Goal: Communication & Community: Participate in discussion

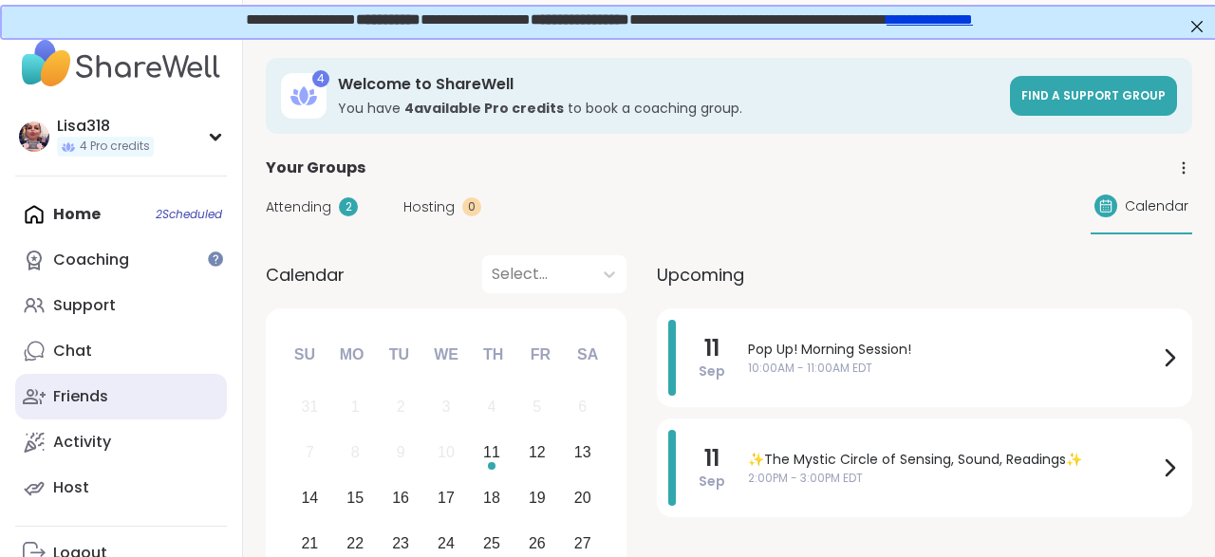
click at [81, 388] on div "Friends" at bounding box center [80, 396] width 55 height 21
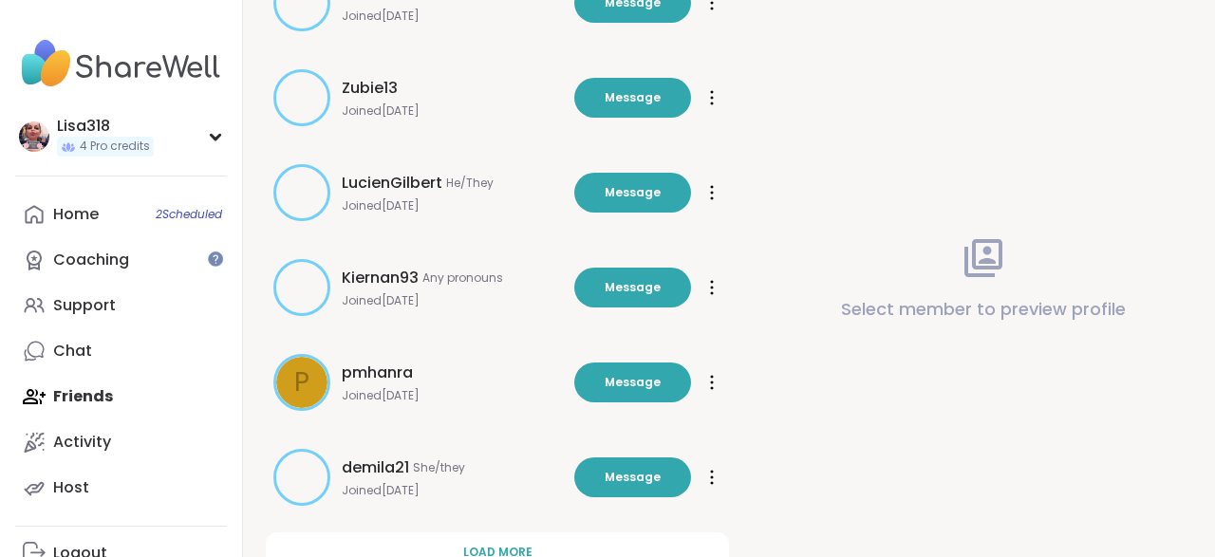
scroll to position [661, 0]
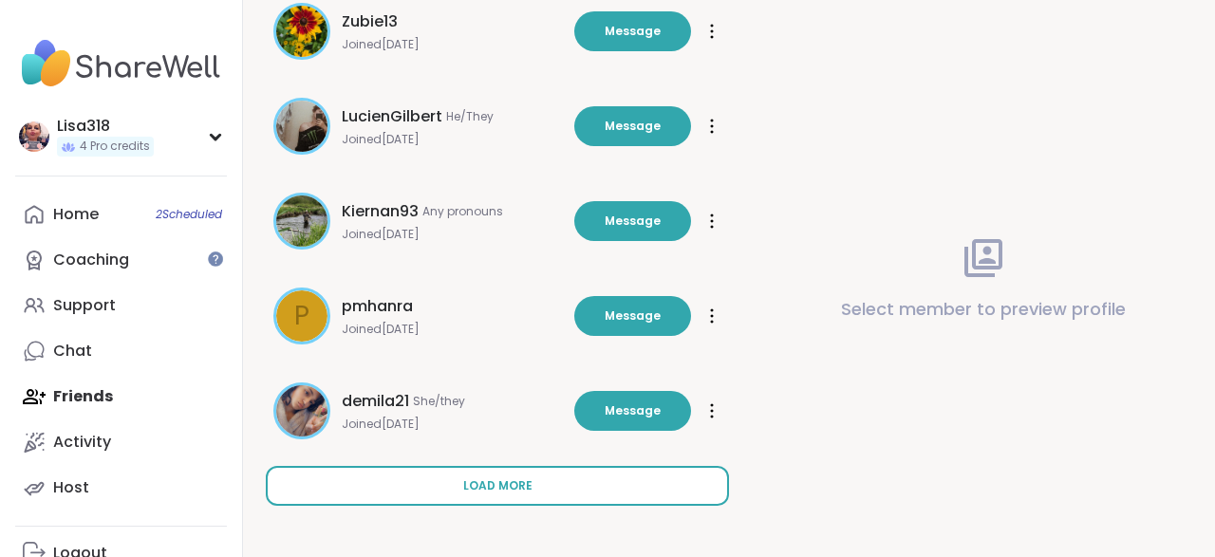
click at [517, 495] on button "Load more" at bounding box center [497, 486] width 463 height 40
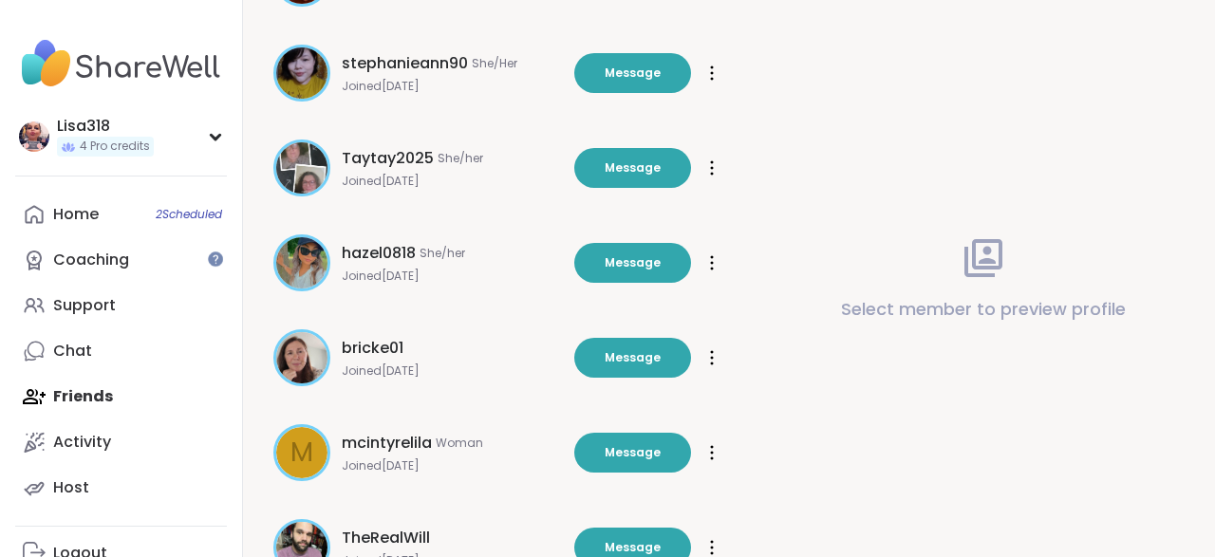
scroll to position [1610, 0]
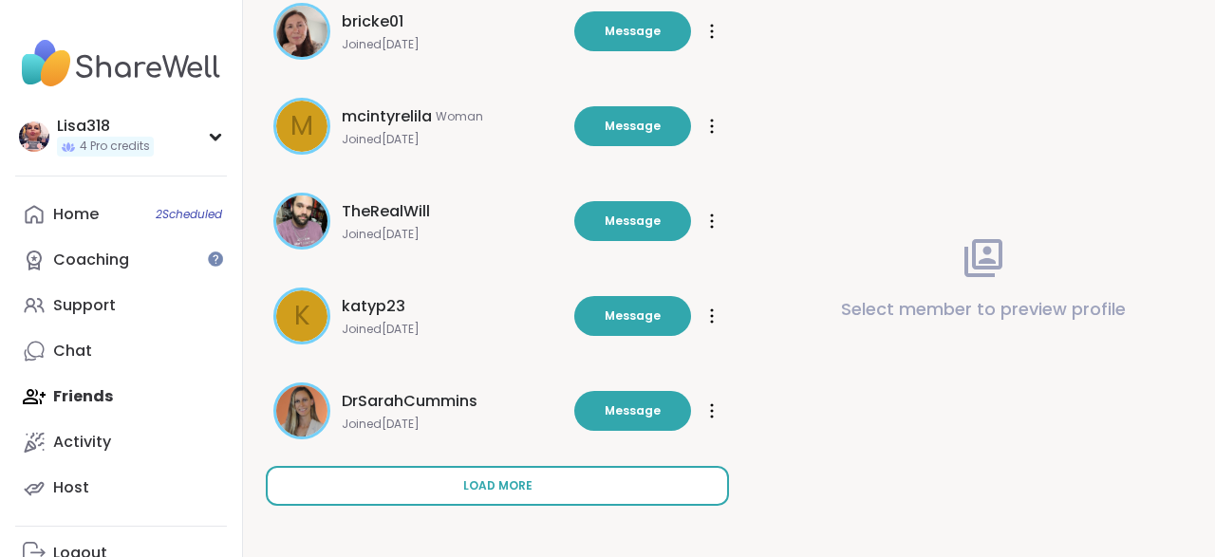
click at [578, 482] on button "Load more" at bounding box center [497, 486] width 463 height 40
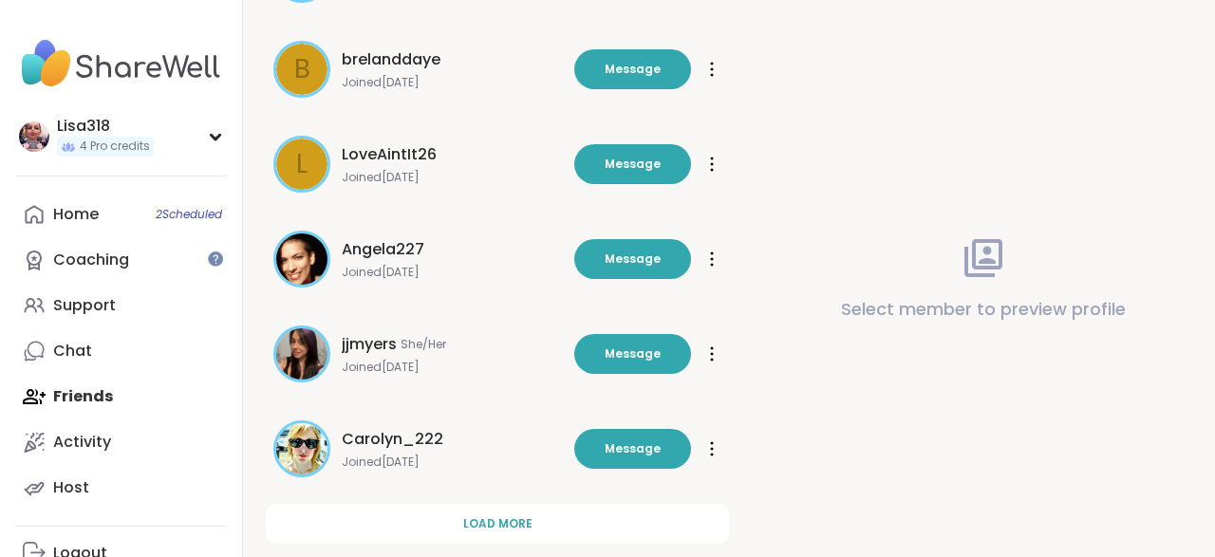
scroll to position [2559, 0]
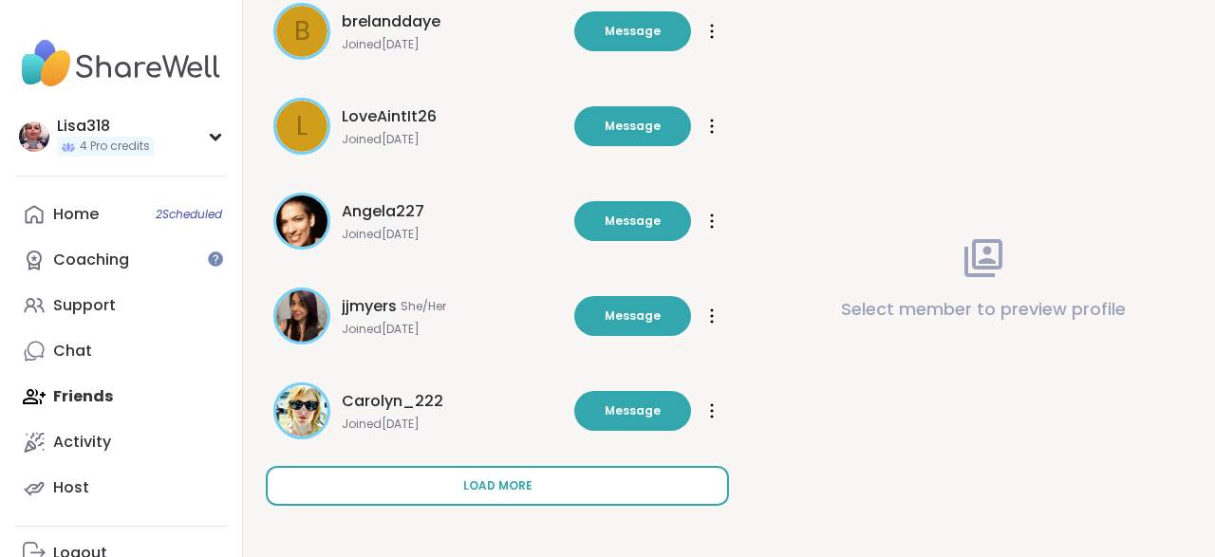
click at [510, 490] on span "Load more" at bounding box center [497, 485] width 69 height 17
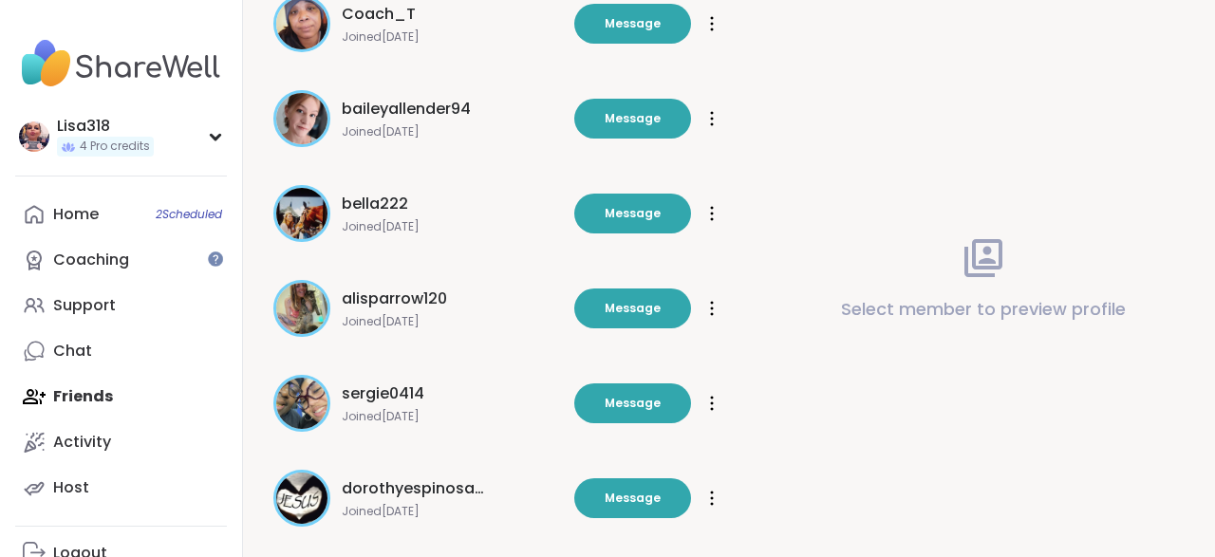
scroll to position [3508, 0]
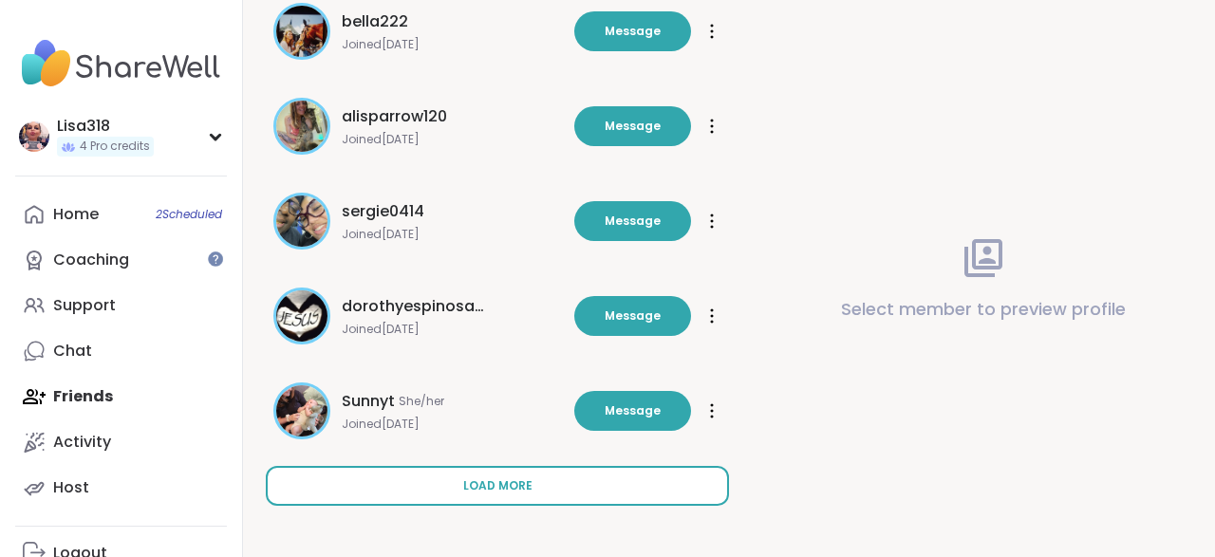
click at [533, 496] on button "Load more" at bounding box center [497, 486] width 463 height 40
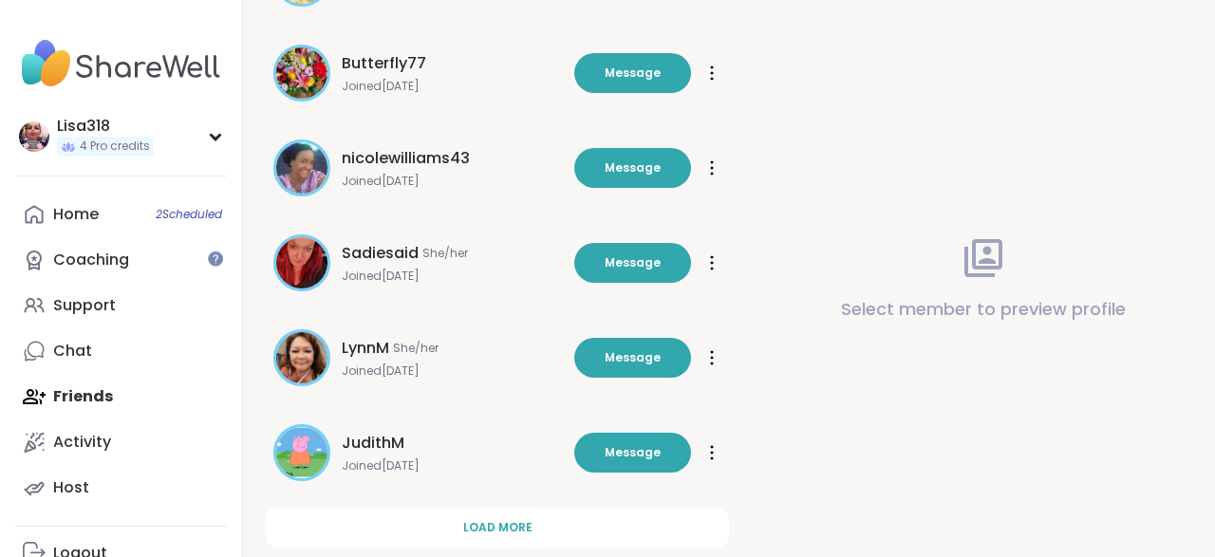
scroll to position [4458, 0]
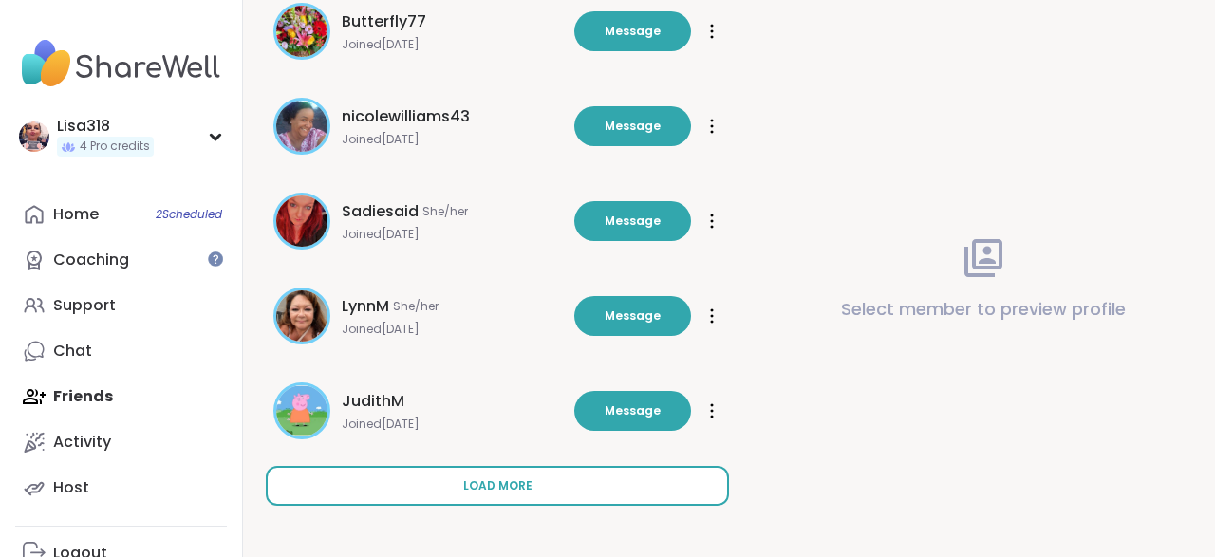
click at [524, 494] on button "Load more" at bounding box center [497, 486] width 463 height 40
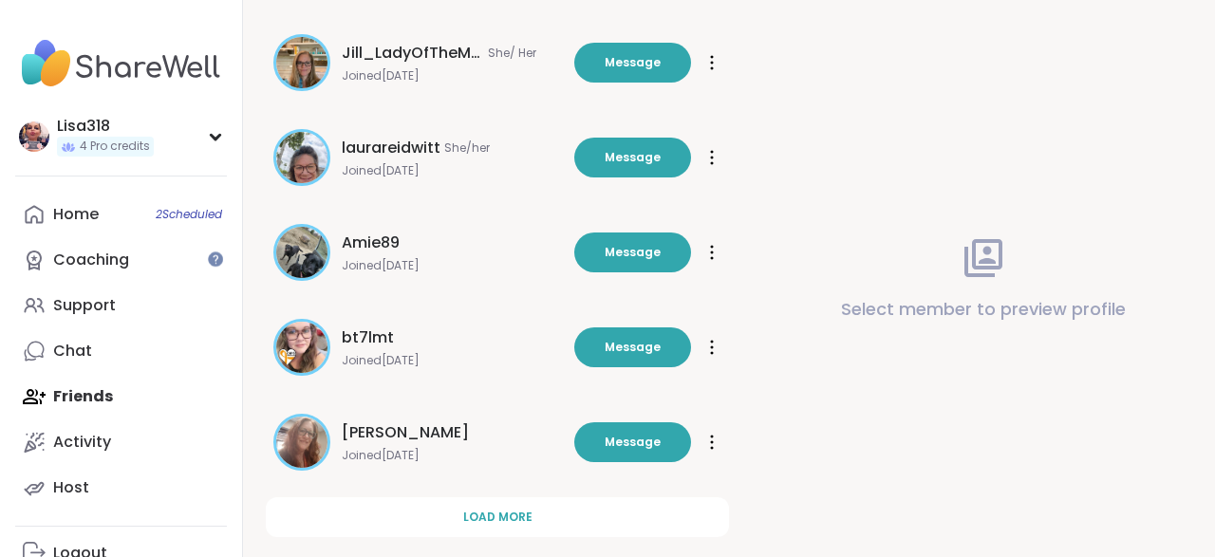
scroll to position [5407, 0]
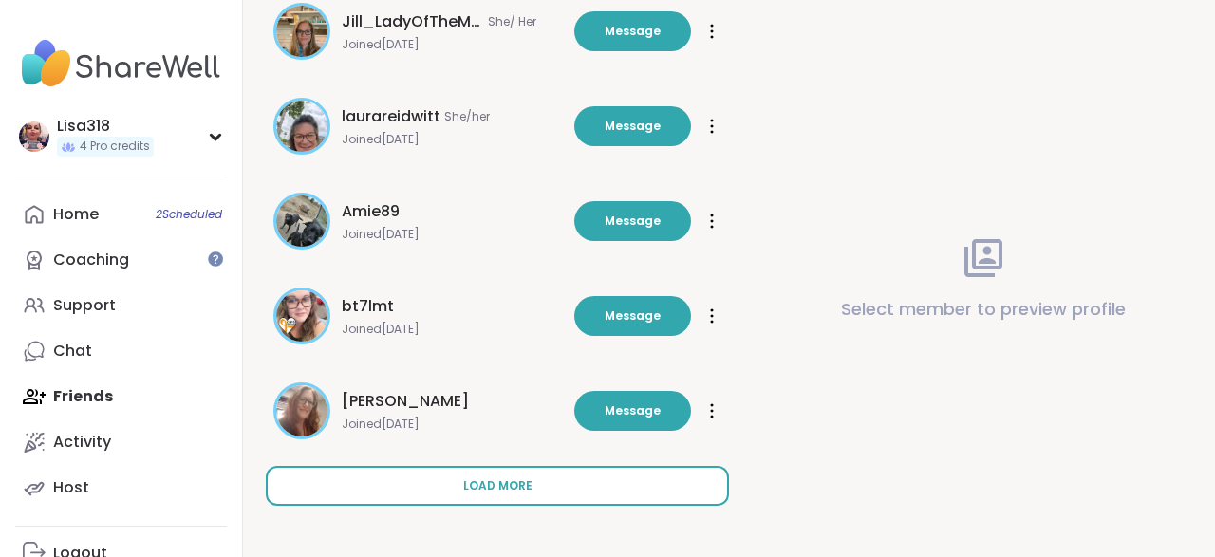
click at [520, 485] on span "Load more" at bounding box center [497, 485] width 69 height 17
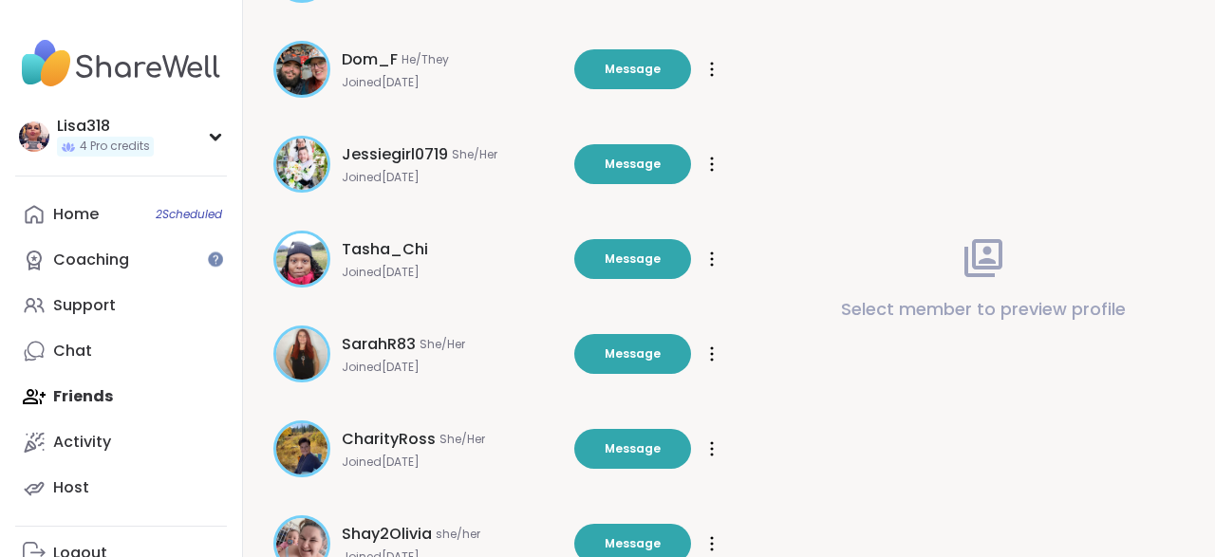
scroll to position [6128, 0]
click at [649, 65] on span "Message" at bounding box center [633, 69] width 56 height 17
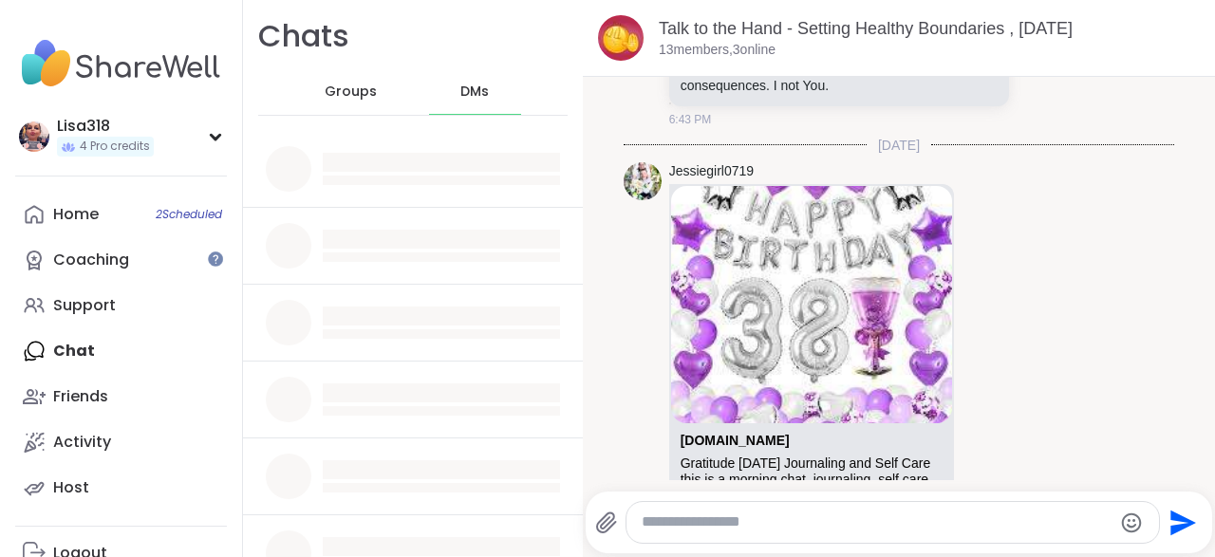
click at [794, 500] on div "Send" at bounding box center [899, 523] width 626 height 62
click at [705, 527] on textarea "Type your message" at bounding box center [877, 523] width 470 height 20
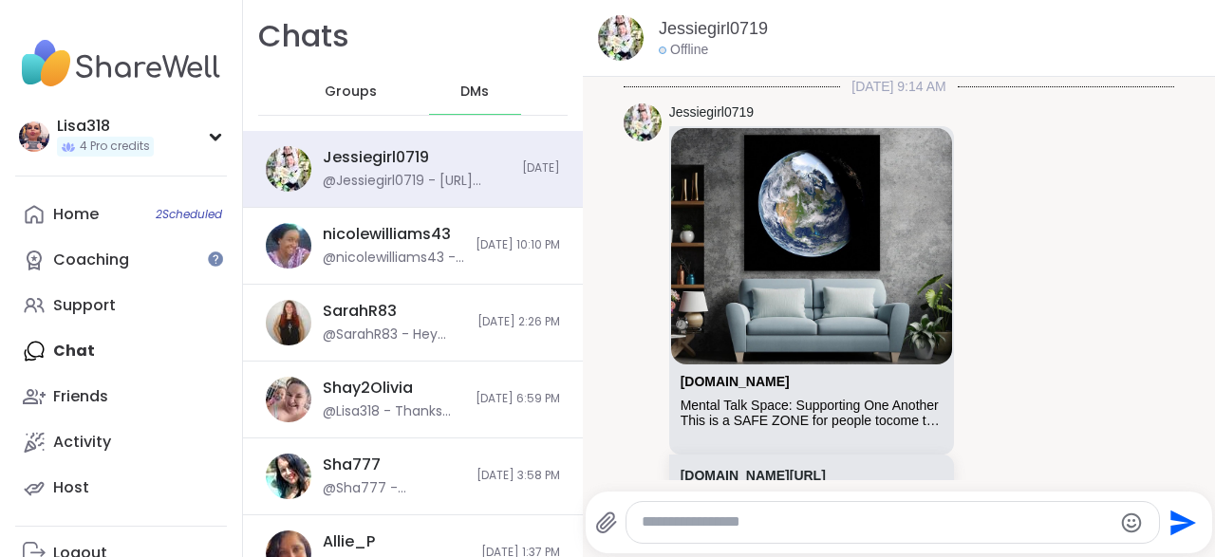
scroll to position [3436, 0]
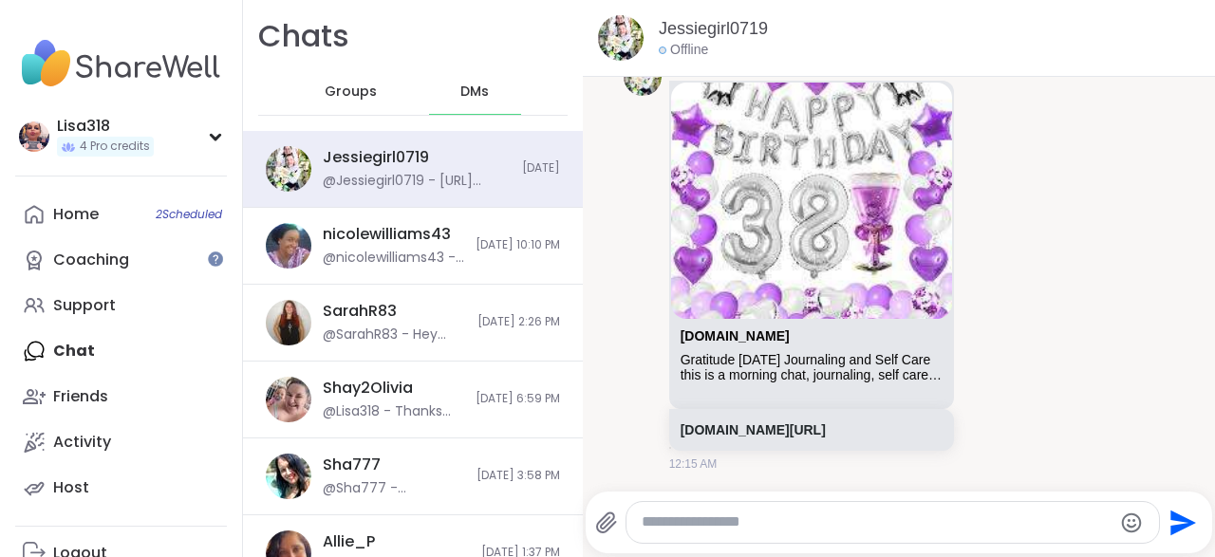
click at [705, 527] on textarea "Type your message" at bounding box center [877, 523] width 470 height 20
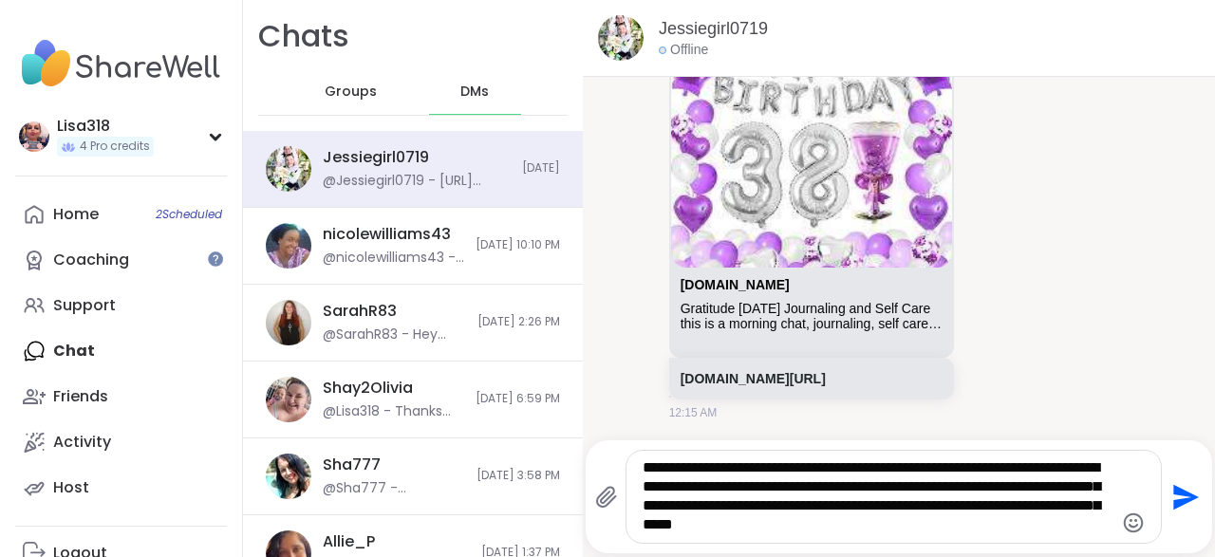
click at [893, 542] on div "**********" at bounding box center [893, 497] width 534 height 92
click at [876, 536] on div "**********" at bounding box center [893, 497] width 534 height 92
click at [891, 530] on textarea "**********" at bounding box center [878, 496] width 471 height 77
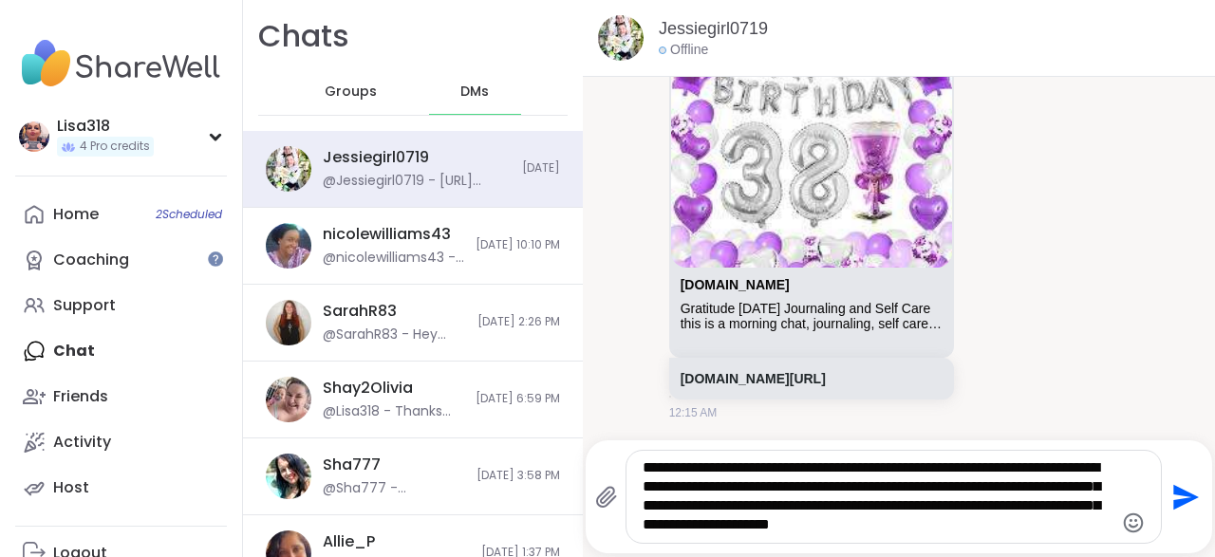
type textarea "**********"
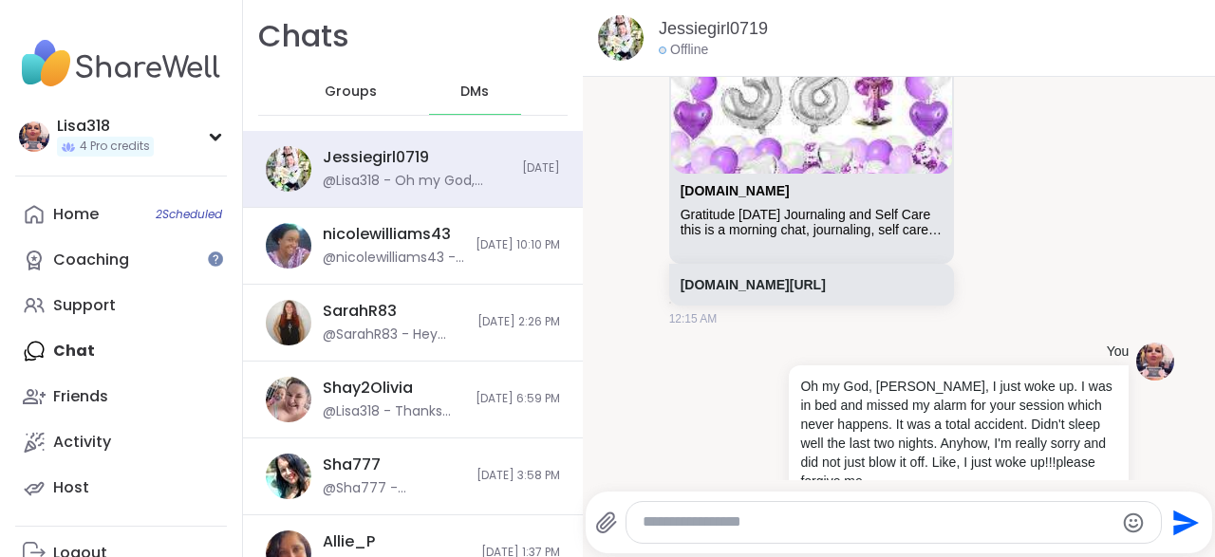
scroll to position [3632, 0]
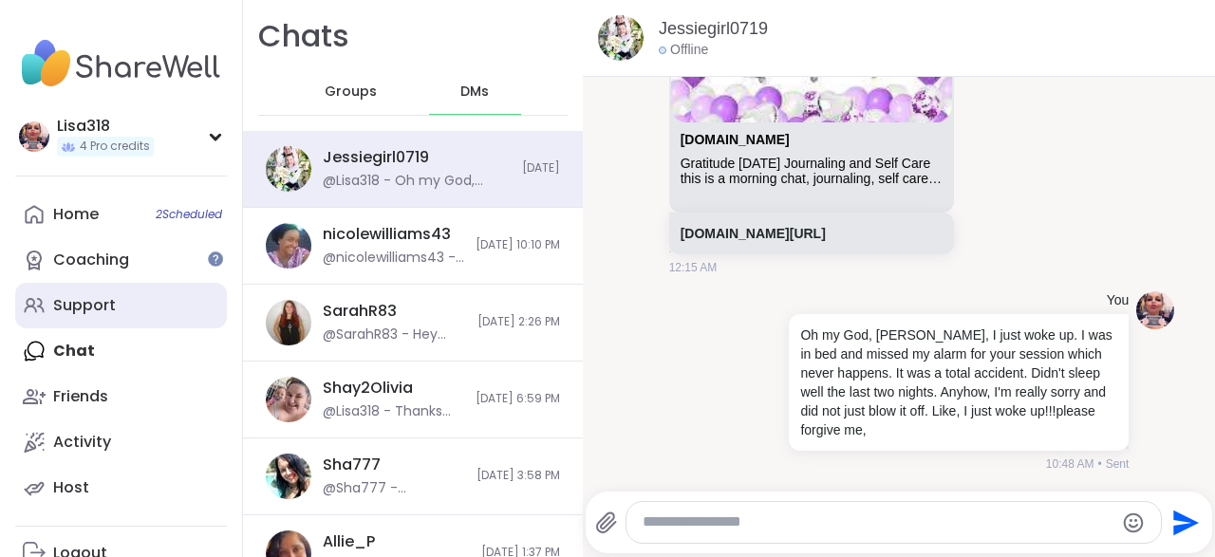
click at [102, 310] on div "Support" at bounding box center [84, 305] width 63 height 21
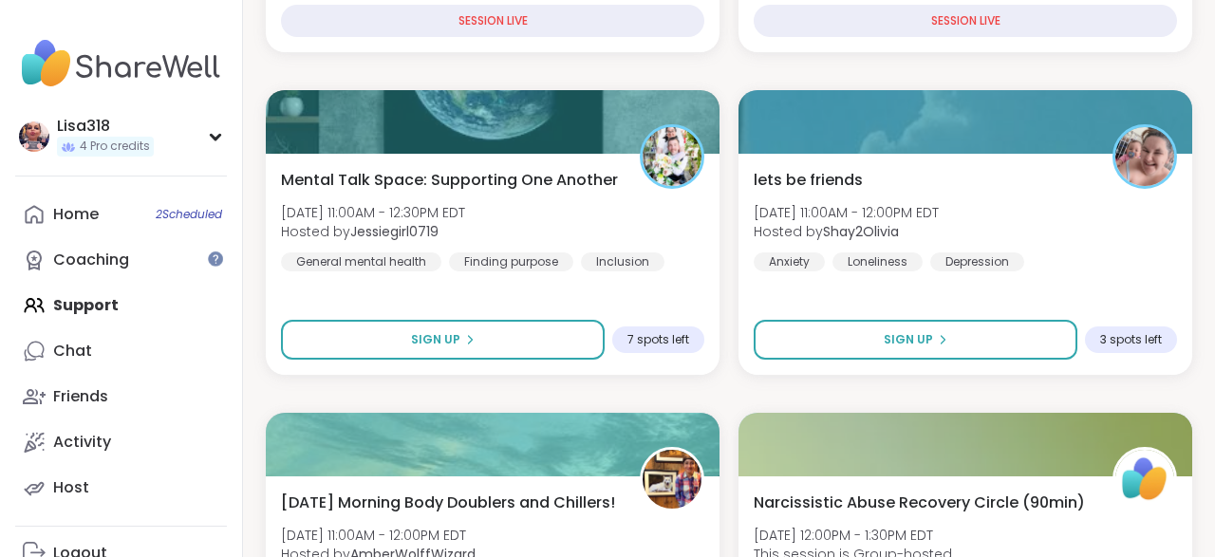
scroll to position [604, 0]
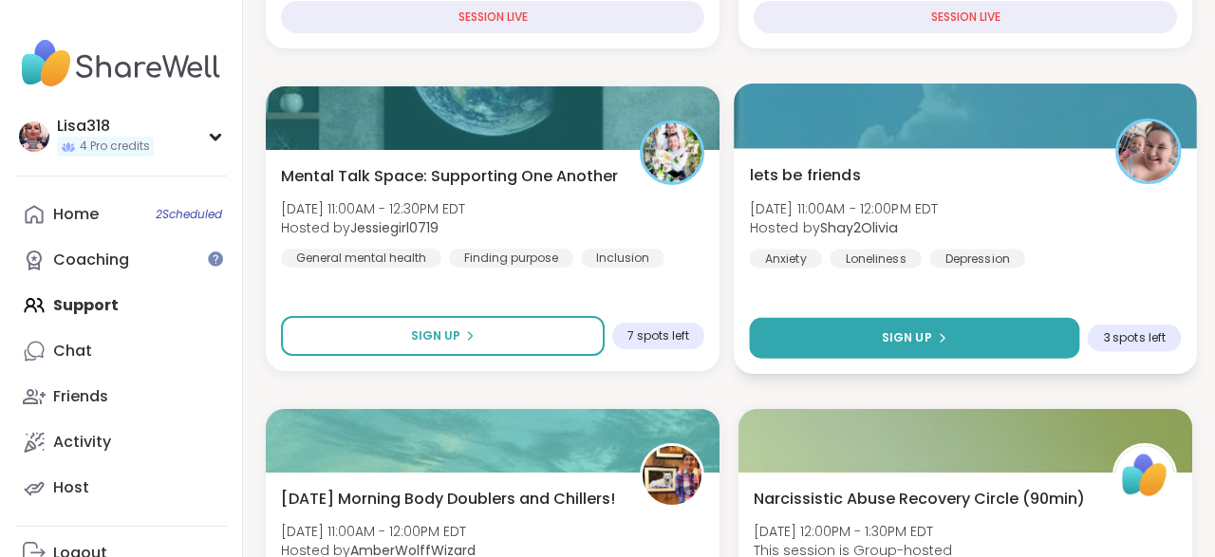
click at [938, 338] on icon at bounding box center [941, 337] width 11 height 11
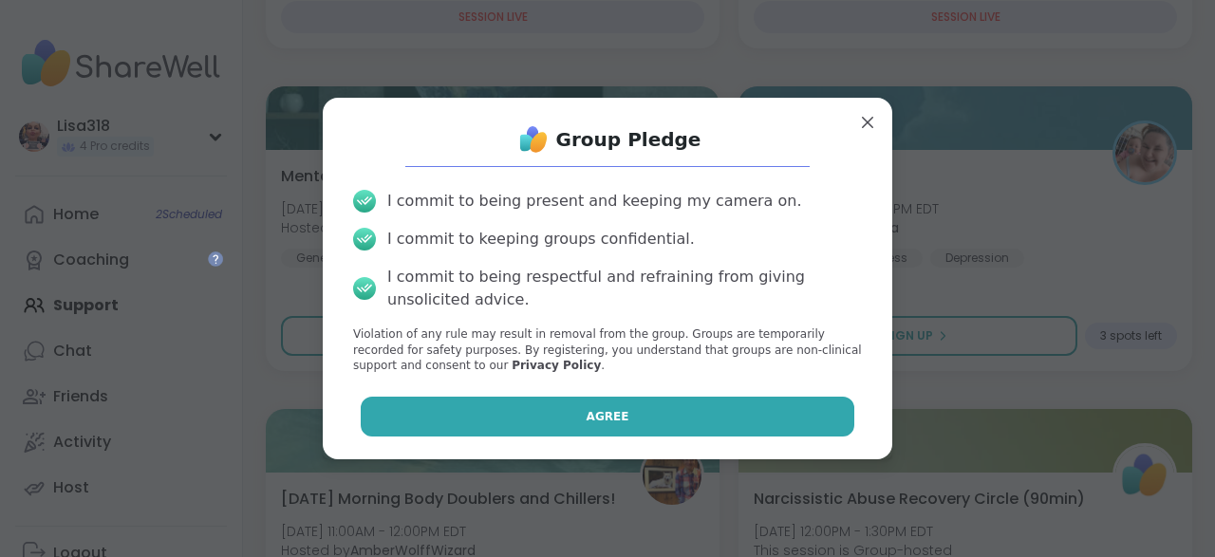
click at [813, 422] on button "Agree" at bounding box center [608, 417] width 495 height 40
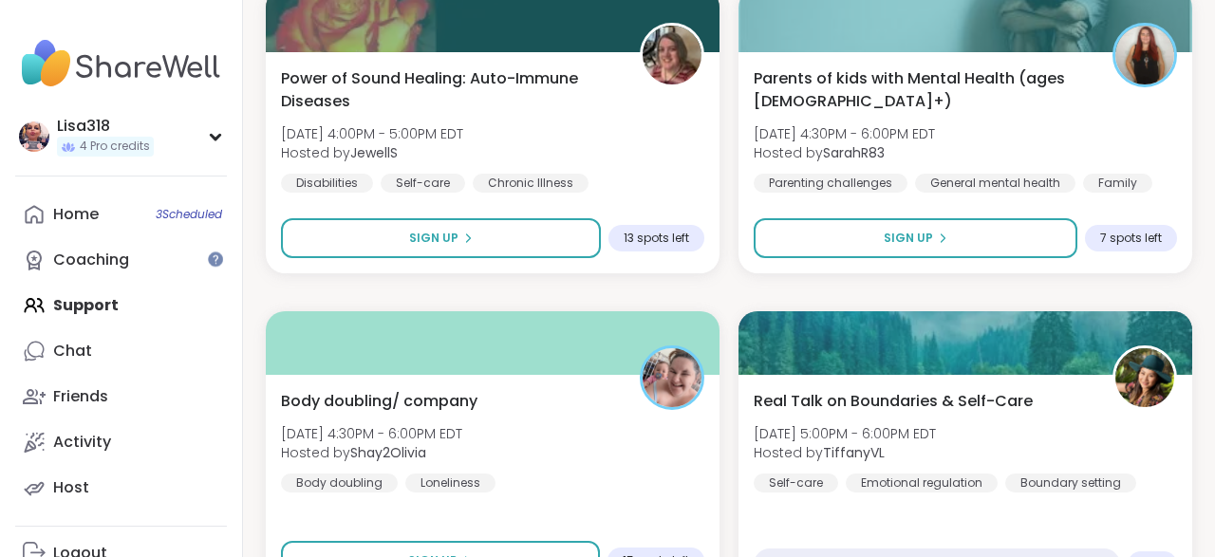
scroll to position [3607, 0]
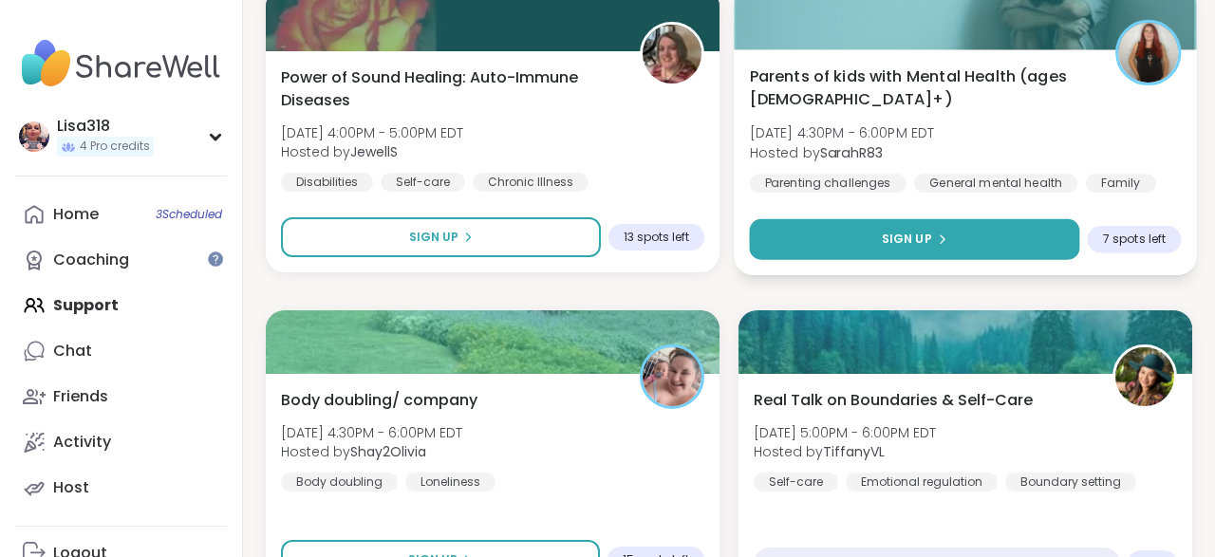
click at [944, 246] on button "Sign Up" at bounding box center [915, 239] width 330 height 41
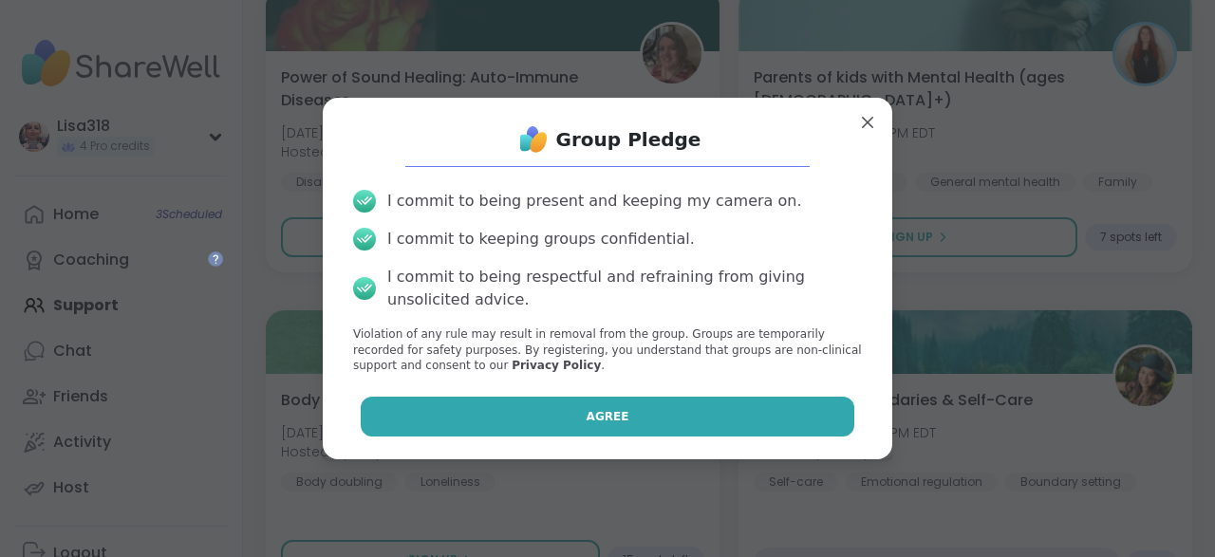
click at [746, 417] on button "Agree" at bounding box center [608, 417] width 495 height 40
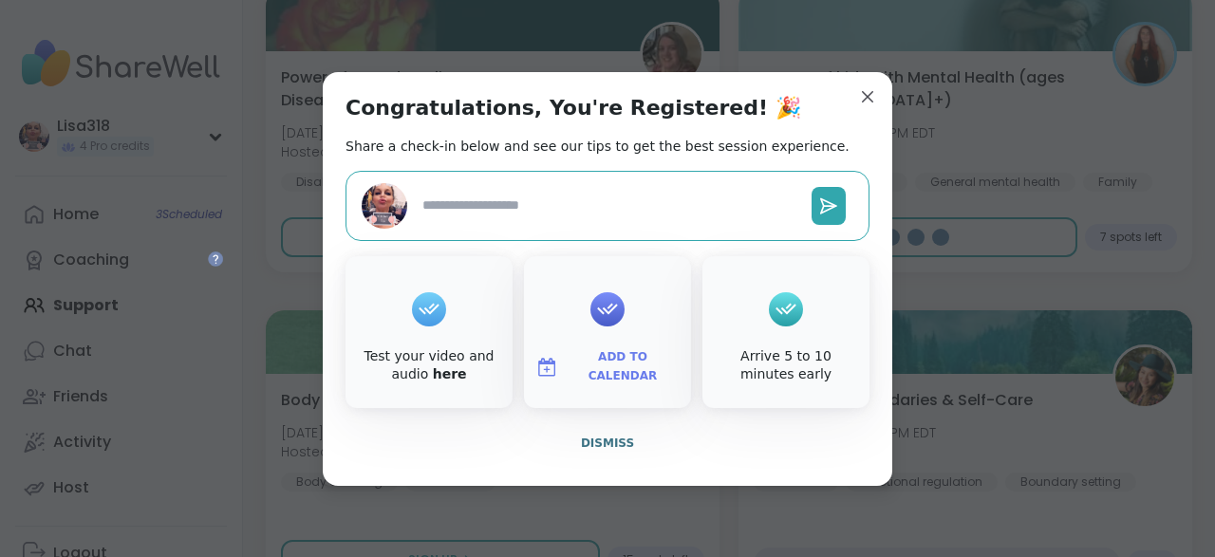
type textarea "*"
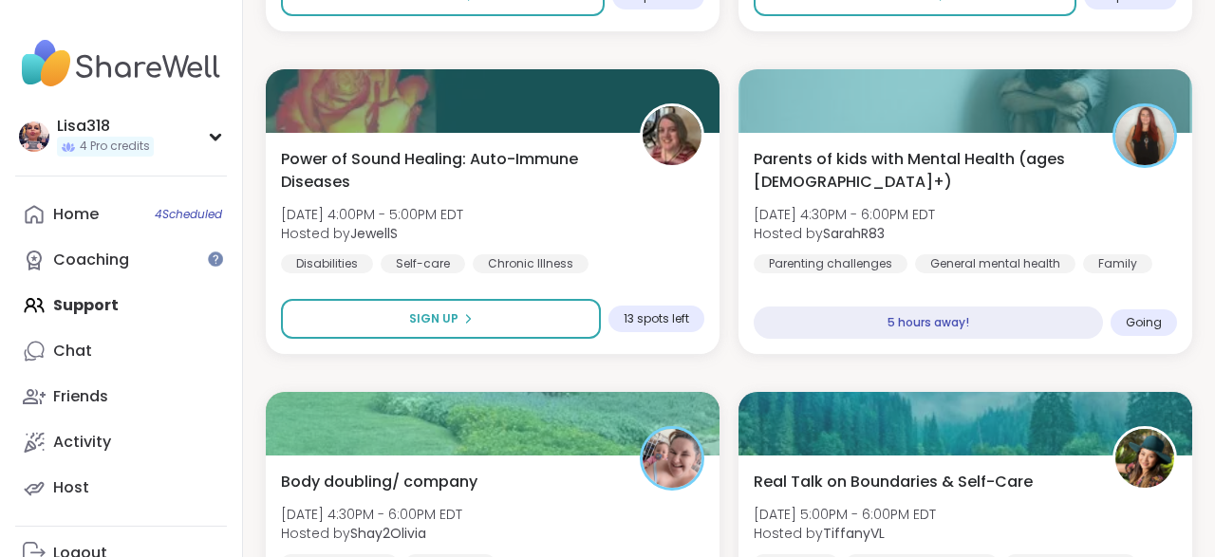
scroll to position [3525, 0]
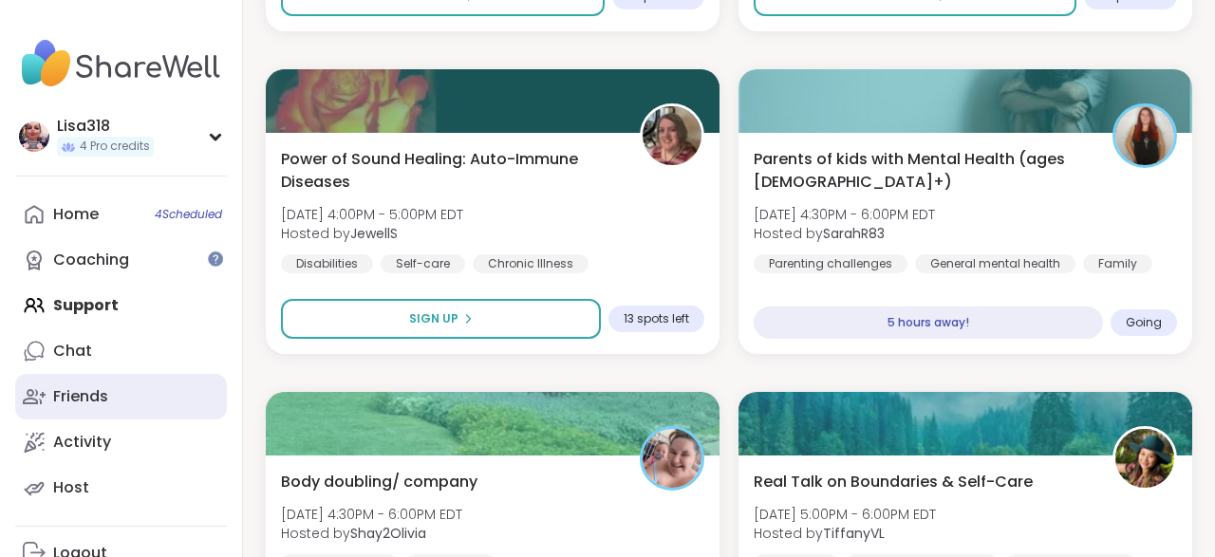
click at [84, 398] on div "Friends" at bounding box center [80, 396] width 55 height 21
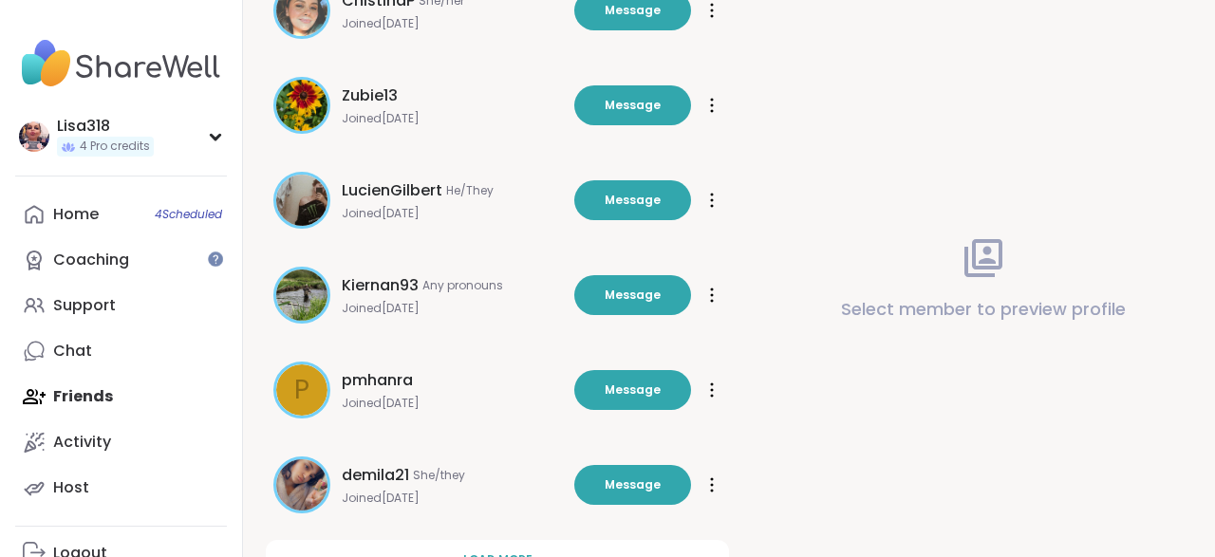
scroll to position [661, 0]
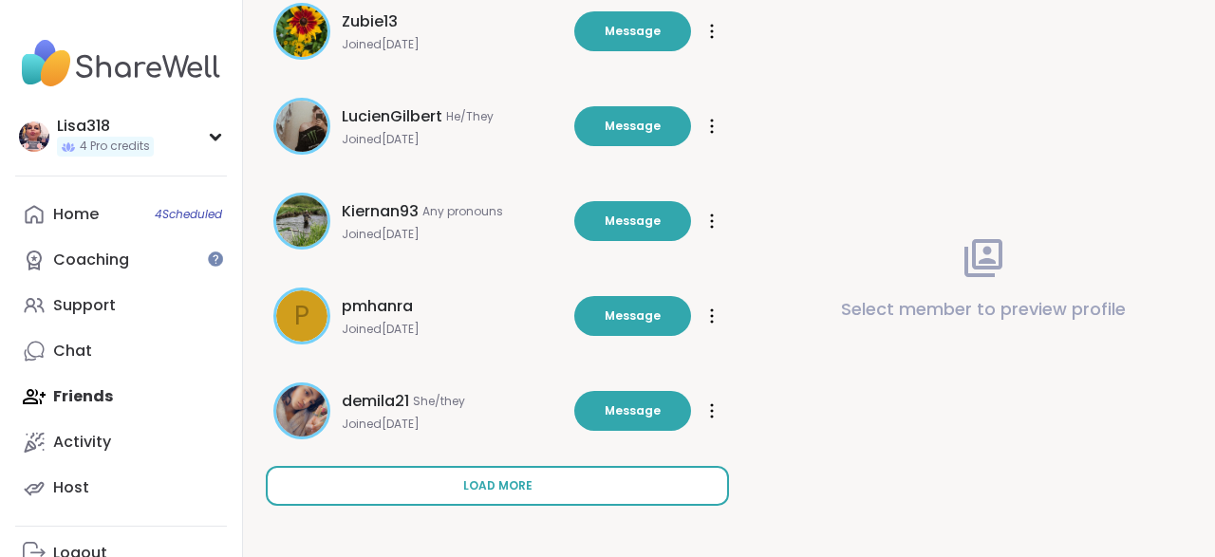
click at [497, 492] on span "Load more" at bounding box center [497, 485] width 69 height 17
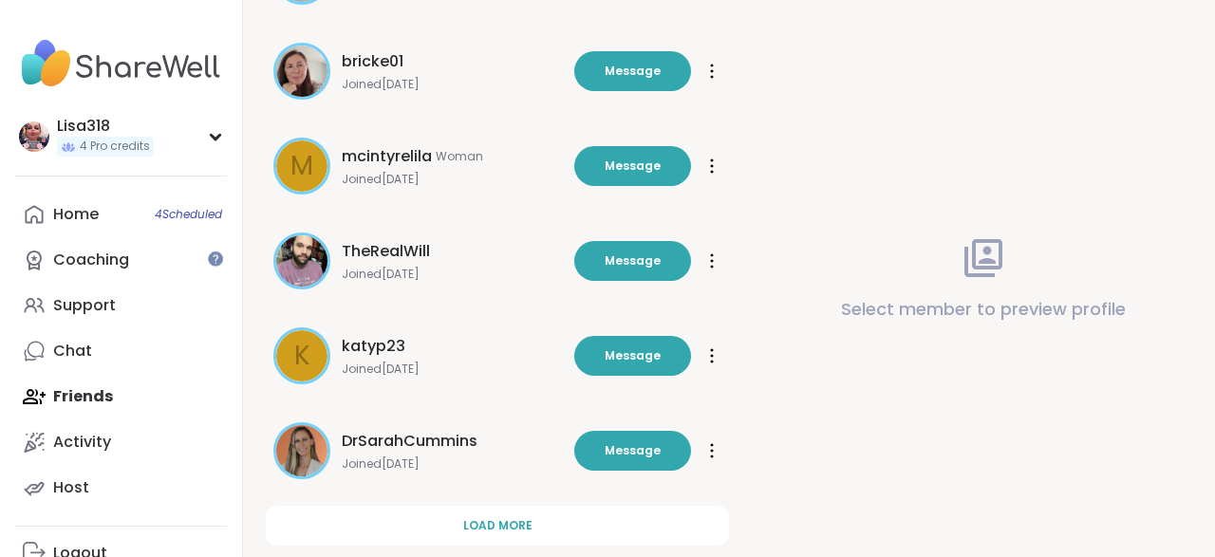
scroll to position [1610, 0]
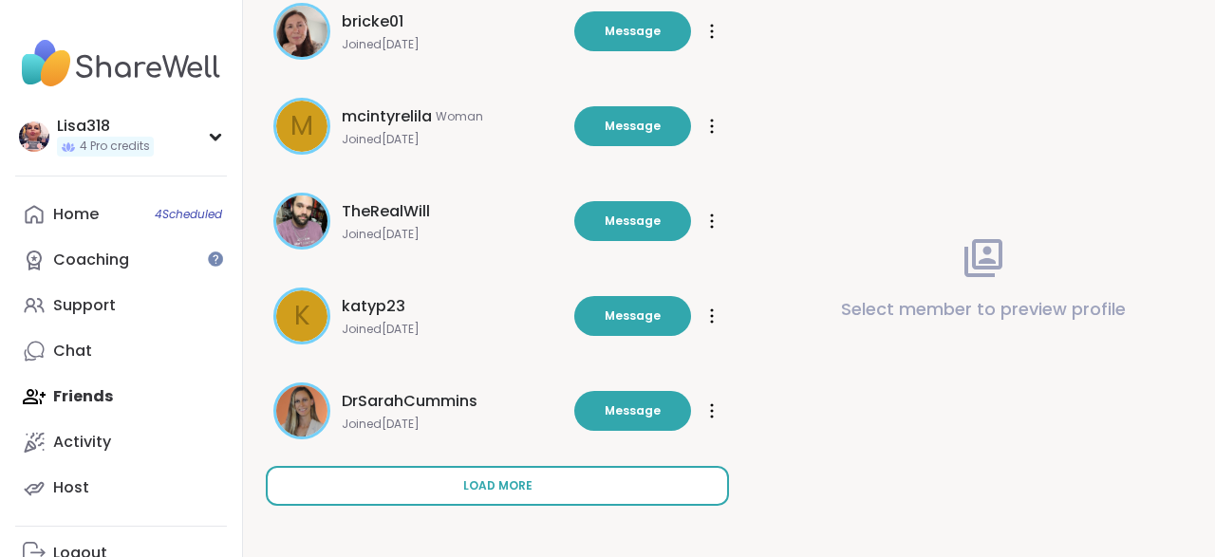
click at [486, 481] on span "Load more" at bounding box center [497, 485] width 69 height 17
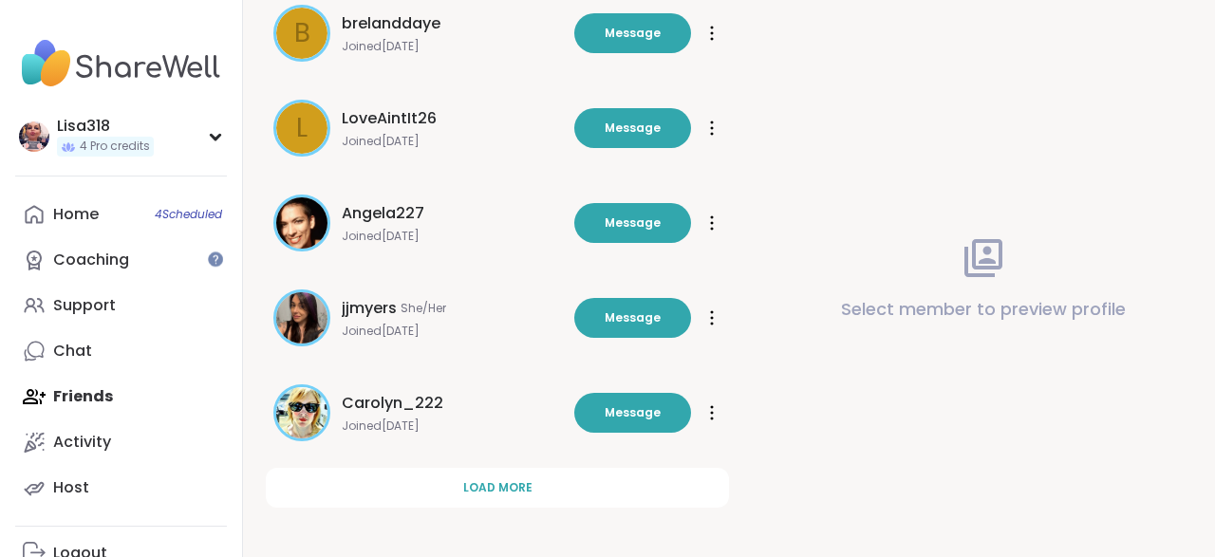
scroll to position [2559, 0]
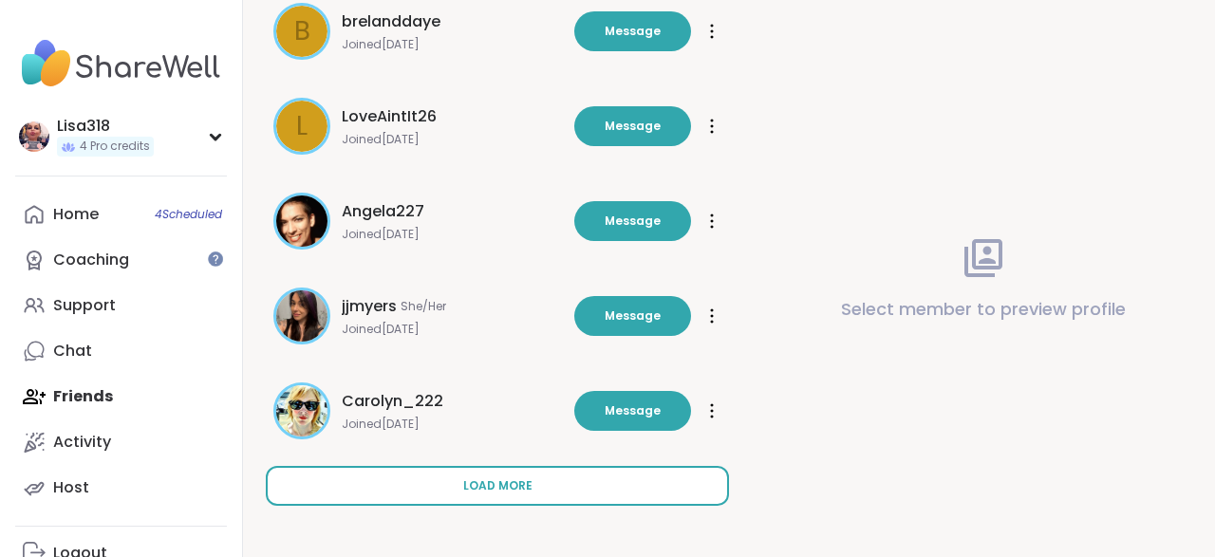
click at [496, 486] on span "Load more" at bounding box center [497, 485] width 69 height 17
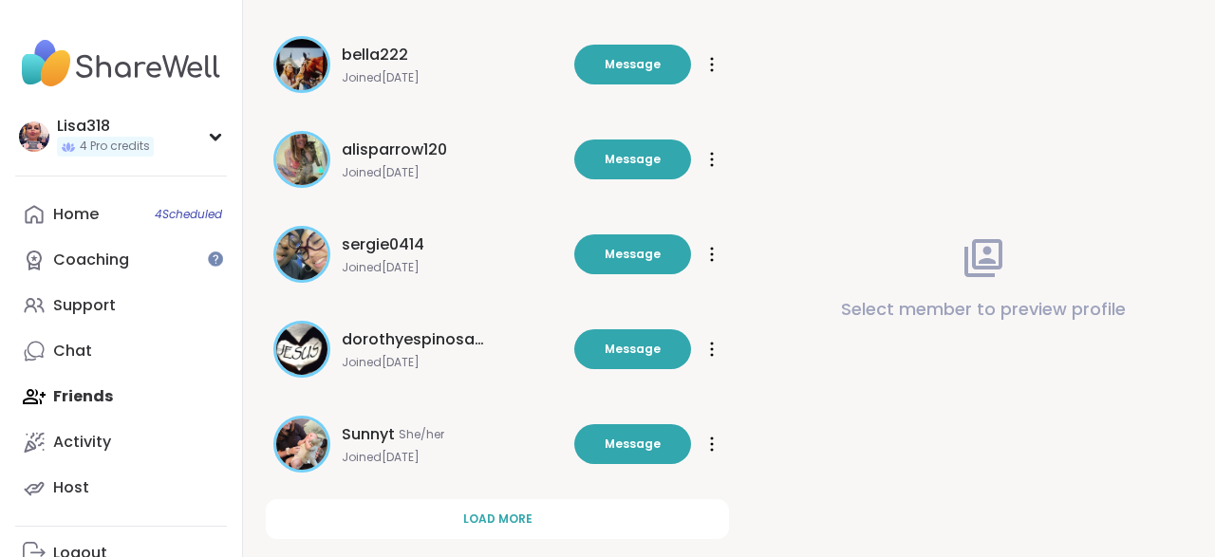
scroll to position [3508, 0]
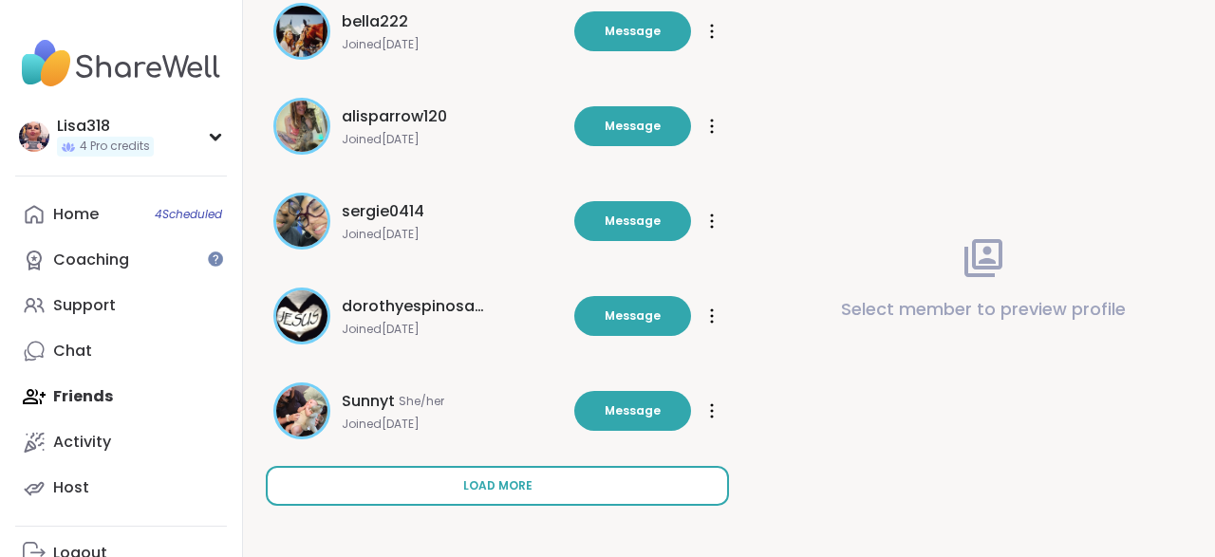
click at [489, 493] on span "Load more" at bounding box center [497, 485] width 69 height 17
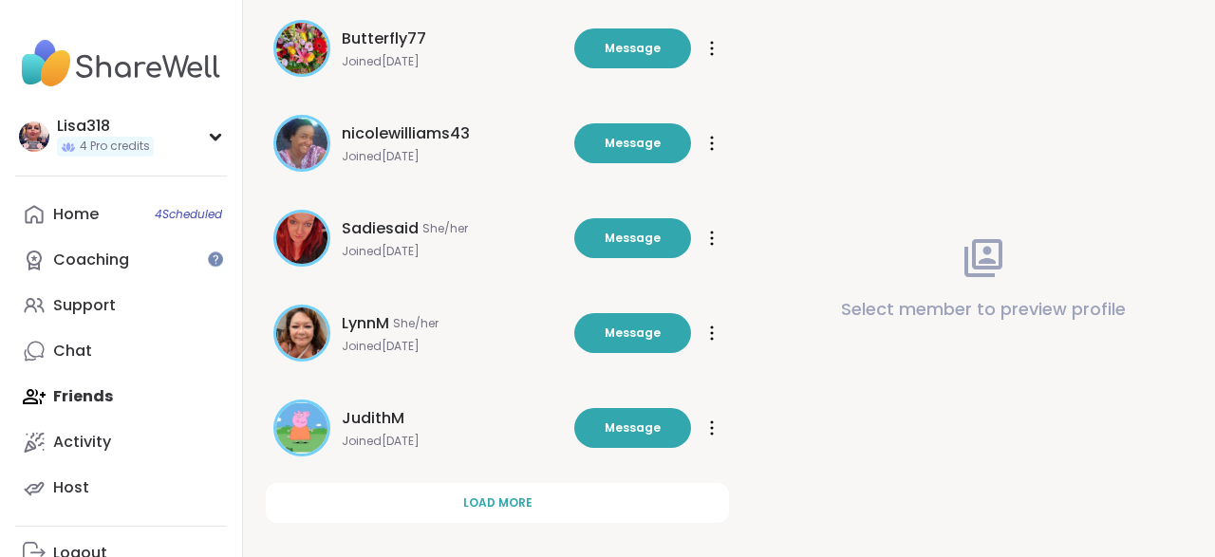
scroll to position [4458, 0]
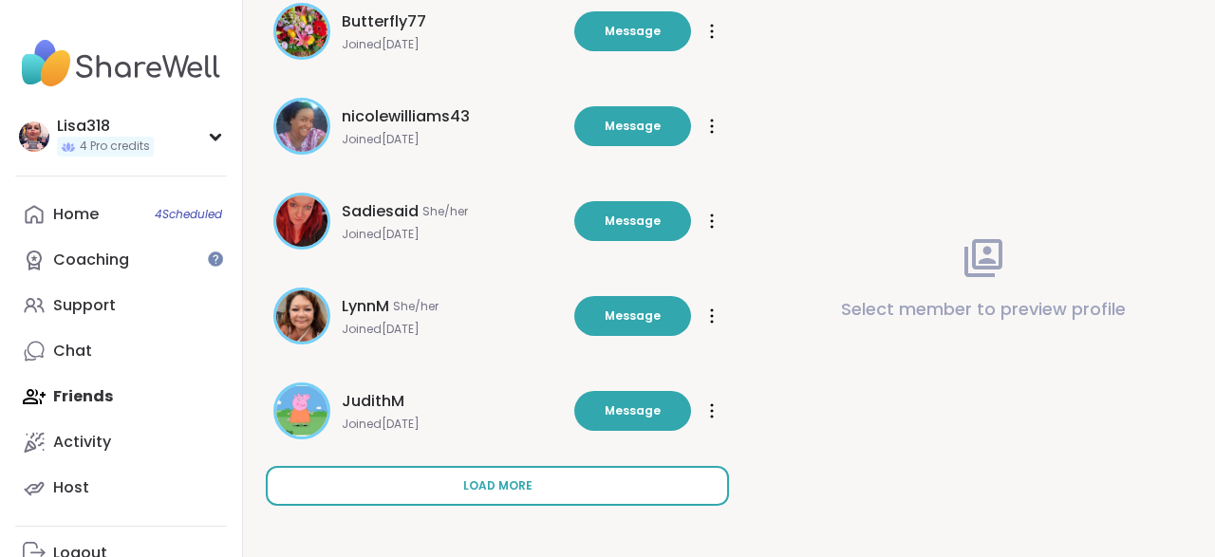
click at [483, 485] on span "Load more" at bounding box center [497, 485] width 69 height 17
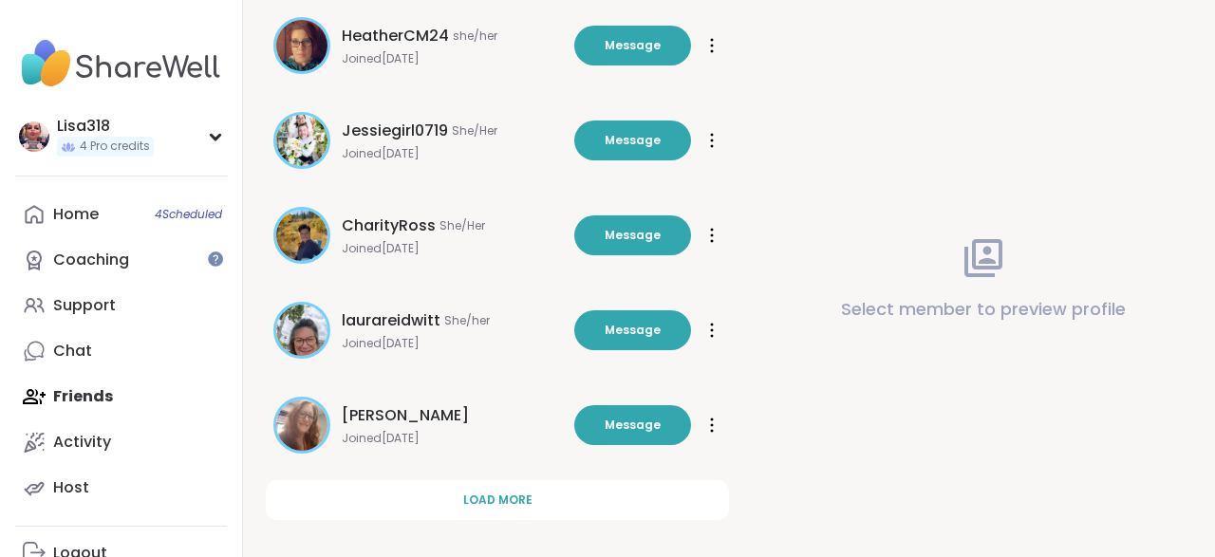
scroll to position [5407, 0]
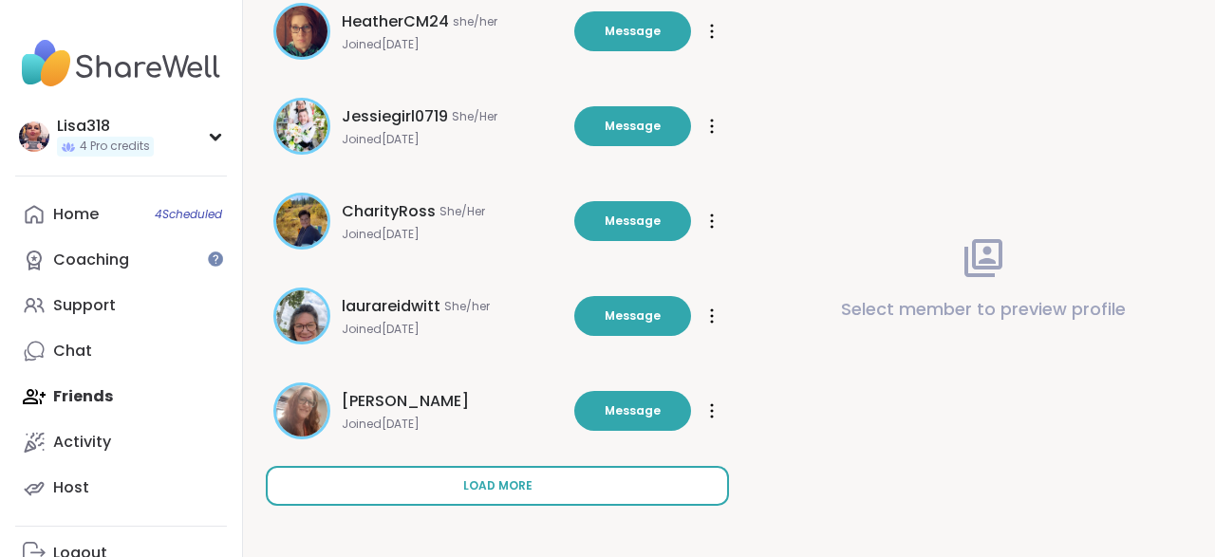
click at [490, 487] on span "Load more" at bounding box center [497, 485] width 69 height 17
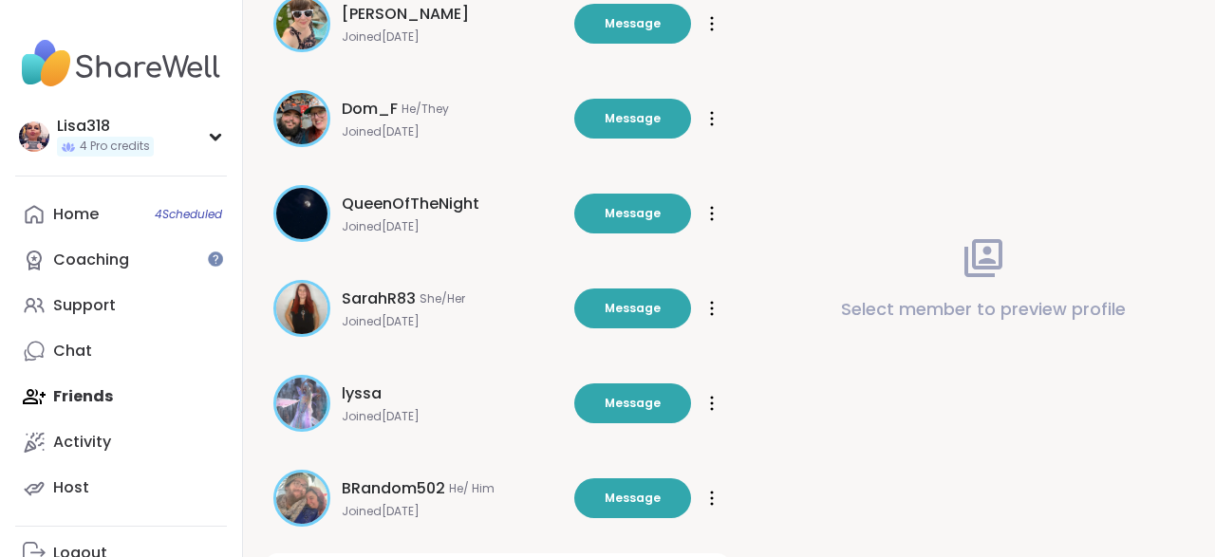
scroll to position [6270, 0]
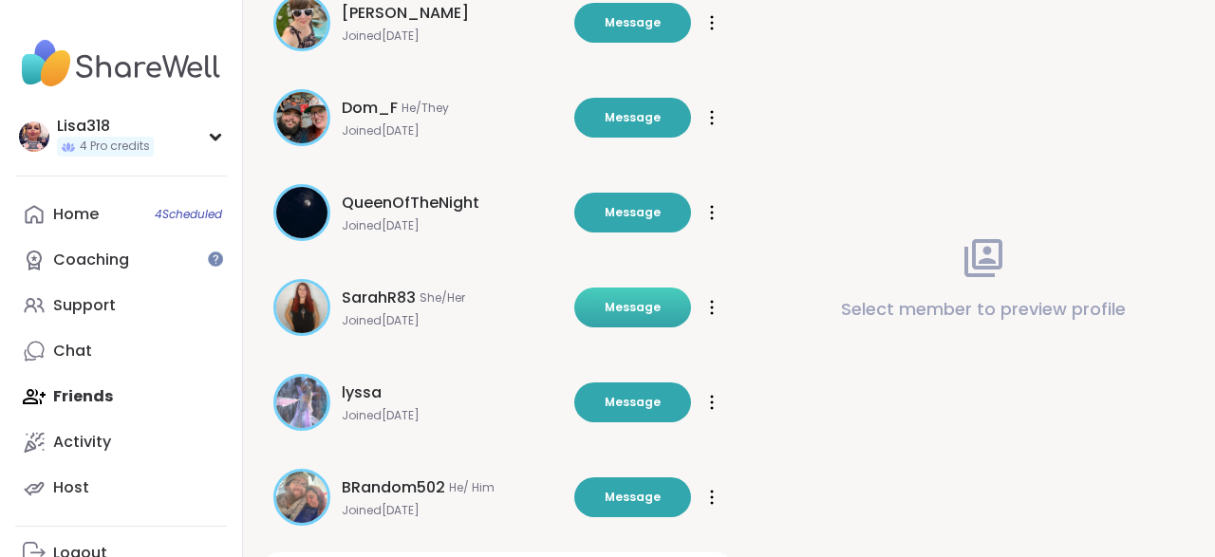
click at [639, 308] on span "Message" at bounding box center [633, 307] width 56 height 17
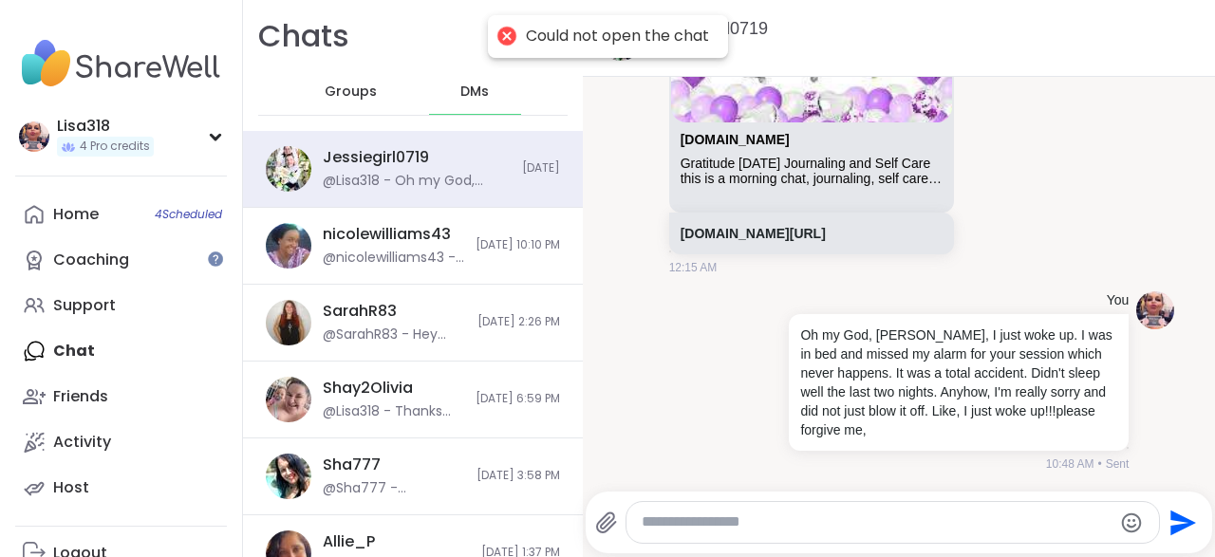
click at [503, 41] on div at bounding box center [506, 36] width 27 height 27
click at [509, 56] on div "Could not open the chat" at bounding box center [608, 36] width 240 height 43
click at [571, 37] on div "Could not open the chat" at bounding box center [617, 37] width 183 height 20
click at [700, 39] on div "Could not open the chat" at bounding box center [617, 37] width 183 height 20
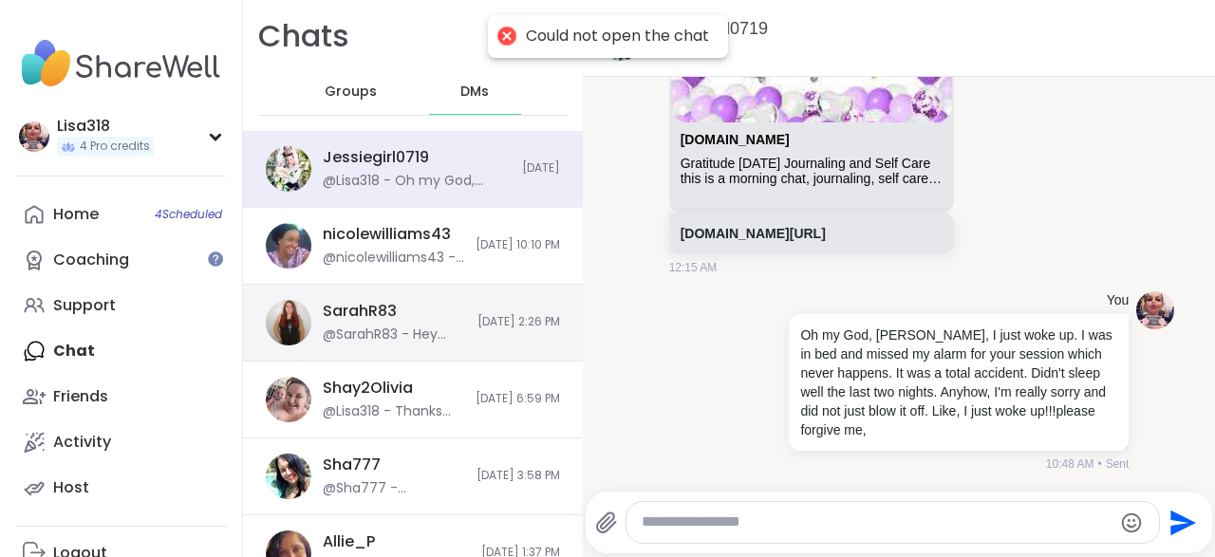
click at [402, 322] on div "SarahR83 @SarahR83 - Hey..." at bounding box center [394, 323] width 143 height 44
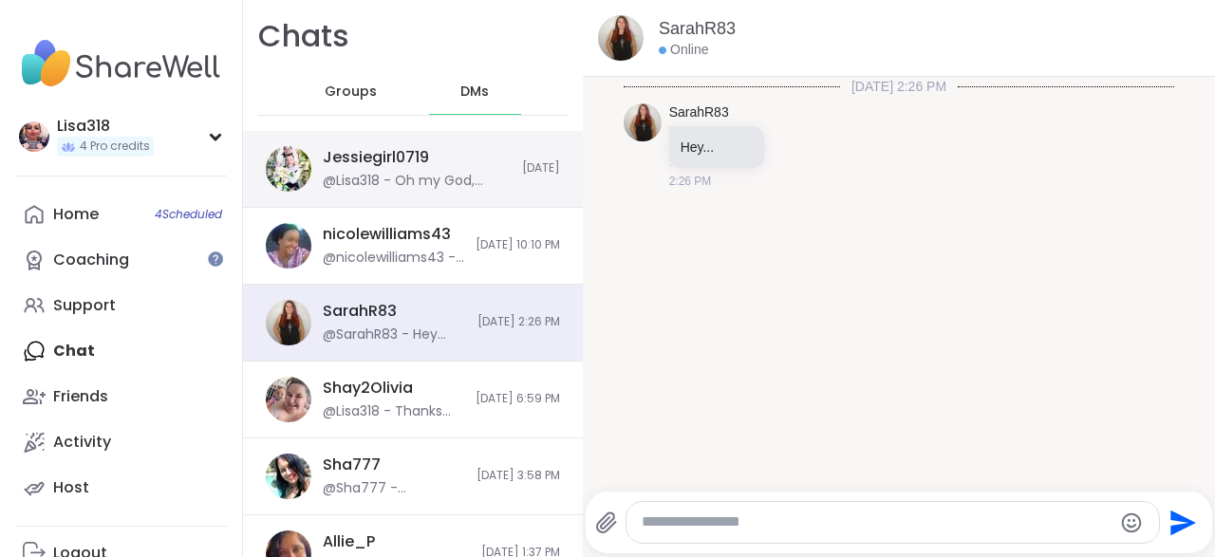
click at [516, 171] on div "Jessiegirl0719 @Lisa318 - Oh my God, [PERSON_NAME], I just woke up. I was in be…" at bounding box center [413, 169] width 340 height 77
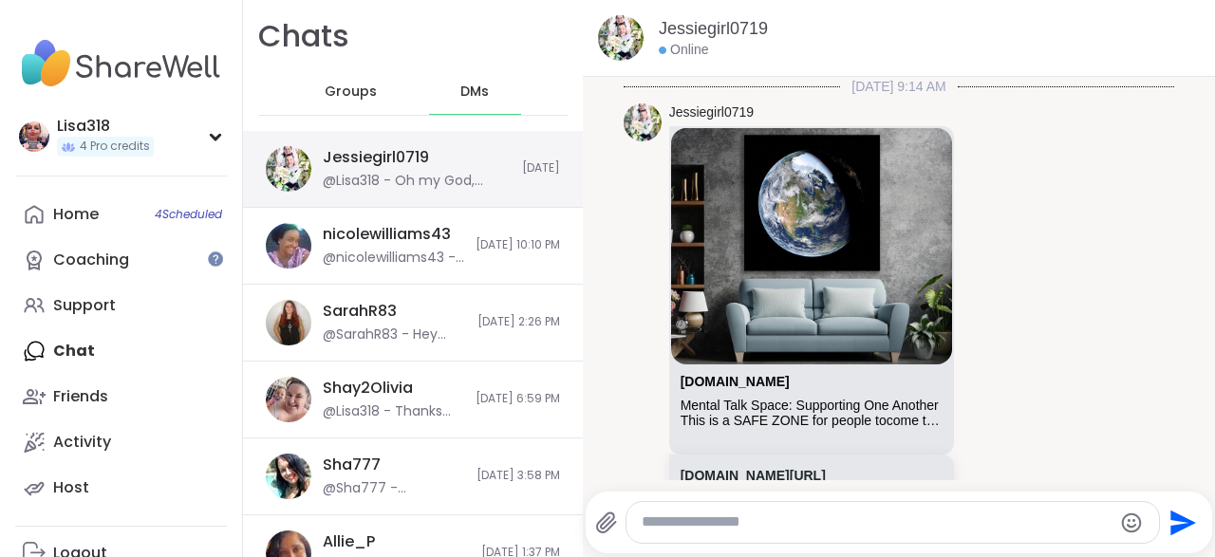
scroll to position [3632, 0]
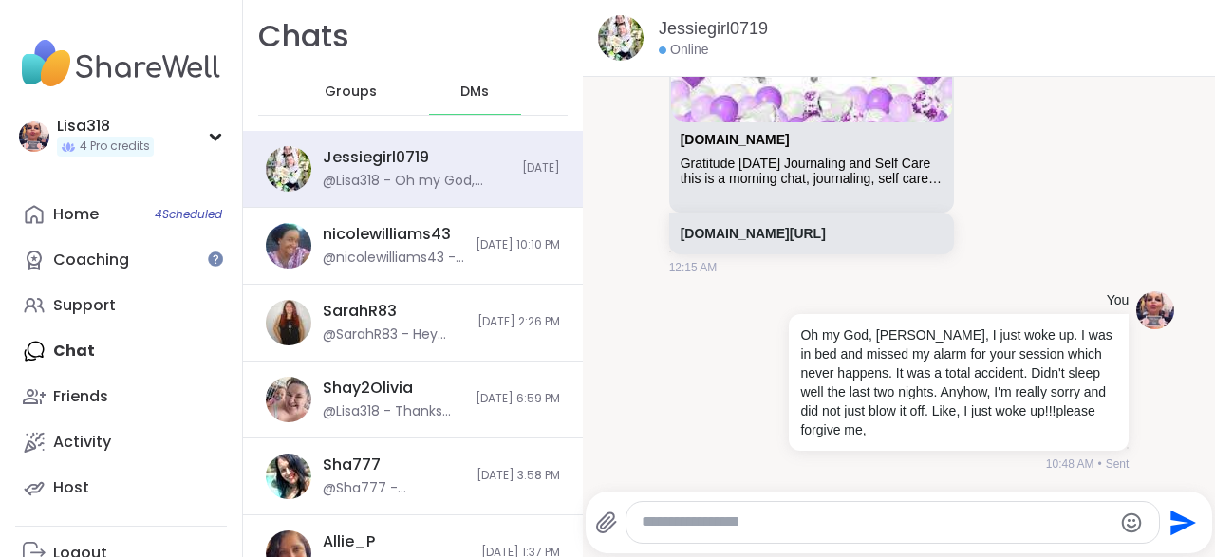
click at [774, 527] on textarea "Type your message" at bounding box center [877, 523] width 470 height 20
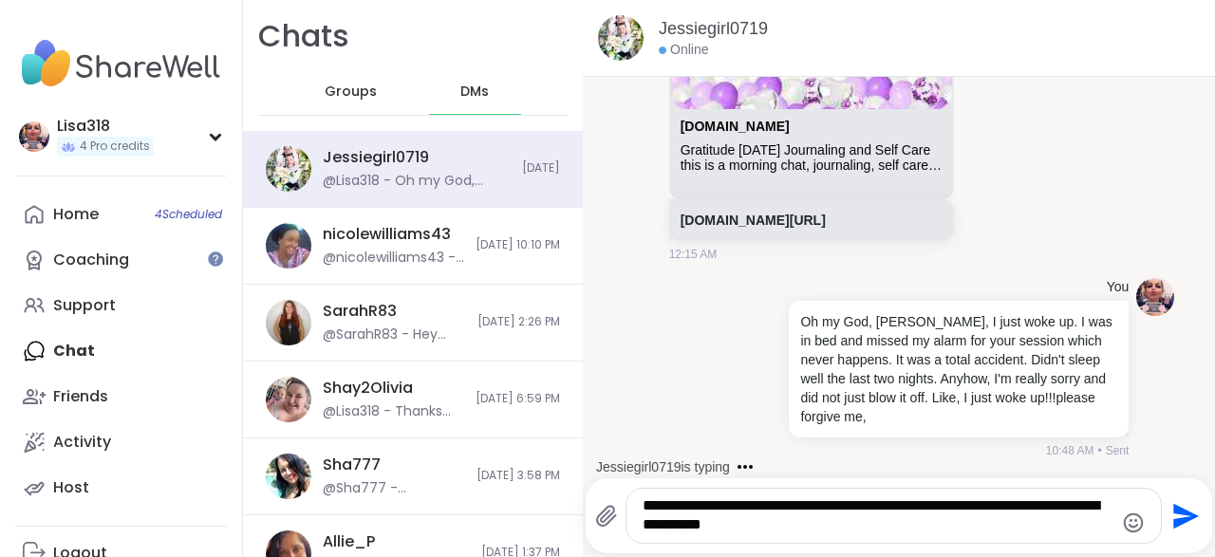
type textarea "**********"
click at [1178, 529] on icon "Send" at bounding box center [1183, 516] width 30 height 30
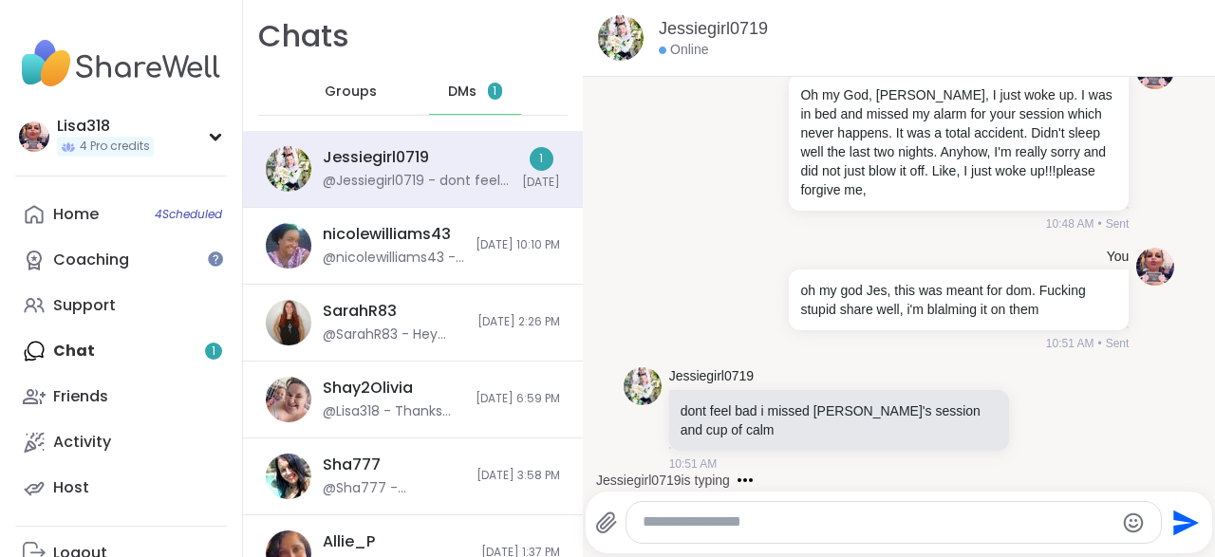
scroll to position [3852, 0]
click at [821, 535] on div at bounding box center [893, 522] width 534 height 41
click at [715, 515] on textarea "Type your message" at bounding box center [878, 523] width 471 height 20
click at [1123, 530] on icon "Emoji picker" at bounding box center [1133, 523] width 23 height 23
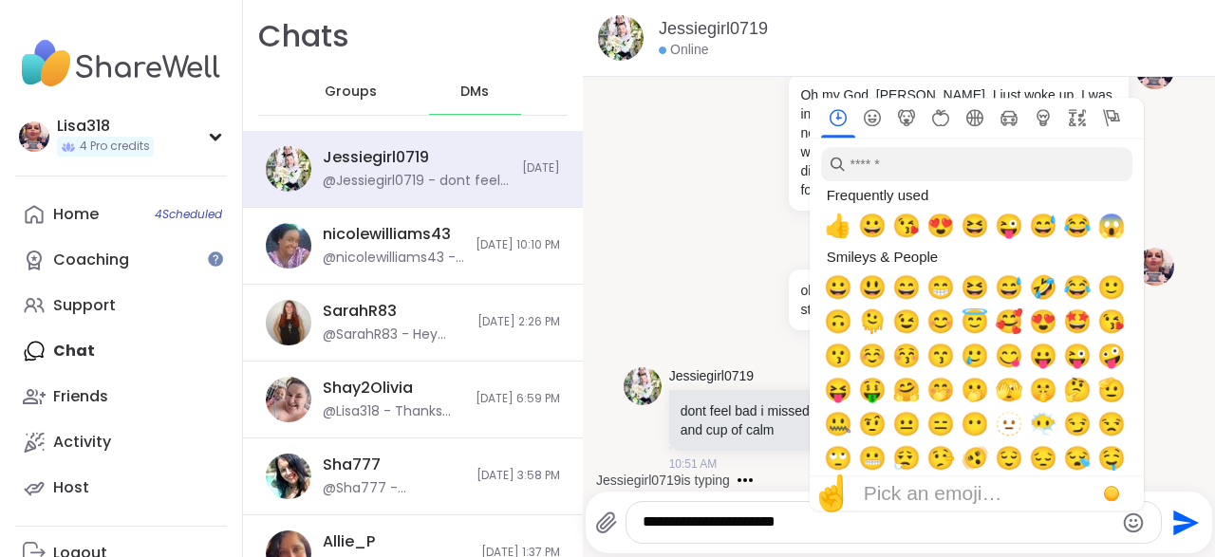
click at [1134, 525] on icon "Emoji picker" at bounding box center [1134, 523] width 20 height 20
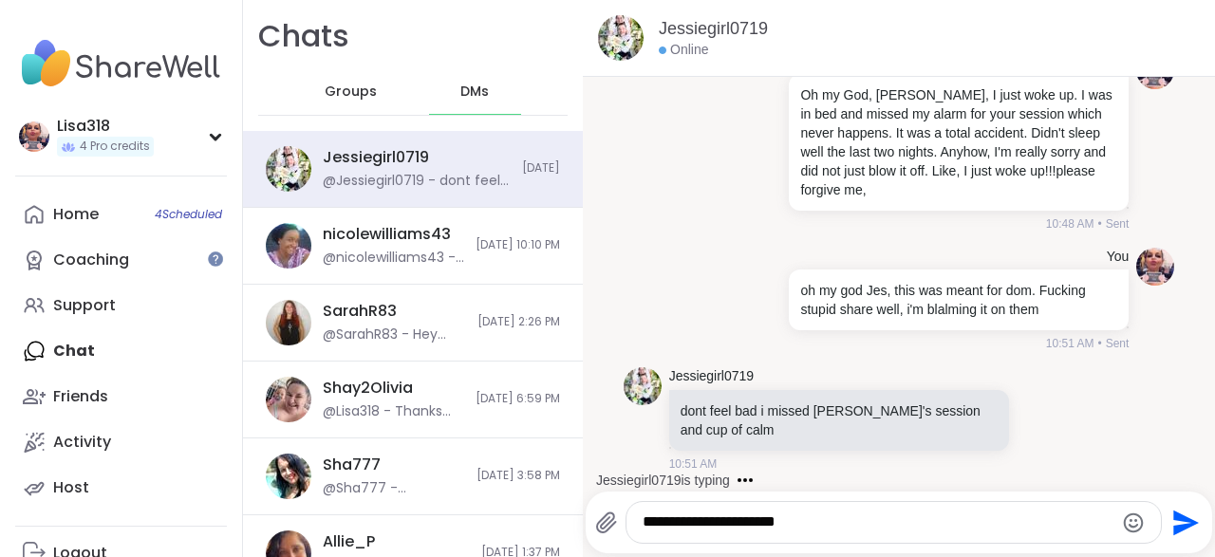
click at [1129, 518] on icon "Emoji picker" at bounding box center [1133, 523] width 23 height 23
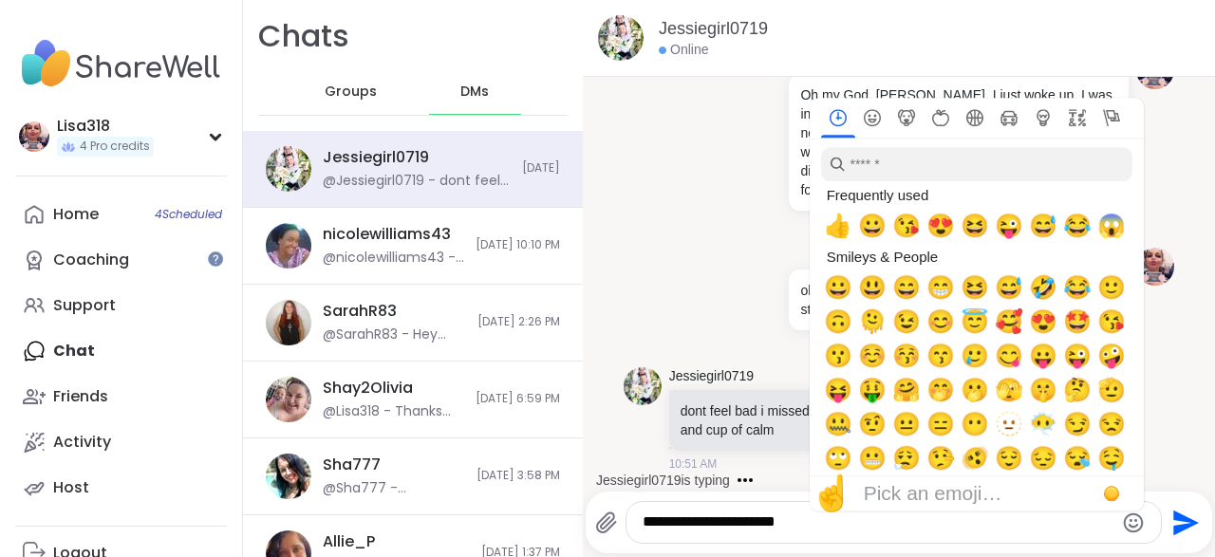
scroll to position [3953, 0]
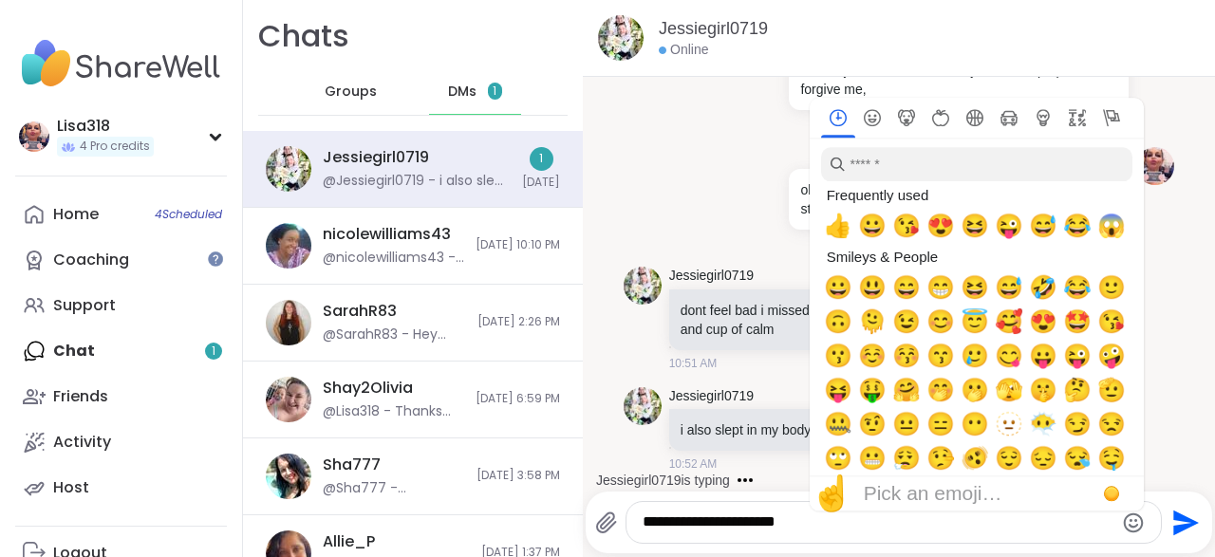
click at [1106, 366] on span "🤪" at bounding box center [1111, 356] width 28 height 27
type textarea "**********"
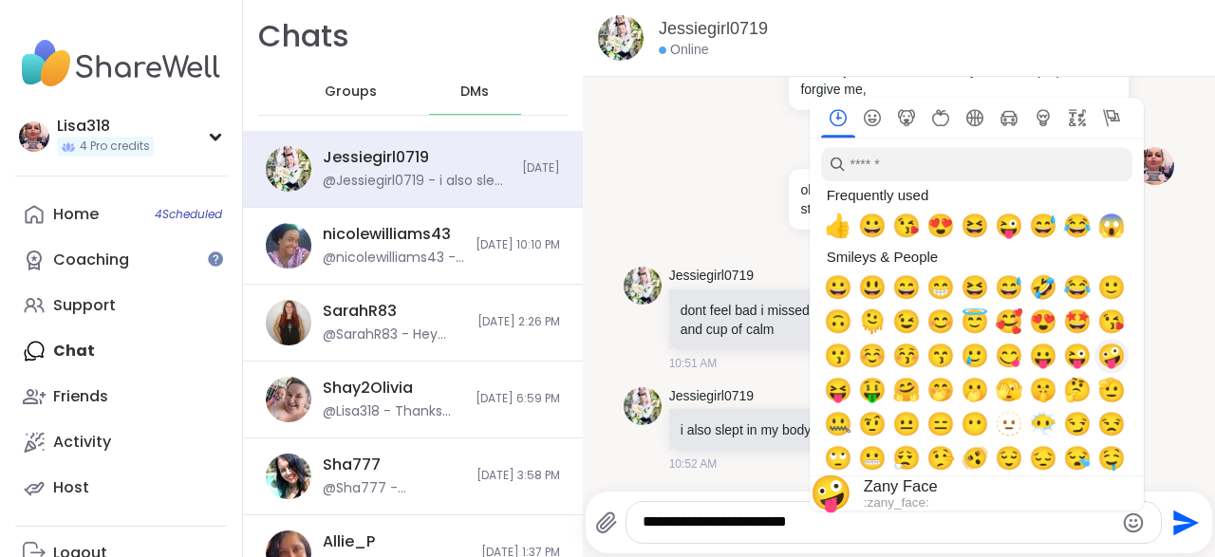
click at [1184, 525] on icon "Send" at bounding box center [1186, 523] width 26 height 26
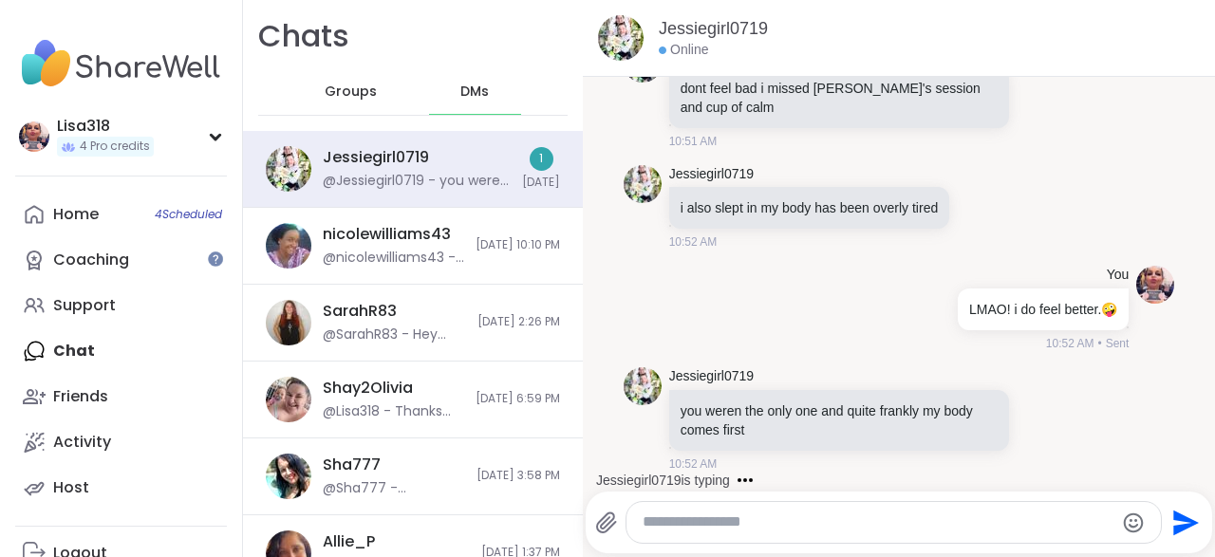
scroll to position [4173, 0]
click at [717, 521] on textarea "Type your message" at bounding box center [878, 523] width 471 height 20
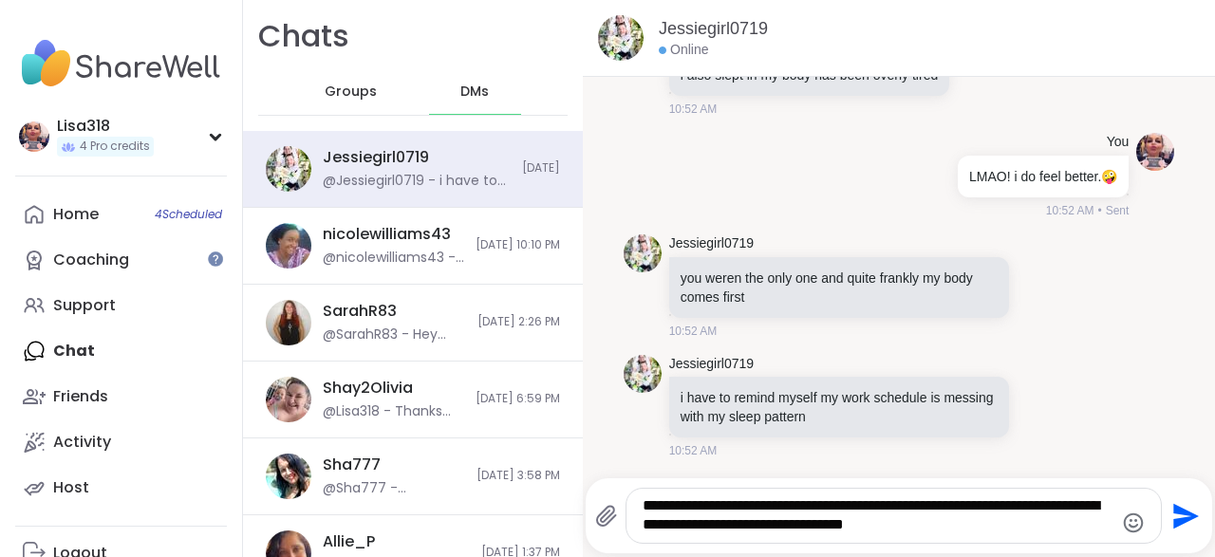
type textarea "**********"
click at [1190, 531] on icon "Send" at bounding box center [1183, 516] width 30 height 30
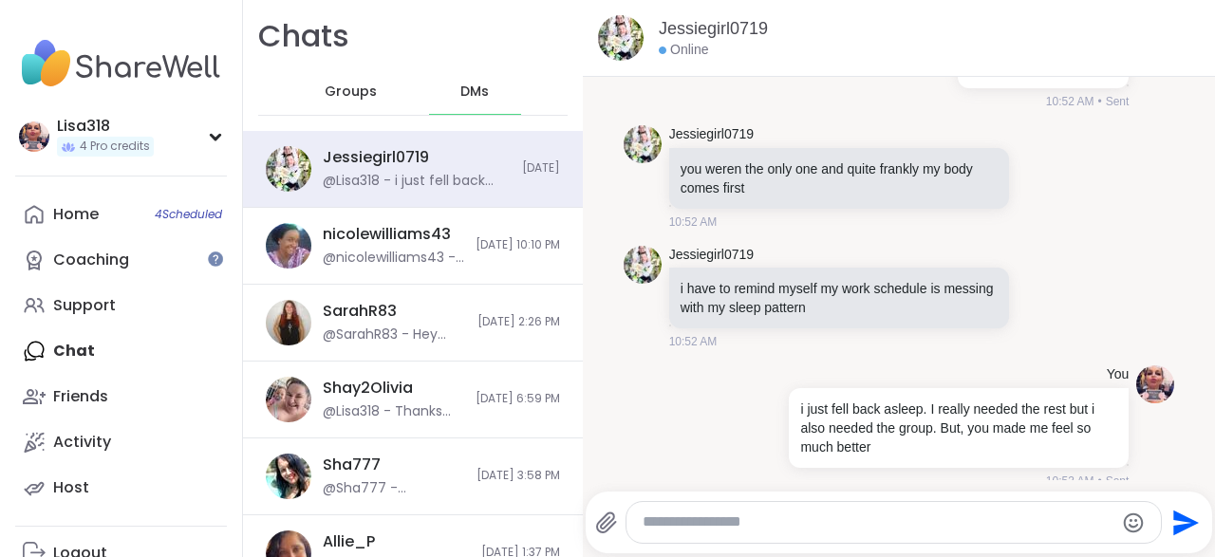
scroll to position [4431, 0]
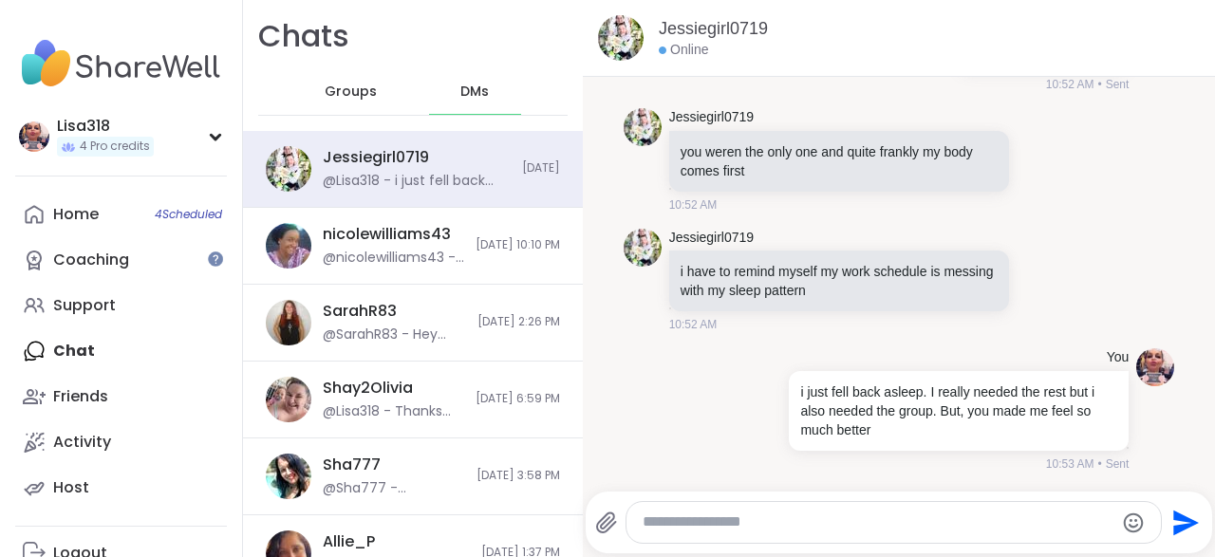
click at [696, 537] on div at bounding box center [893, 522] width 534 height 41
click at [701, 518] on textarea "Type your message" at bounding box center [878, 523] width 471 height 20
type textarea "**********"
click at [1178, 529] on icon "Send" at bounding box center [1186, 523] width 26 height 26
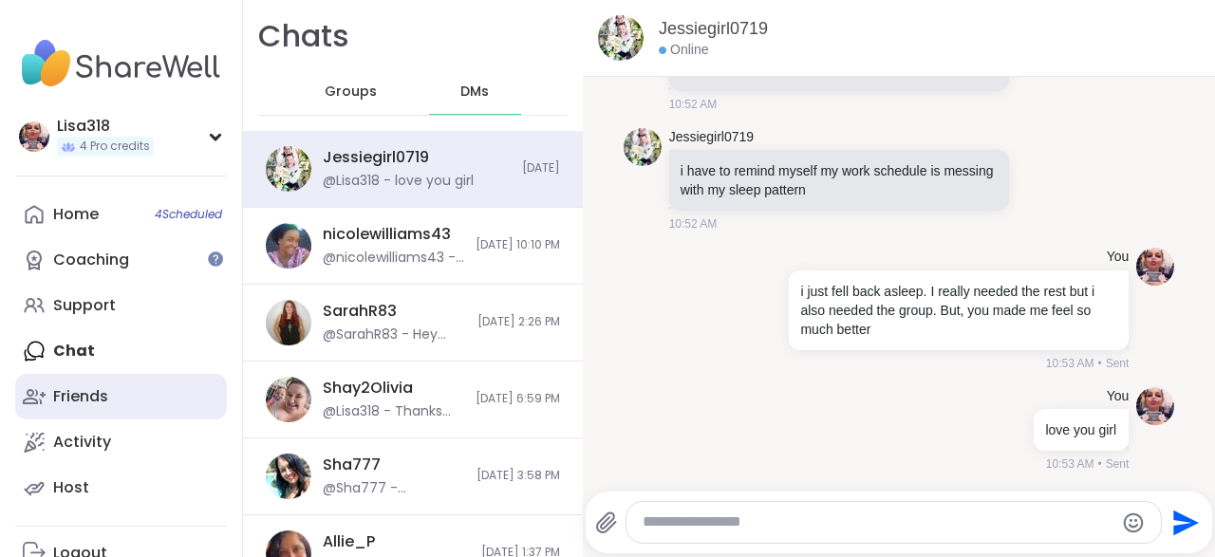
click at [95, 405] on div "Friends" at bounding box center [80, 396] width 55 height 21
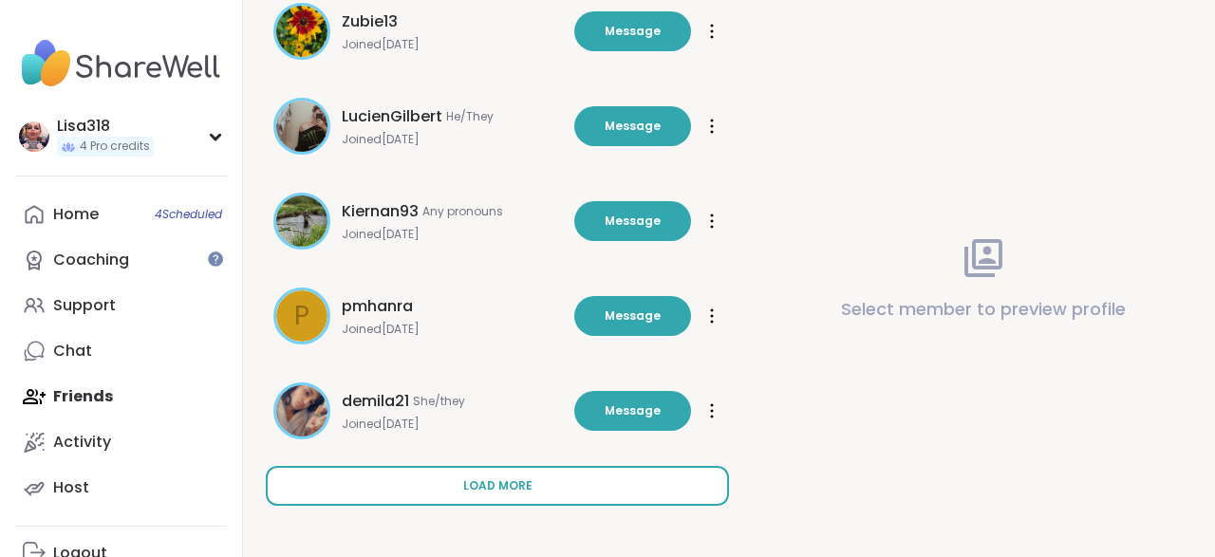
click at [496, 495] on button "Load more" at bounding box center [497, 486] width 463 height 40
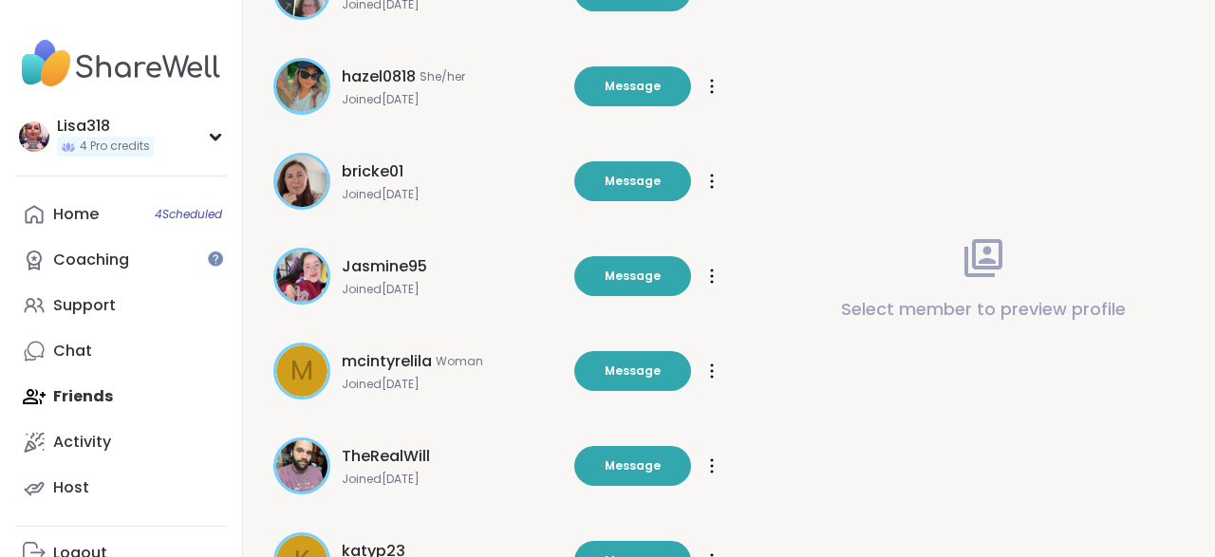
scroll to position [1610, 0]
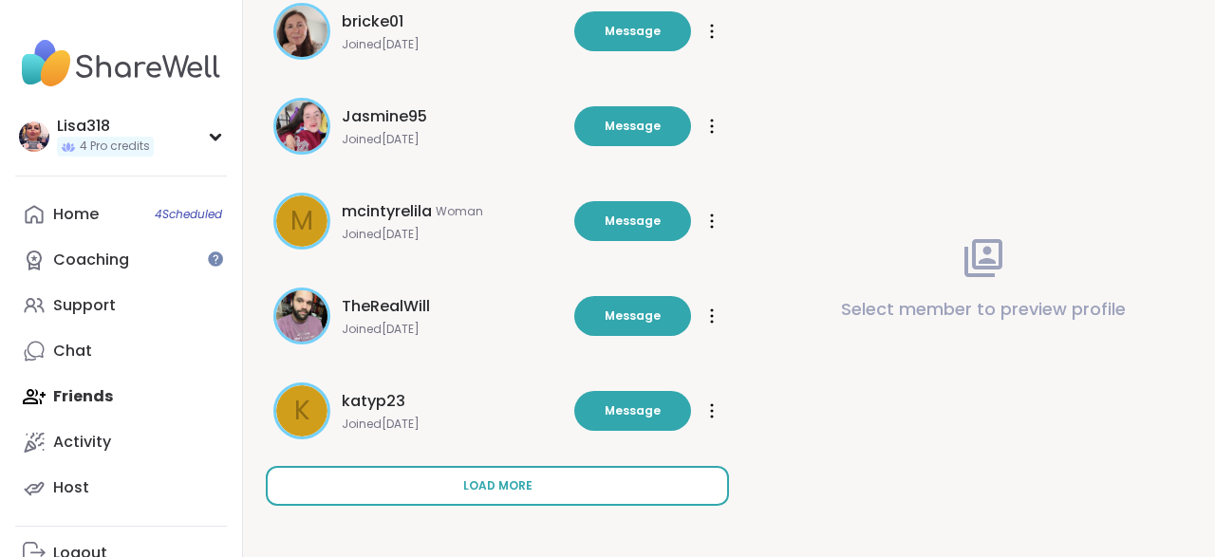
click at [512, 477] on span "Load more" at bounding box center [497, 485] width 69 height 17
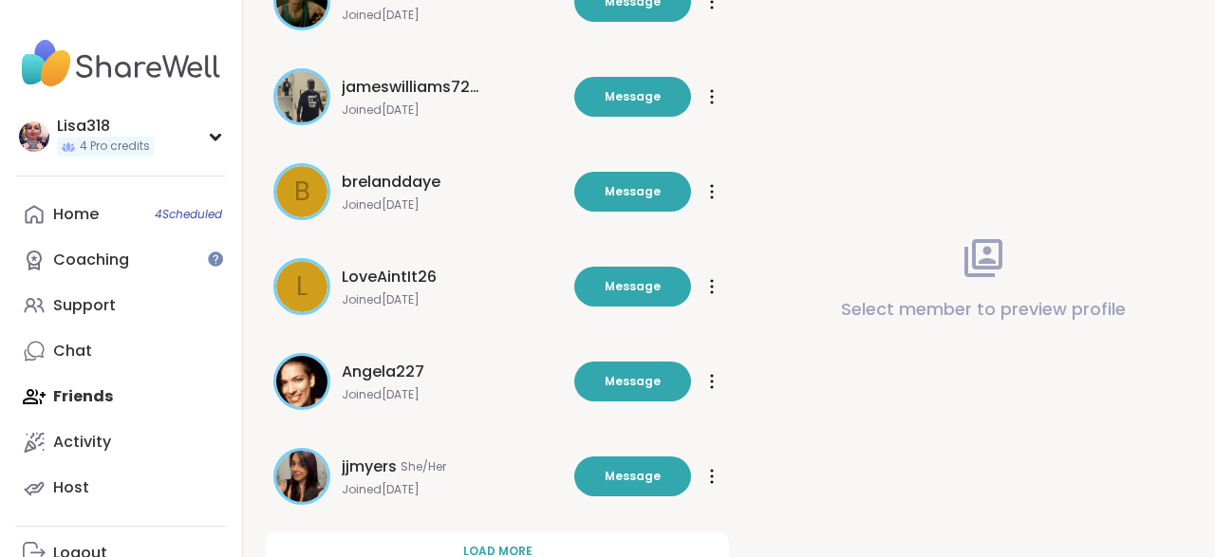
scroll to position [2559, 0]
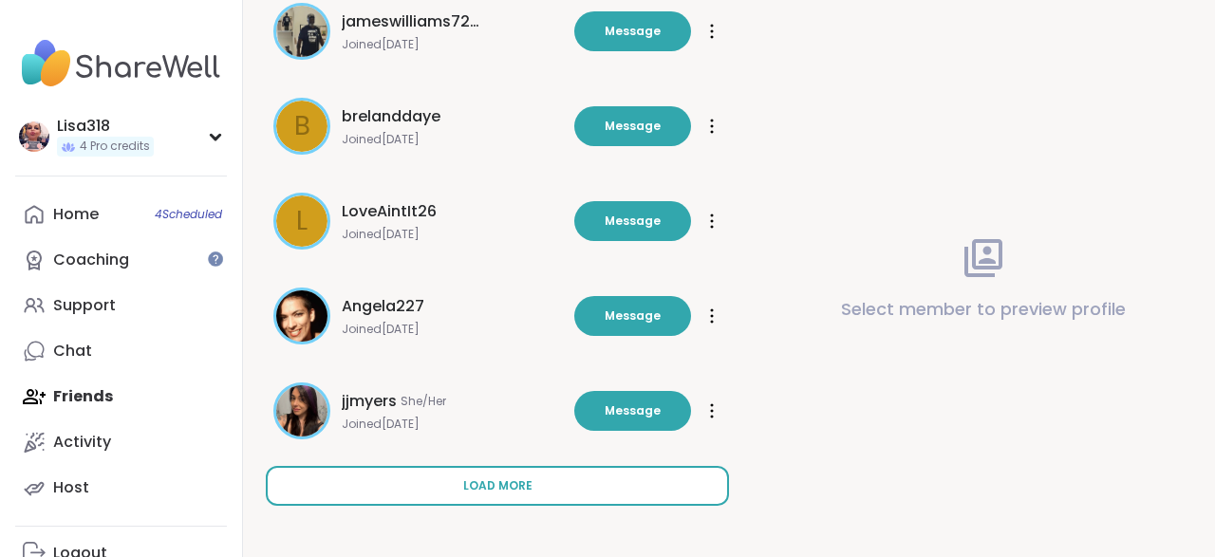
click at [493, 481] on span "Load more" at bounding box center [497, 485] width 69 height 17
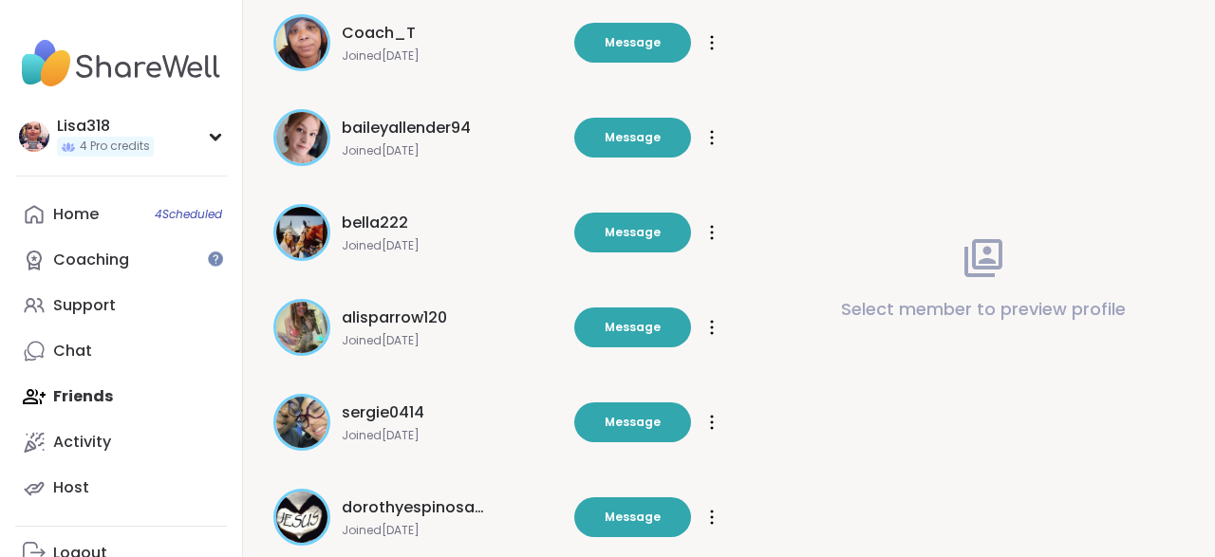
scroll to position [3508, 0]
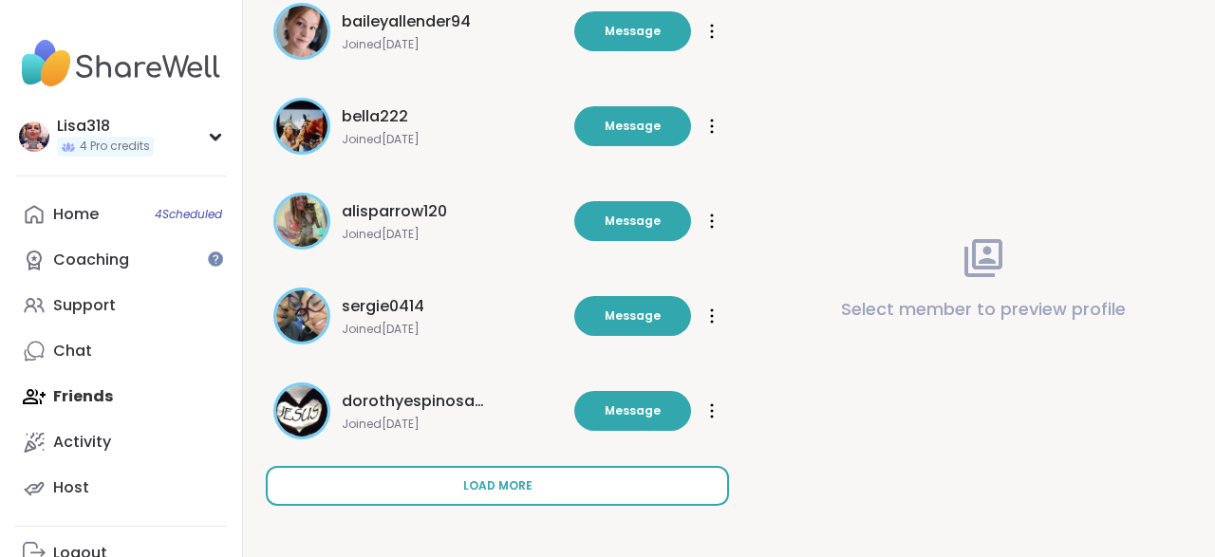
click at [493, 477] on span "Load more" at bounding box center [497, 485] width 69 height 17
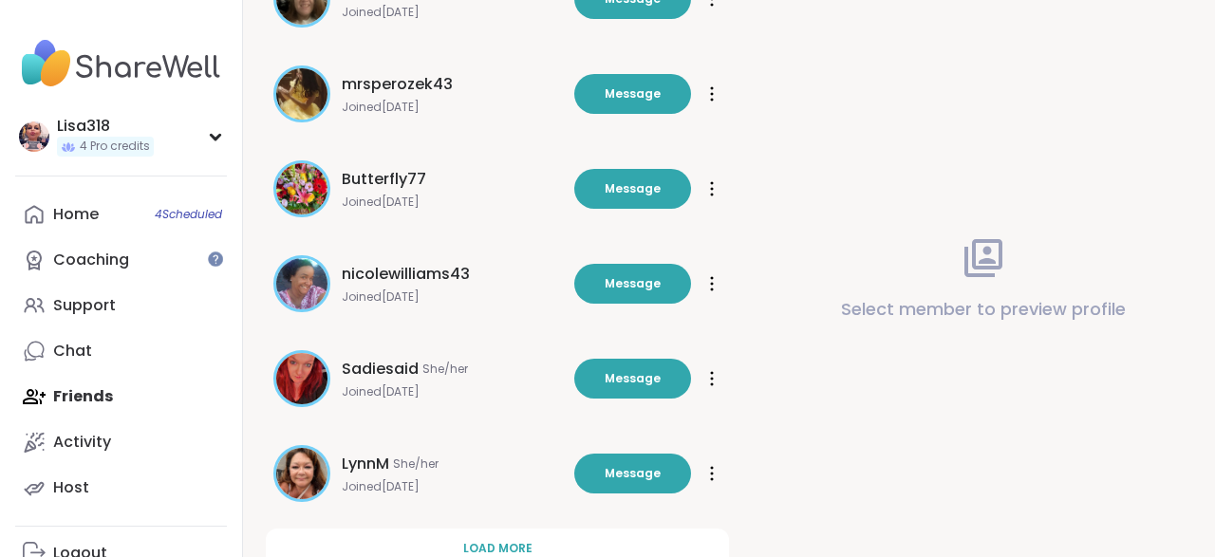
scroll to position [4458, 0]
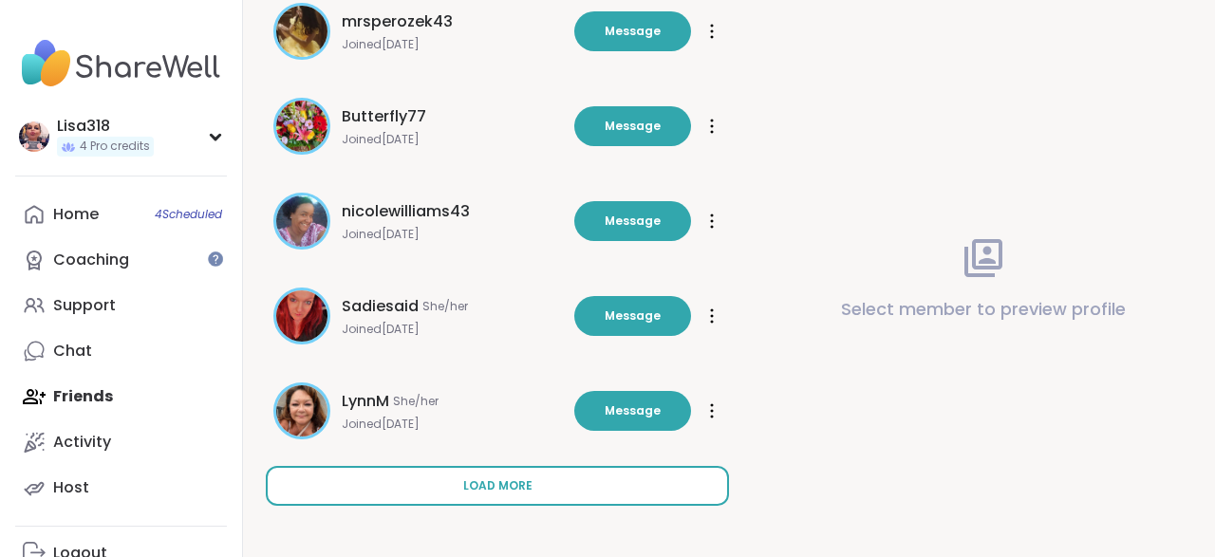
click at [495, 484] on span "Load more" at bounding box center [497, 485] width 69 height 17
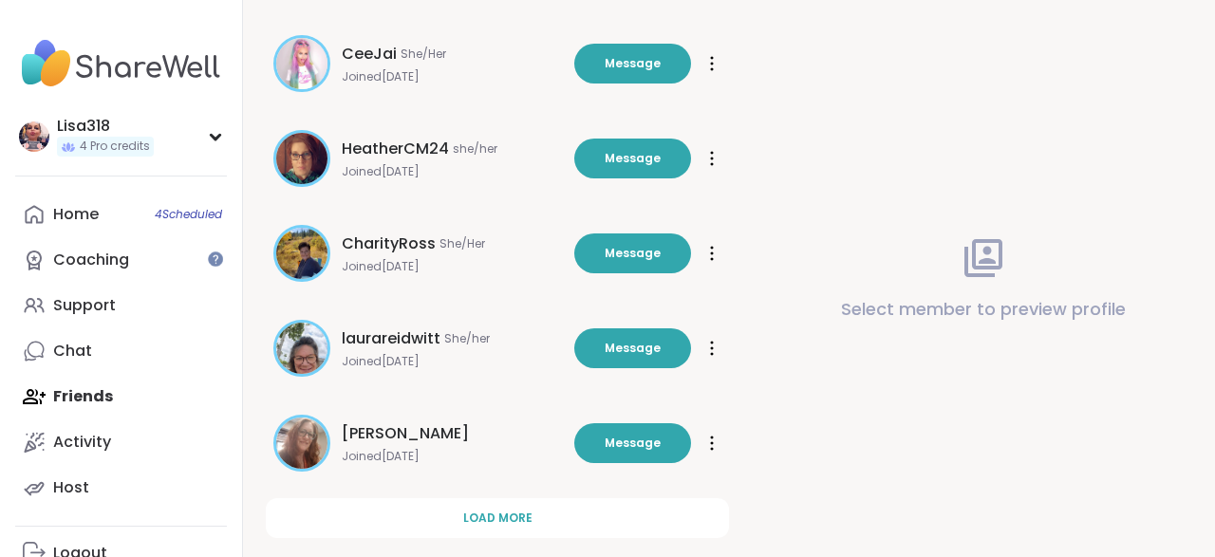
scroll to position [5407, 0]
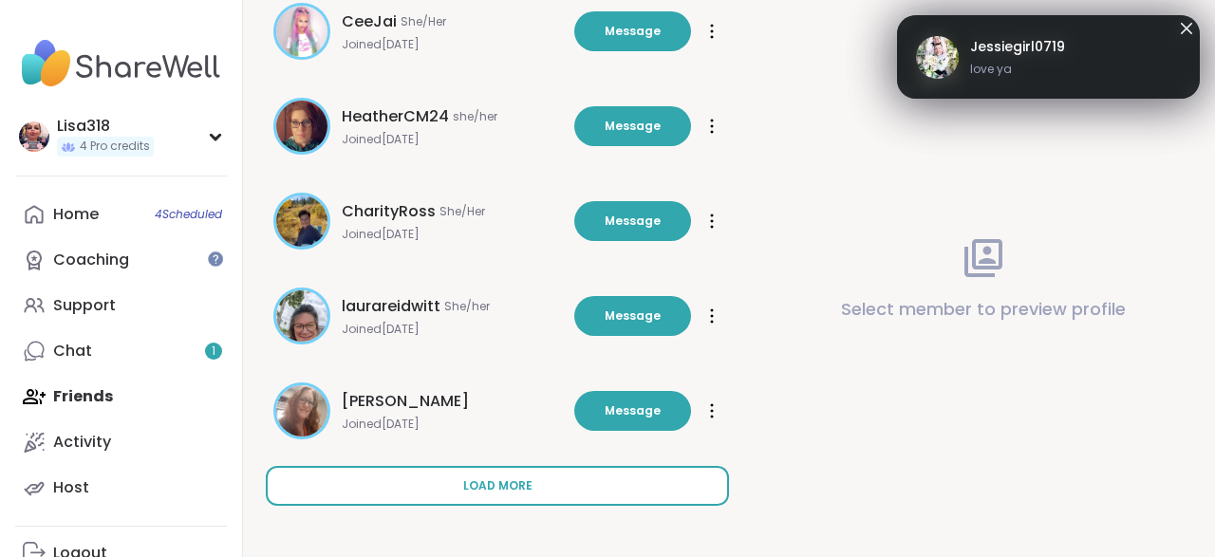
click at [508, 481] on span "Load more" at bounding box center [497, 485] width 69 height 17
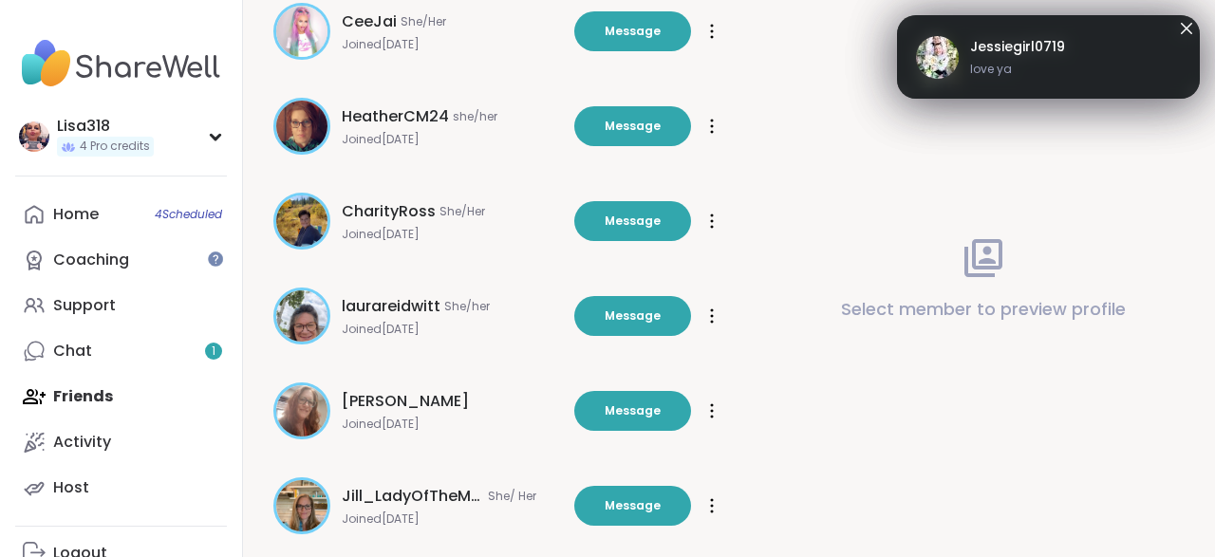
click at [1184, 22] on div "Select member to preview profile" at bounding box center [983, 278] width 463 height 557
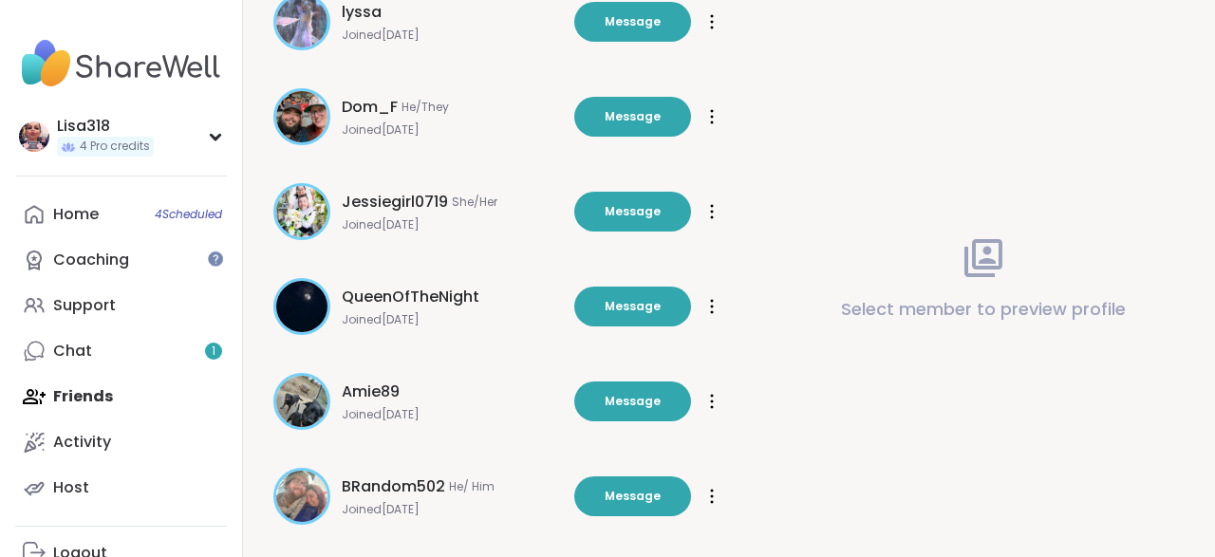
scroll to position [5988, 0]
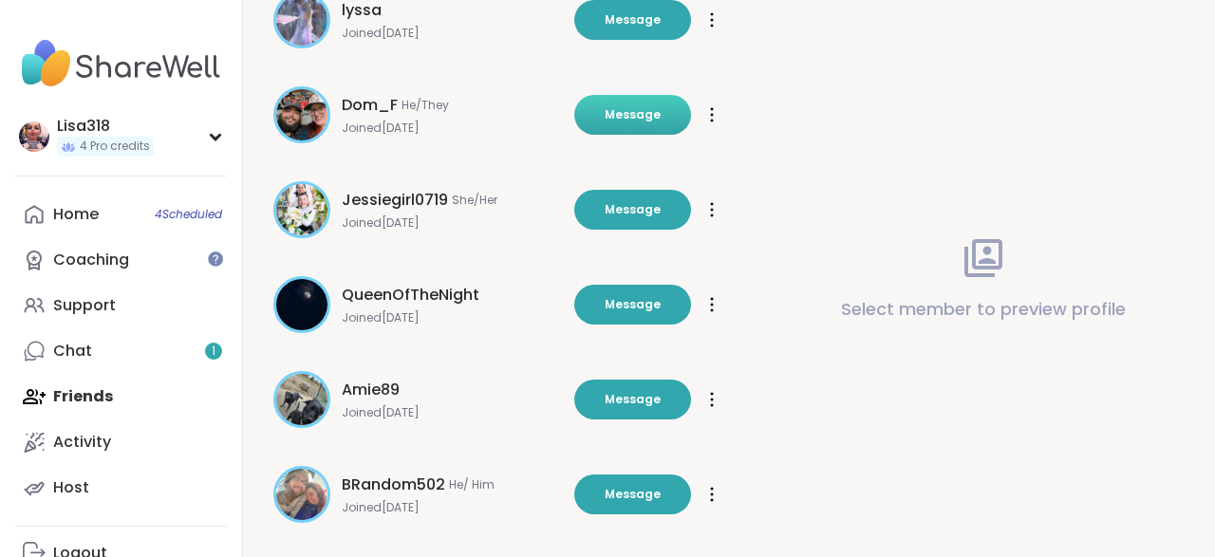
click at [624, 118] on span "Message" at bounding box center [633, 114] width 56 height 17
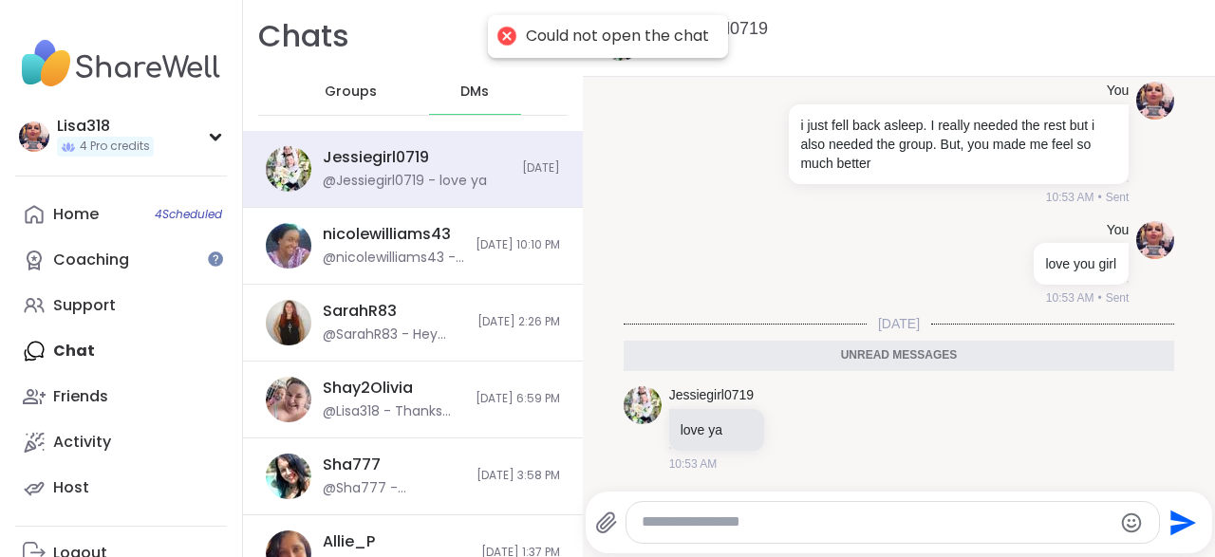
click at [513, 39] on div at bounding box center [506, 36] width 27 height 27
click at [500, 45] on div at bounding box center [506, 36] width 27 height 27
click at [89, 366] on div "Home 4 Scheduled Coaching Support Chat Friends Activity Host" at bounding box center [121, 351] width 212 height 319
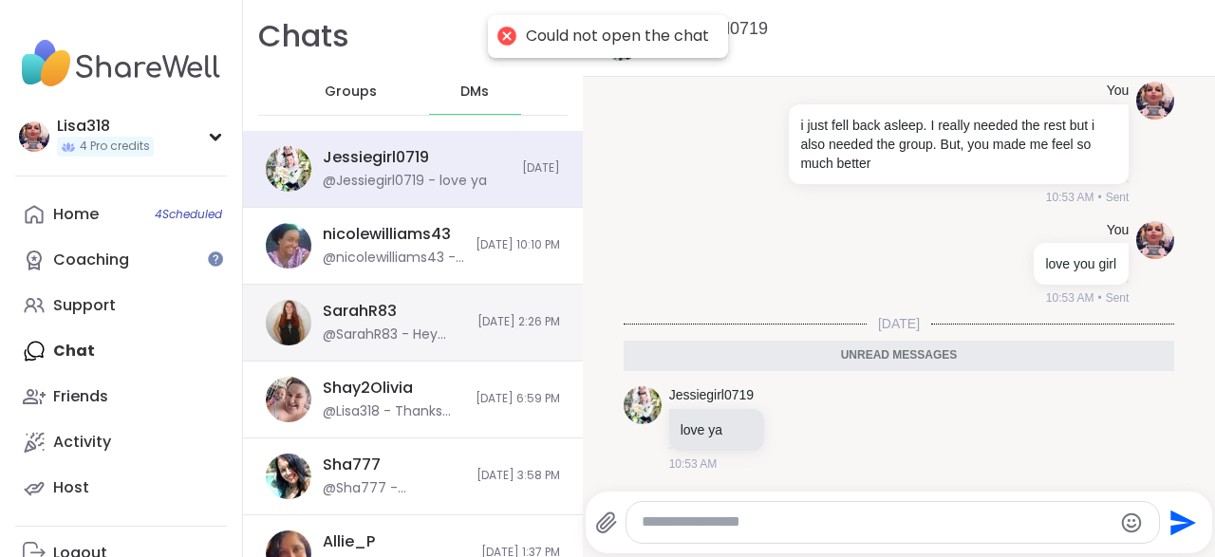
click at [394, 336] on div "@SarahR83 - Hey..." at bounding box center [384, 335] width 123 height 19
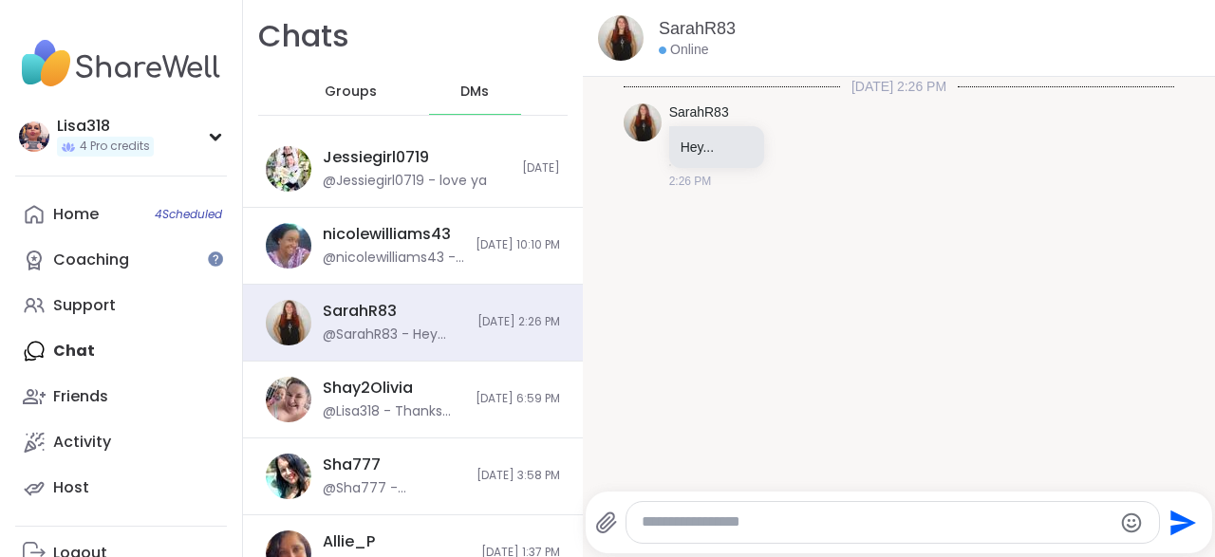
click at [770, 531] on textarea "Type your message" at bounding box center [877, 523] width 470 height 20
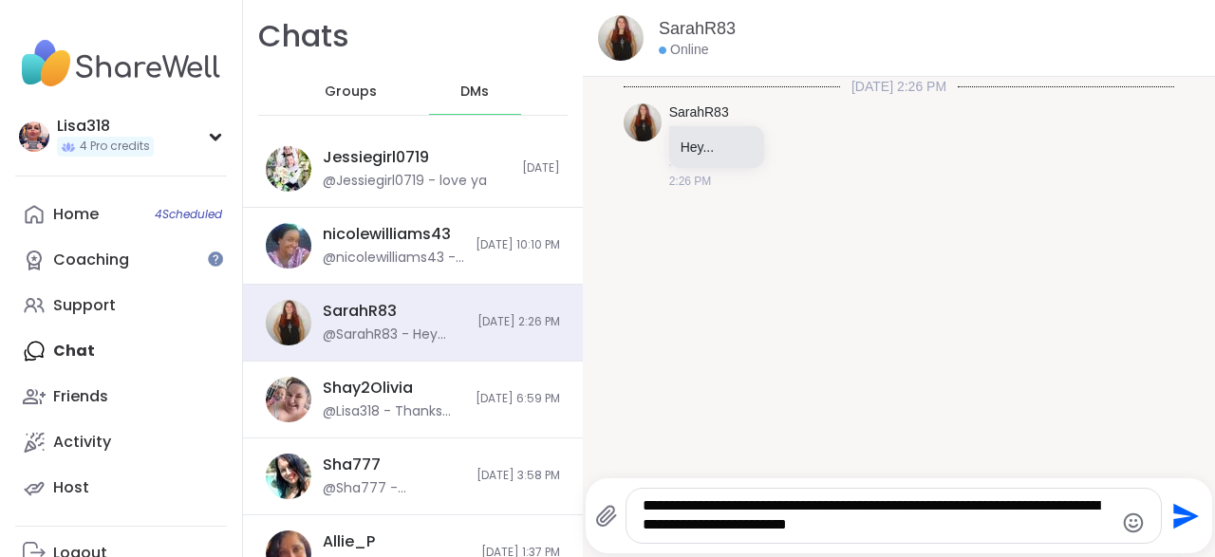
click at [776, 533] on textarea "**********" at bounding box center [878, 515] width 471 height 39
click at [933, 540] on div "**********" at bounding box center [893, 516] width 534 height 54
click at [914, 529] on textarea "**********" at bounding box center [878, 515] width 471 height 39
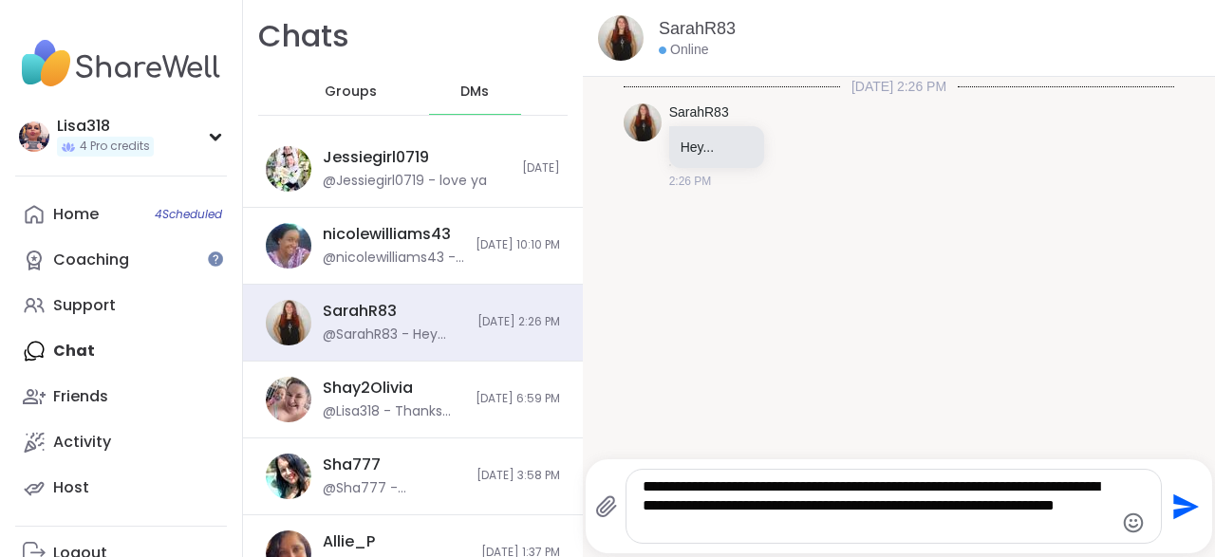
click at [907, 531] on textarea "**********" at bounding box center [878, 506] width 471 height 58
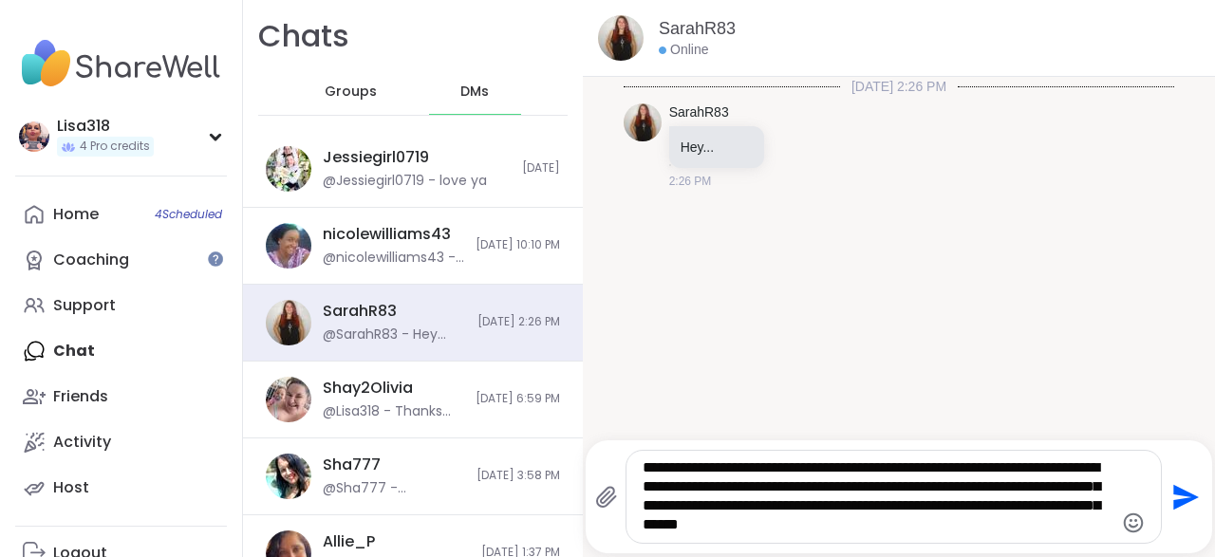
type textarea "**********"
click at [1187, 508] on icon "Send" at bounding box center [1183, 497] width 30 height 30
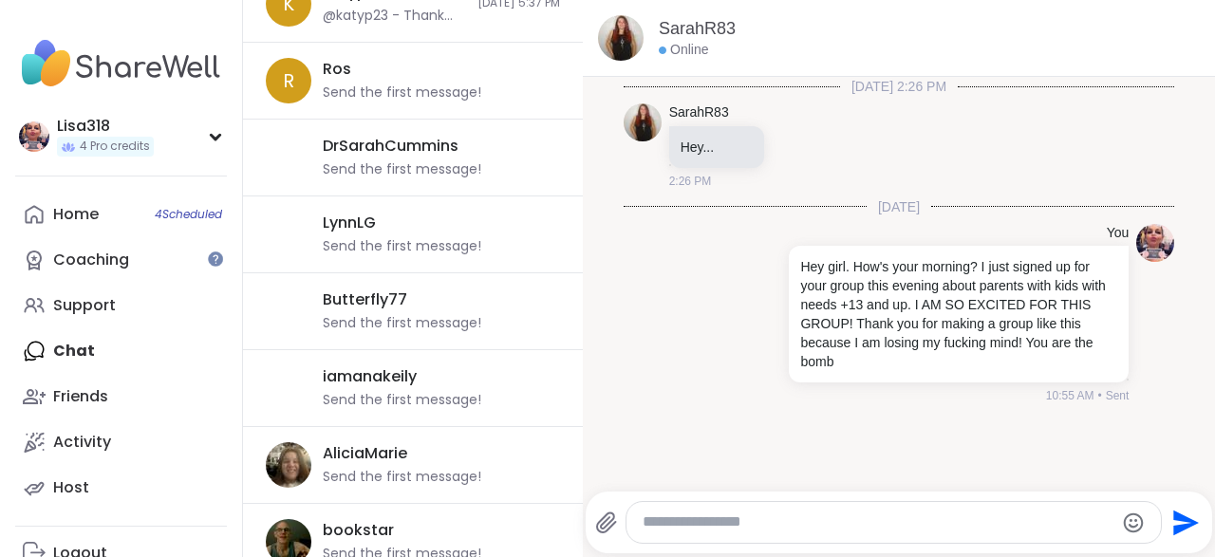
scroll to position [1486, 0]
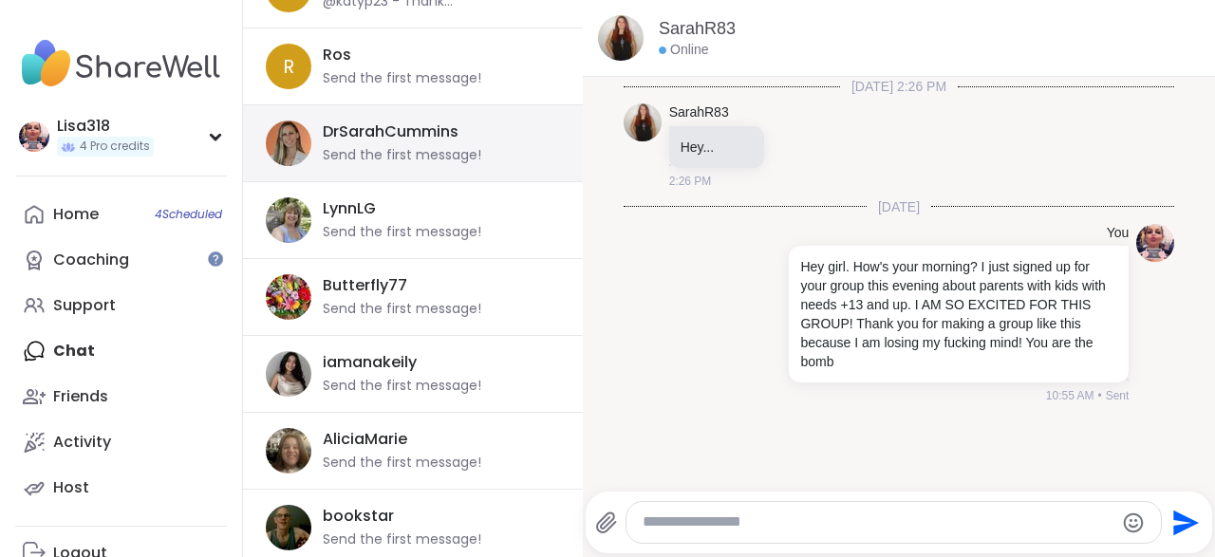
click at [427, 146] on div "Send the first message!" at bounding box center [402, 155] width 159 height 19
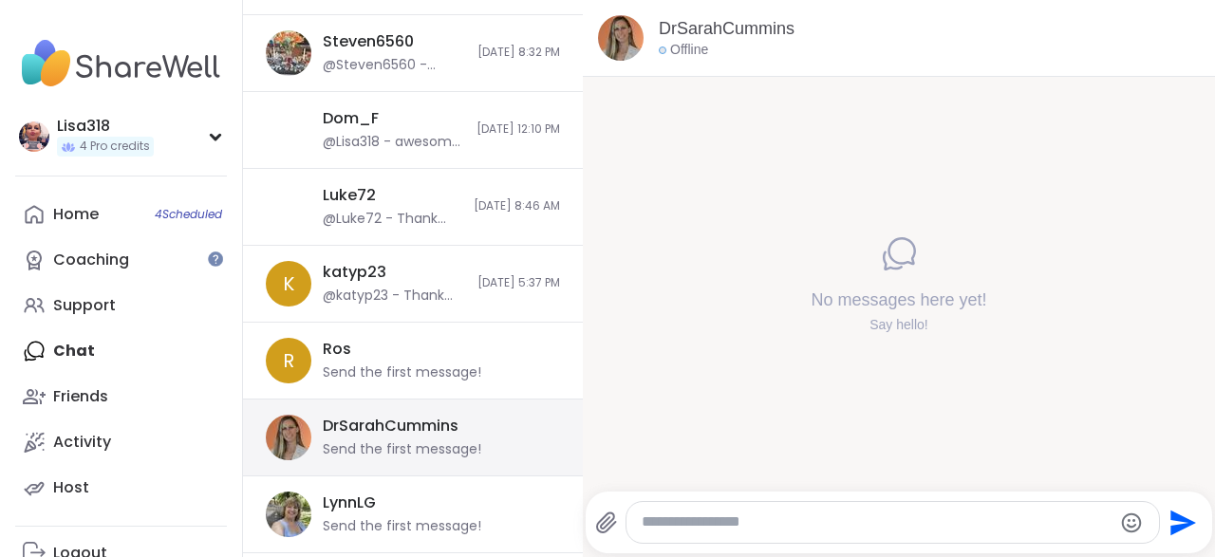
scroll to position [1146, 0]
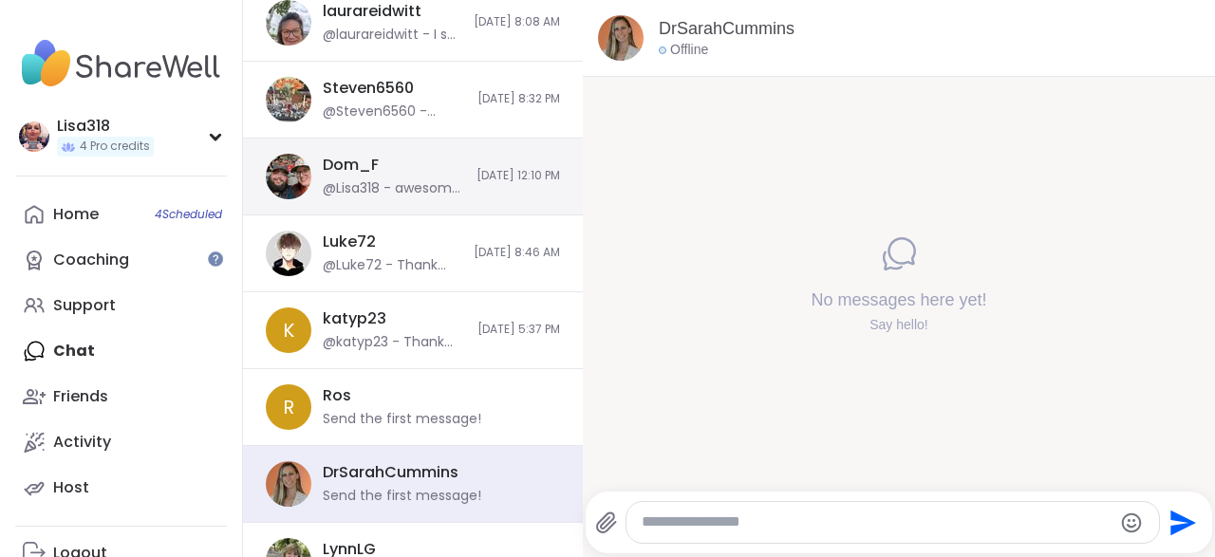
click at [375, 185] on div "@Lisa318 - awesome session this morning. Thank you for this space to reflect an…" at bounding box center [394, 188] width 142 height 19
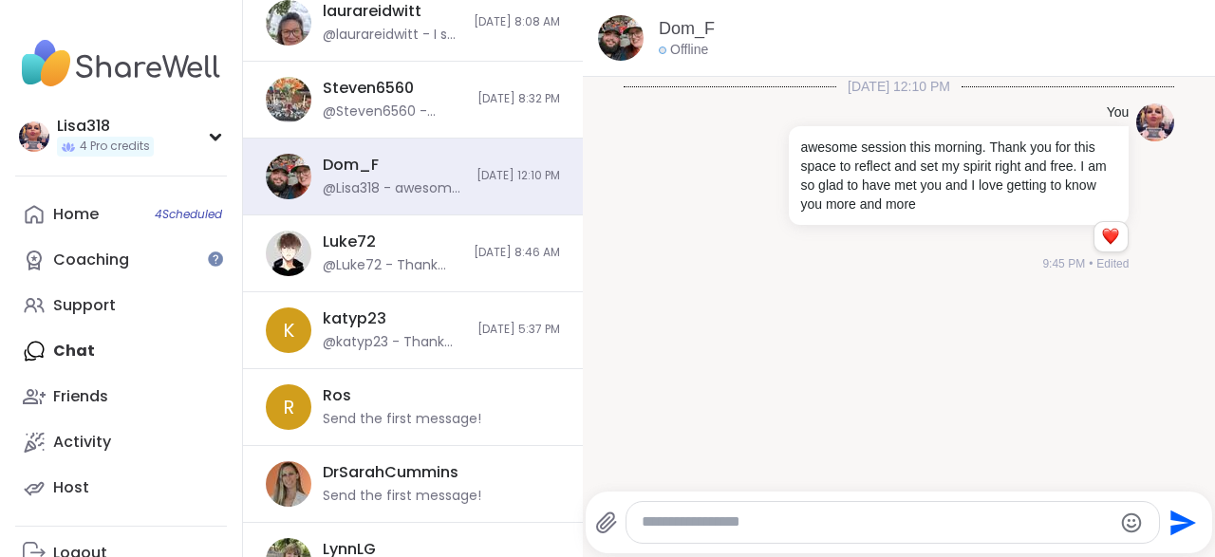
click at [688, 530] on textarea "Type your message" at bounding box center [877, 523] width 470 height 20
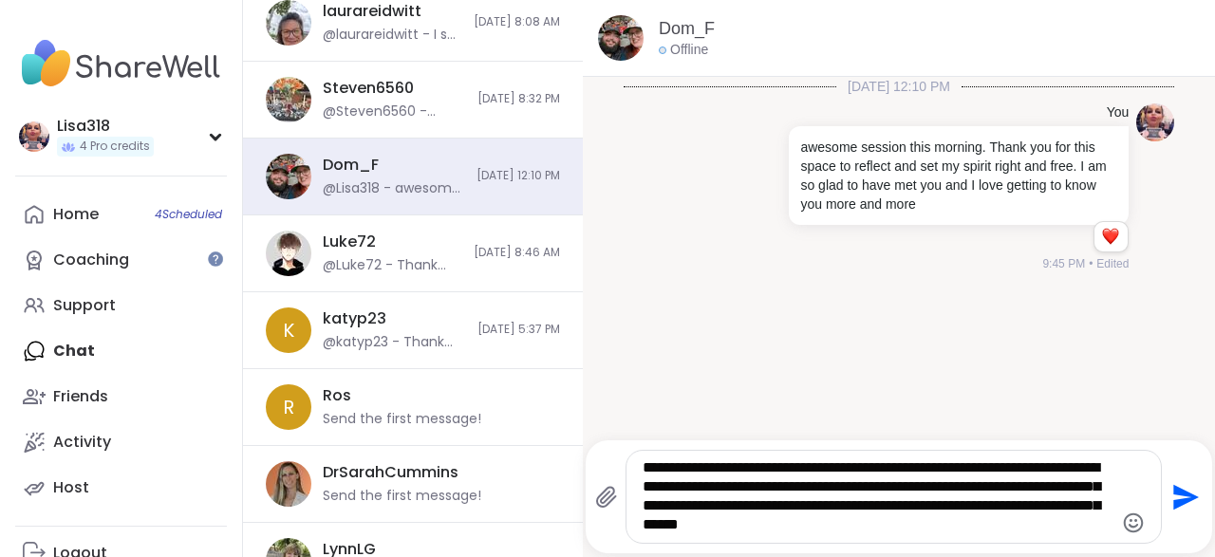
click at [686, 531] on textarea "**********" at bounding box center [878, 496] width 471 height 77
type textarea "**********"
click at [1176, 504] on icon "Send" at bounding box center [1186, 497] width 26 height 26
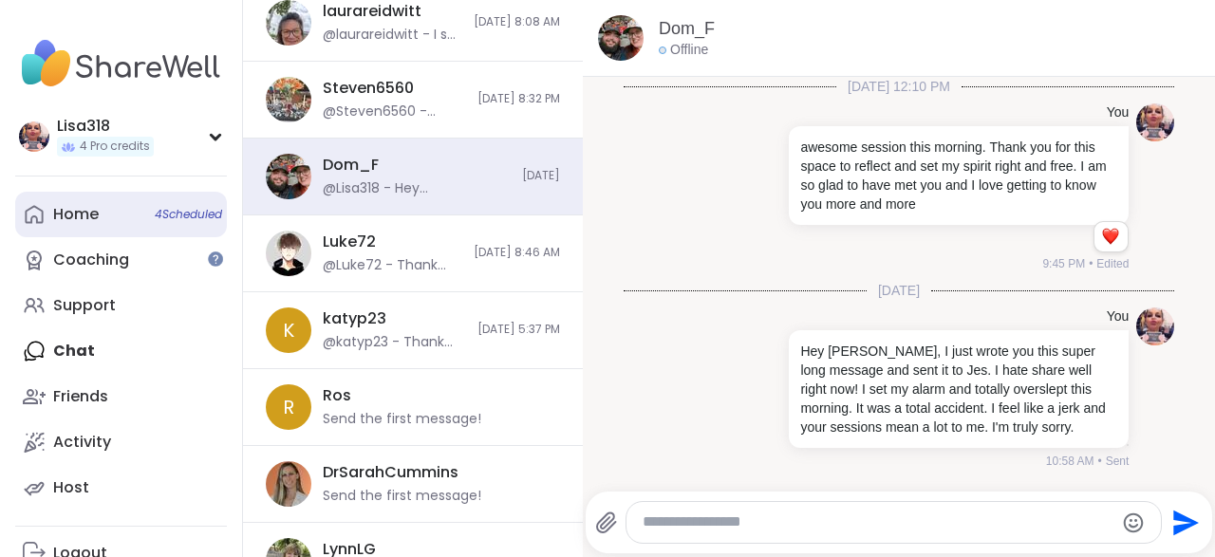
click at [194, 214] on span "4 Scheduled" at bounding box center [188, 214] width 67 height 15
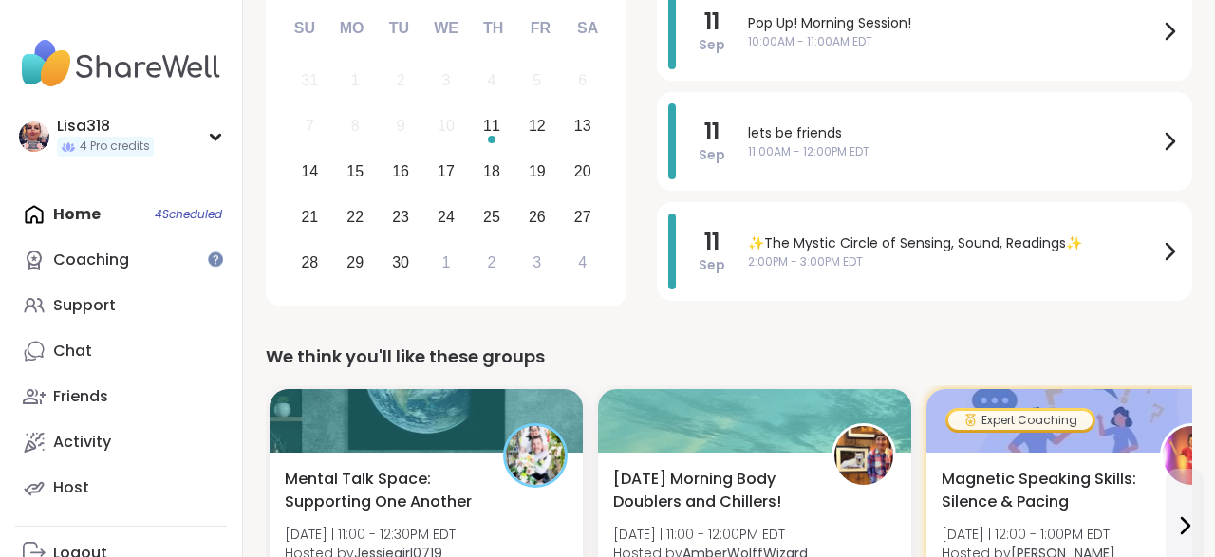
scroll to position [350, 0]
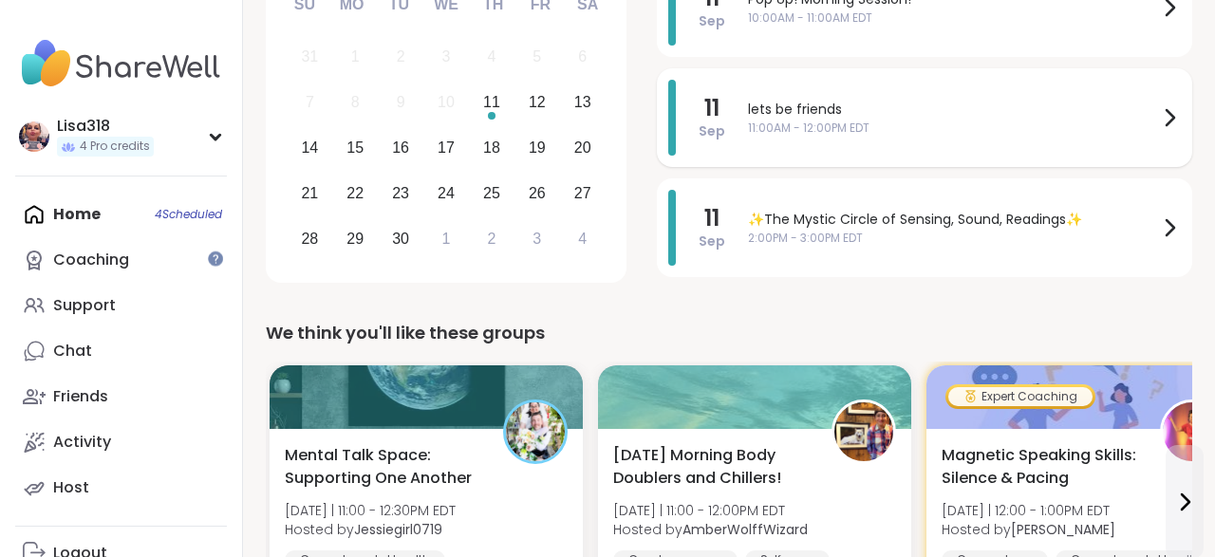
click at [910, 131] on span "11:00AM - 12:00PM EDT" at bounding box center [953, 128] width 410 height 17
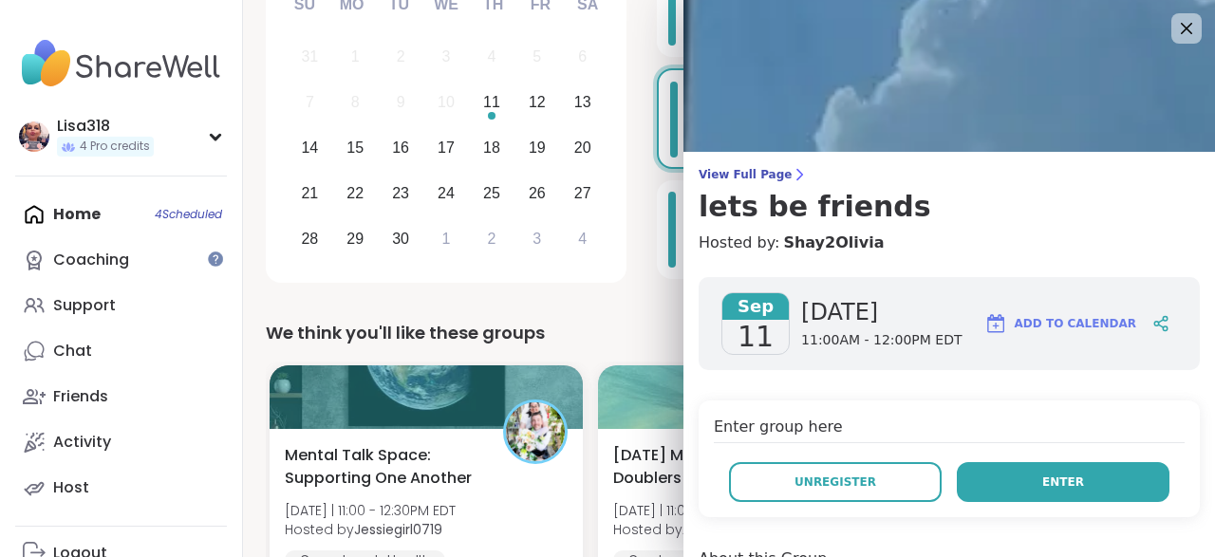
click at [1007, 498] on button "Enter" at bounding box center [1063, 482] width 213 height 40
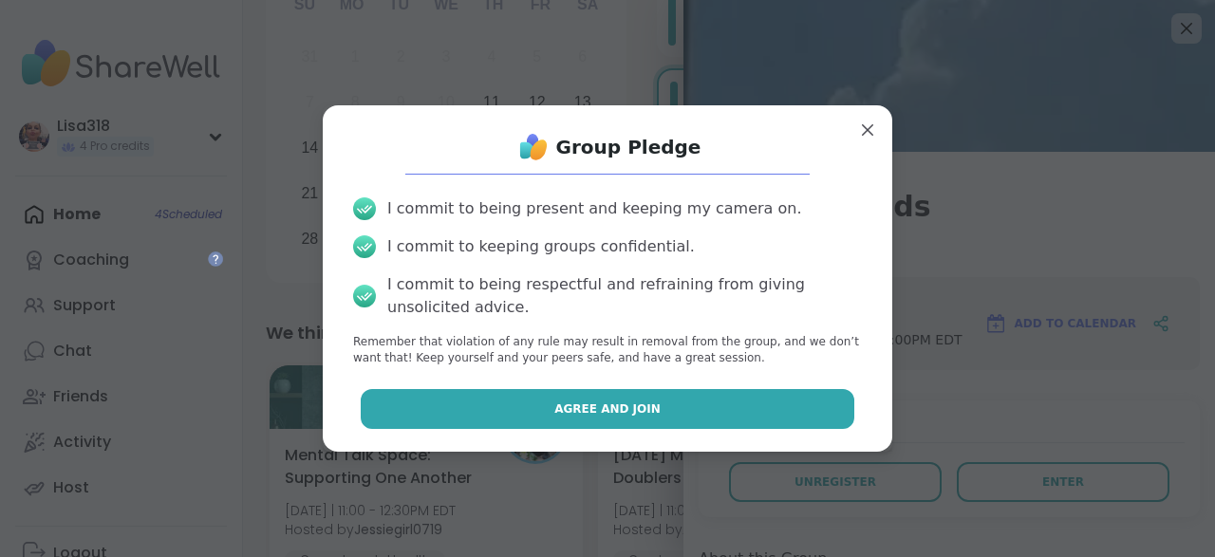
click at [728, 392] on button "Agree and Join" at bounding box center [608, 409] width 495 height 40
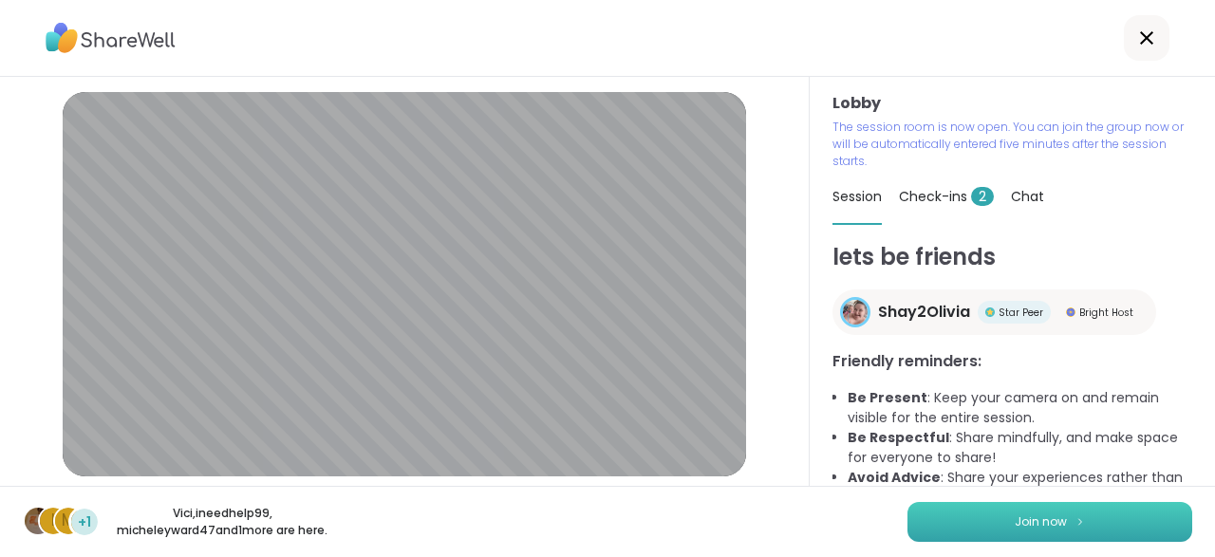
click at [1082, 520] on img at bounding box center [1080, 521] width 11 height 10
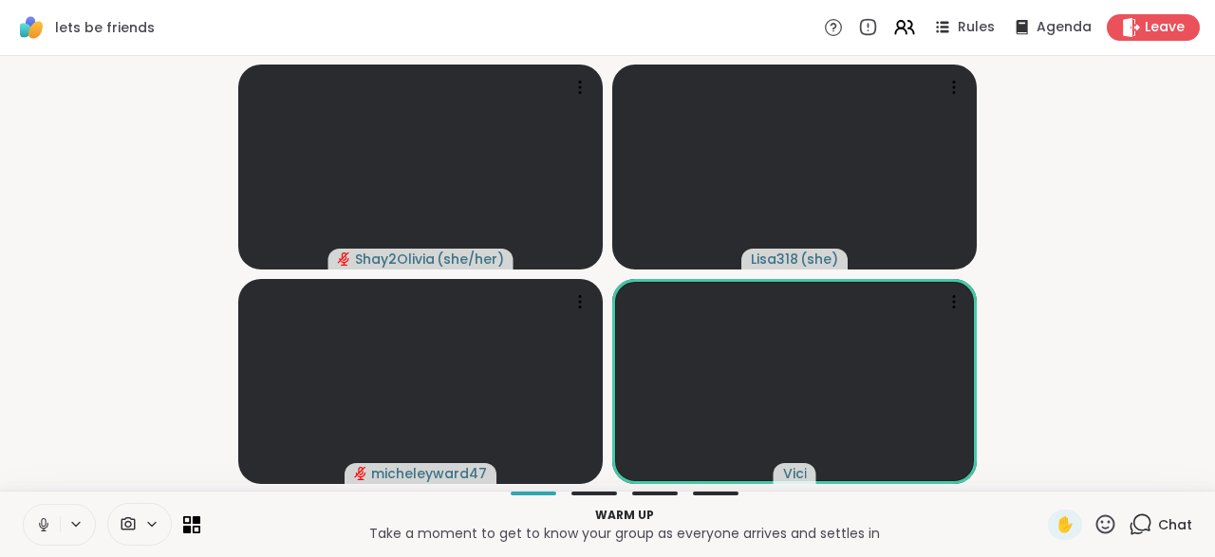
click at [35, 527] on icon at bounding box center [43, 524] width 17 height 17
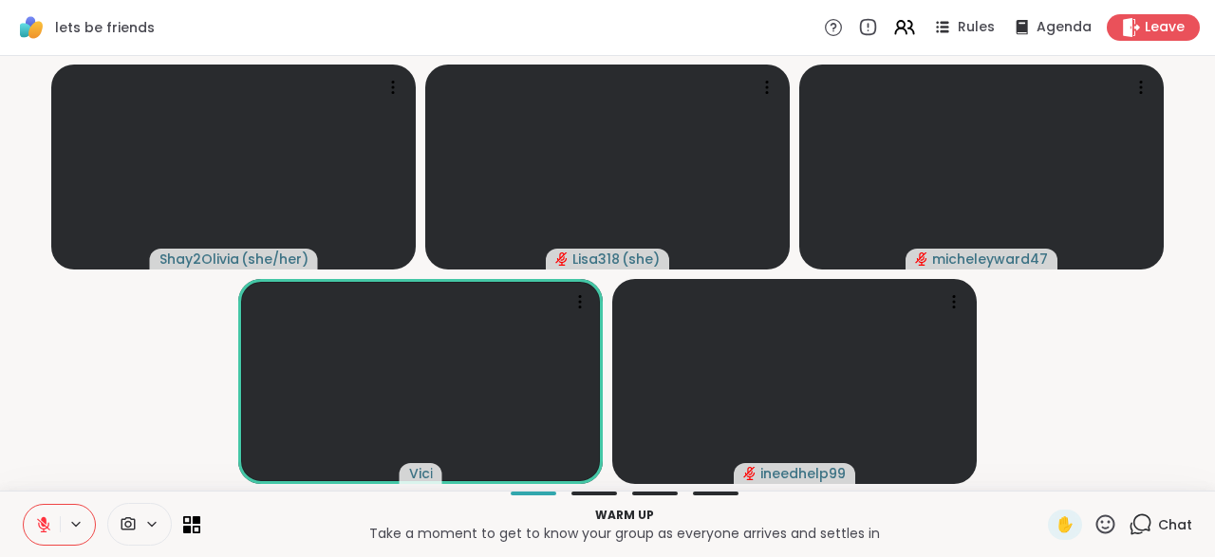
click at [1147, 526] on icon at bounding box center [1141, 525] width 24 height 24
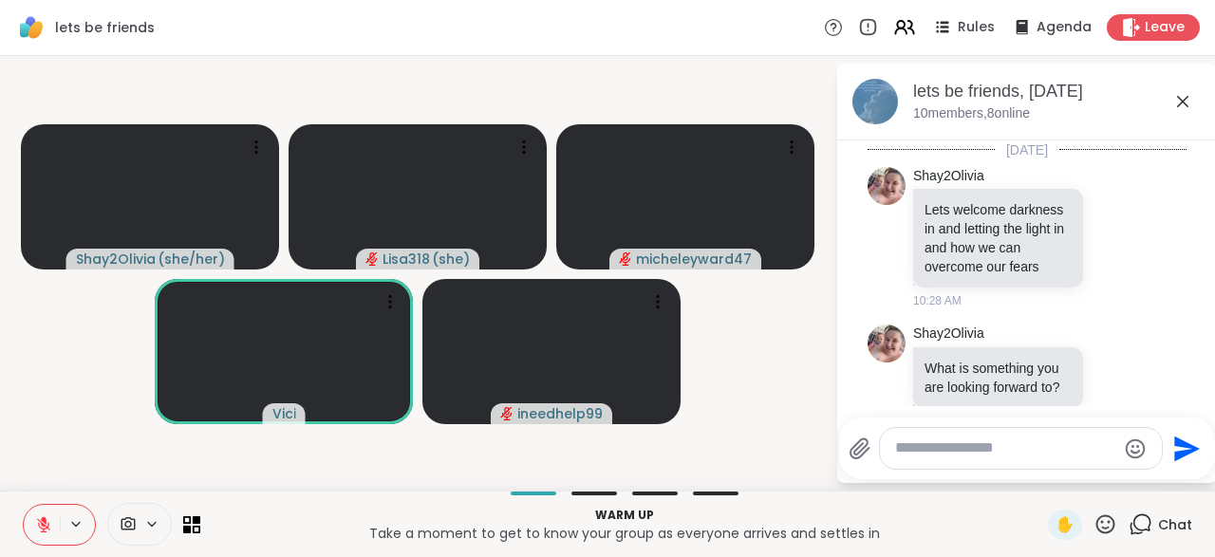
scroll to position [382, 0]
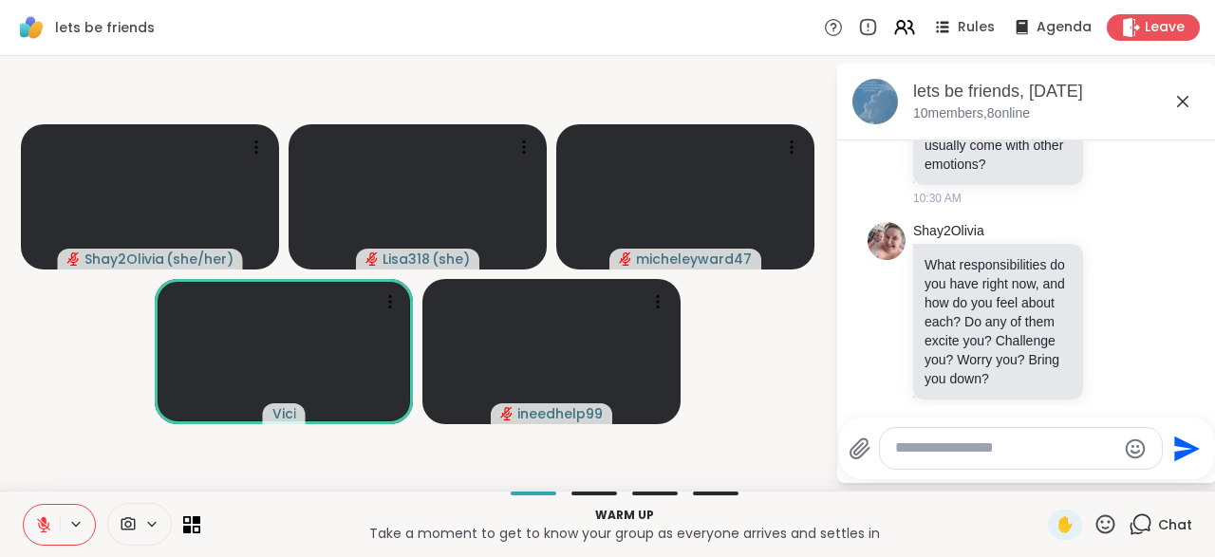
click at [968, 448] on textarea "Type your message" at bounding box center [1005, 449] width 221 height 20
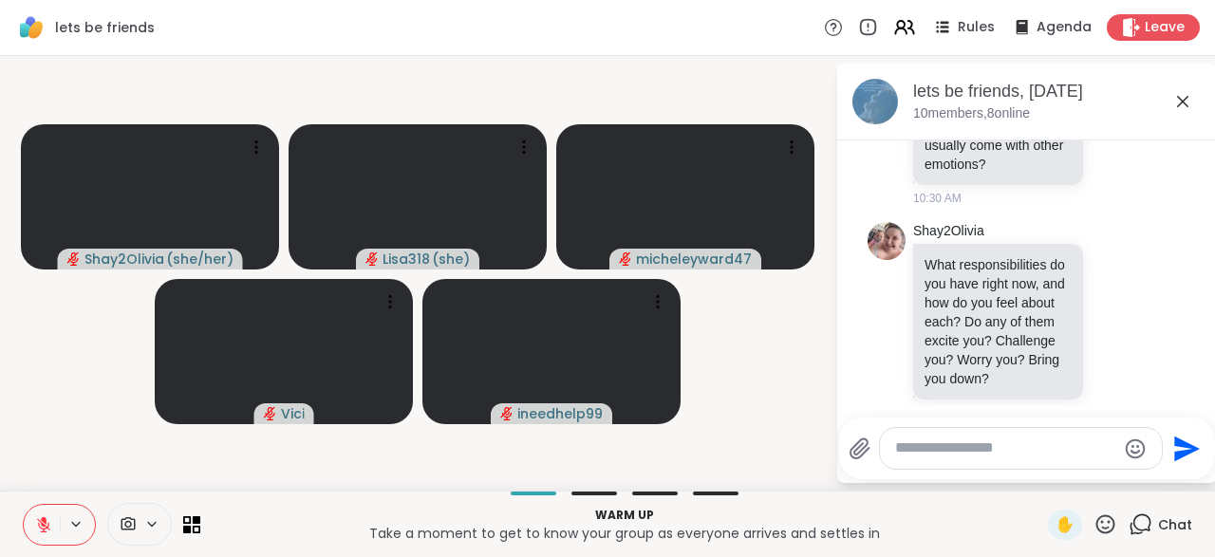
click at [968, 448] on textarea "Type your message" at bounding box center [1005, 449] width 221 height 20
click at [968, 448] on textarea "**********" at bounding box center [1008, 449] width 222 height 20
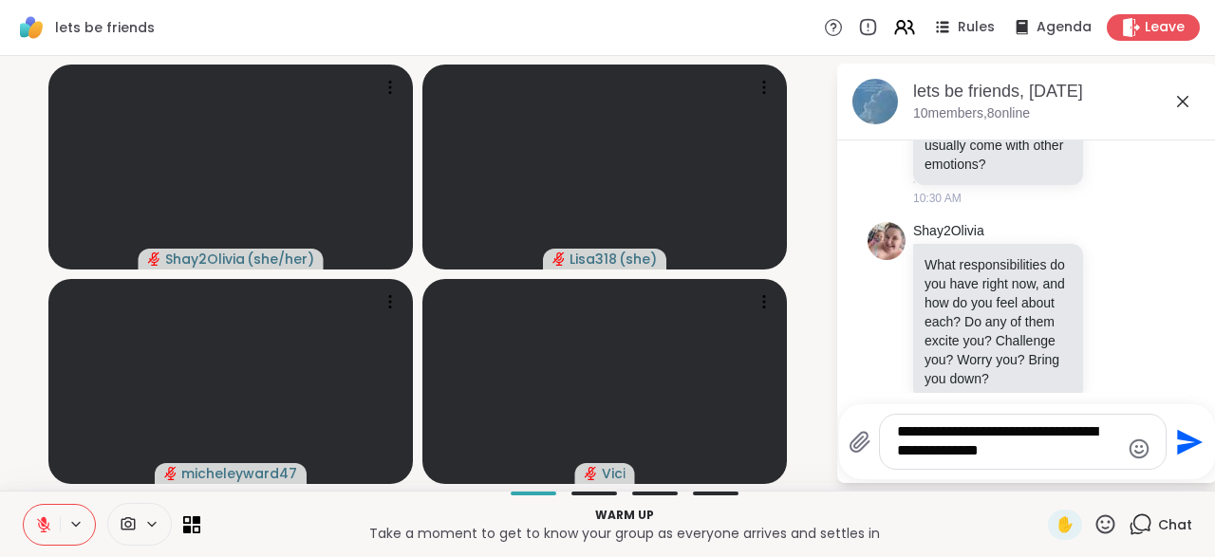
type textarea "**********"
click at [1189, 458] on button "Send" at bounding box center [1188, 442] width 43 height 43
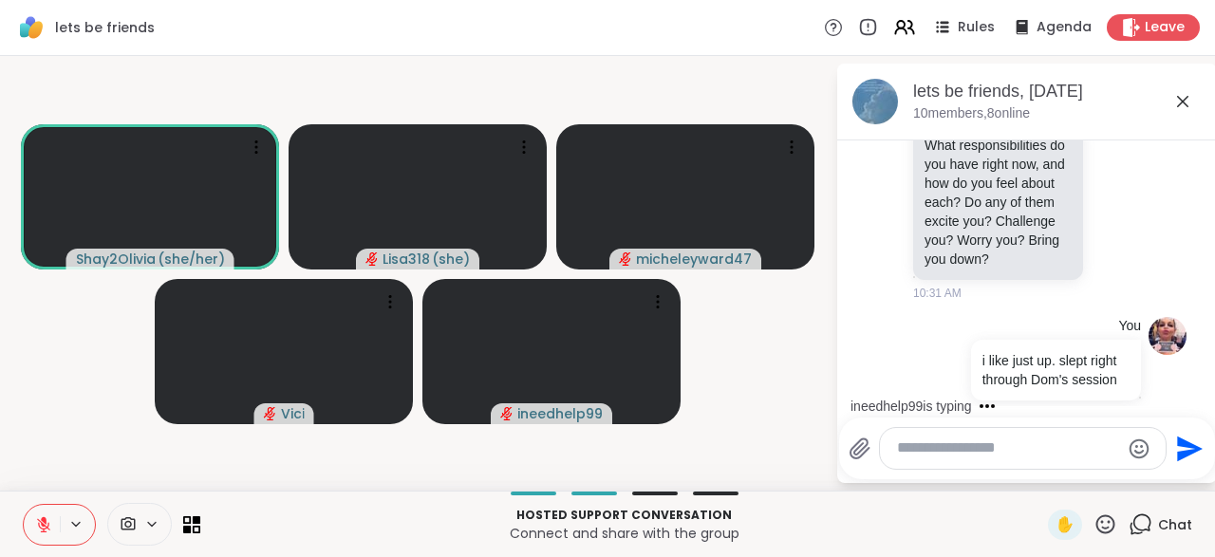
scroll to position [696, 0]
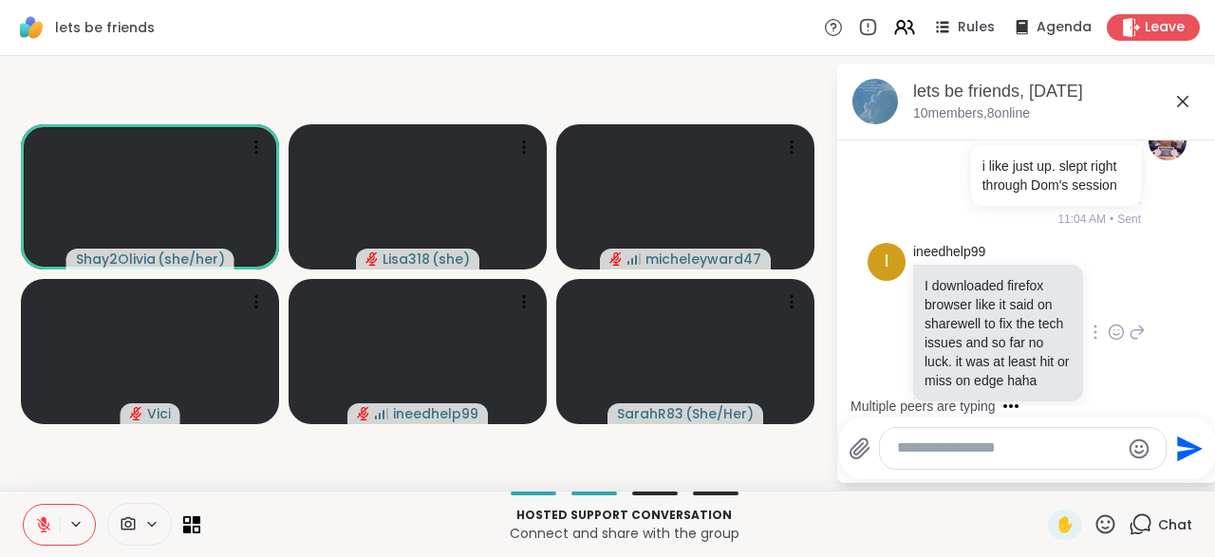
click at [1104, 321] on div at bounding box center [1095, 332] width 17 height 23
click at [1138, 324] on div "ineedhelp99 I downloaded firefox browser like it said on sharewell to fix the t…" at bounding box center [1029, 333] width 233 height 181
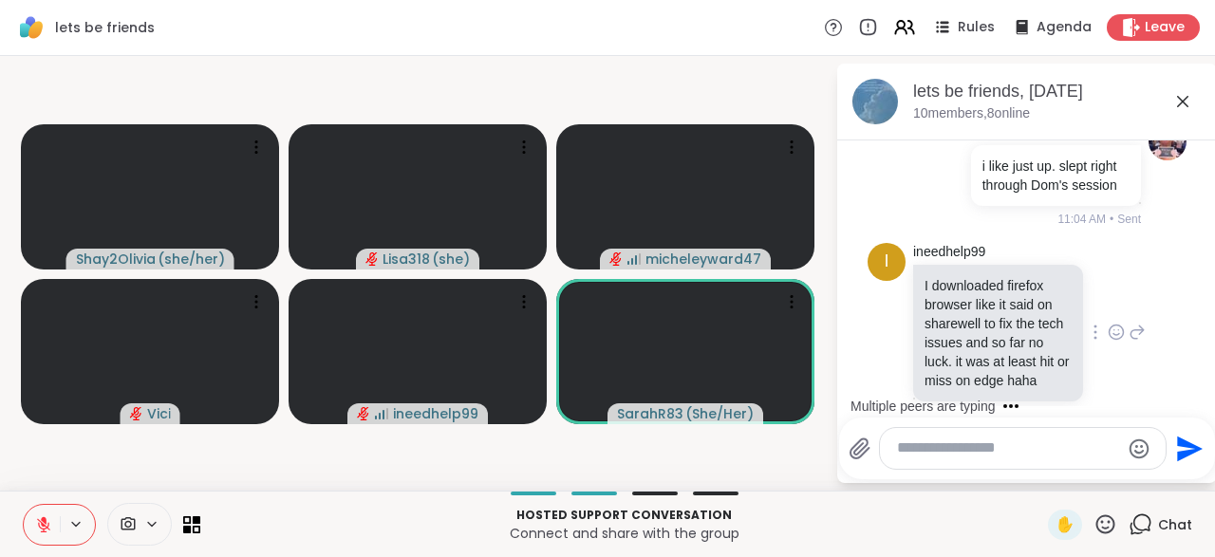
click at [1139, 321] on icon at bounding box center [1137, 332] width 17 height 23
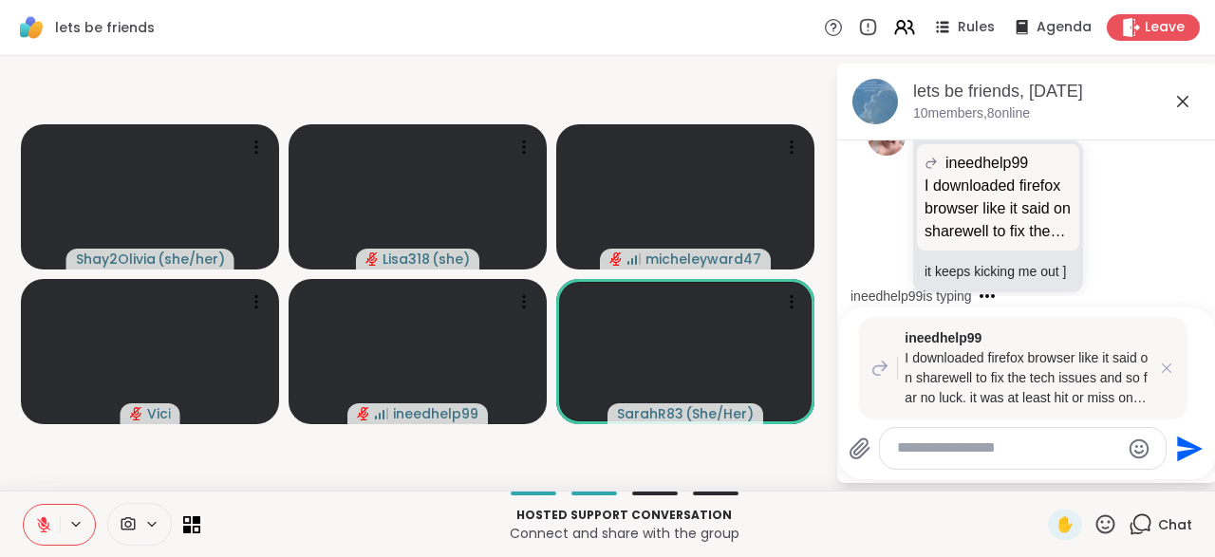
scroll to position [1136, 0]
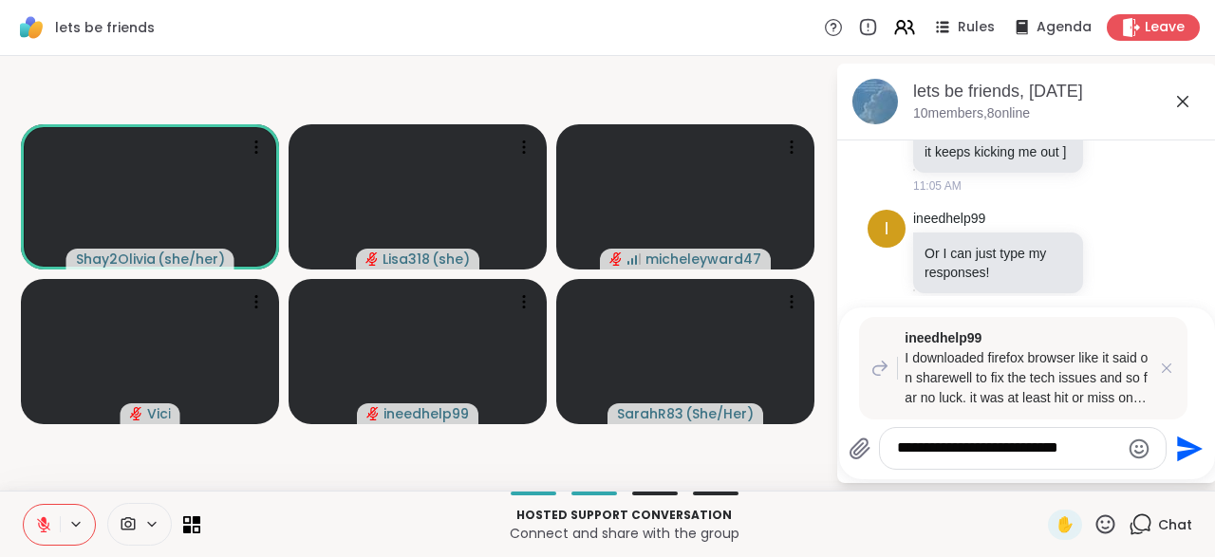
type textarea "**********"
click at [1191, 458] on icon "Send" at bounding box center [1187, 449] width 30 height 30
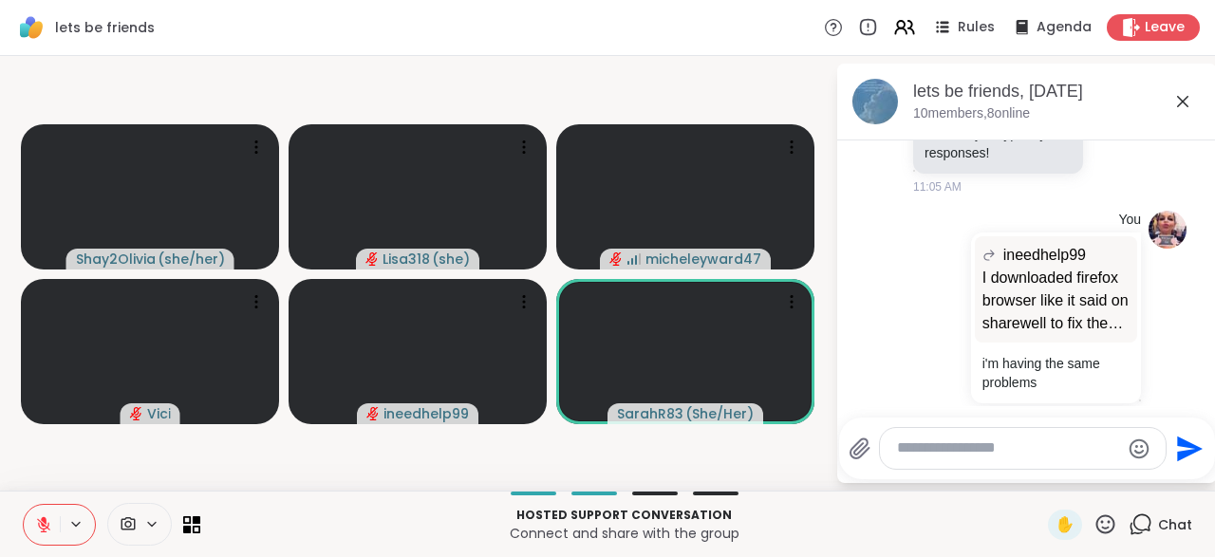
click at [37, 538] on button at bounding box center [42, 525] width 36 height 40
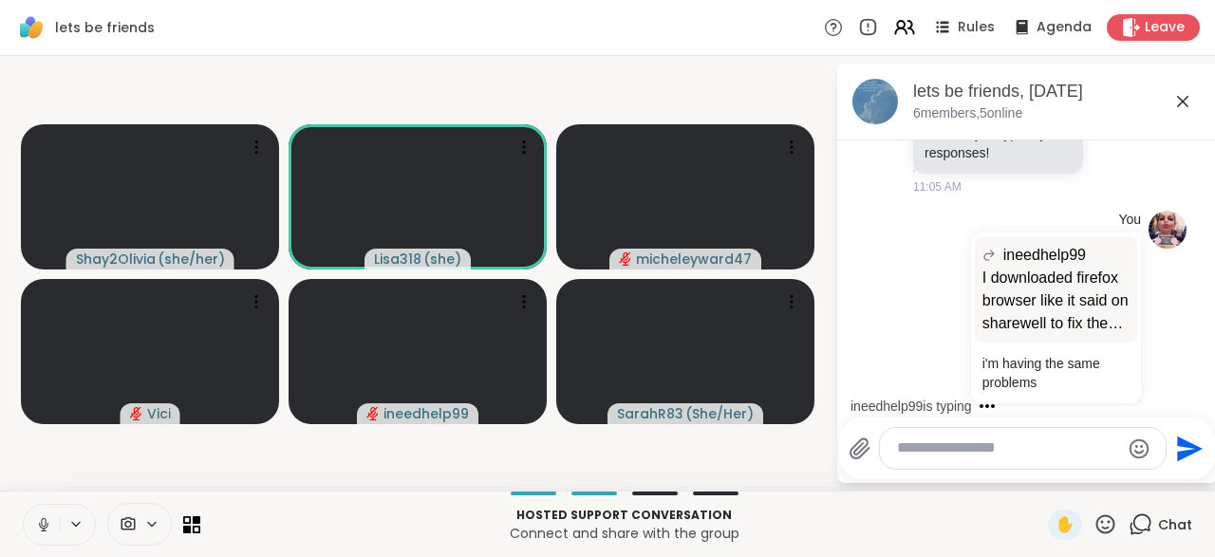
scroll to position [1356, 0]
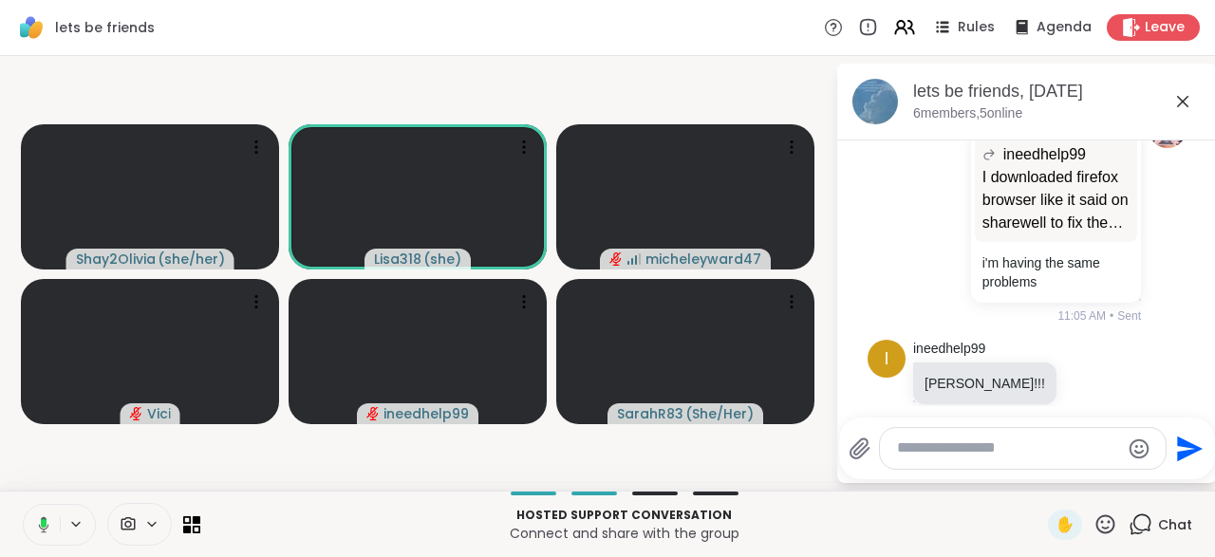
click at [33, 527] on icon at bounding box center [40, 524] width 17 height 17
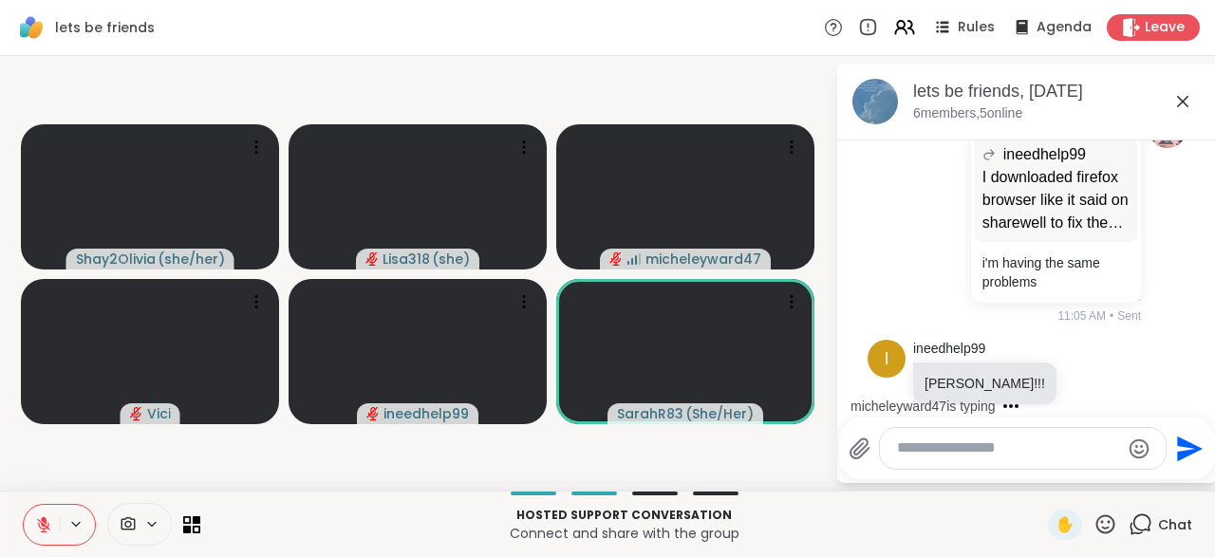
click at [47, 525] on icon at bounding box center [43, 524] width 17 height 17
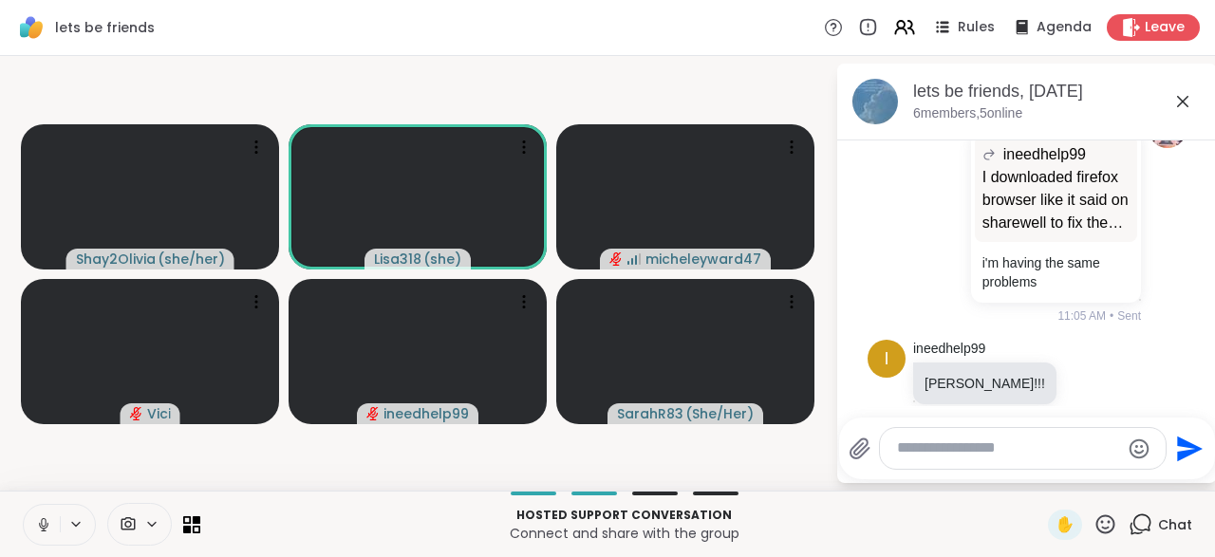
click at [44, 534] on button at bounding box center [42, 525] width 36 height 40
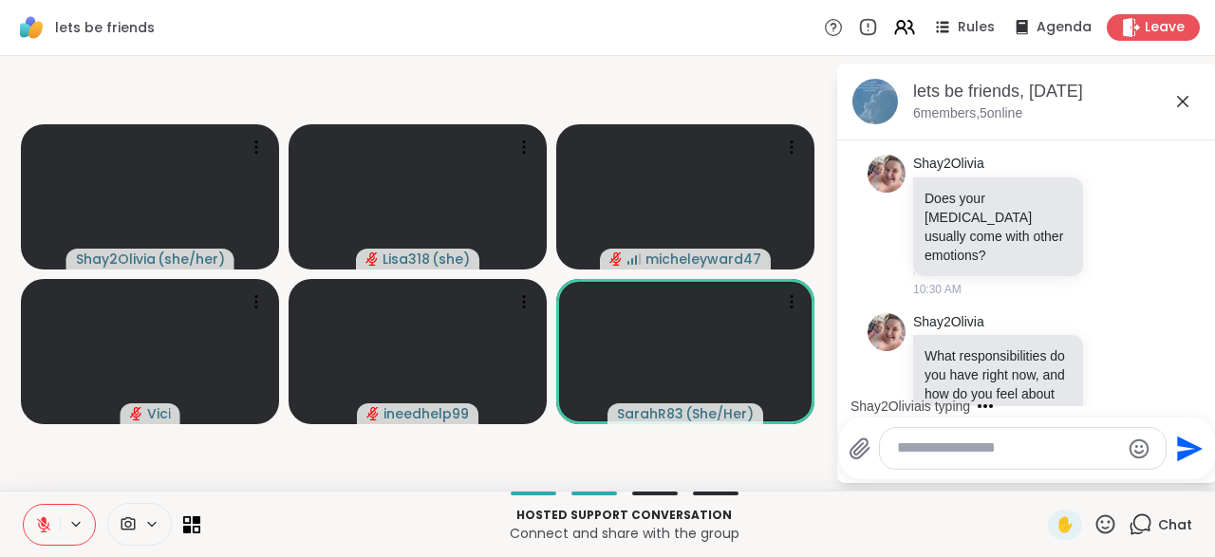
scroll to position [293, 0]
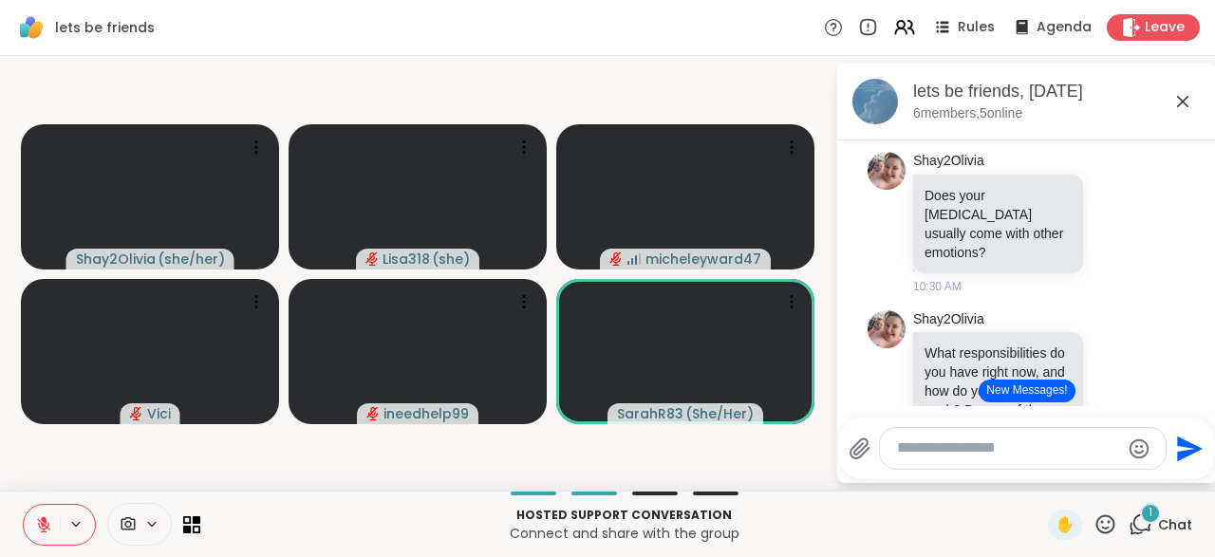
click at [43, 519] on icon at bounding box center [44, 520] width 6 height 8
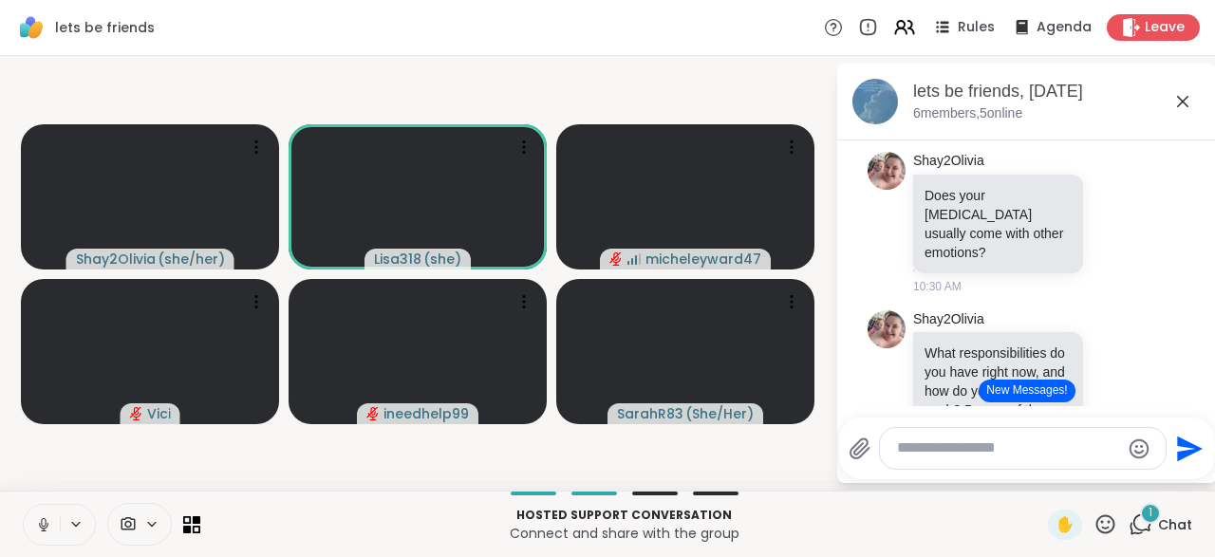
click at [25, 517] on button at bounding box center [42, 525] width 36 height 40
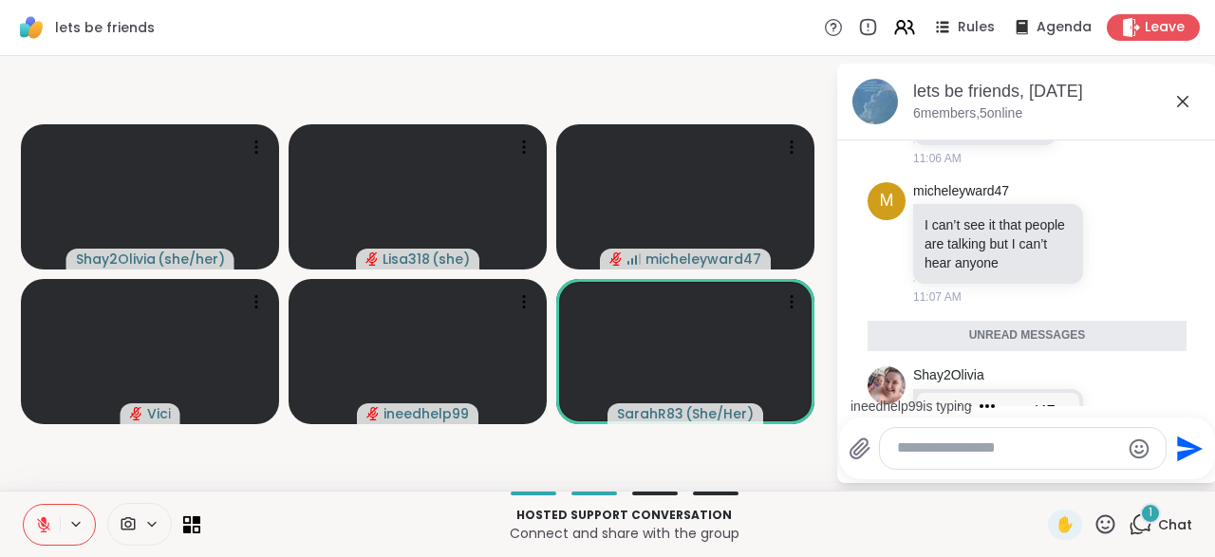
scroll to position [1725, 0]
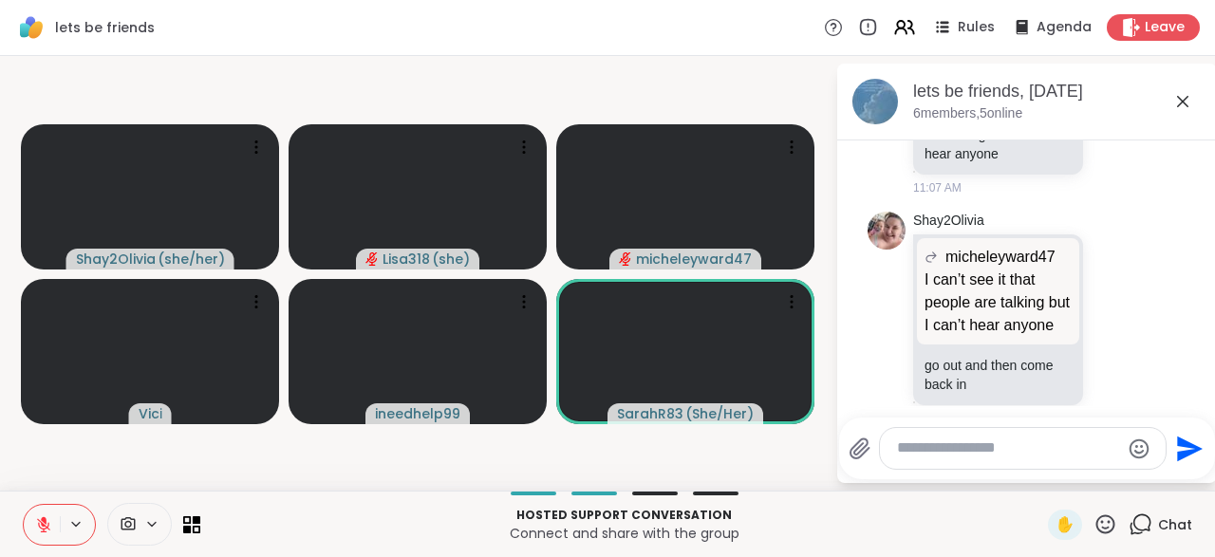
click at [47, 527] on icon at bounding box center [43, 524] width 17 height 17
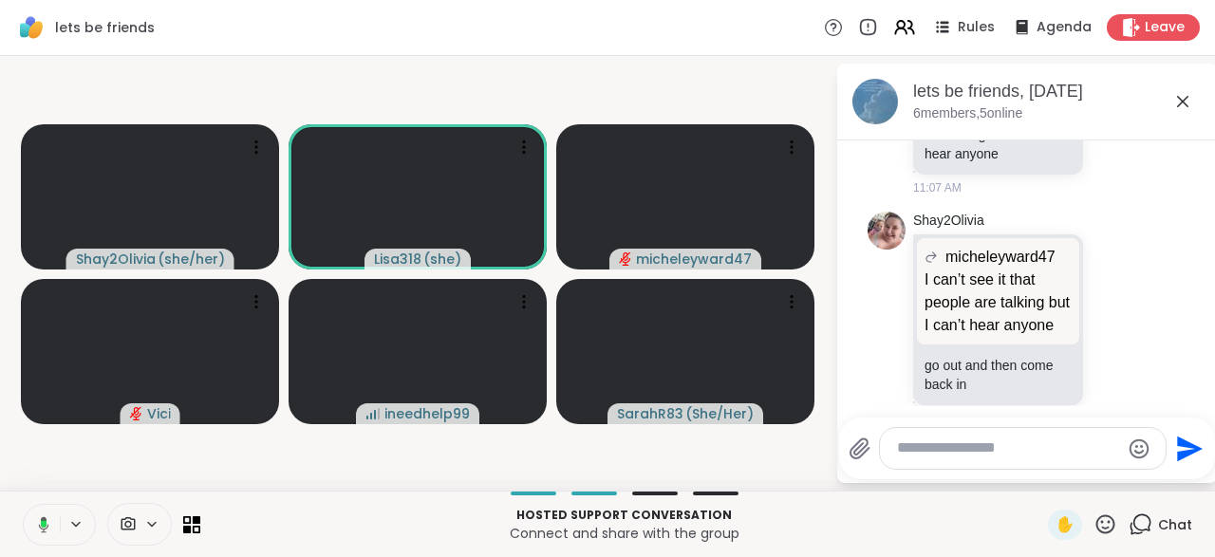
click at [48, 534] on button at bounding box center [40, 525] width 39 height 40
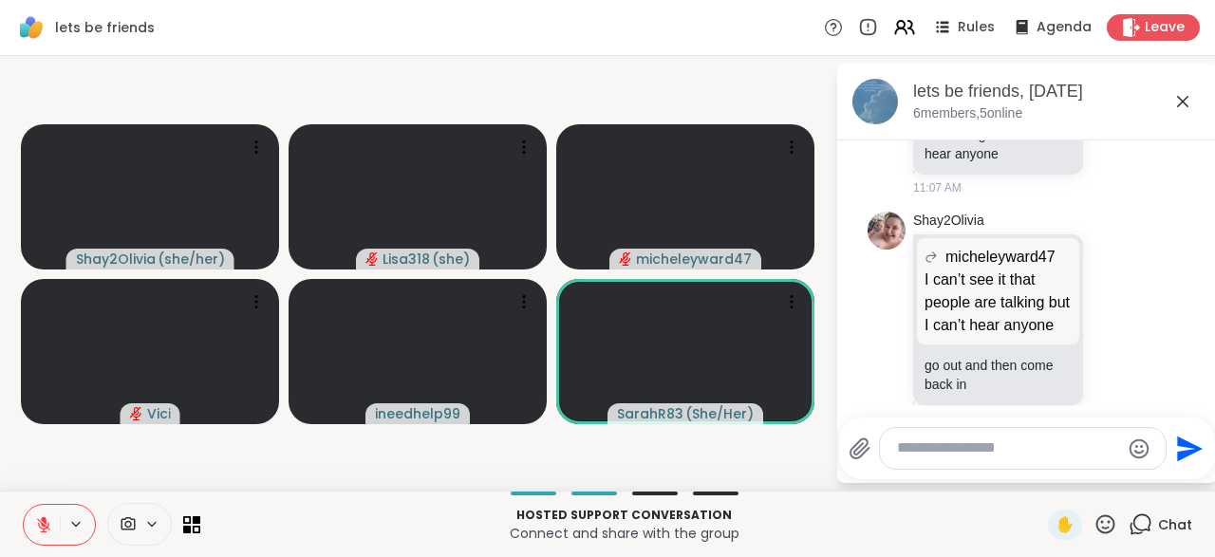
click at [27, 517] on button at bounding box center [42, 525] width 36 height 40
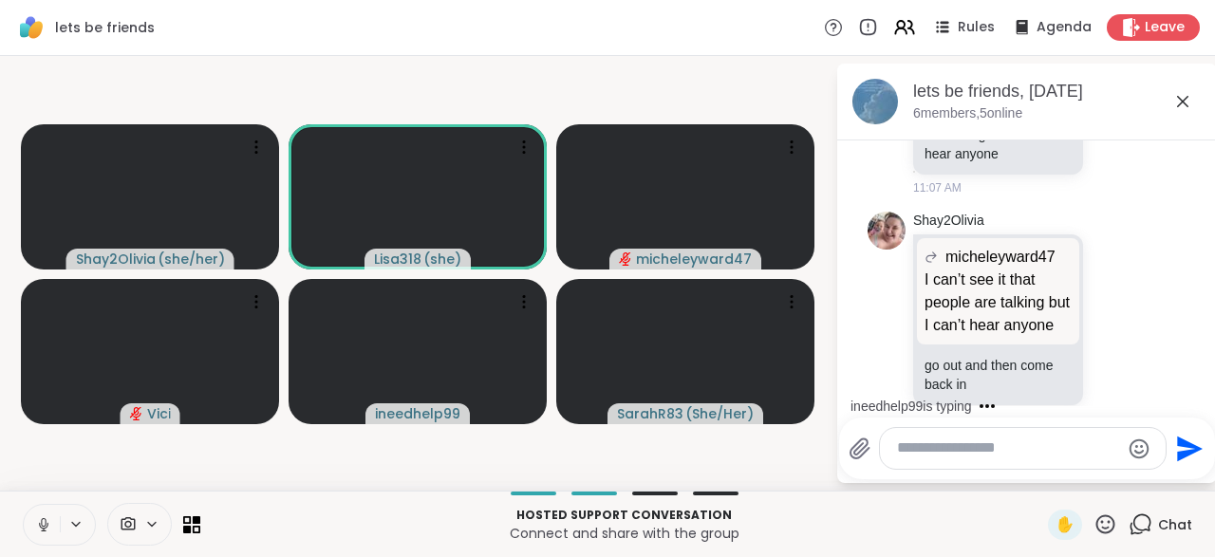
click at [29, 536] on button at bounding box center [42, 525] width 36 height 40
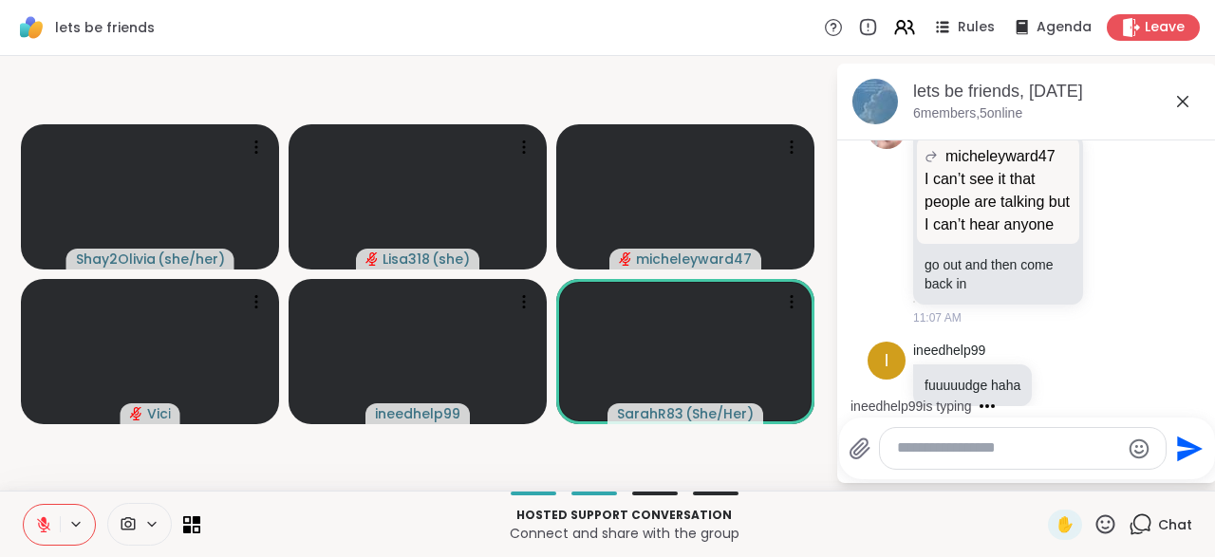
scroll to position [1945, 0]
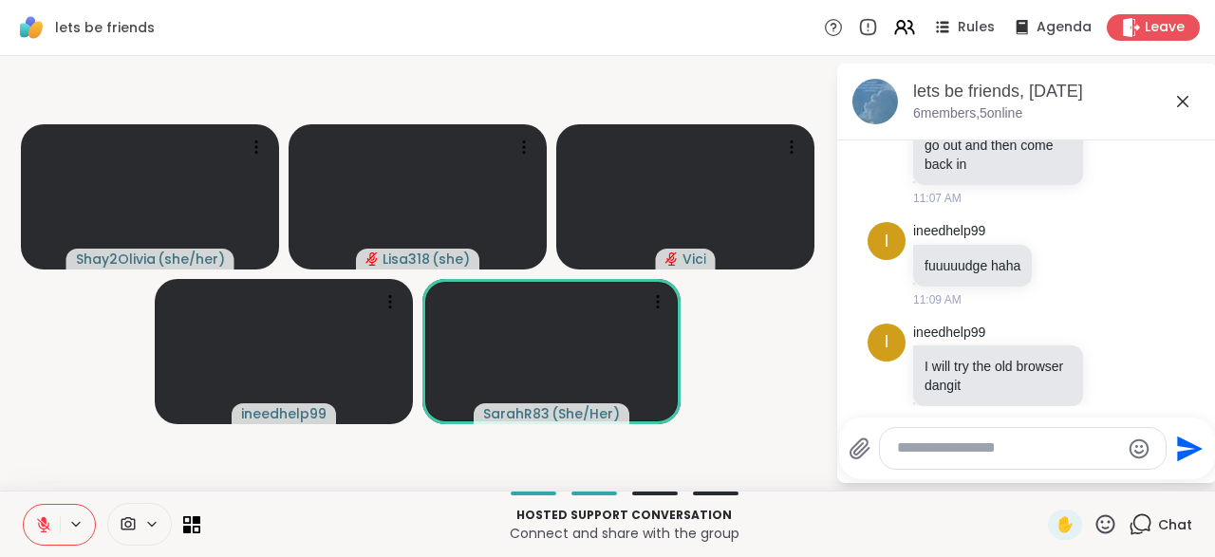
click at [37, 536] on button at bounding box center [42, 525] width 36 height 40
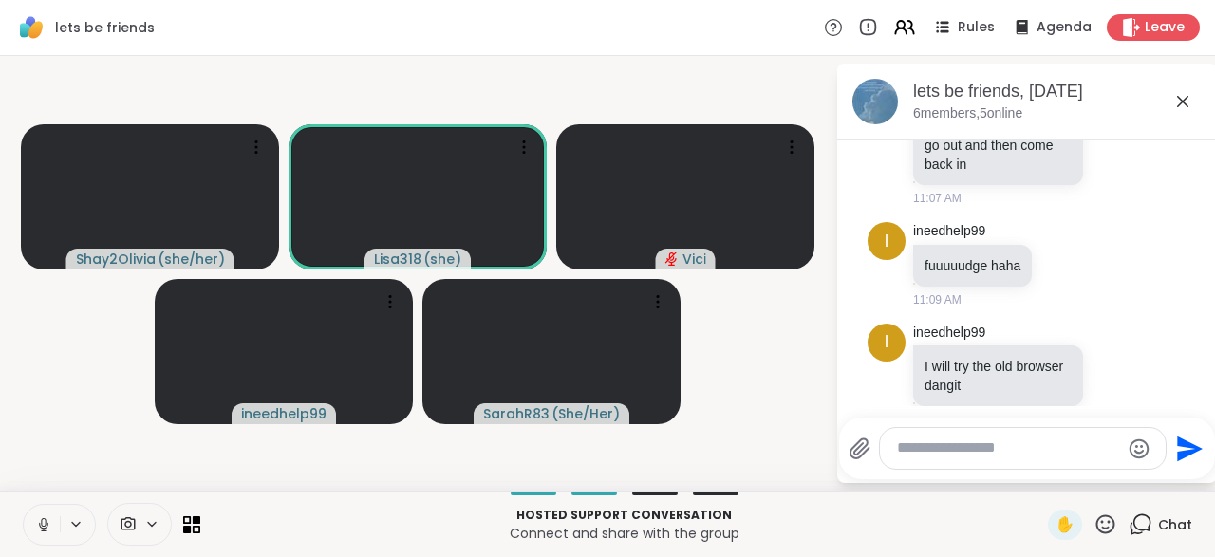
click at [1182, 107] on icon at bounding box center [1182, 101] width 23 height 23
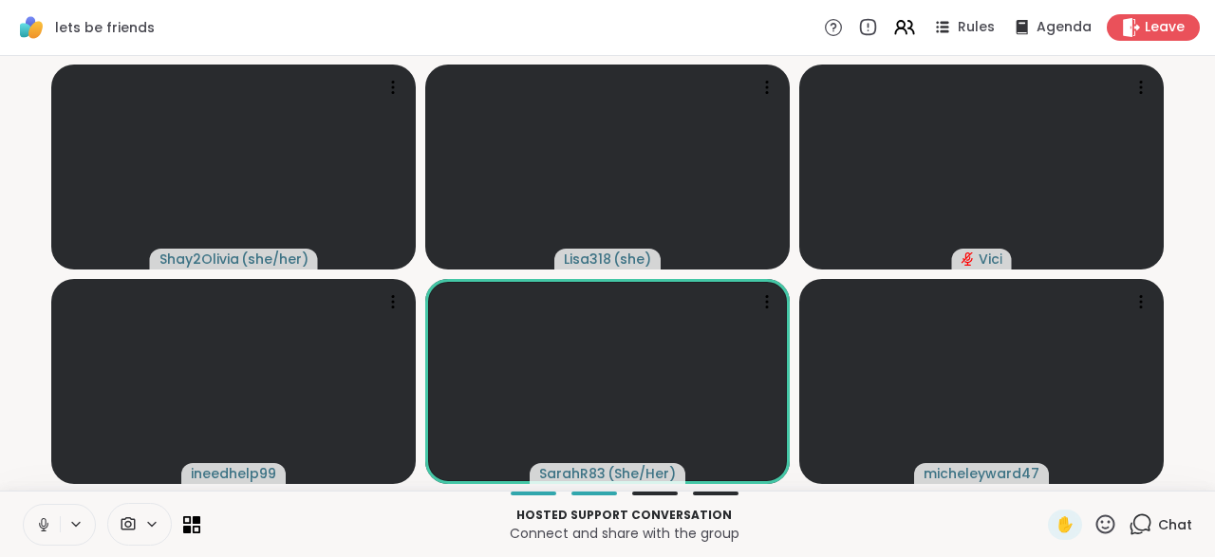
click at [39, 521] on icon at bounding box center [43, 524] width 17 height 17
click at [1146, 533] on icon at bounding box center [1141, 525] width 24 height 24
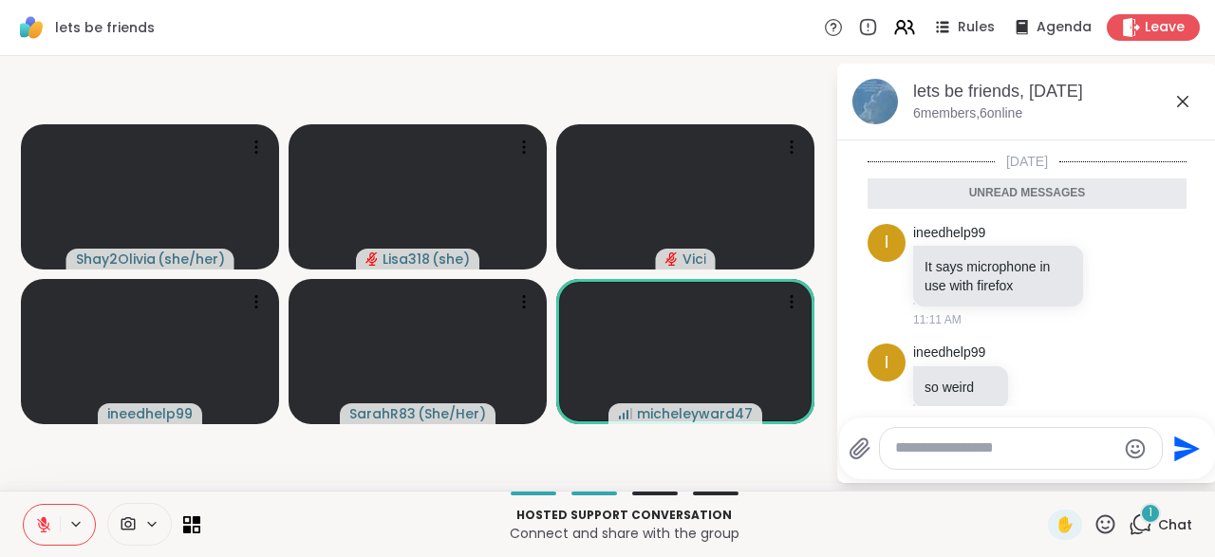
scroll to position [2303, 0]
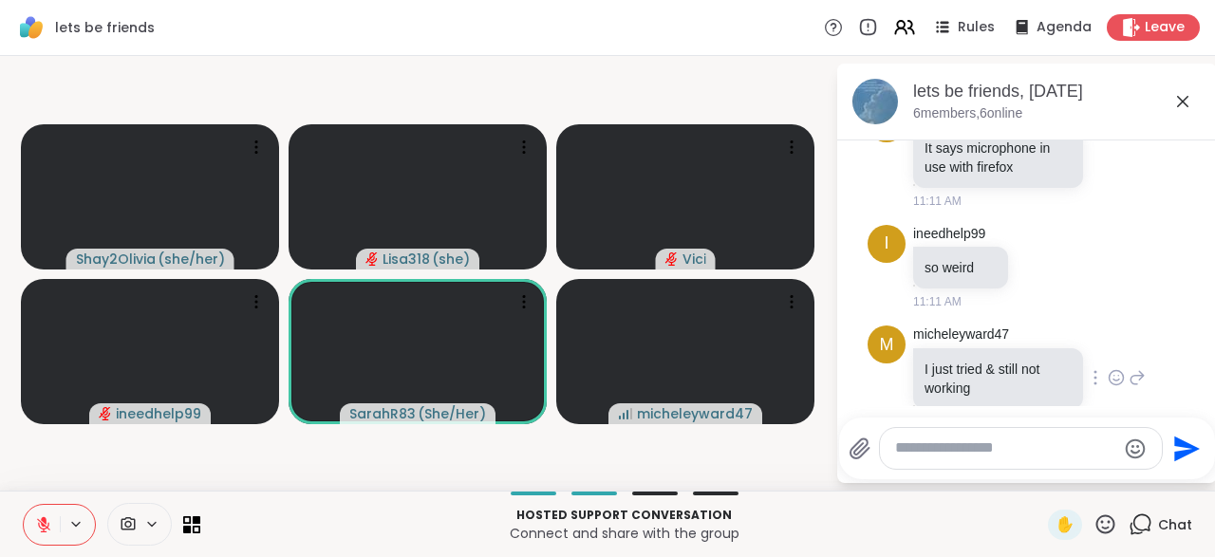
click at [1107, 360] on div "micheleyward47 I just tried & still not working 11:11 AM" at bounding box center [1029, 378] width 233 height 105
click at [1110, 359] on div "micheleyward47 I just tried & still not working 11:11 AM" at bounding box center [1029, 378] width 233 height 105
click at [1119, 368] on icon at bounding box center [1116, 377] width 17 height 19
click at [1007, 328] on button "Select Reaction: Sad" at bounding box center [1007, 347] width 38 height 38
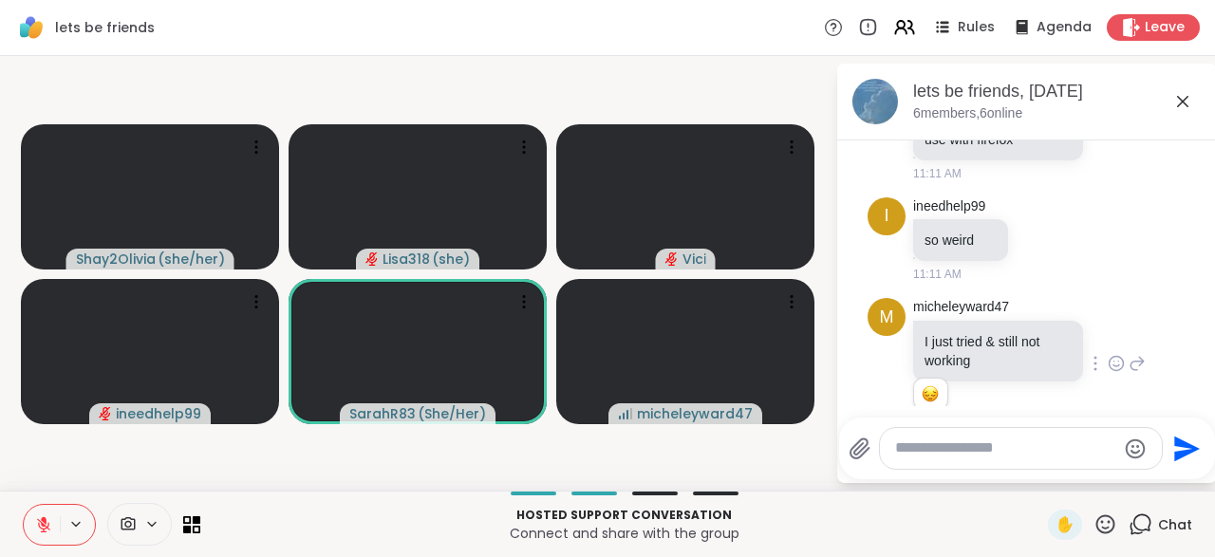
click at [1119, 352] on div at bounding box center [1116, 363] width 17 height 23
click at [968, 314] on button "Select Reaction: Heart" at bounding box center [965, 333] width 38 height 38
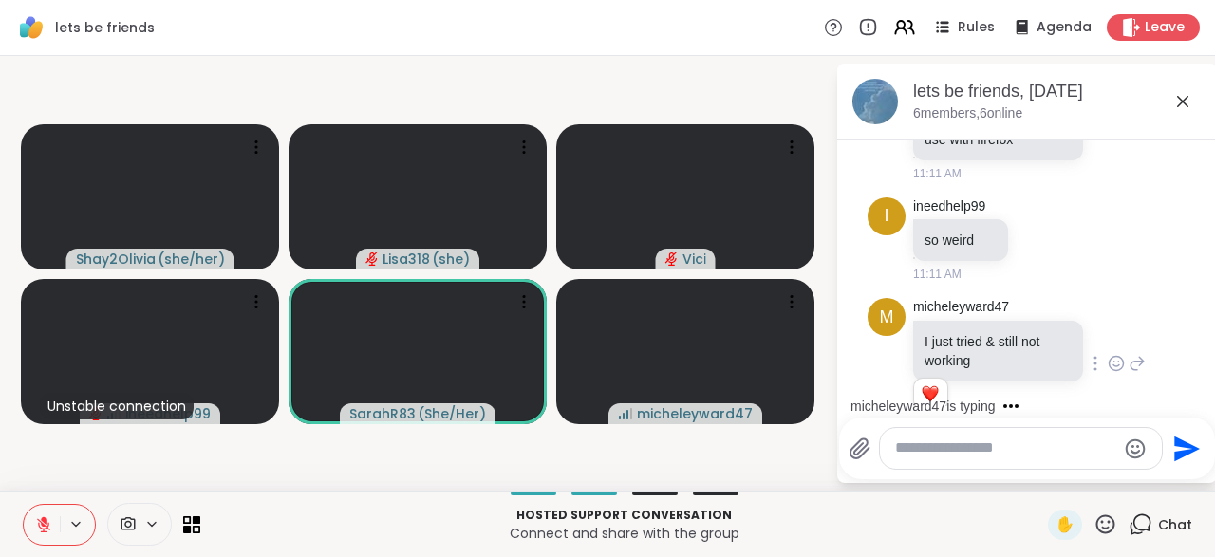
click at [1142, 346] on div "micheleyward47 I just tried & still not working 1 1 11:12 AM • Edited" at bounding box center [1029, 364] width 233 height 132
click at [1142, 352] on icon at bounding box center [1137, 363] width 17 height 23
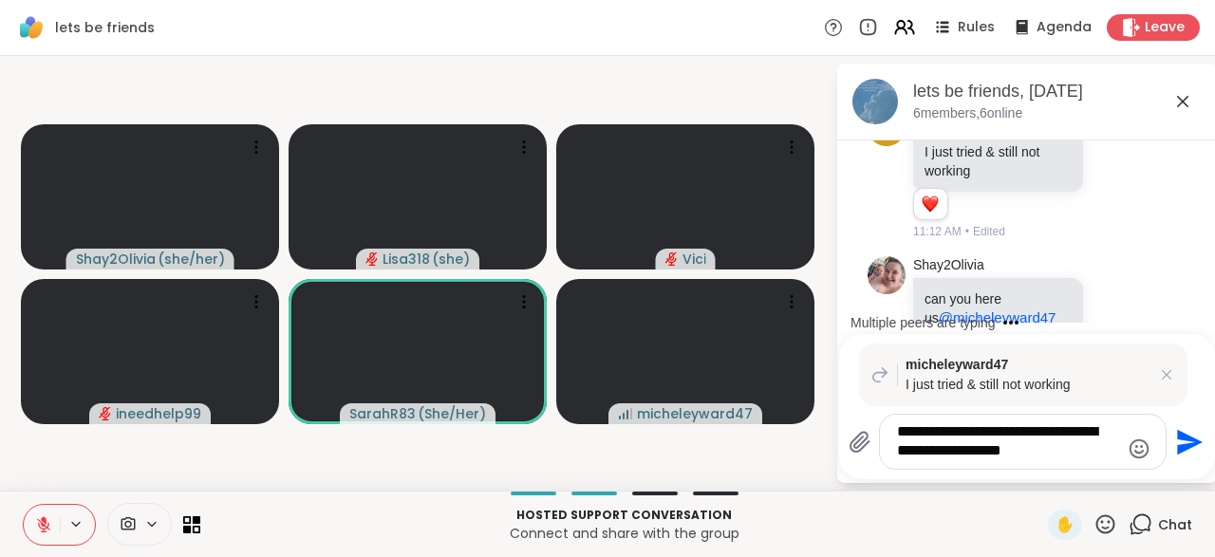
scroll to position [2690, 0]
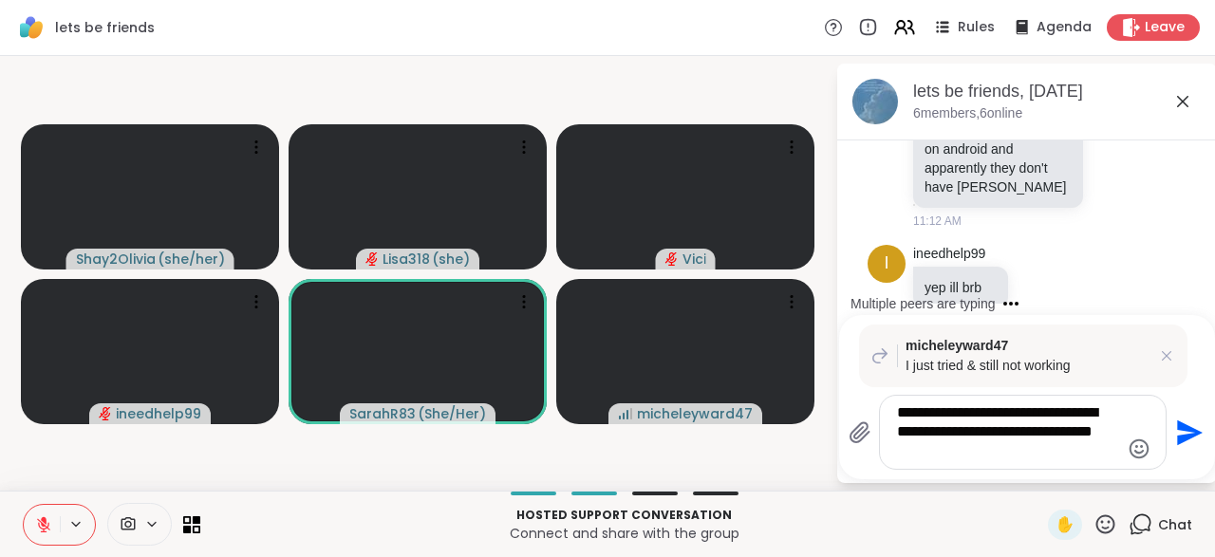
type textarea "**********"
click at [1188, 439] on icon "Send" at bounding box center [1190, 433] width 26 height 26
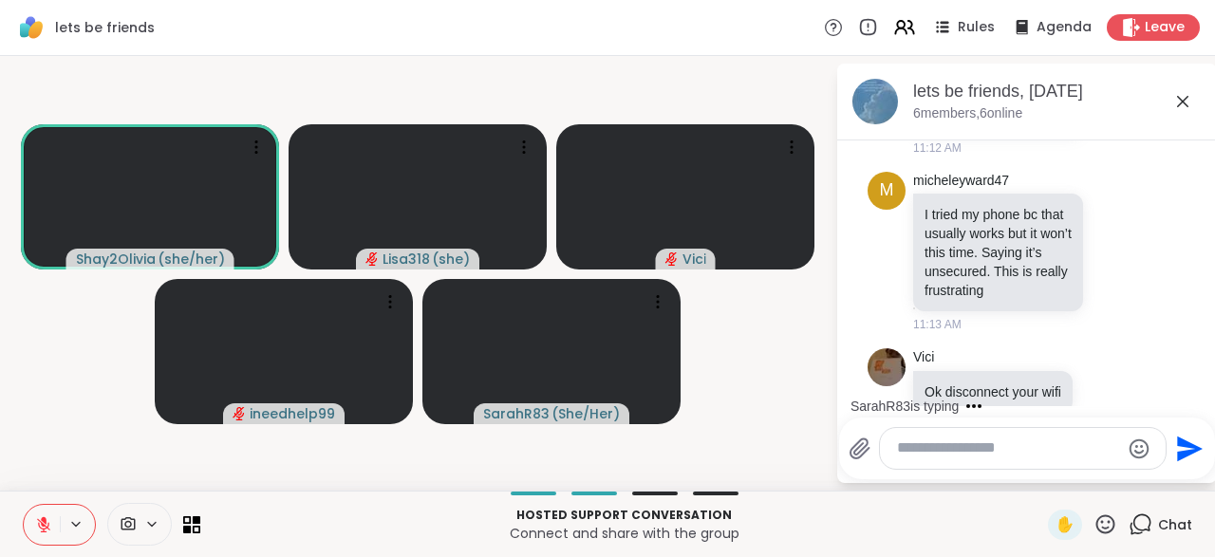
scroll to position [3556, 0]
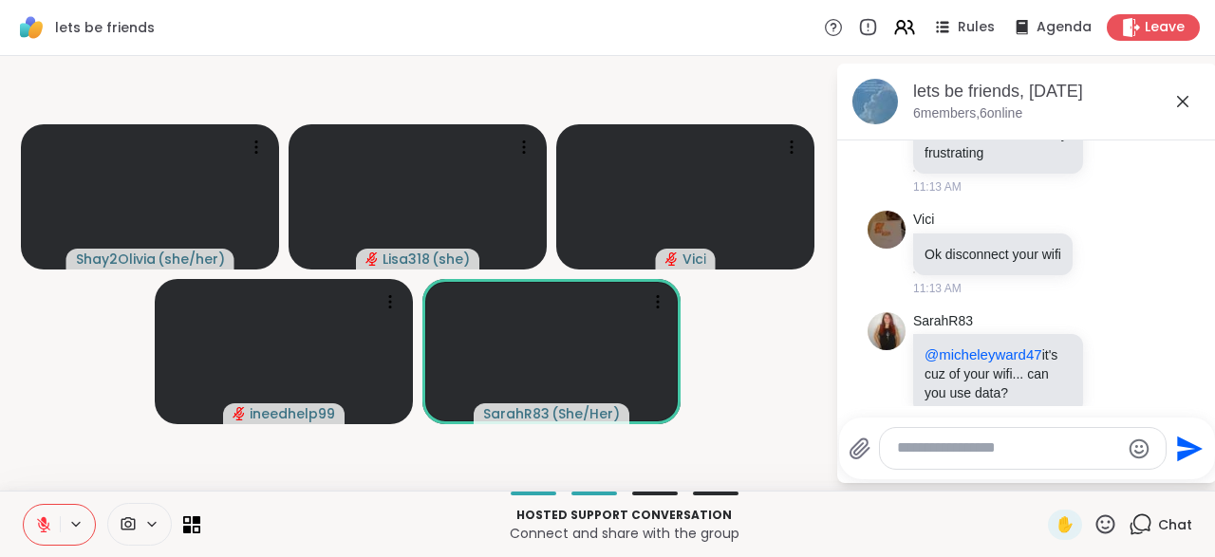
click at [41, 533] on icon at bounding box center [43, 524] width 17 height 17
click at [49, 521] on icon at bounding box center [43, 524] width 17 height 17
click at [43, 536] on button at bounding box center [42, 525] width 36 height 40
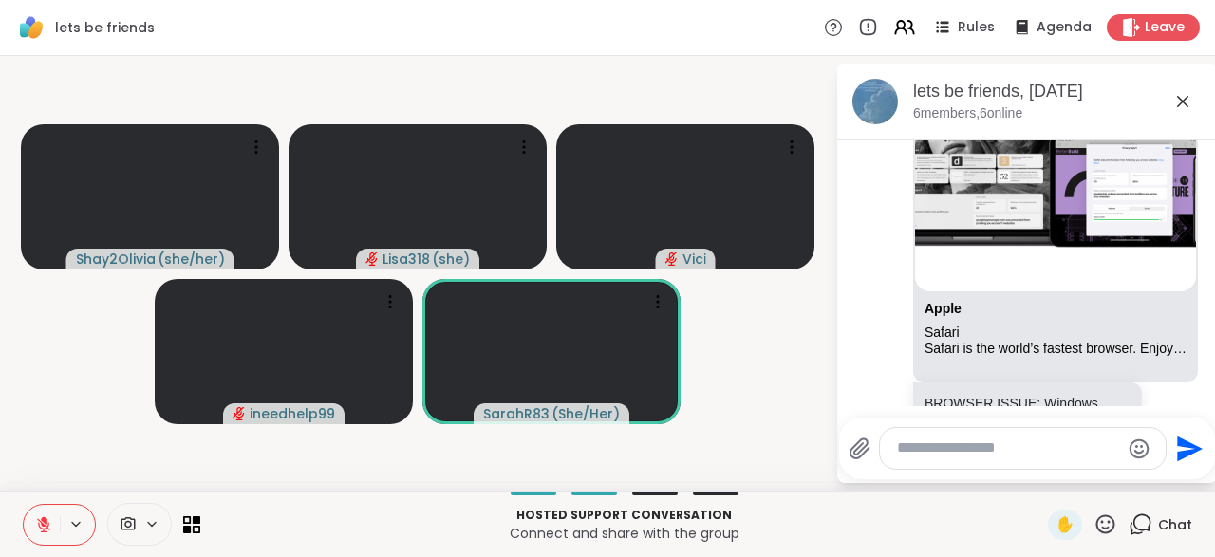
scroll to position [4380, 0]
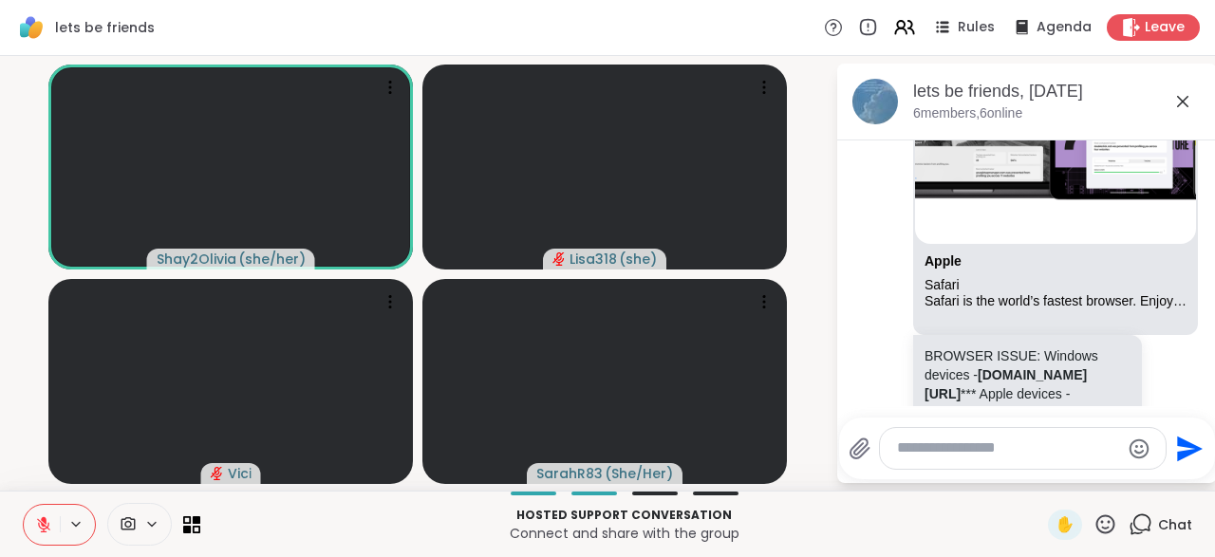
click at [43, 527] on icon at bounding box center [43, 524] width 17 height 17
click at [39, 533] on icon at bounding box center [43, 524] width 17 height 17
click at [52, 528] on button at bounding box center [42, 525] width 36 height 40
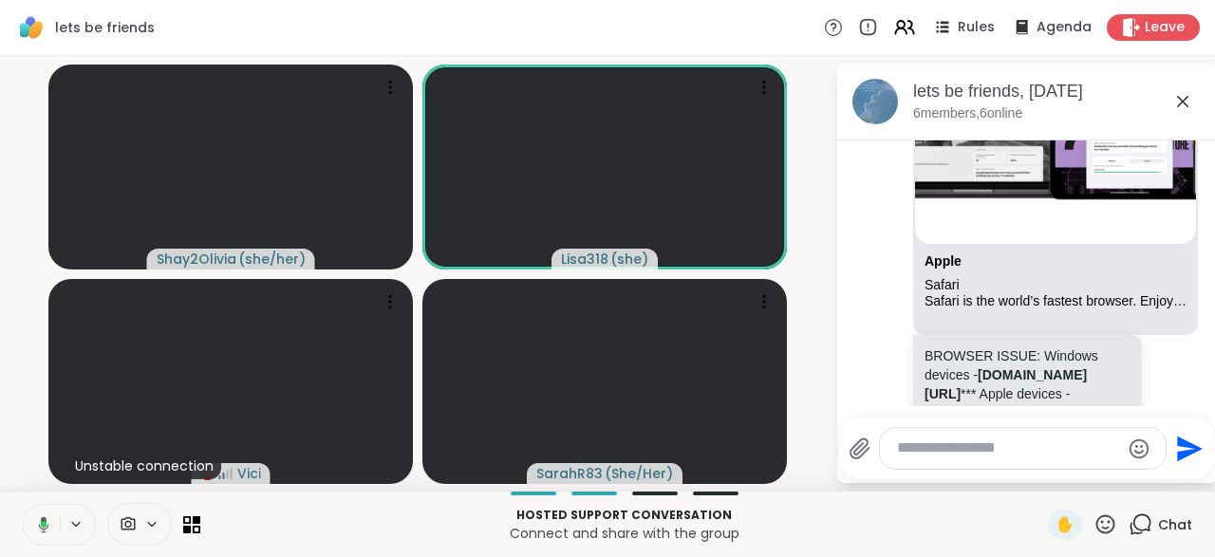
click at [46, 534] on button at bounding box center [40, 525] width 39 height 40
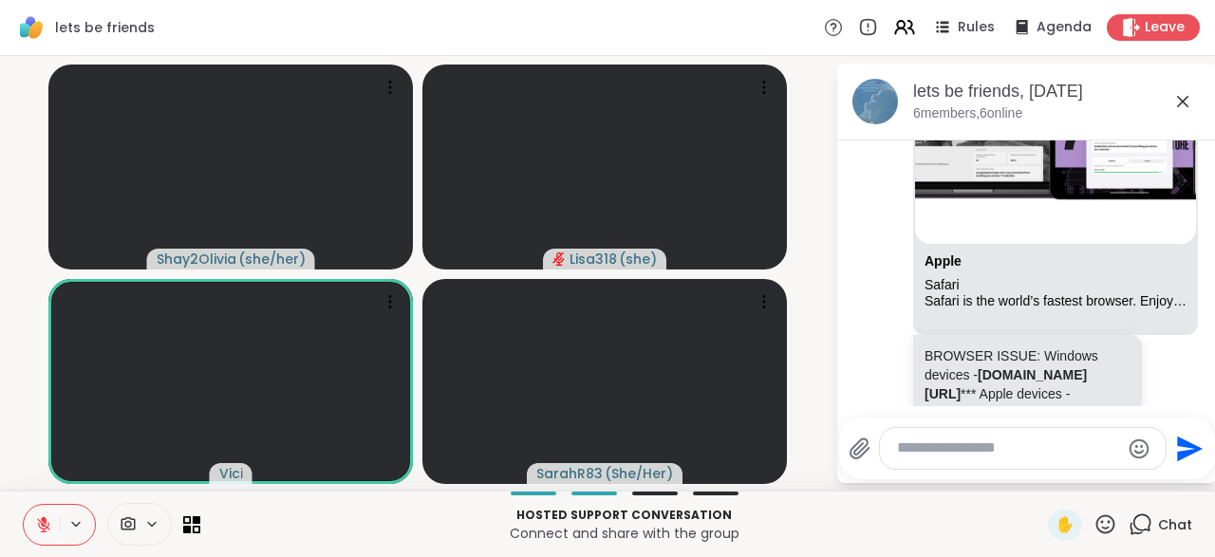
click at [1116, 533] on icon at bounding box center [1105, 525] width 24 height 24
click at [1092, 485] on span "👍" at bounding box center [1091, 474] width 19 height 23
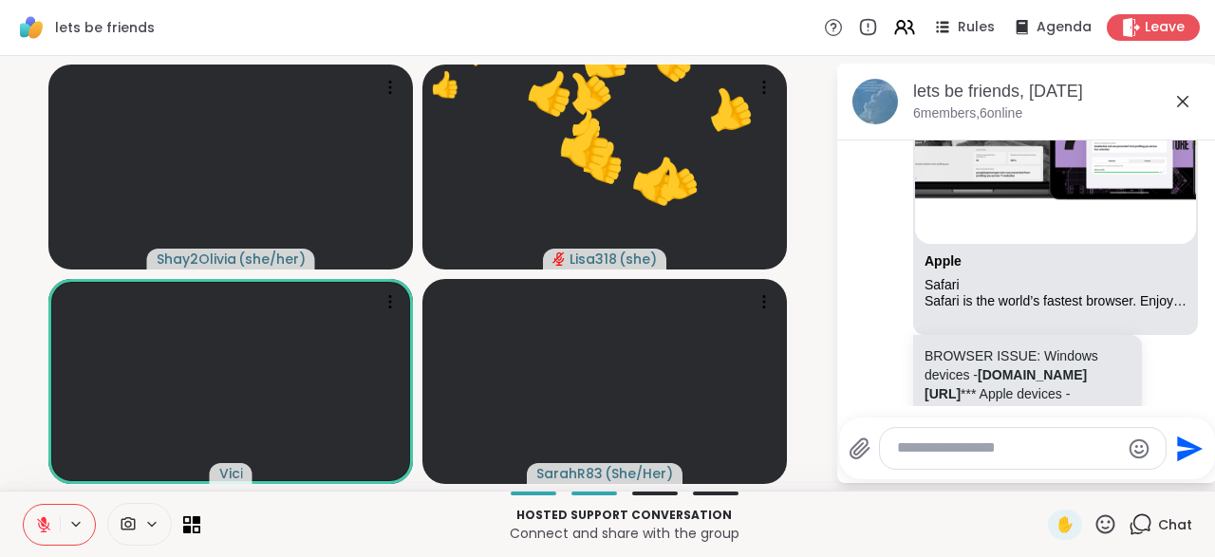
click at [1113, 531] on icon at bounding box center [1105, 523] width 19 height 19
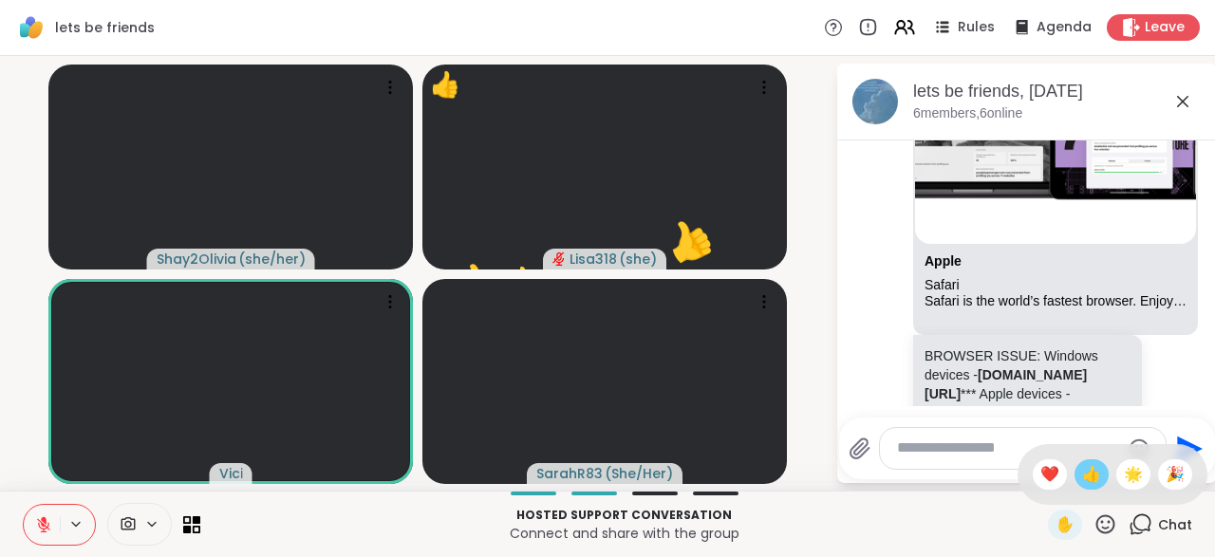
click at [1093, 477] on span "👍" at bounding box center [1091, 474] width 19 height 23
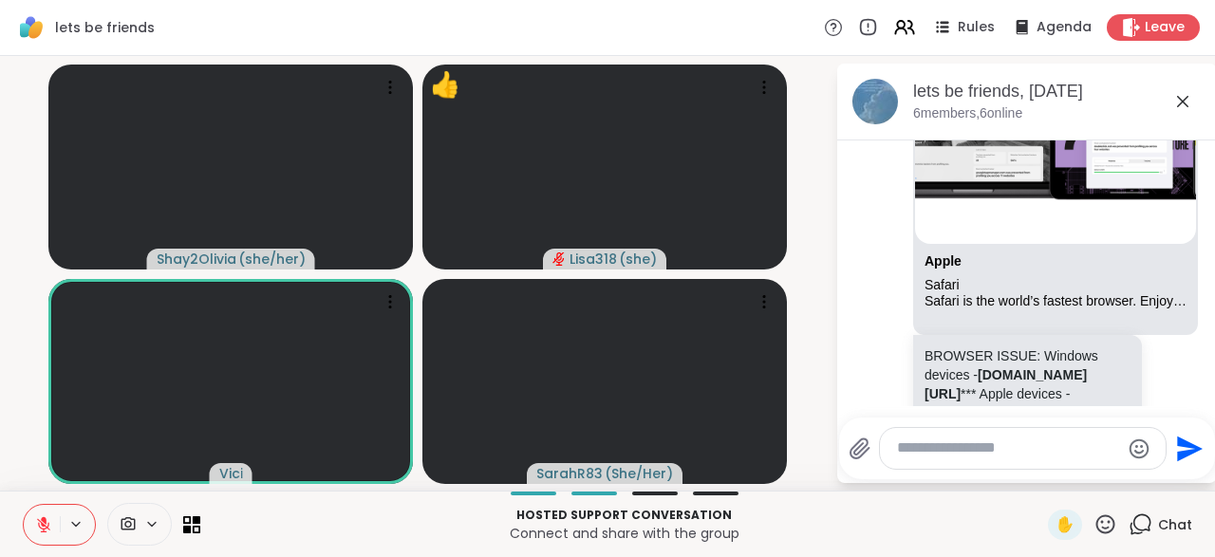
click at [1112, 530] on icon at bounding box center [1105, 525] width 24 height 24
click at [1044, 477] on span "❤️" at bounding box center [1049, 474] width 19 height 23
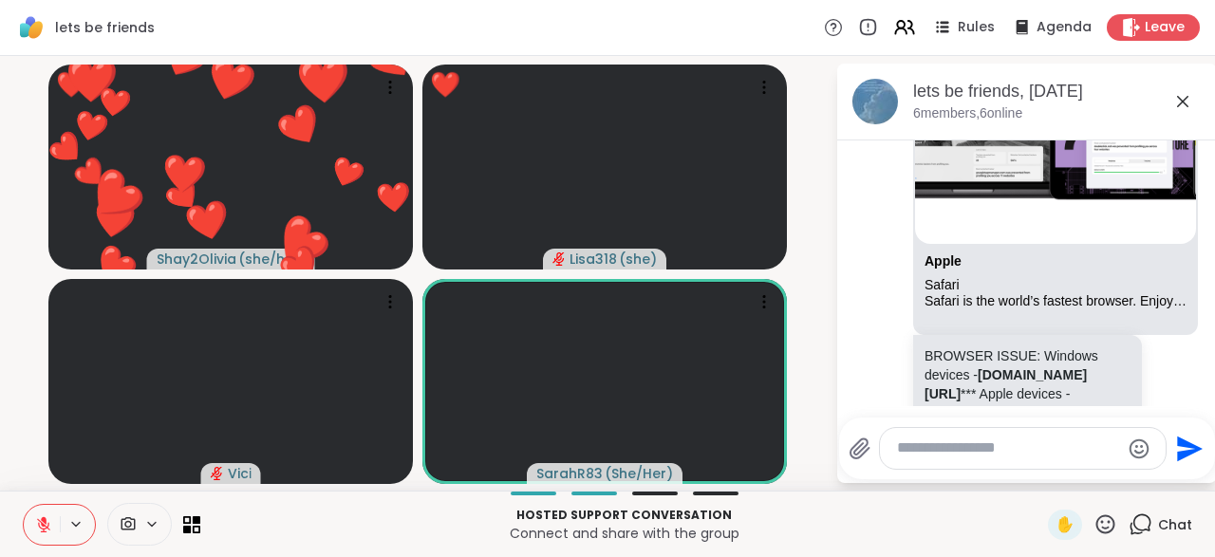
click at [41, 525] on icon at bounding box center [43, 524] width 13 height 13
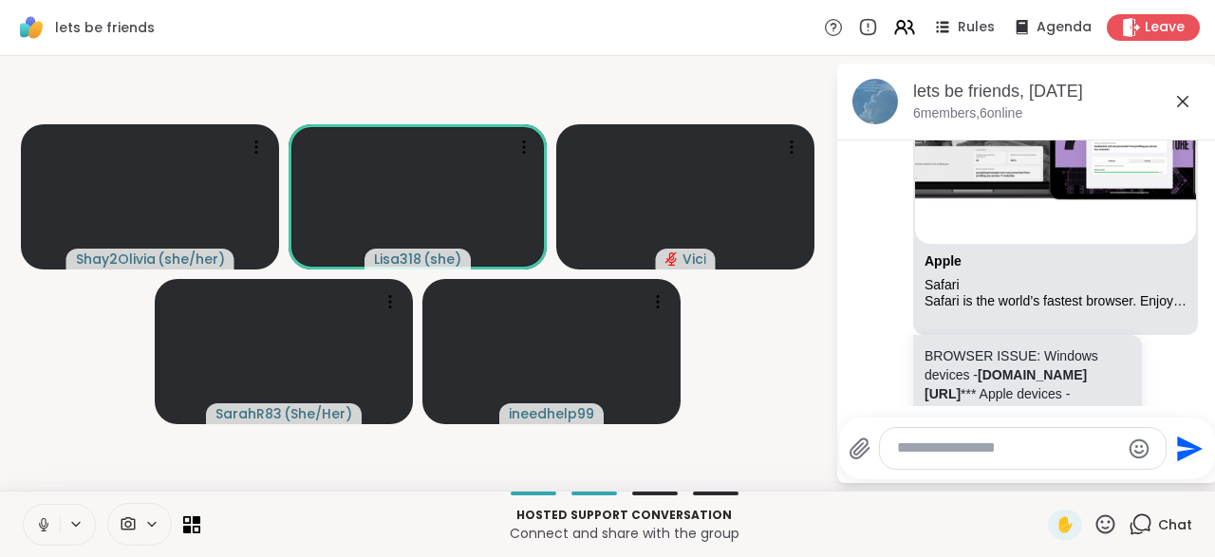
click at [33, 531] on button at bounding box center [42, 525] width 36 height 40
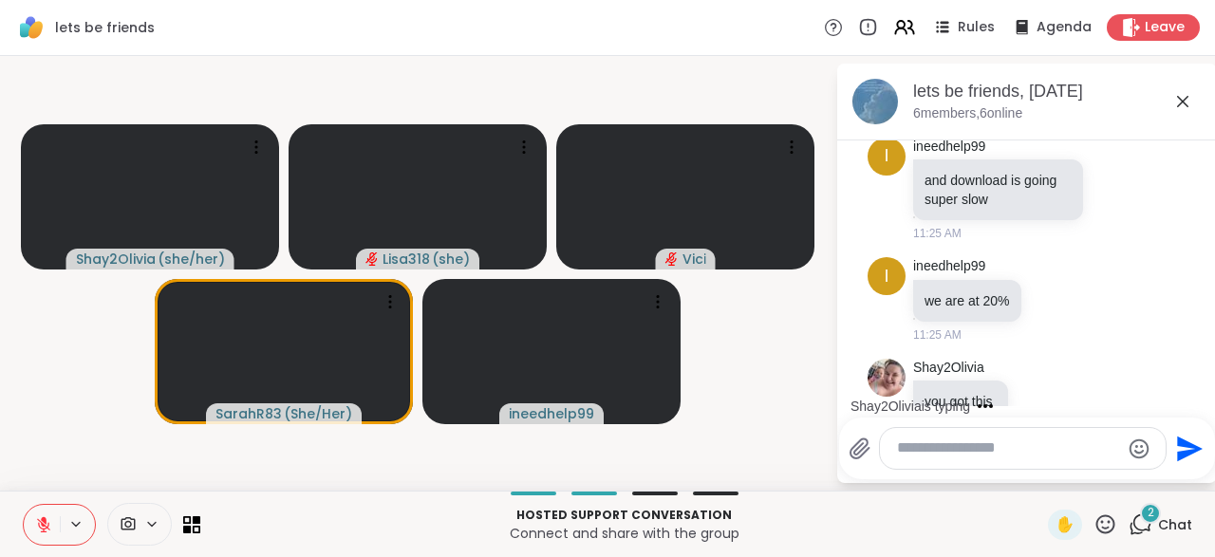
scroll to position [7831, 0]
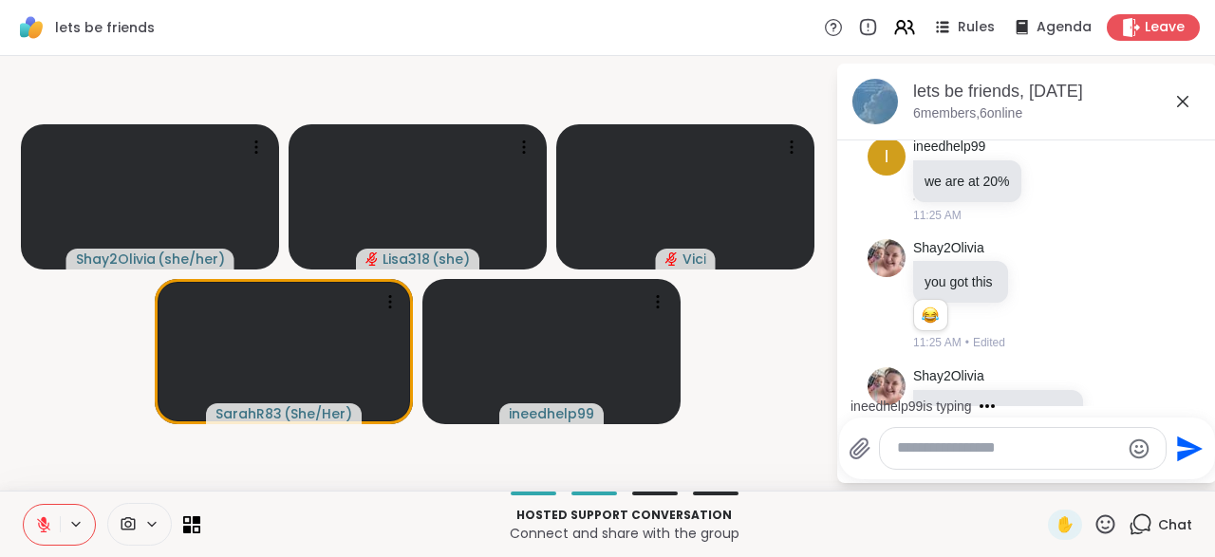
click at [1104, 417] on div at bounding box center [1095, 428] width 17 height 23
click at [1114, 417] on div at bounding box center [1116, 428] width 17 height 23
click at [872, 379] on button "Select Reaction: Joy" at bounding box center [882, 398] width 38 height 38
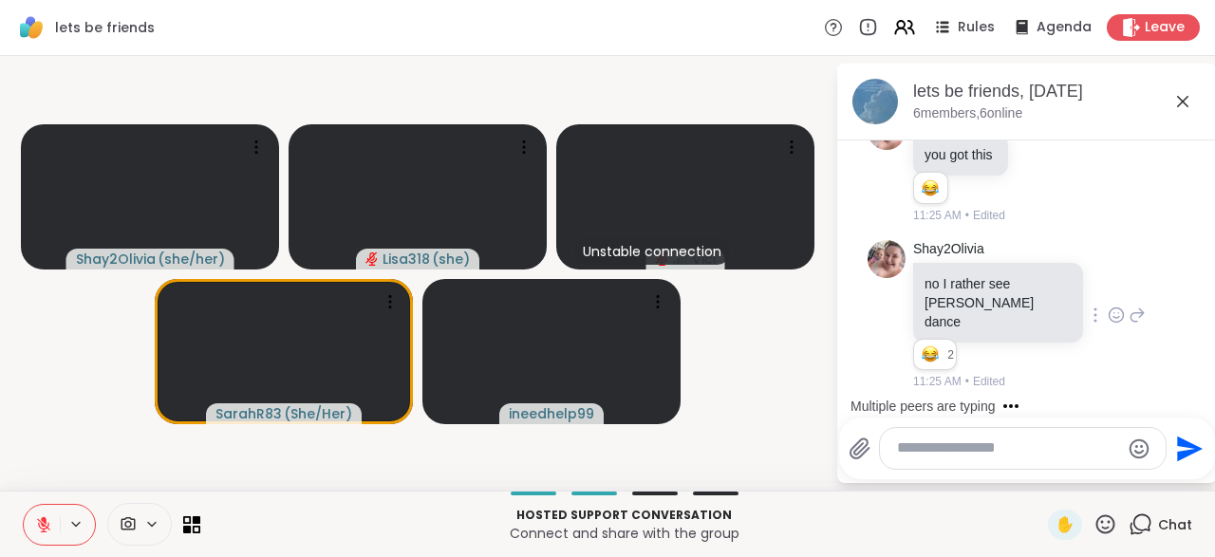
scroll to position [8078, 0]
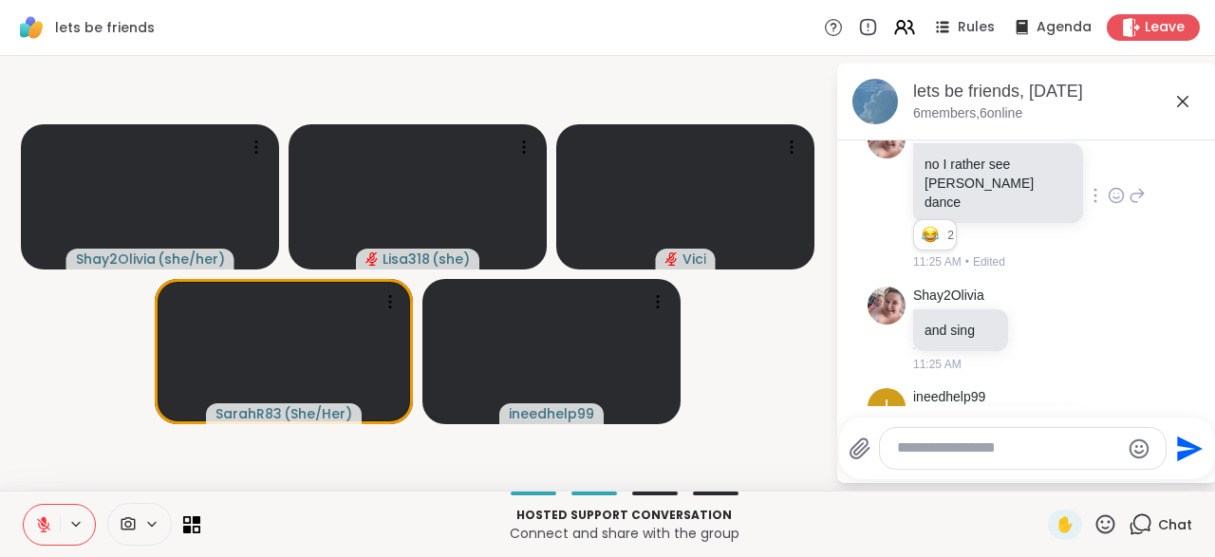
click at [1118, 388] on div "ineedhelp99 [PERSON_NAME] is light and absolute boss energy 11:26 AM" at bounding box center [1029, 450] width 233 height 124
click at [1111, 388] on div "ineedhelp99 [PERSON_NAME] is light and absolute boss energy 11:26 AM" at bounding box center [1029, 450] width 233 height 124
click at [1129, 438] on div at bounding box center [1116, 449] width 59 height 23
click at [1121, 441] on icon at bounding box center [1117, 448] width 14 height 14
click at [971, 410] on div "Select Reaction: Heart" at bounding box center [965, 418] width 17 height 17
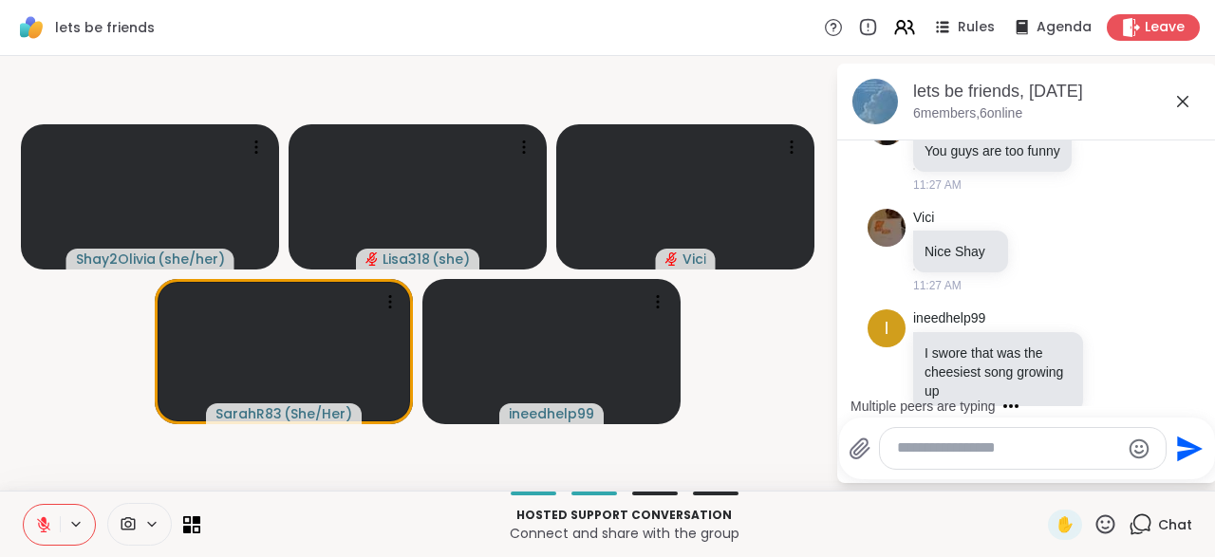
scroll to position [8904, 0]
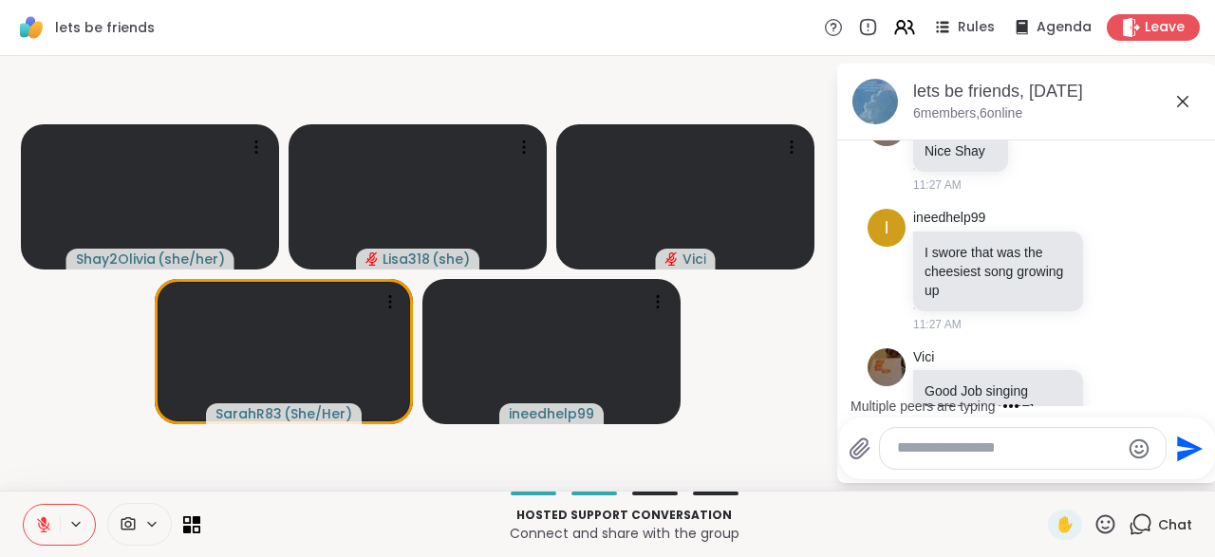
click at [1108, 460] on div "Shay2Olivia yes 11:27 AM" at bounding box center [1027, 511] width 319 height 102
click at [1037, 501] on icon at bounding box center [1041, 510] width 17 height 19
click at [1002, 472] on div "Select Reaction: Thumbs up" at bounding box center [999, 480] width 17 height 17
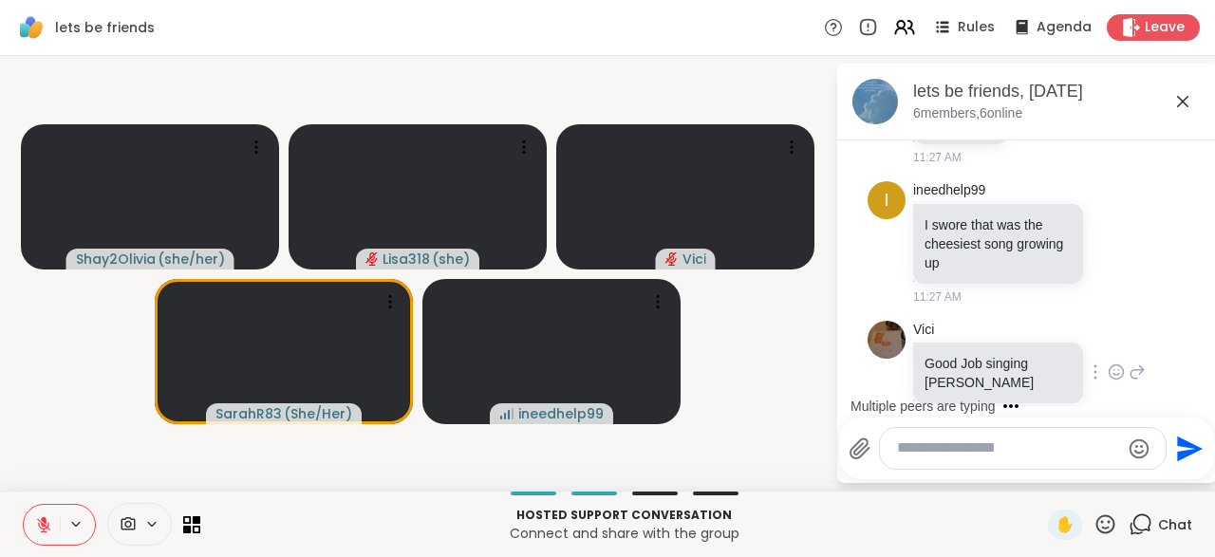
click at [1095, 361] on div at bounding box center [1095, 372] width 17 height 23
click at [1104, 383] on div at bounding box center [1096, 400] width 80 height 34
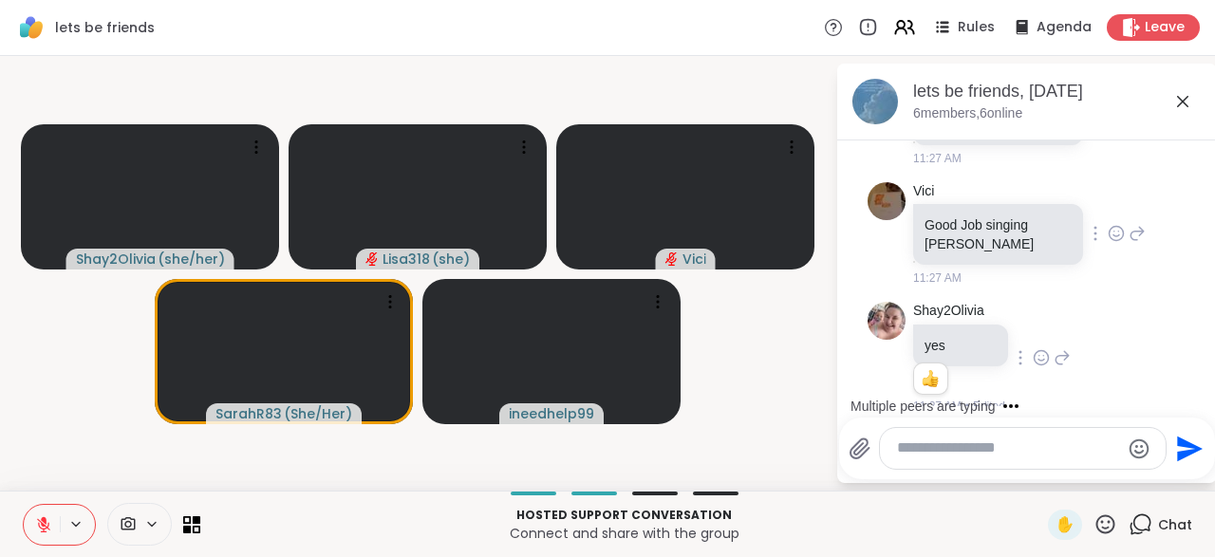
click at [1110, 294] on div "Shay2Olivia yes 1 1 11:27 AM • Edited" at bounding box center [1027, 358] width 319 height 128
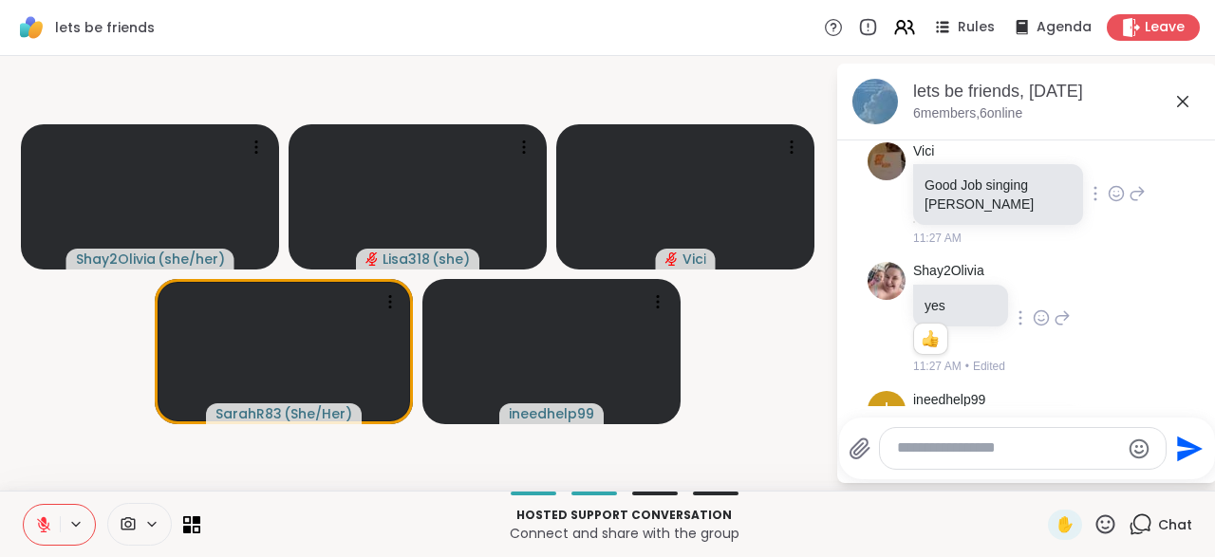
scroll to position [9170, 0]
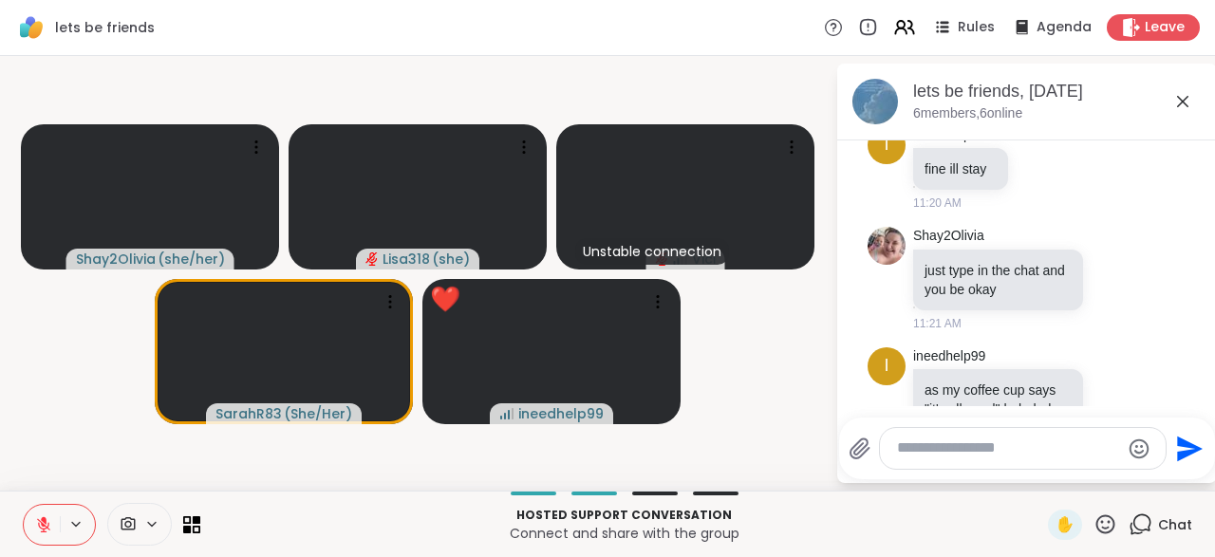
click at [1113, 538] on div "✋" at bounding box center [1082, 525] width 69 height 30
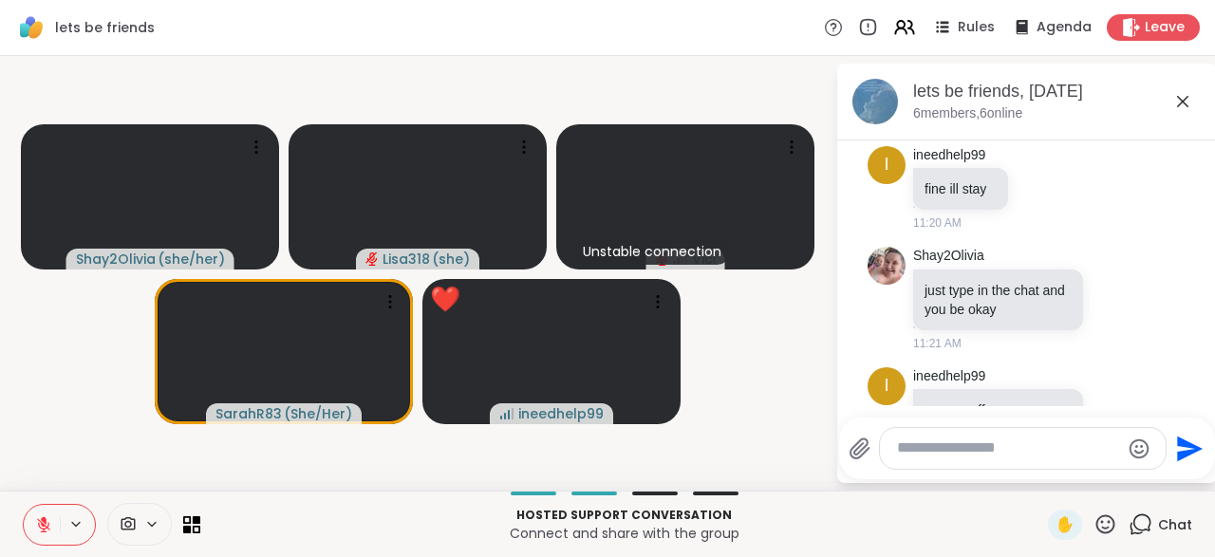
click at [1109, 530] on icon at bounding box center [1105, 525] width 24 height 24
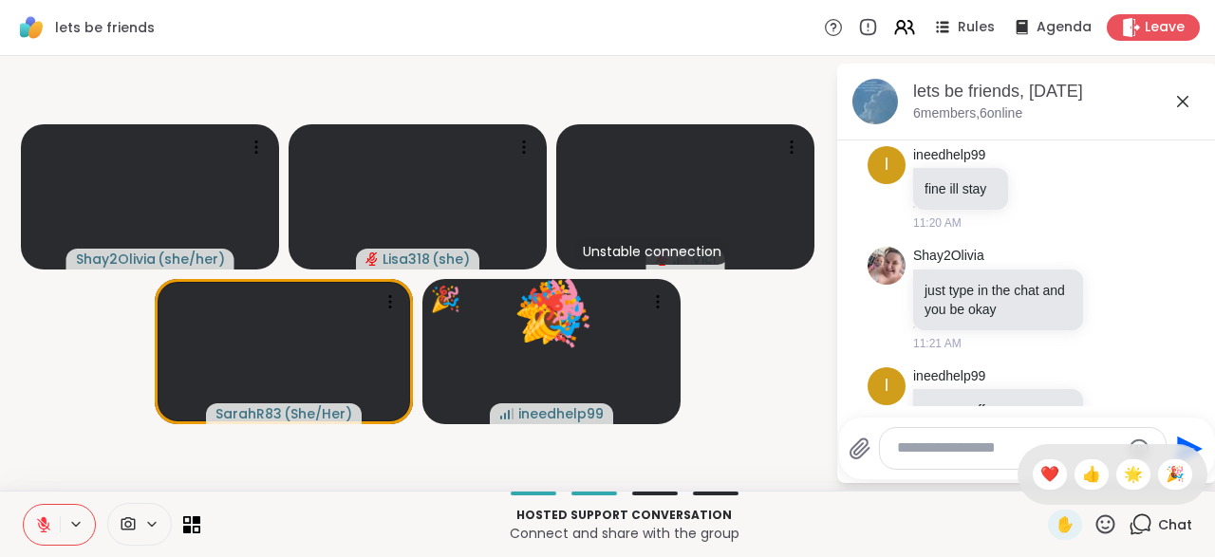
scroll to position [5448, 0]
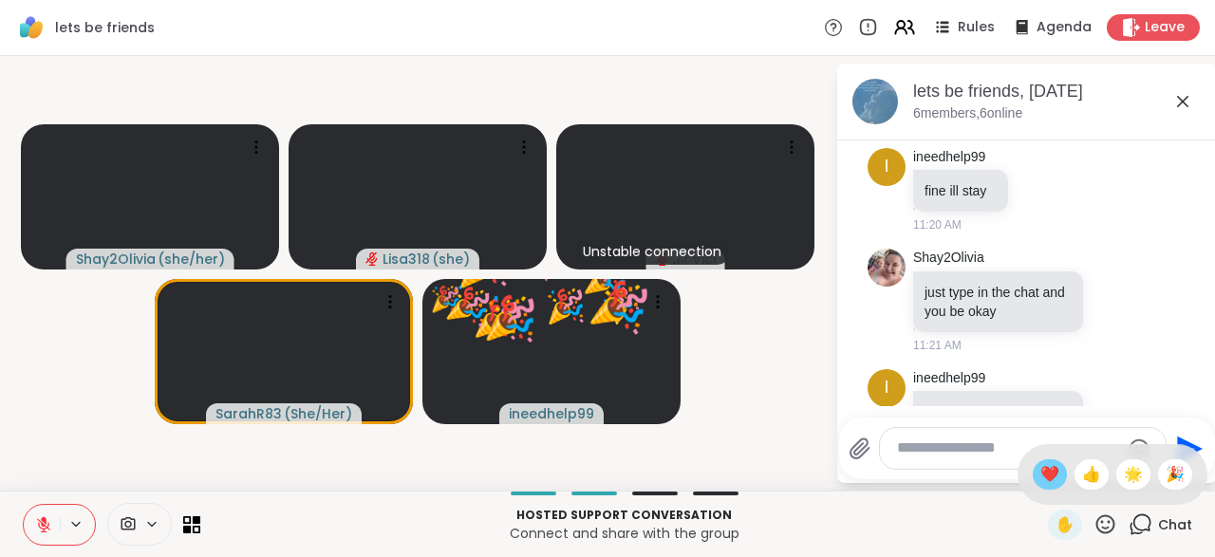
click at [1041, 477] on span "❤️" at bounding box center [1049, 474] width 19 height 23
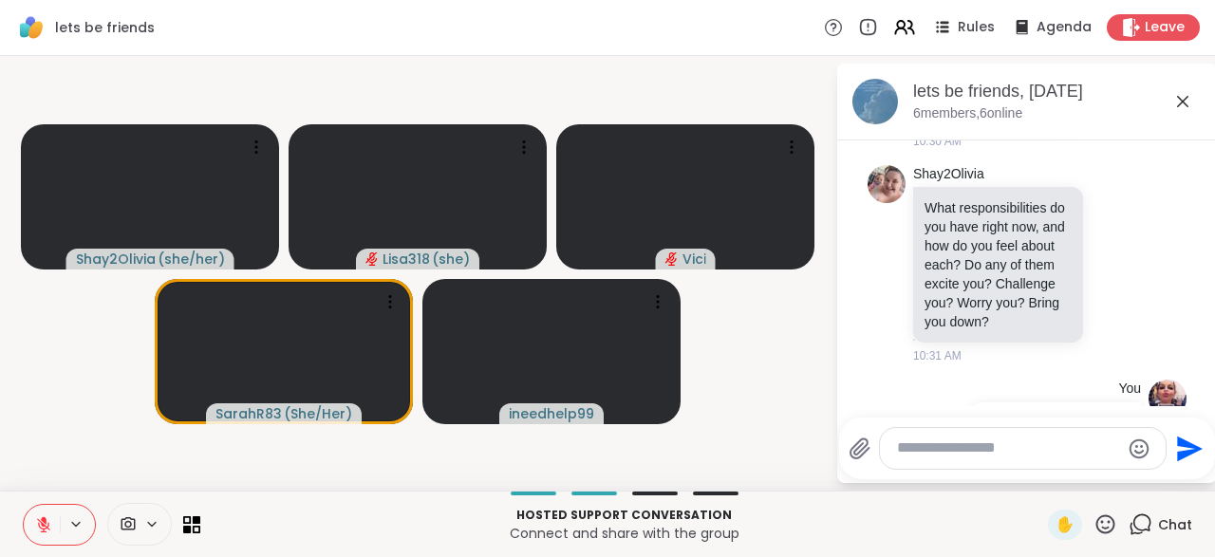
scroll to position [424, 0]
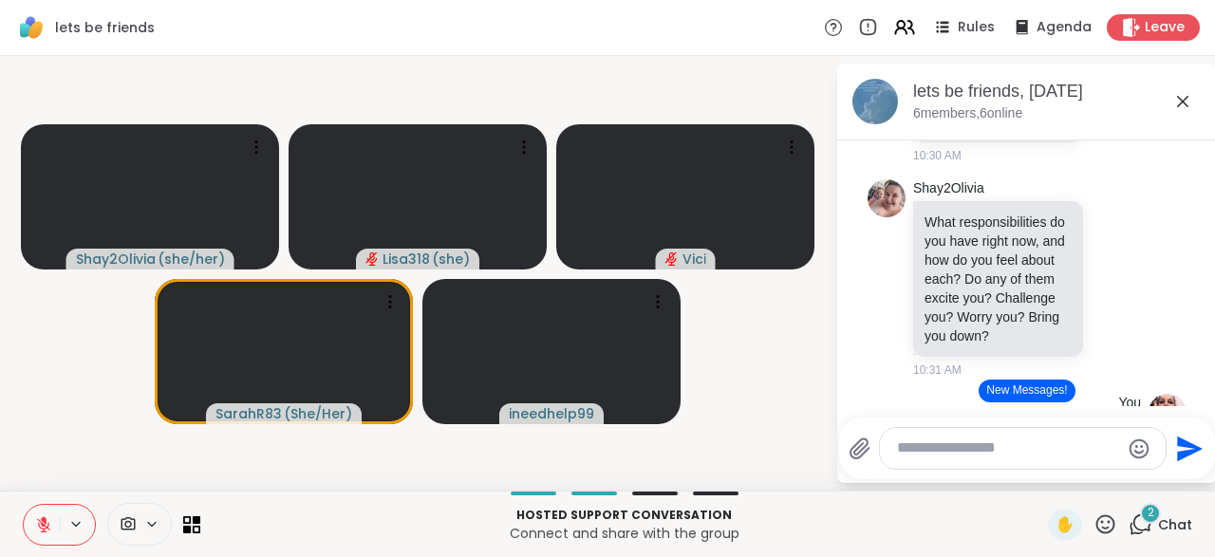
click at [1110, 528] on icon at bounding box center [1105, 523] width 19 height 19
click at [1083, 482] on span "👍" at bounding box center [1091, 474] width 19 height 23
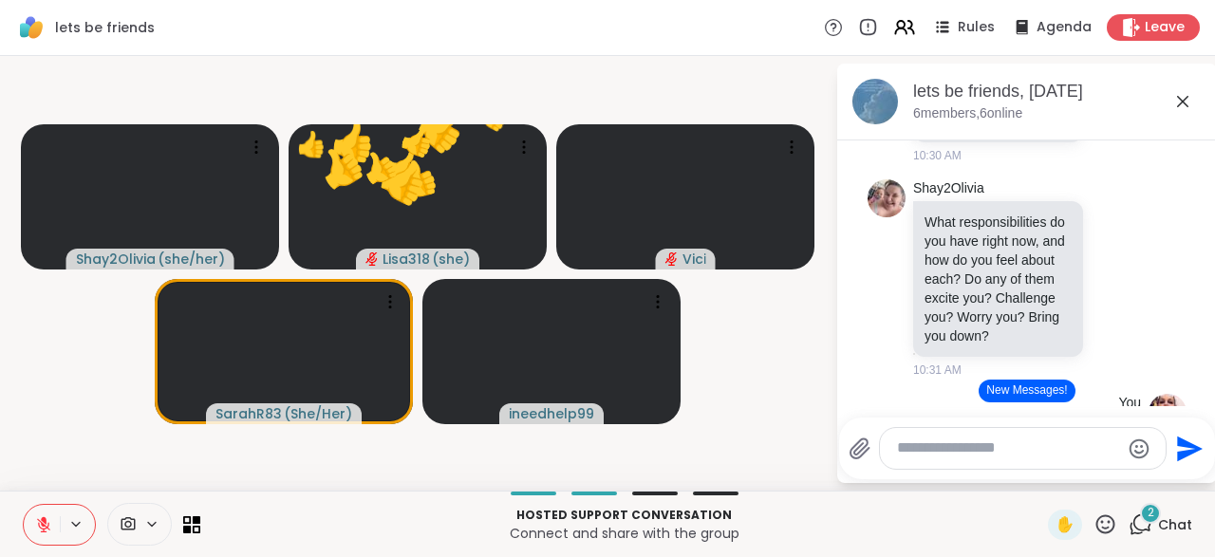
click at [1112, 533] on icon at bounding box center [1105, 523] width 19 height 19
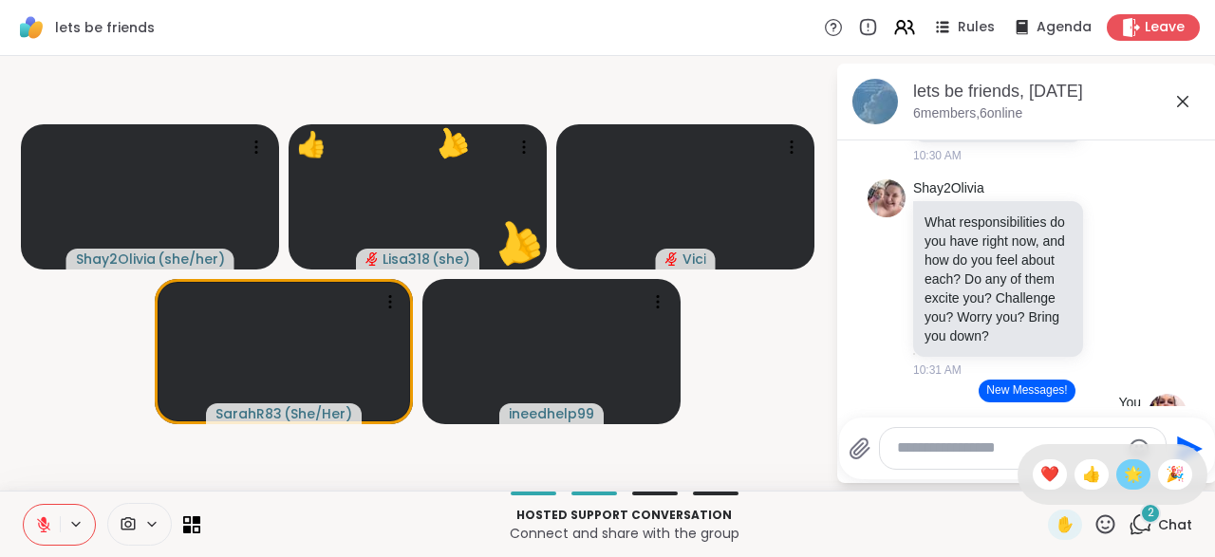
click at [1129, 480] on span "🌟" at bounding box center [1133, 474] width 19 height 23
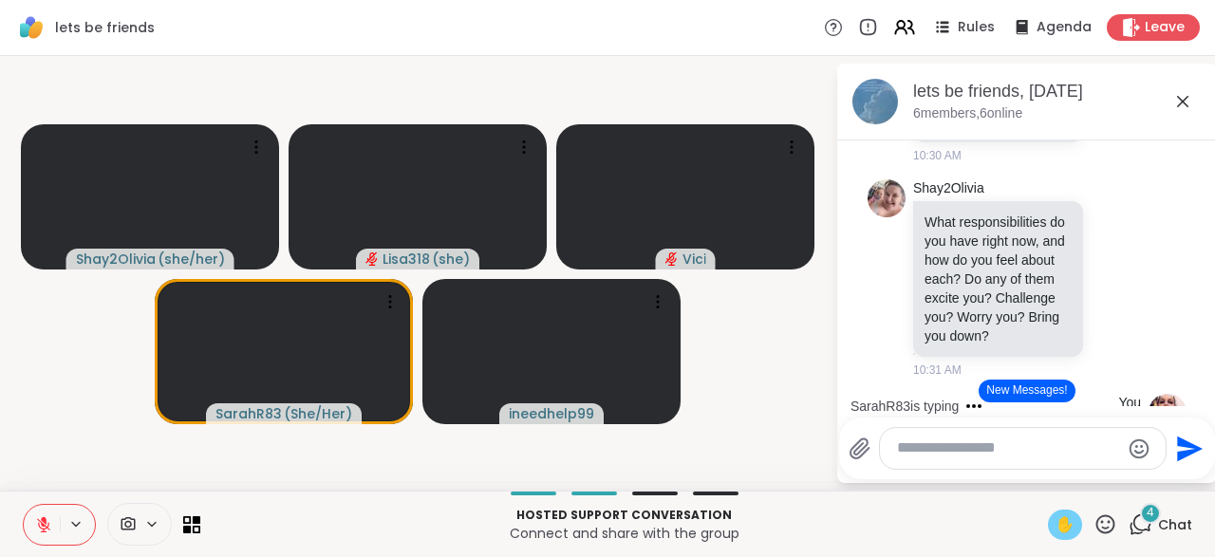
click at [1068, 538] on div "✋" at bounding box center [1065, 525] width 34 height 30
click at [35, 527] on icon at bounding box center [43, 524] width 17 height 17
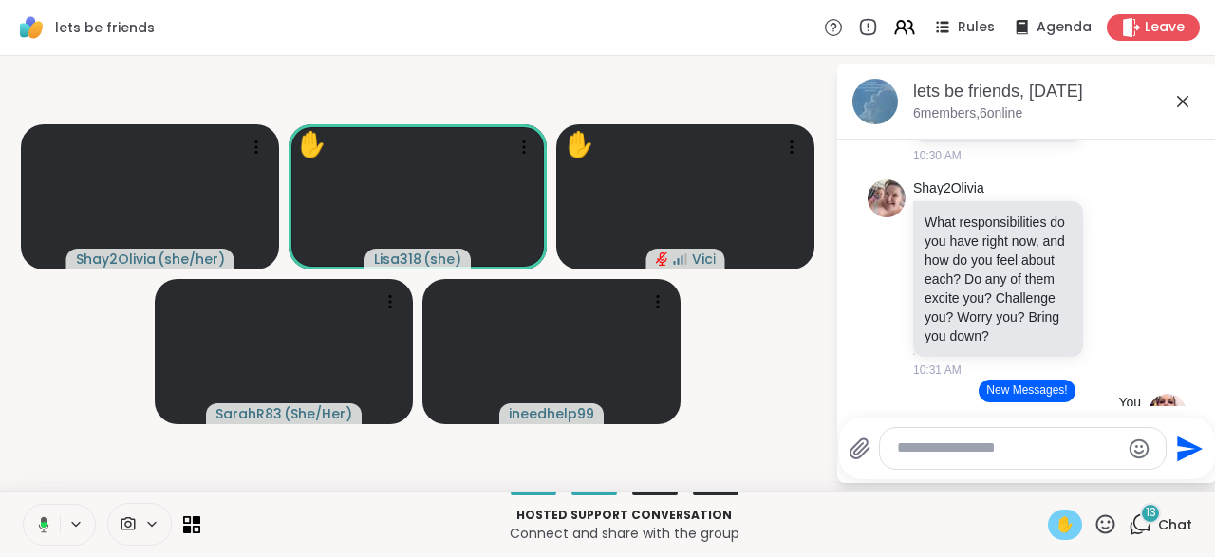
click at [1049, 512] on div "✋" at bounding box center [1065, 525] width 34 height 30
click at [1067, 525] on span "✋" at bounding box center [1065, 525] width 19 height 23
click at [1064, 525] on span "✋" at bounding box center [1065, 525] width 19 height 23
click at [1068, 528] on span "✋" at bounding box center [1065, 525] width 19 height 23
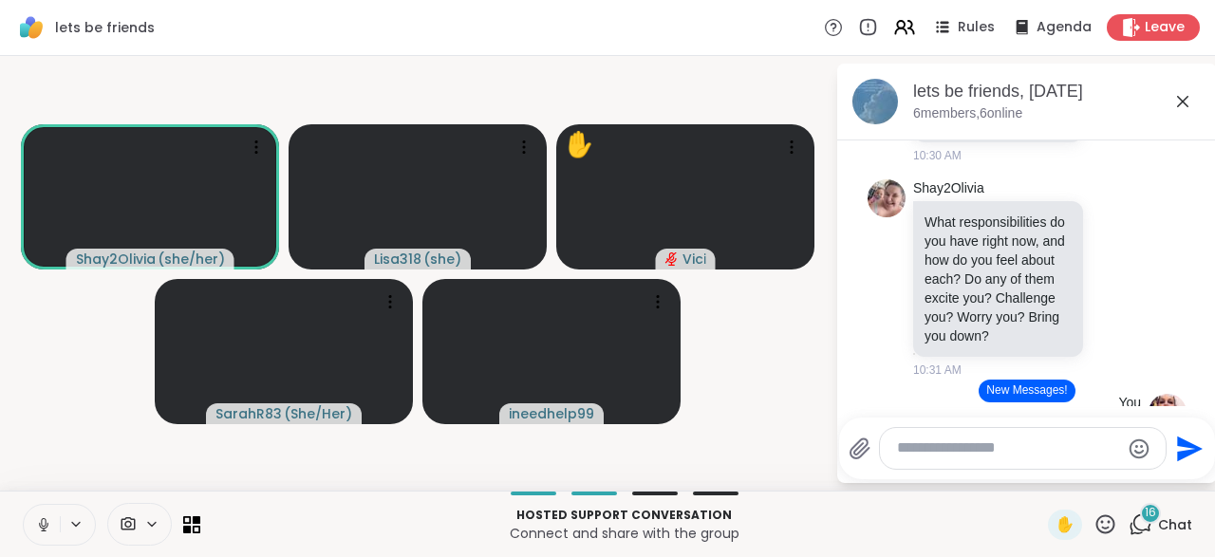
click at [28, 525] on button at bounding box center [42, 525] width 36 height 40
click at [42, 522] on icon at bounding box center [43, 524] width 17 height 17
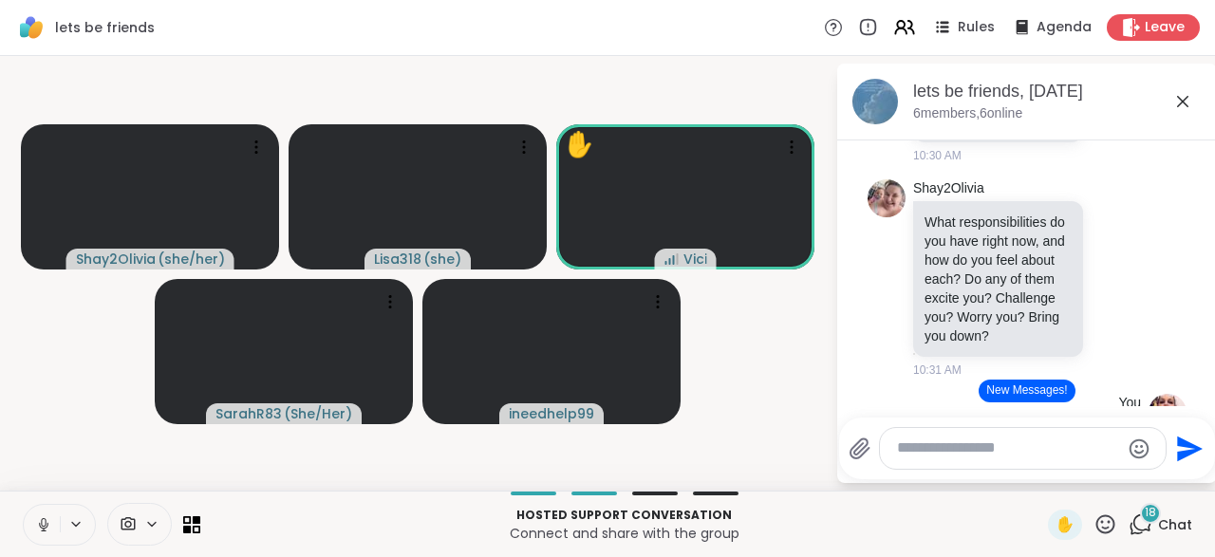
click at [28, 527] on button at bounding box center [42, 525] width 36 height 40
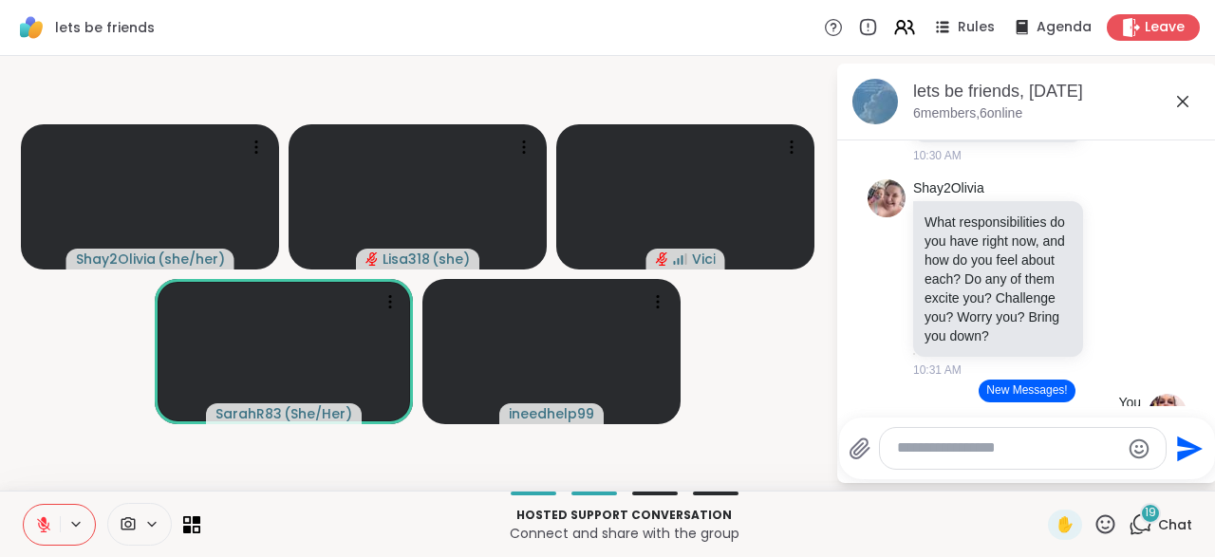
click at [914, 458] on textarea "Type your message" at bounding box center [1008, 449] width 222 height 20
type textarea "**********"
click at [1188, 463] on icon "Send" at bounding box center [1187, 449] width 30 height 30
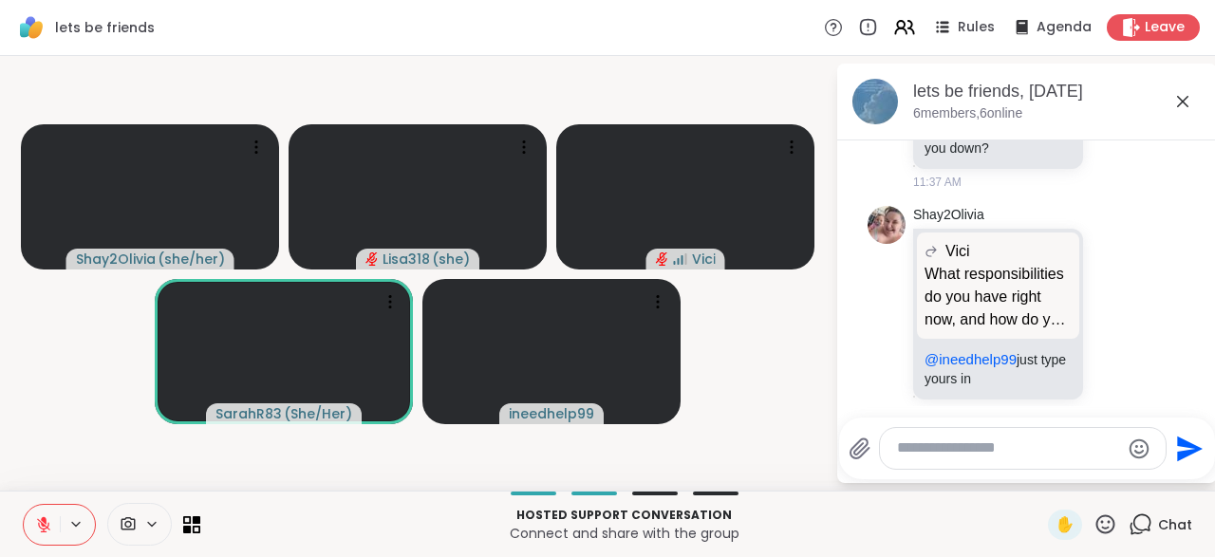
scroll to position [13491, 0]
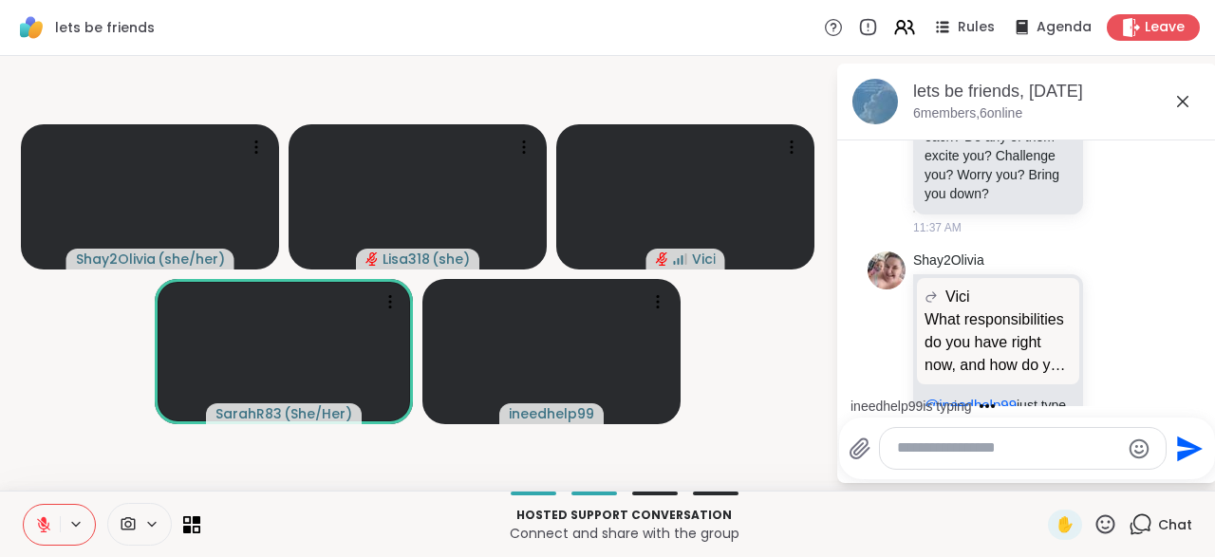
click at [916, 443] on textarea "Type your message" at bounding box center [1008, 449] width 222 height 20
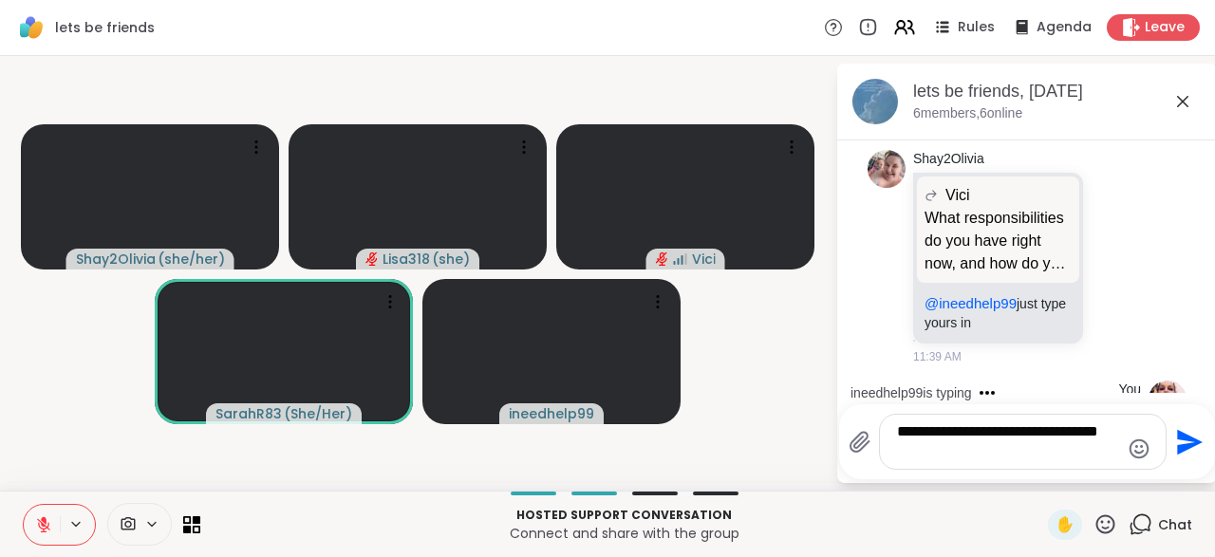
type textarea "**********"
click at [1177, 457] on icon "Send" at bounding box center [1187, 442] width 30 height 30
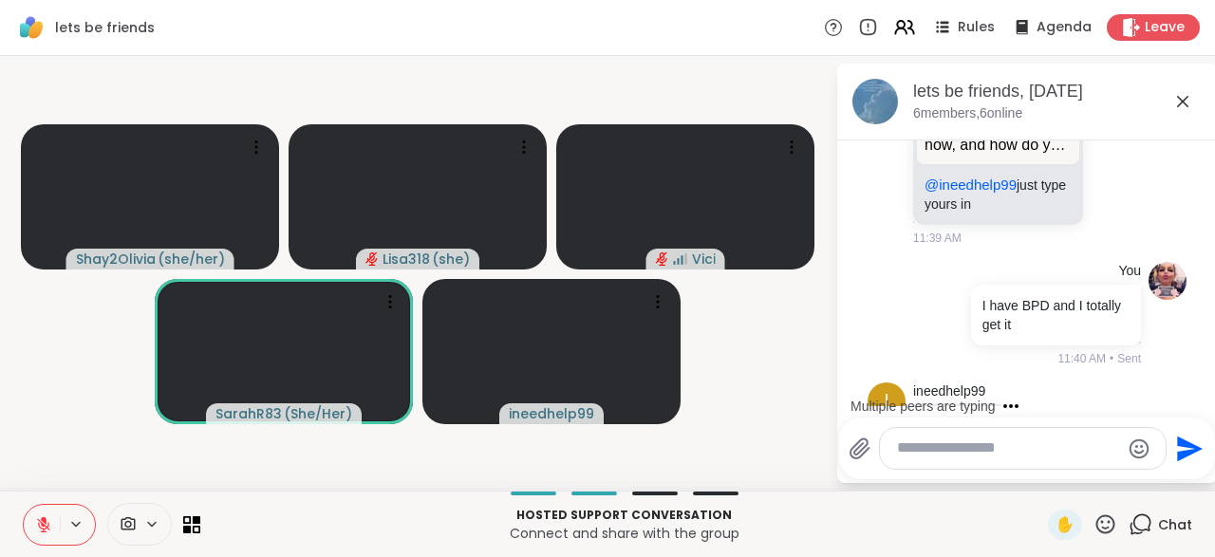
scroll to position [13812, 0]
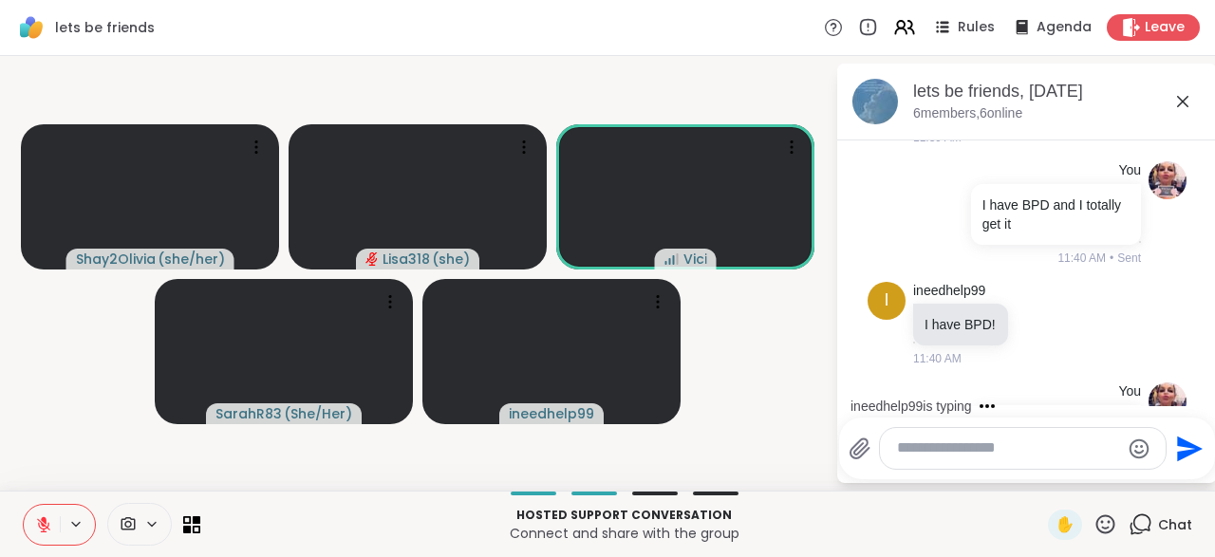
click at [45, 534] on button at bounding box center [42, 525] width 36 height 40
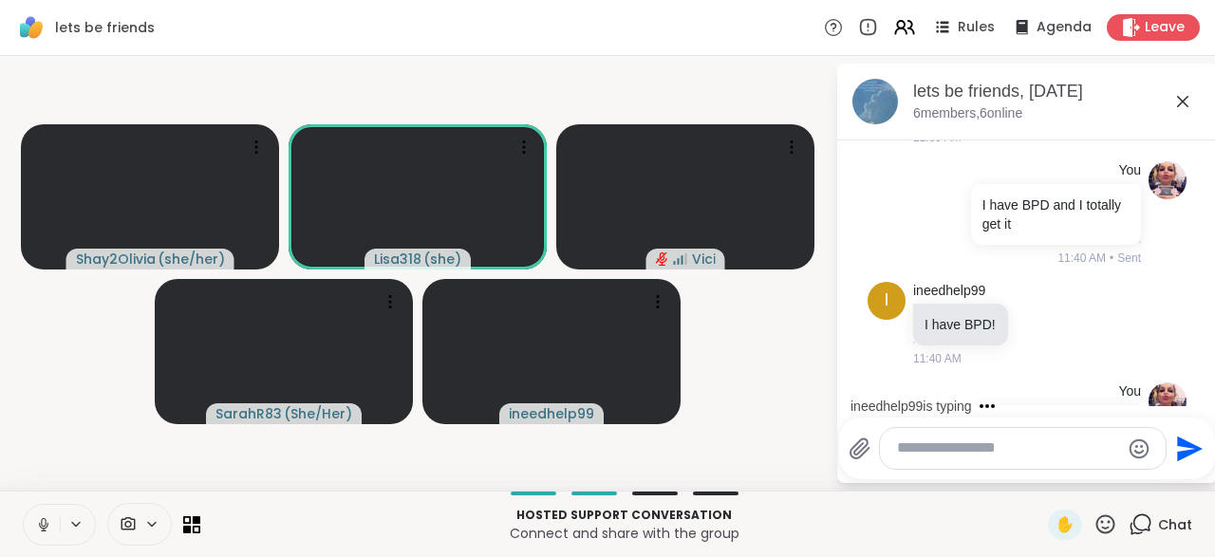
click at [52, 521] on button at bounding box center [42, 525] width 36 height 40
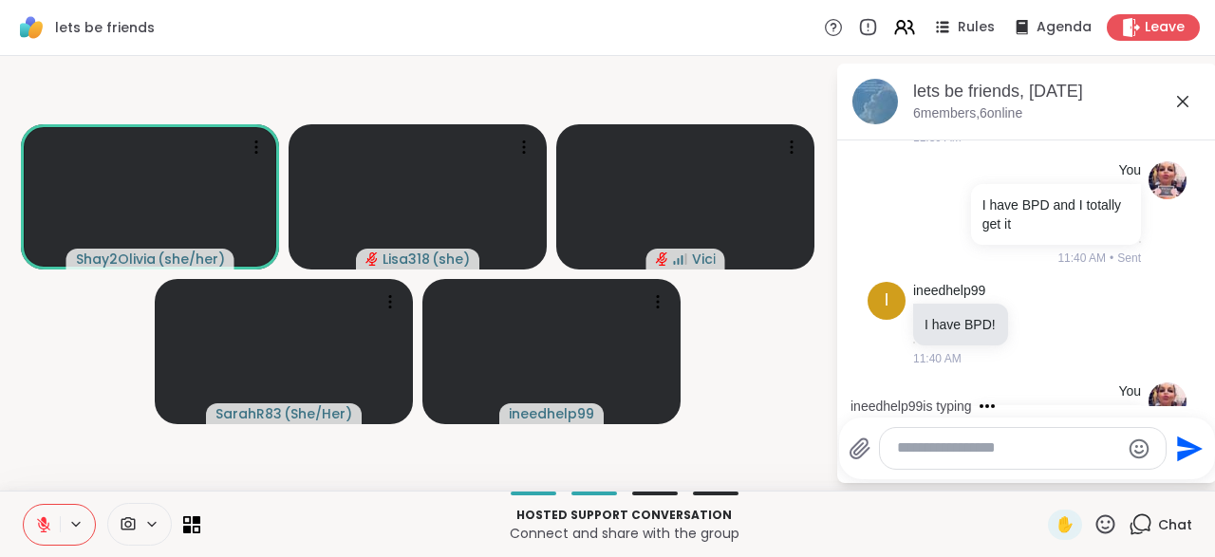
scroll to position [13989, 0]
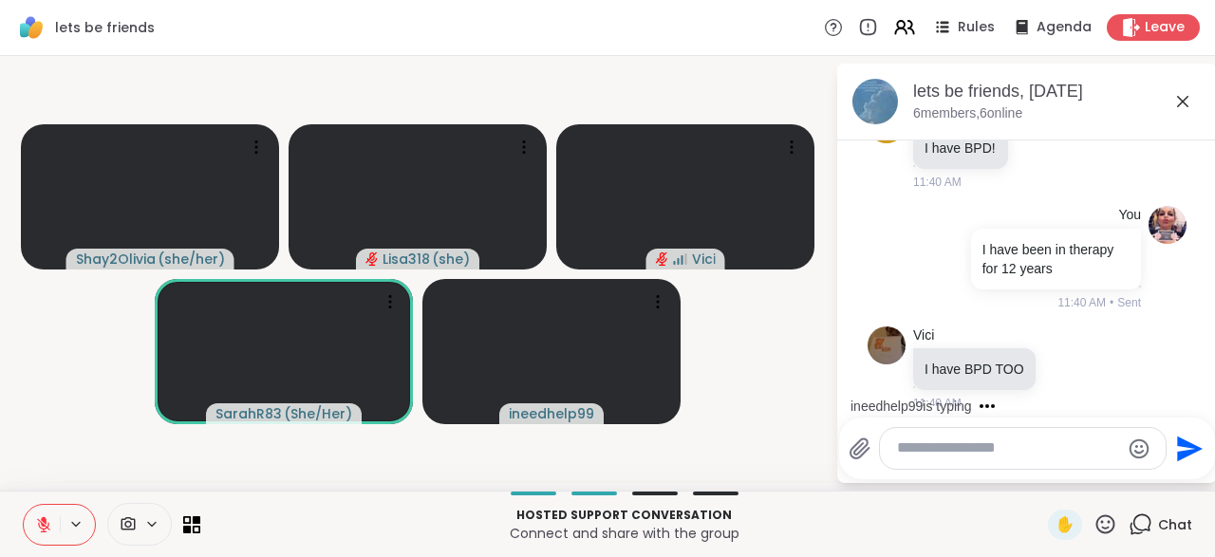
click at [1113, 427] on div "ineedhelp99 You know teenagers are proven to have the same hormonal levels and …" at bounding box center [1029, 508] width 233 height 162
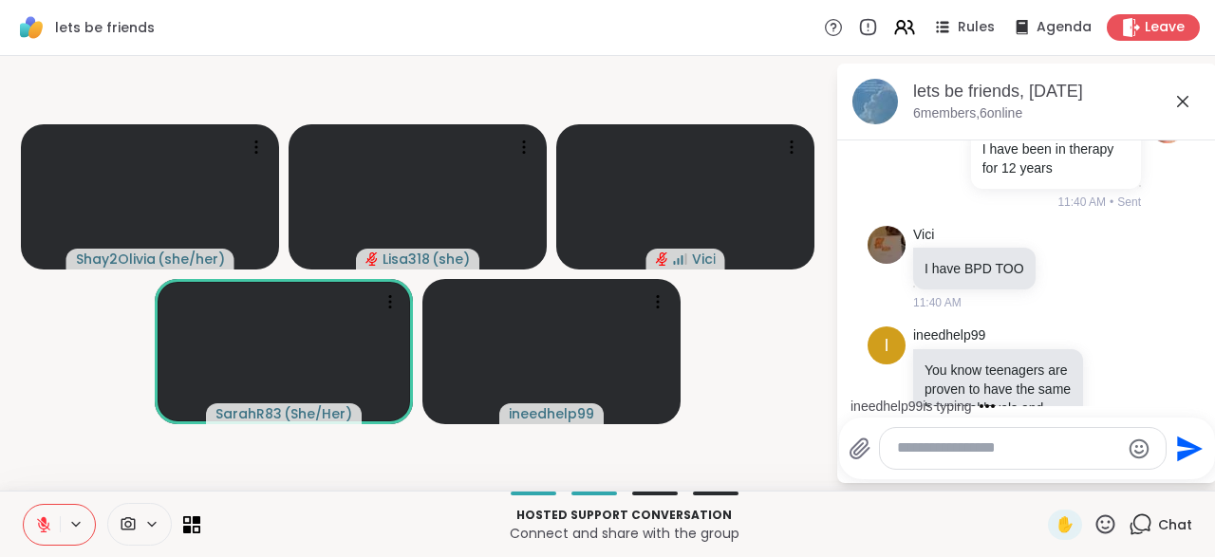
click at [1115, 496] on div "i ineedhelp99 psycho* 11:41 AM" at bounding box center [1027, 547] width 319 height 102
click at [1114, 398] on icon at bounding box center [1116, 407] width 17 height 19
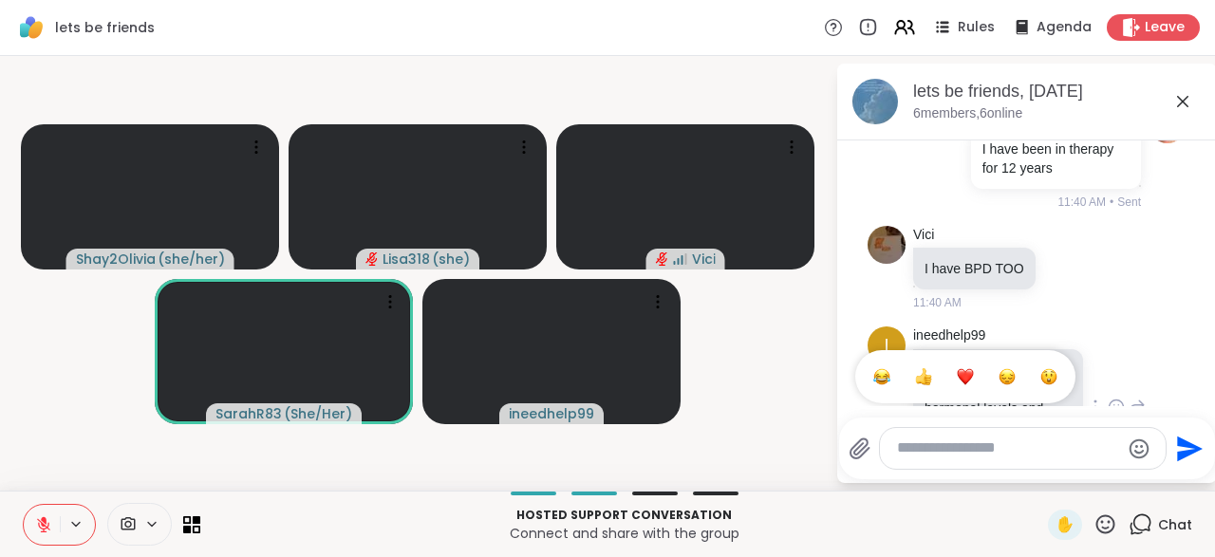
click at [1117, 398] on icon at bounding box center [1116, 407] width 17 height 19
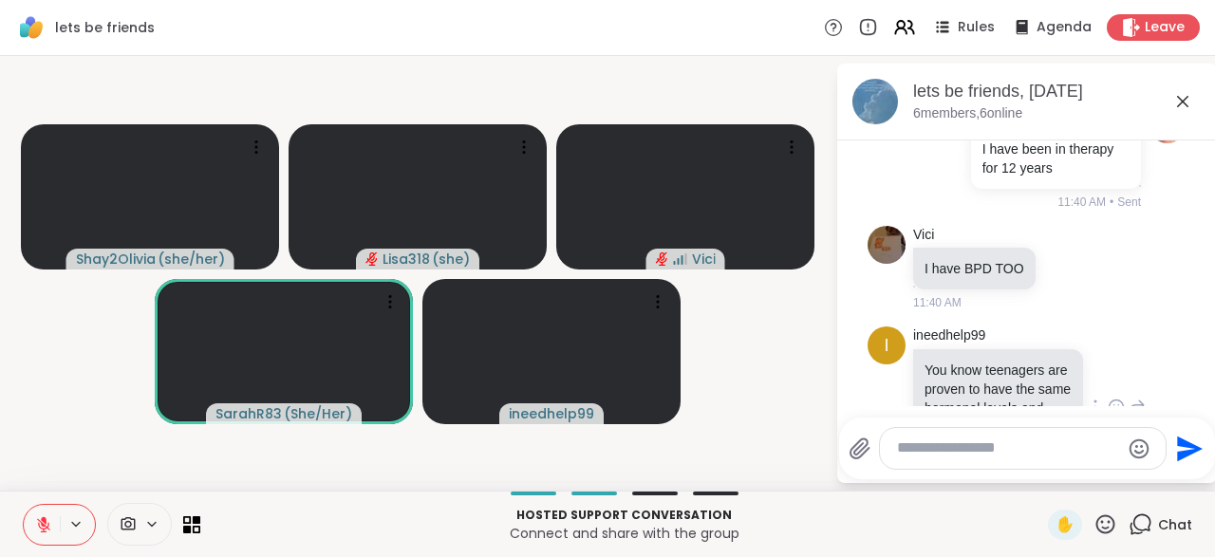
click at [1116, 398] on icon at bounding box center [1116, 407] width 17 height 19
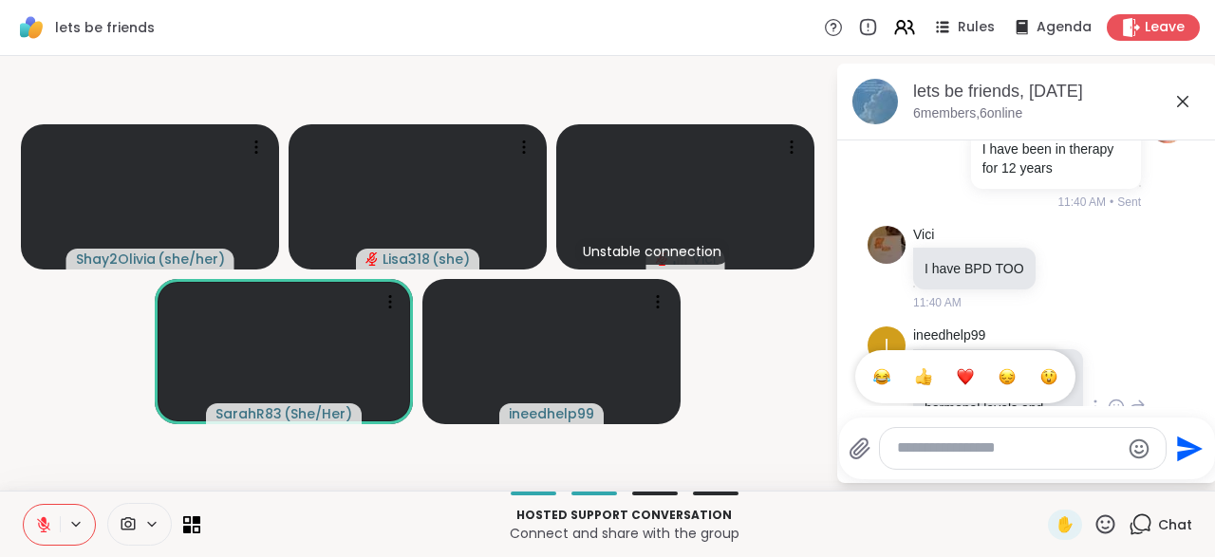
click at [892, 358] on button "Select Reaction: Joy" at bounding box center [882, 377] width 38 height 38
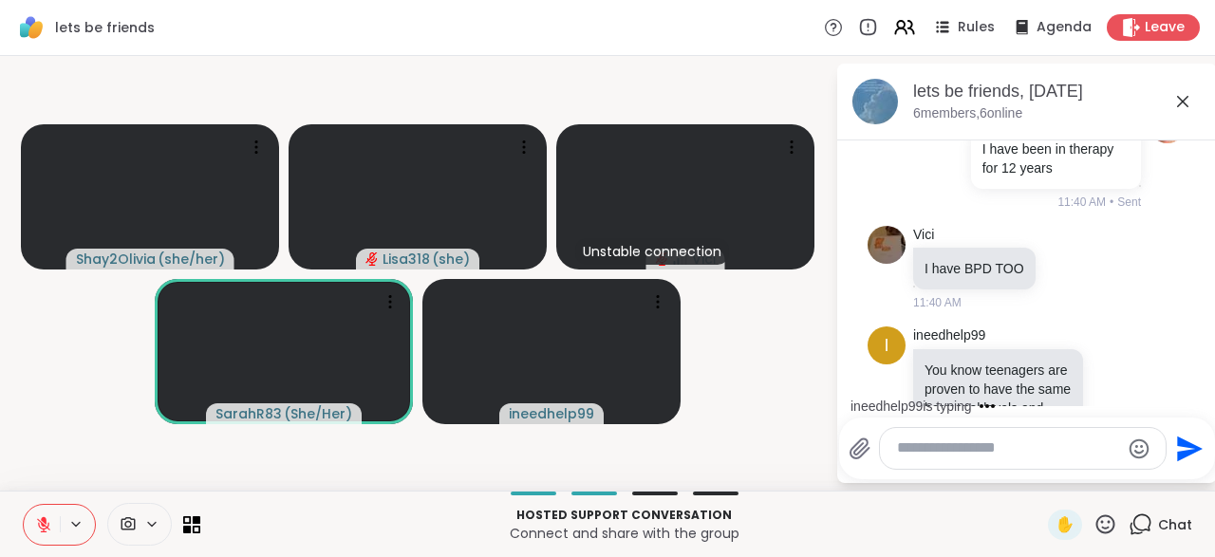
click at [1141, 414] on icon at bounding box center [1137, 420] width 13 height 13
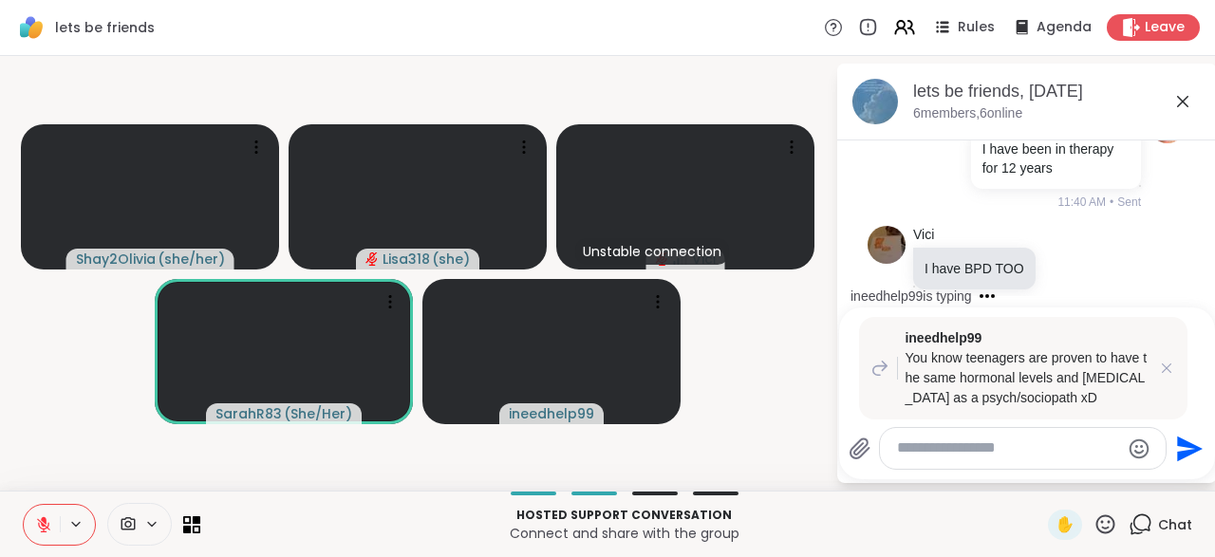
click at [1136, 327] on div "ineedhelp99 You know teenagers are proven to have the same hormonal levels and …" at bounding box center [1029, 421] width 233 height 189
click at [956, 453] on textarea "Type your message" at bounding box center [1008, 449] width 222 height 20
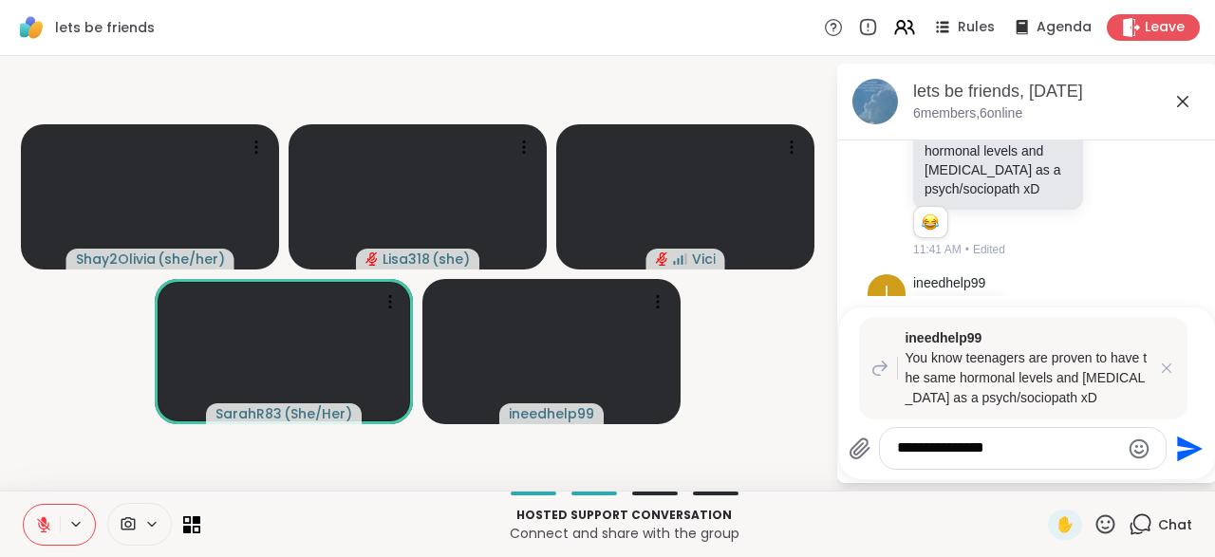
type textarea "**********"
click at [1183, 458] on icon "Send" at bounding box center [1187, 449] width 30 height 30
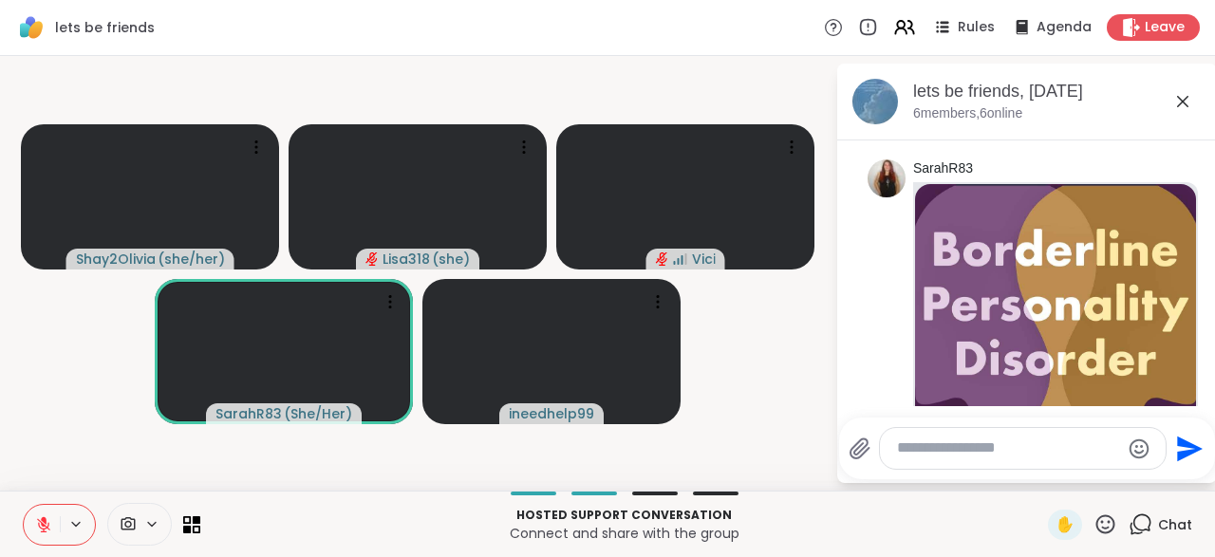
scroll to position [14942, 0]
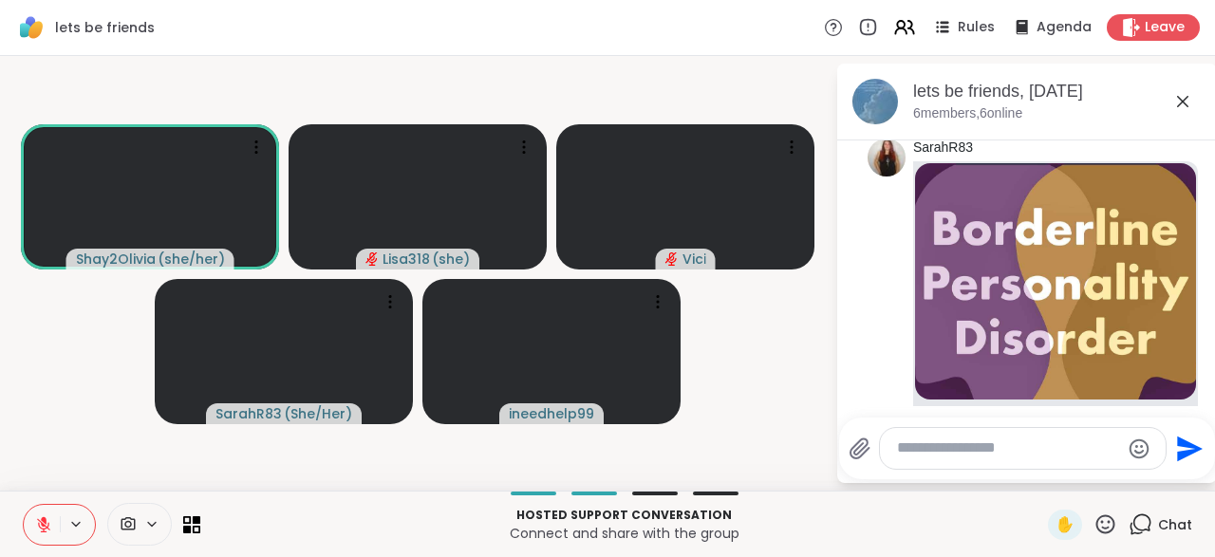
click at [944, 462] on div at bounding box center [1023, 448] width 286 height 41
click at [918, 448] on textarea "Type your message" at bounding box center [1008, 449] width 222 height 20
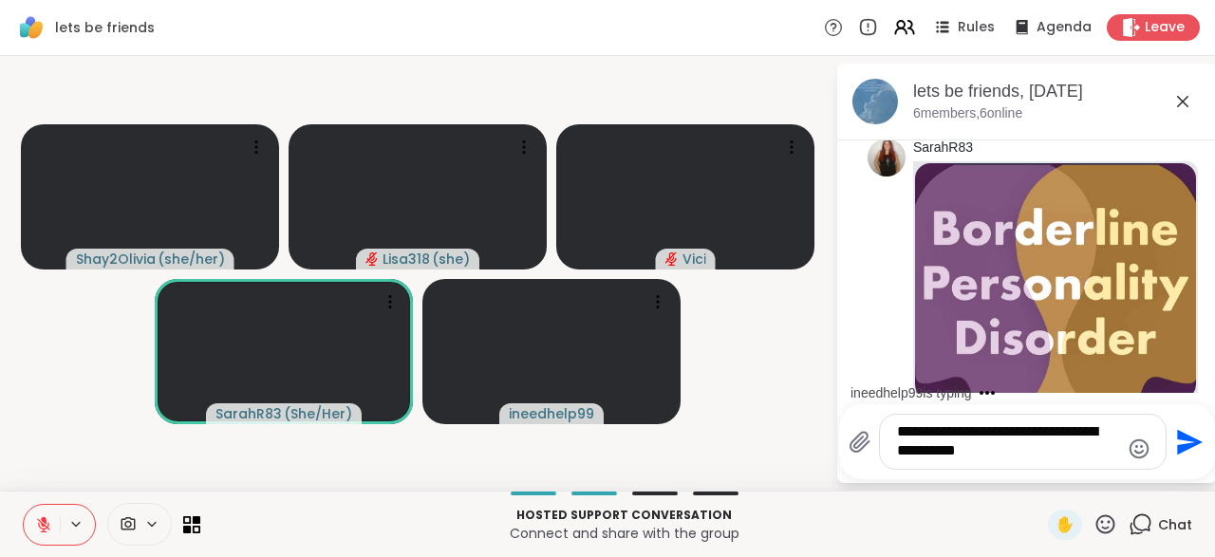
scroll to position [15093, 0]
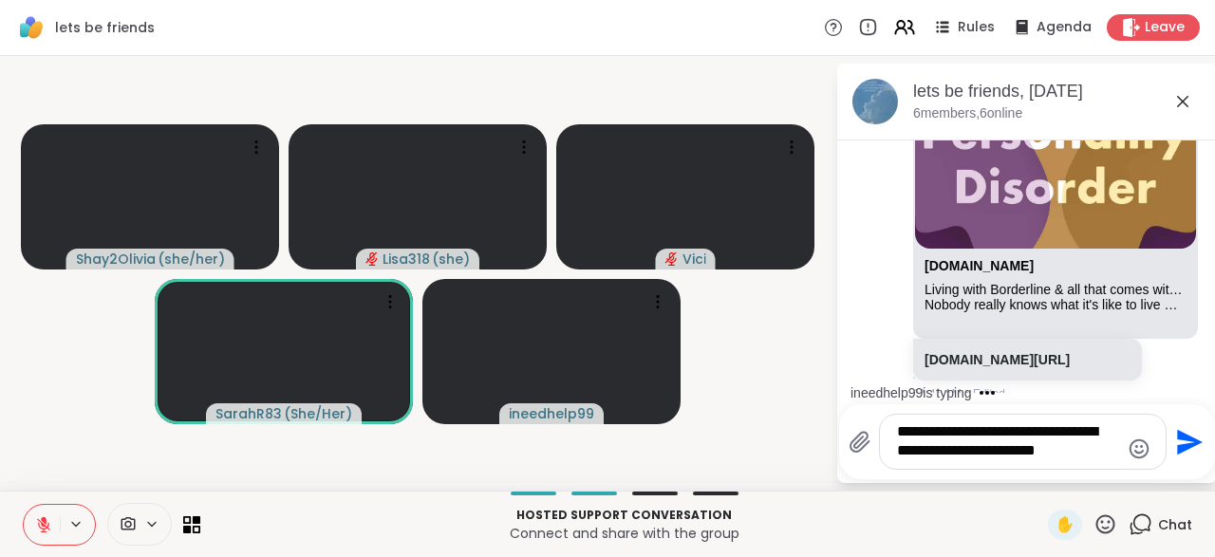
type textarea "**********"
click at [1177, 449] on icon "Send" at bounding box center [1190, 442] width 26 height 26
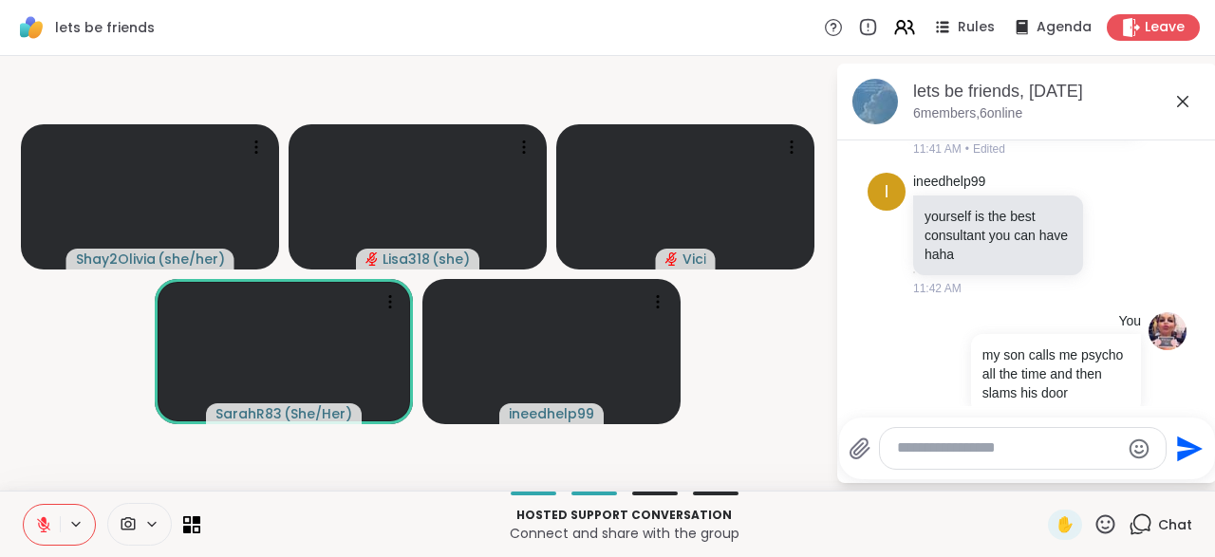
scroll to position [15365, 0]
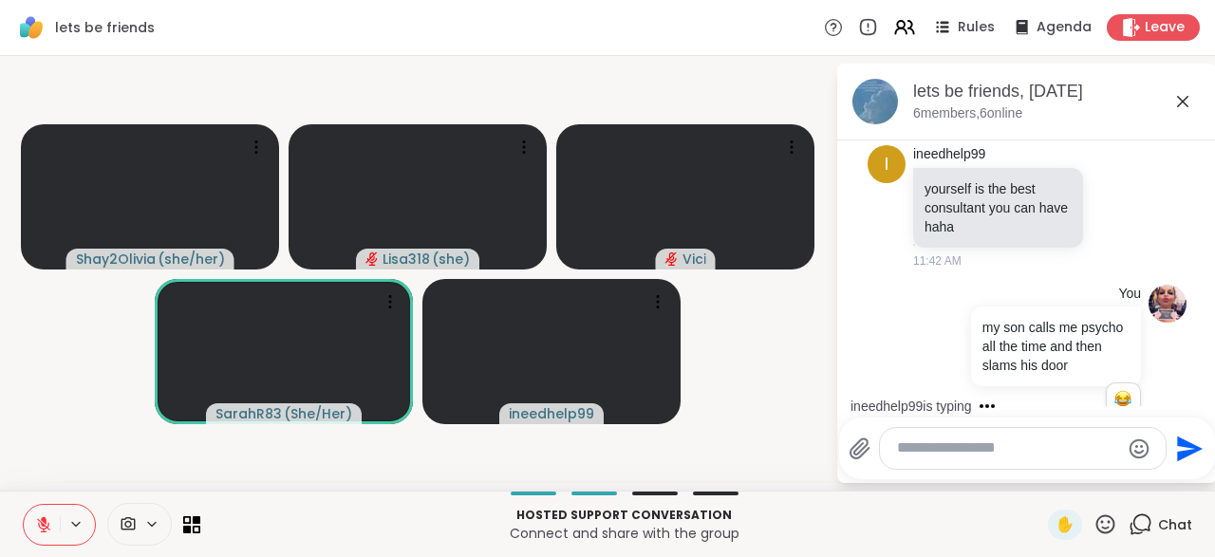
click at [1105, 451] on div "ineedhelp99 that's self assurance hahah 1 1 11:43 AM • Edited" at bounding box center [1029, 517] width 233 height 132
click at [1117, 506] on icon at bounding box center [1116, 515] width 17 height 19
click at [961, 466] on button "Select Reaction: Heart" at bounding box center [965, 485] width 38 height 38
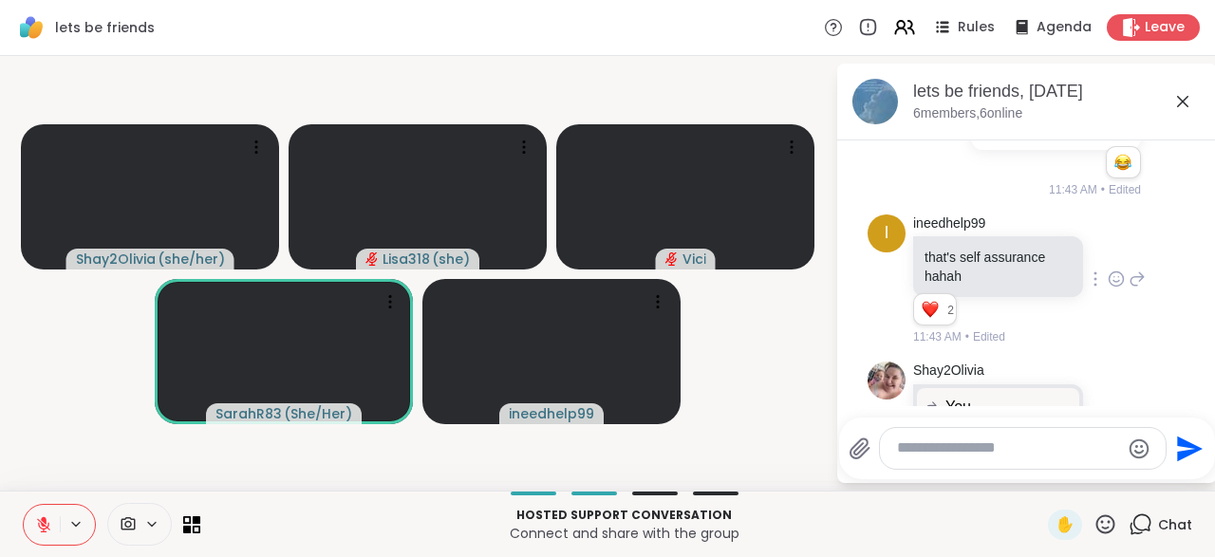
scroll to position [15600, 0]
click at [1107, 458] on div at bounding box center [1116, 469] width 59 height 23
click at [1115, 459] on icon at bounding box center [1116, 468] width 17 height 19
click at [882, 430] on div "Select Reaction: Joy" at bounding box center [881, 438] width 17 height 17
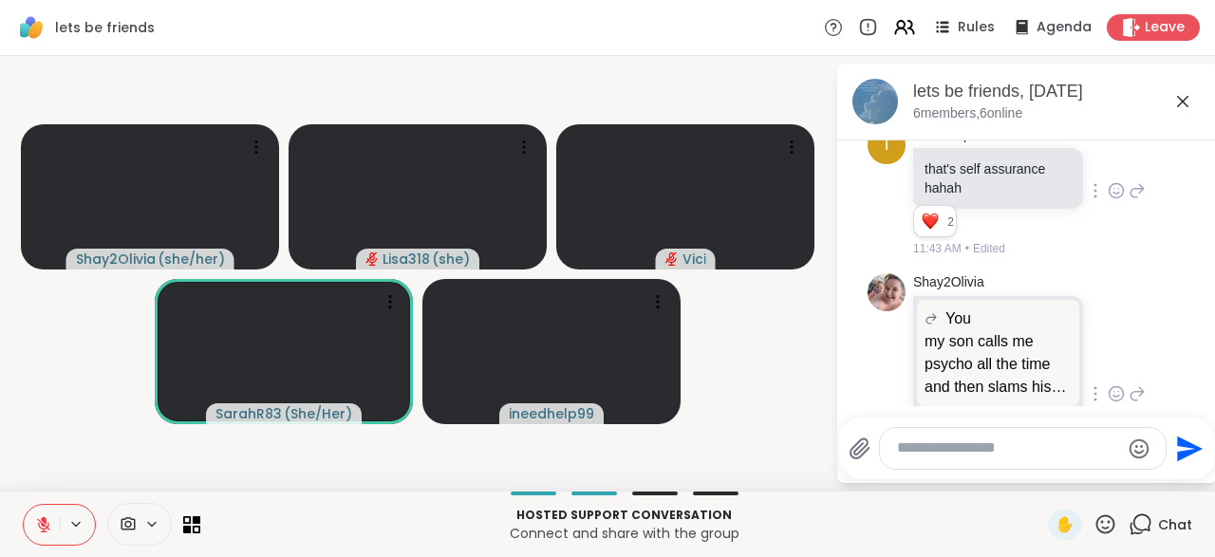
scroll to position [15768, 0]
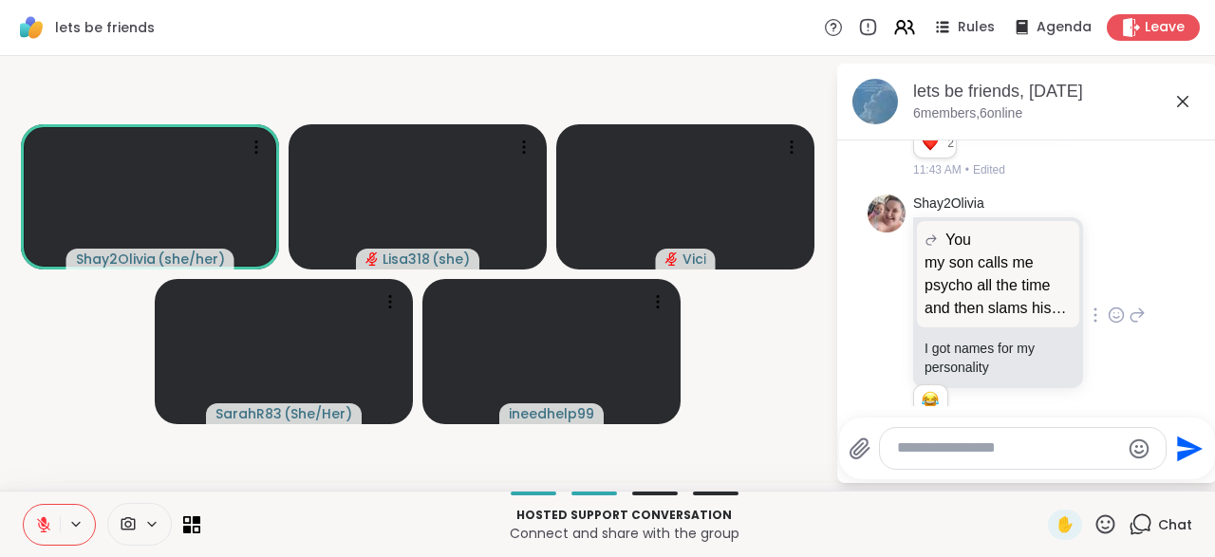
click at [40, 531] on icon at bounding box center [43, 524] width 17 height 17
click at [40, 526] on icon at bounding box center [43, 525] width 9 height 6
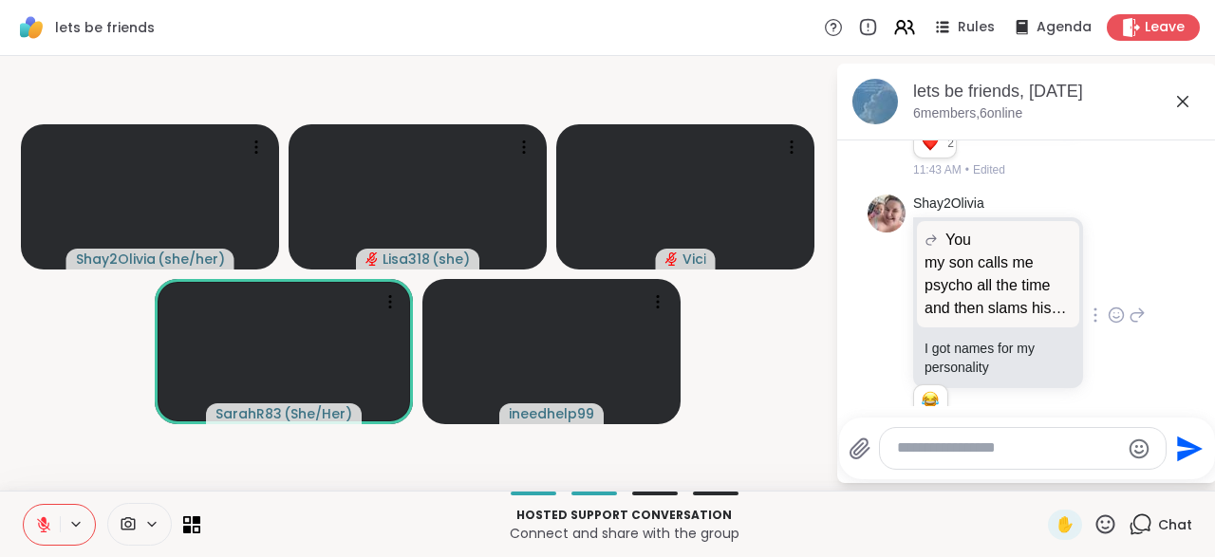
click at [35, 528] on icon at bounding box center [43, 524] width 17 height 17
click at [1100, 502] on div at bounding box center [1095, 513] width 17 height 23
click at [1134, 502] on icon at bounding box center [1137, 513] width 17 height 23
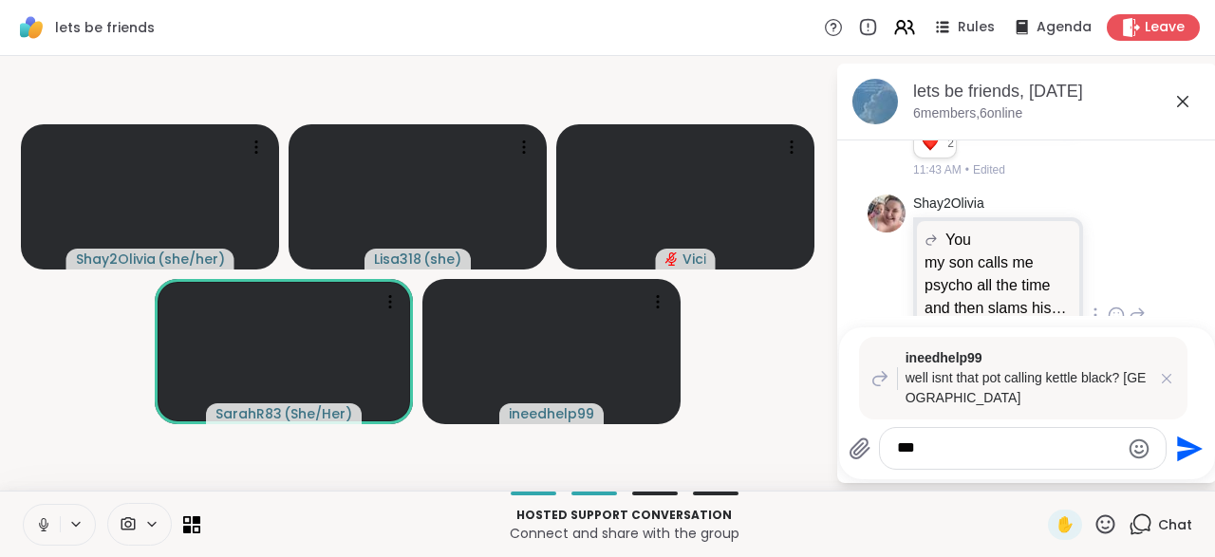
type textarea "***"
click at [1186, 457] on icon "Send" at bounding box center [1187, 449] width 30 height 30
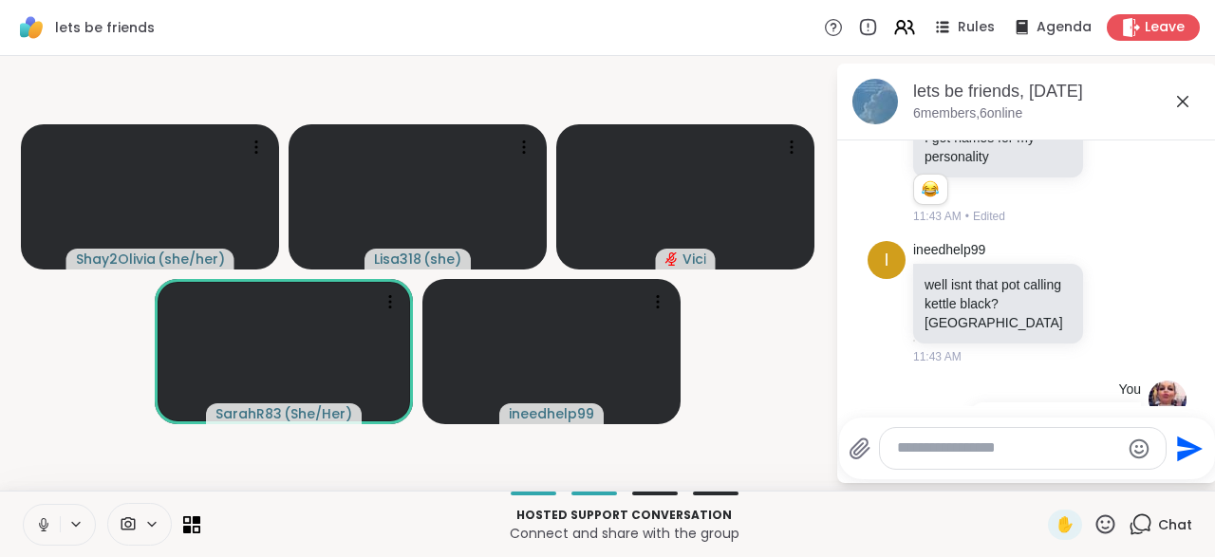
scroll to position [16007, 0]
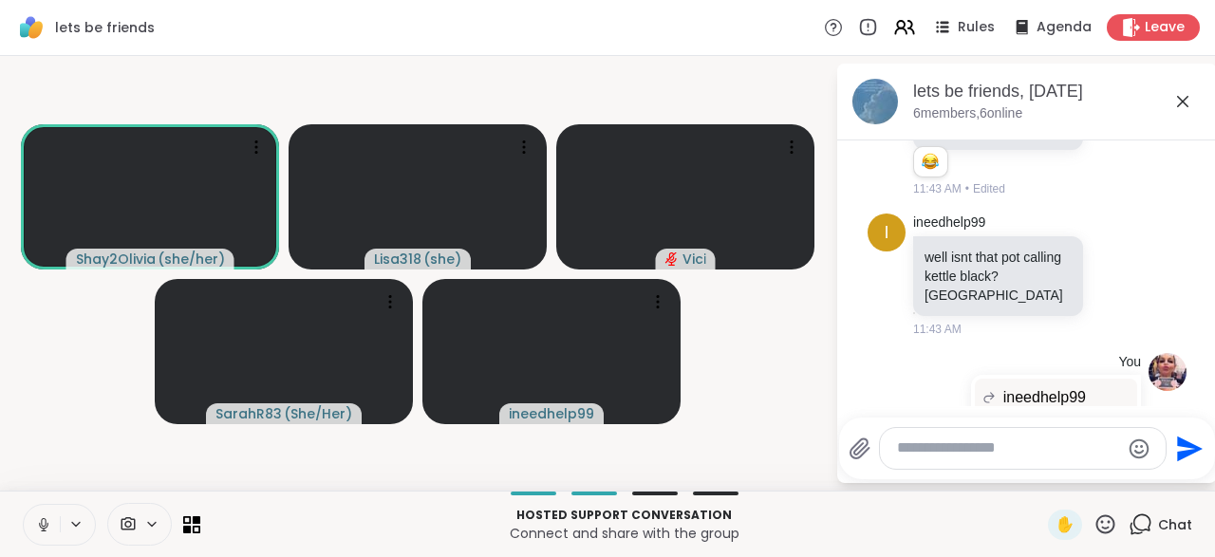
click at [52, 514] on button at bounding box center [42, 525] width 36 height 40
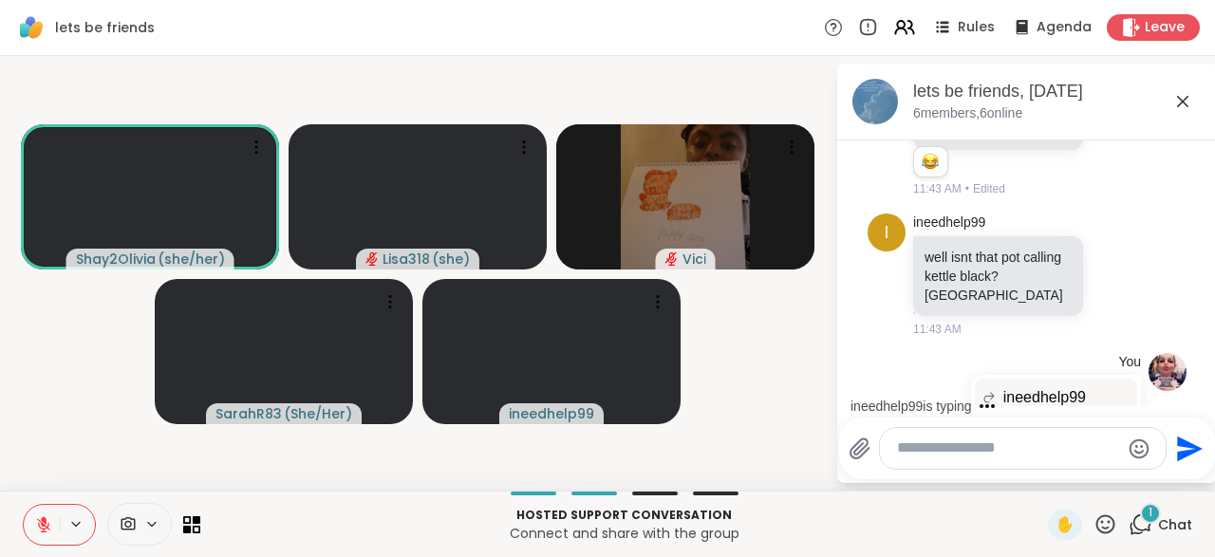
scroll to position [16144, 0]
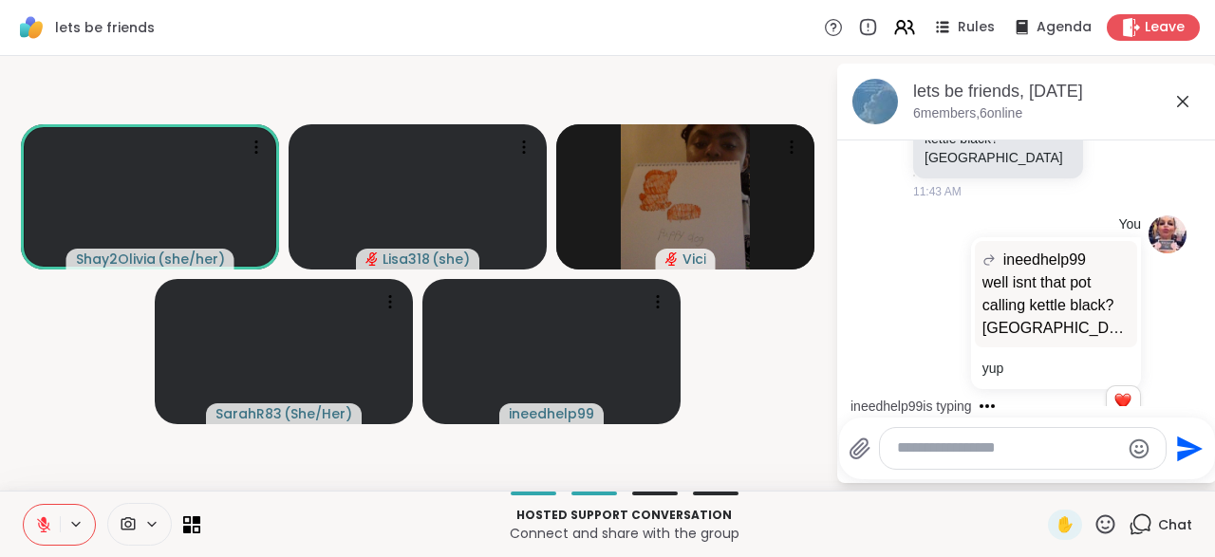
click at [951, 456] on textarea "Type your message" at bounding box center [1008, 449] width 222 height 20
click at [48, 533] on icon at bounding box center [43, 524] width 17 height 17
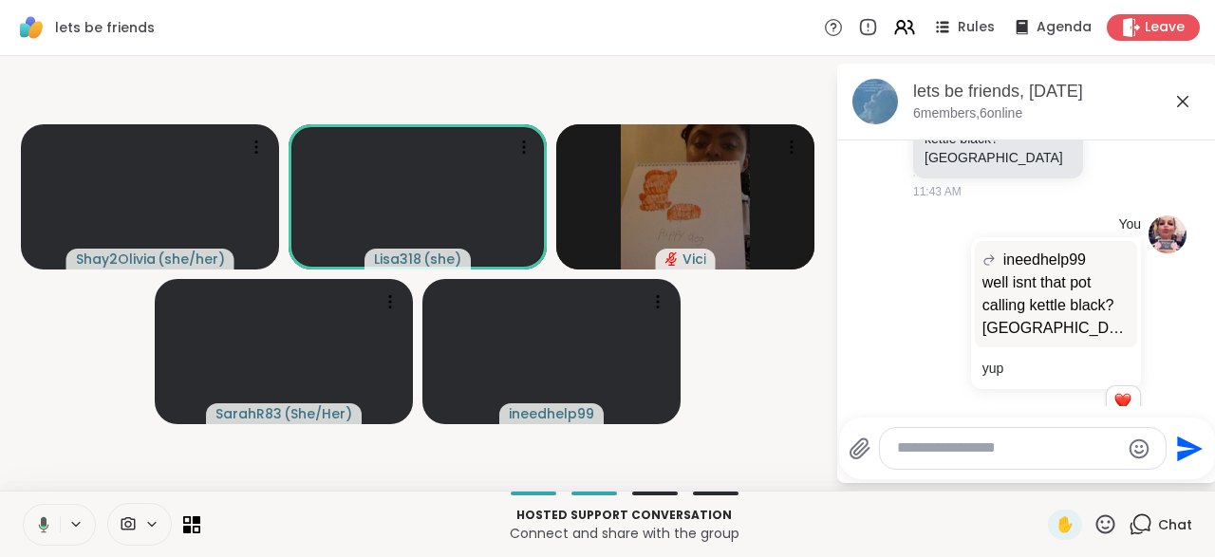
click at [1103, 454] on div "ineedhelp99 I will be sending everyone a friend request for sure 11:44 AM" at bounding box center [1029, 516] width 233 height 124
click at [1114, 454] on div "ineedhelp99 I will be sending everyone a friend request for sure 11:44 AM" at bounding box center [1029, 516] width 233 height 124
click at [1118, 505] on icon at bounding box center [1116, 514] width 17 height 19
click at [968, 476] on div "Select Reaction: Heart" at bounding box center [965, 484] width 17 height 17
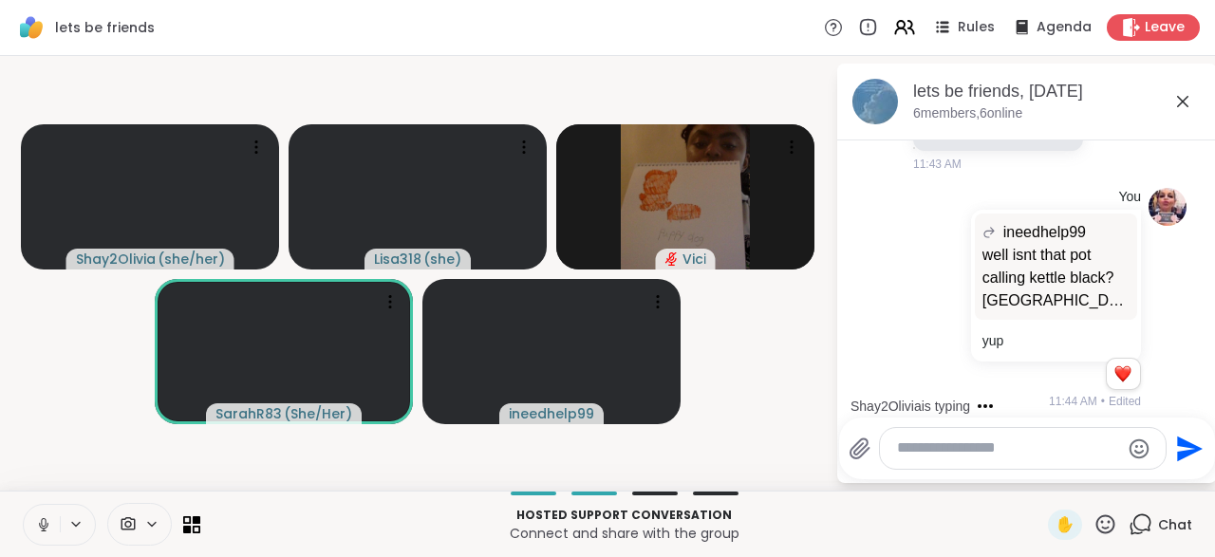
click at [952, 449] on textarea "Type your message" at bounding box center [1008, 449] width 222 height 20
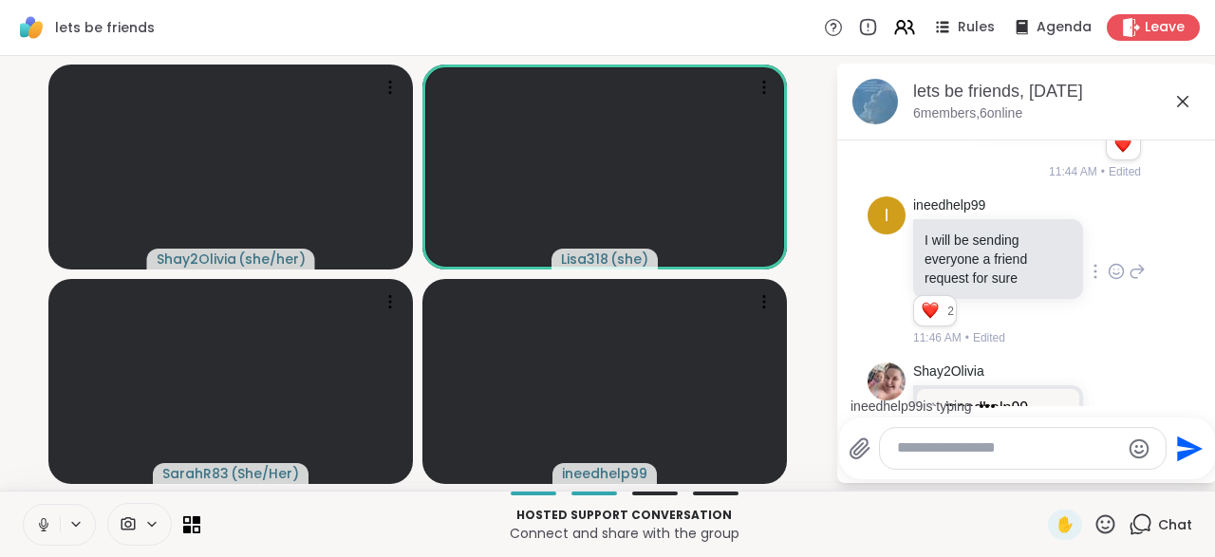
scroll to position [16559, 0]
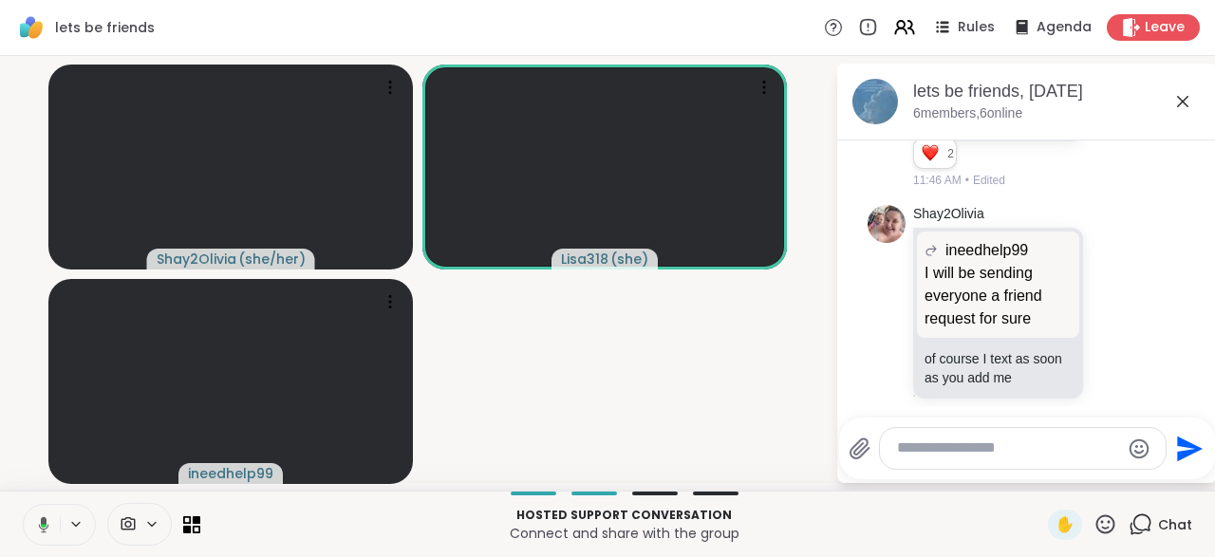
click at [31, 529] on button at bounding box center [40, 525] width 39 height 40
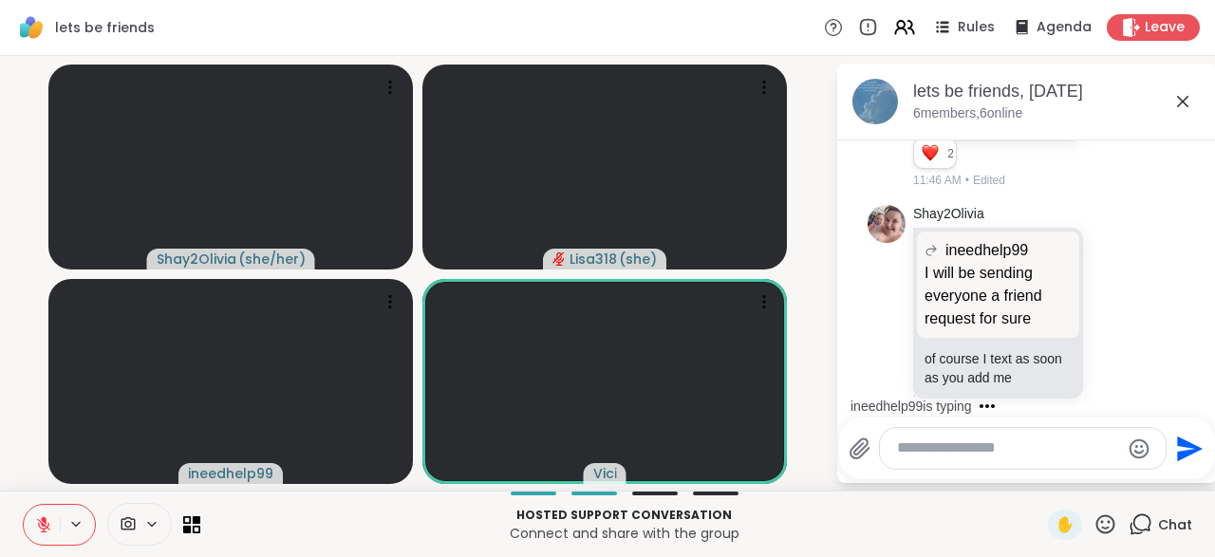
click at [927, 460] on div at bounding box center [1023, 448] width 286 height 41
click at [929, 449] on textarea "Type your message" at bounding box center [1008, 449] width 222 height 20
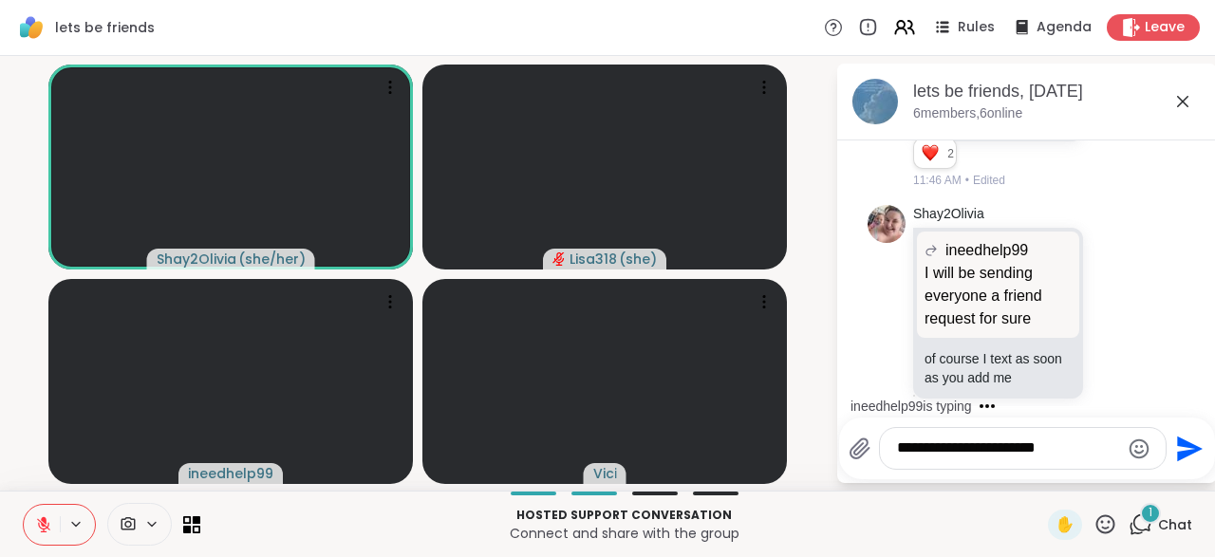
scroll to position [16679, 0]
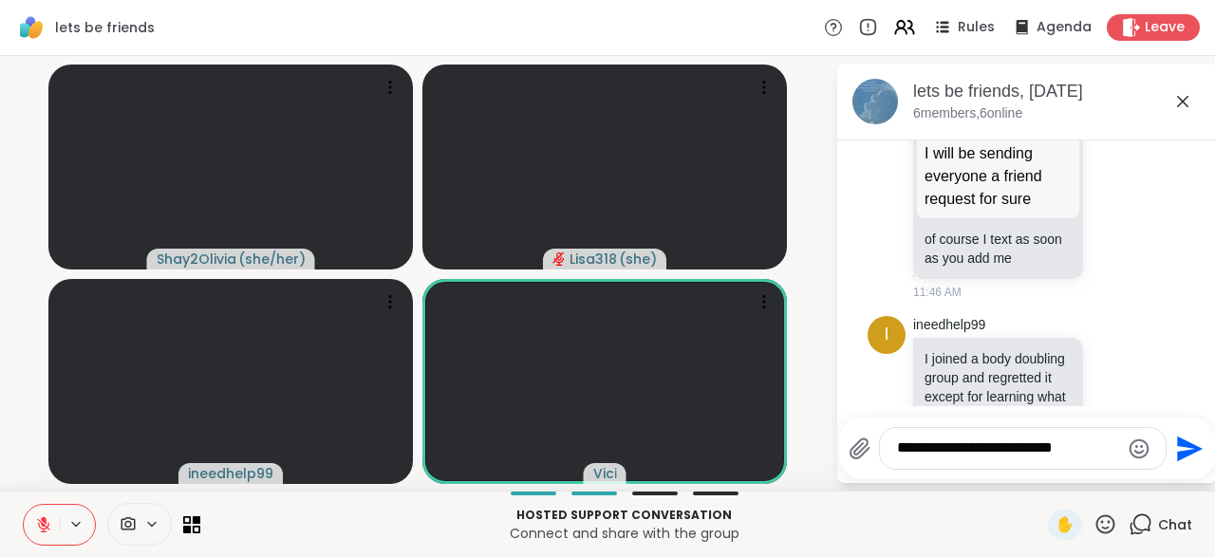
type textarea "**********"
click at [1184, 466] on button "Send" at bounding box center [1188, 448] width 43 height 43
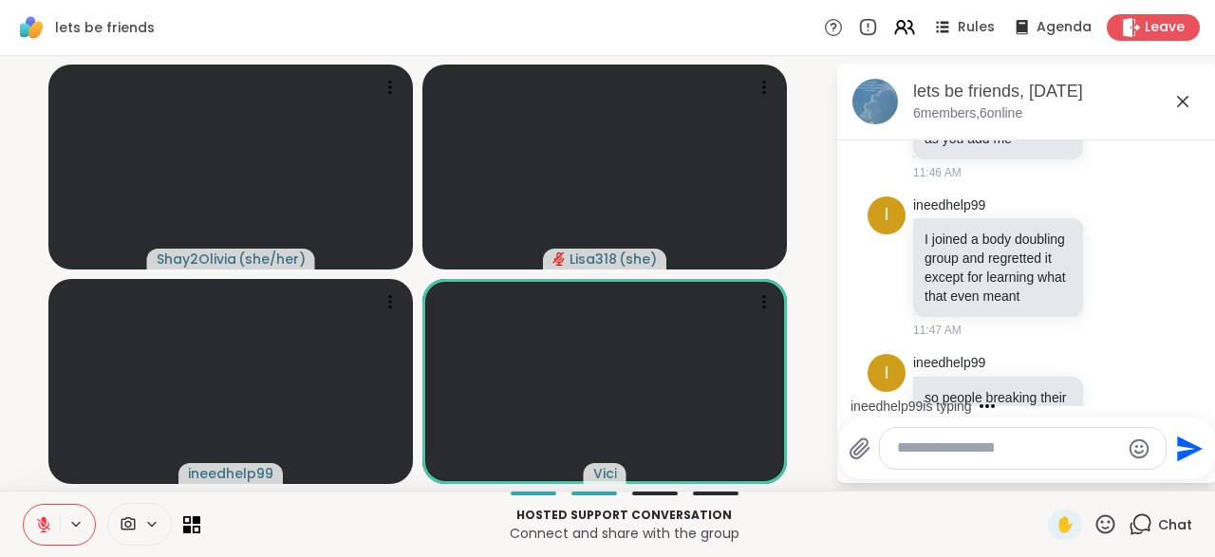
click at [949, 458] on textarea "Type your message" at bounding box center [1008, 449] width 222 height 20
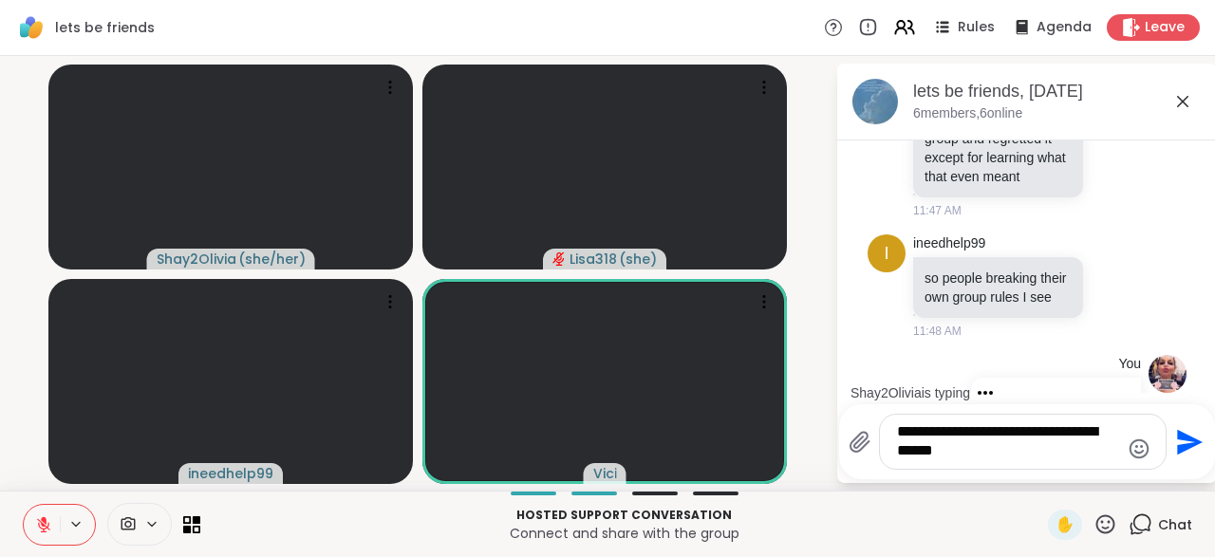
type textarea "**********"
click at [1182, 470] on div "**********" at bounding box center [1027, 442] width 357 height 56
click at [1175, 446] on icon "Send" at bounding box center [1187, 442] width 30 height 30
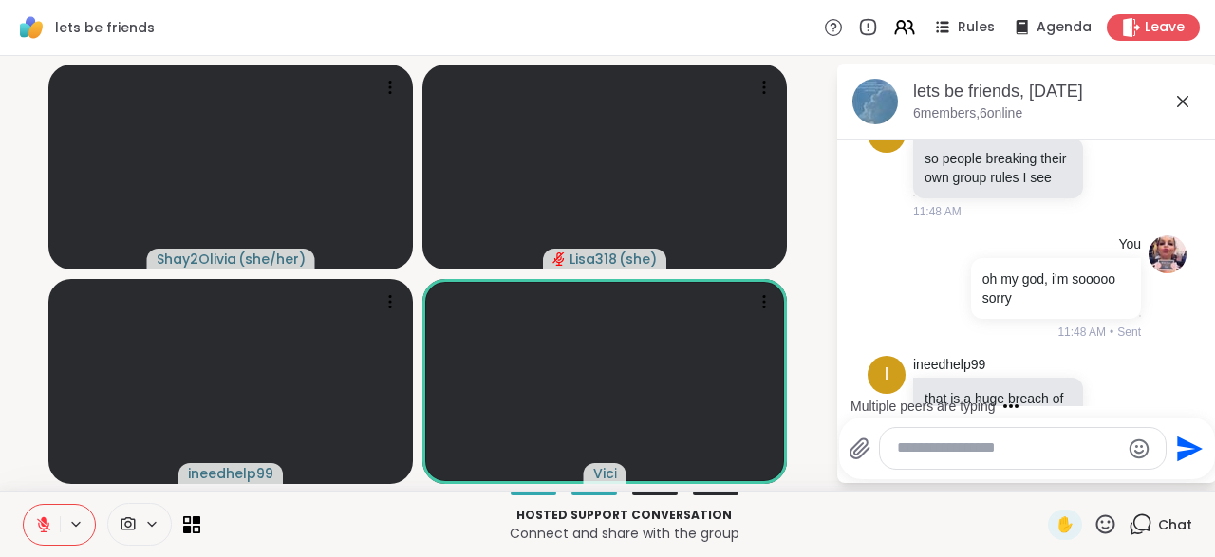
scroll to position [17282, 0]
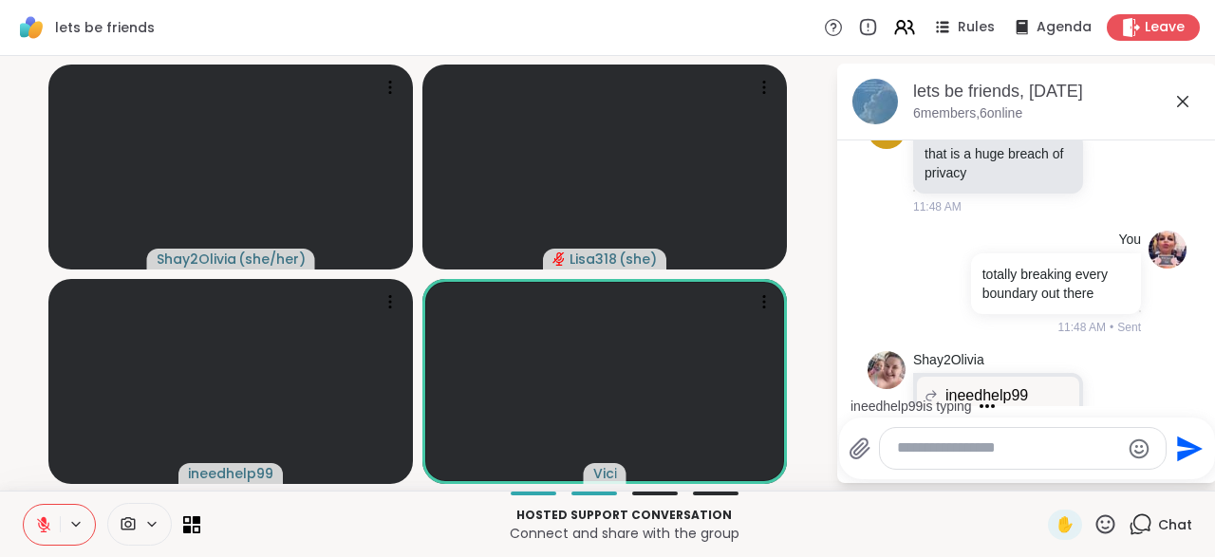
click at [931, 450] on textarea "Type your message" at bounding box center [1008, 449] width 222 height 20
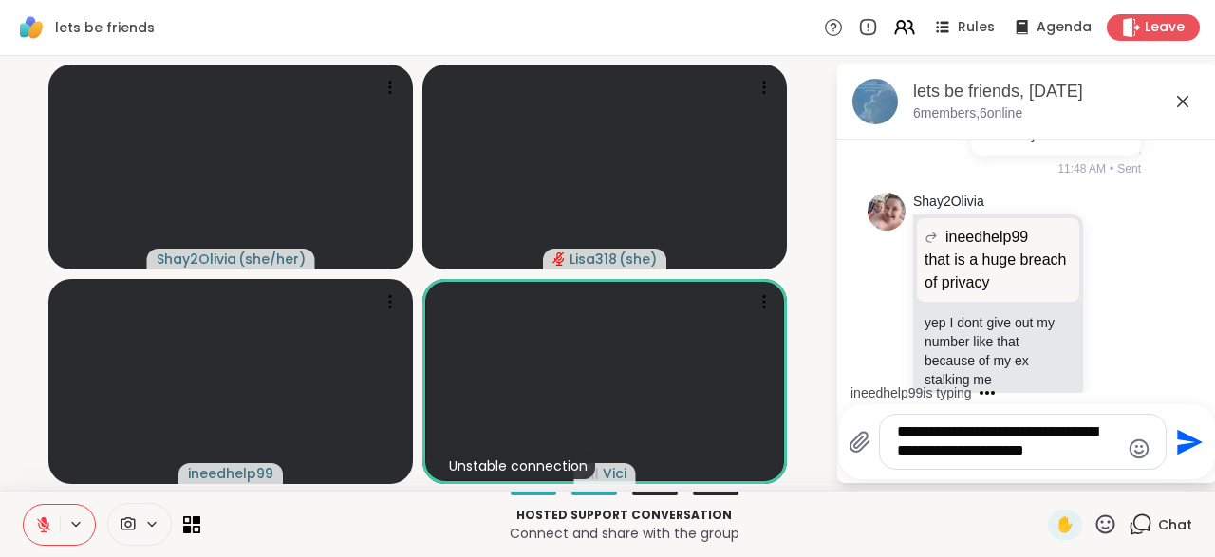
scroll to position [17579, 0]
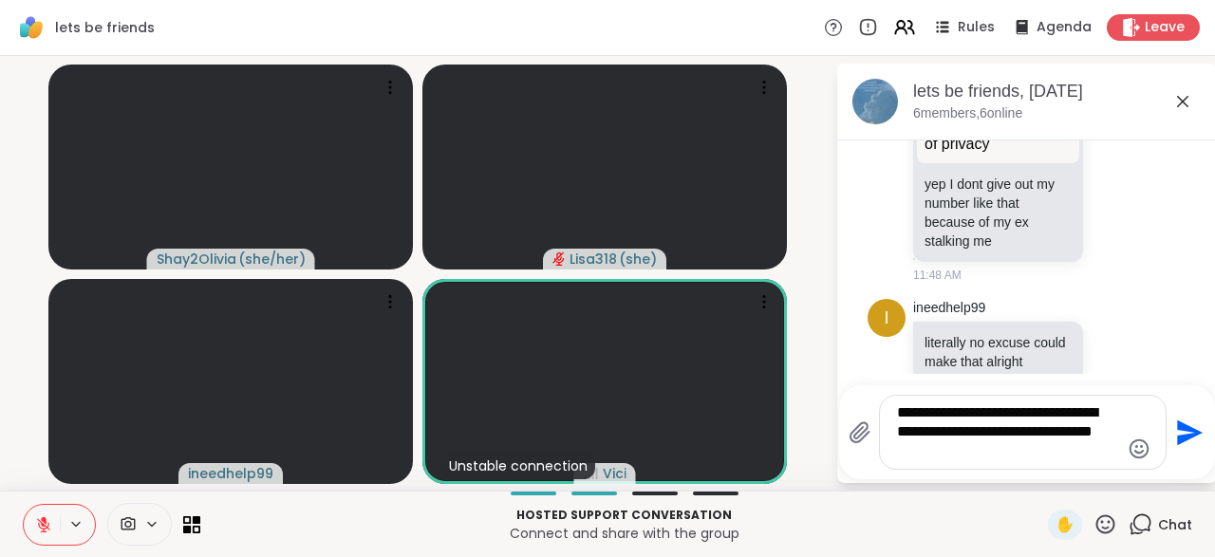
type textarea "**********"
click at [1187, 448] on icon "Send" at bounding box center [1187, 433] width 30 height 30
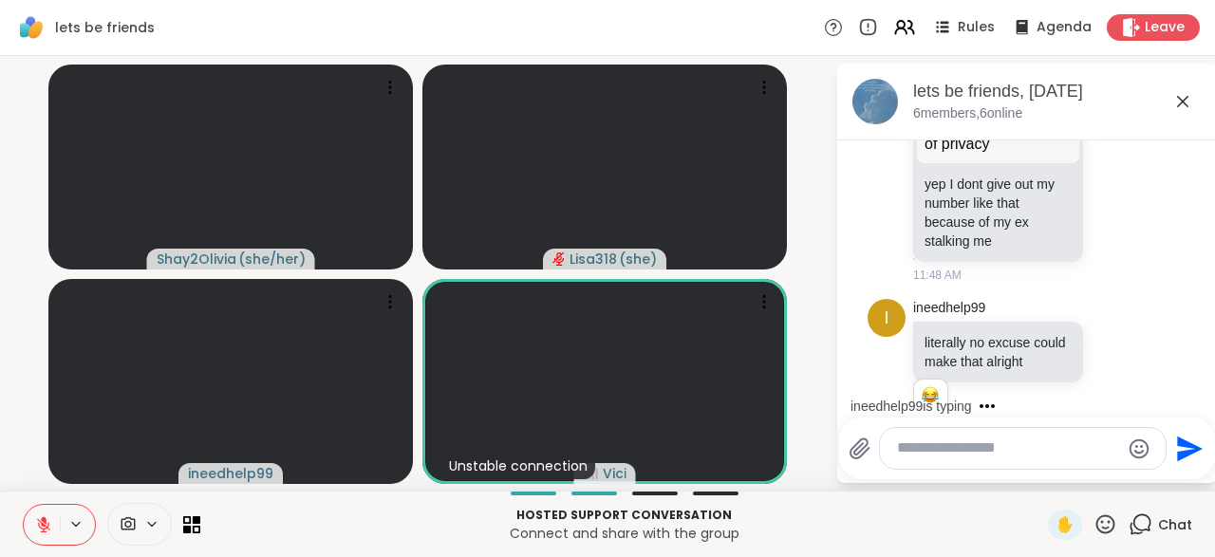
scroll to position [17706, 0]
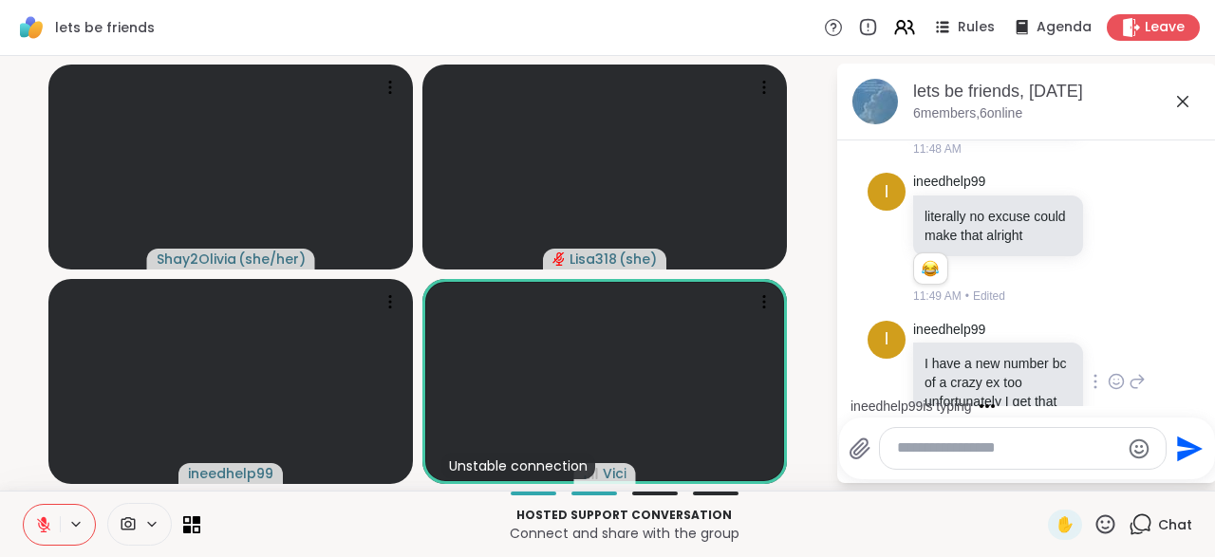
click at [1100, 321] on div "ineedhelp99 I have a new number bc of a crazy ex too unfortunately I get that 1…" at bounding box center [1029, 383] width 233 height 124
click at [1112, 372] on icon at bounding box center [1116, 381] width 17 height 19
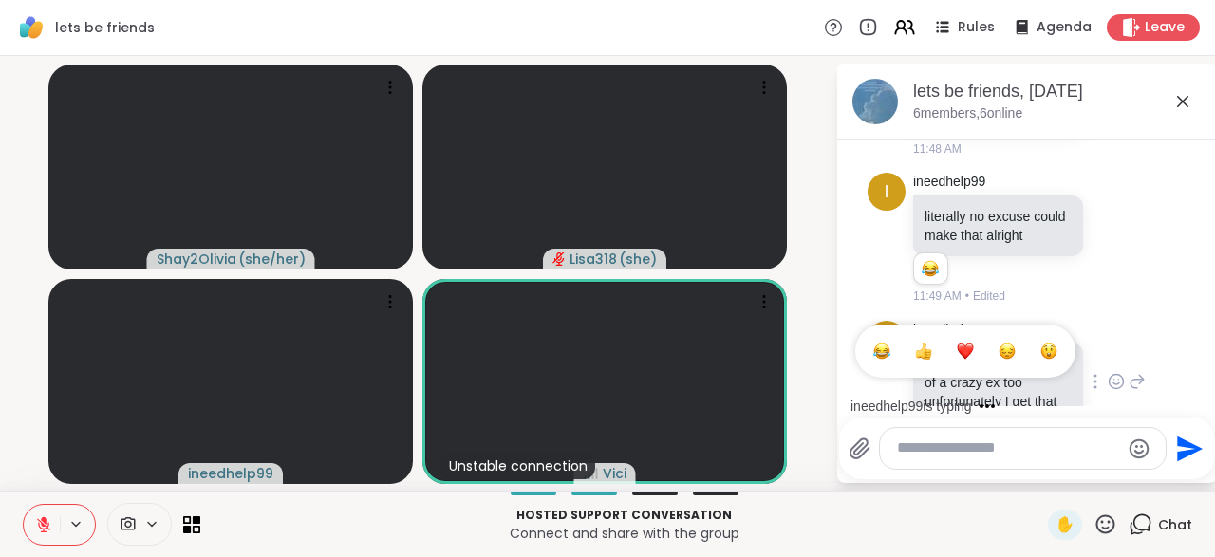
click at [929, 343] on div "Select Reaction: Thumbs up" at bounding box center [923, 351] width 17 height 17
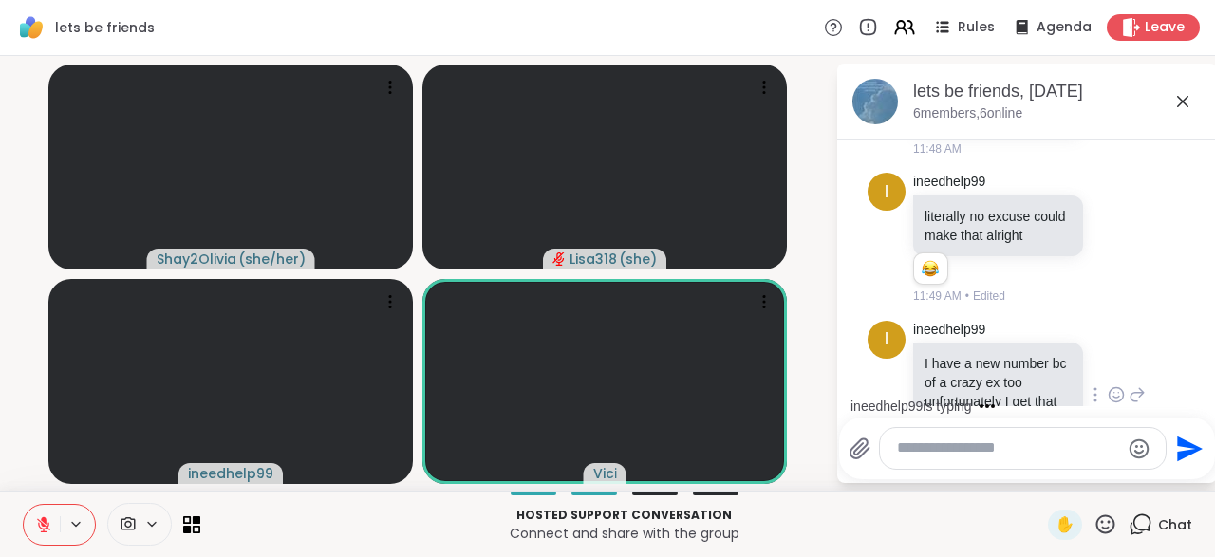
scroll to position [17853, 0]
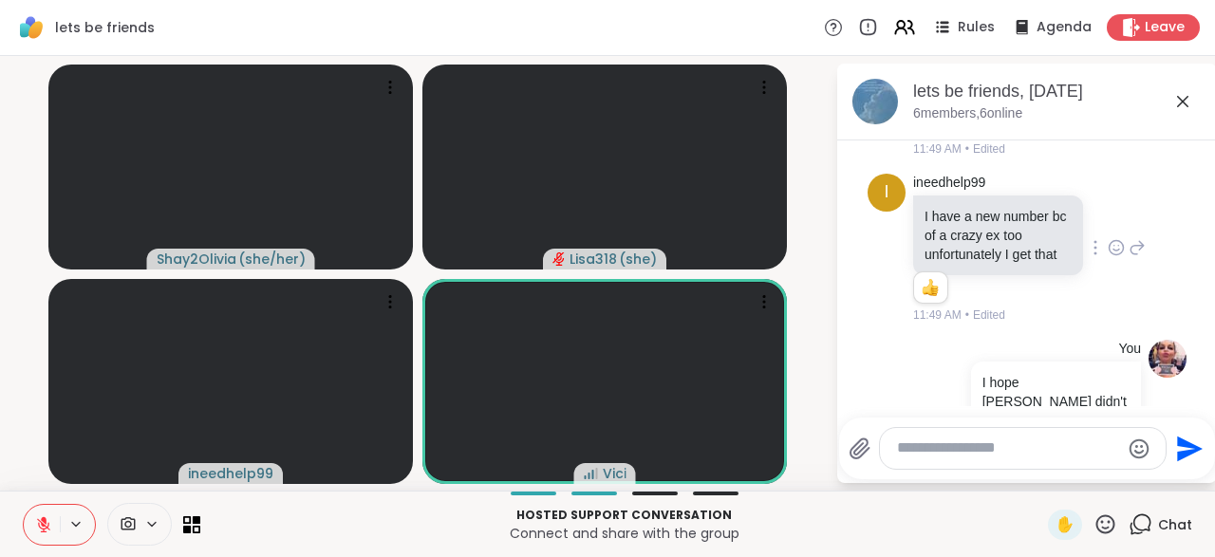
click at [925, 455] on textarea "Type your message" at bounding box center [1008, 449] width 222 height 20
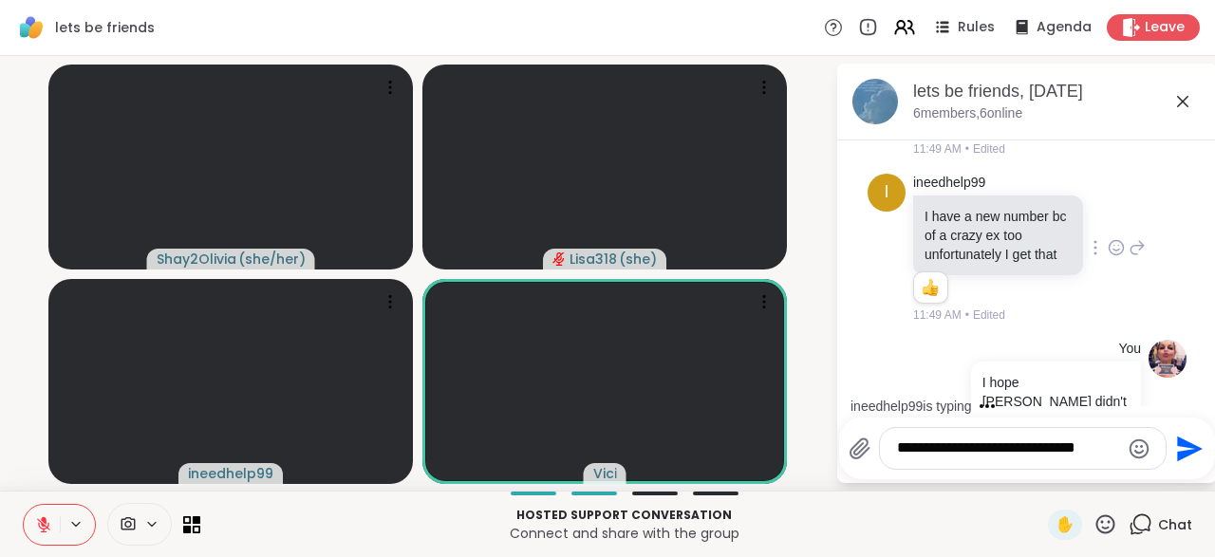
scroll to position [17991, 0]
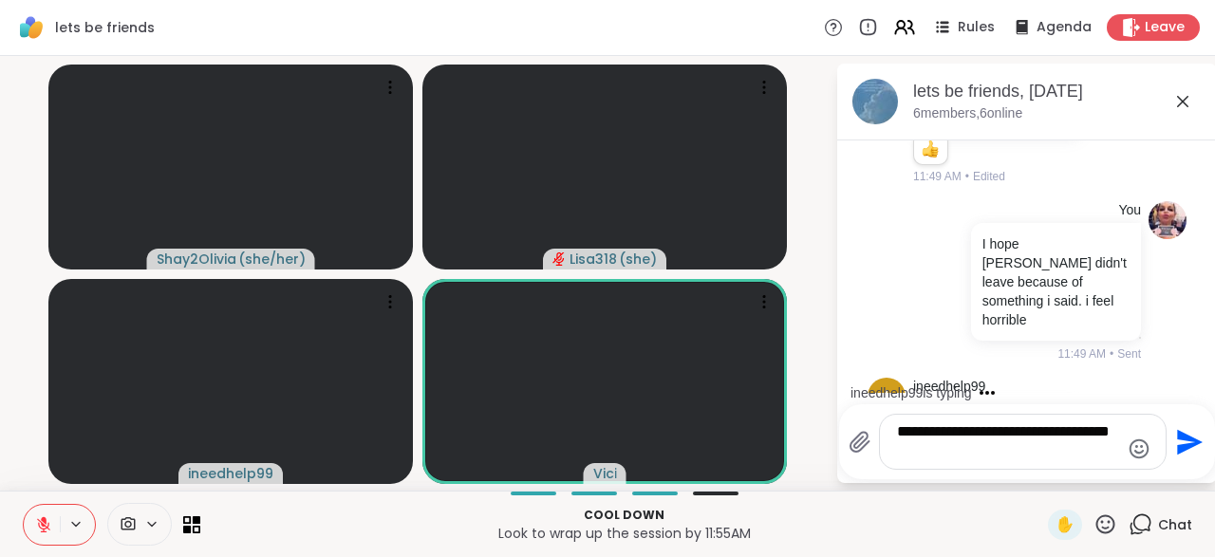
type textarea "**********"
click at [1187, 439] on icon "Send" at bounding box center [1190, 442] width 26 height 26
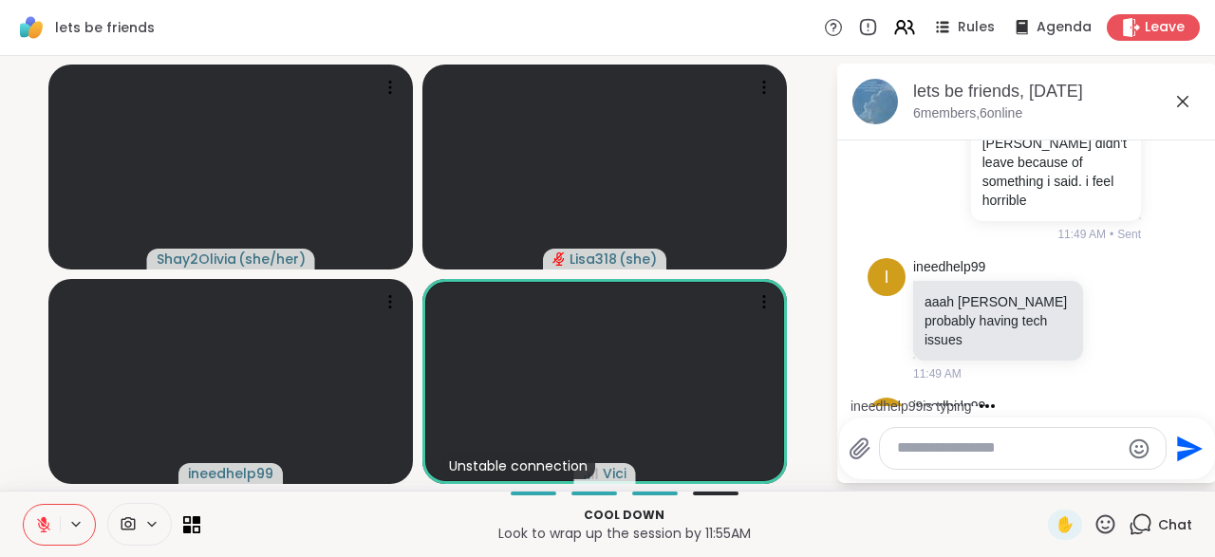
scroll to position [18269, 0]
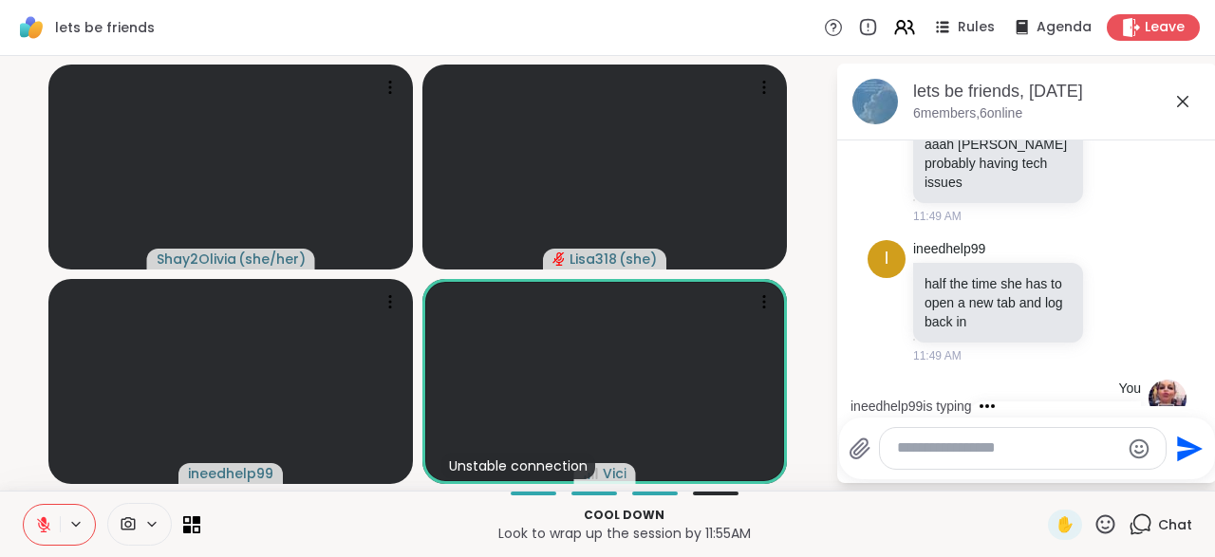
click at [46, 534] on button at bounding box center [42, 525] width 36 height 40
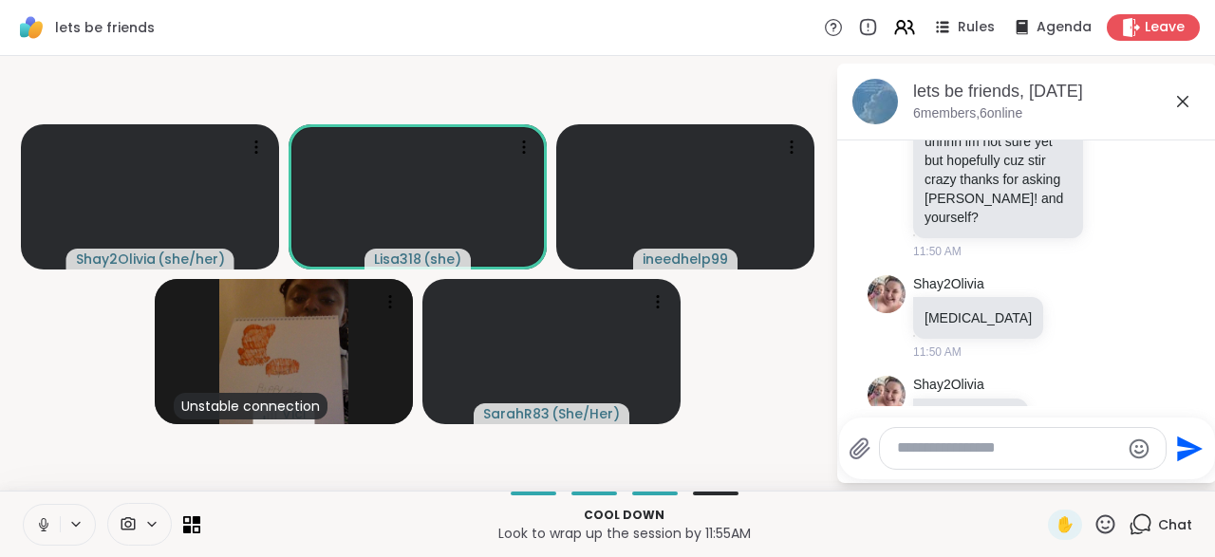
scroll to position [18809, 0]
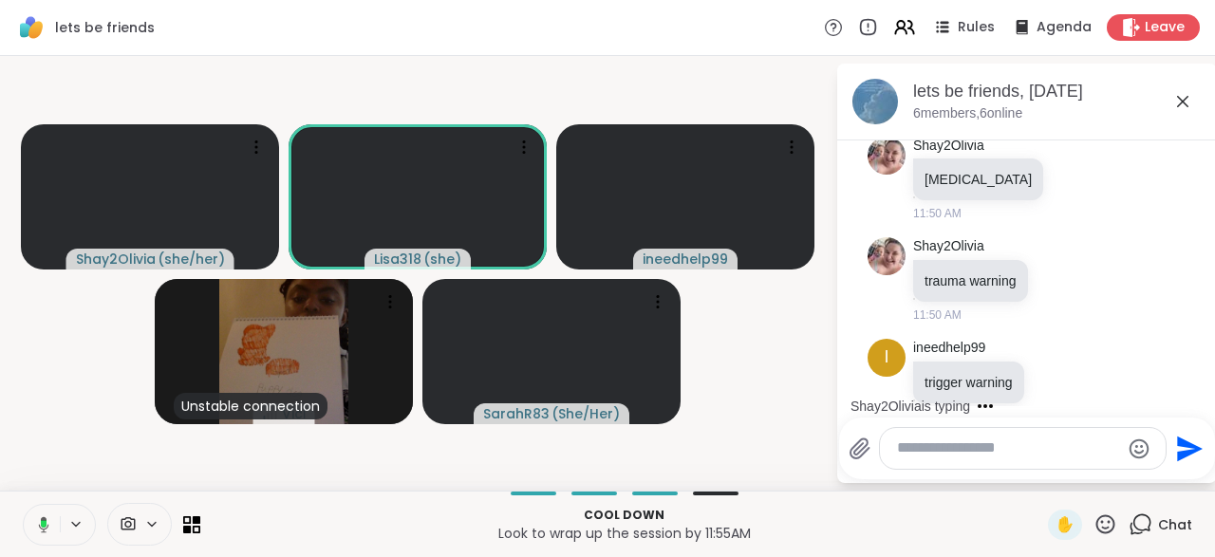
click at [25, 525] on button at bounding box center [40, 525] width 39 height 40
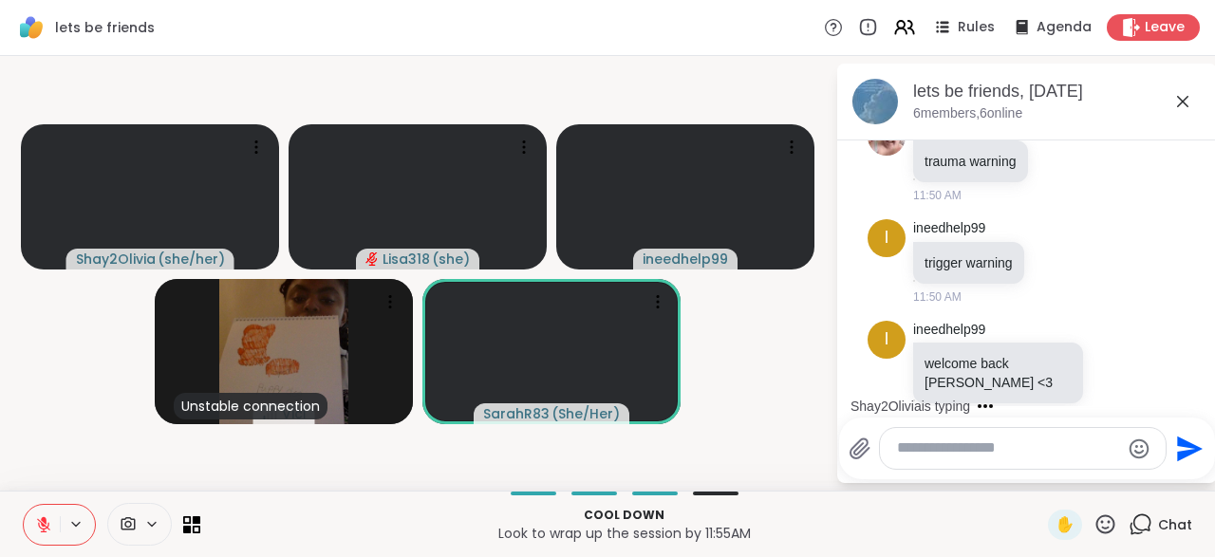
click at [1112, 495] on icon at bounding box center [1117, 502] width 14 height 14
click at [981, 452] on button "Select Reaction: Heart" at bounding box center [965, 471] width 38 height 38
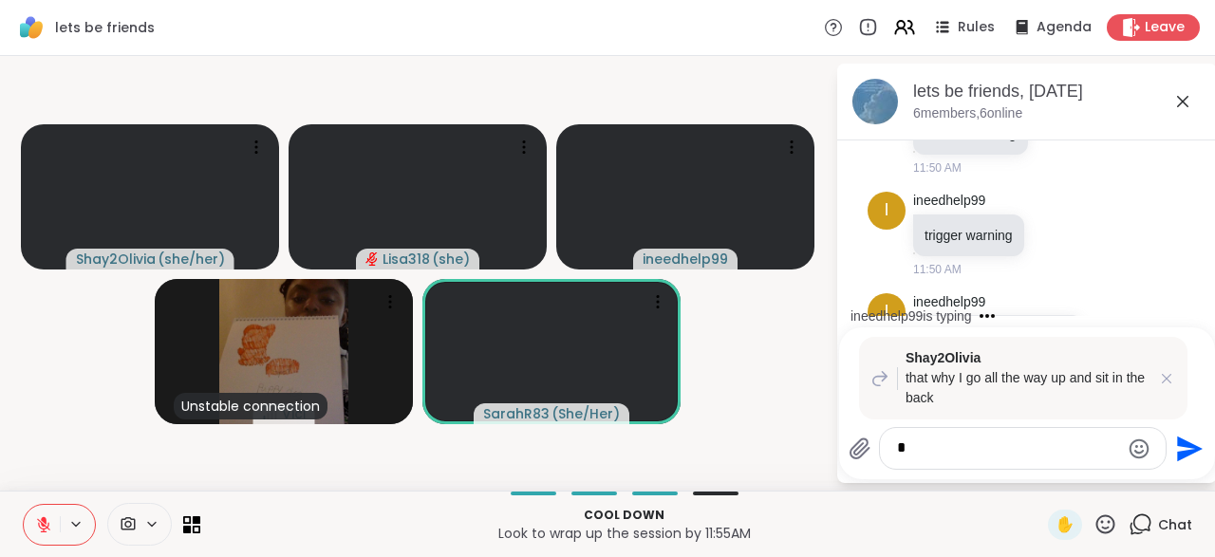
scroll to position [19165, 0]
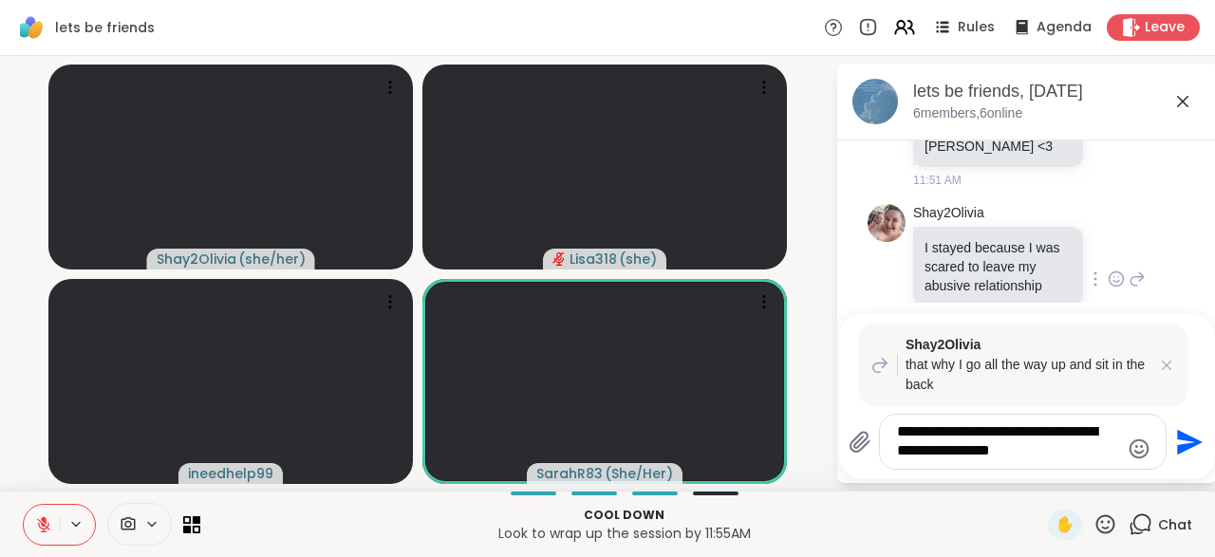
type textarea "**********"
click at [1186, 436] on icon "Send" at bounding box center [1187, 442] width 30 height 30
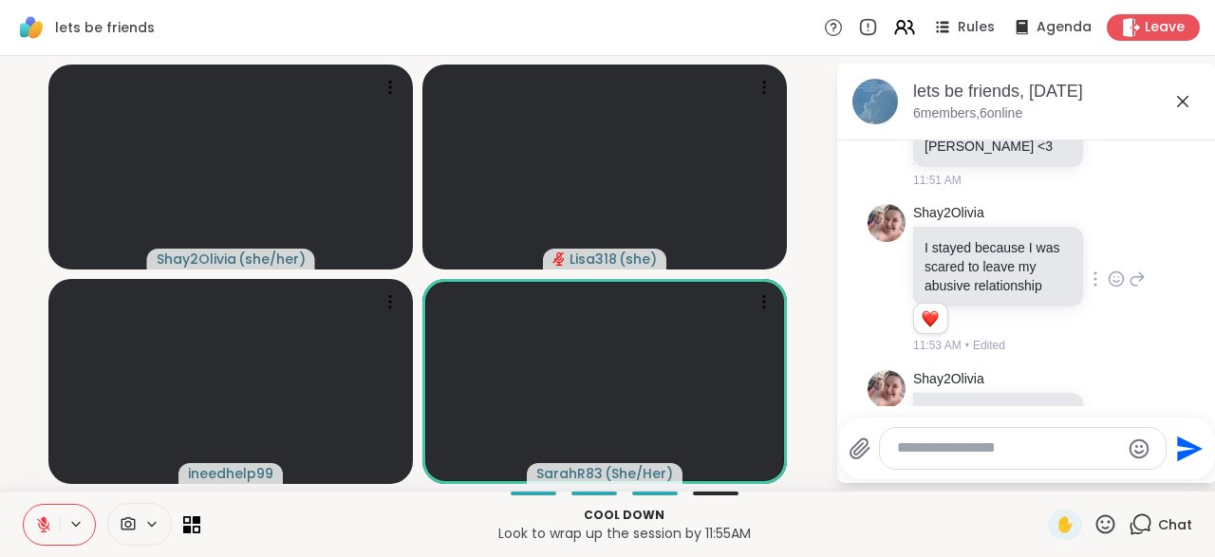
scroll to position [19324, 0]
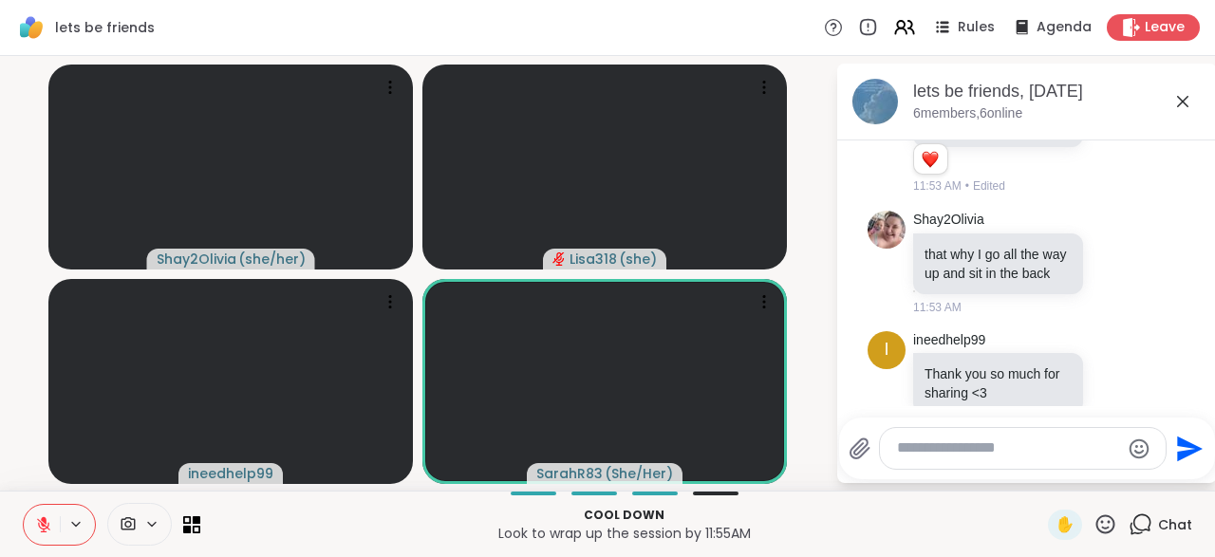
click at [71, 515] on div at bounding box center [59, 525] width 73 height 42
click at [32, 520] on button at bounding box center [42, 525] width 36 height 40
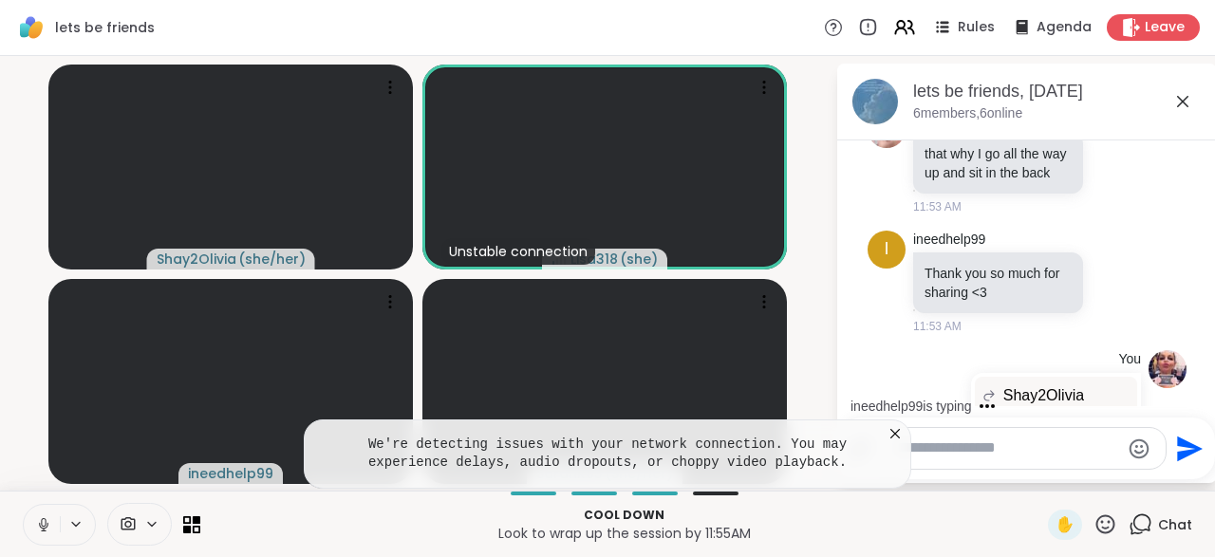
scroll to position [19658, 0]
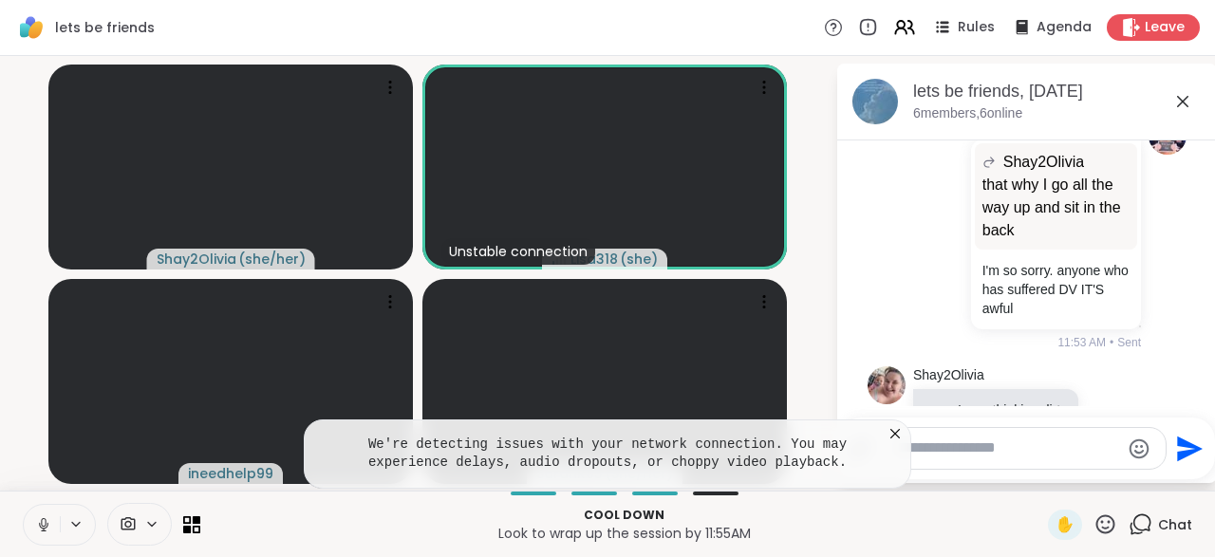
click at [897, 442] on icon at bounding box center [895, 433] width 19 height 19
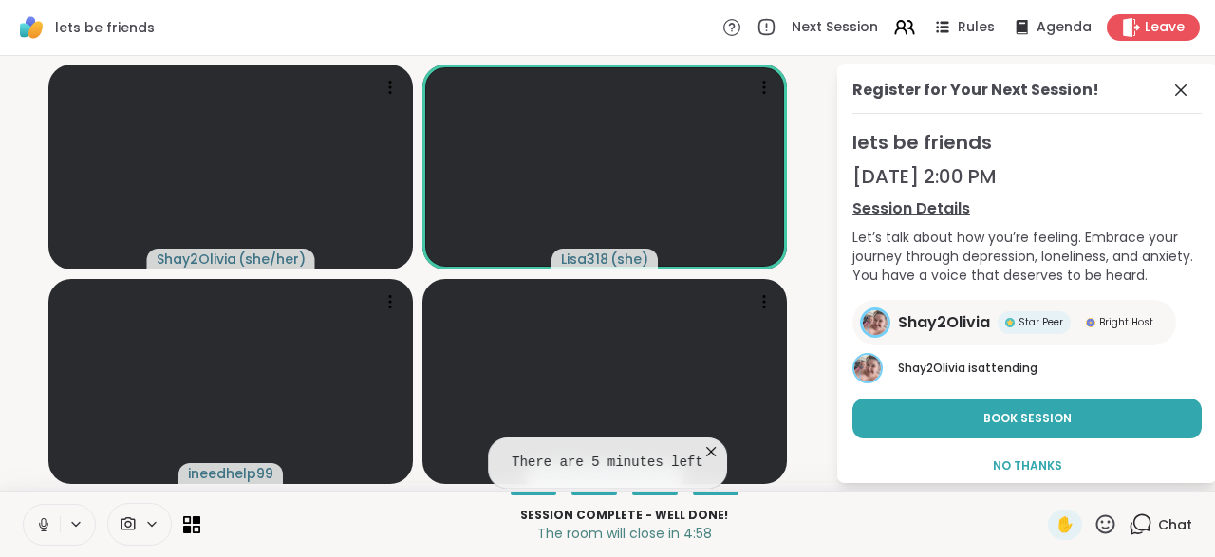
click at [31, 531] on button at bounding box center [42, 525] width 36 height 40
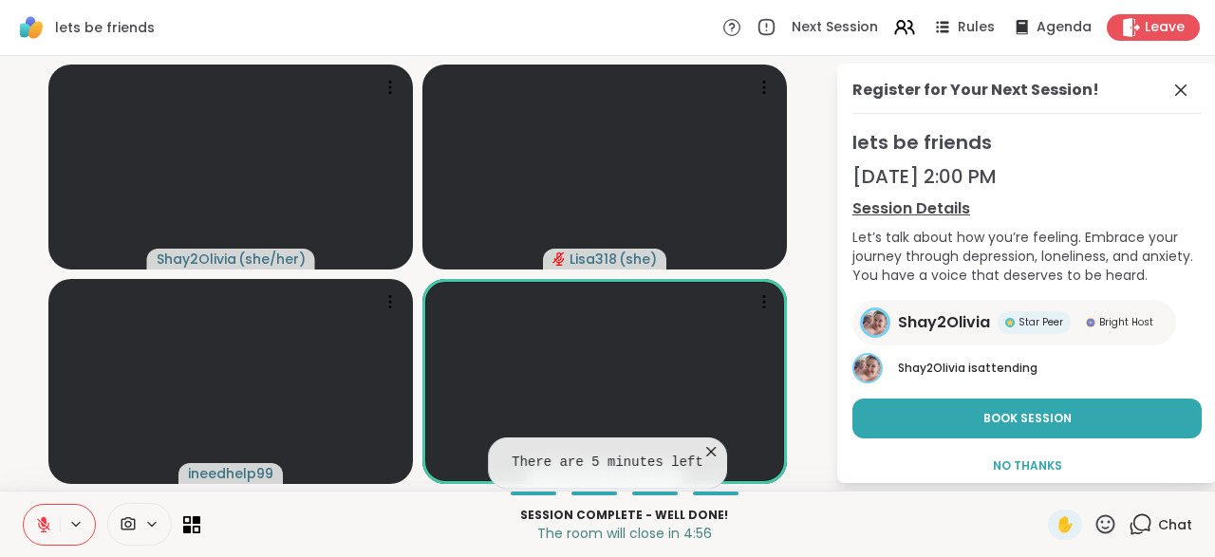
click at [708, 455] on icon at bounding box center [710, 451] width 19 height 19
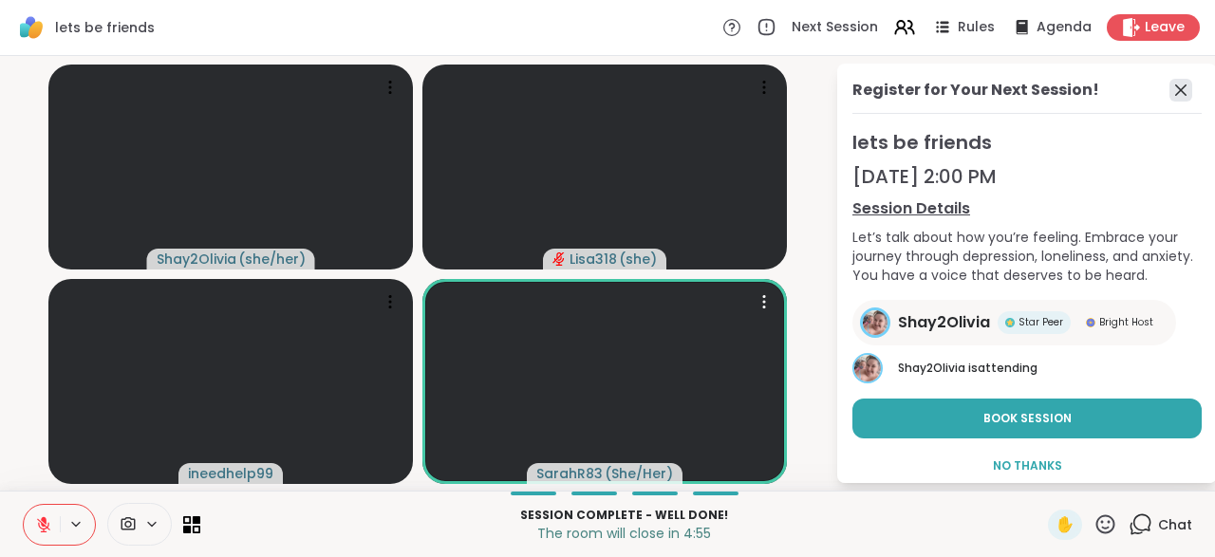
click at [1184, 89] on icon at bounding box center [1180, 90] width 23 height 23
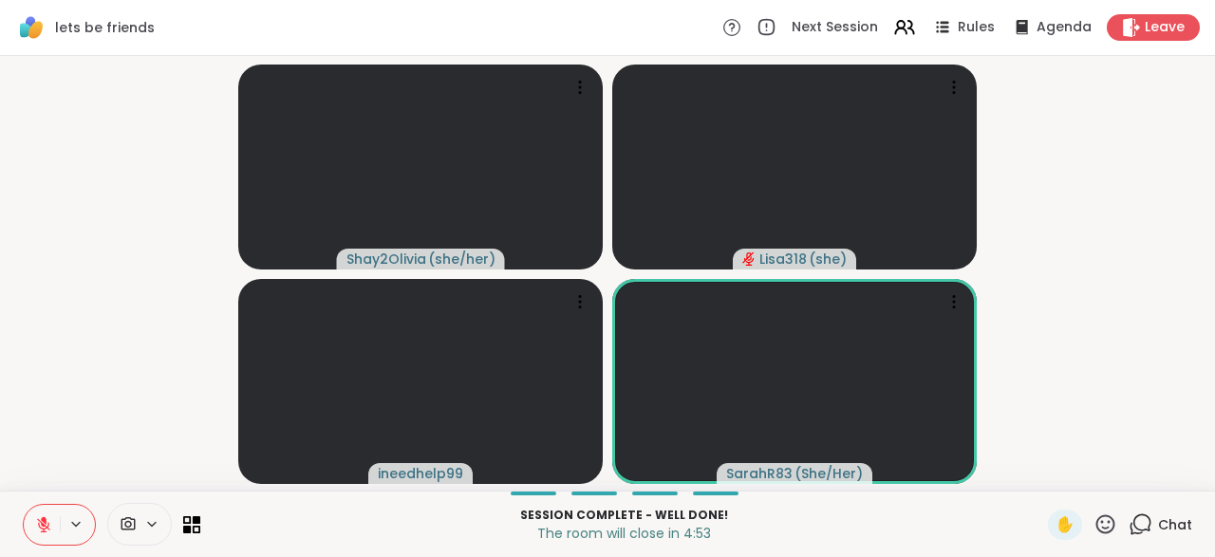
click at [1137, 531] on icon at bounding box center [1141, 525] width 24 height 24
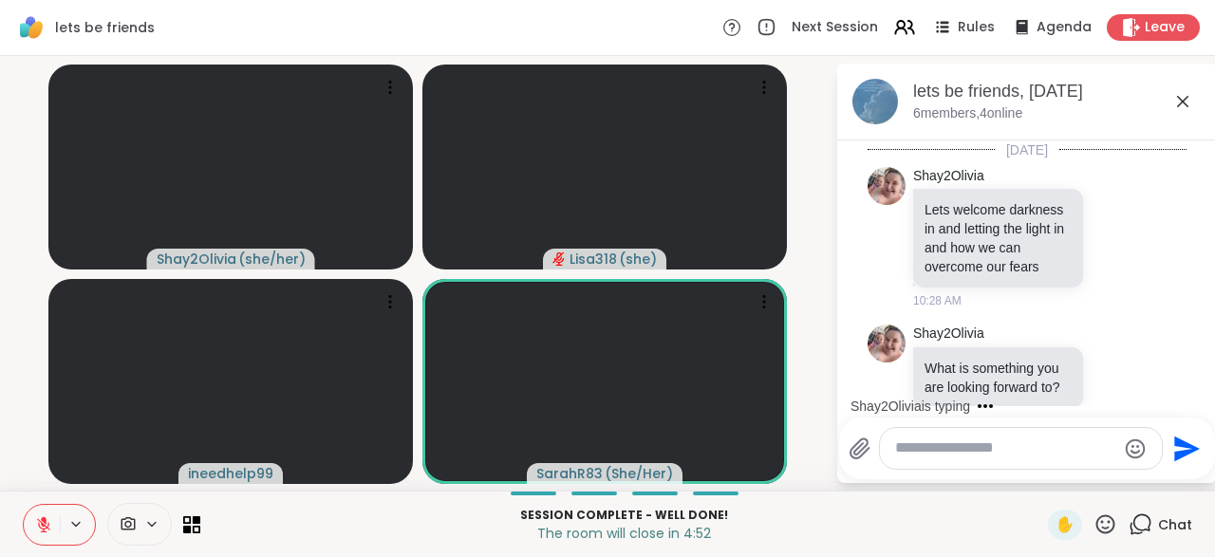
scroll to position [19639, 0]
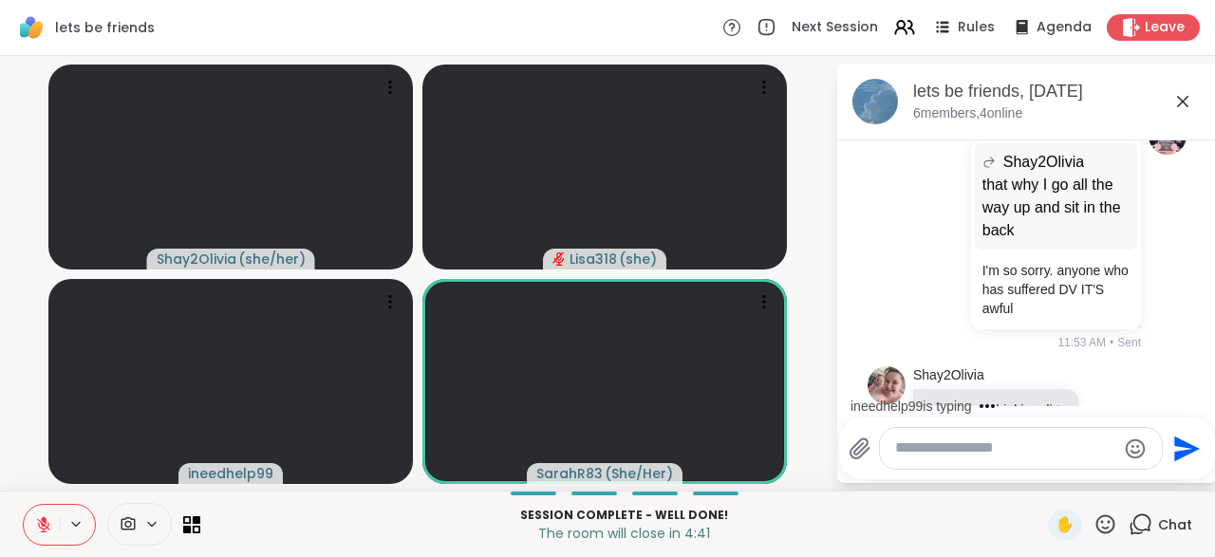
click at [968, 537] on div "Select Reaction: Heart" at bounding box center [965, 545] width 17 height 17
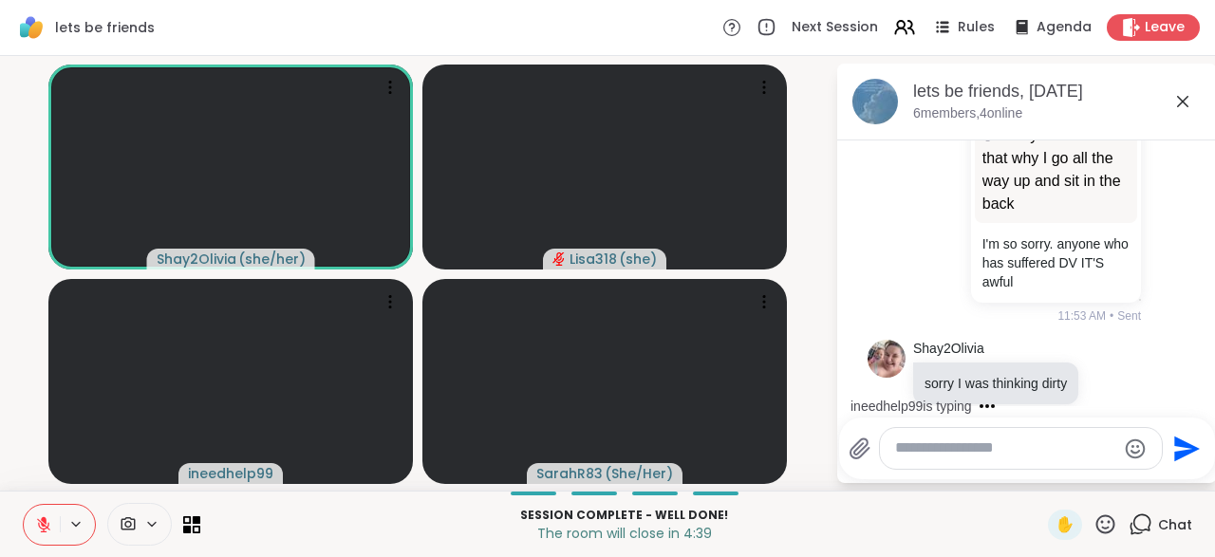
click at [1149, 434] on div "i ineedhelp99 I tried leaving 3 times in almost 6 years and had no support from…" at bounding box center [1027, 564] width 319 height 261
click at [1141, 551] on icon at bounding box center [1137, 562] width 17 height 23
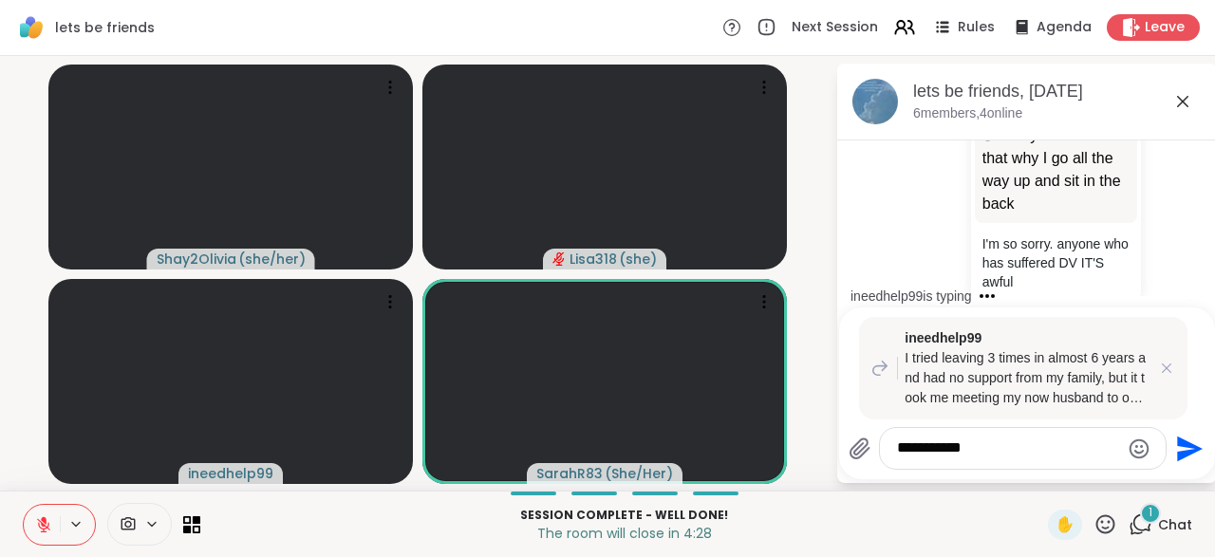
scroll to position [19953, 0]
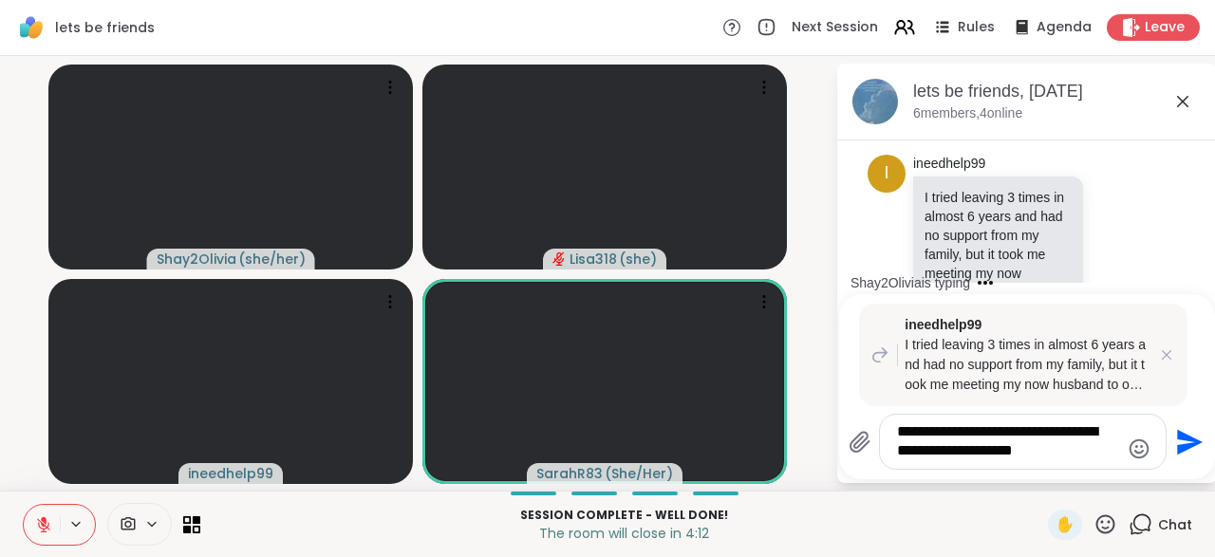
type textarea "**********"
click at [1180, 458] on icon "Send" at bounding box center [1187, 442] width 30 height 30
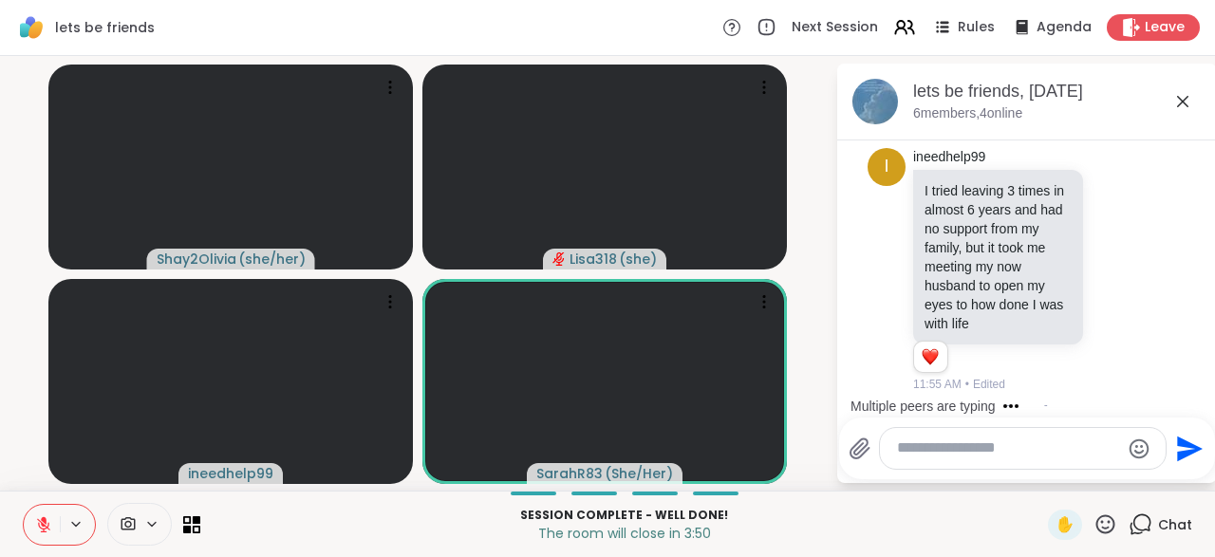
scroll to position [19955, 0]
click at [1095, 432] on div "ineedhelp99 And now I know that life isn't done with me and CAN be as beautiful…" at bounding box center [1029, 503] width 233 height 143
click at [1142, 491] on icon at bounding box center [1137, 502] width 17 height 23
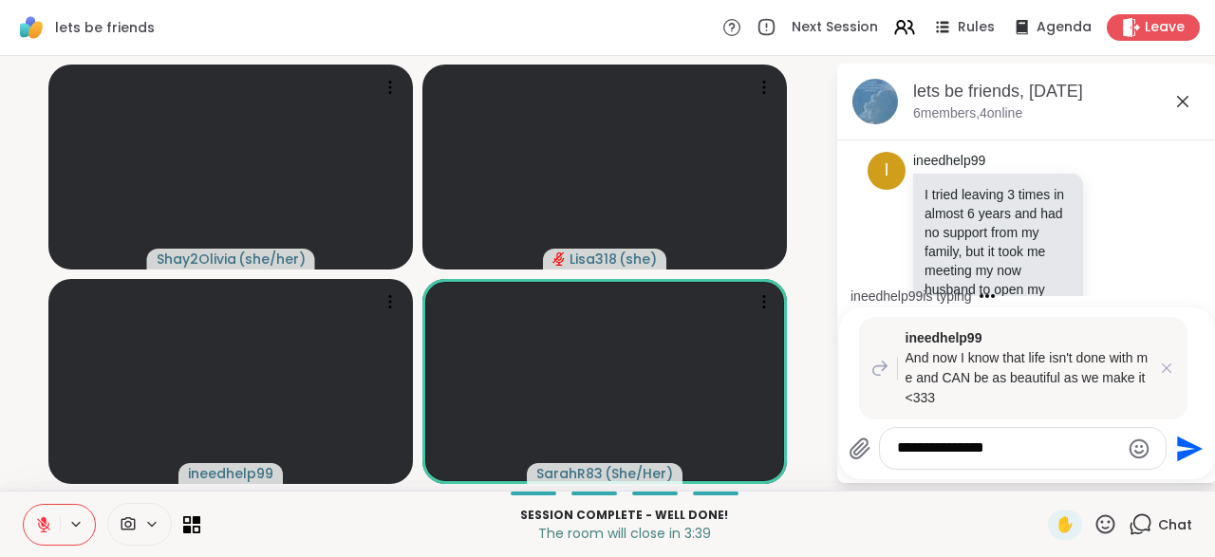
type textarea "**********"
click at [1198, 470] on div "**********" at bounding box center [1027, 448] width 357 height 43
click at [1181, 463] on icon "Send" at bounding box center [1187, 449] width 30 height 30
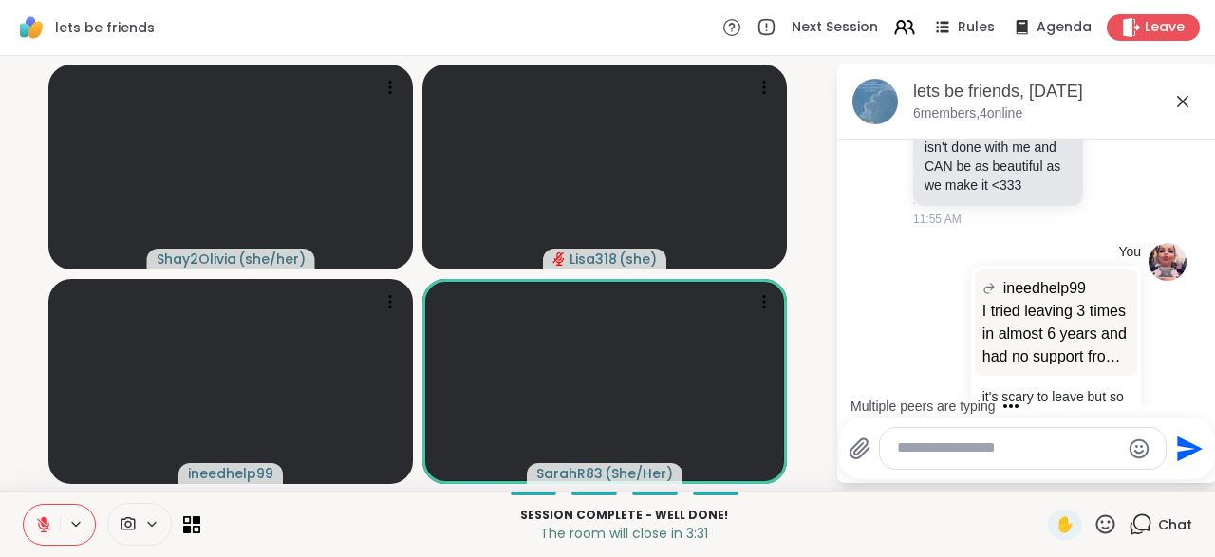
scroll to position [20459, 0]
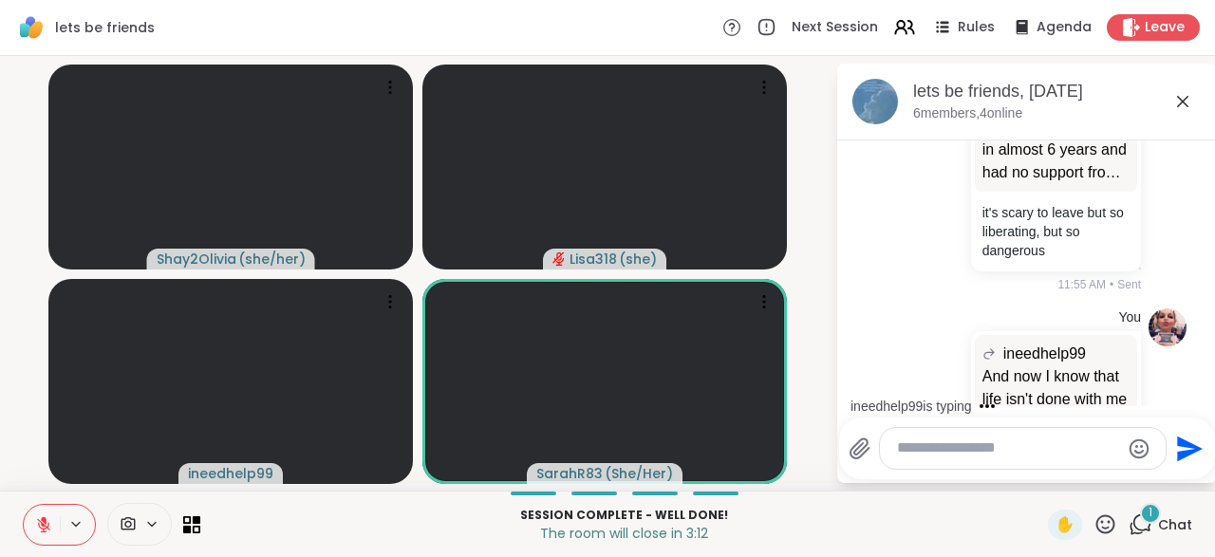
scroll to position [20644, 0]
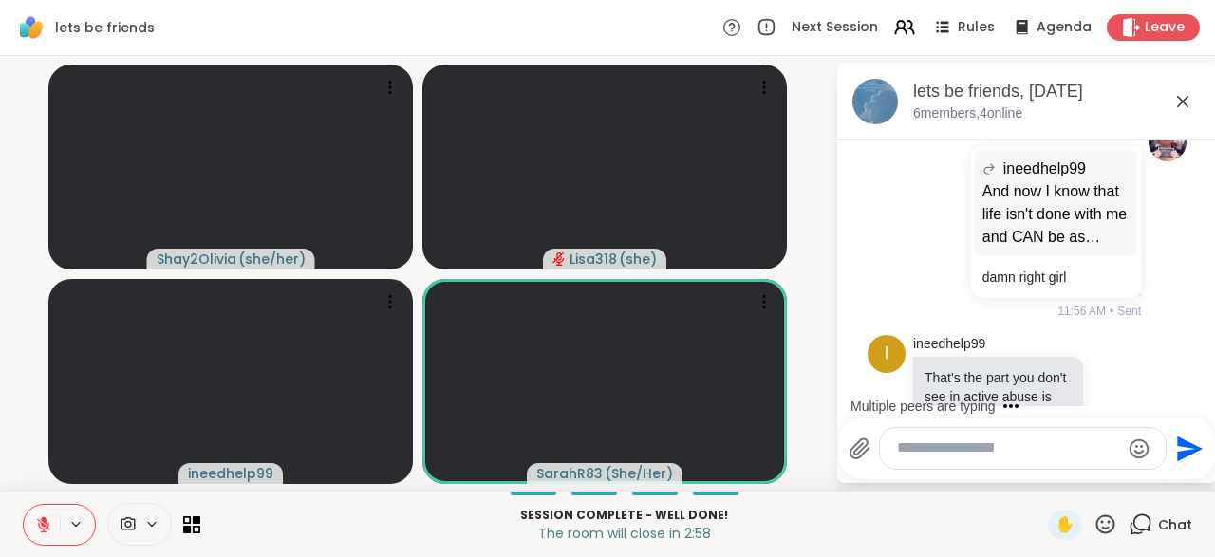
click at [928, 451] on textarea "Type your message" at bounding box center [1008, 449] width 222 height 20
type textarea "*****"
click at [24, 534] on button at bounding box center [42, 525] width 36 height 40
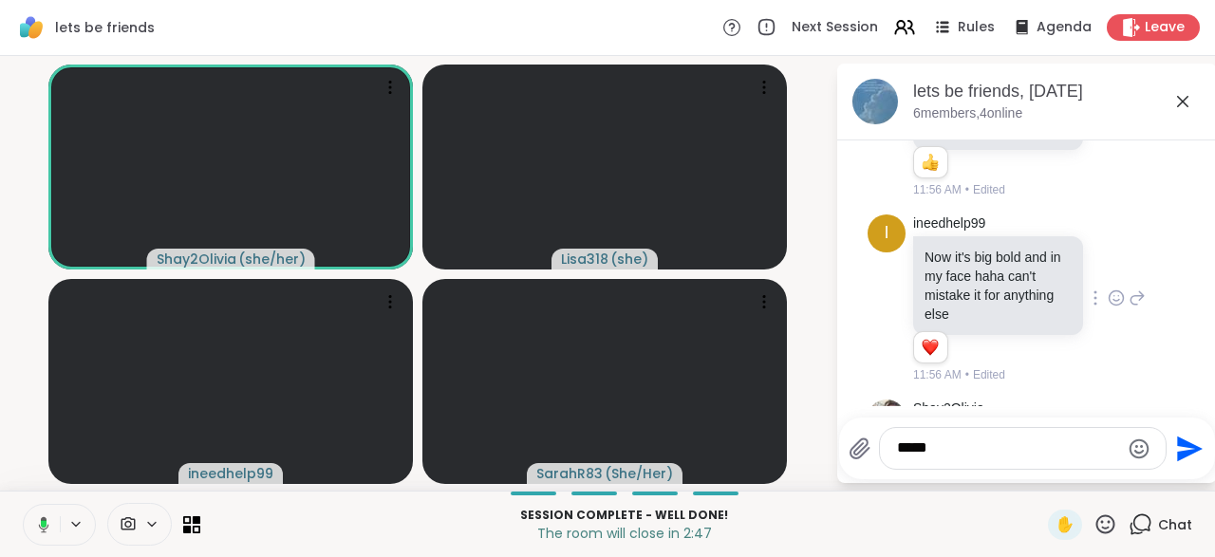
click at [945, 468] on div "*****" at bounding box center [1023, 448] width 286 height 41
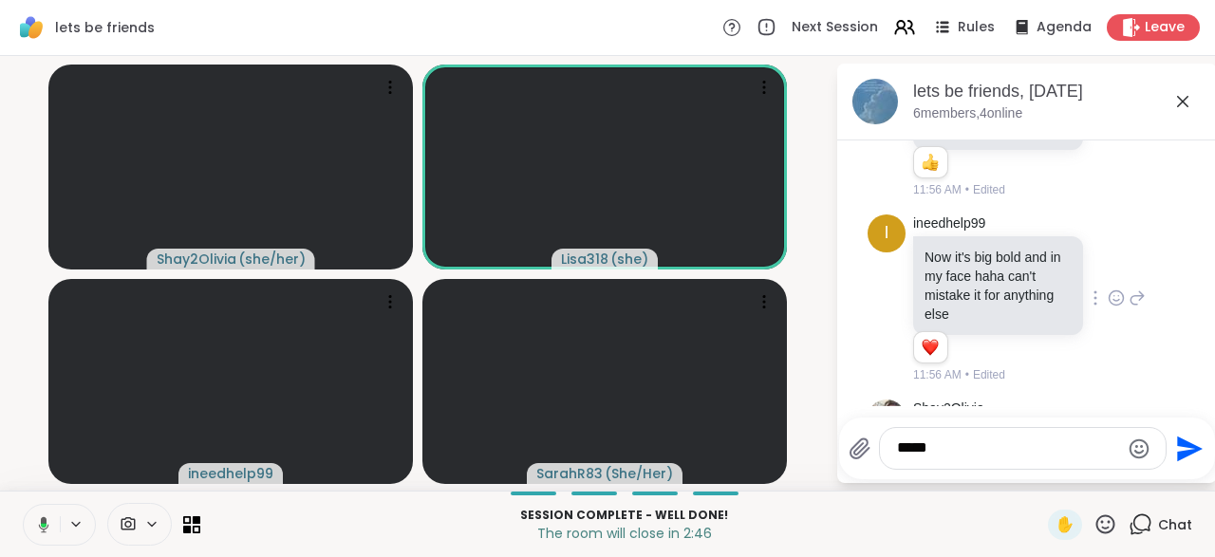
click at [955, 451] on textarea "*****" at bounding box center [1008, 449] width 222 height 20
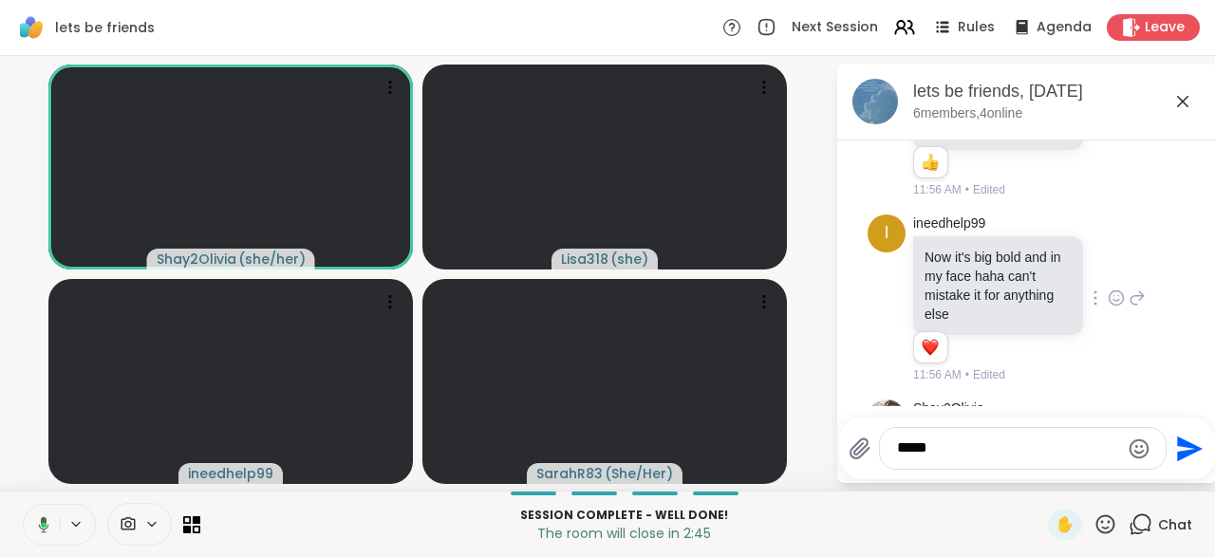
scroll to position [21096, 0]
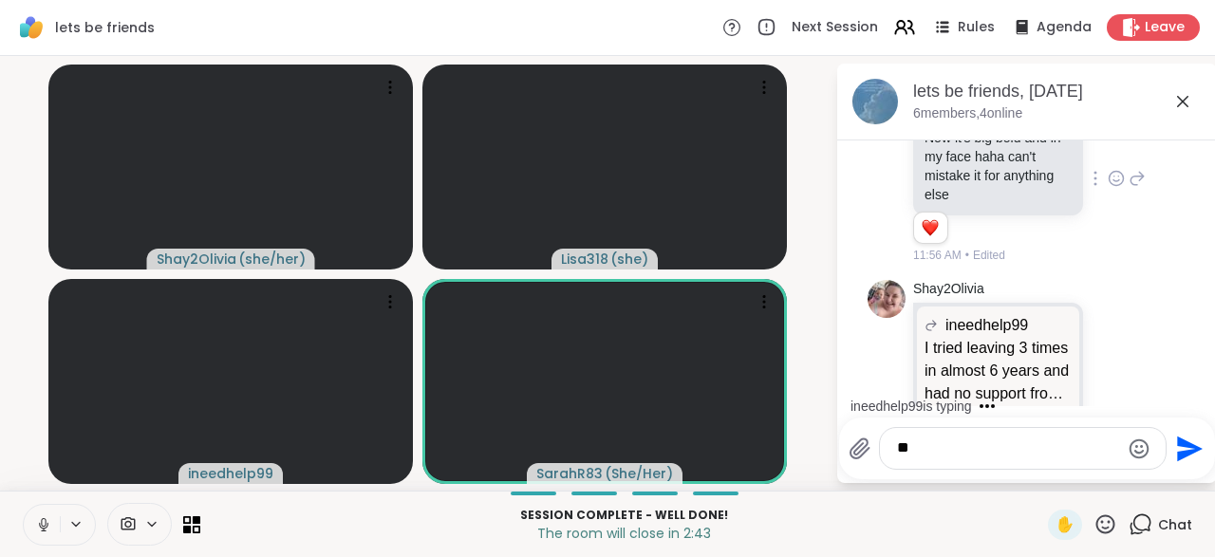
type textarea "*"
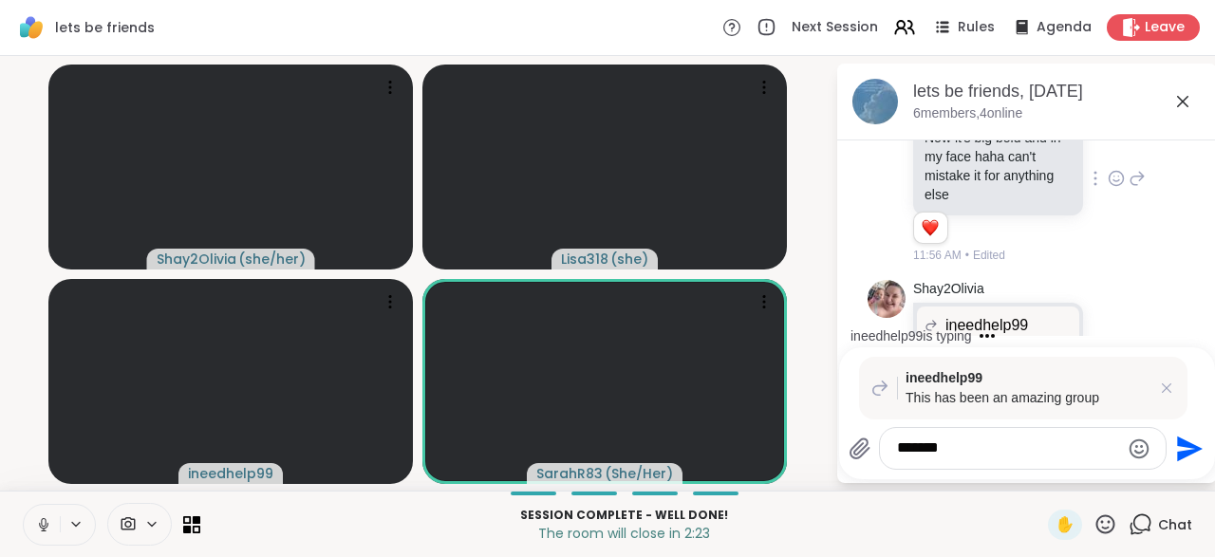
type textarea "*******"
click at [1187, 455] on icon "Send" at bounding box center [1190, 449] width 26 height 26
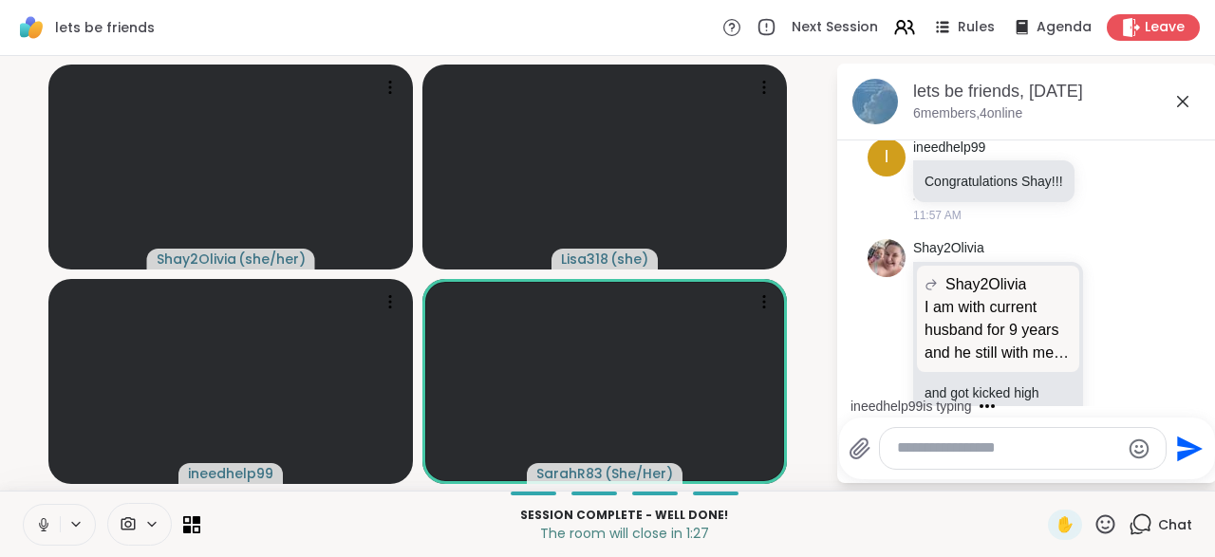
scroll to position [22269, 0]
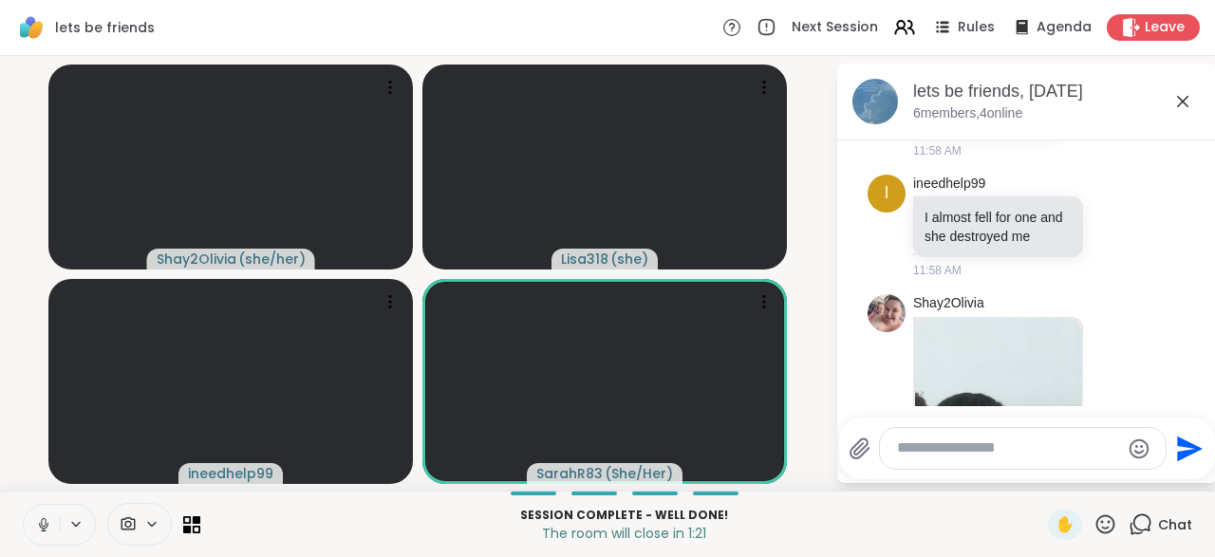
click at [1103, 294] on div "Shay2Olivia 11:58 AM" at bounding box center [1029, 495] width 233 height 402
click at [1118, 484] on icon at bounding box center [1116, 493] width 17 height 19
click at [1117, 455] on div "Select Reaction: Heart" at bounding box center [1116, 463] width 17 height 17
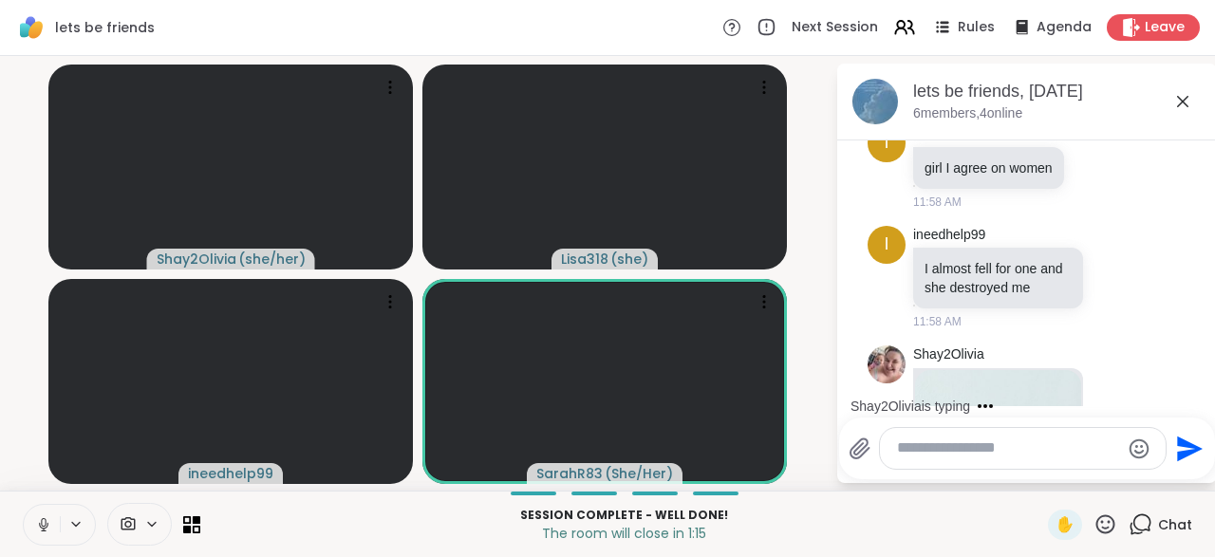
scroll to position [22296, 0]
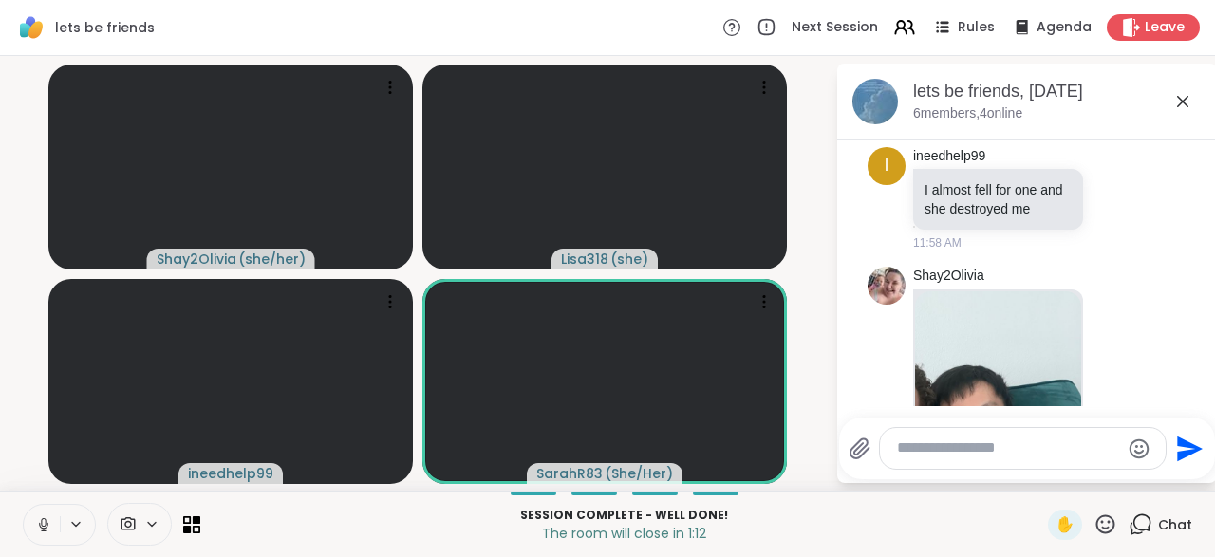
click at [936, 450] on textarea "Type your message" at bounding box center [1008, 449] width 222 height 20
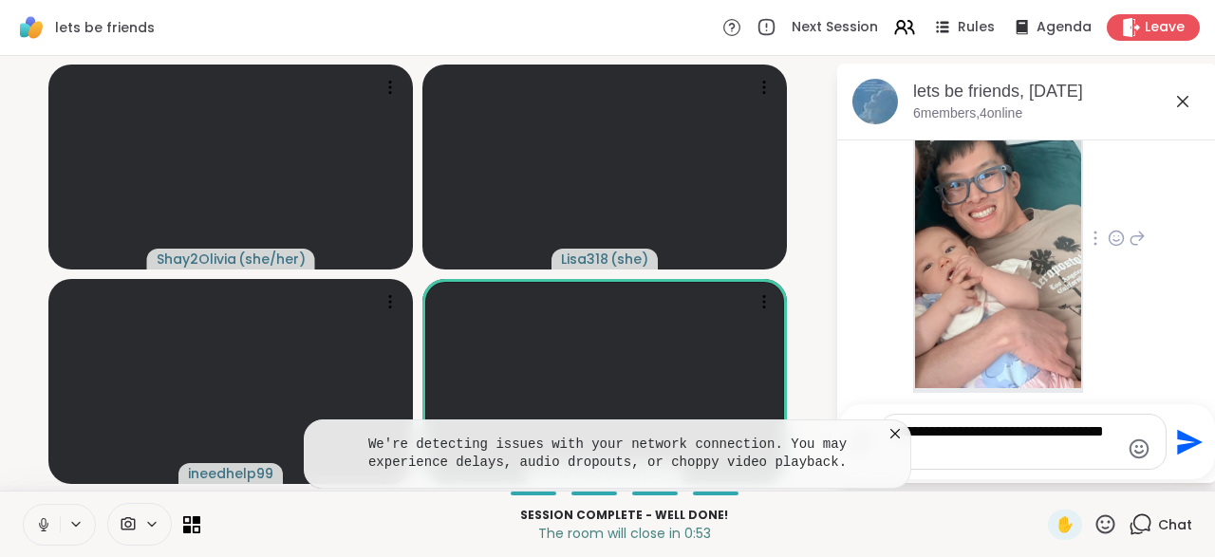
type textarea "**********"
click at [1184, 458] on button "Send" at bounding box center [1188, 442] width 43 height 43
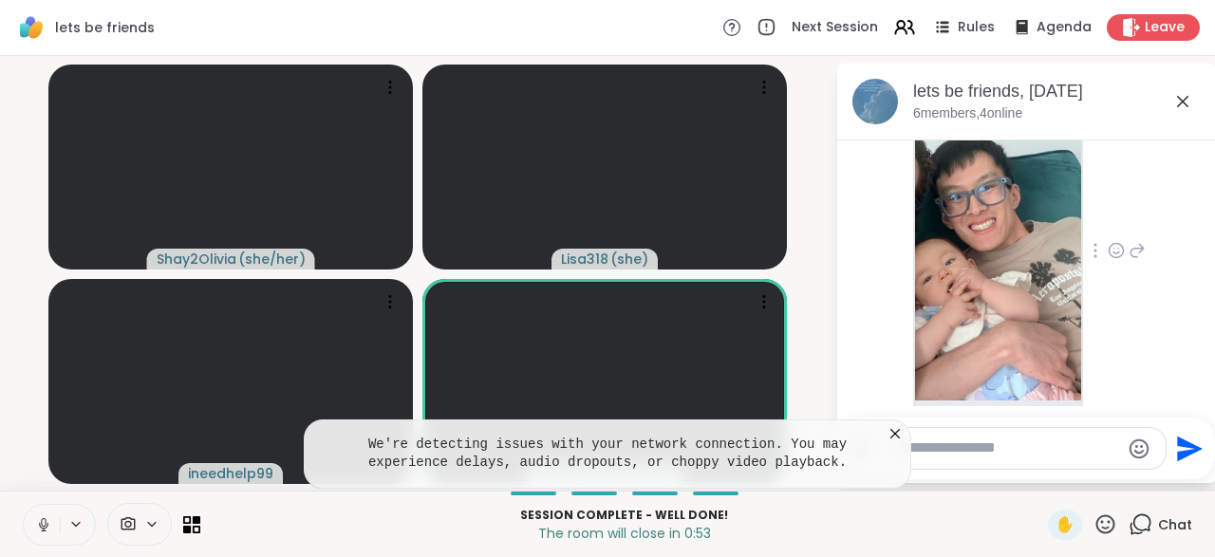
scroll to position [22645, 0]
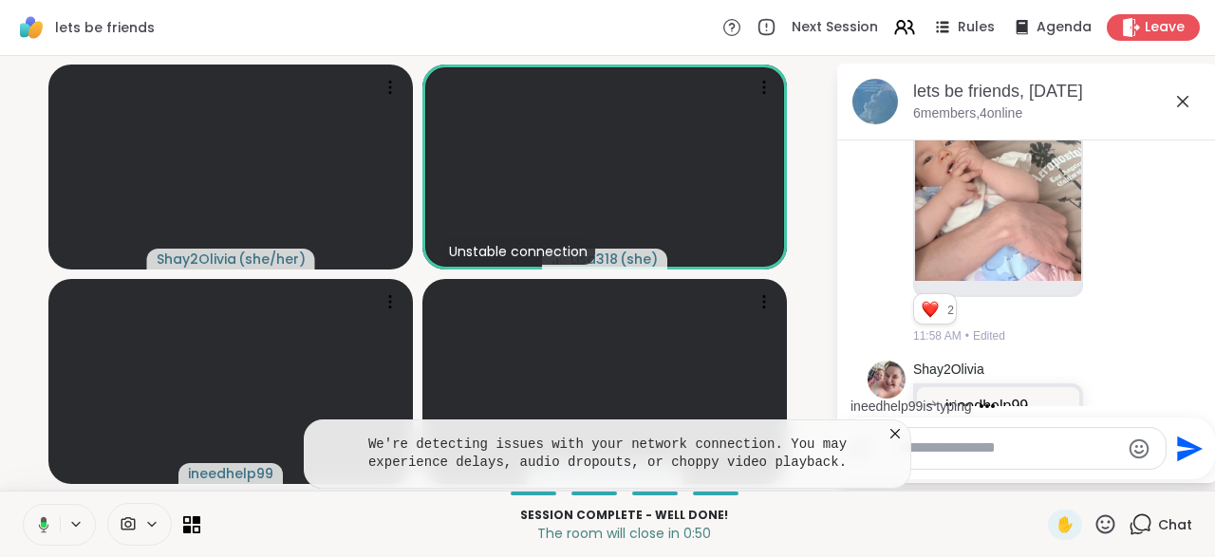
click at [895, 438] on icon at bounding box center [895, 433] width 19 height 19
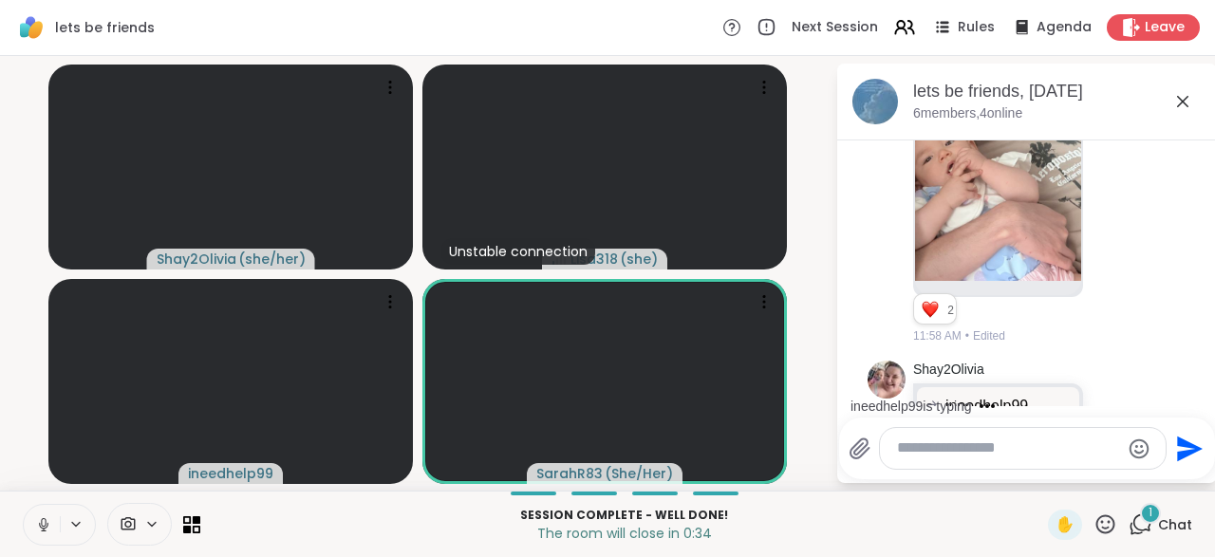
scroll to position [22803, 0]
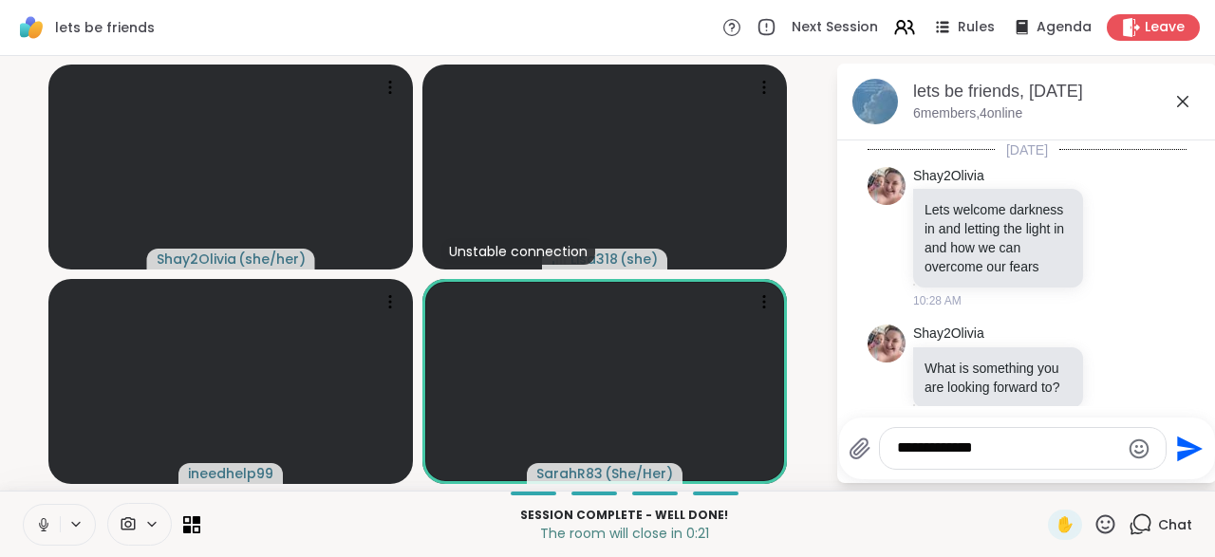
scroll to position [22803, 0]
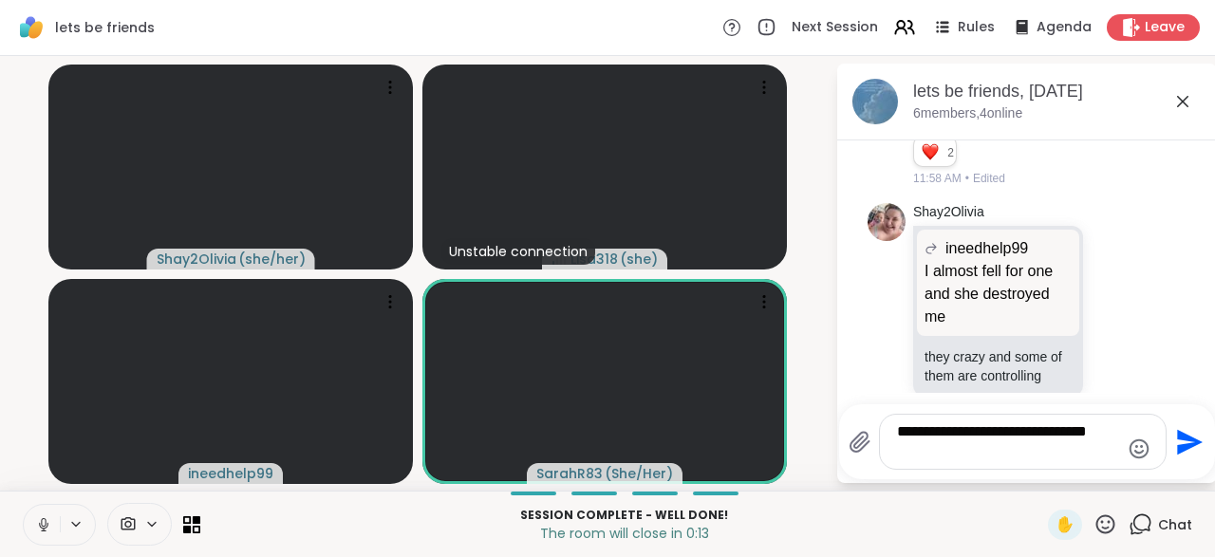
type textarea "**********"
click at [1178, 460] on button "Send" at bounding box center [1188, 442] width 43 height 43
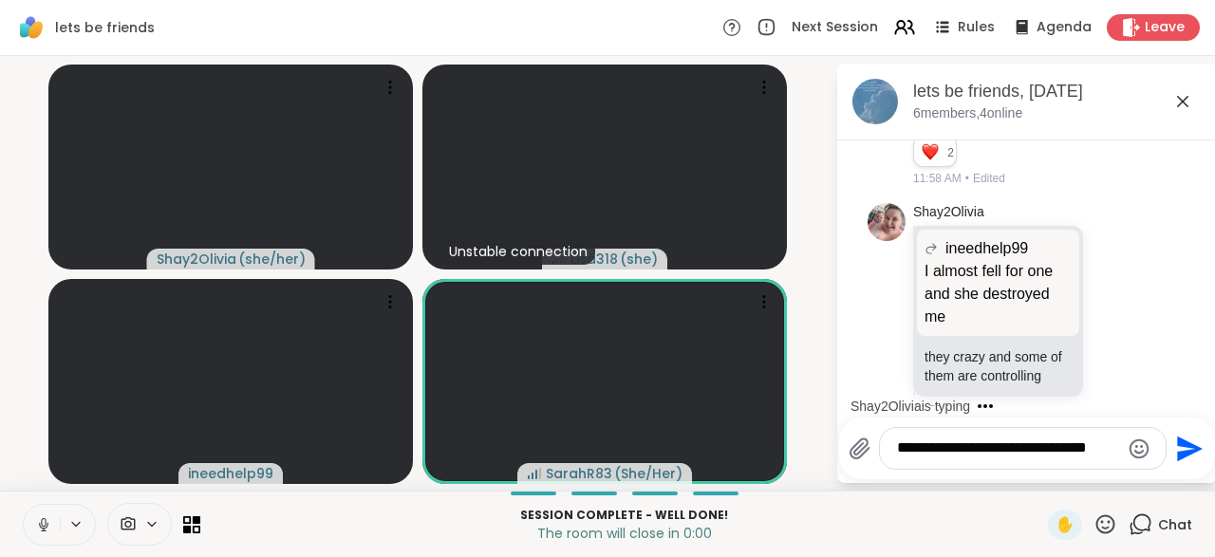
scroll to position [22923, 0]
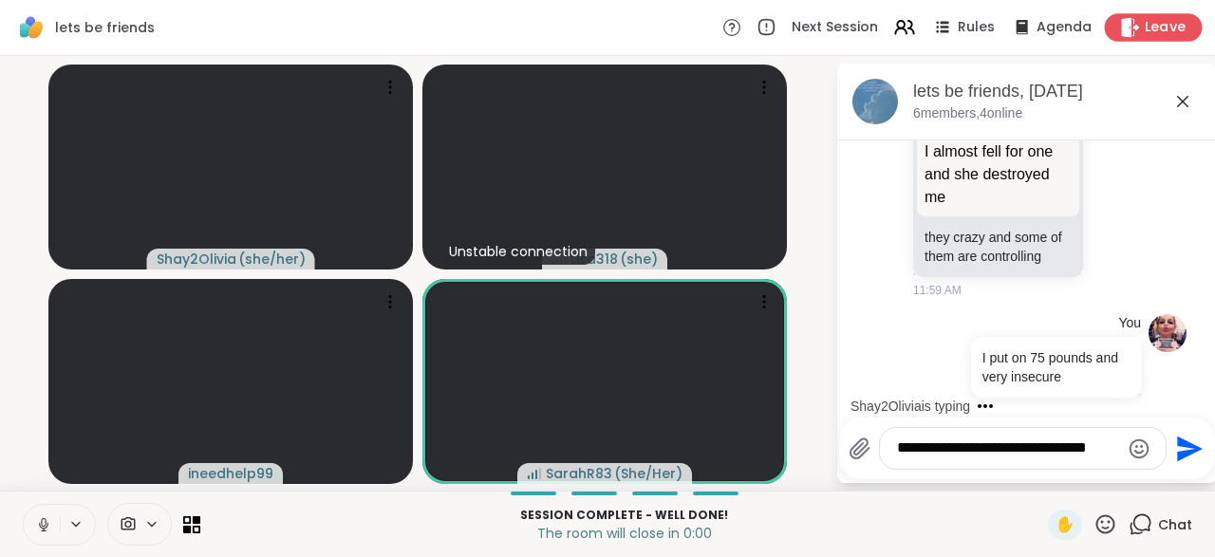
click at [1151, 32] on span "Leave" at bounding box center [1166, 28] width 42 height 20
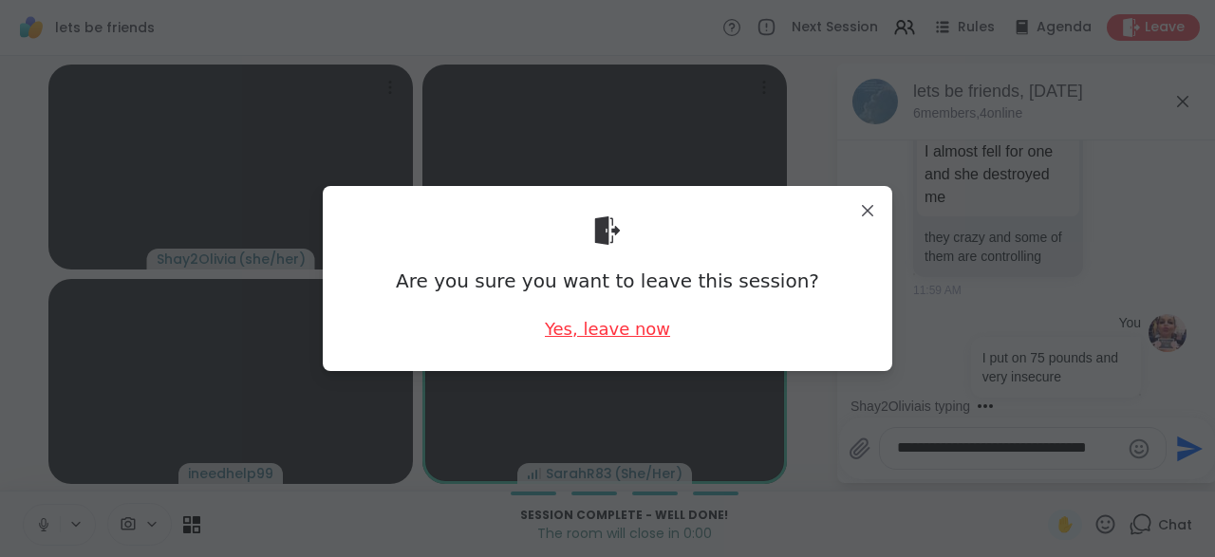
click at [658, 336] on div "Yes, leave now" at bounding box center [607, 329] width 125 height 24
click at [631, 343] on div "Are you sure you want to leave this session? Yes, leave now" at bounding box center [607, 278] width 539 height 155
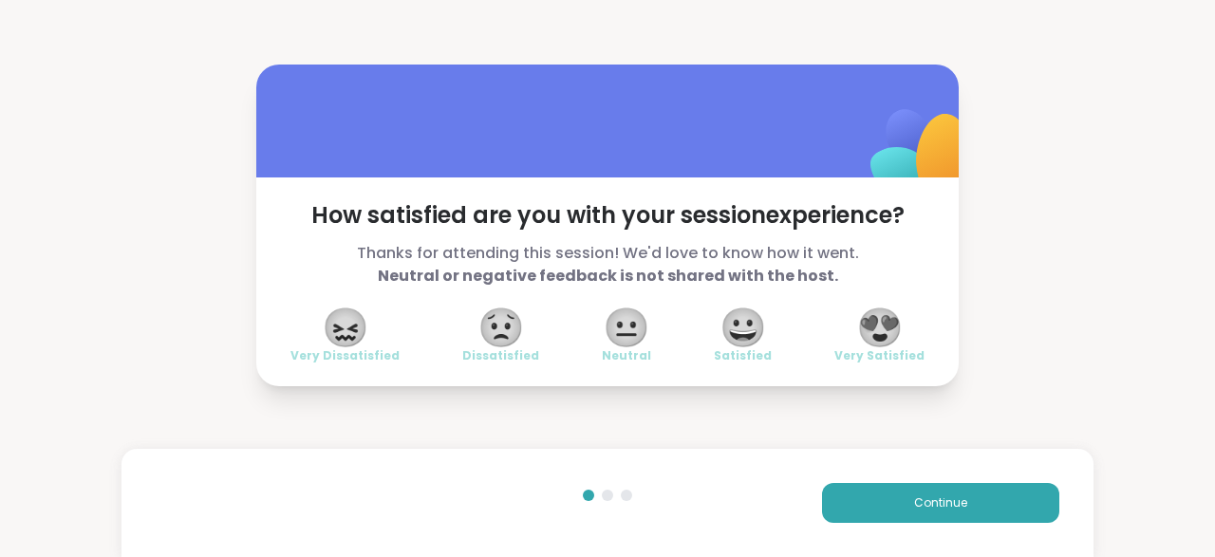
click at [889, 334] on span "😍" at bounding box center [879, 327] width 47 height 34
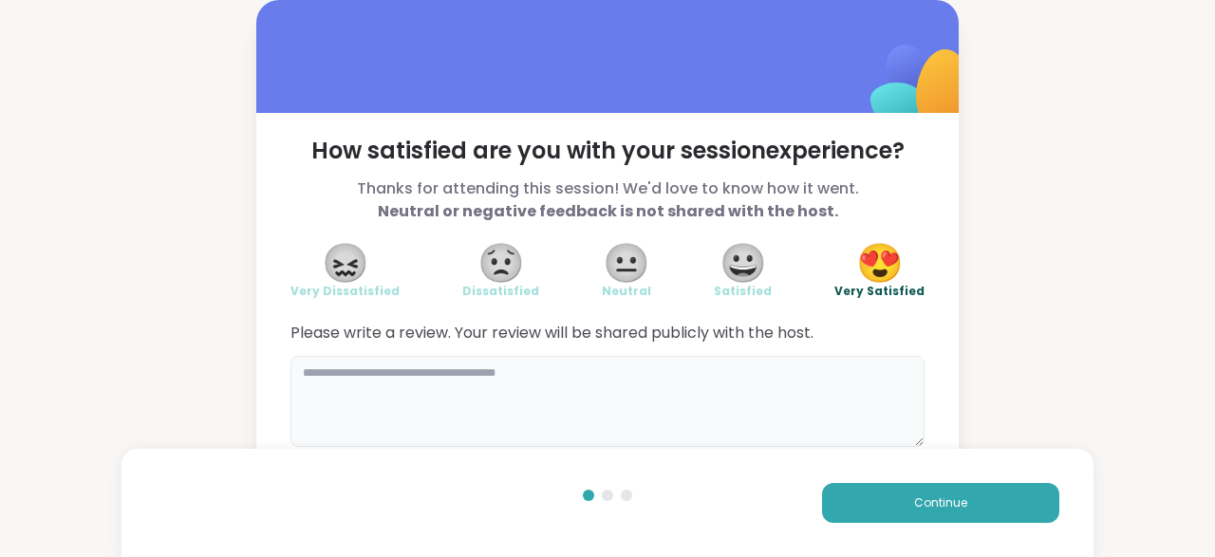
click at [429, 399] on textarea at bounding box center [607, 401] width 634 height 91
click at [743, 384] on textarea "**********" at bounding box center [607, 401] width 634 height 91
click at [792, 391] on textarea "**********" at bounding box center [607, 401] width 634 height 91
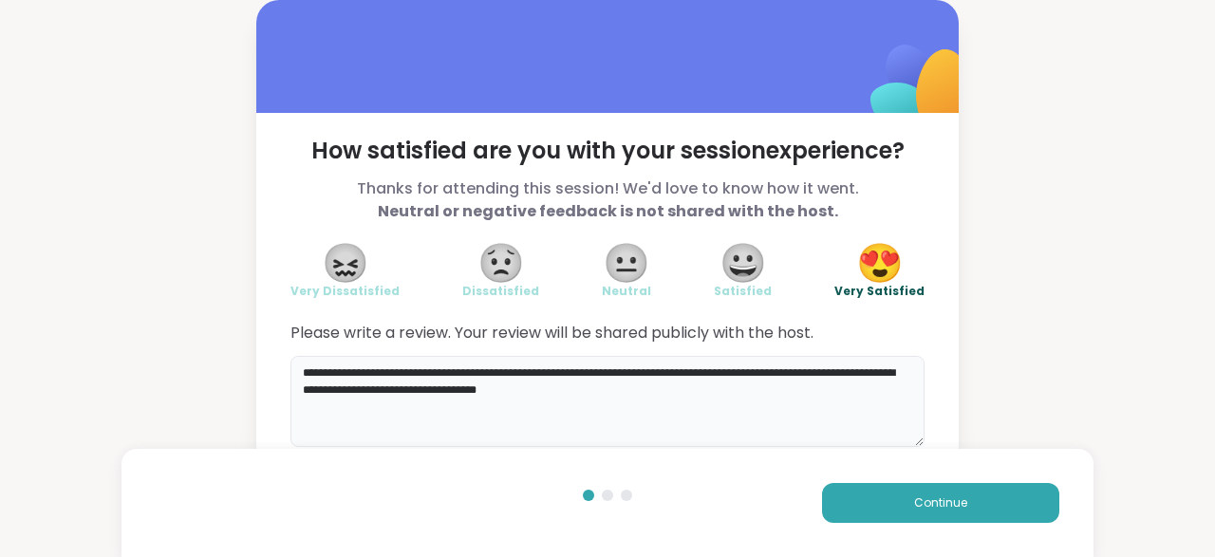
type textarea "**********"
click at [939, 514] on button "Continue" at bounding box center [940, 503] width 237 height 40
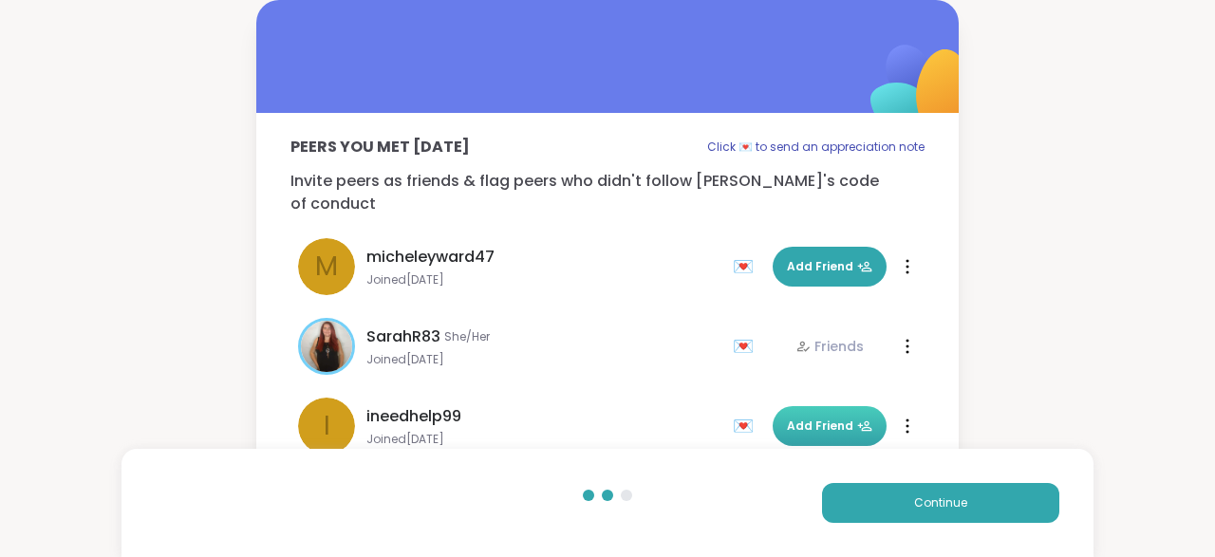
click at [832, 418] on span "Add Friend" at bounding box center [829, 426] width 85 height 17
click at [962, 495] on span "Continue" at bounding box center [940, 503] width 53 height 17
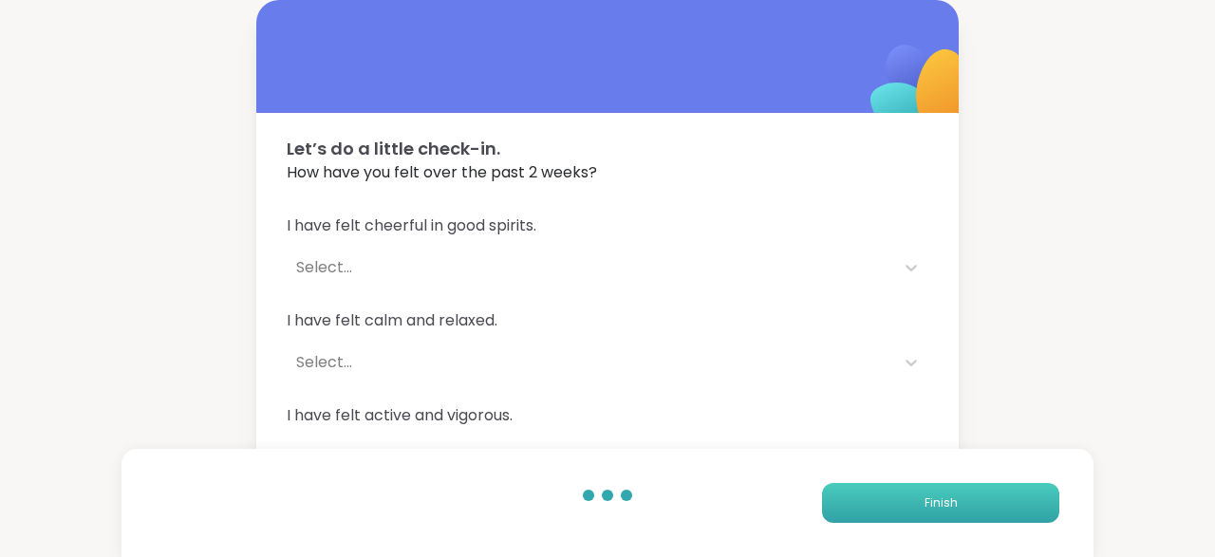
click at [943, 505] on span "Finish" at bounding box center [941, 503] width 33 height 17
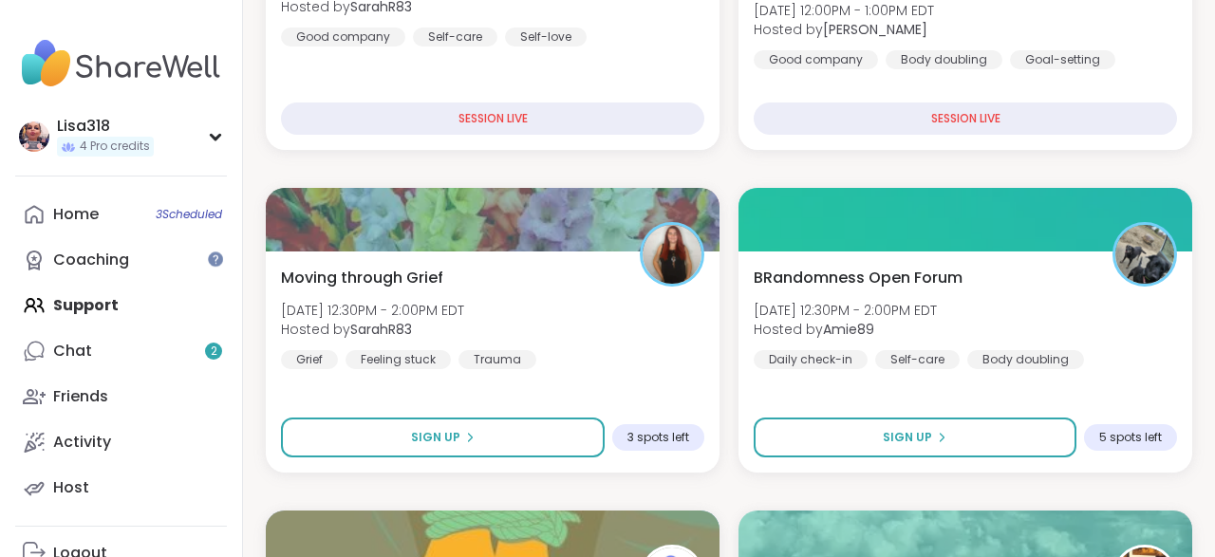
scroll to position [1184, 0]
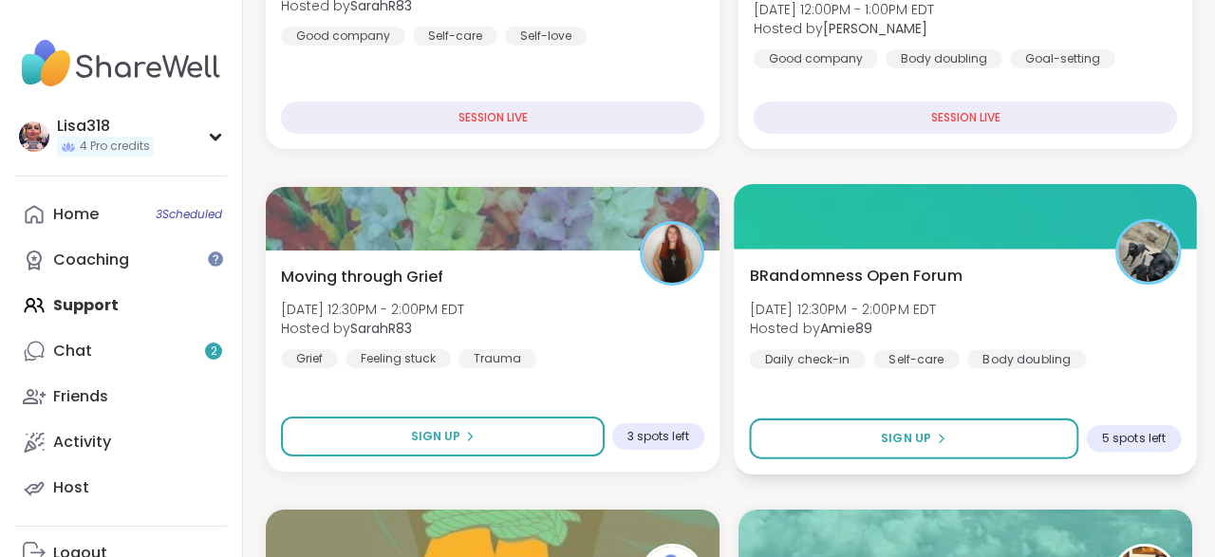
click at [1103, 326] on div "BRandomness Open Forum Thu, Sep 11 | 12:30PM - 2:00PM EDT Hosted by Amie89 Dail…" at bounding box center [966, 316] width 432 height 104
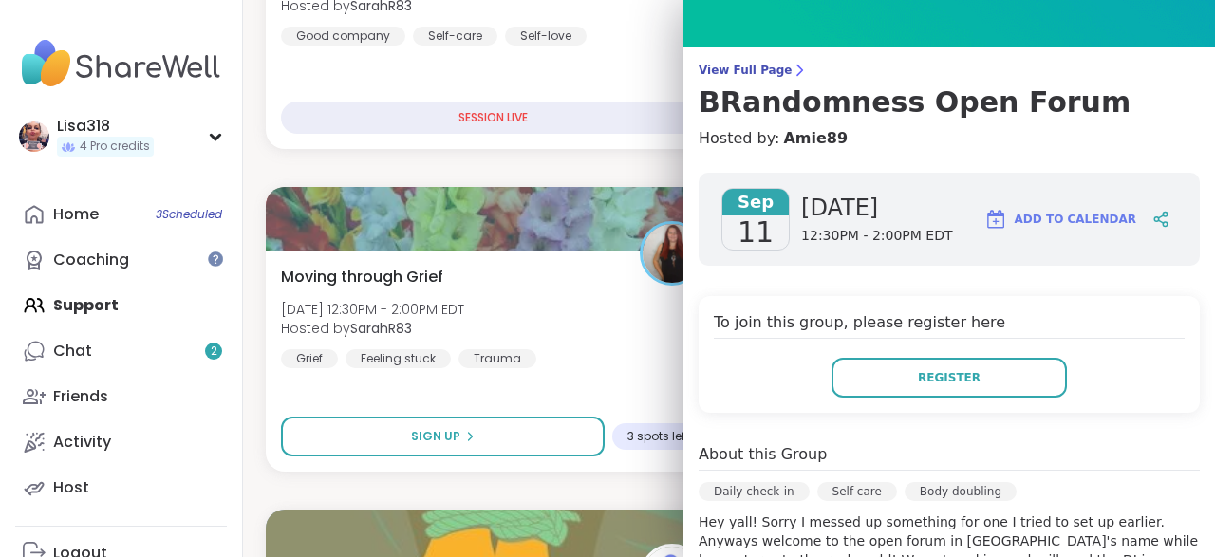
scroll to position [0, 0]
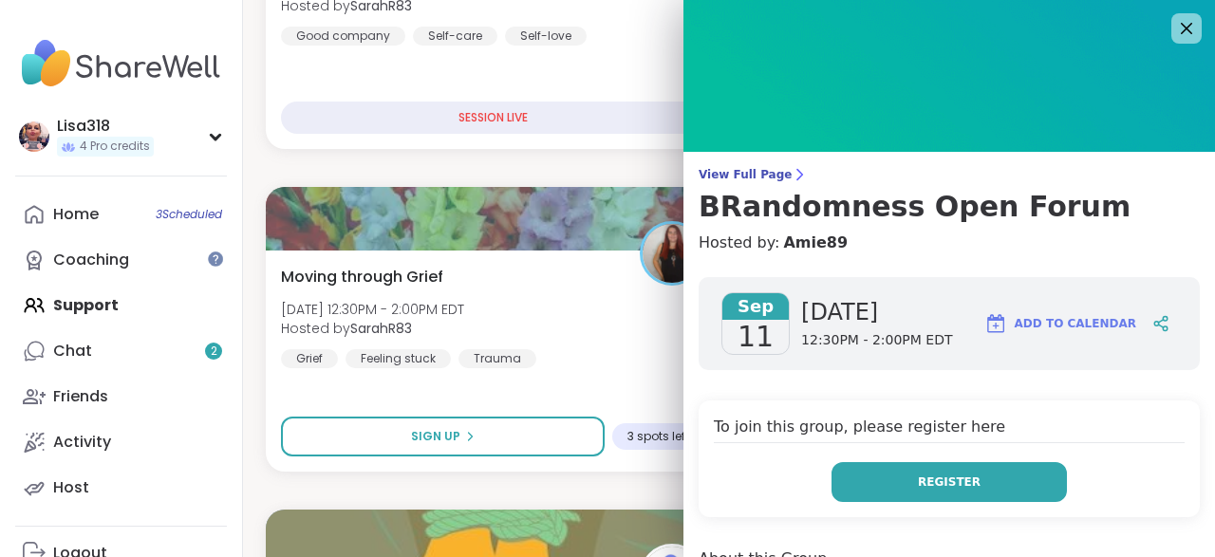
click at [949, 489] on span "Register" at bounding box center [949, 482] width 63 height 17
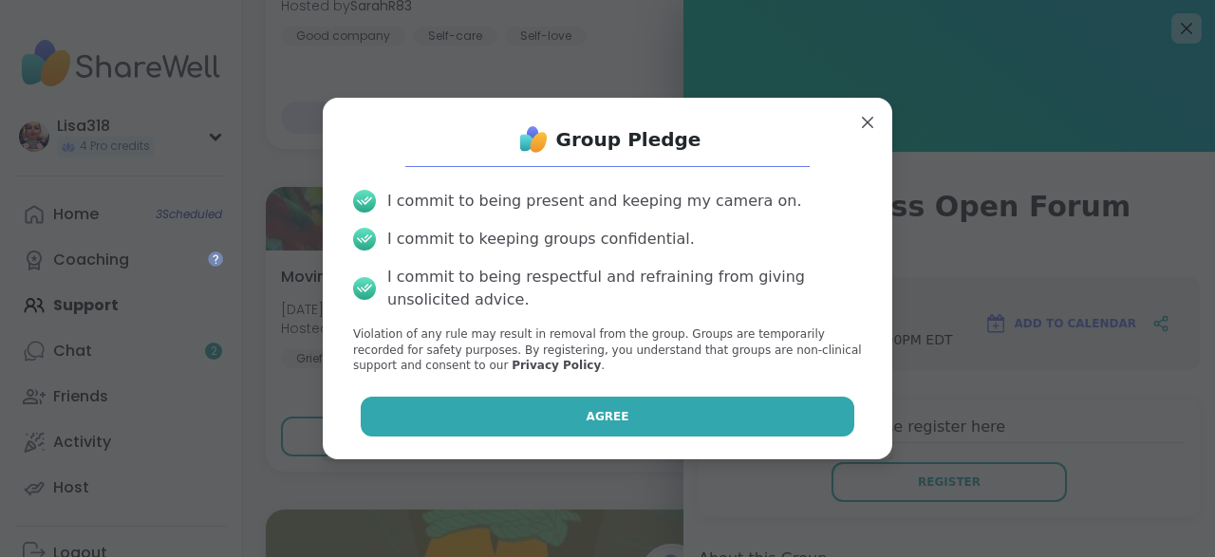
click at [726, 418] on button "Agree" at bounding box center [608, 417] width 495 height 40
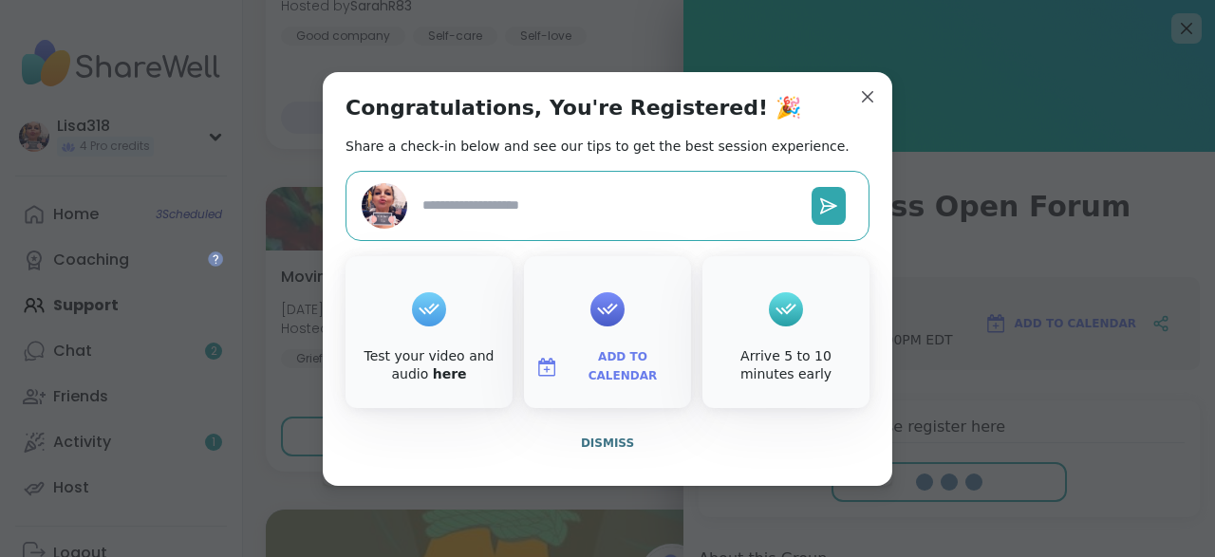
type textarea "*"
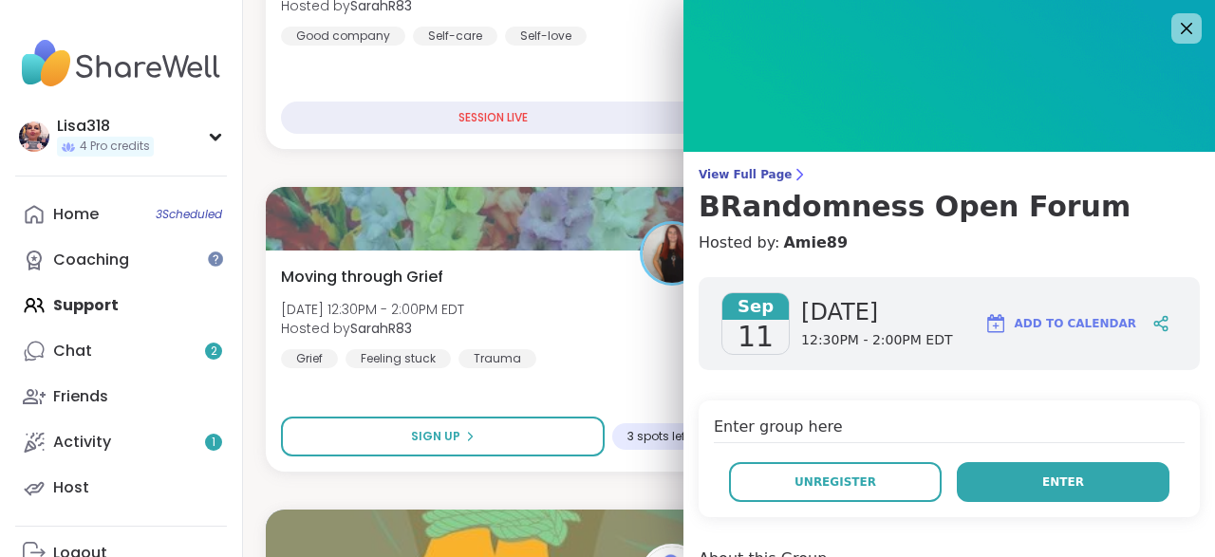
click at [1049, 487] on span "Enter" at bounding box center [1063, 482] width 42 height 17
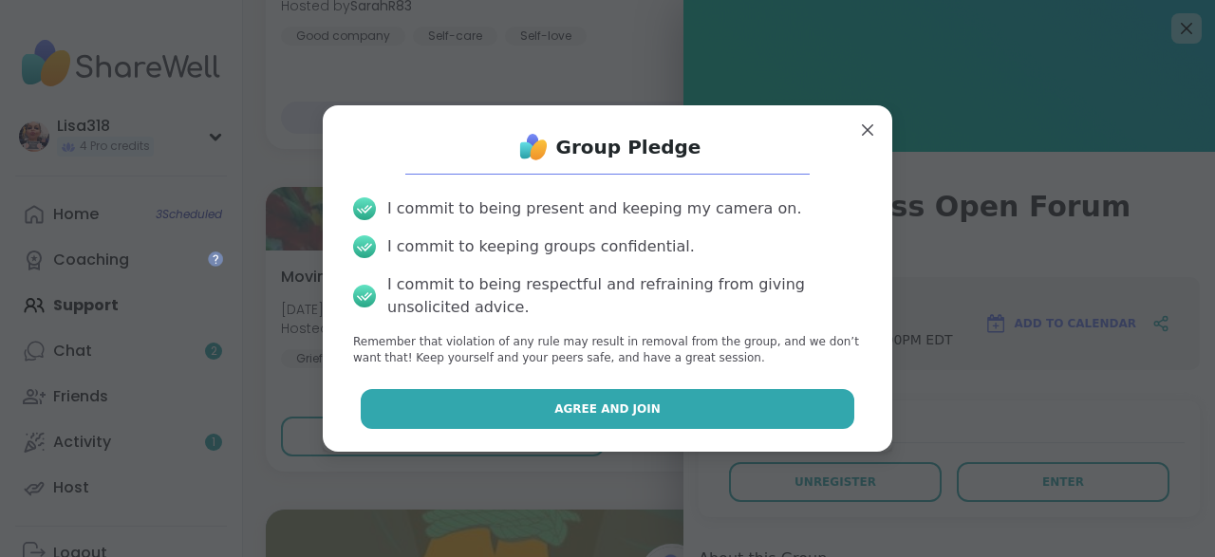
click at [790, 409] on button "Agree and Join" at bounding box center [608, 409] width 495 height 40
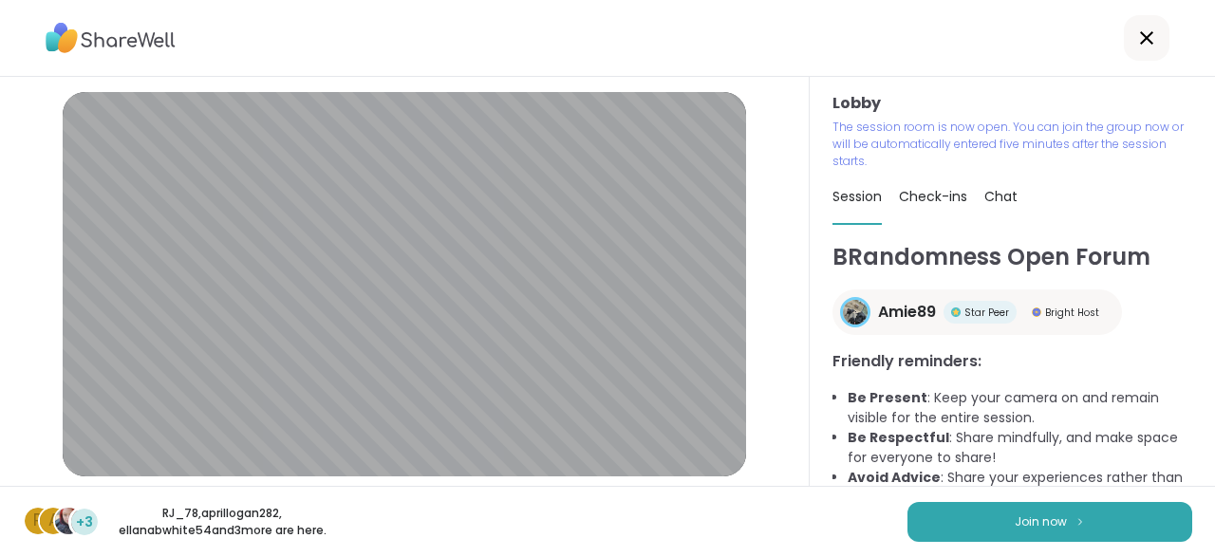
click at [1104, 477] on li "Avoid Advice : Share your experiences rather than advice, as peers are not ment…" at bounding box center [1020, 498] width 345 height 60
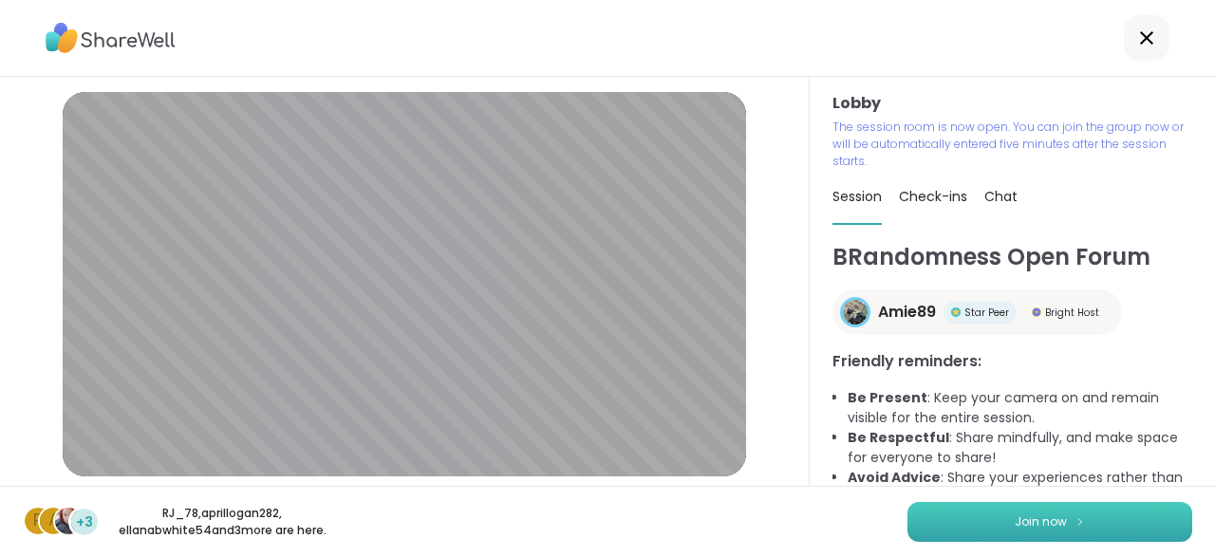
click at [1077, 522] on img at bounding box center [1080, 521] width 11 height 10
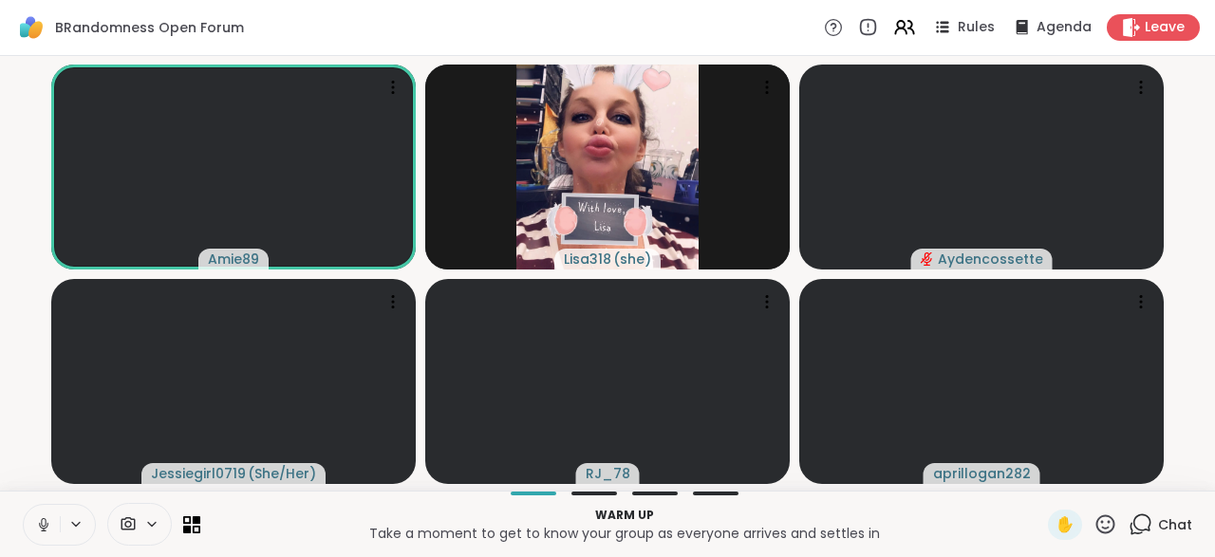
click at [28, 519] on button at bounding box center [42, 525] width 36 height 40
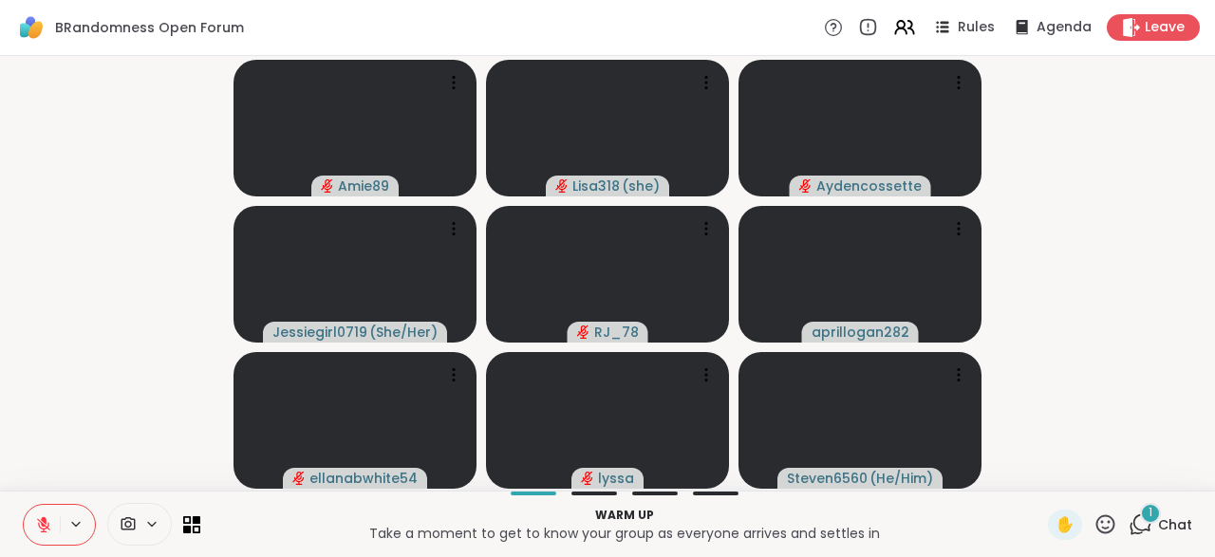
click at [35, 528] on icon at bounding box center [43, 524] width 17 height 17
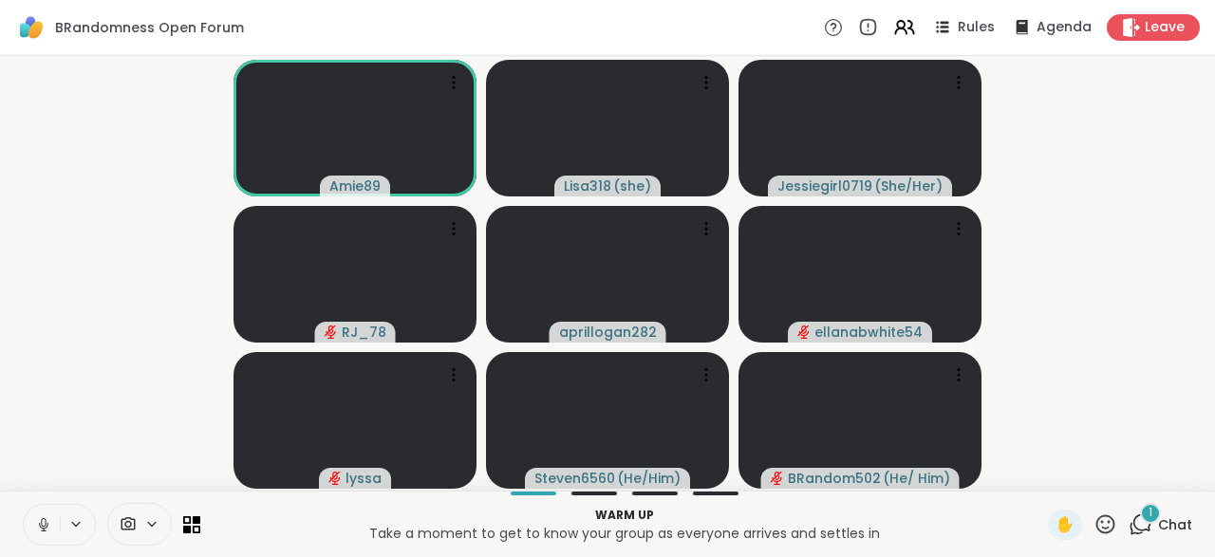
click at [29, 522] on button at bounding box center [42, 525] width 36 height 40
click at [22, 530] on div "Warm up Take a moment to get to know your group as everyone arrives and settles…" at bounding box center [607, 524] width 1215 height 66
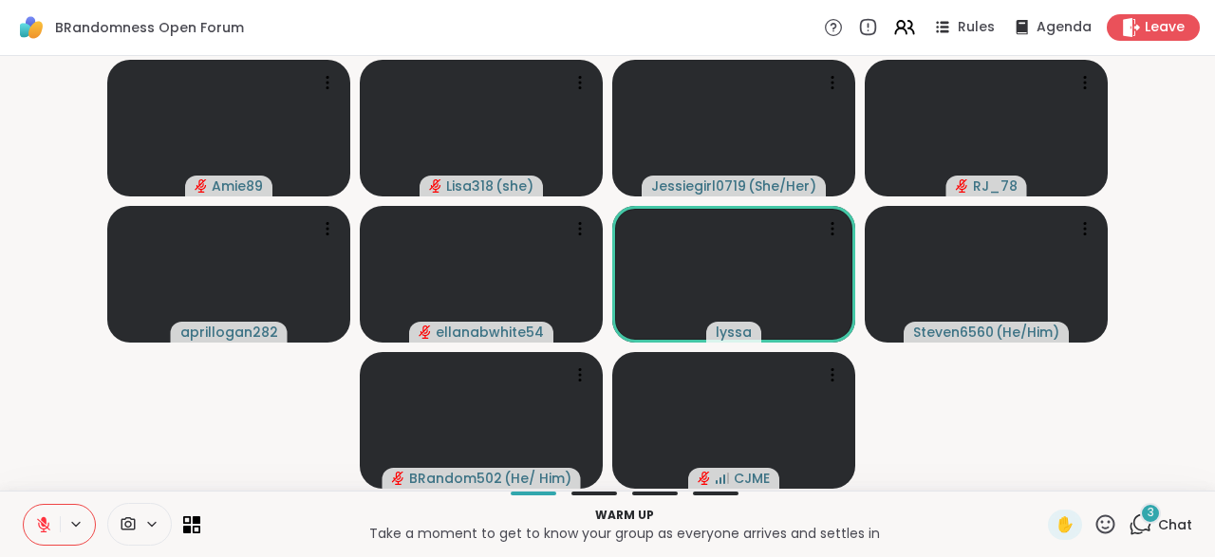
click at [29, 542] on button at bounding box center [42, 525] width 36 height 40
click at [31, 512] on button at bounding box center [42, 525] width 36 height 40
click at [39, 541] on button at bounding box center [42, 525] width 36 height 40
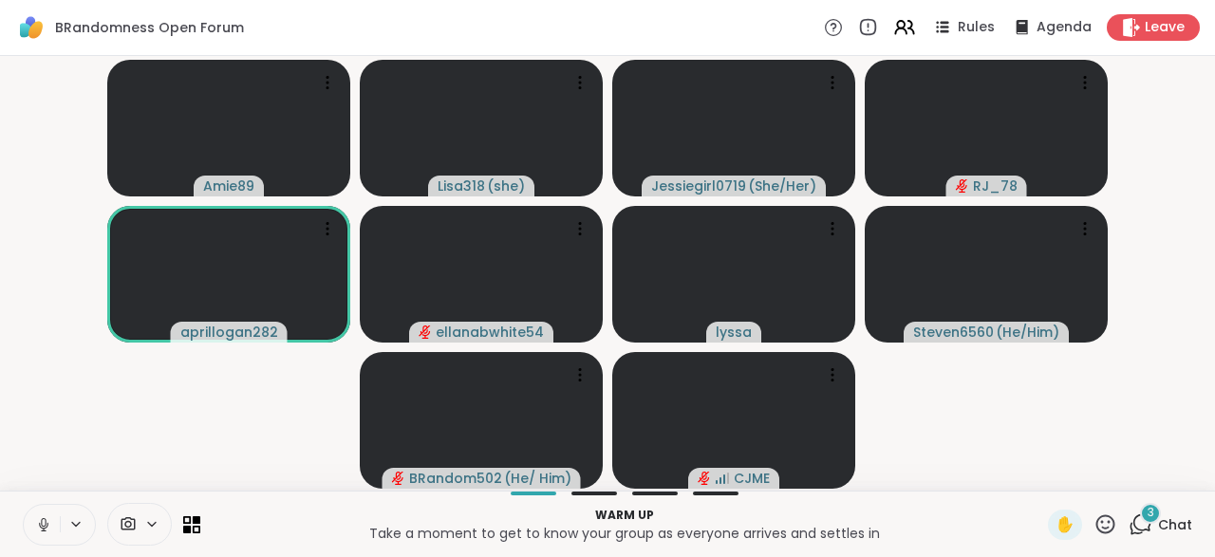
click at [32, 533] on button at bounding box center [42, 525] width 36 height 40
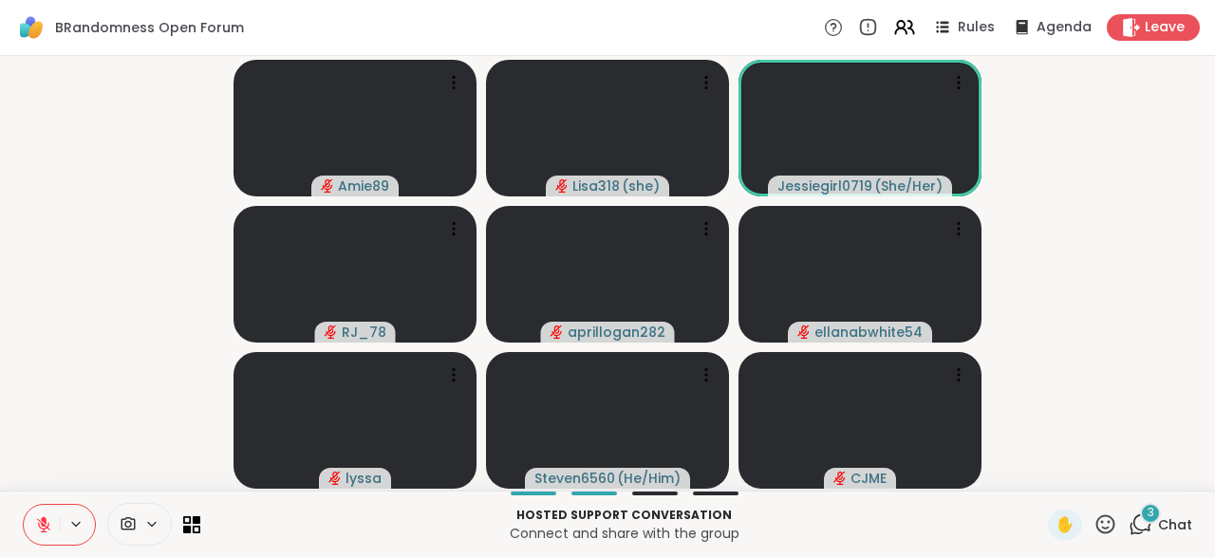
click at [1100, 531] on icon at bounding box center [1105, 523] width 19 height 19
click at [1083, 481] on span "👍" at bounding box center [1091, 474] width 19 height 23
click at [1115, 535] on icon at bounding box center [1105, 525] width 24 height 24
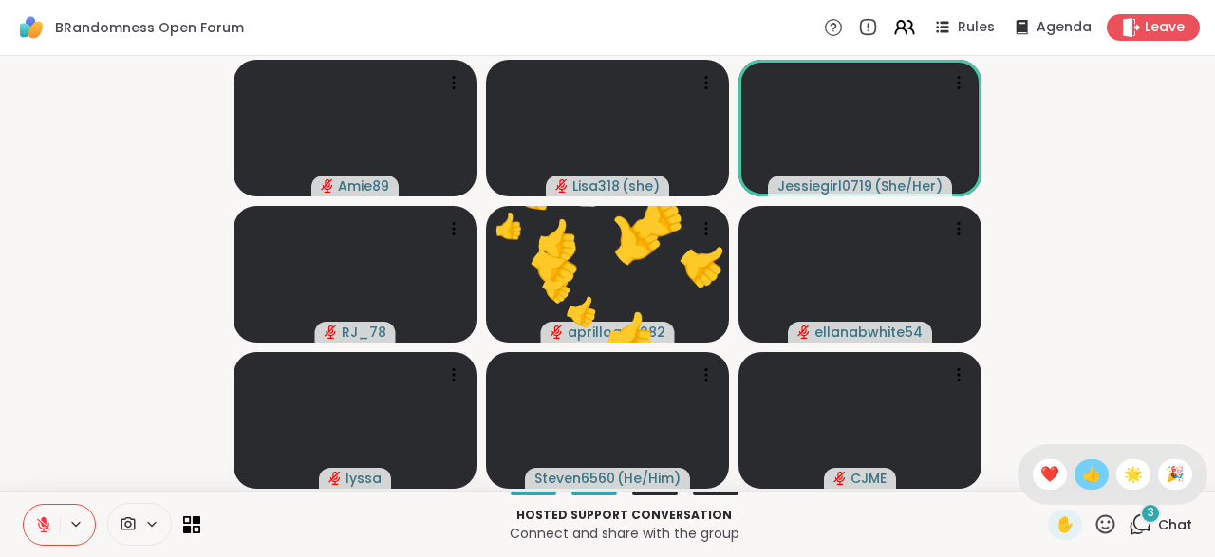
click at [1082, 483] on span "👍" at bounding box center [1091, 474] width 19 height 23
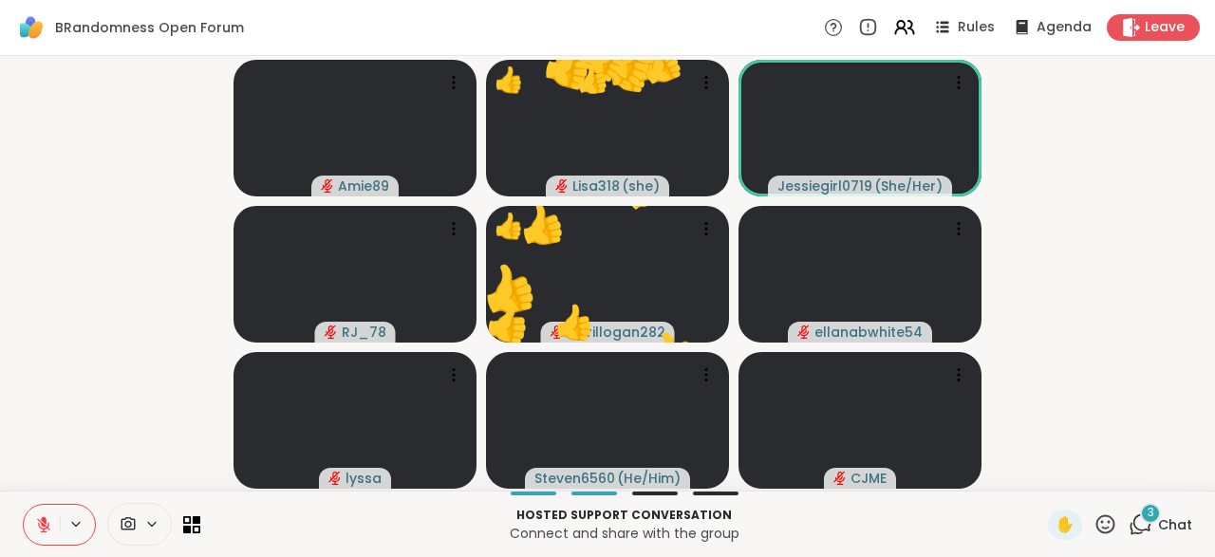
click at [1113, 534] on icon at bounding box center [1105, 525] width 24 height 24
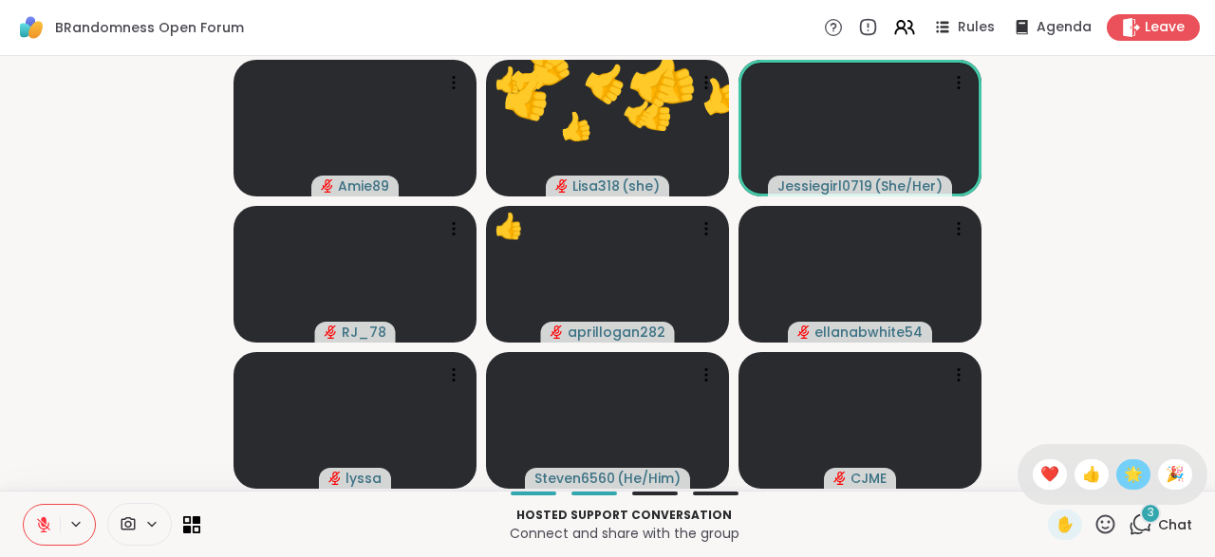
click at [1141, 487] on div "🌟" at bounding box center [1133, 474] width 34 height 30
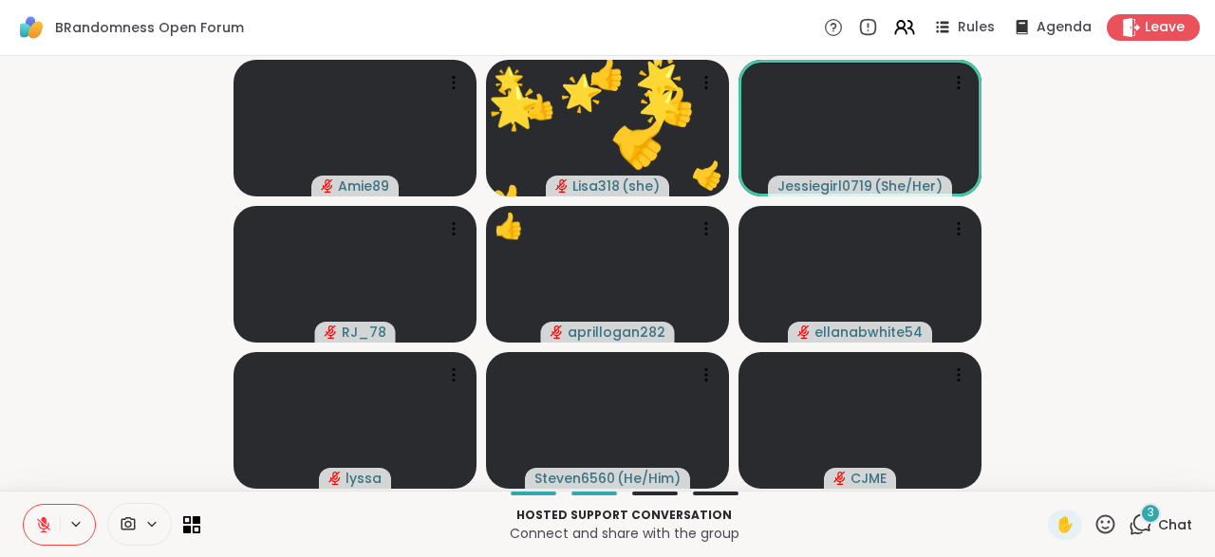
click at [1103, 539] on div "✋" at bounding box center [1082, 525] width 69 height 30
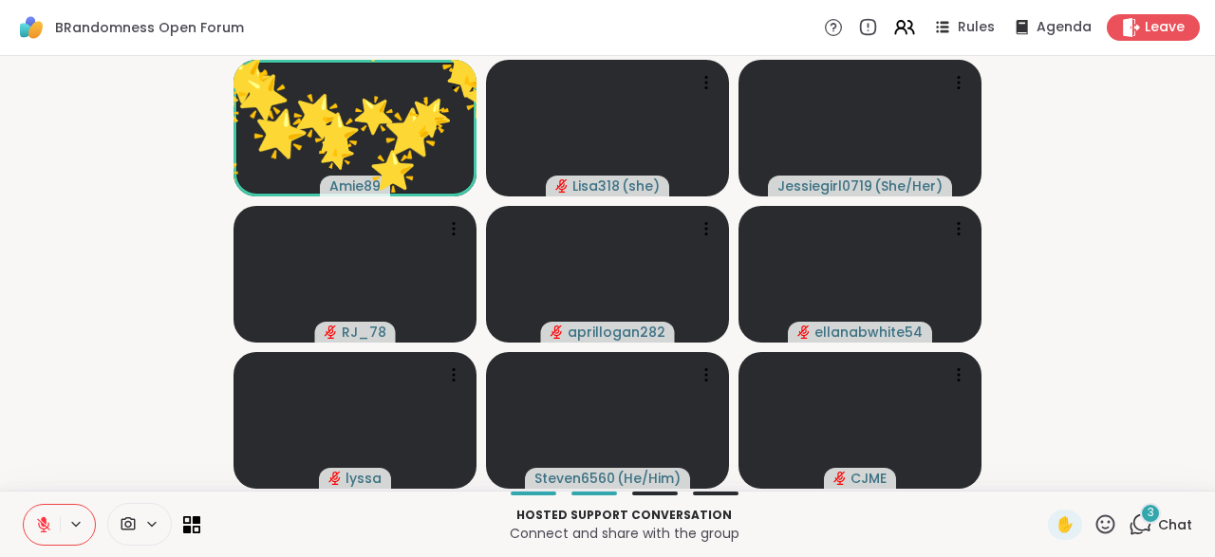
click at [1115, 529] on icon at bounding box center [1105, 523] width 19 height 19
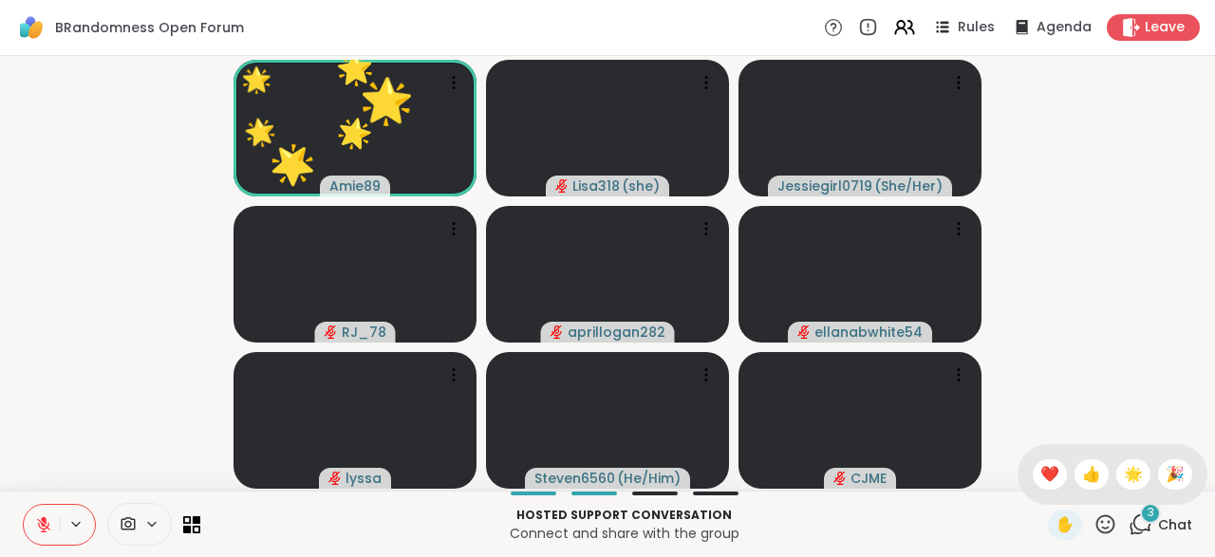
click at [1187, 487] on div "✋ ❤️ 👍 🌟 🎉" at bounding box center [1113, 474] width 190 height 61
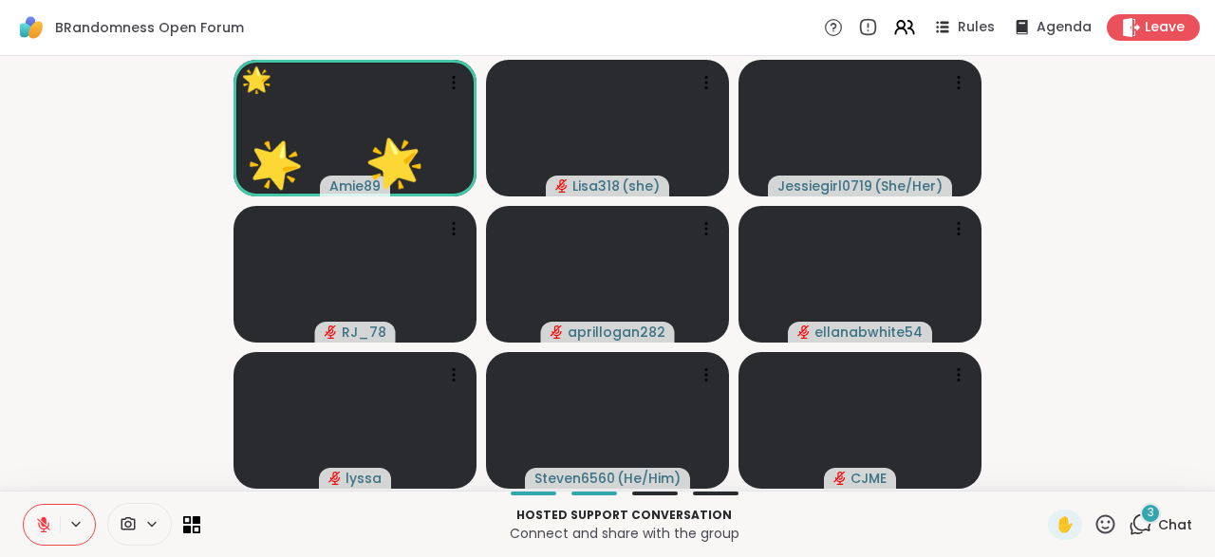
click at [1110, 532] on icon at bounding box center [1105, 525] width 24 height 24
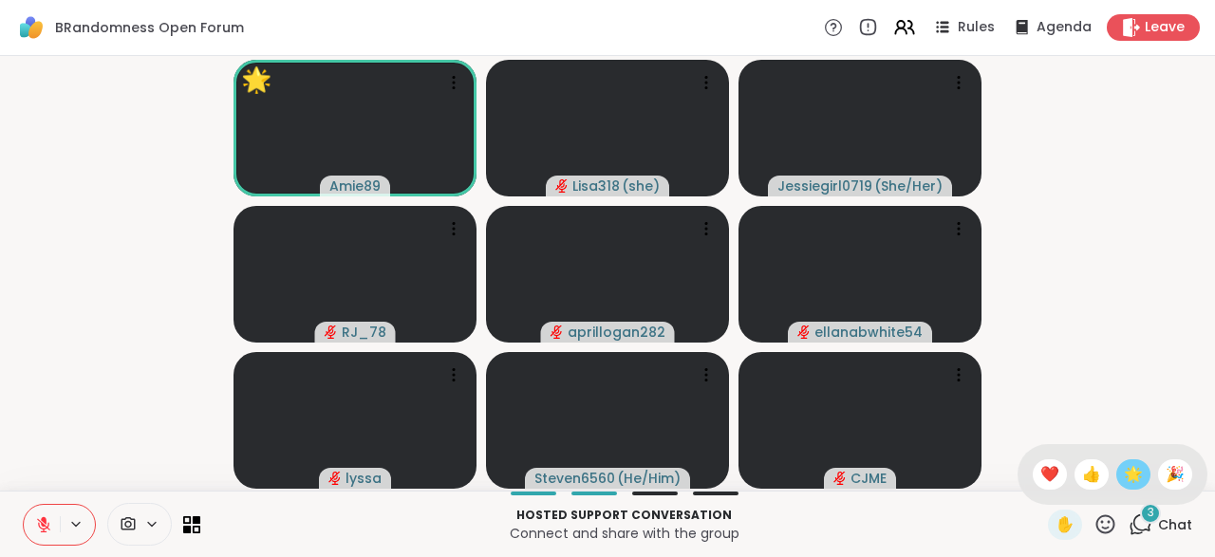
click at [1137, 487] on div "🌟" at bounding box center [1133, 474] width 34 height 30
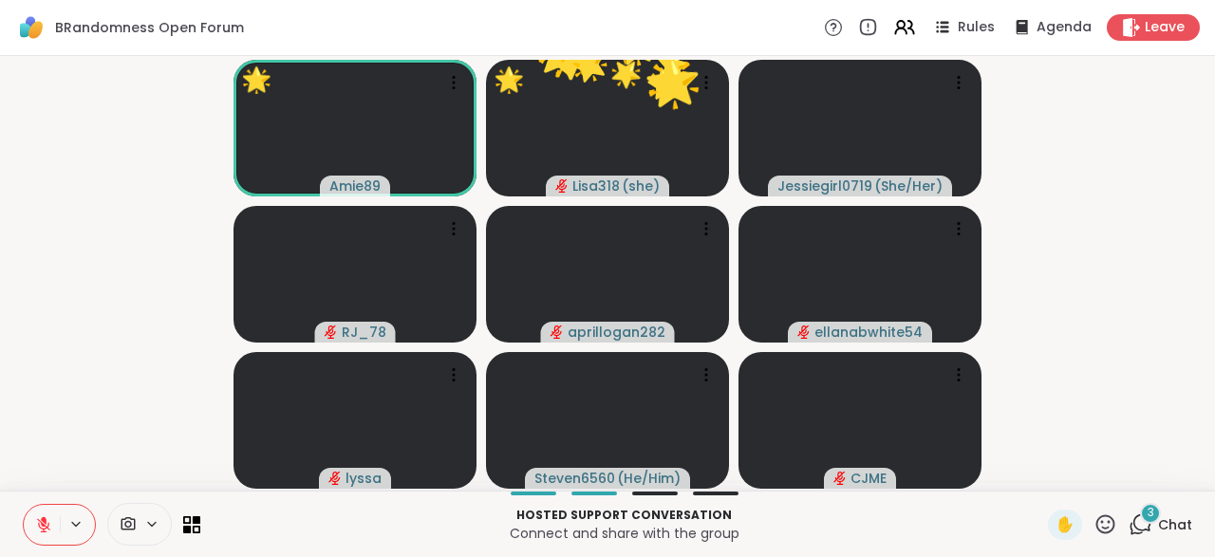
click at [1112, 531] on icon at bounding box center [1105, 525] width 24 height 24
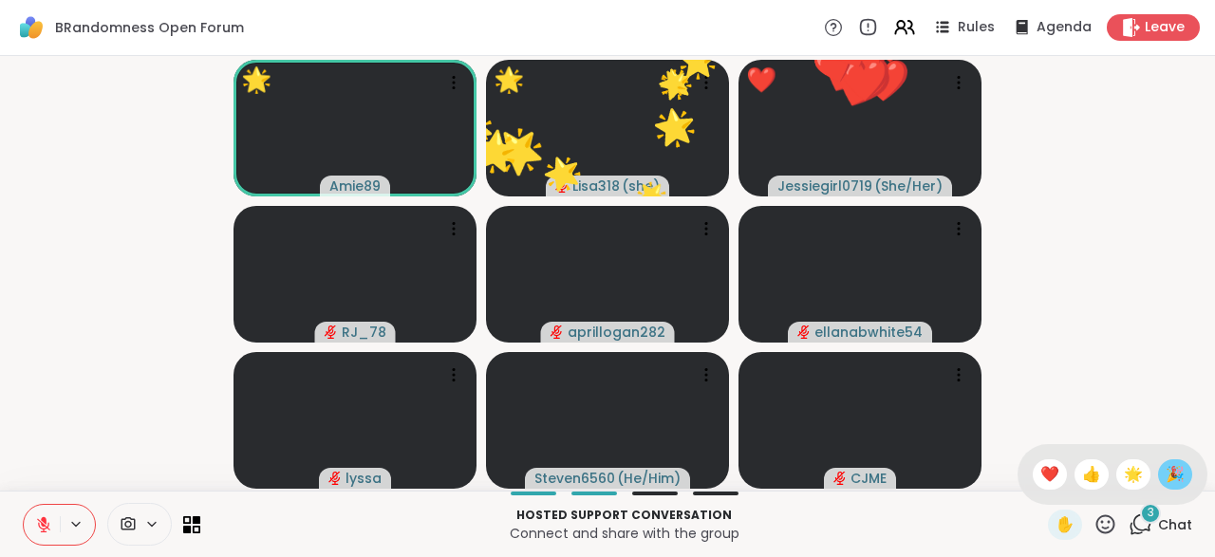
click at [1180, 478] on span "🎉" at bounding box center [1175, 474] width 19 height 23
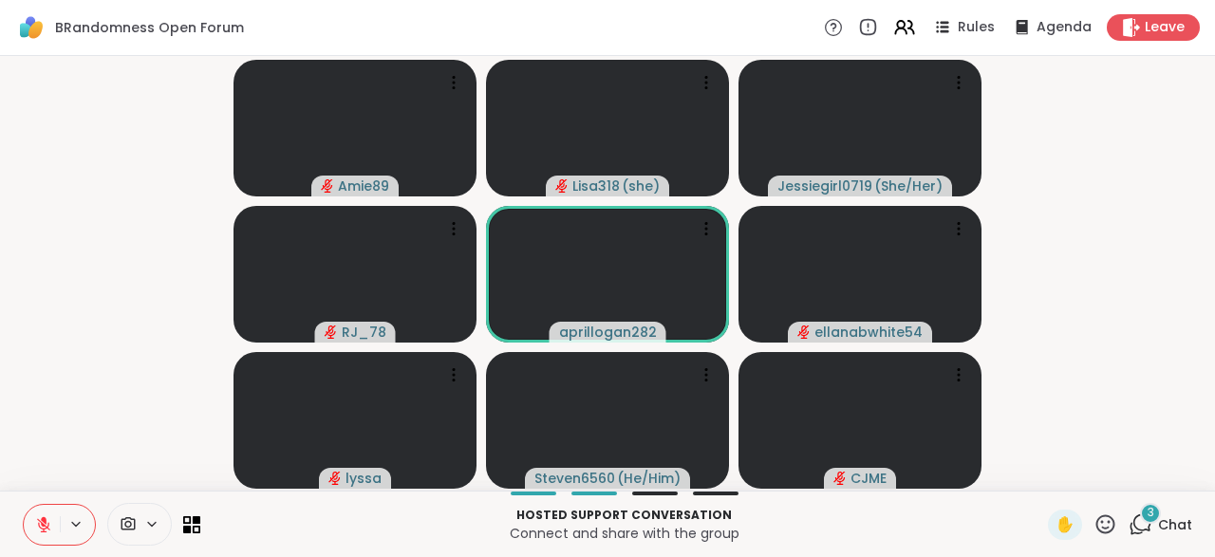
click at [1152, 535] on icon at bounding box center [1141, 525] width 24 height 24
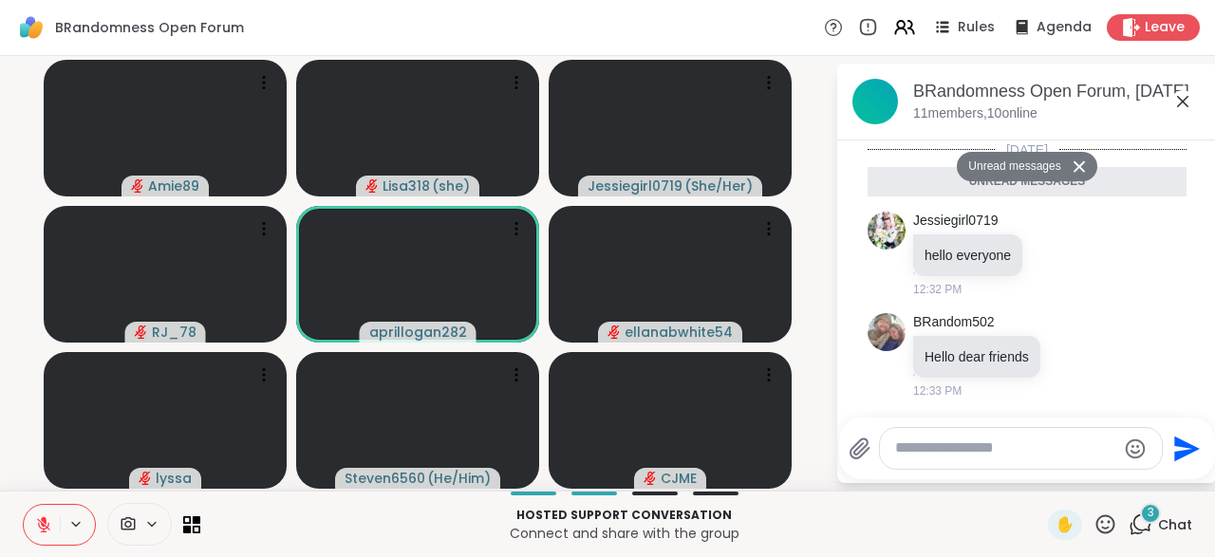
scroll to position [421, 0]
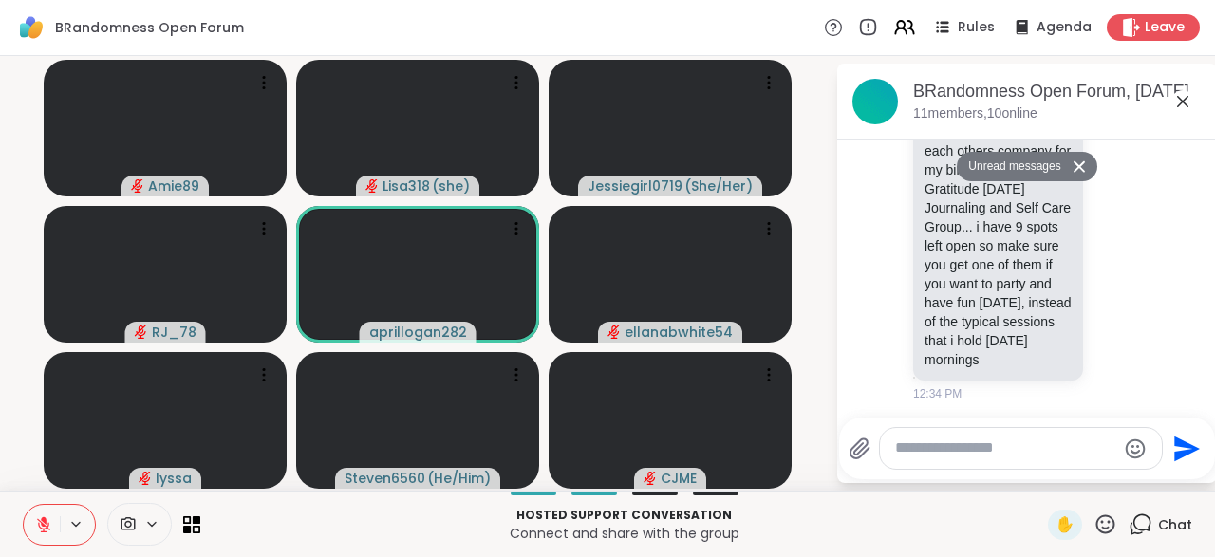
click at [1077, 176] on button at bounding box center [1082, 167] width 30 height 28
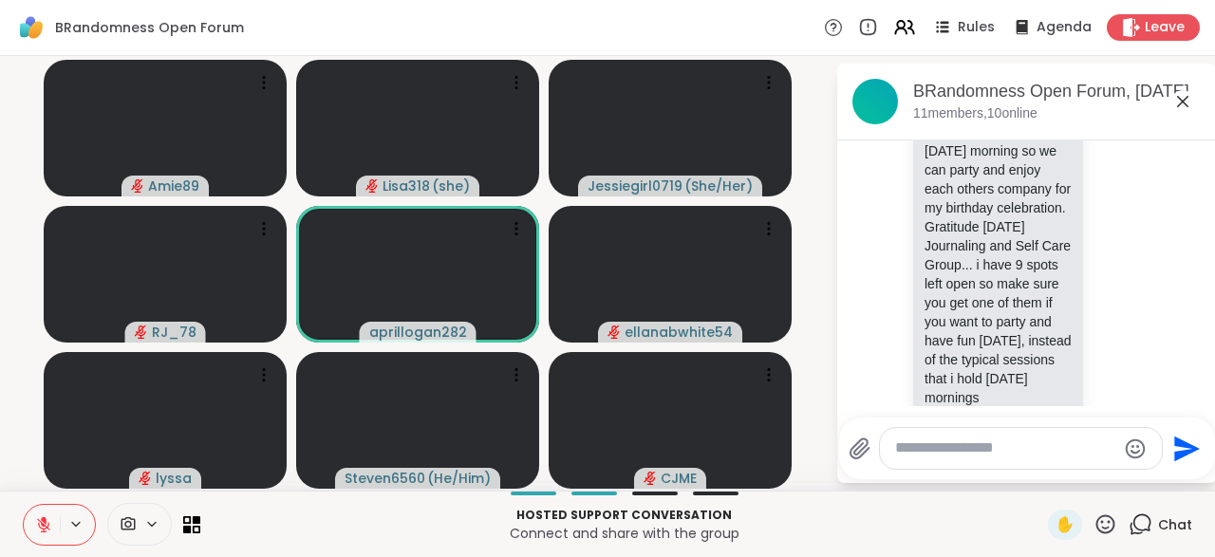
scroll to position [376, 0]
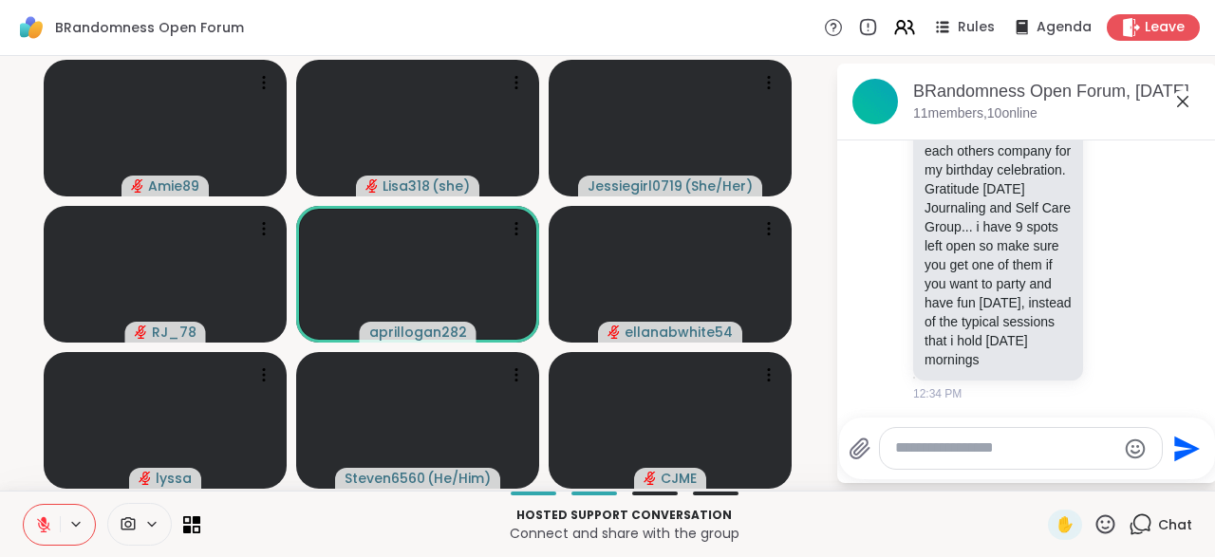
click at [39, 512] on button at bounding box center [42, 525] width 36 height 40
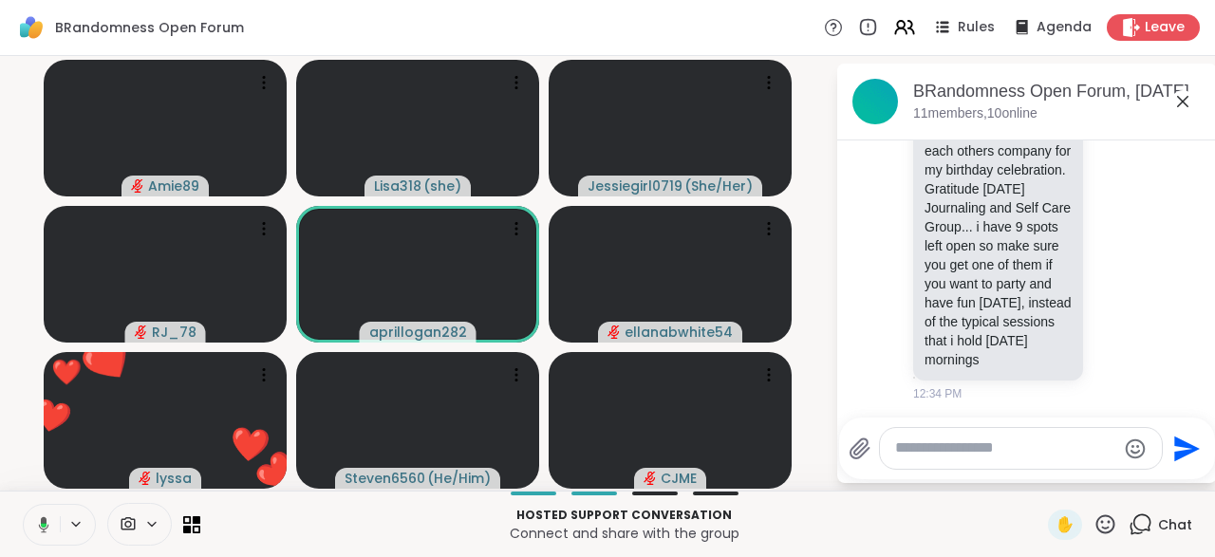
click at [47, 533] on icon at bounding box center [40, 524] width 17 height 17
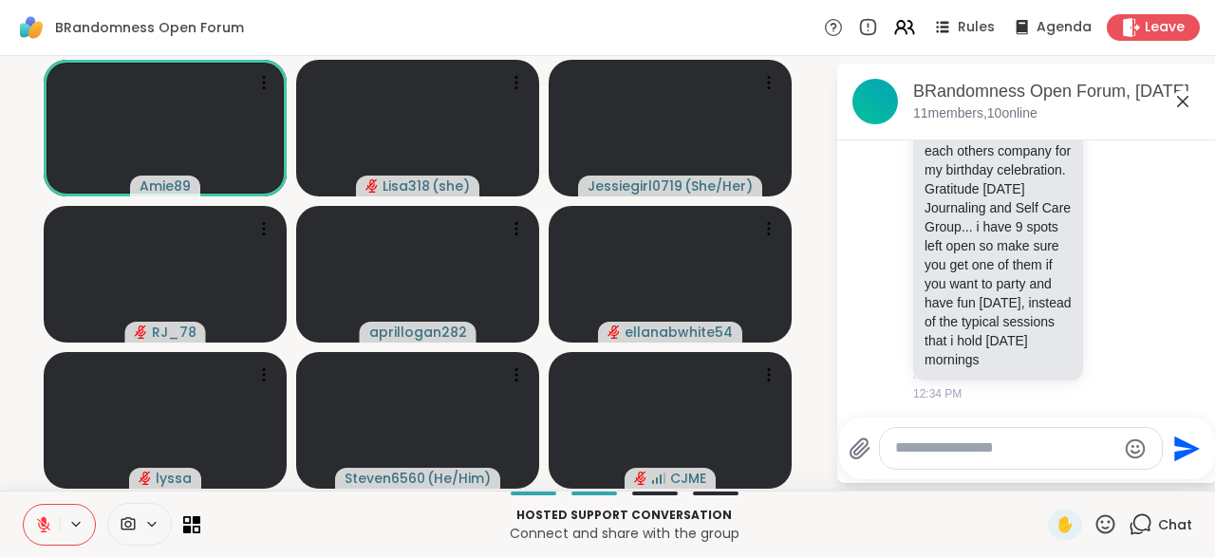
click at [1112, 530] on icon at bounding box center [1105, 525] width 24 height 24
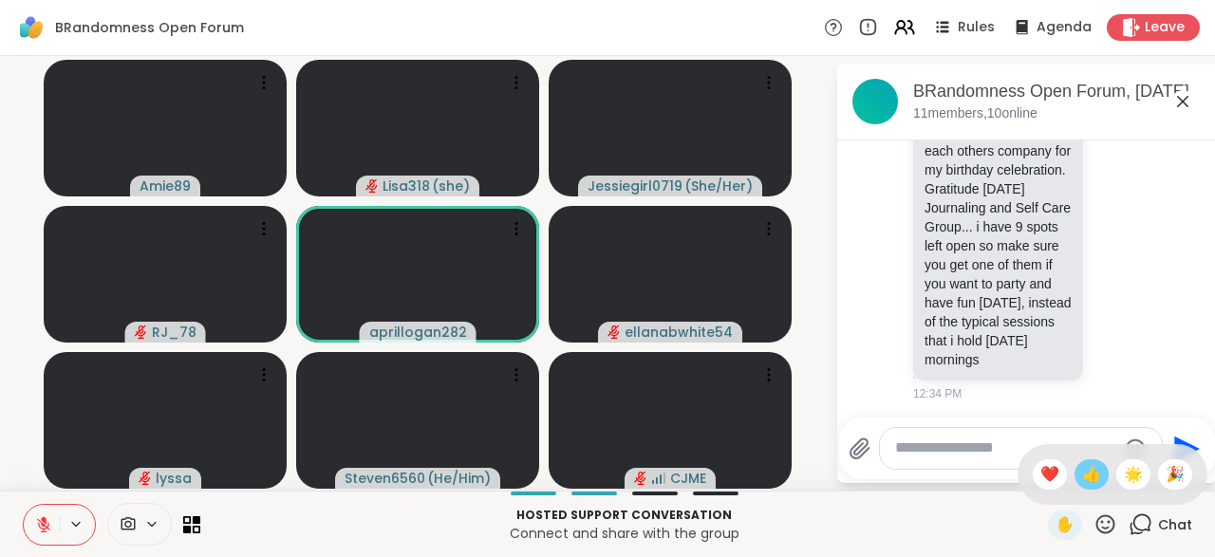
click at [1085, 489] on div "👍" at bounding box center [1092, 474] width 34 height 30
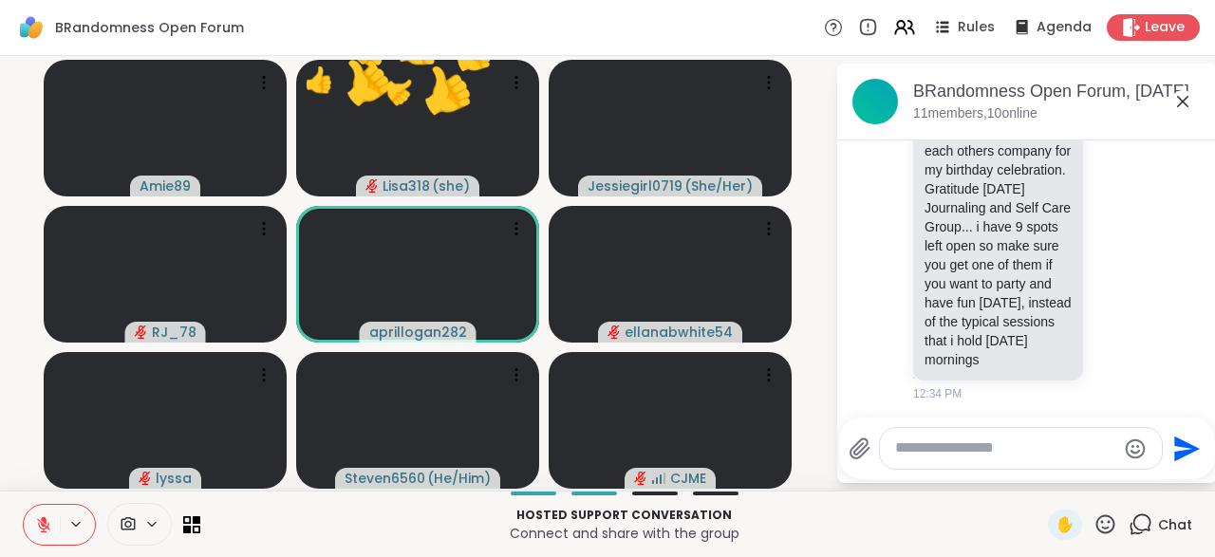
click at [1106, 528] on icon at bounding box center [1105, 525] width 24 height 24
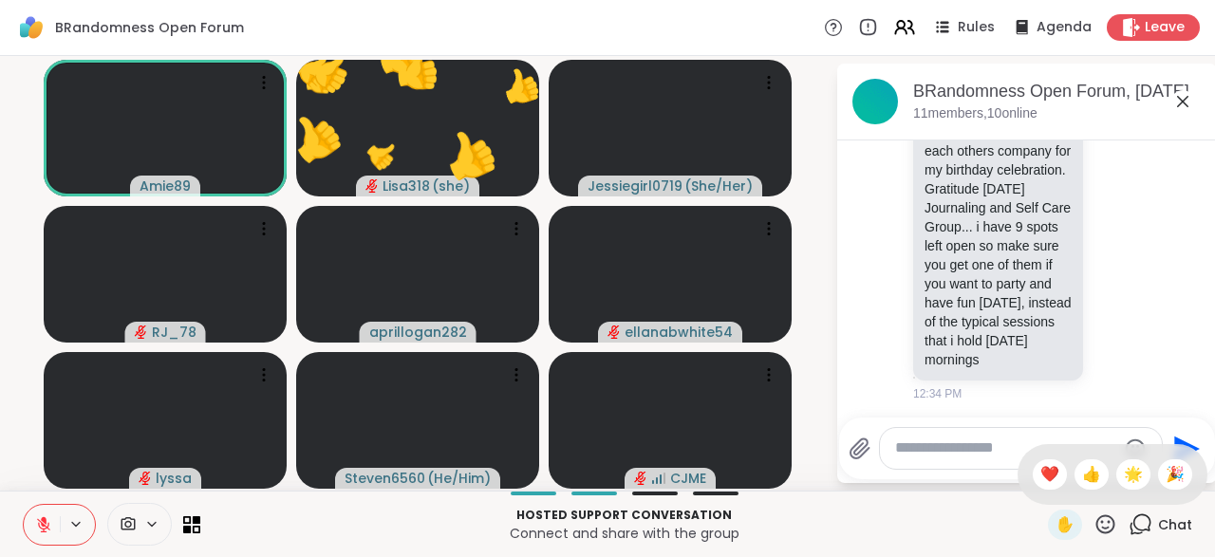
click at [1053, 491] on div "✋ ❤️ 👍 🌟 🎉" at bounding box center [1113, 474] width 190 height 61
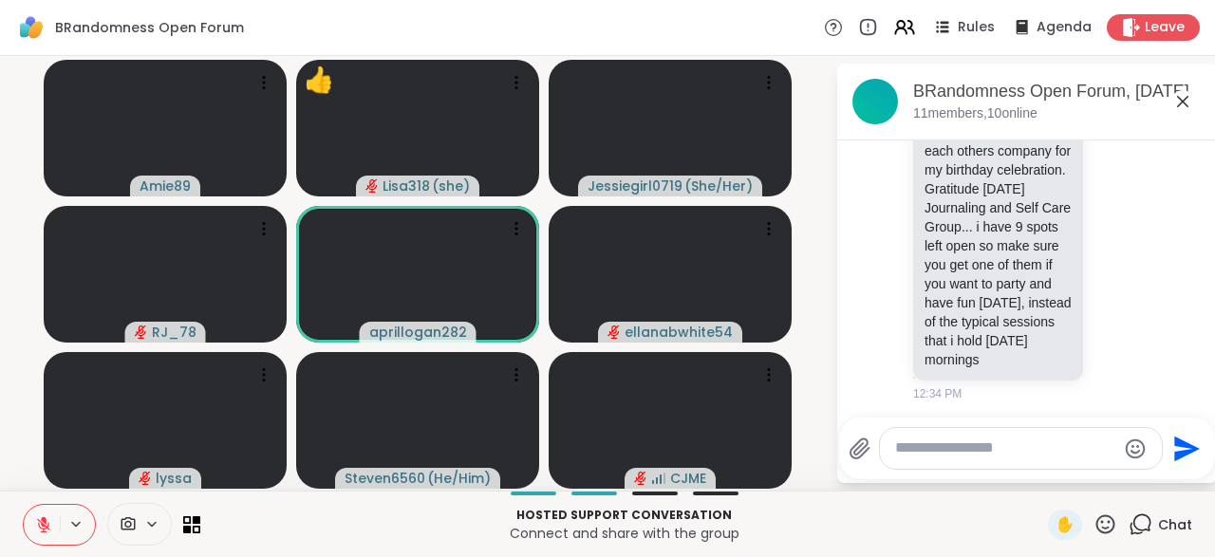
click at [1110, 529] on icon at bounding box center [1105, 523] width 19 height 19
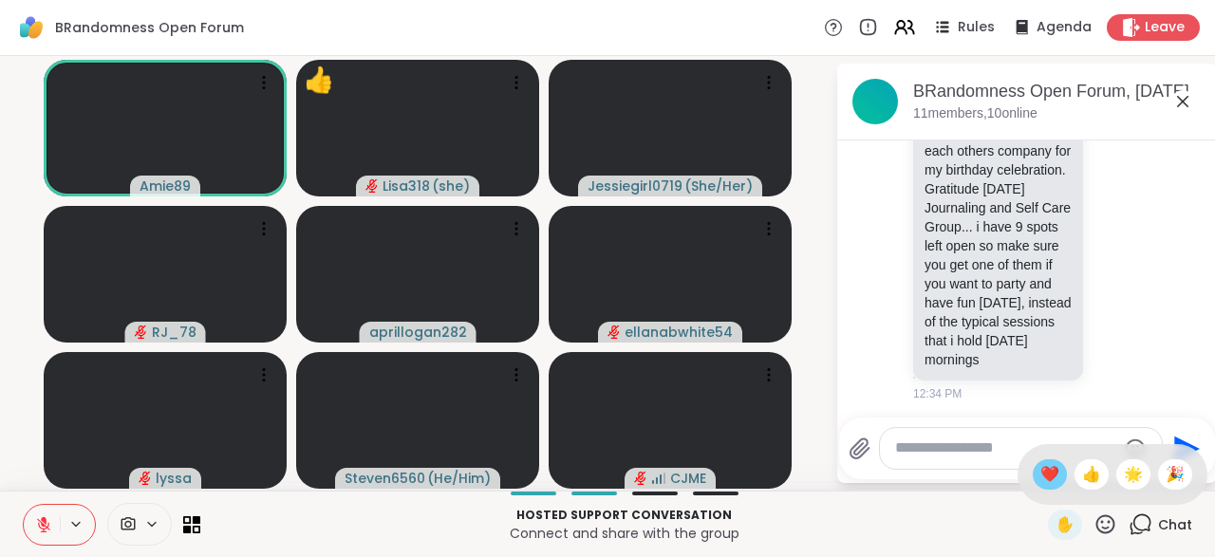
click at [1043, 476] on span "❤️" at bounding box center [1049, 474] width 19 height 23
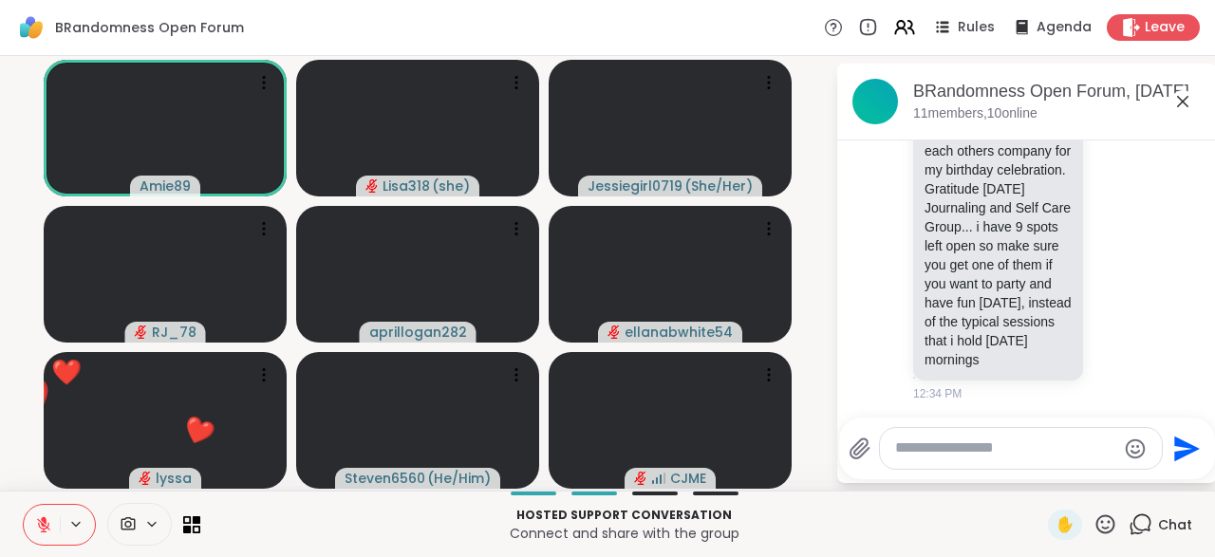
click at [58, 518] on button at bounding box center [42, 525] width 36 height 40
click at [44, 530] on icon at bounding box center [43, 524] width 13 height 13
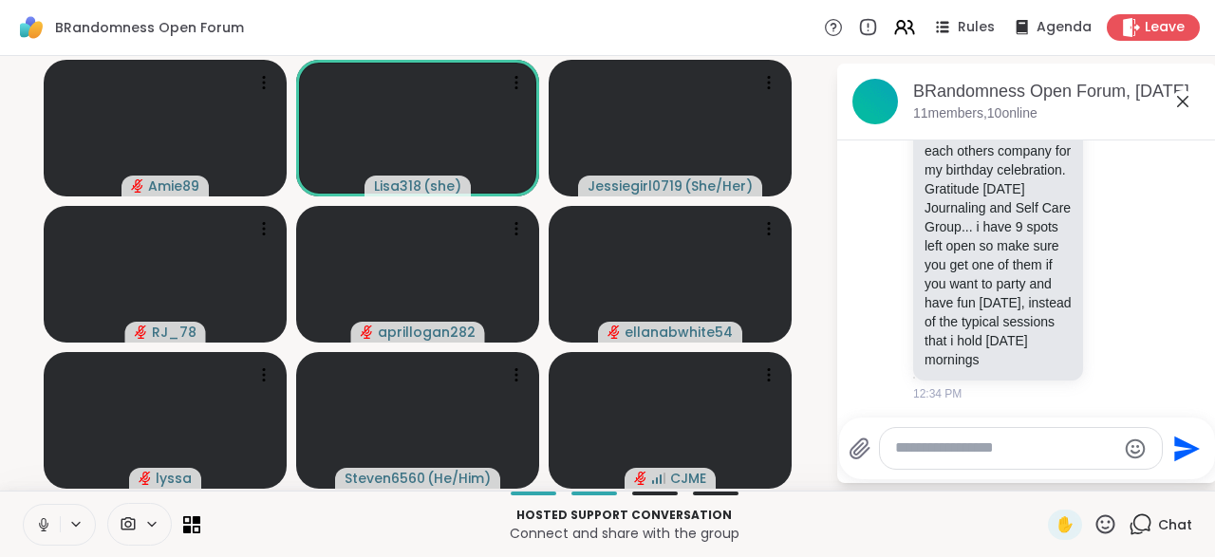
click at [31, 535] on button at bounding box center [42, 525] width 36 height 40
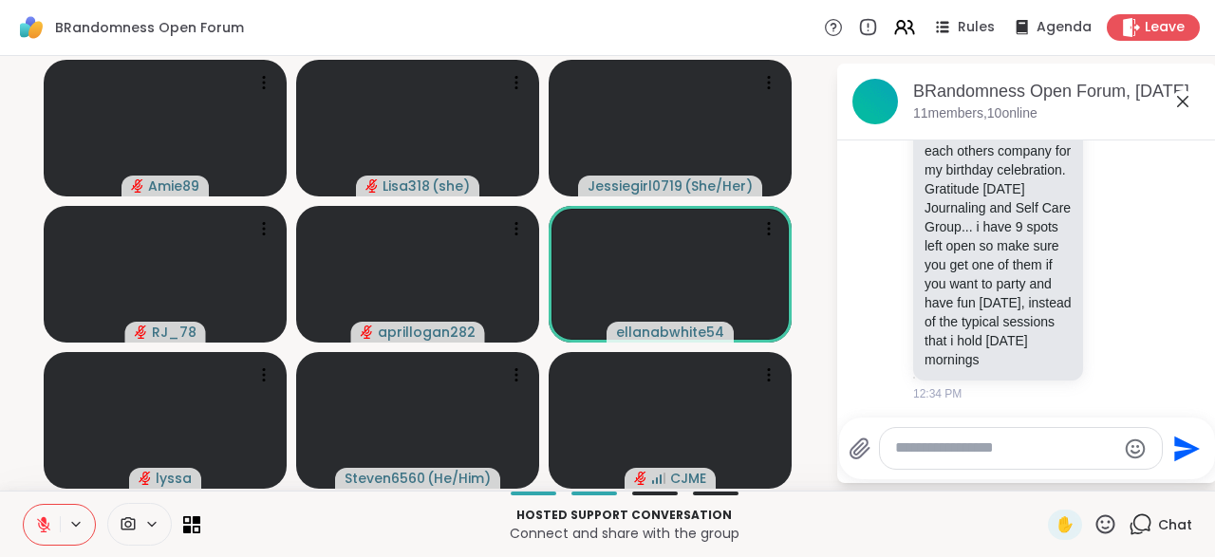
click at [1104, 533] on icon at bounding box center [1105, 523] width 19 height 19
click at [1049, 489] on div "❤️" at bounding box center [1050, 474] width 34 height 30
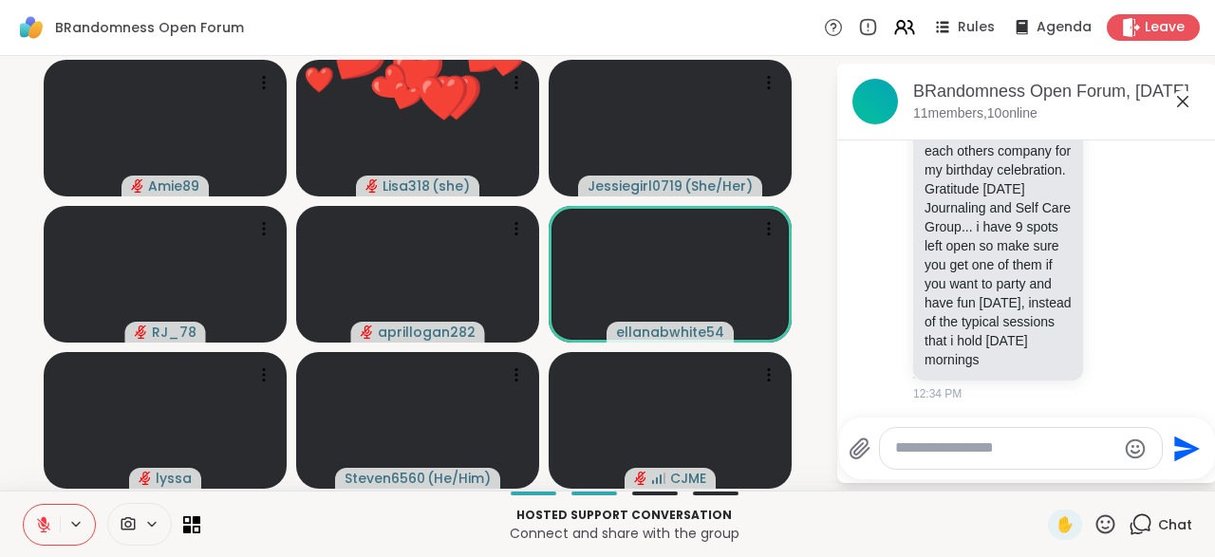
click at [1097, 539] on div "✋" at bounding box center [1082, 525] width 69 height 30
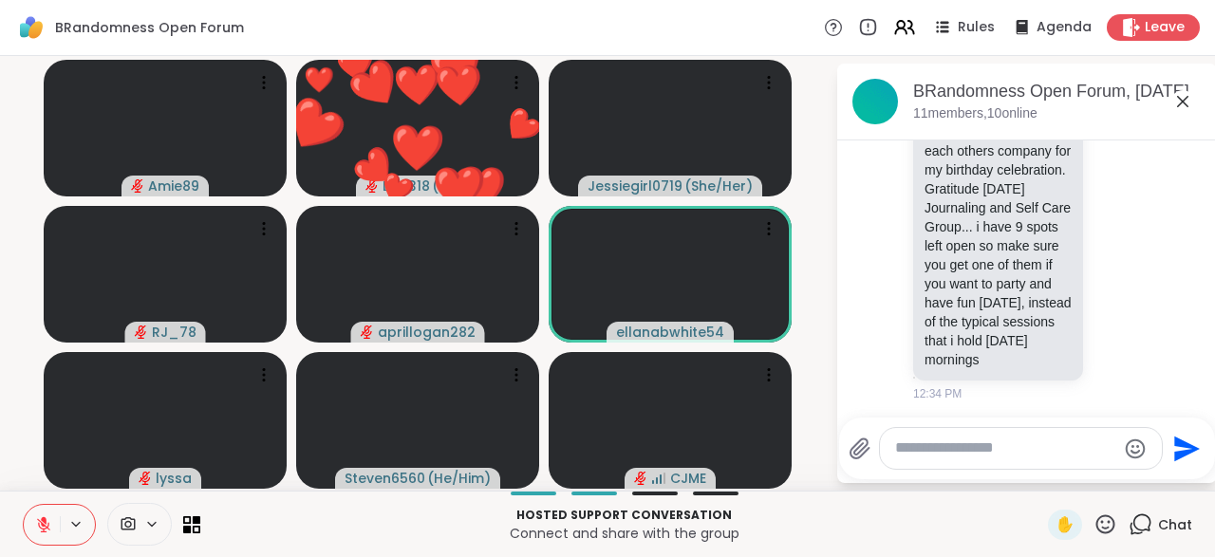
click at [1107, 527] on icon at bounding box center [1105, 525] width 24 height 24
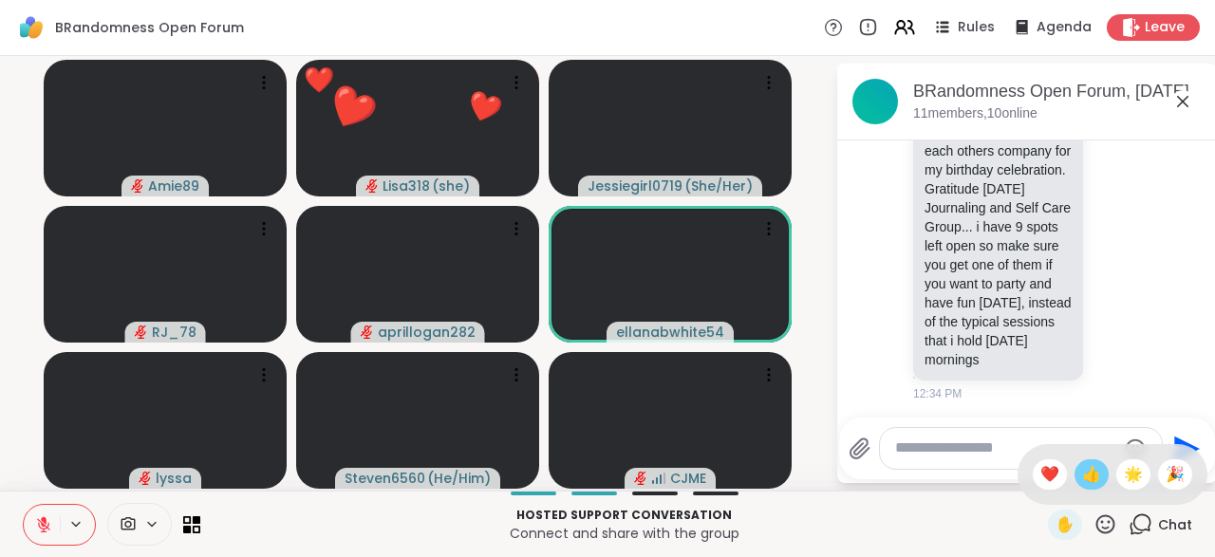
click at [1084, 482] on span "👍" at bounding box center [1091, 474] width 19 height 23
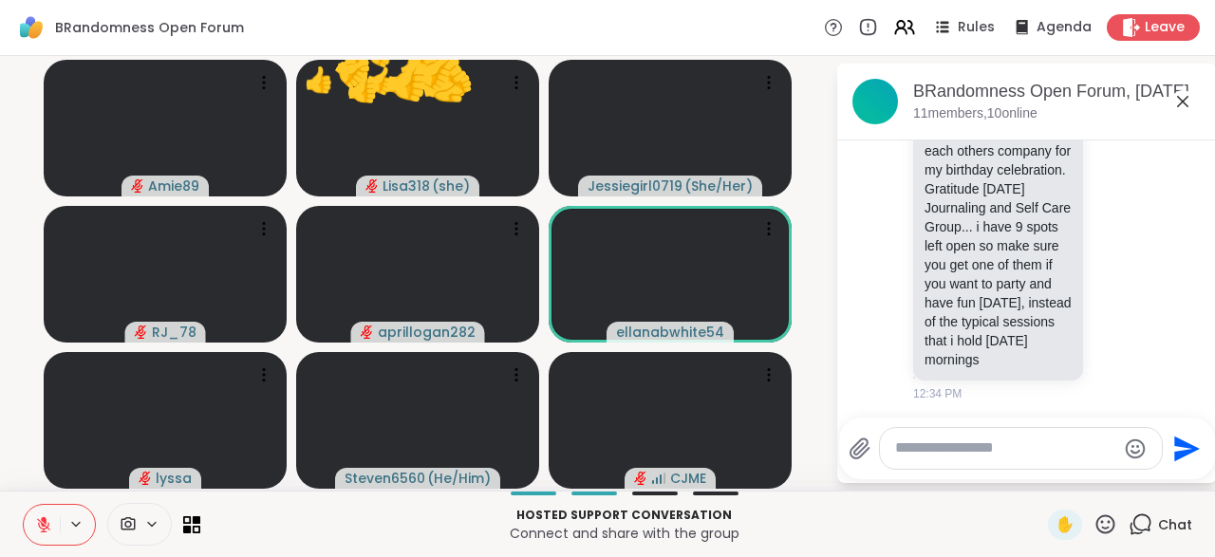
click at [1111, 535] on icon at bounding box center [1105, 525] width 24 height 24
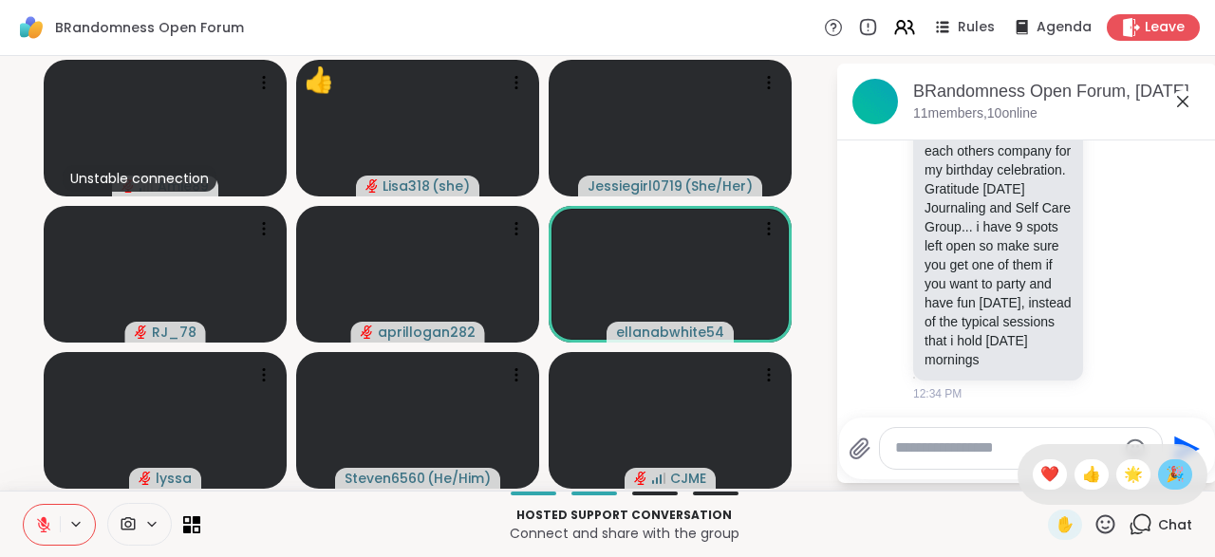
click at [1163, 485] on div "🎉" at bounding box center [1175, 474] width 34 height 30
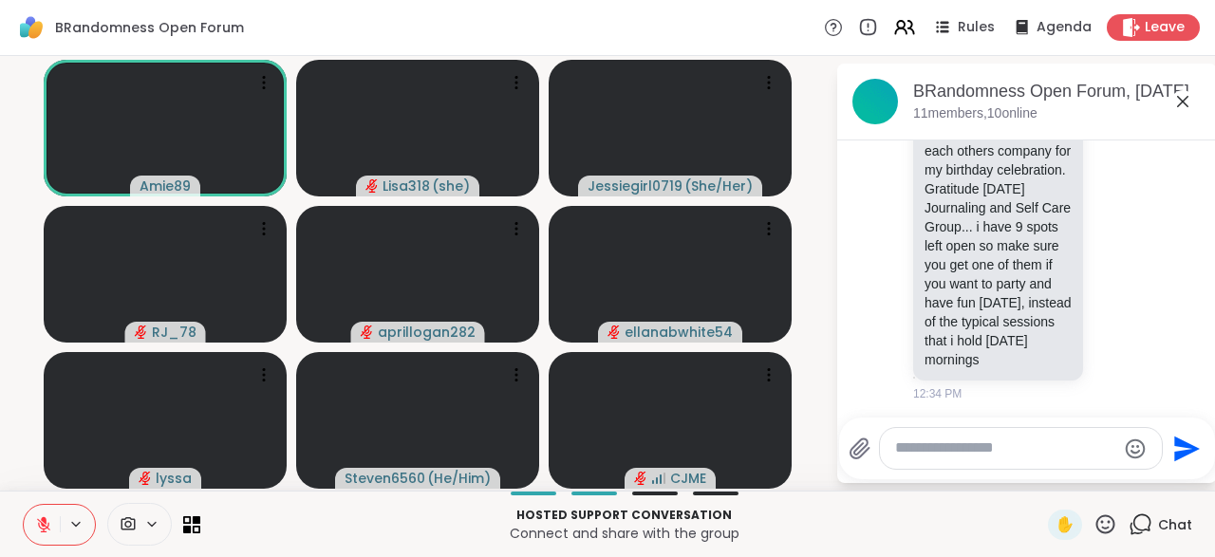
click at [1104, 536] on icon at bounding box center [1105, 525] width 24 height 24
click at [1080, 495] on div "✋ ❤️ 👍 🌟 🎉" at bounding box center [1113, 474] width 190 height 61
click at [1108, 532] on icon at bounding box center [1105, 525] width 24 height 24
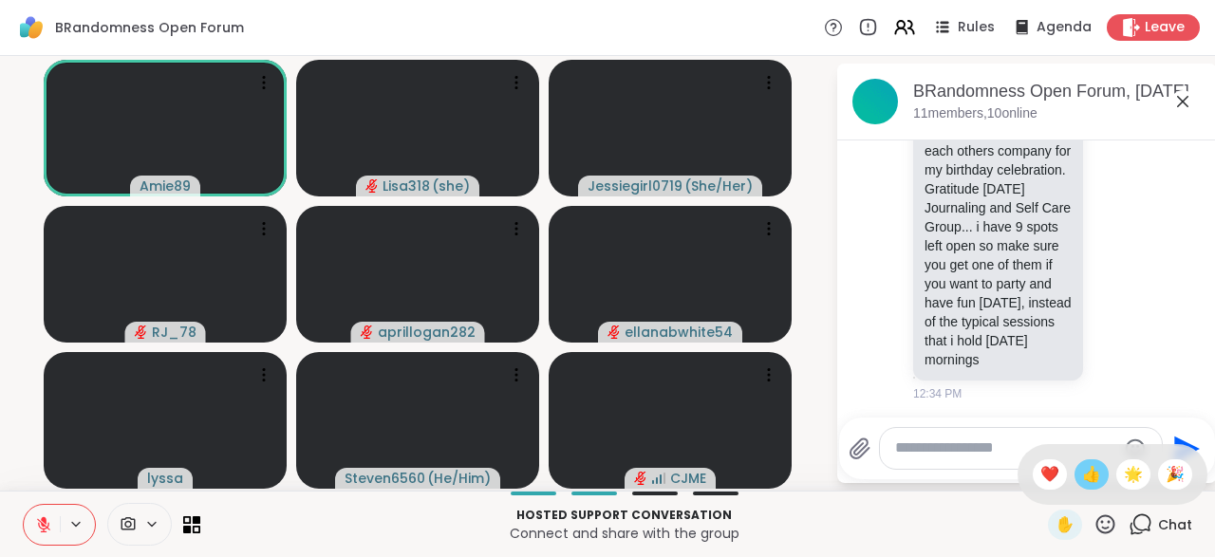
click at [1090, 480] on span "👍" at bounding box center [1091, 474] width 19 height 23
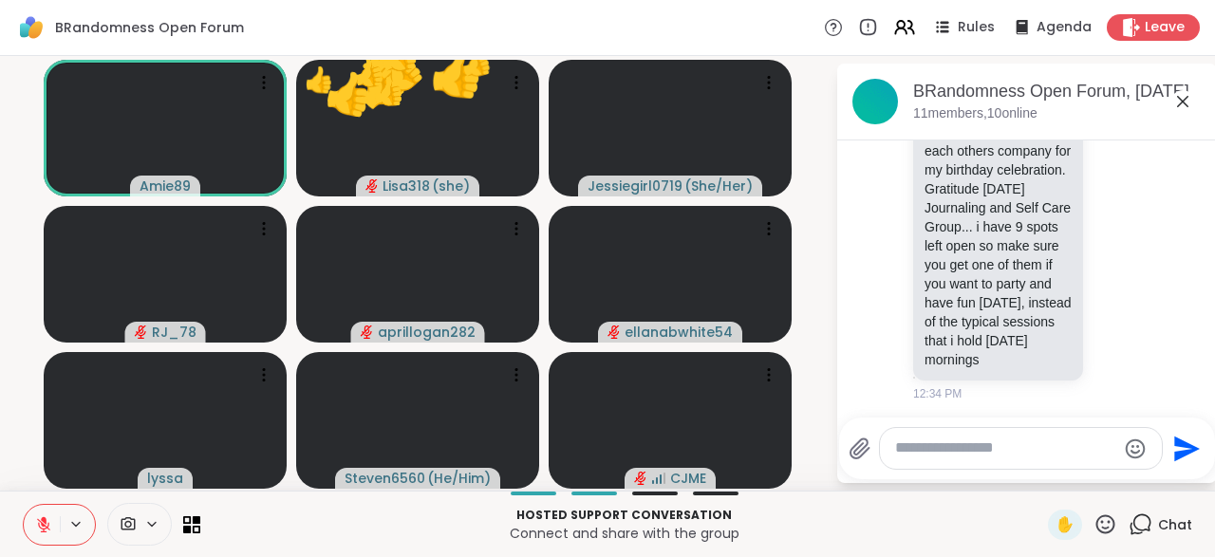
click at [1115, 531] on icon at bounding box center [1105, 525] width 24 height 24
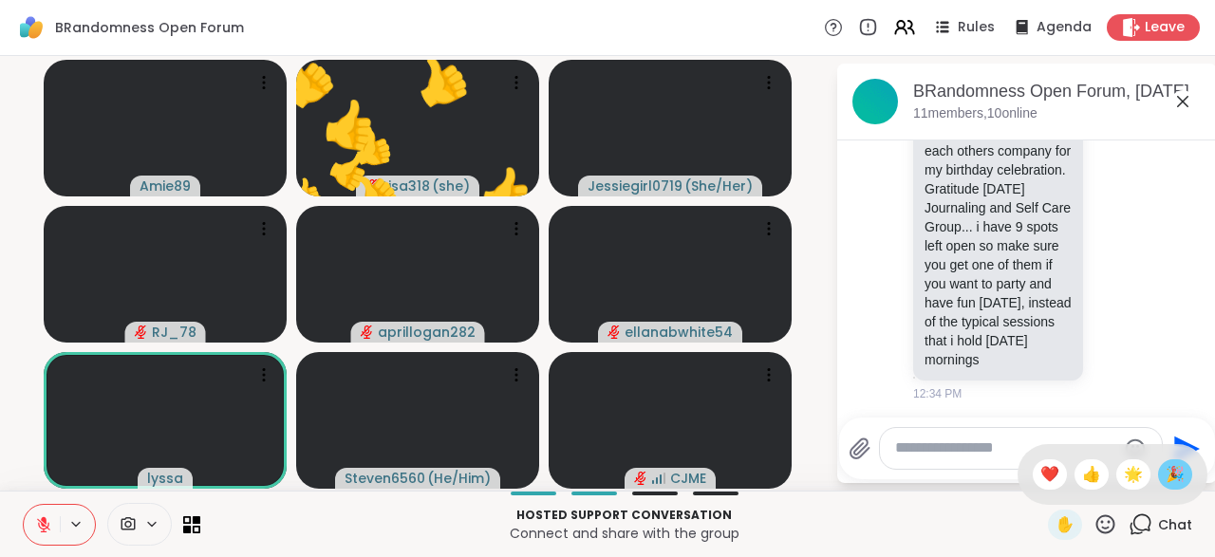
click at [1179, 477] on span "🎉" at bounding box center [1175, 474] width 19 height 23
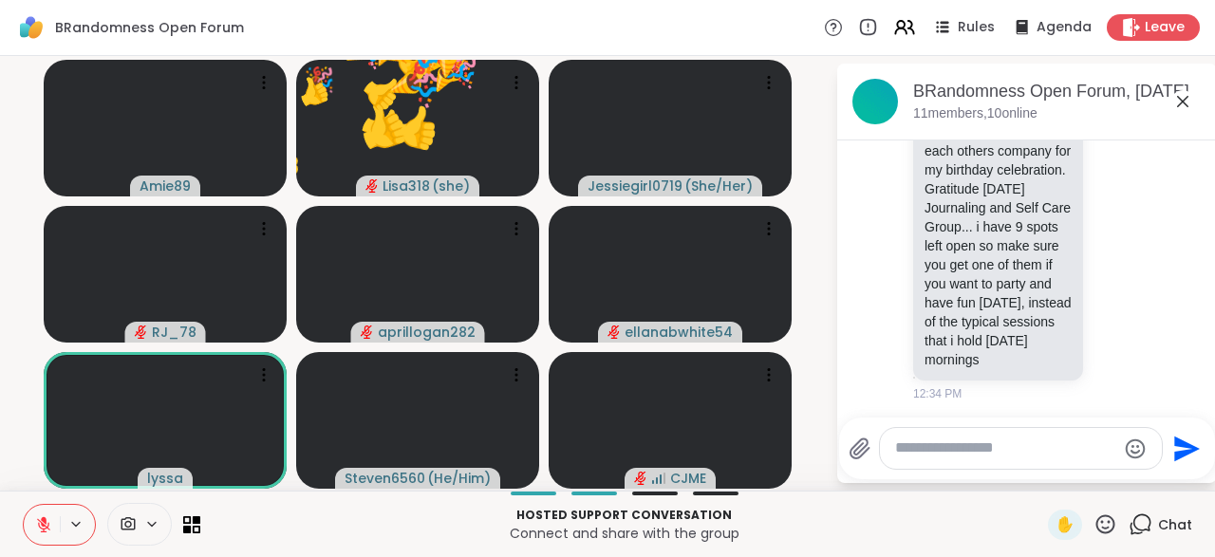
click at [1110, 536] on icon at bounding box center [1105, 525] width 24 height 24
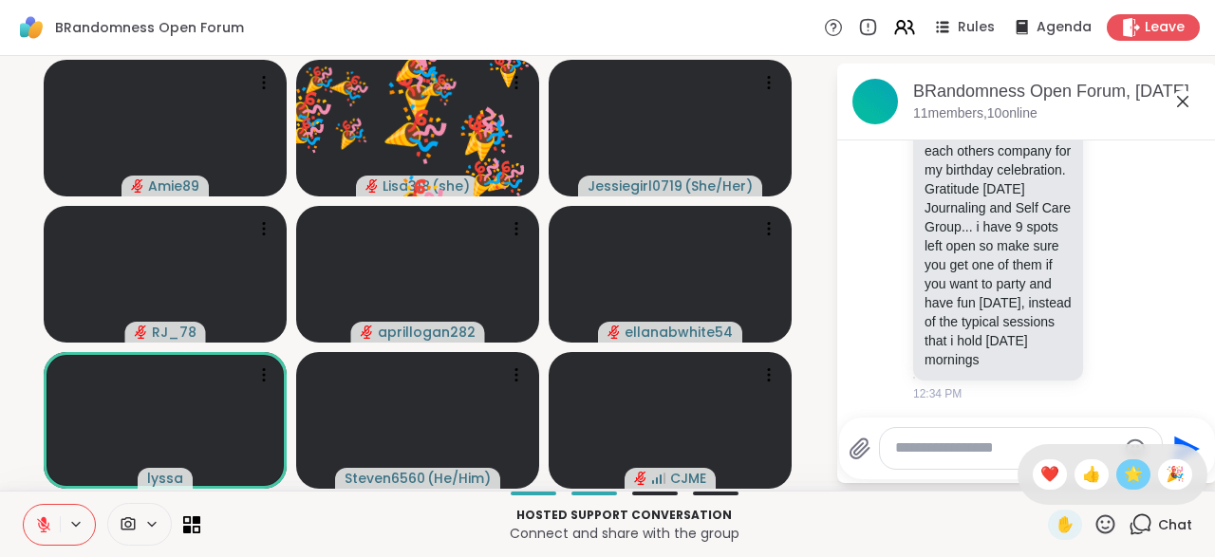
click at [1131, 485] on span "🌟" at bounding box center [1133, 474] width 19 height 23
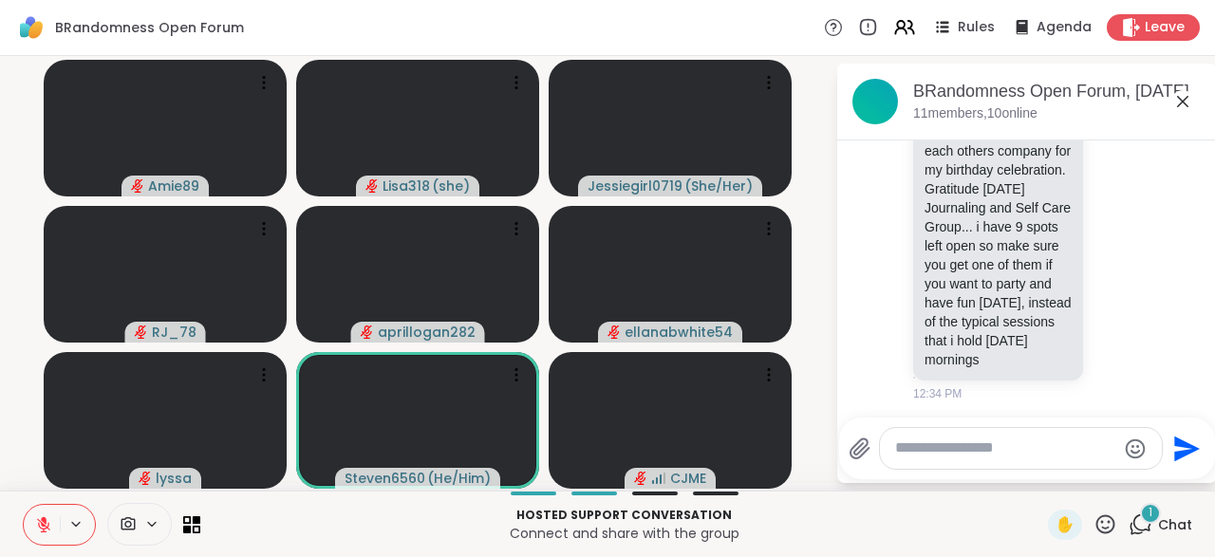
scroll to position [533, 0]
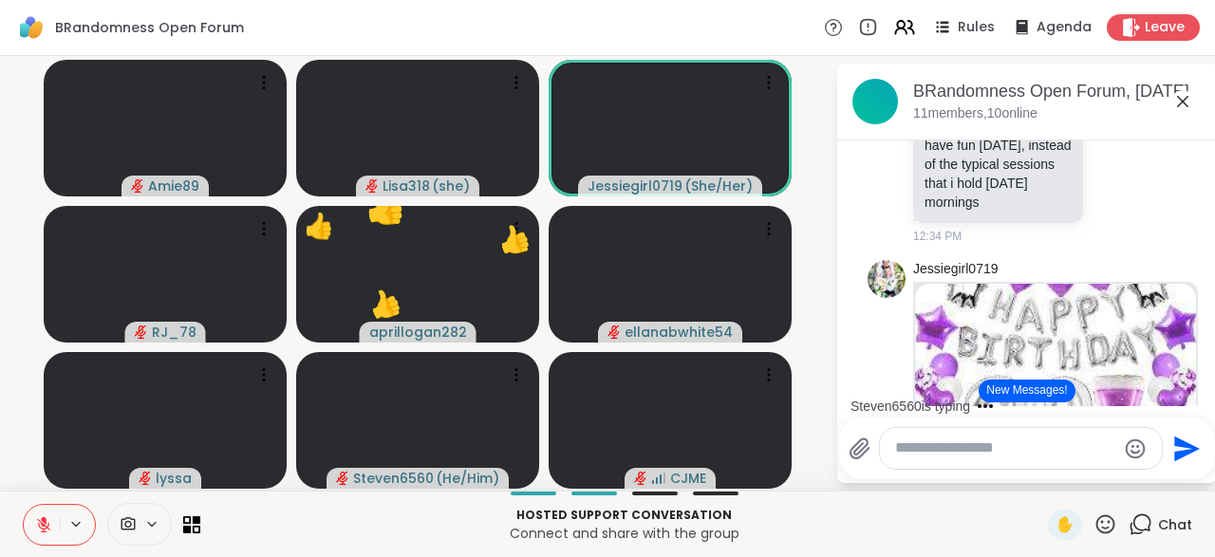
click at [925, 460] on div at bounding box center [1021, 448] width 282 height 41
click at [924, 457] on textarea "Type your message" at bounding box center [1005, 449] width 221 height 20
type textarea "**********"
click at [1192, 464] on icon "Send" at bounding box center [1187, 449] width 30 height 30
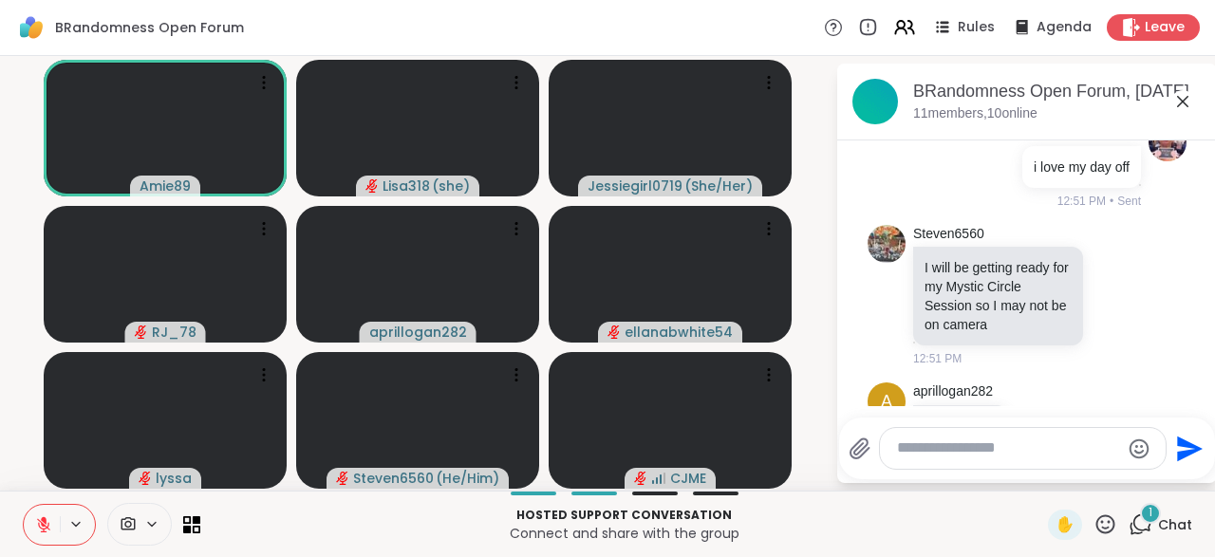
scroll to position [1479, 0]
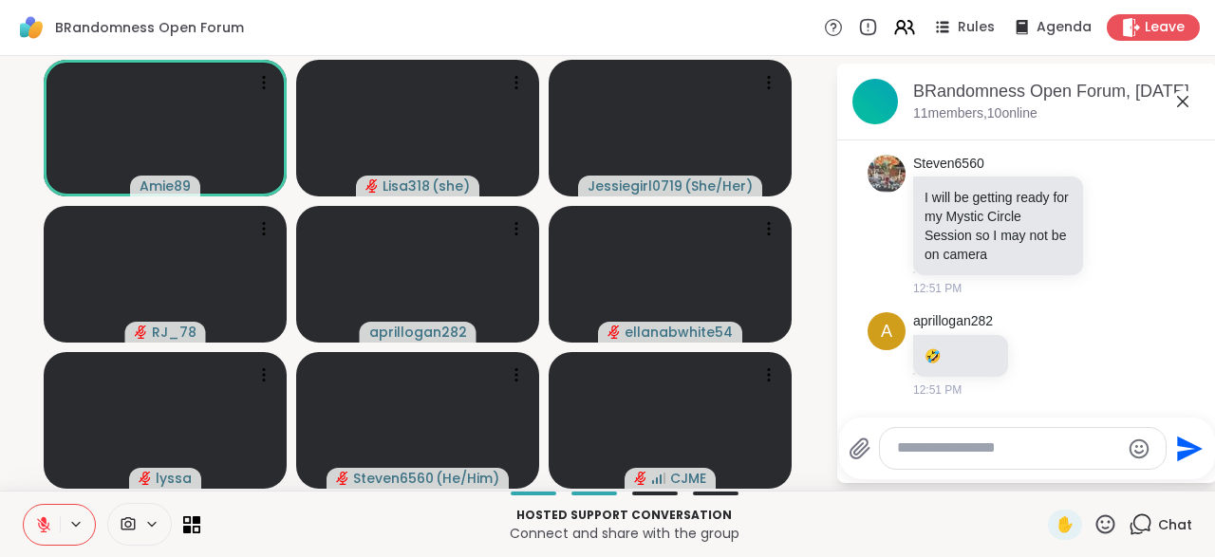
click at [935, 453] on textarea "Type your message" at bounding box center [1008, 449] width 222 height 20
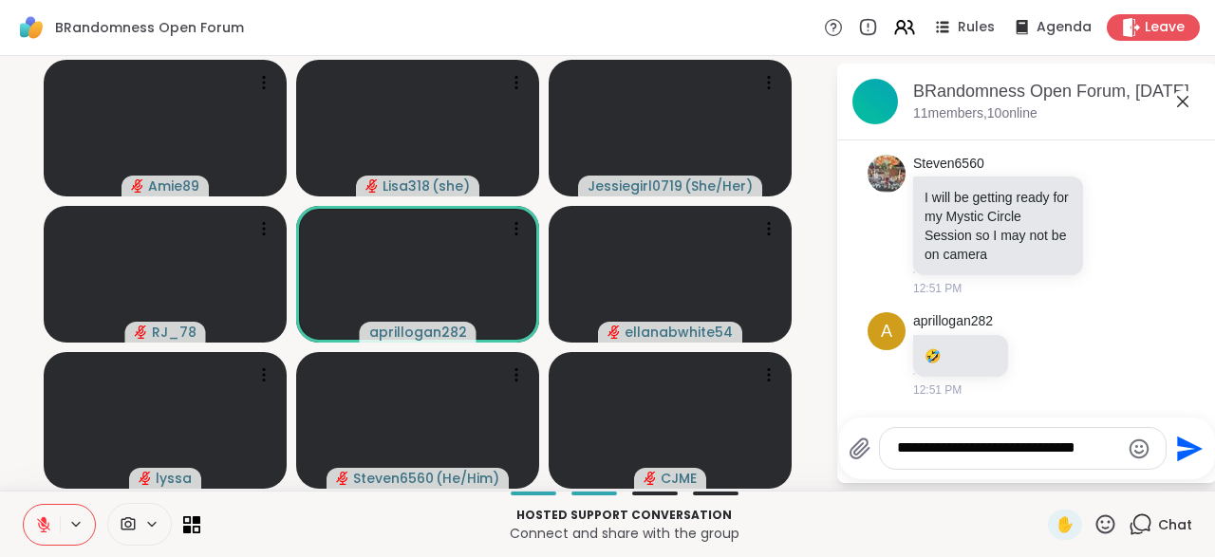
type textarea "**********"
click at [1185, 455] on icon "Send" at bounding box center [1190, 449] width 26 height 26
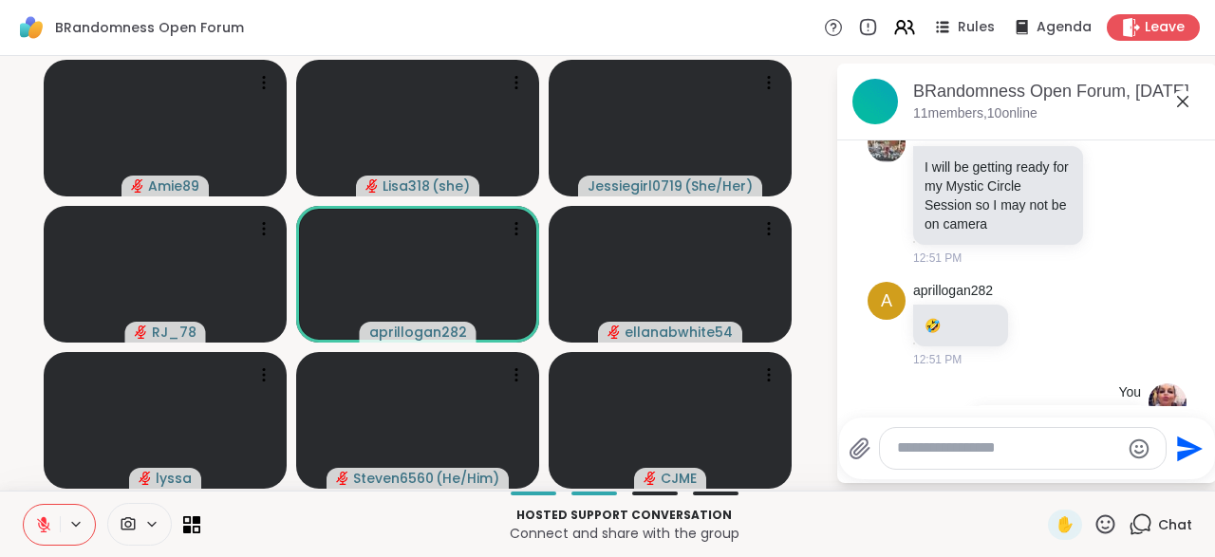
scroll to position [1598, 0]
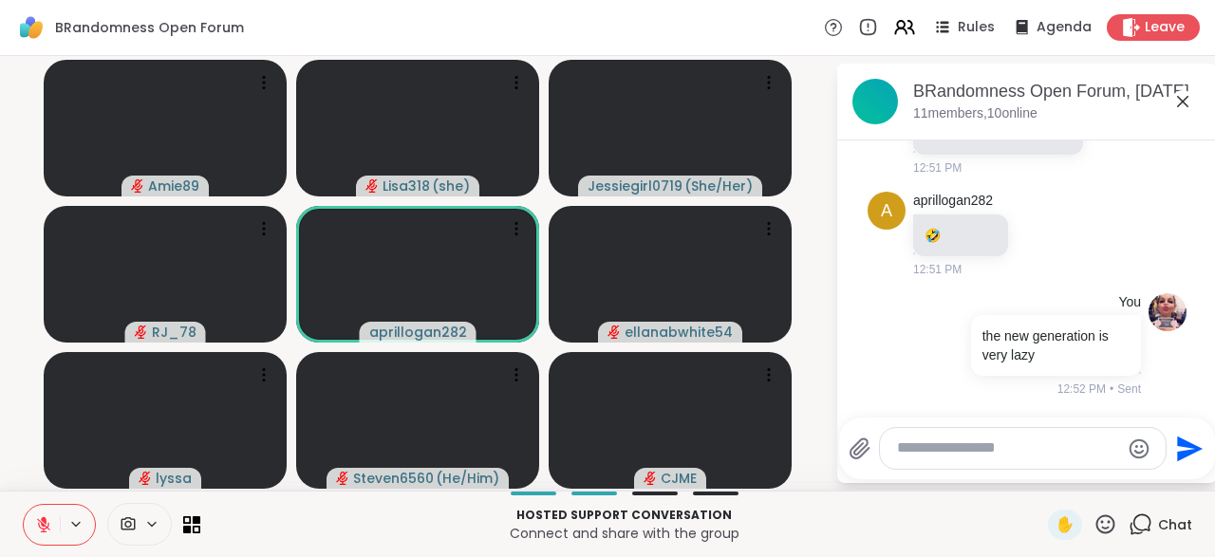
click at [977, 460] on div at bounding box center [1023, 448] width 286 height 41
click at [931, 454] on textarea "Type your message" at bounding box center [1008, 449] width 222 height 20
type textarea "**********"
click at [1189, 448] on icon "Send" at bounding box center [1190, 449] width 26 height 26
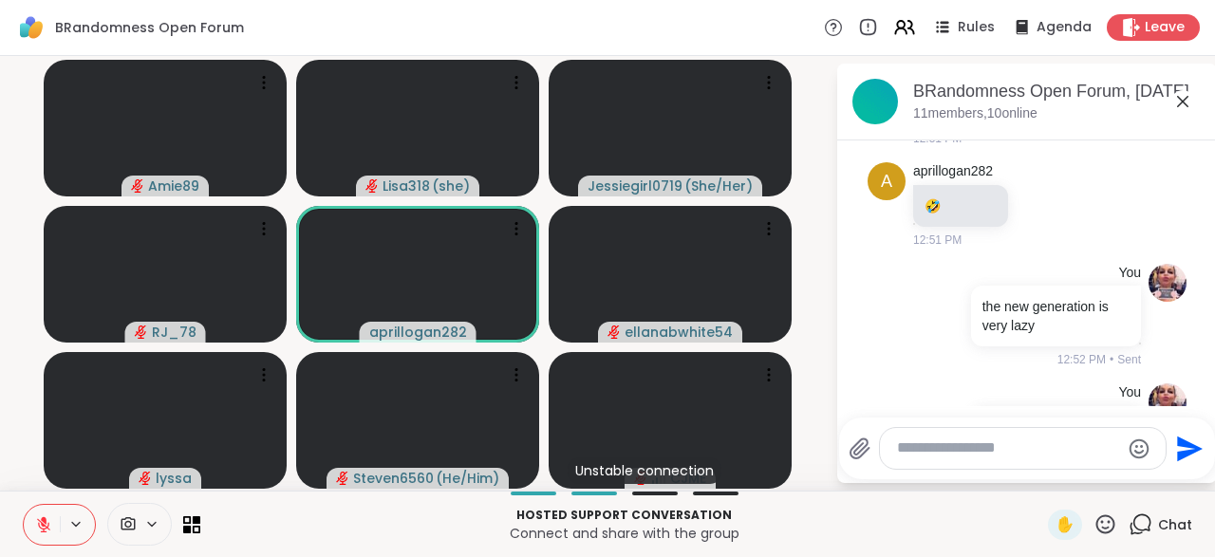
scroll to position [1718, 0]
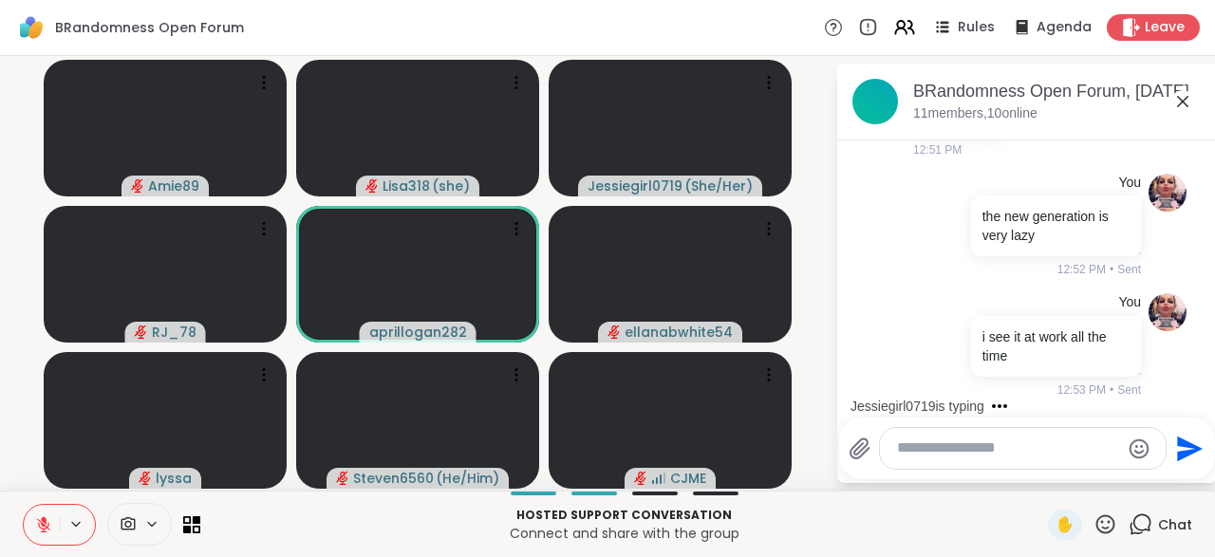
click at [1138, 458] on icon "Emoji picker" at bounding box center [1139, 449] width 20 height 20
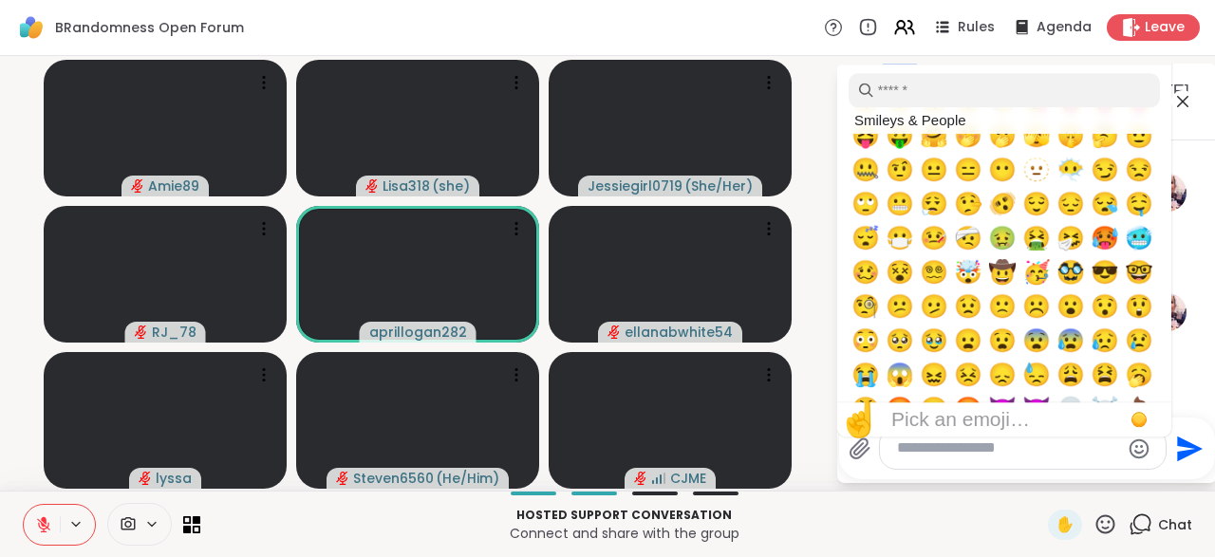
scroll to position [215, 0]
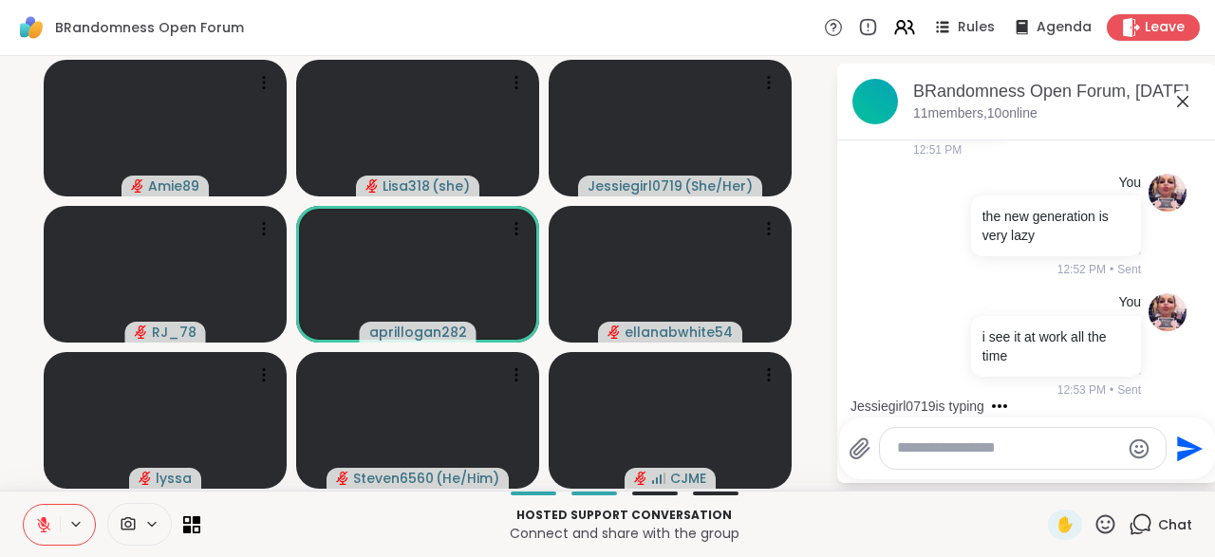
click at [42, 536] on button at bounding box center [42, 525] width 36 height 40
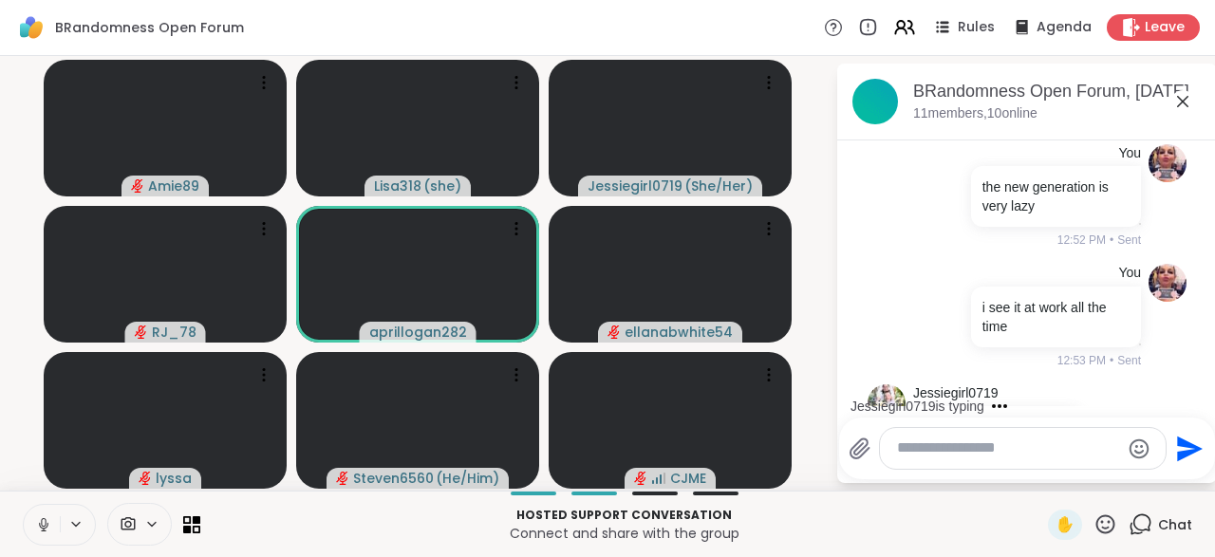
scroll to position [1895, 0]
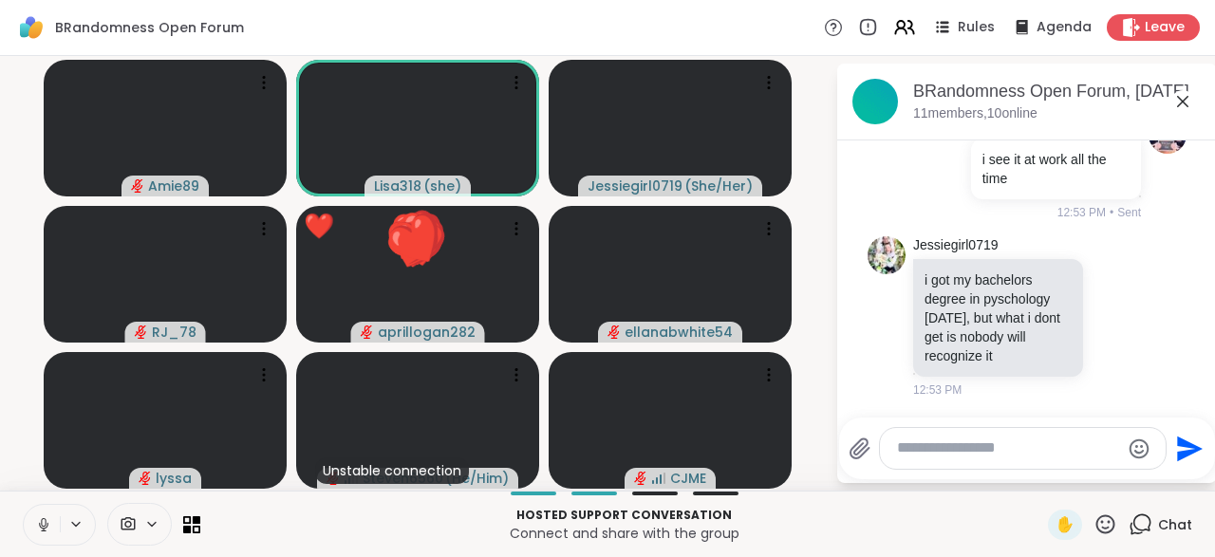
click at [24, 536] on button at bounding box center [42, 525] width 36 height 40
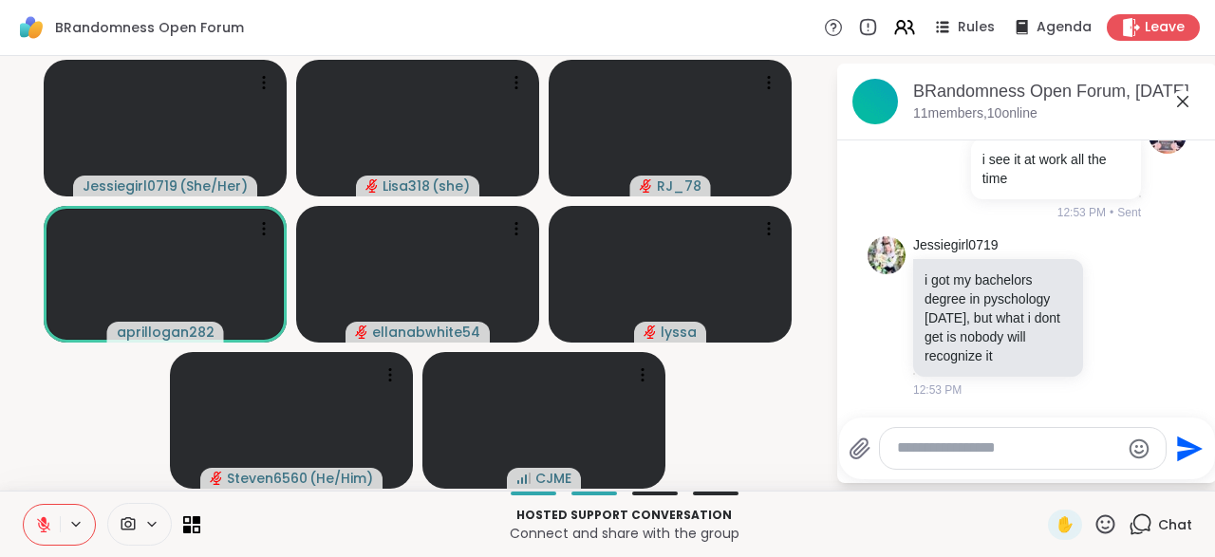
click at [1108, 539] on div "✋" at bounding box center [1082, 525] width 69 height 30
click at [1111, 526] on icon at bounding box center [1105, 525] width 24 height 24
click at [1140, 483] on span "🌟" at bounding box center [1133, 474] width 19 height 23
click at [1113, 535] on icon at bounding box center [1105, 525] width 24 height 24
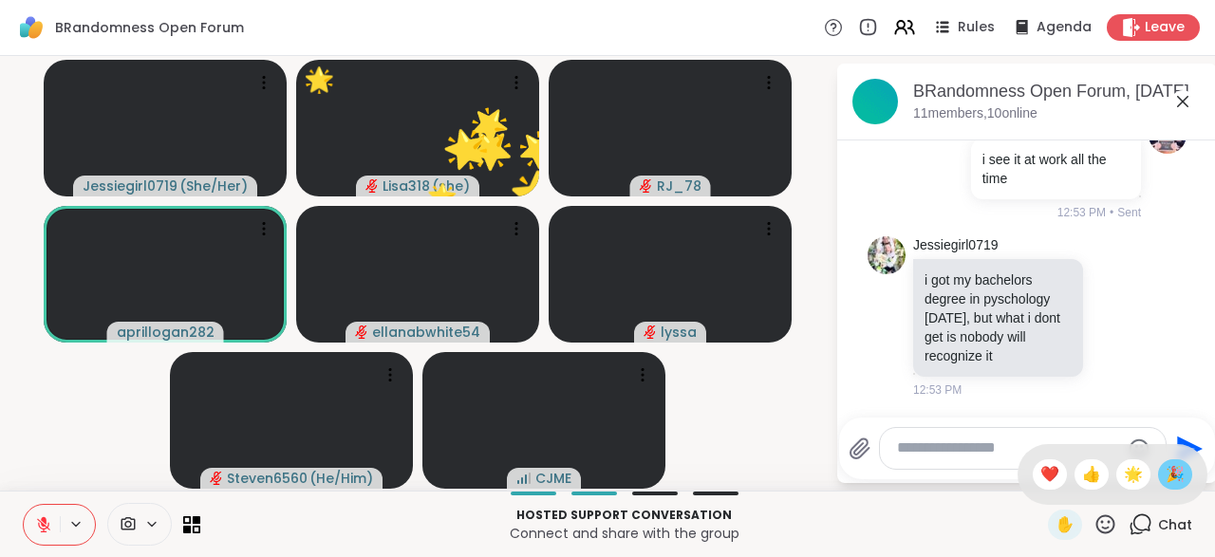
click at [1172, 483] on span "🎉" at bounding box center [1175, 474] width 19 height 23
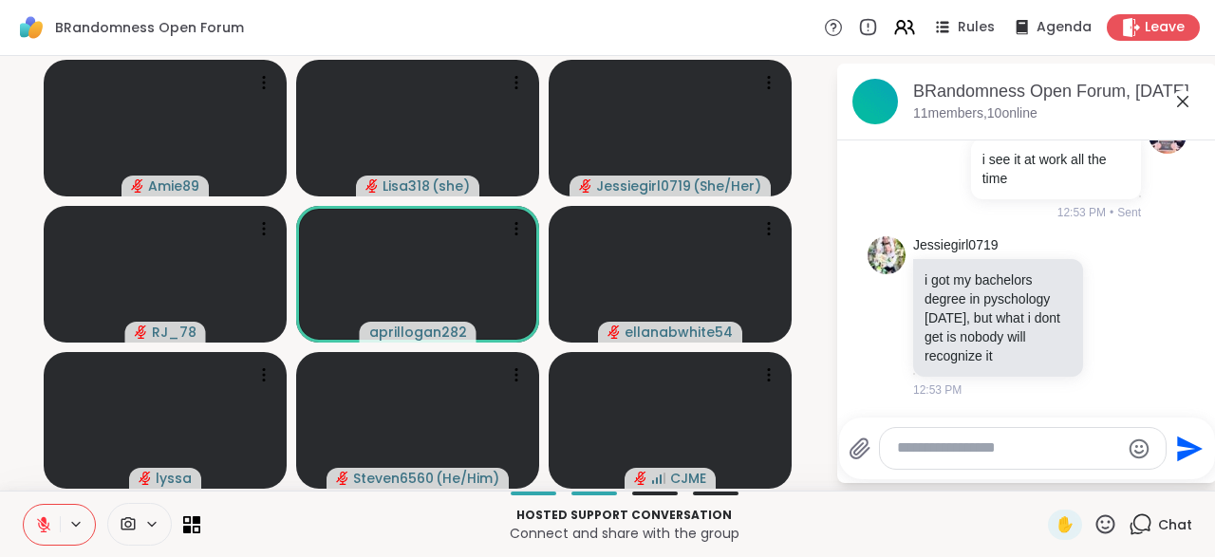
click at [1112, 527] on icon at bounding box center [1105, 525] width 24 height 24
click at [1094, 485] on span "👍" at bounding box center [1091, 474] width 19 height 23
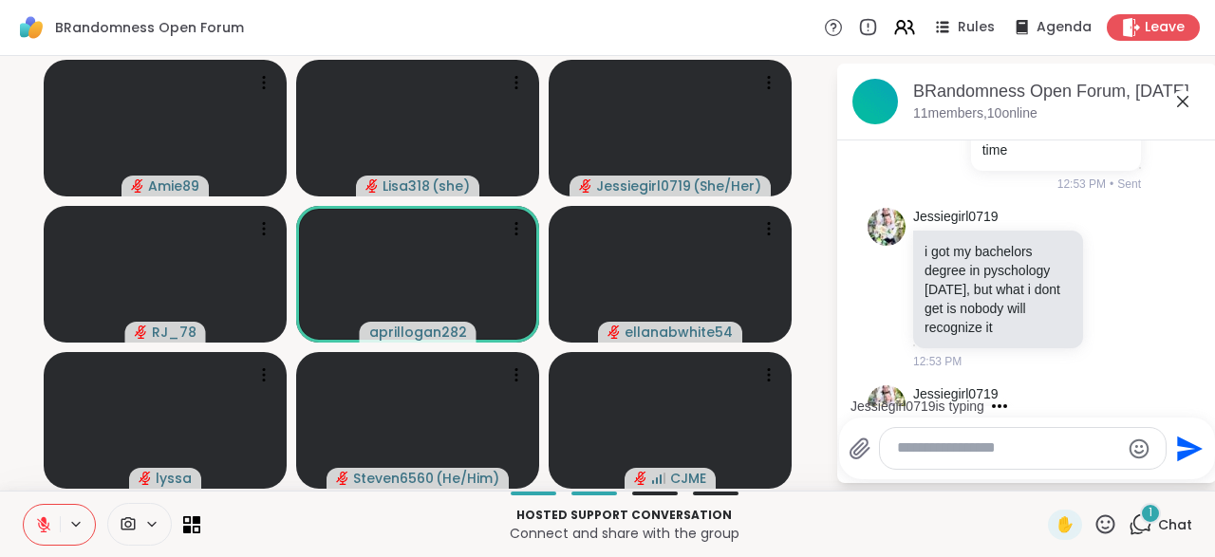
scroll to position [1995, 0]
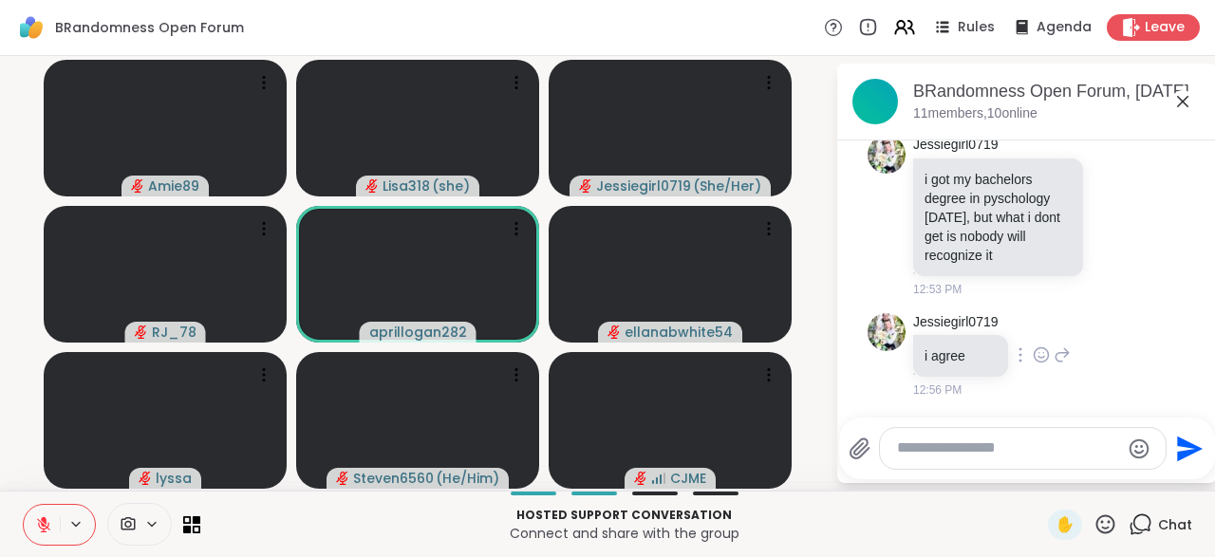
click at [1034, 364] on icon at bounding box center [1041, 355] width 17 height 19
click at [1000, 341] on button "Select Reaction: Thumbs up" at bounding box center [1000, 325] width 38 height 38
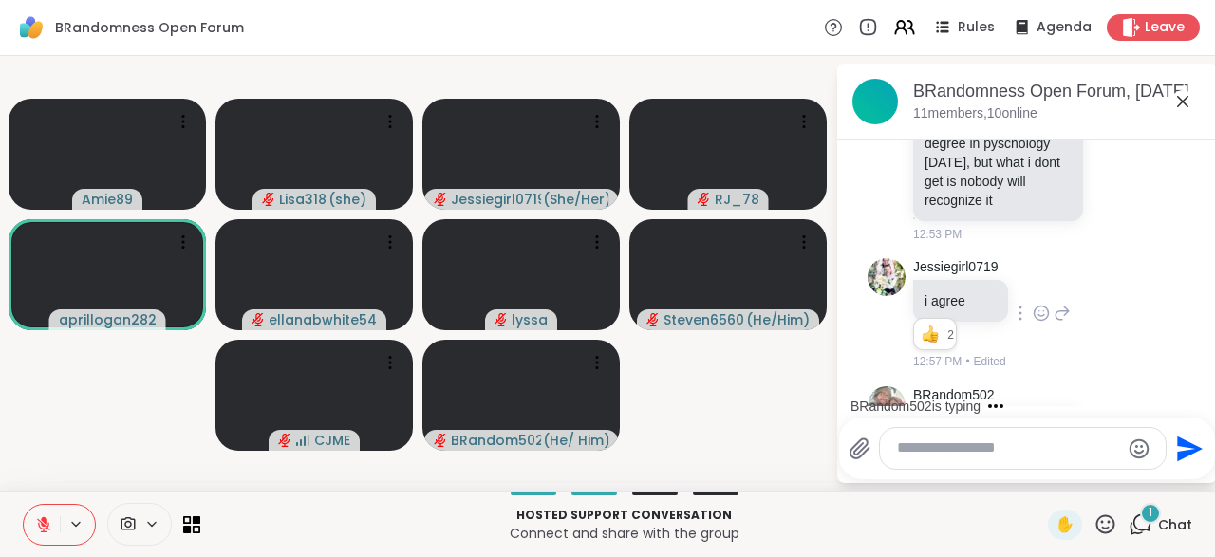
scroll to position [2141, 0]
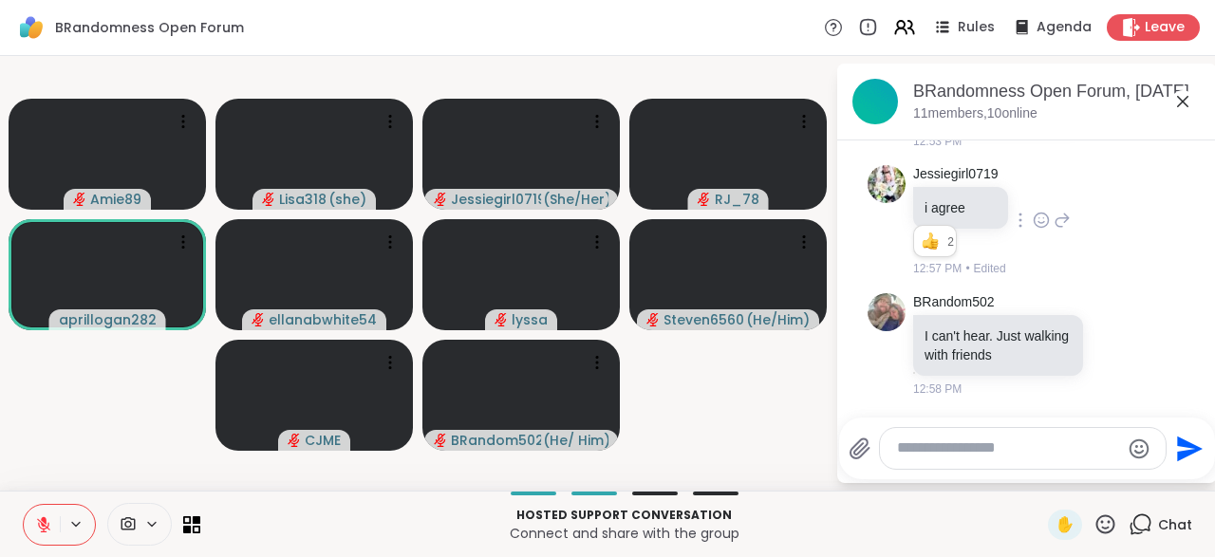
click at [28, 533] on button at bounding box center [42, 525] width 36 height 40
click at [29, 530] on button at bounding box center [42, 525] width 36 height 40
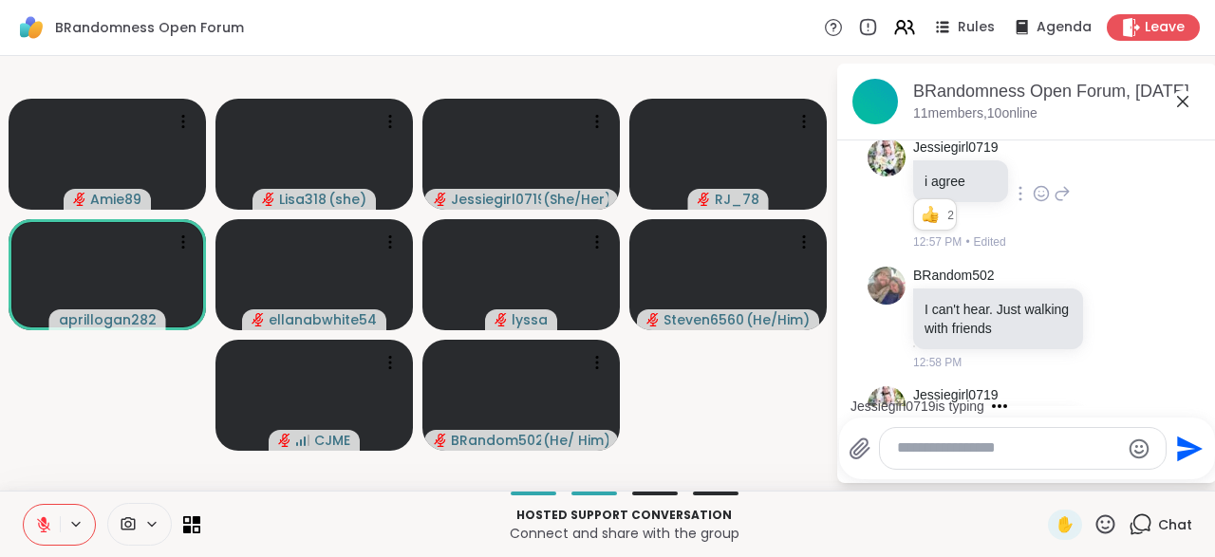
scroll to position [2356, 0]
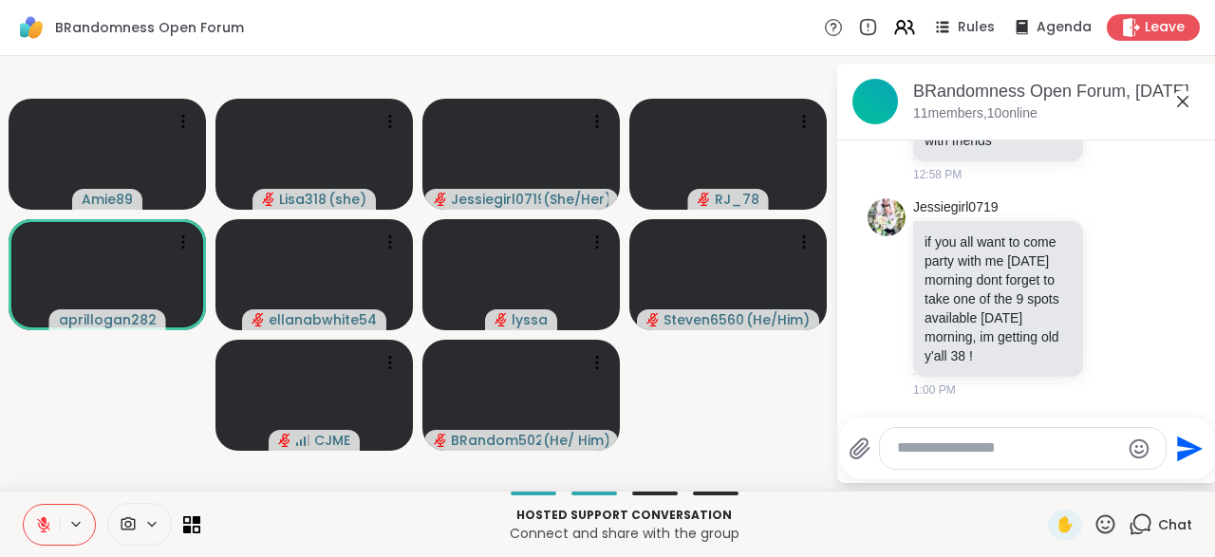
click at [34, 534] on button at bounding box center [42, 525] width 36 height 40
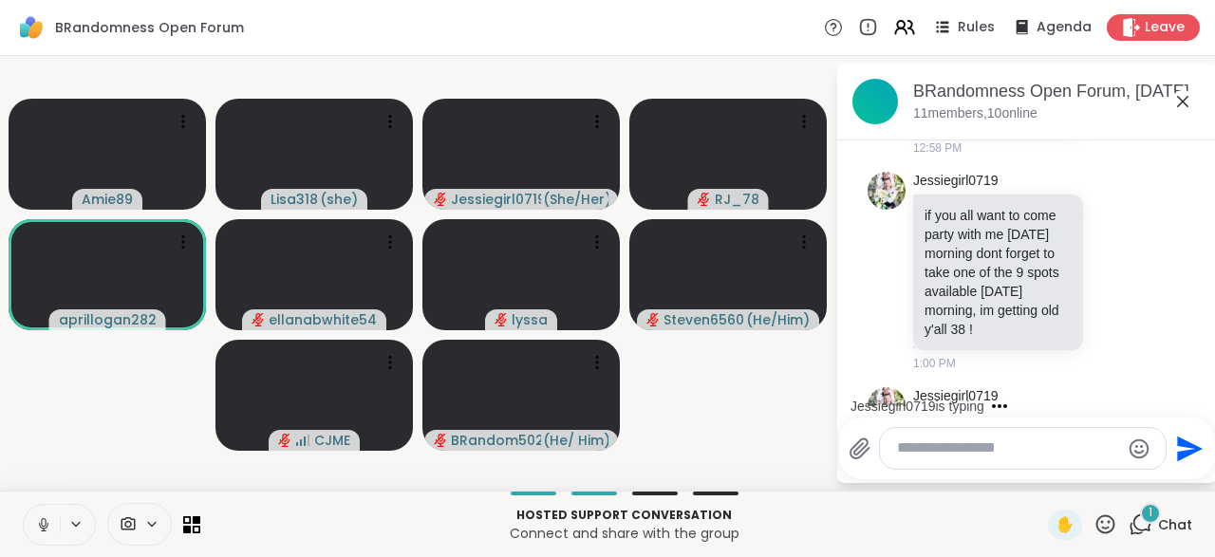
scroll to position [2457, 0]
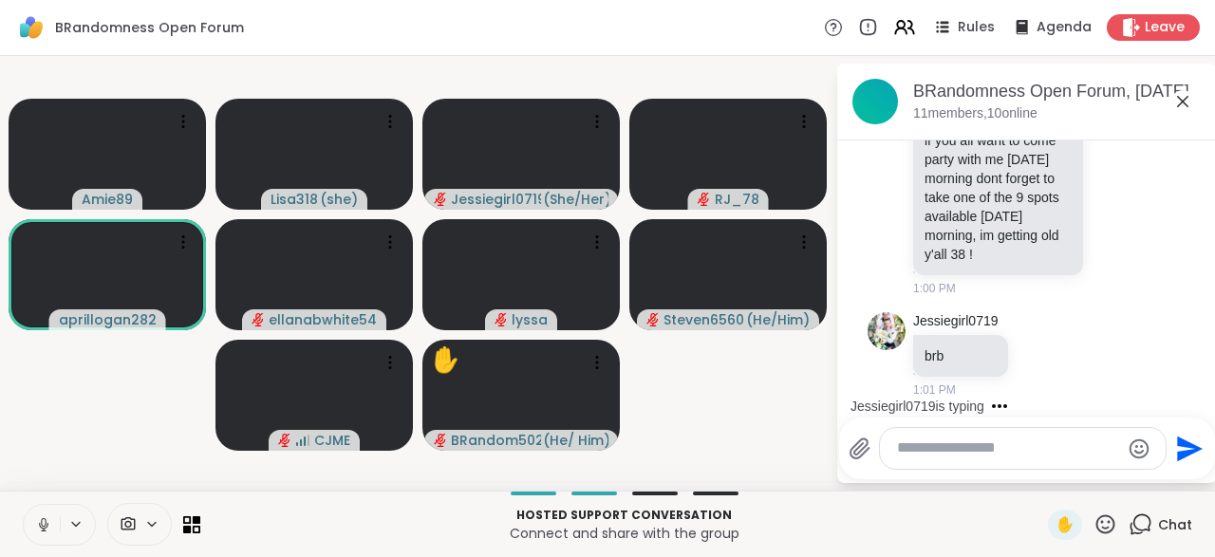
click at [35, 530] on icon at bounding box center [43, 524] width 17 height 17
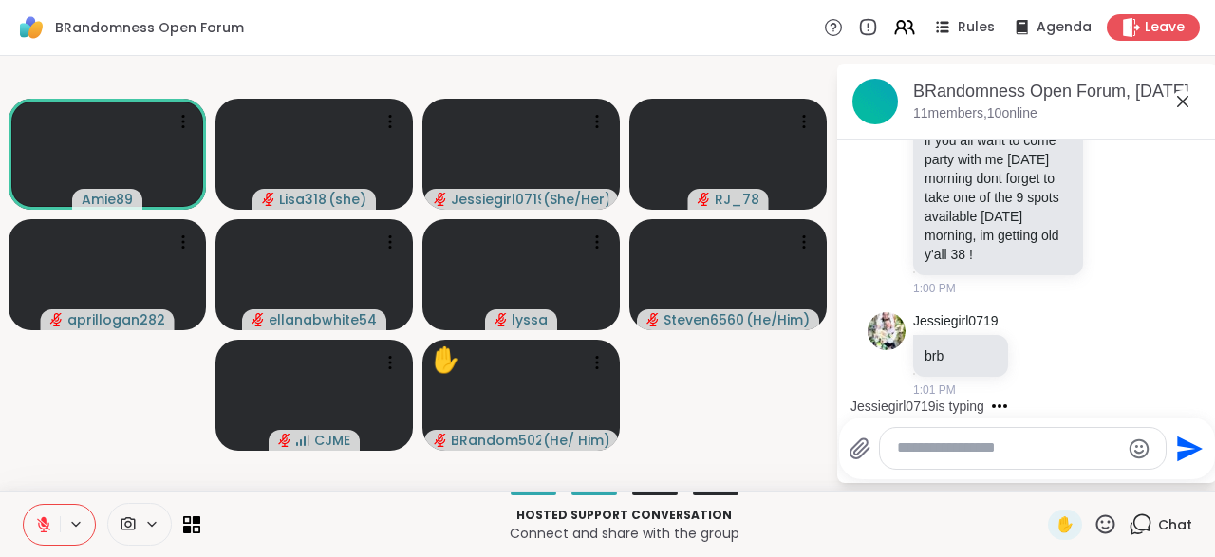
click at [965, 447] on textarea "Type your message" at bounding box center [1008, 449] width 222 height 20
type textarea "**********"
click at [1185, 441] on icon "Send" at bounding box center [1187, 449] width 30 height 30
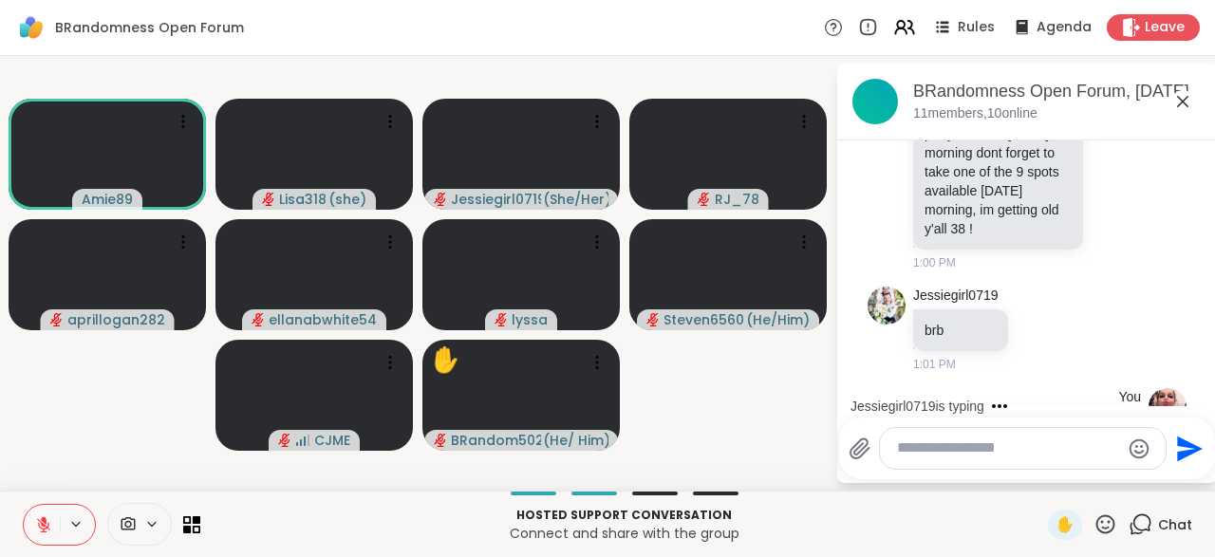
scroll to position [2557, 0]
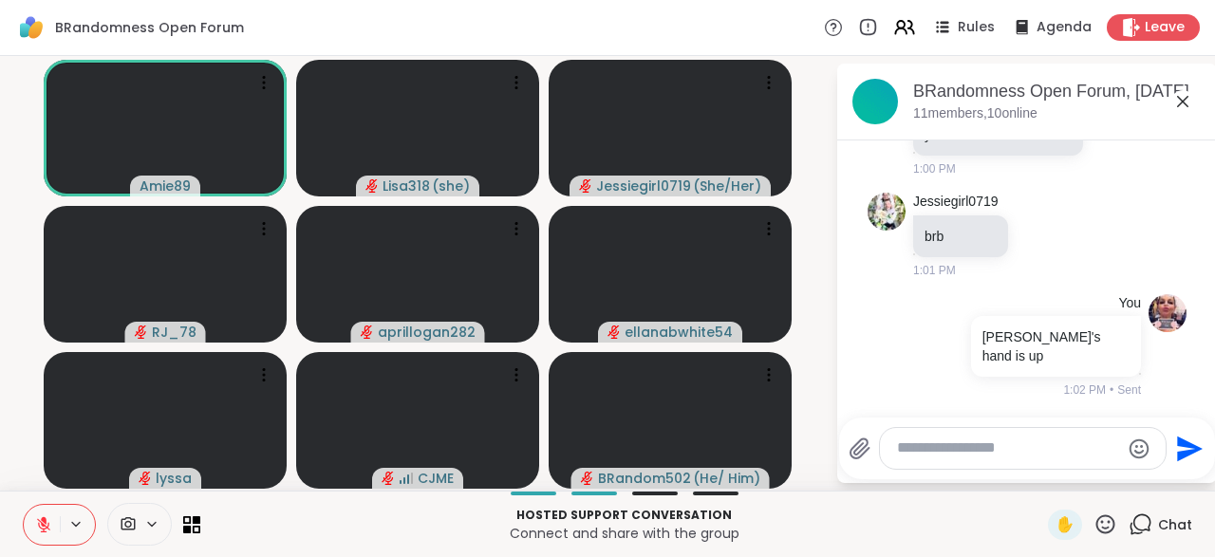
click at [31, 525] on button at bounding box center [42, 525] width 36 height 40
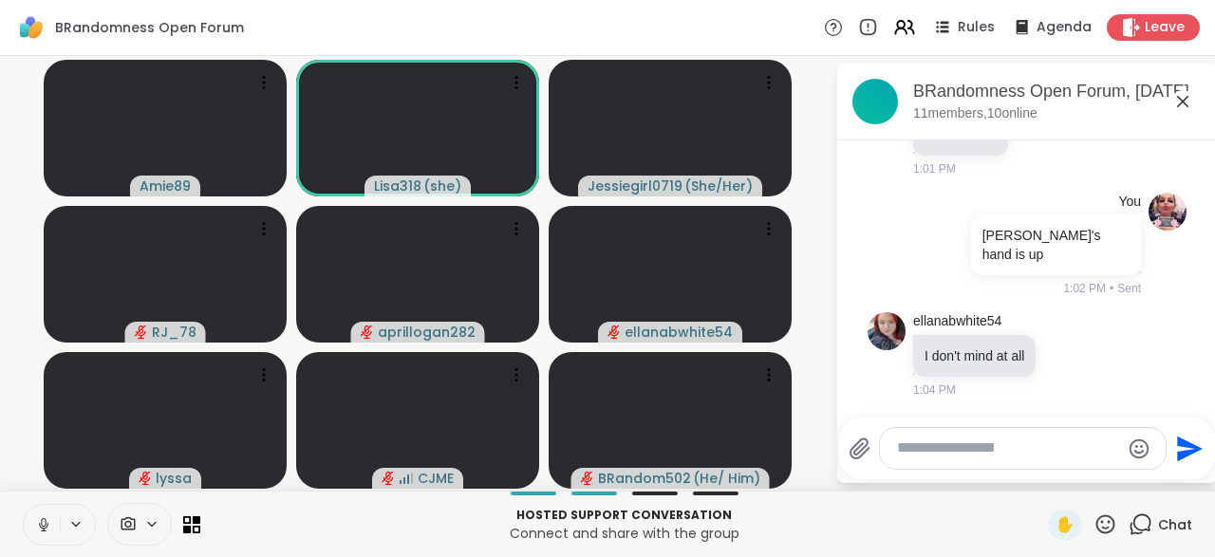
click at [47, 514] on button at bounding box center [42, 525] width 36 height 40
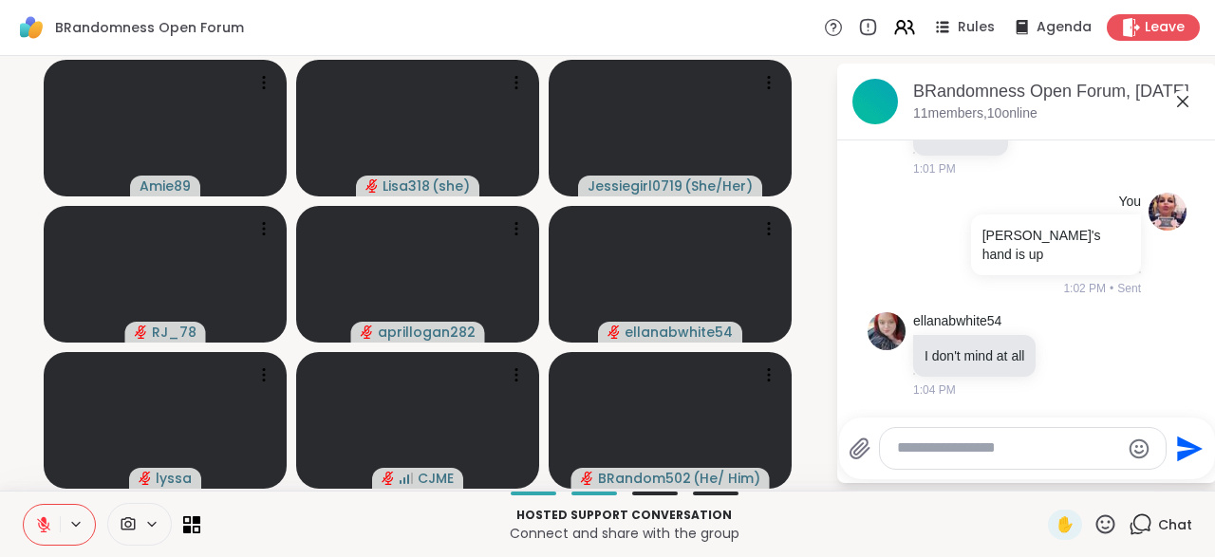
click at [30, 523] on button at bounding box center [42, 525] width 36 height 40
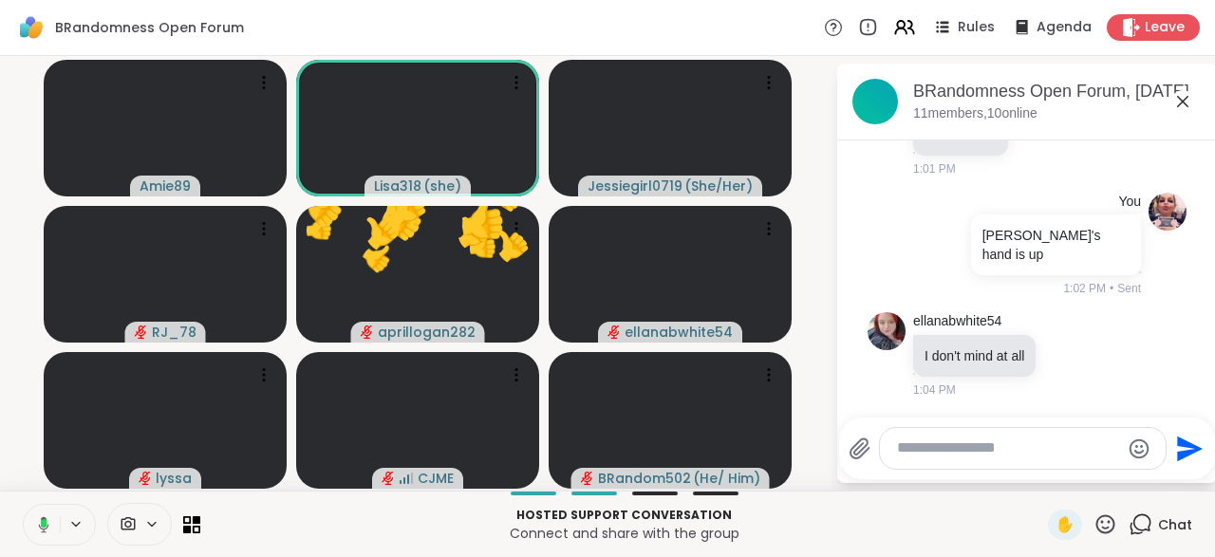
click at [37, 533] on icon at bounding box center [40, 524] width 17 height 17
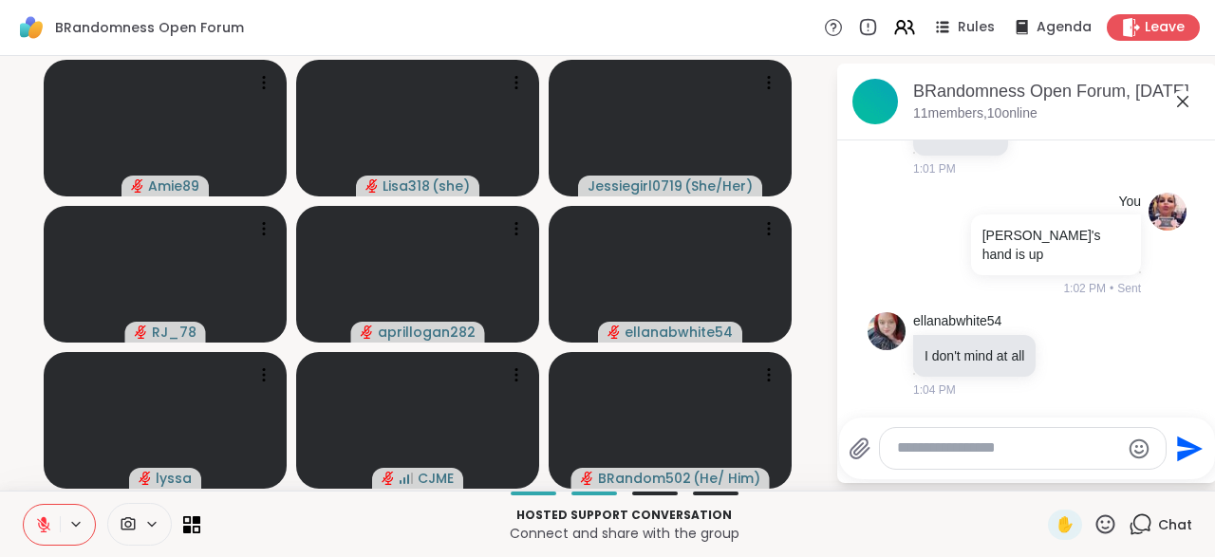
click at [52, 523] on button at bounding box center [42, 525] width 36 height 40
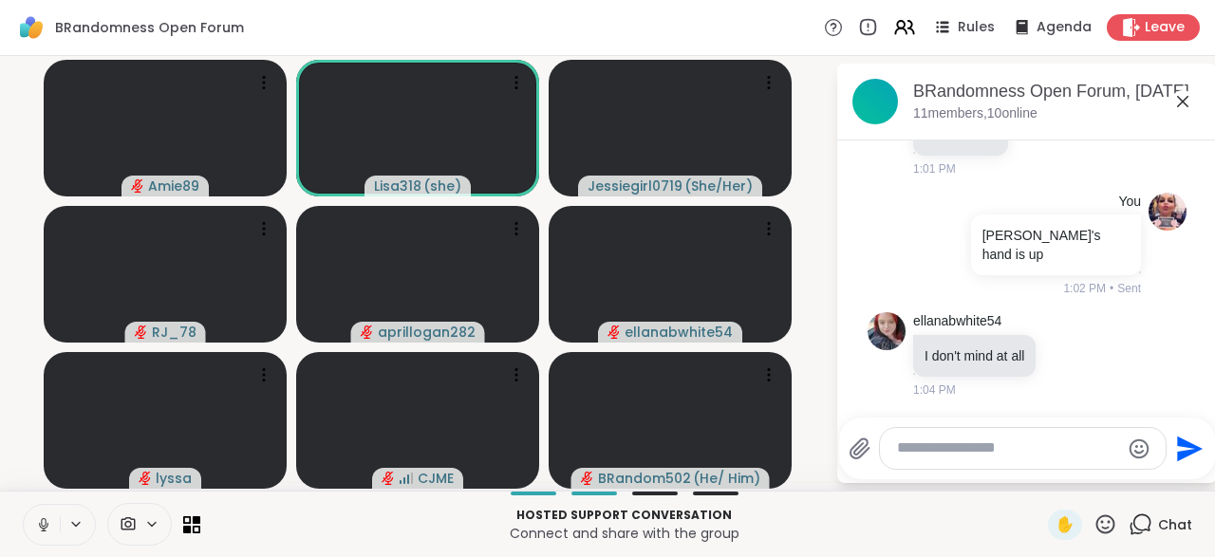
click at [27, 530] on button at bounding box center [42, 525] width 36 height 40
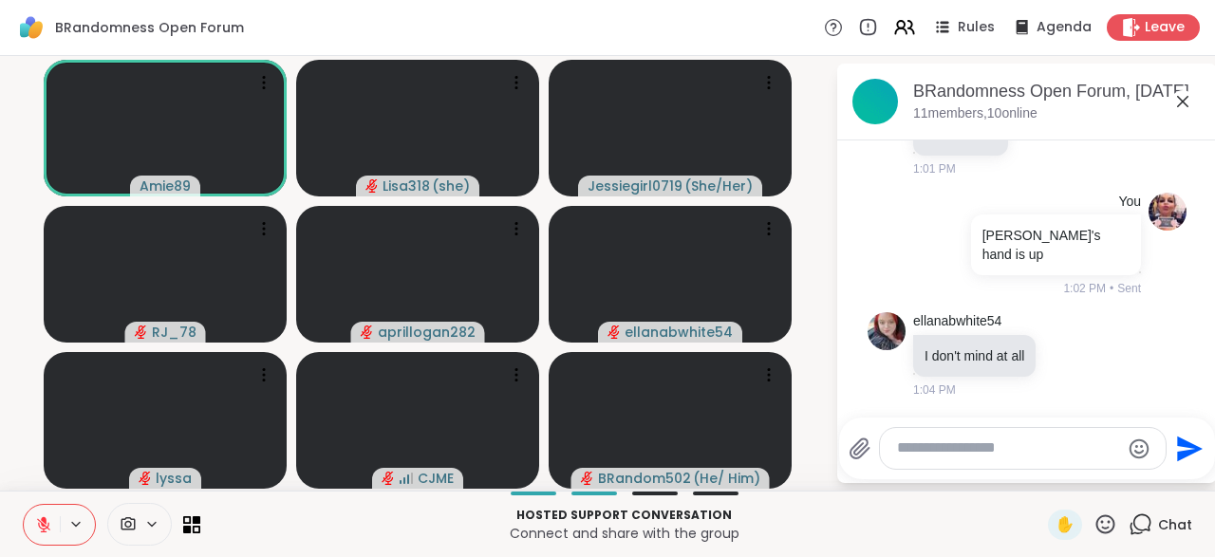
click at [49, 527] on icon at bounding box center [43, 524] width 17 height 17
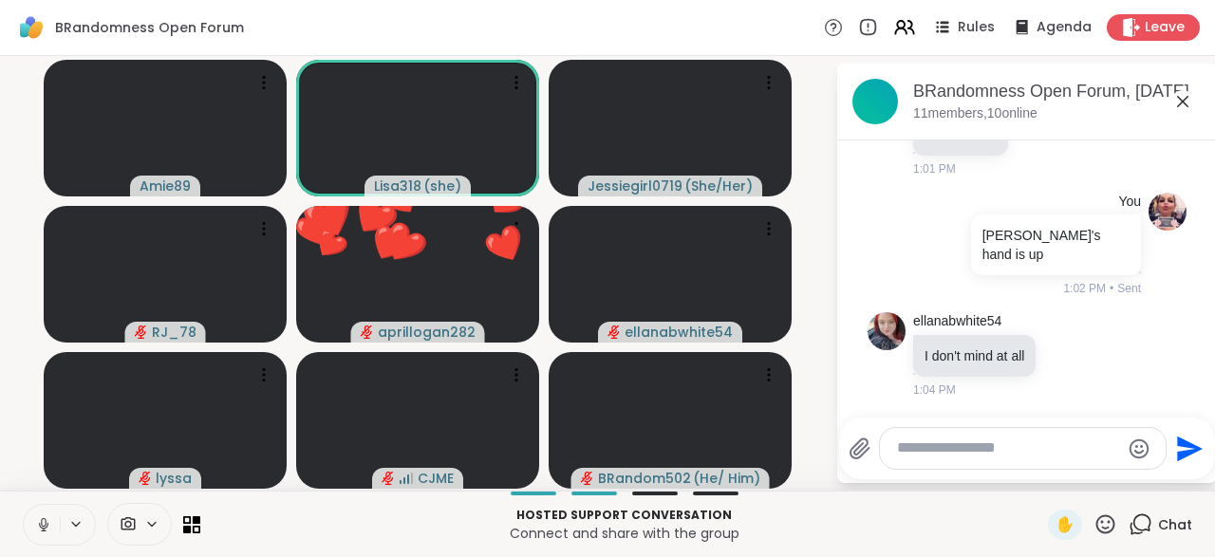
click at [35, 527] on icon at bounding box center [43, 524] width 17 height 17
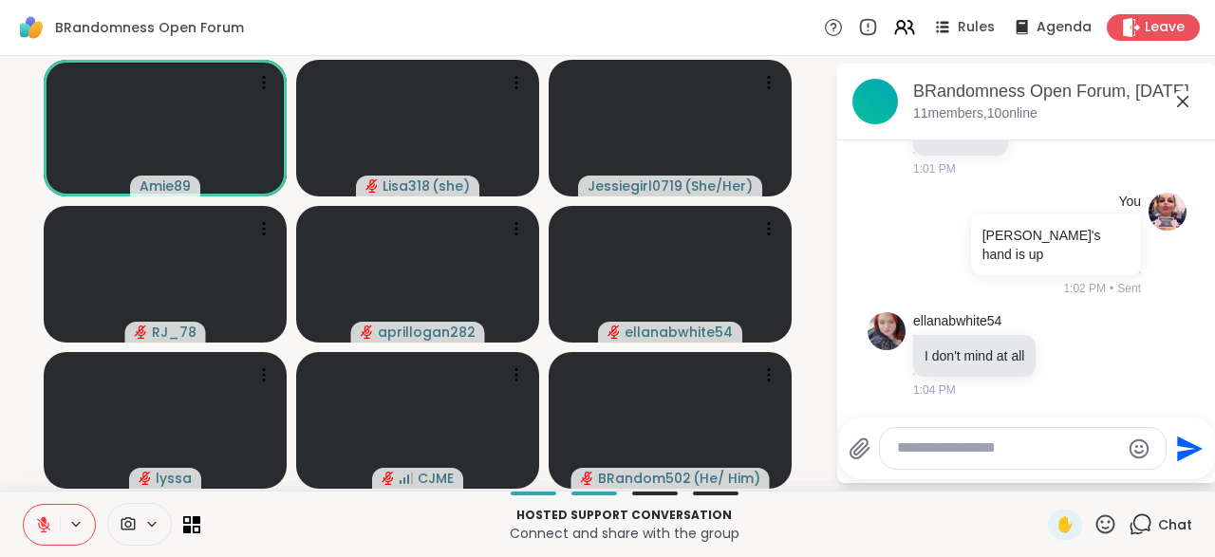
click at [948, 457] on textarea "Type your message" at bounding box center [1008, 449] width 222 height 20
type textarea "**********"
click at [1178, 441] on icon "Send" at bounding box center [1190, 449] width 26 height 26
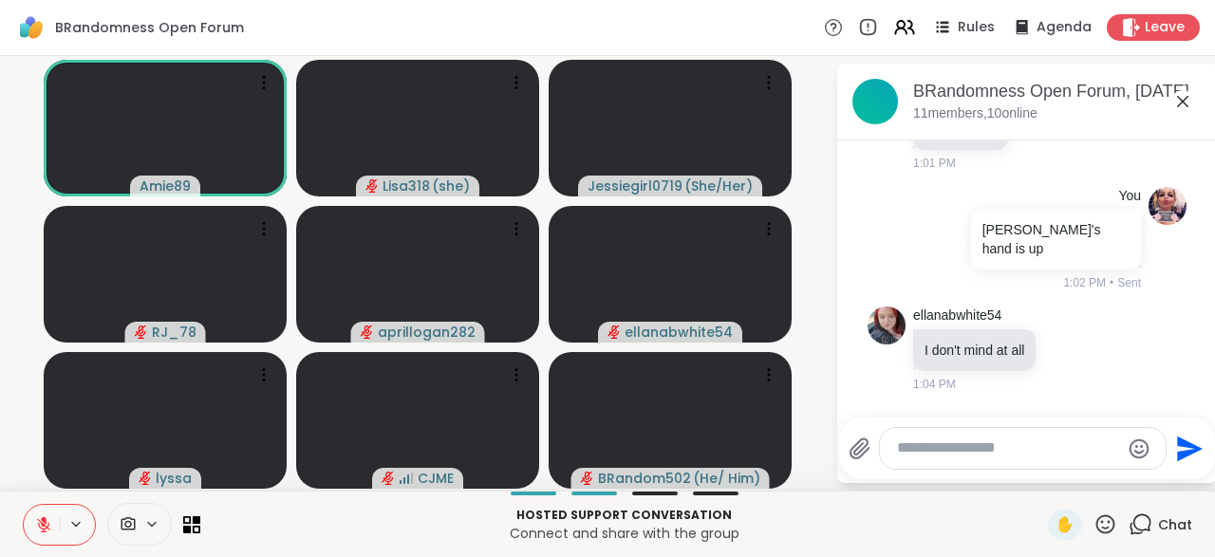
scroll to position [2758, 0]
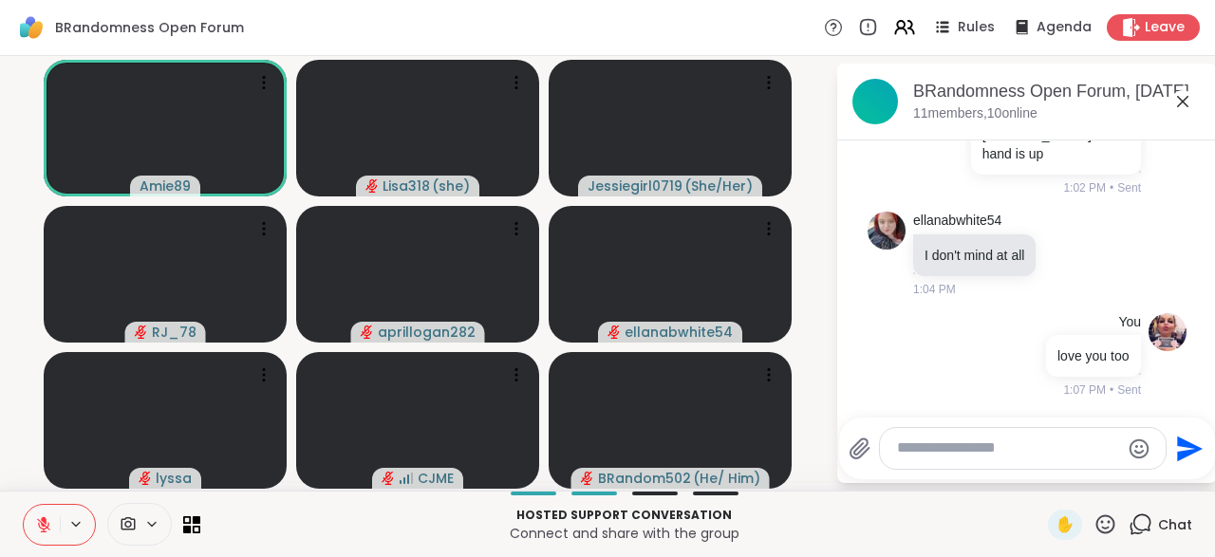
click at [26, 531] on button at bounding box center [42, 525] width 36 height 40
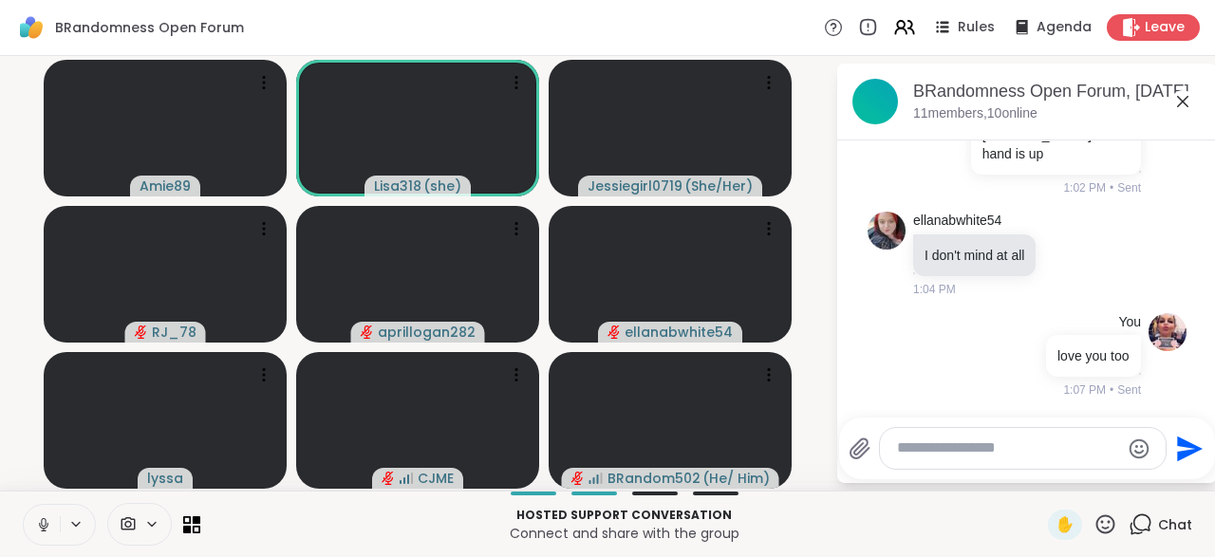
click at [47, 520] on icon at bounding box center [43, 524] width 17 height 17
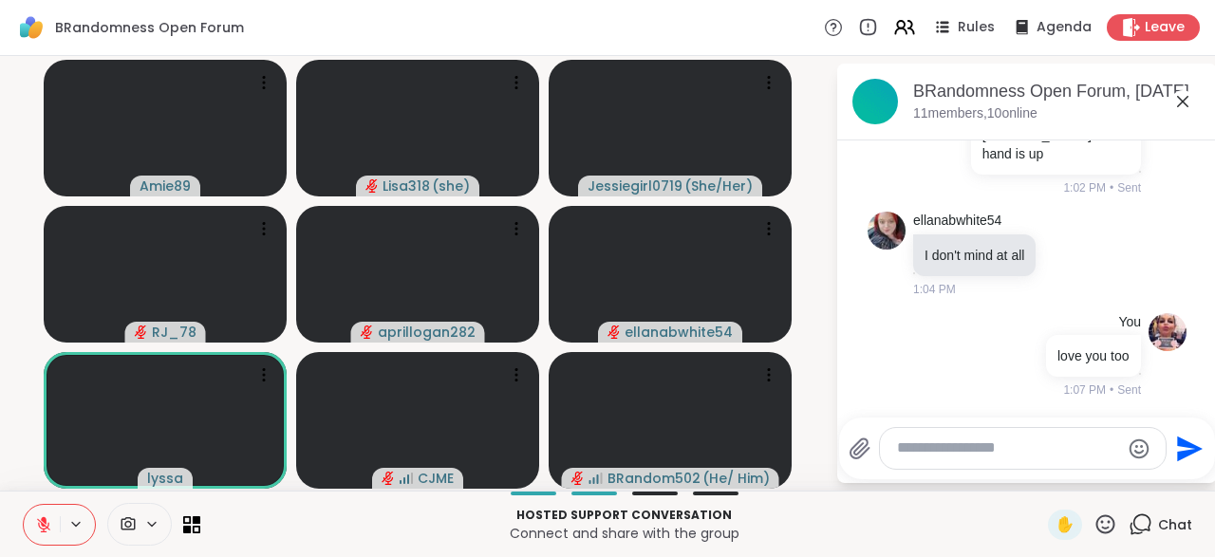
click at [907, 450] on textarea "Type your message" at bounding box center [1008, 449] width 222 height 20
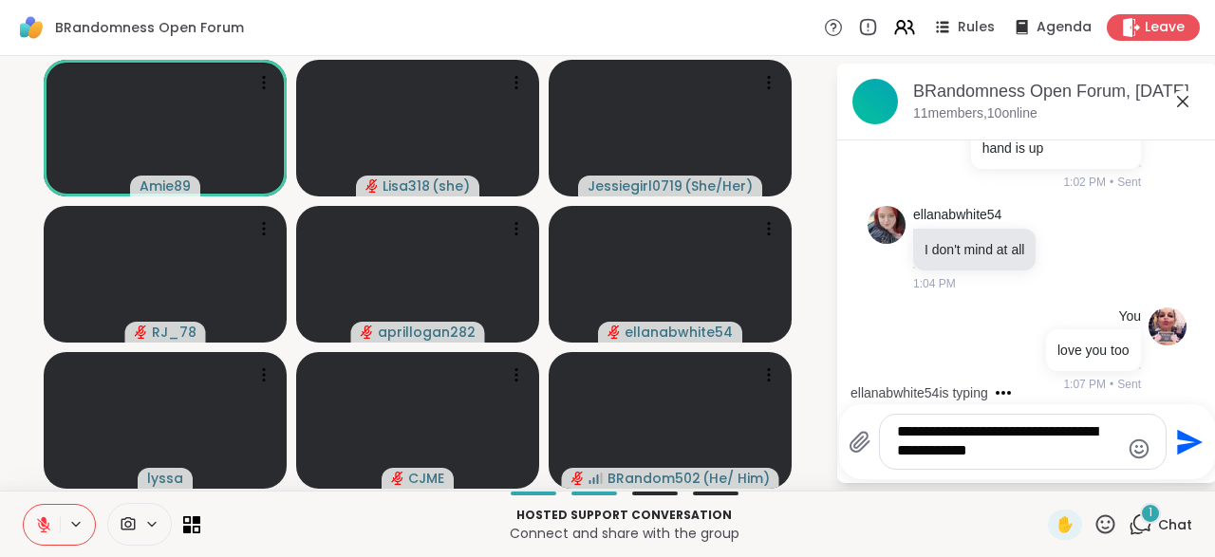
scroll to position [2871, 0]
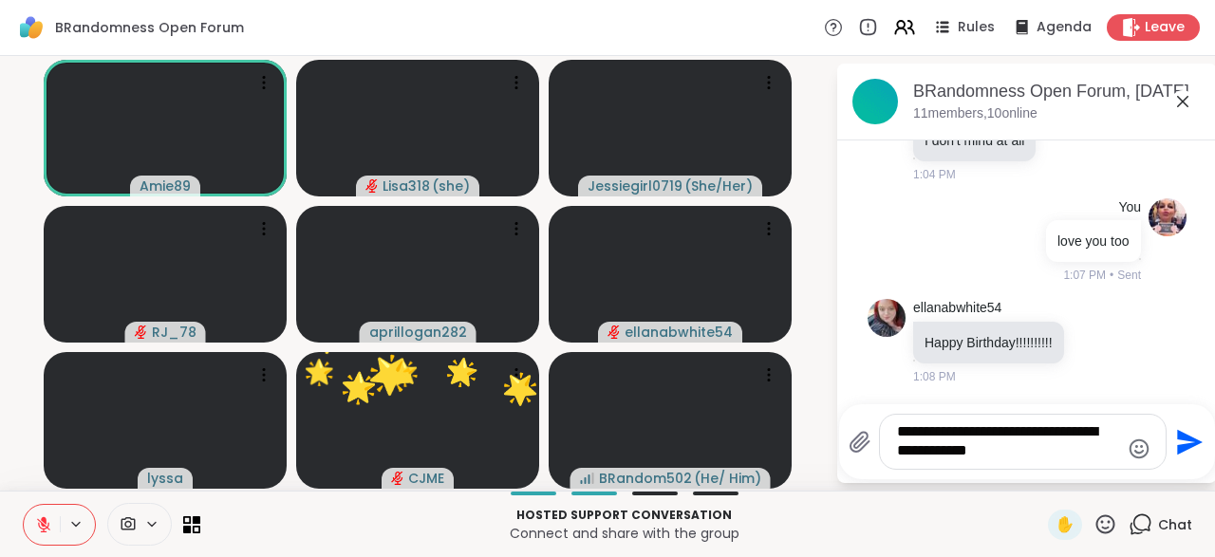
type textarea "**********"
click at [64, 531] on button at bounding box center [77, 524] width 35 height 16
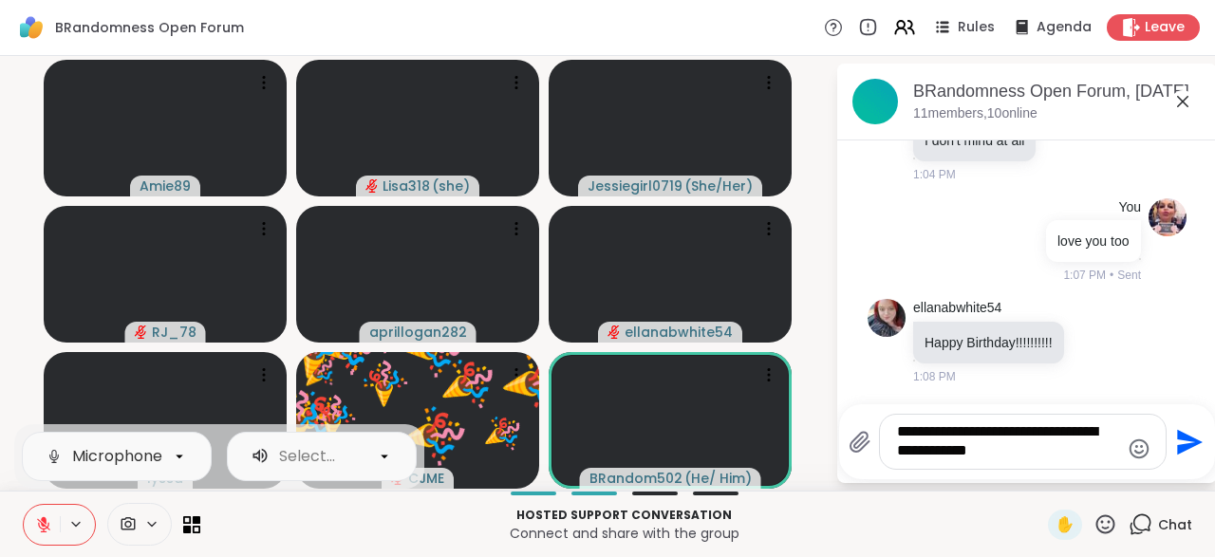
click at [61, 527] on button at bounding box center [77, 524] width 35 height 16
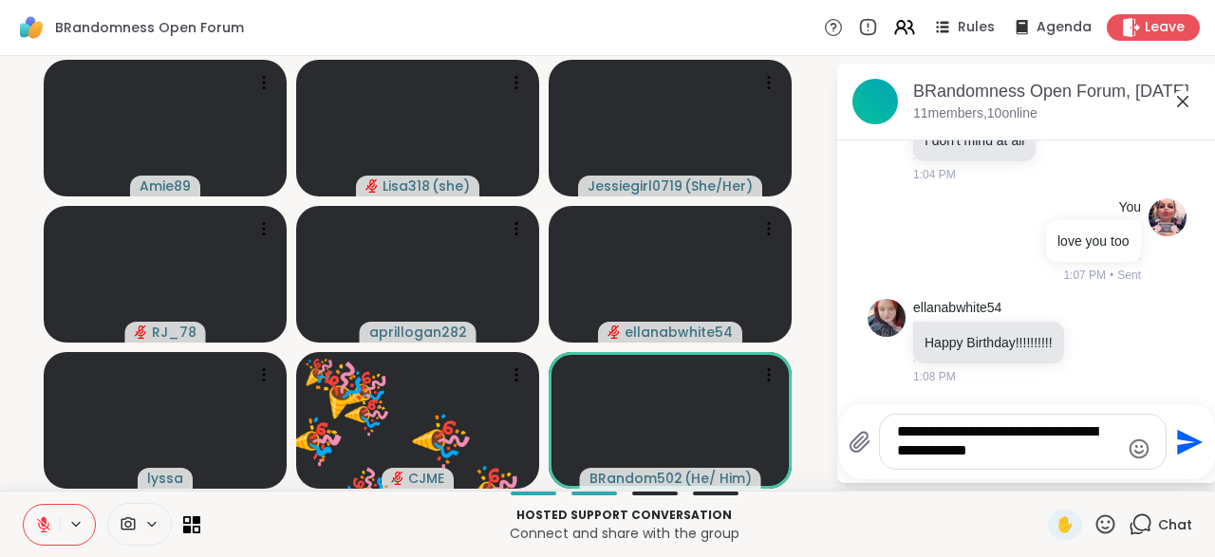
click at [41, 517] on icon at bounding box center [43, 524] width 17 height 17
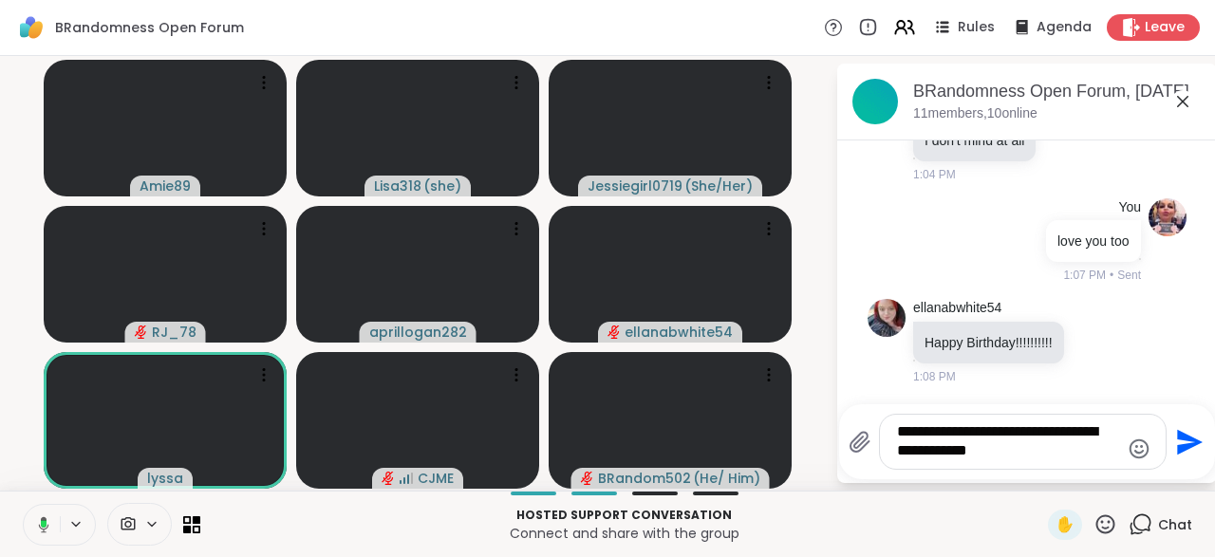
click at [48, 514] on button at bounding box center [40, 525] width 39 height 40
click at [24, 505] on button at bounding box center [42, 525] width 36 height 40
click at [1013, 460] on textarea "**********" at bounding box center [1008, 441] width 222 height 39
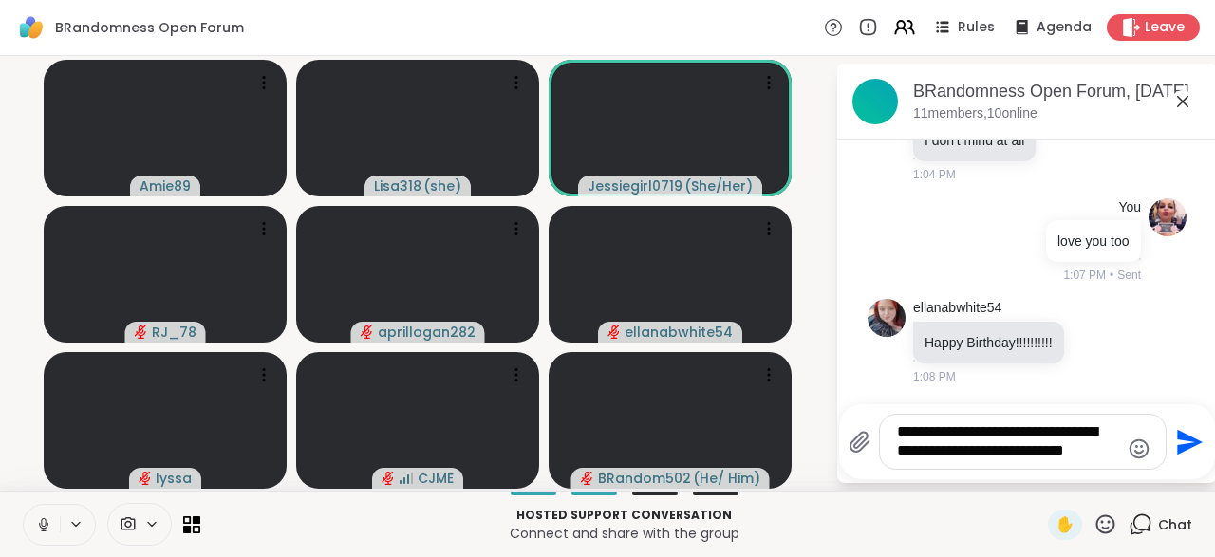
scroll to position [2972, 0]
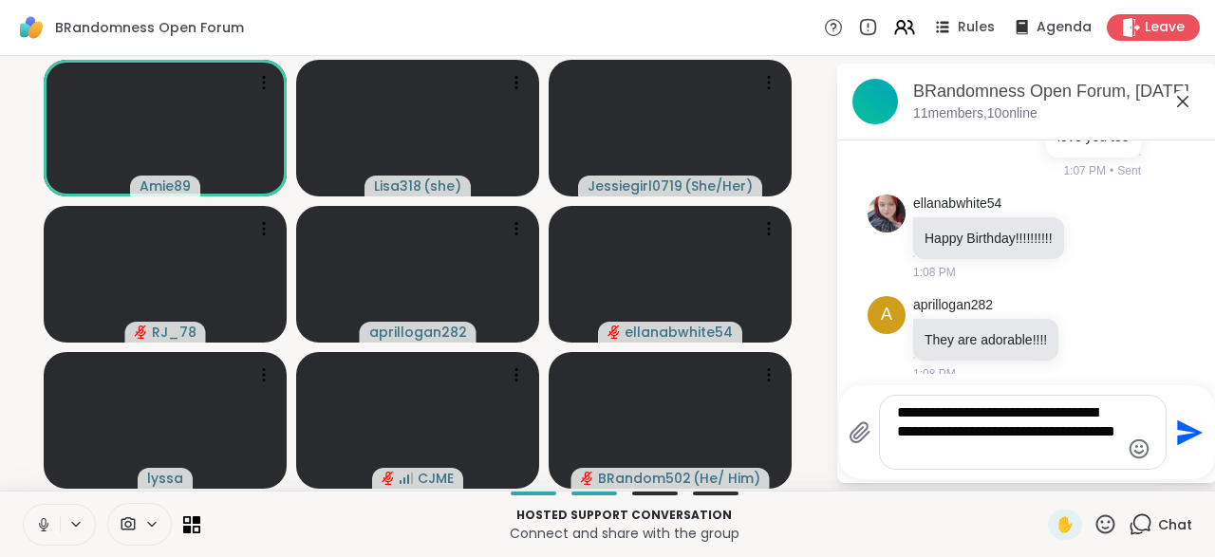
type textarea "**********"
click at [1189, 440] on icon "Send" at bounding box center [1187, 433] width 30 height 30
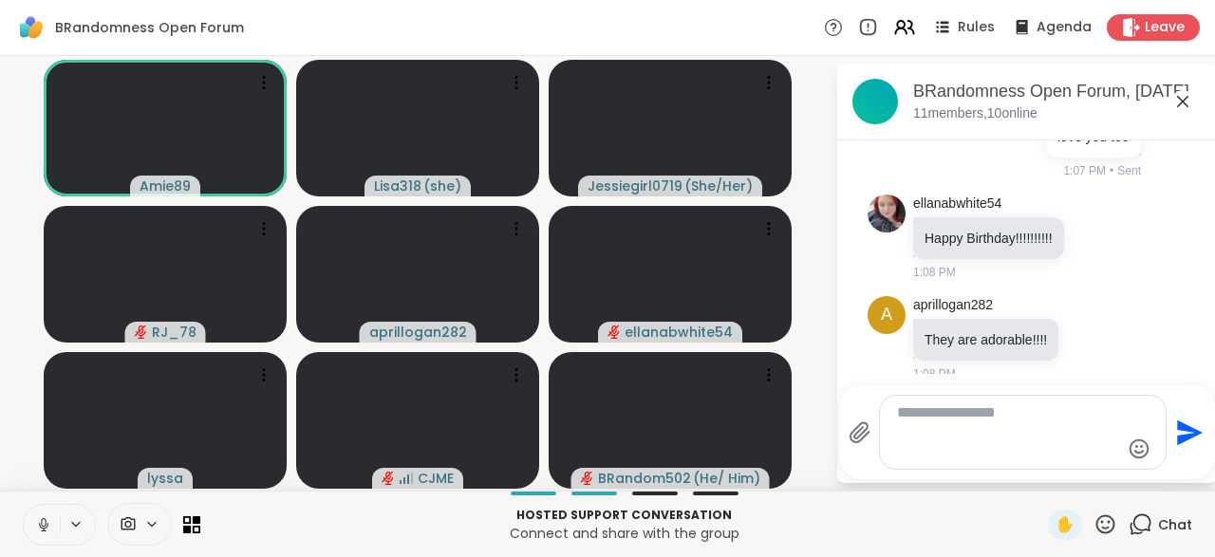
scroll to position [3098, 0]
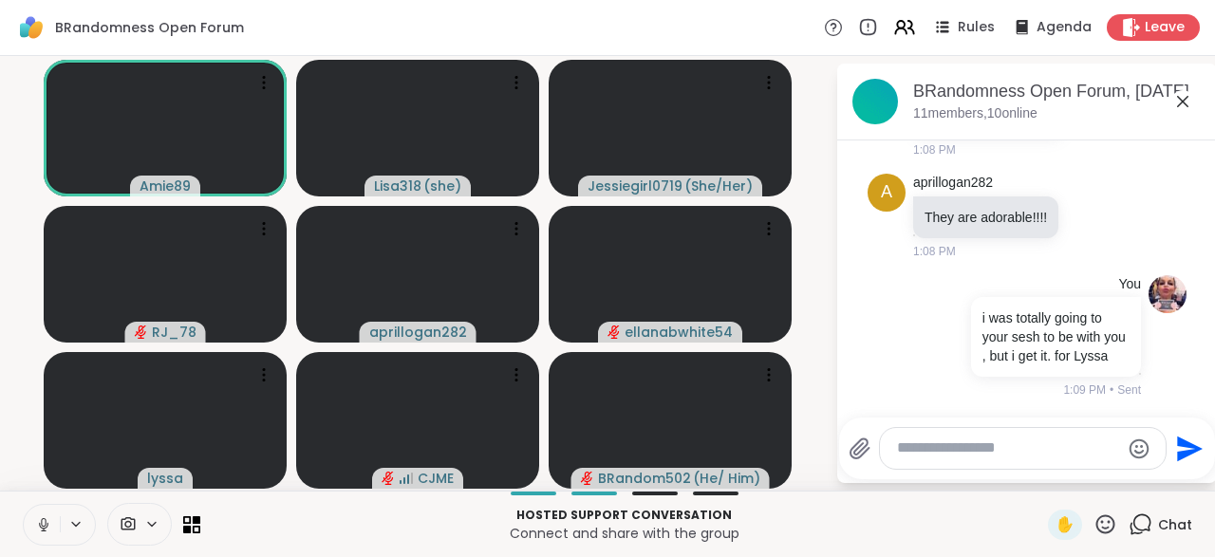
click at [42, 528] on icon at bounding box center [43, 525] width 9 height 6
click at [49, 515] on button at bounding box center [42, 525] width 36 height 40
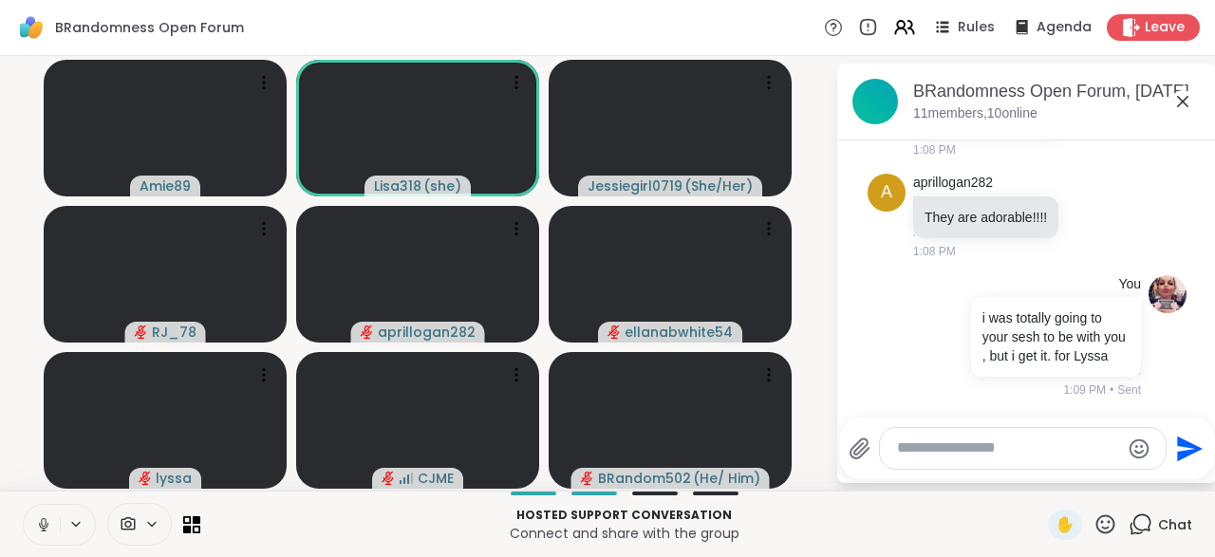
click at [48, 521] on icon at bounding box center [43, 524] width 17 height 17
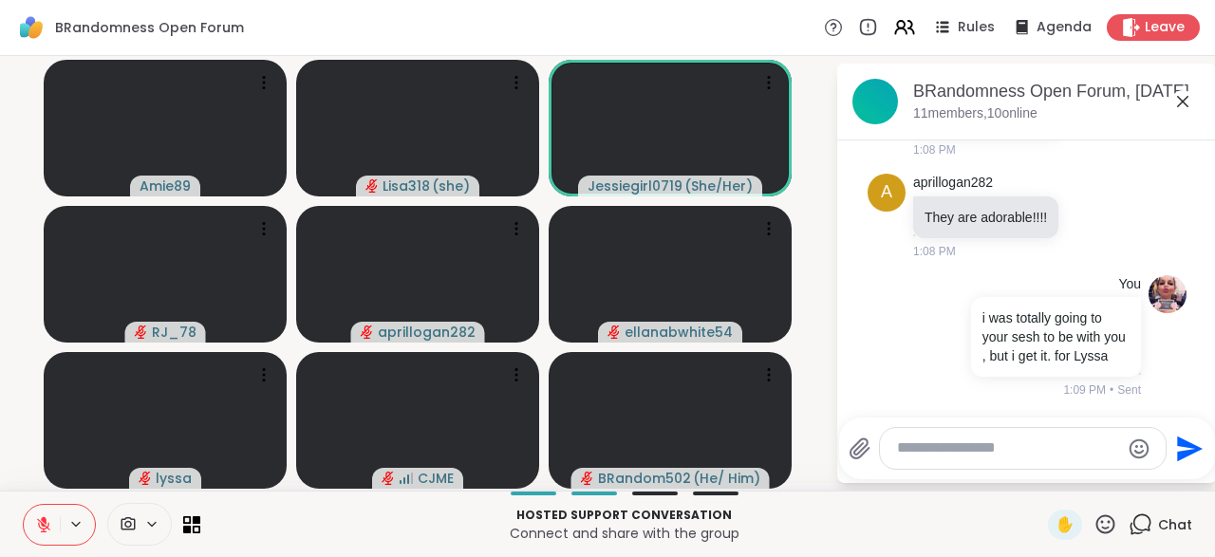
click at [943, 452] on textarea "Type your message" at bounding box center [1008, 449] width 222 height 20
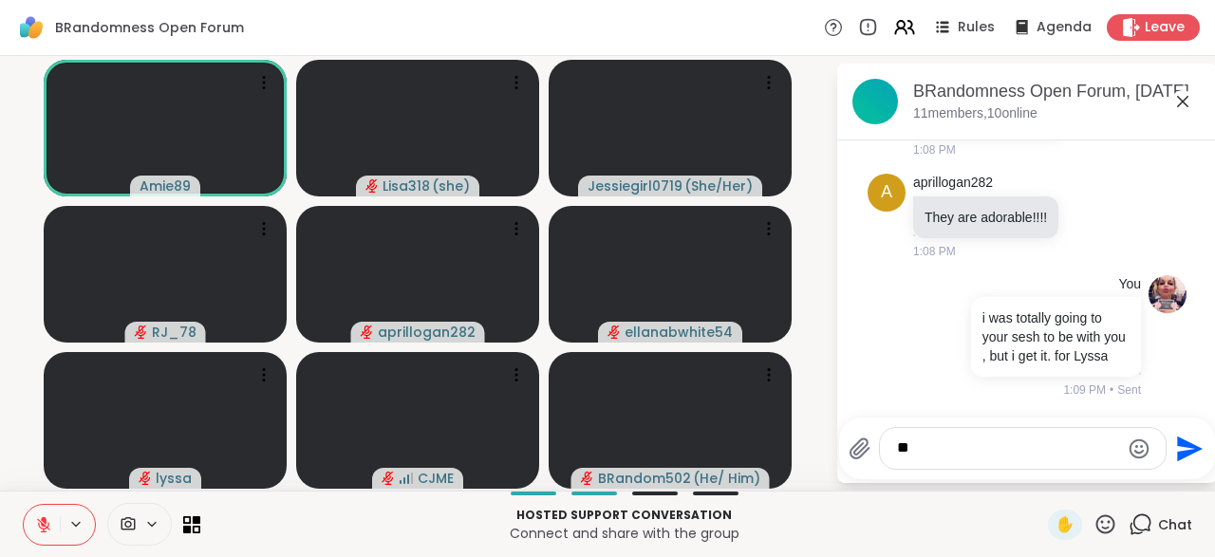
type textarea "*"
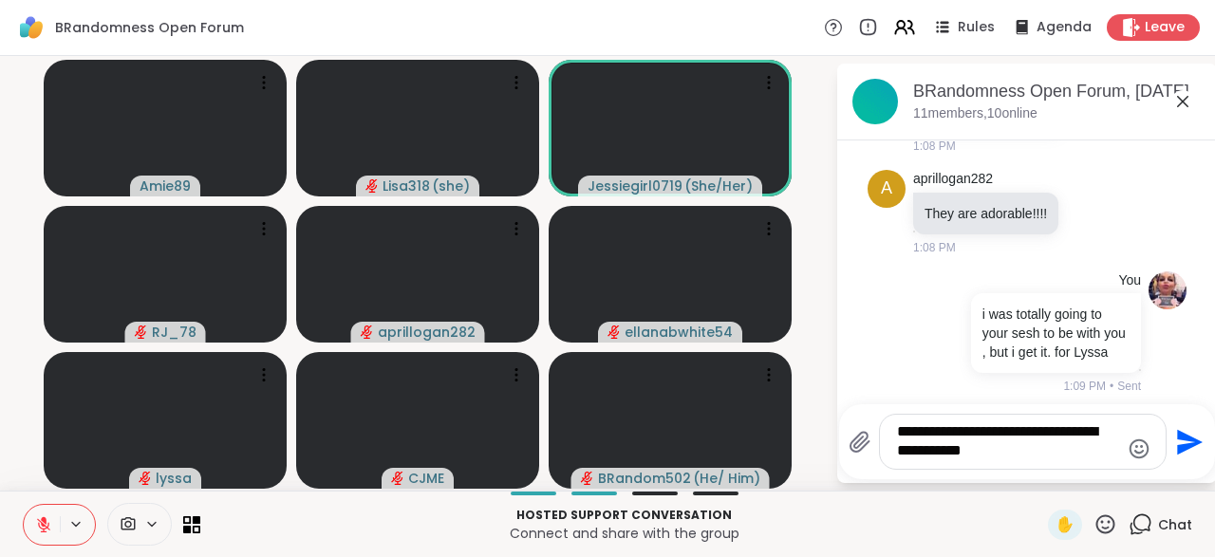
type textarea "**********"
click at [1203, 465] on div "**********" at bounding box center [1027, 442] width 357 height 56
click at [1183, 455] on icon "Send" at bounding box center [1187, 442] width 30 height 30
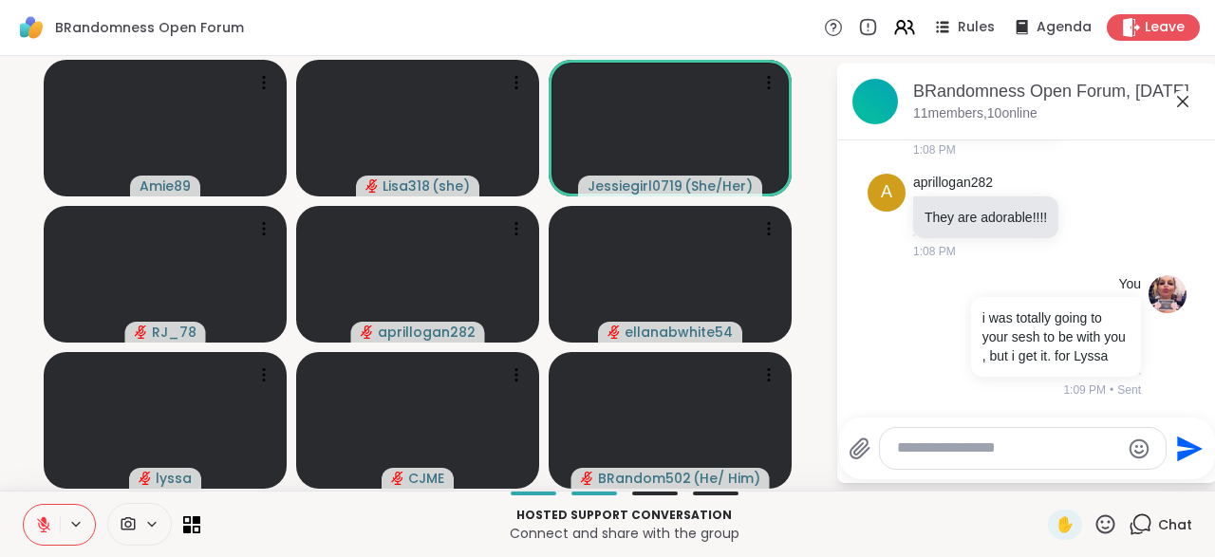
scroll to position [3218, 0]
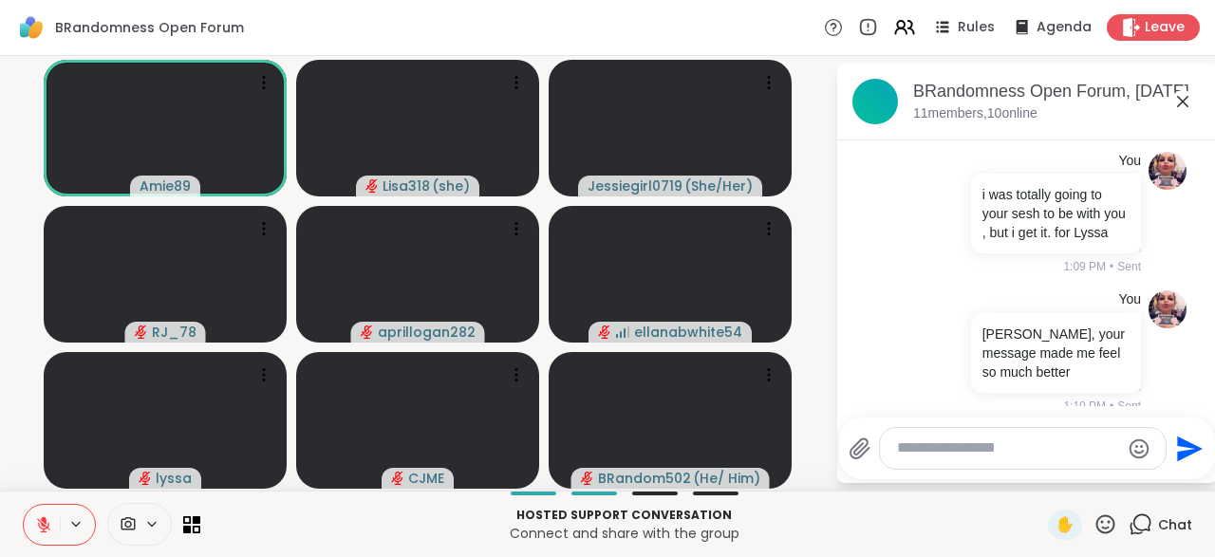
click at [31, 538] on button at bounding box center [42, 525] width 36 height 40
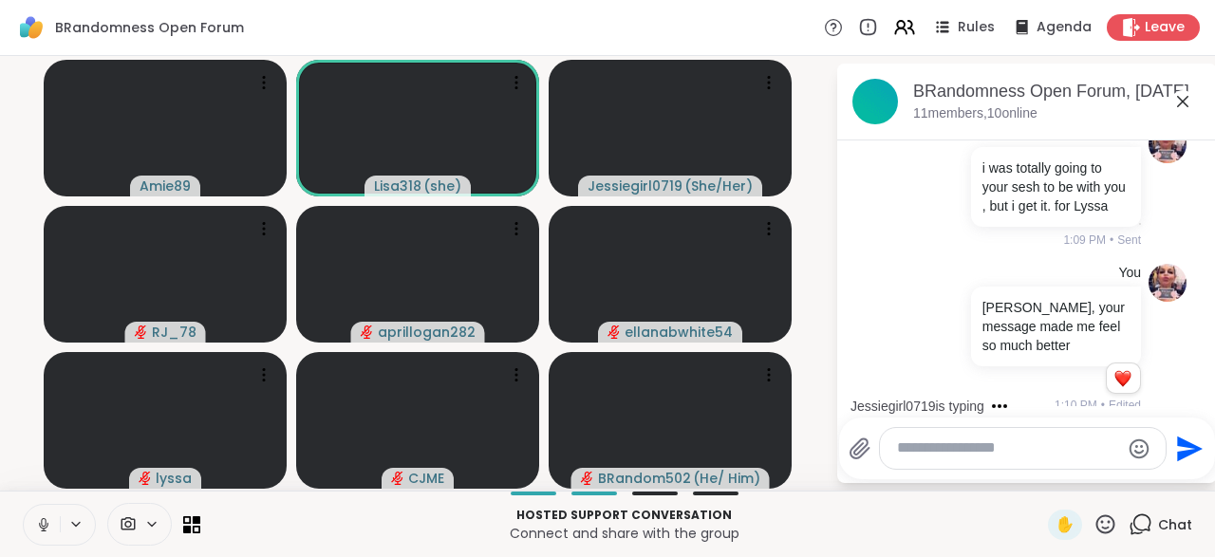
click at [36, 537] on button at bounding box center [42, 525] width 36 height 40
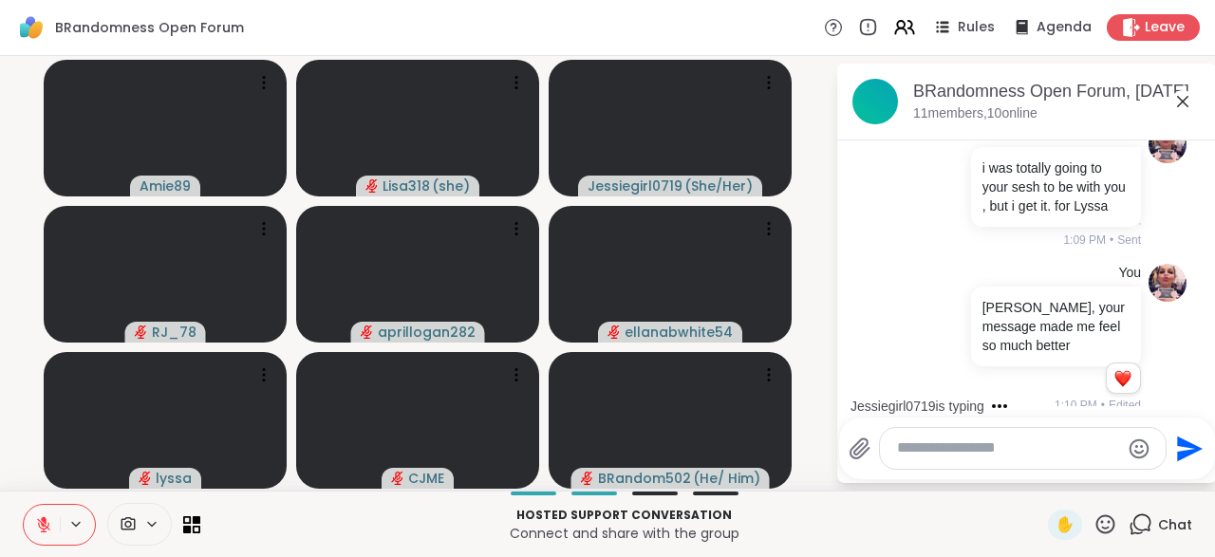
scroll to position [3455, 0]
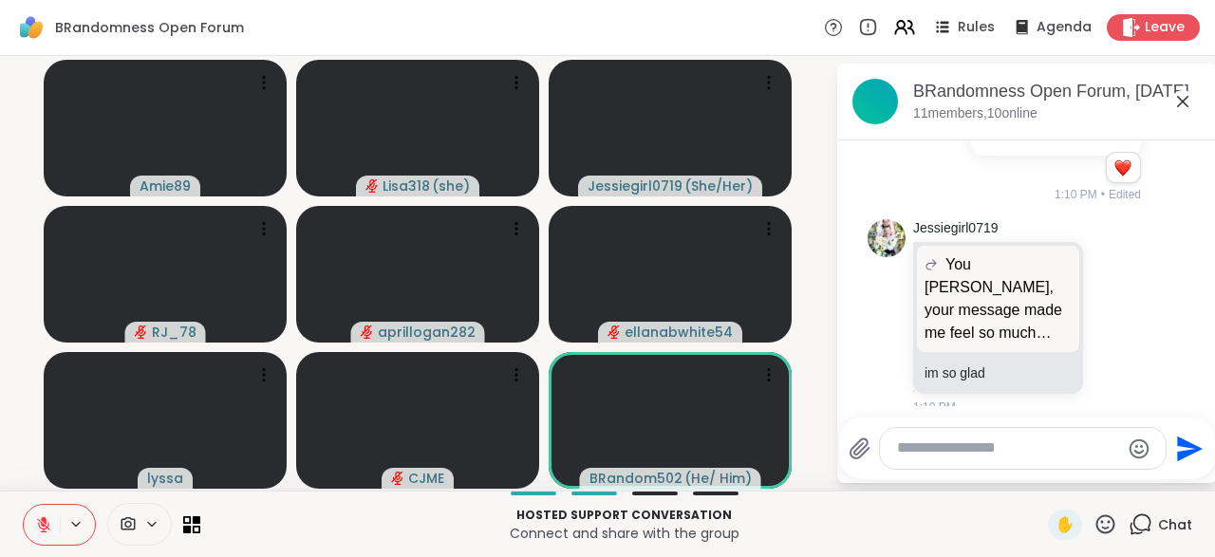
click at [38, 539] on button at bounding box center [42, 525] width 36 height 40
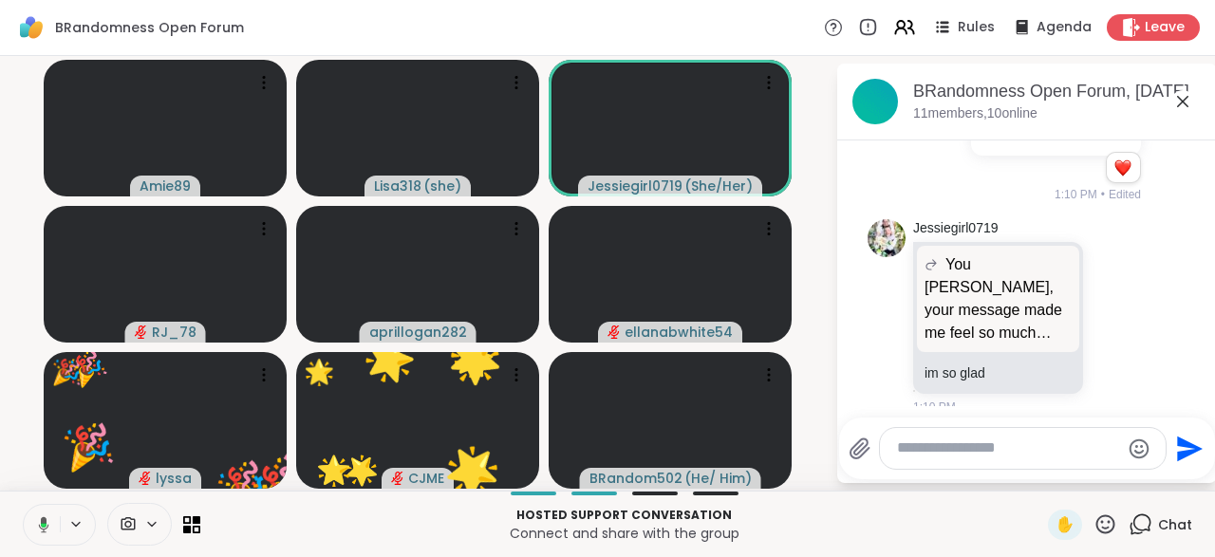
click at [1105, 535] on icon at bounding box center [1105, 525] width 24 height 24
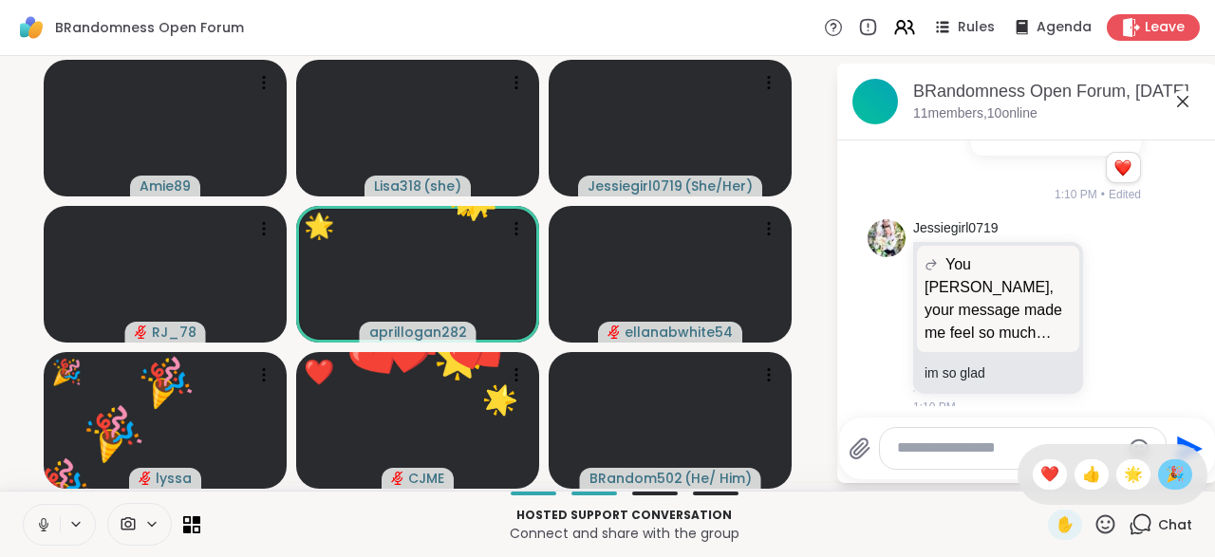
click at [1178, 483] on span "🎉" at bounding box center [1175, 474] width 19 height 23
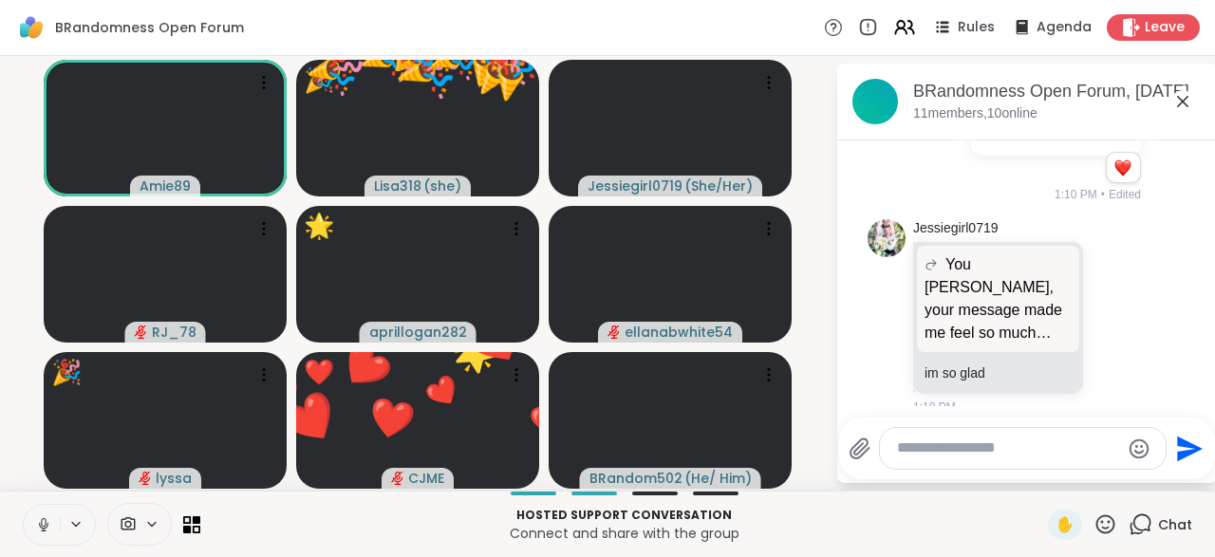
click at [1102, 534] on icon at bounding box center [1105, 525] width 24 height 24
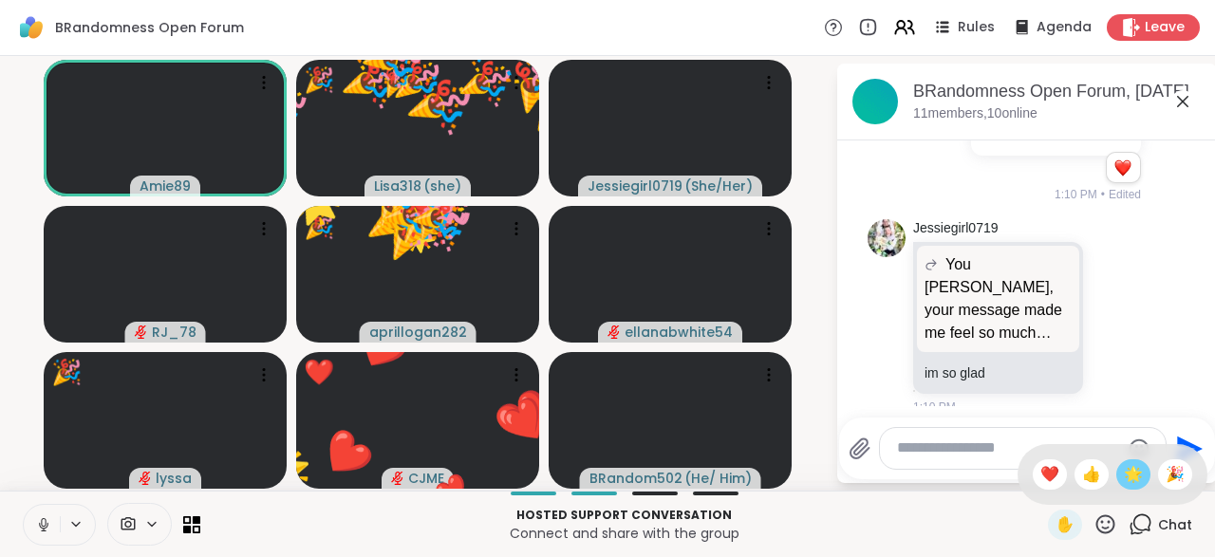
click at [1136, 483] on span "🌟" at bounding box center [1133, 474] width 19 height 23
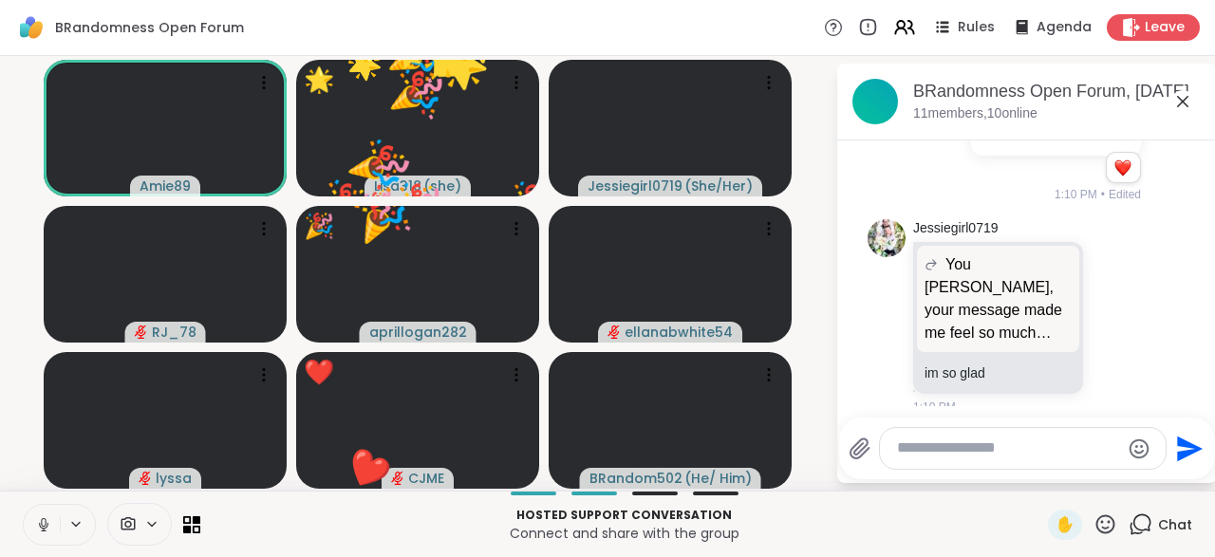
click at [1110, 531] on icon at bounding box center [1105, 525] width 24 height 24
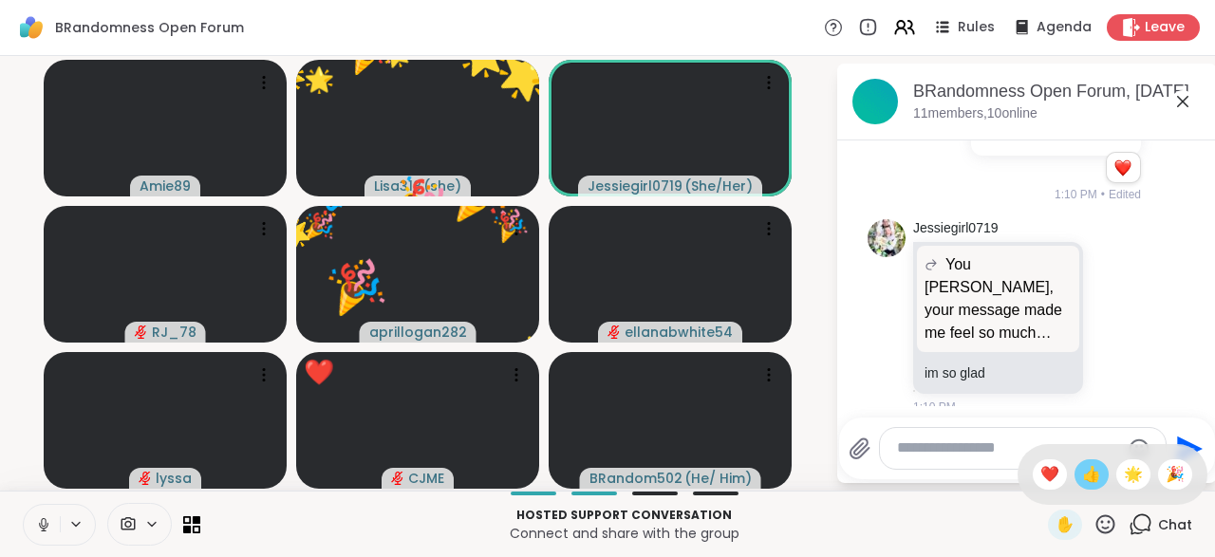
click at [1087, 487] on div "👍" at bounding box center [1092, 474] width 34 height 30
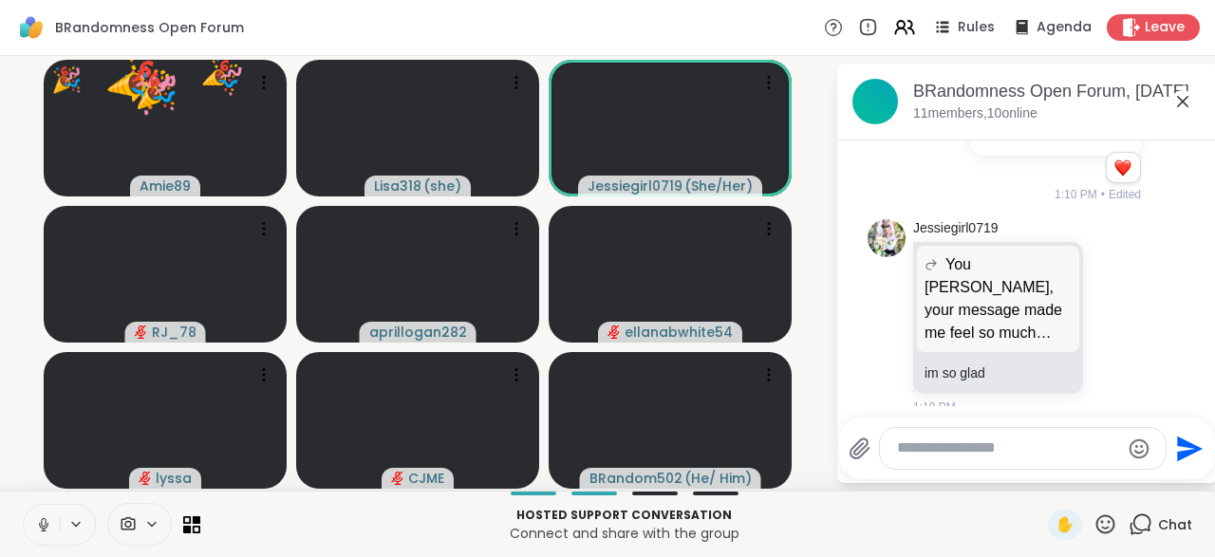
click at [30, 533] on button at bounding box center [42, 525] width 36 height 40
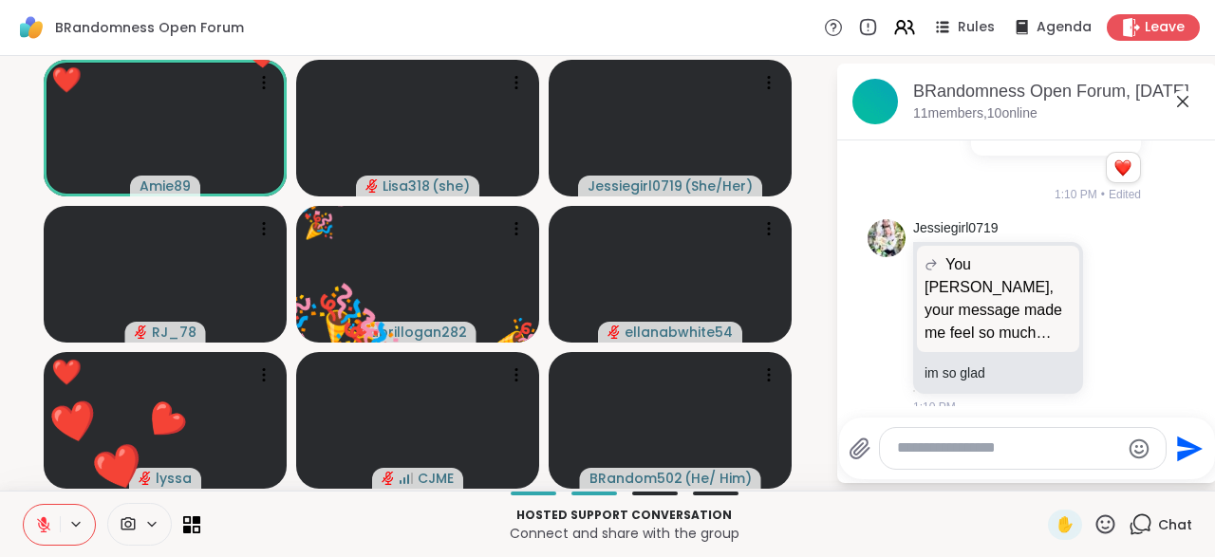
click at [39, 533] on icon at bounding box center [43, 524] width 17 height 17
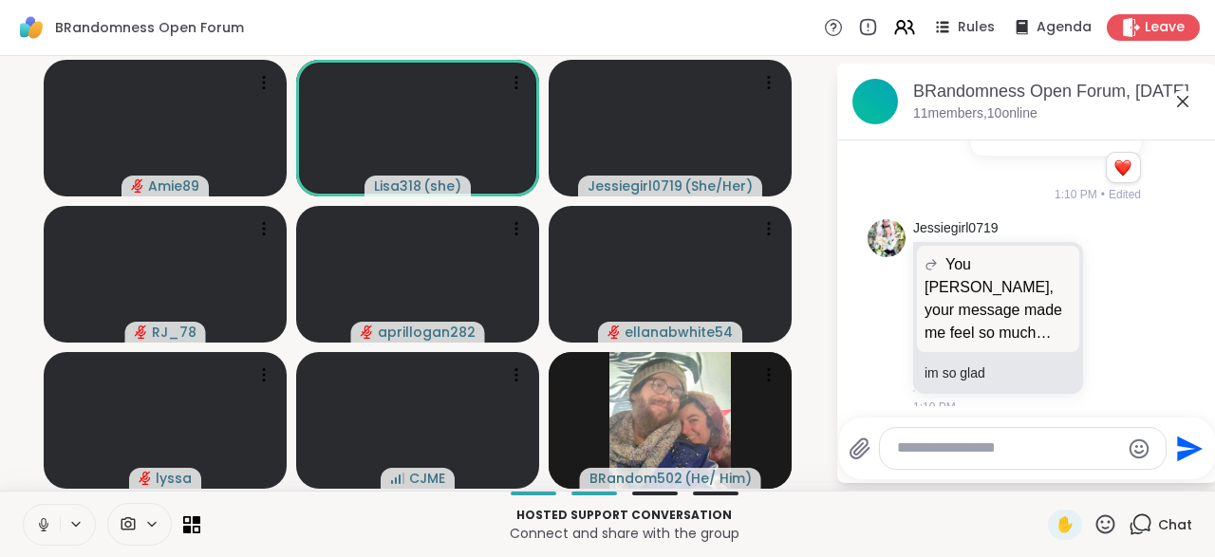
click at [47, 527] on icon at bounding box center [43, 524] width 17 height 17
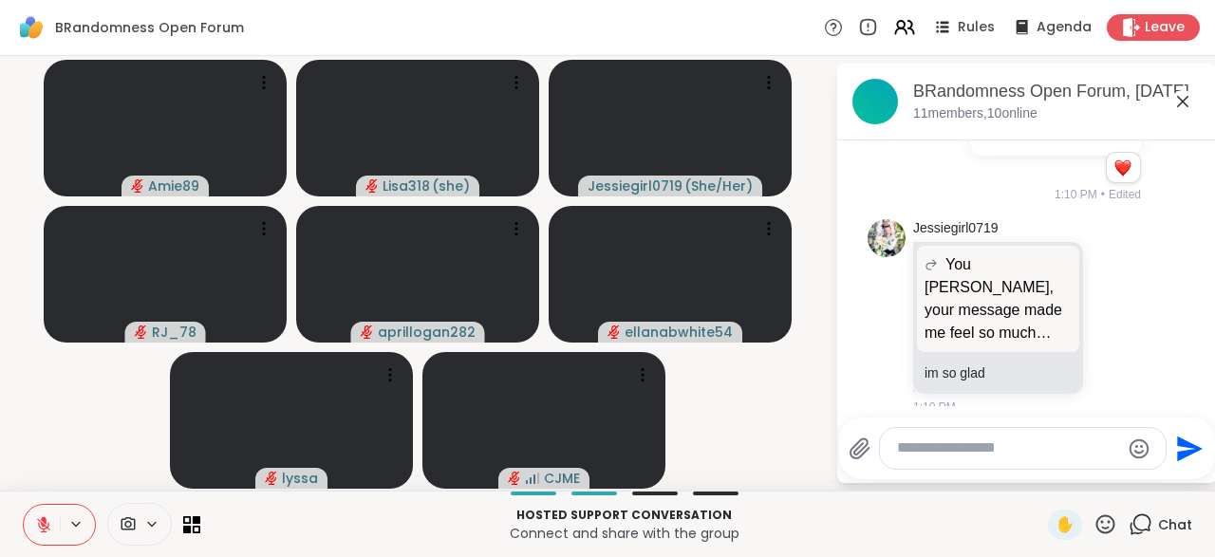
click at [50, 531] on icon at bounding box center [43, 524] width 17 height 17
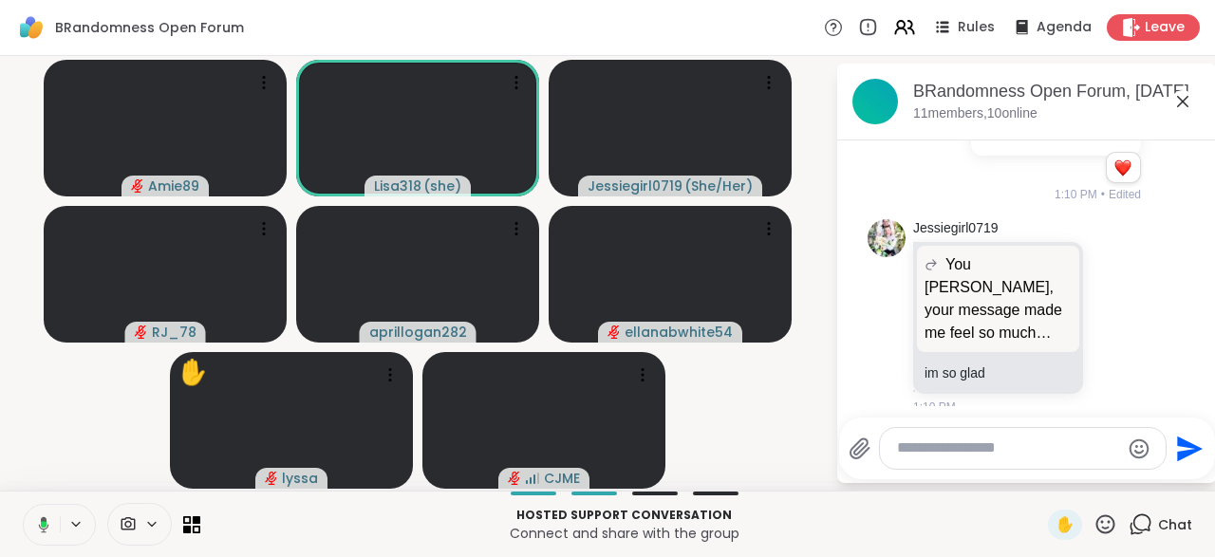
click at [43, 514] on button at bounding box center [40, 525] width 39 height 40
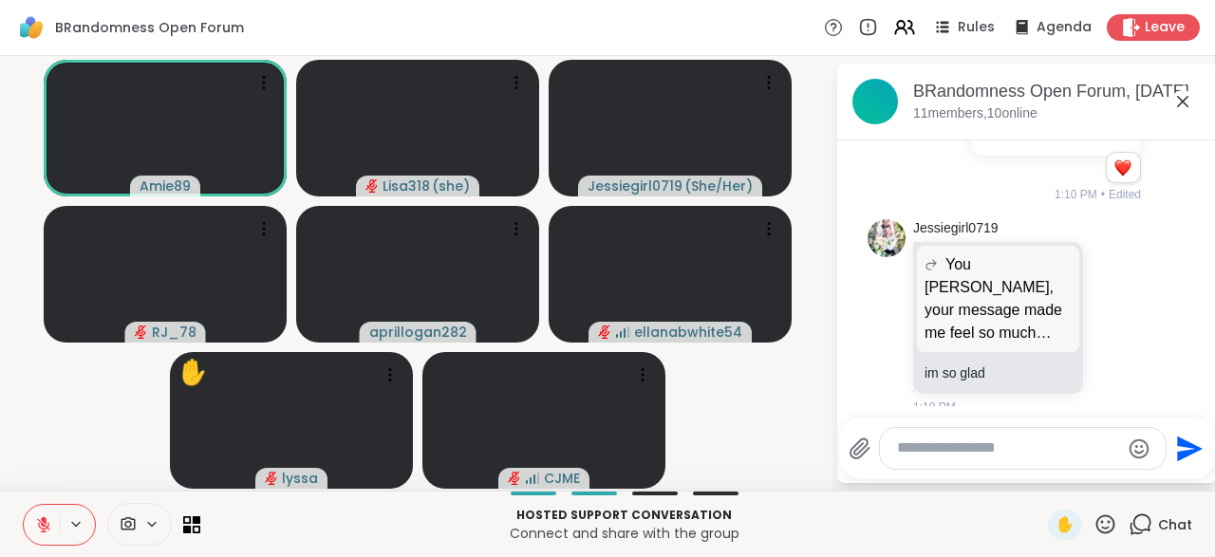
click at [48, 526] on icon at bounding box center [43, 524] width 17 height 17
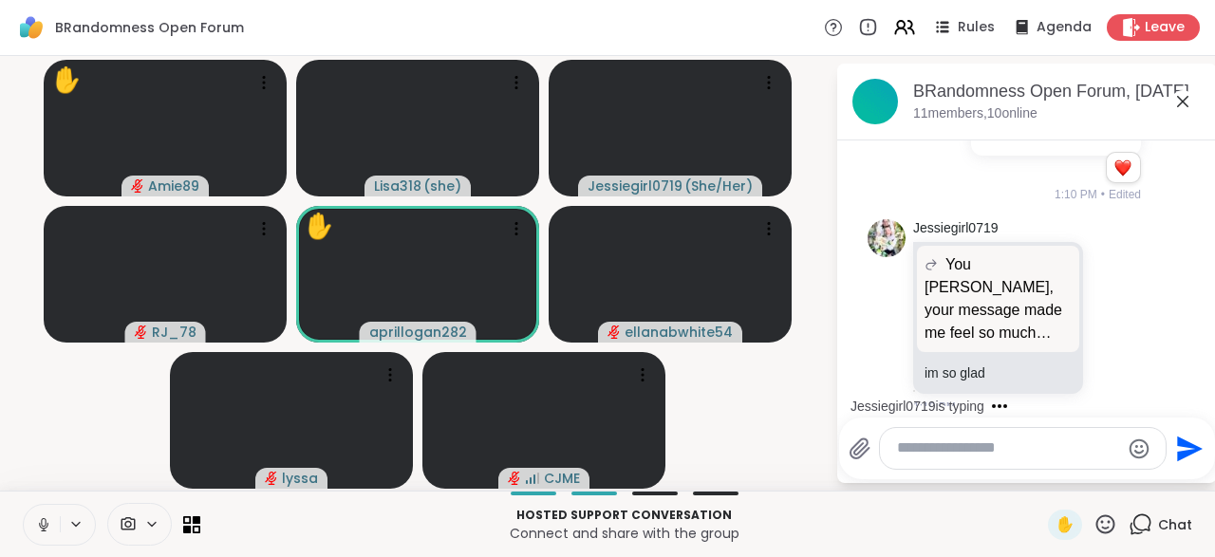
click at [1110, 535] on icon at bounding box center [1105, 525] width 24 height 24
click at [1085, 486] on span "👍" at bounding box center [1091, 474] width 19 height 23
click at [1112, 534] on icon at bounding box center [1105, 525] width 24 height 24
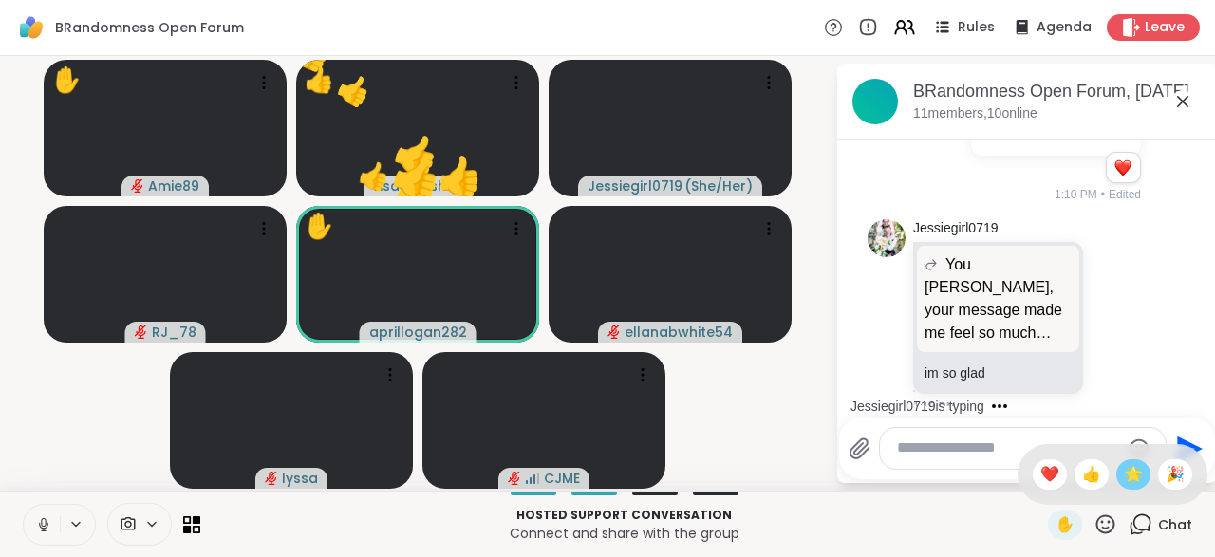
click at [1131, 479] on span "🌟" at bounding box center [1133, 474] width 19 height 23
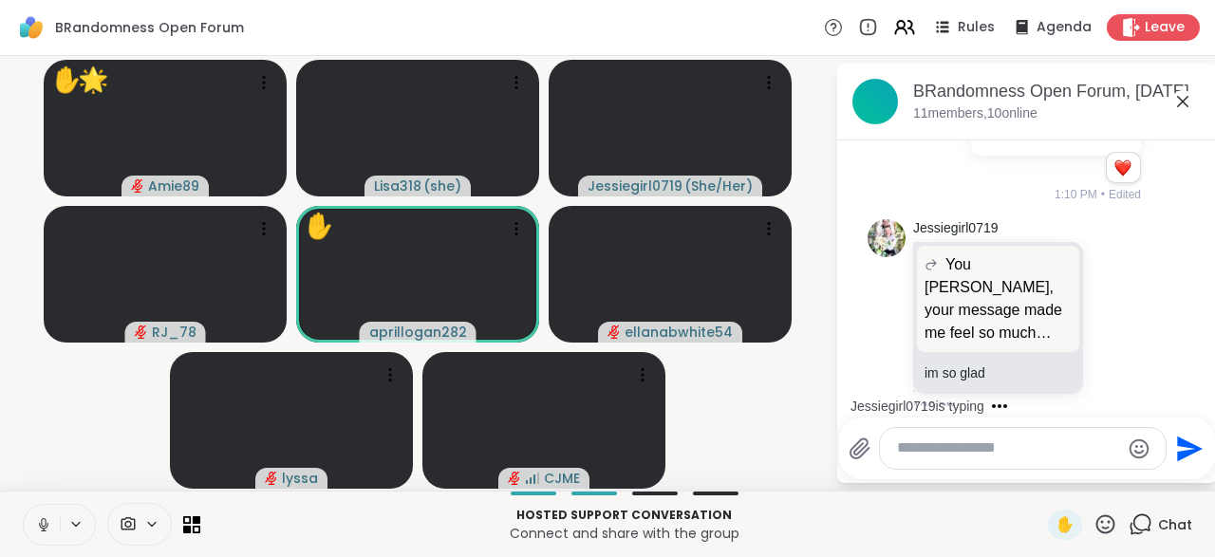
click at [1106, 533] on icon at bounding box center [1105, 523] width 19 height 19
click at [1040, 477] on span "❤️" at bounding box center [1049, 474] width 19 height 23
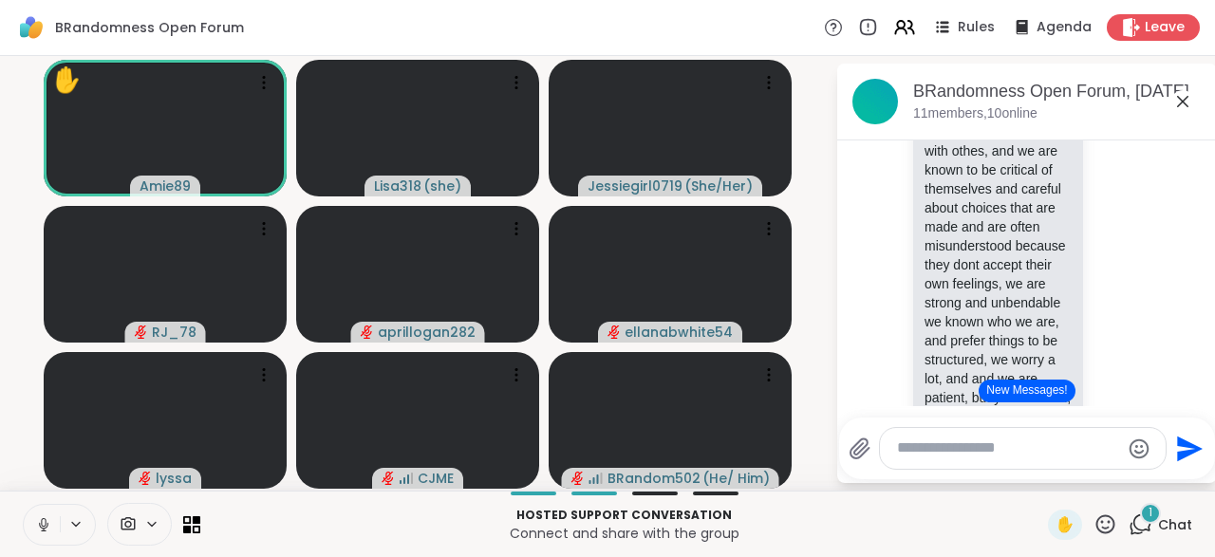
scroll to position [3828, 0]
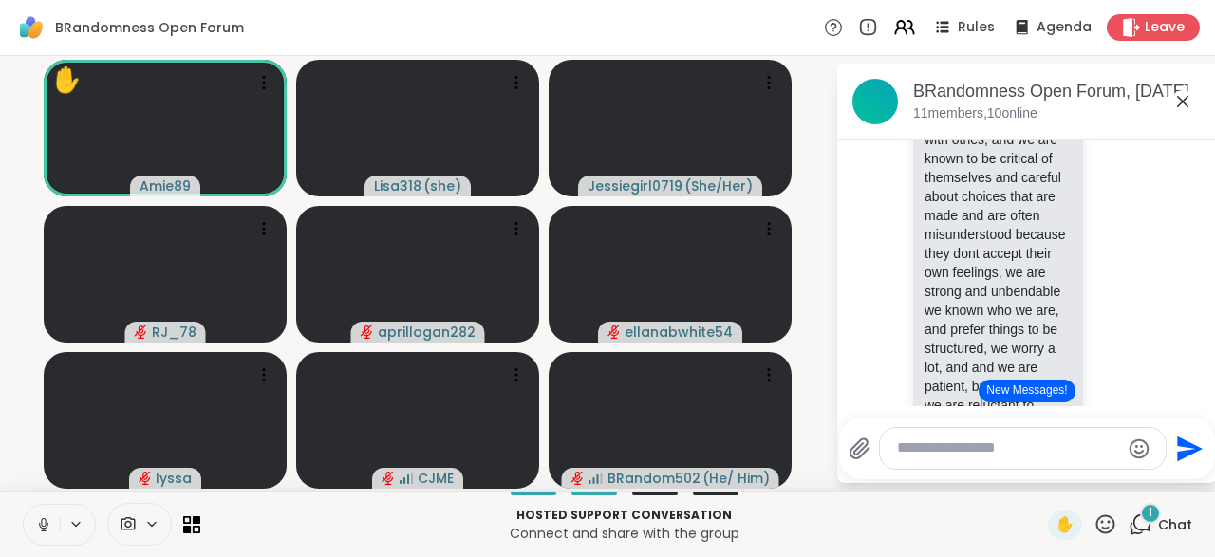
click at [1049, 314] on p "virgos are known to want to know and empathize with othes, and we are known to …" at bounding box center [998, 433] width 147 height 683
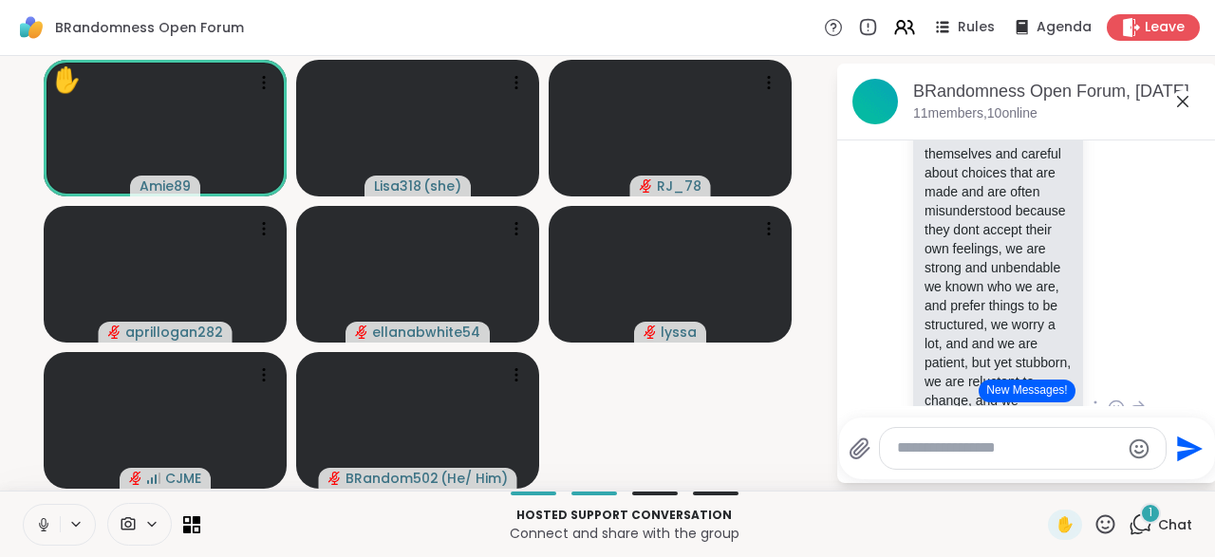
scroll to position [3871, 0]
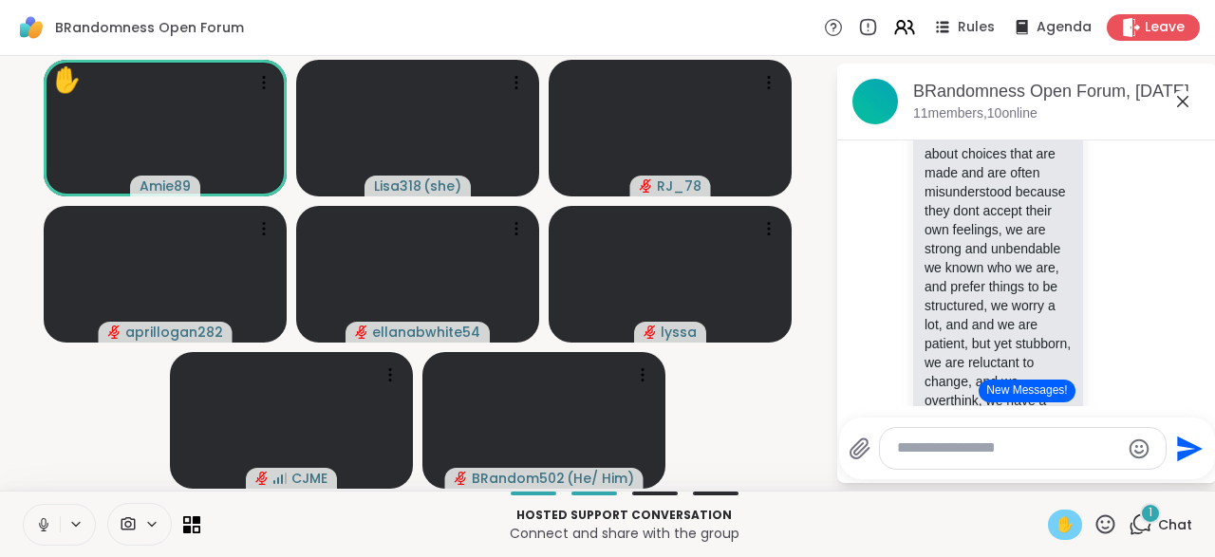
click at [1068, 533] on span "✋" at bounding box center [1065, 525] width 19 height 23
click at [1070, 536] on div "✋" at bounding box center [1065, 525] width 34 height 30
click at [1062, 530] on span "✋" at bounding box center [1065, 525] width 19 height 23
click at [1067, 531] on span "✋" at bounding box center [1065, 525] width 19 height 23
click at [1110, 526] on icon at bounding box center [1105, 525] width 24 height 24
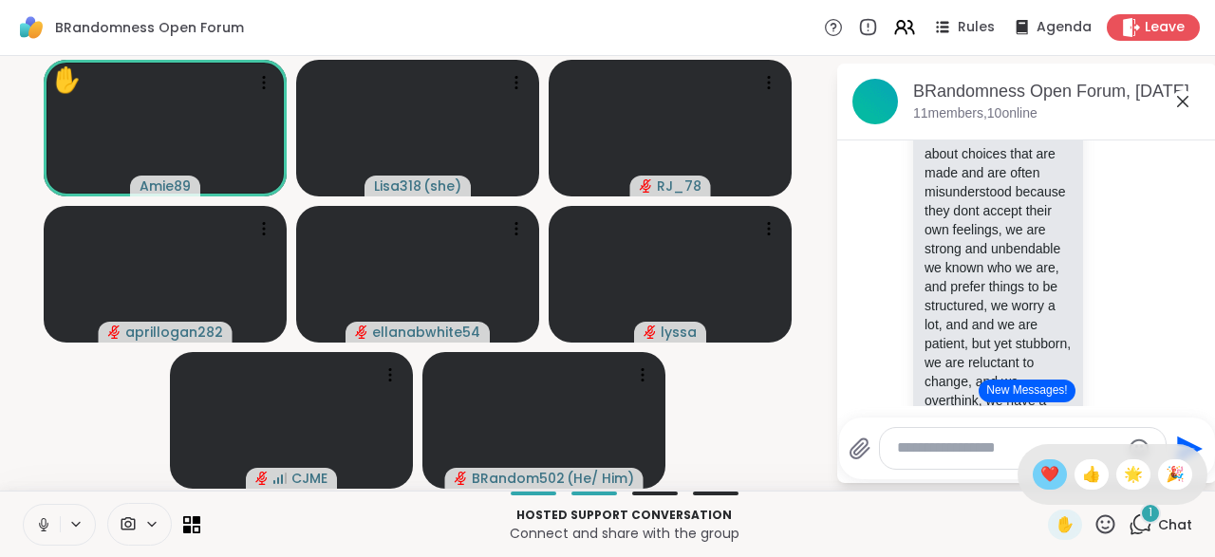
click at [1051, 487] on div "❤️" at bounding box center [1050, 474] width 34 height 30
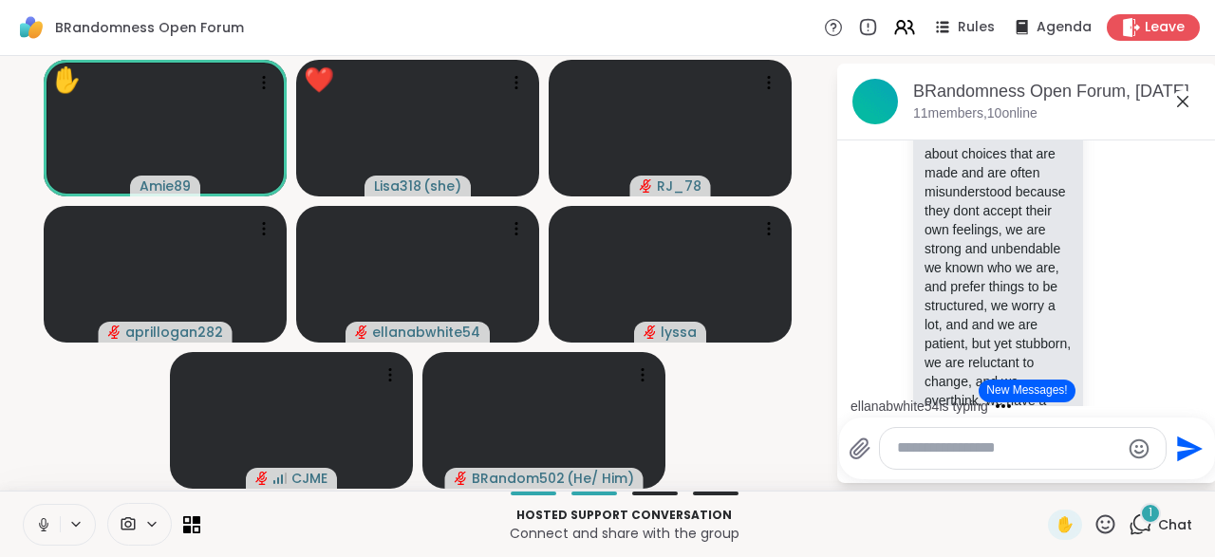
click at [1117, 533] on icon at bounding box center [1105, 525] width 24 height 24
click at [1132, 491] on div "✋ ❤️ 👍 🌟 🎉" at bounding box center [1113, 474] width 190 height 61
click at [1110, 541] on div "Hosted support conversation Connect and share with the group ✋ 1 Chat" at bounding box center [607, 524] width 1215 height 66
click at [1108, 531] on icon at bounding box center [1105, 525] width 24 height 24
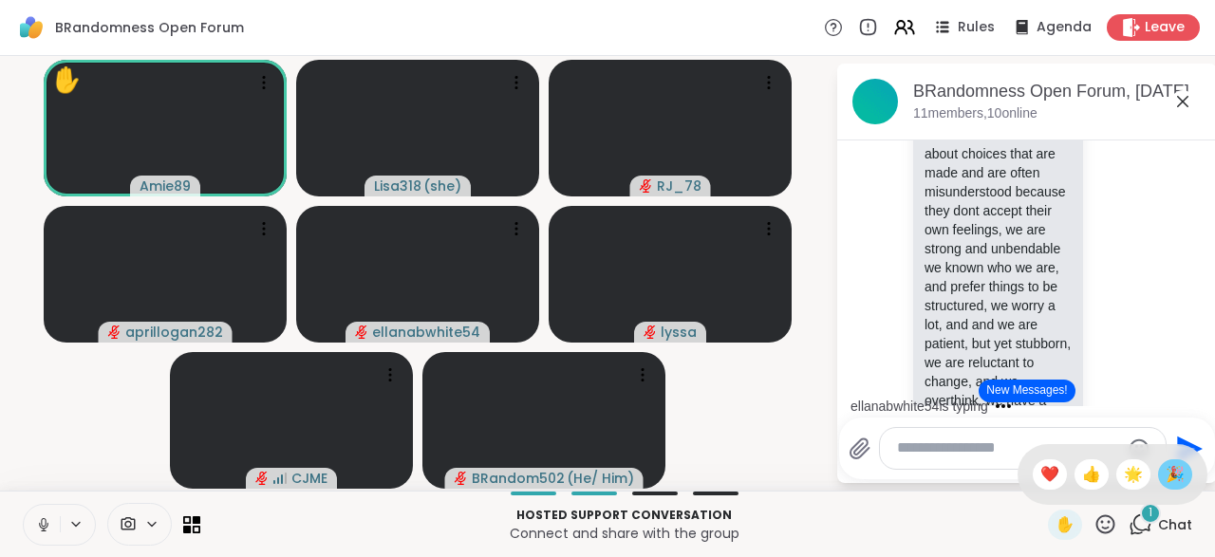
click at [1175, 483] on span "🎉" at bounding box center [1175, 474] width 19 height 23
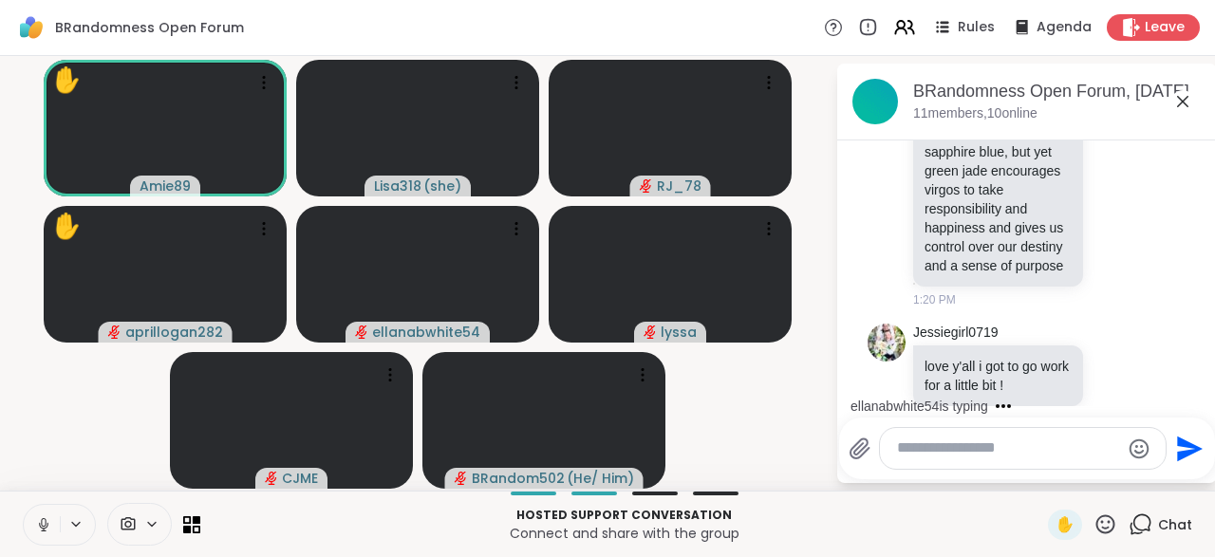
scroll to position [4359, 0]
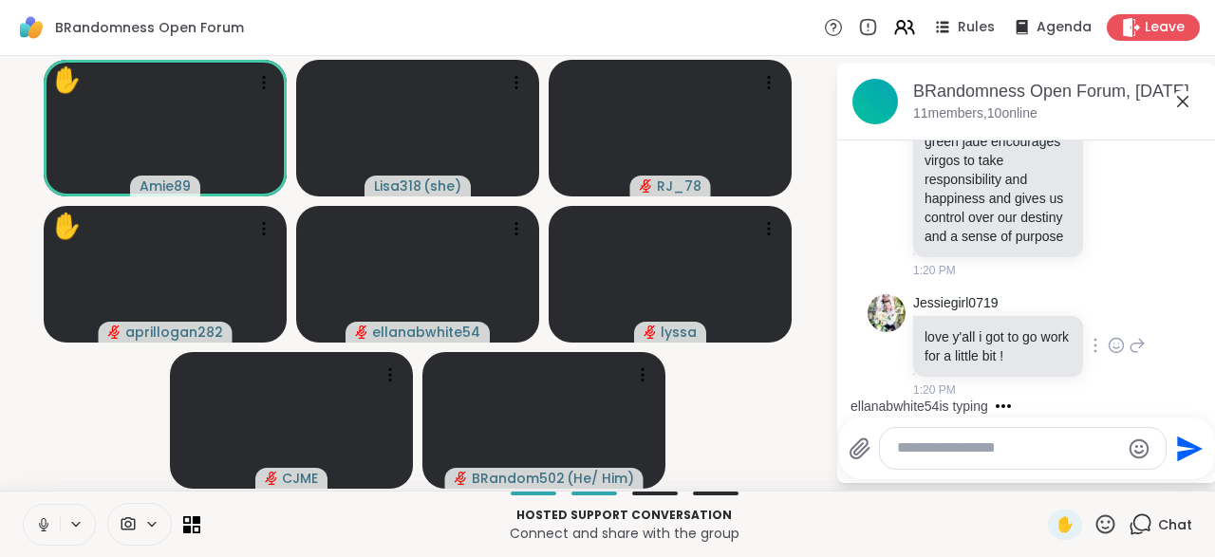
click at [1112, 346] on icon at bounding box center [1116, 345] width 17 height 19
click at [969, 320] on div "Select Reaction: Heart" at bounding box center [965, 315] width 17 height 17
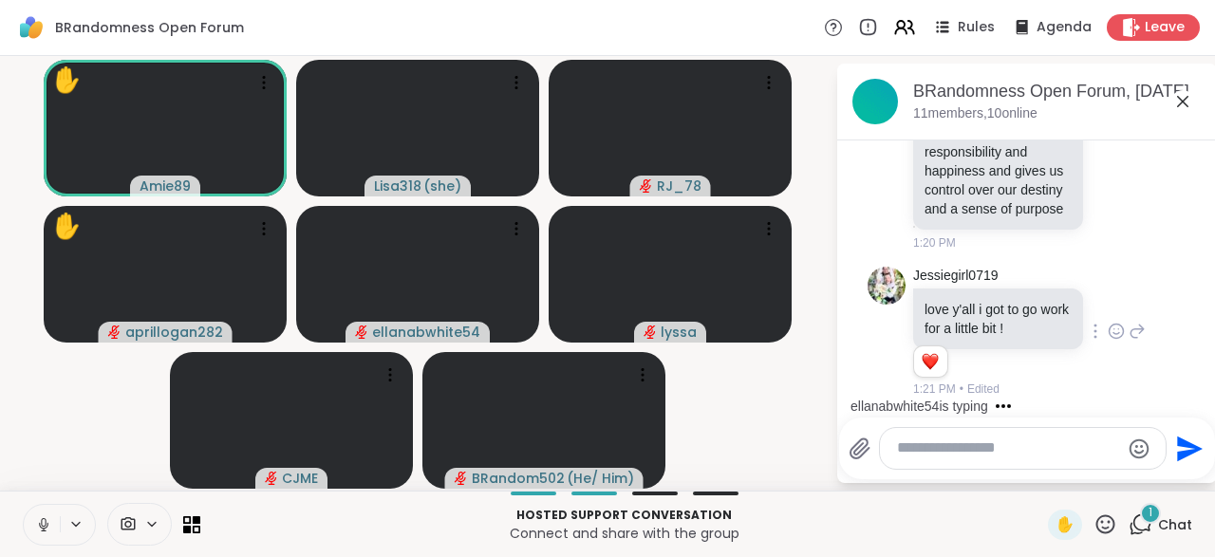
scroll to position [4714, 0]
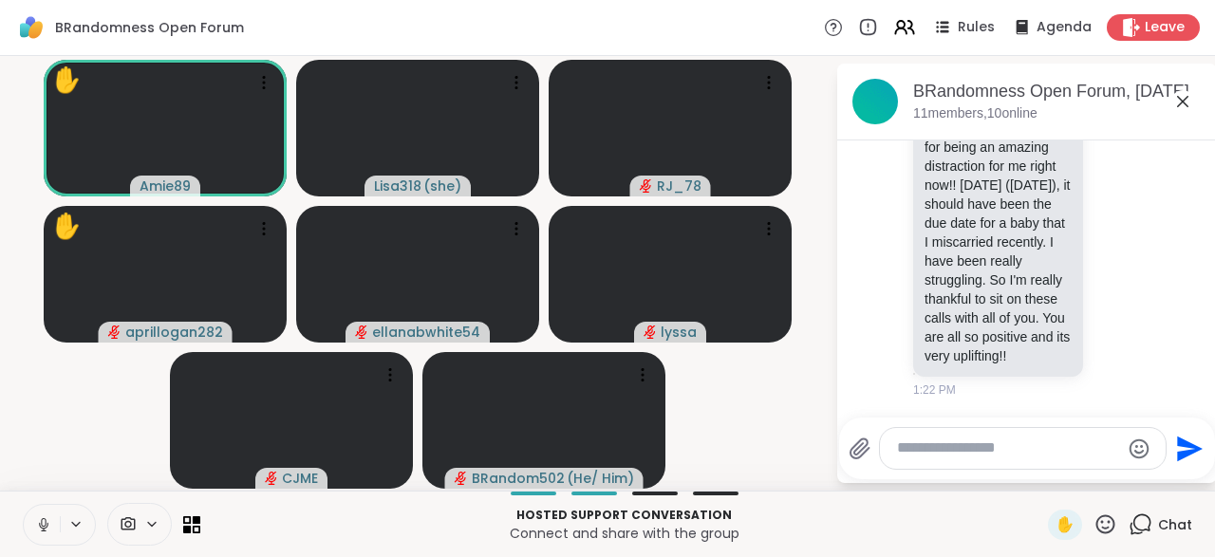
click at [1115, 527] on icon at bounding box center [1105, 523] width 19 height 19
click at [1049, 482] on span "❤️" at bounding box center [1049, 474] width 19 height 23
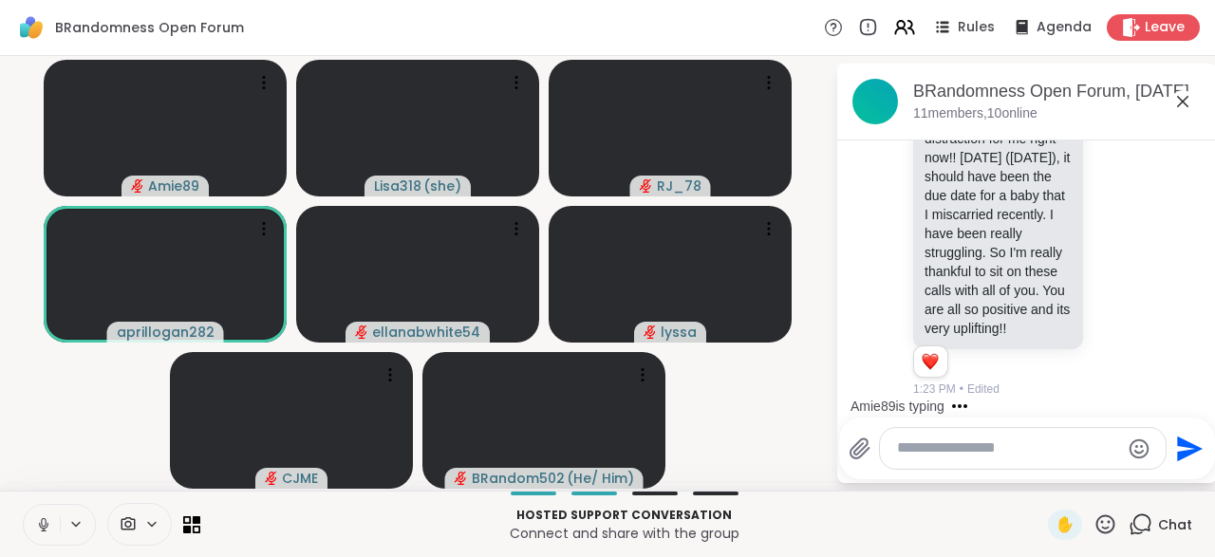
scroll to position [5009, 0]
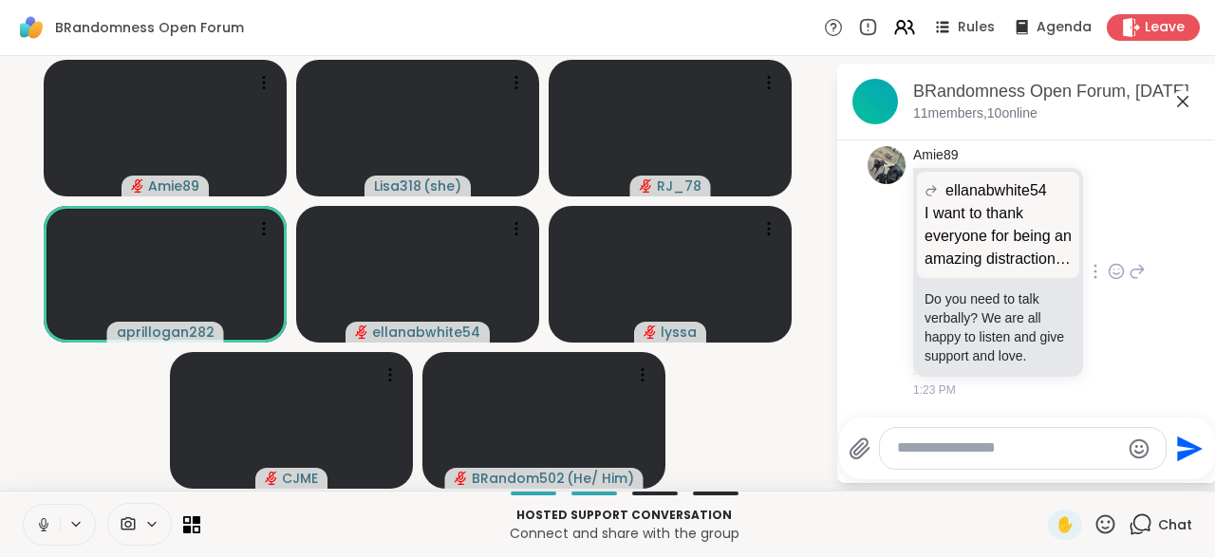
click at [1115, 270] on icon at bounding box center [1116, 271] width 17 height 19
click at [930, 251] on span "Select Reaction: Thumbs up" at bounding box center [923, 241] width 17 height 19
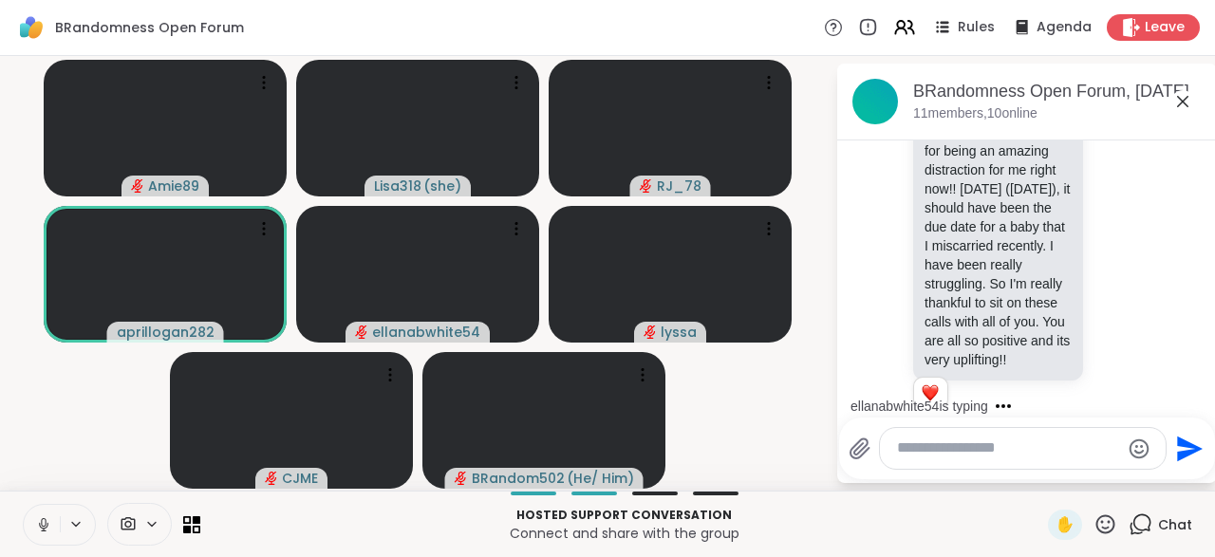
scroll to position [4709, 0]
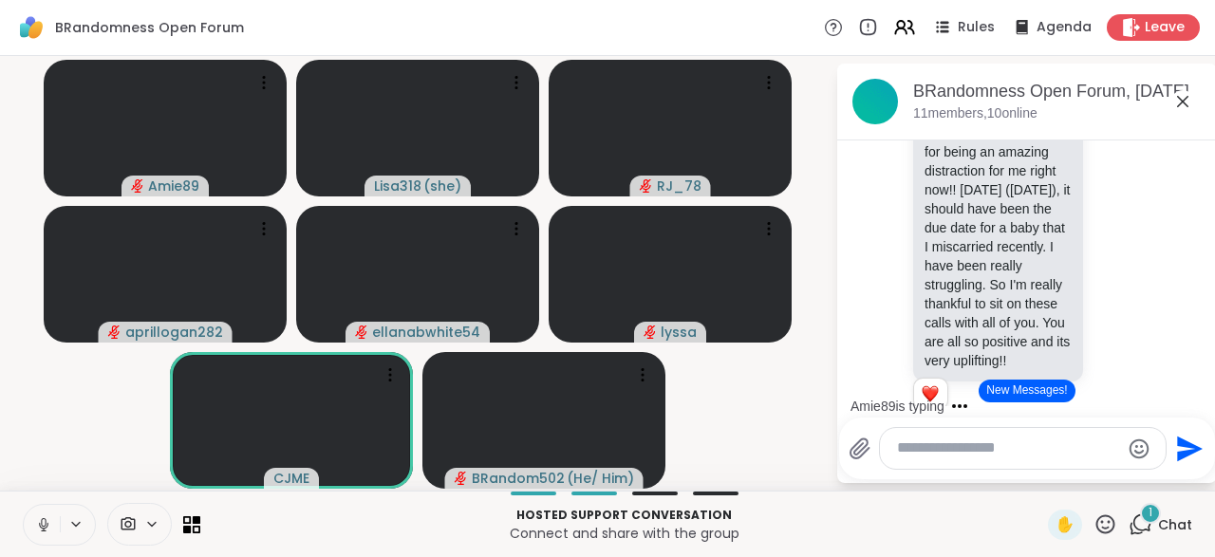
click at [1106, 531] on icon at bounding box center [1105, 525] width 24 height 24
click at [1093, 483] on span "👍" at bounding box center [1091, 474] width 19 height 23
click at [1116, 534] on icon at bounding box center [1105, 525] width 24 height 24
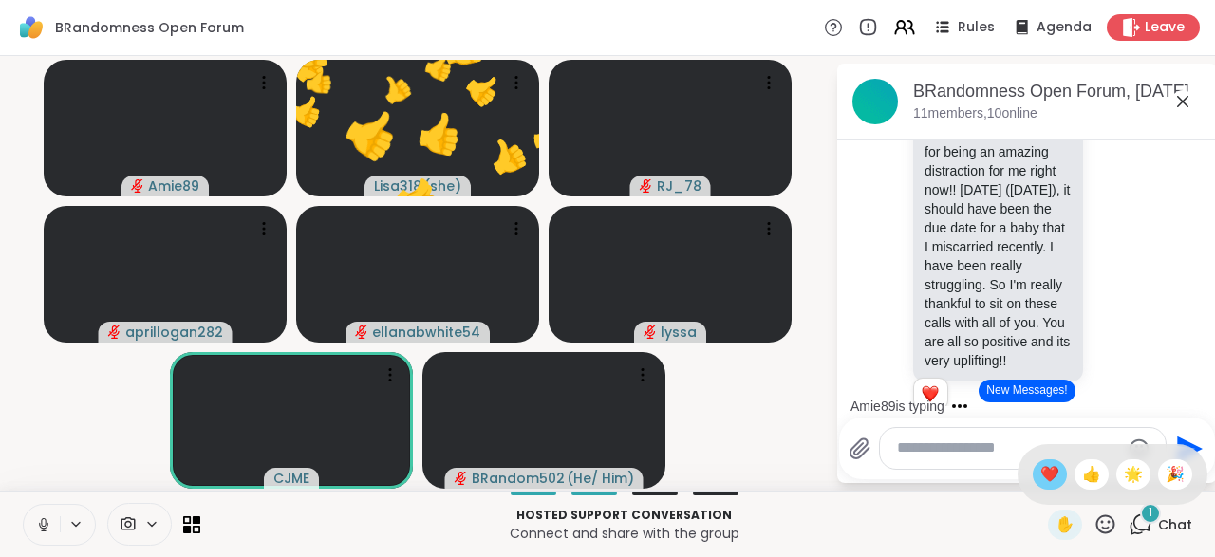
click at [1047, 480] on span "❤️" at bounding box center [1049, 474] width 19 height 23
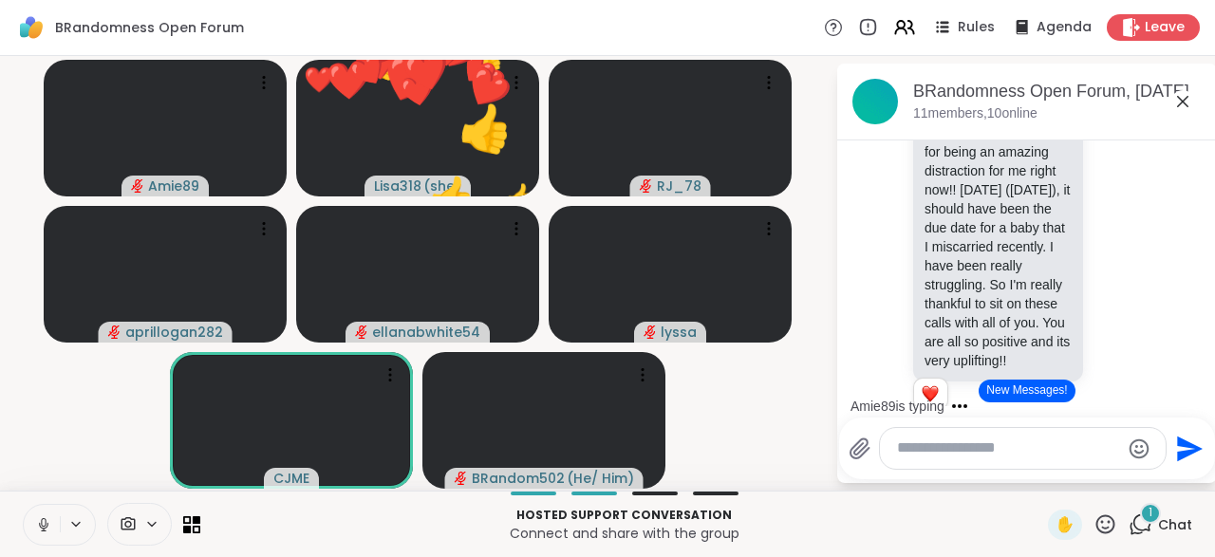
click at [1116, 533] on icon at bounding box center [1105, 525] width 24 height 24
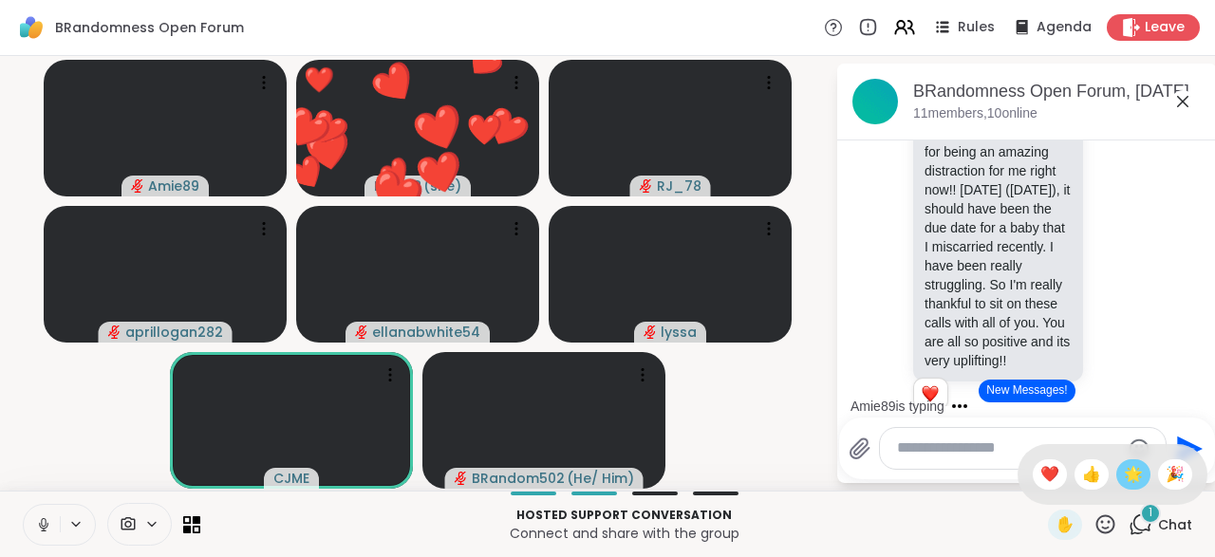
click at [1140, 482] on span "🌟" at bounding box center [1133, 474] width 19 height 23
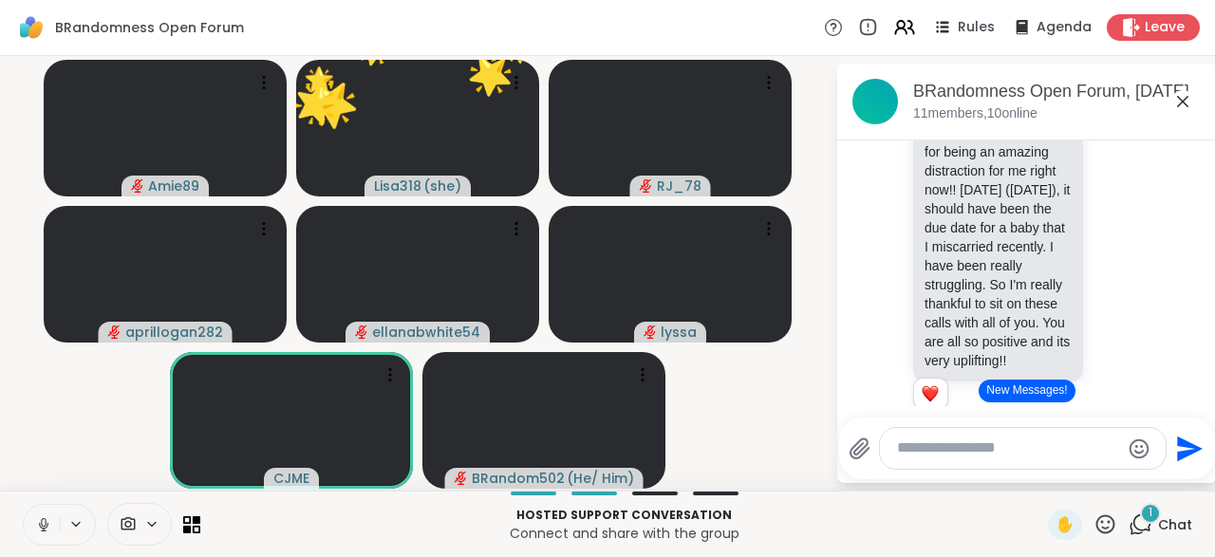
click at [1112, 528] on icon at bounding box center [1105, 525] width 24 height 24
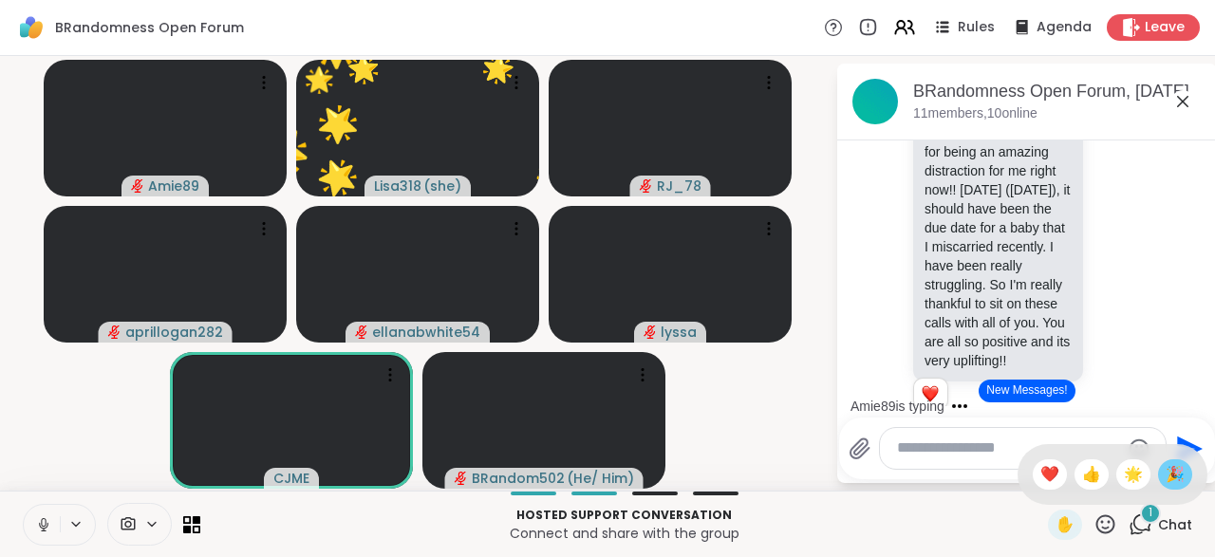
click at [1184, 477] on span "🎉" at bounding box center [1175, 474] width 19 height 23
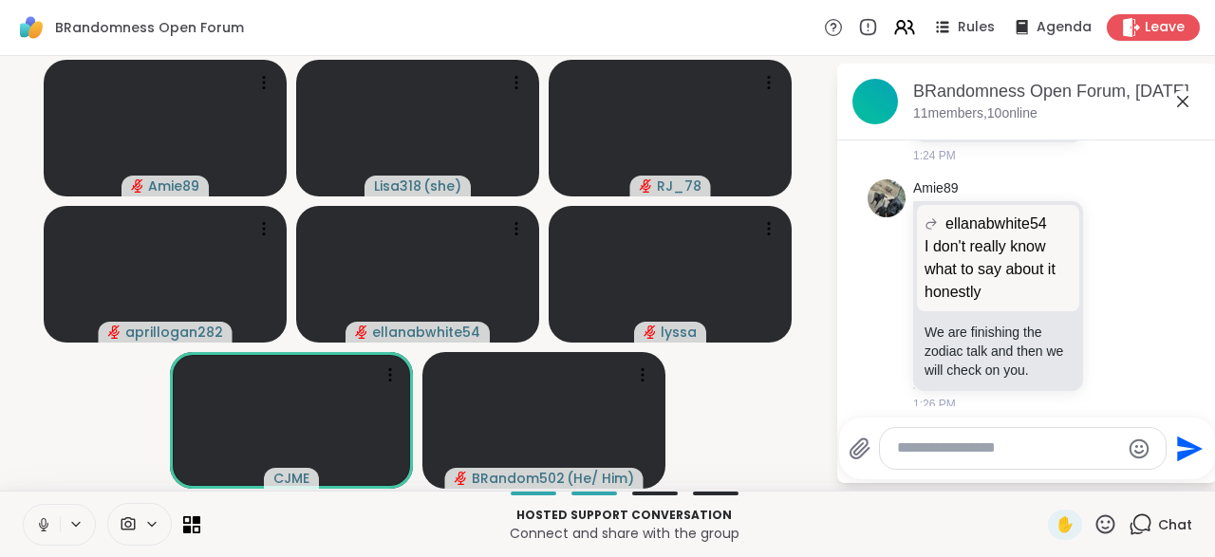
scroll to position [5404, 0]
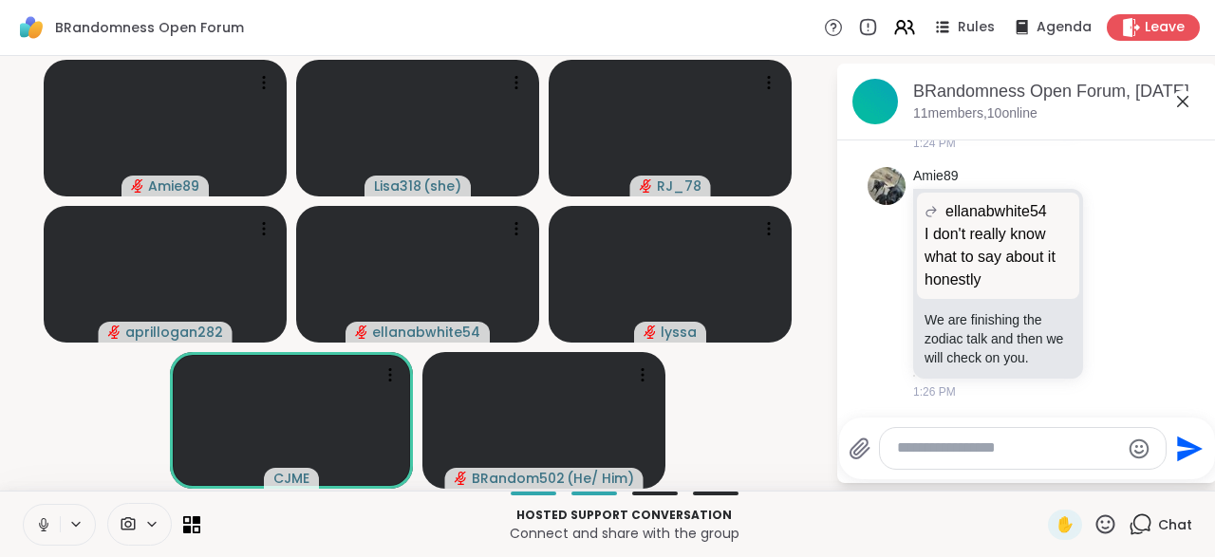
click at [1110, 537] on div "✋" at bounding box center [1082, 525] width 69 height 30
click at [1111, 522] on icon at bounding box center [1105, 523] width 19 height 19
click at [1042, 479] on span "❤️" at bounding box center [1049, 474] width 19 height 23
click at [1112, 533] on icon at bounding box center [1105, 525] width 24 height 24
click at [1051, 487] on div "❤️" at bounding box center [1050, 474] width 34 height 30
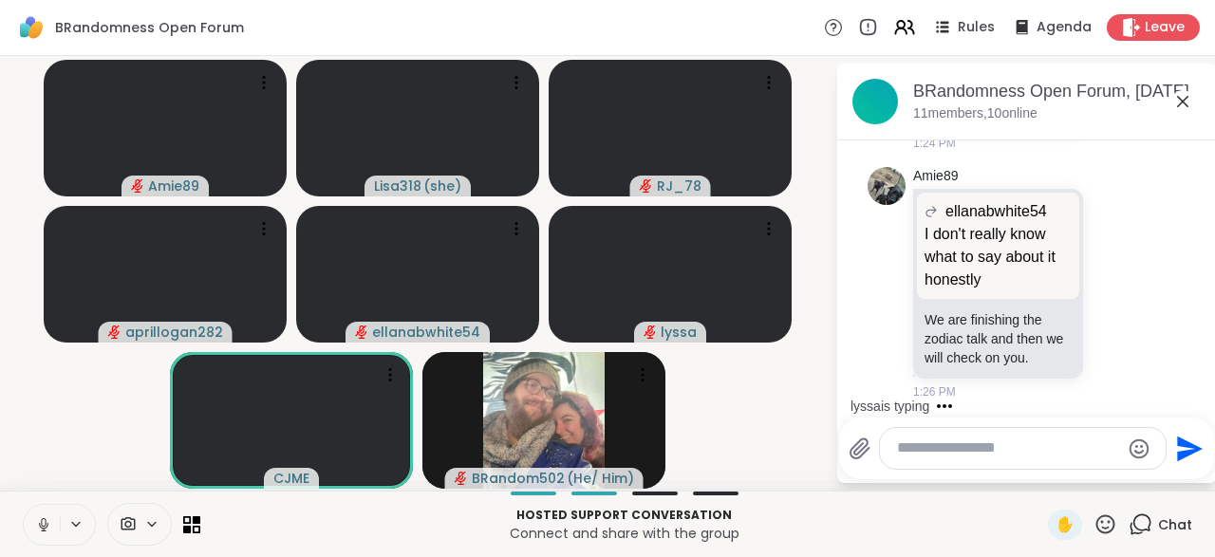
click at [1112, 536] on icon at bounding box center [1105, 525] width 24 height 24
click at [1140, 489] on div "✋ ❤️ 👍 🌟 🎉" at bounding box center [1113, 474] width 190 height 61
click at [1114, 528] on icon at bounding box center [1105, 523] width 19 height 19
click at [1136, 480] on span "🌟" at bounding box center [1133, 474] width 19 height 23
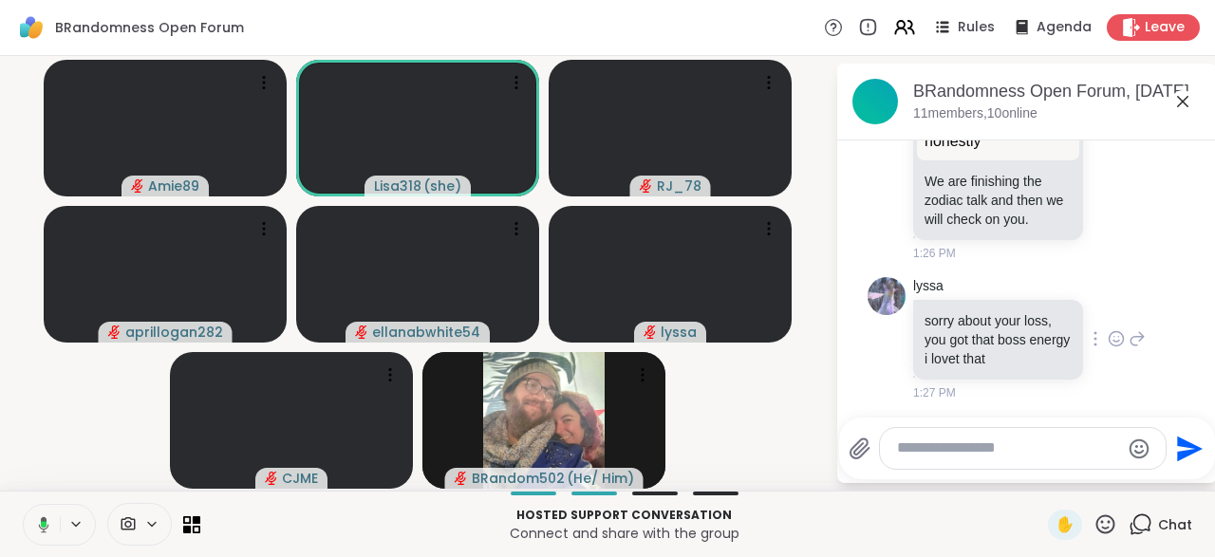
click at [1104, 352] on div "lyssa sorry about your loss, you got that boss energy i lovet that 1:27 PM" at bounding box center [1029, 339] width 233 height 124
click at [1118, 345] on icon at bounding box center [1117, 338] width 14 height 14
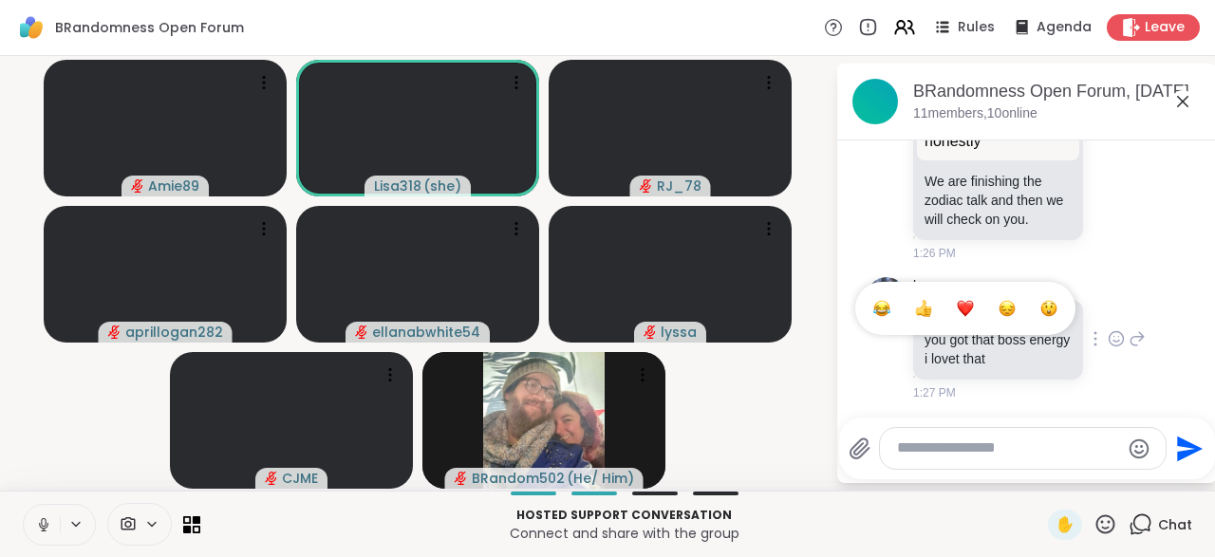
click at [971, 319] on button "Select Reaction: Heart" at bounding box center [965, 309] width 38 height 38
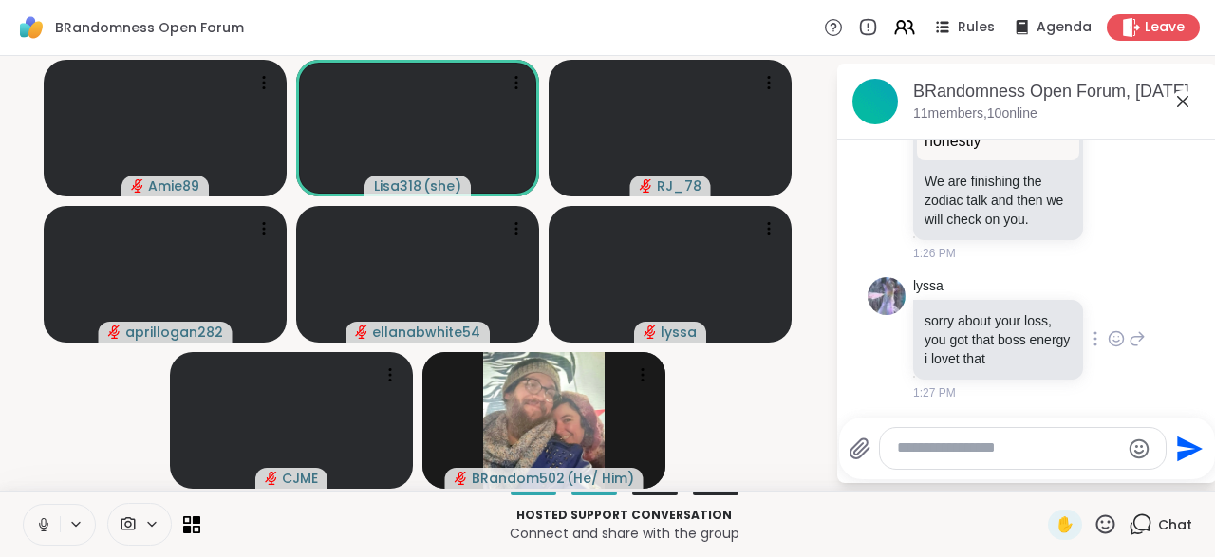
scroll to position [5570, 0]
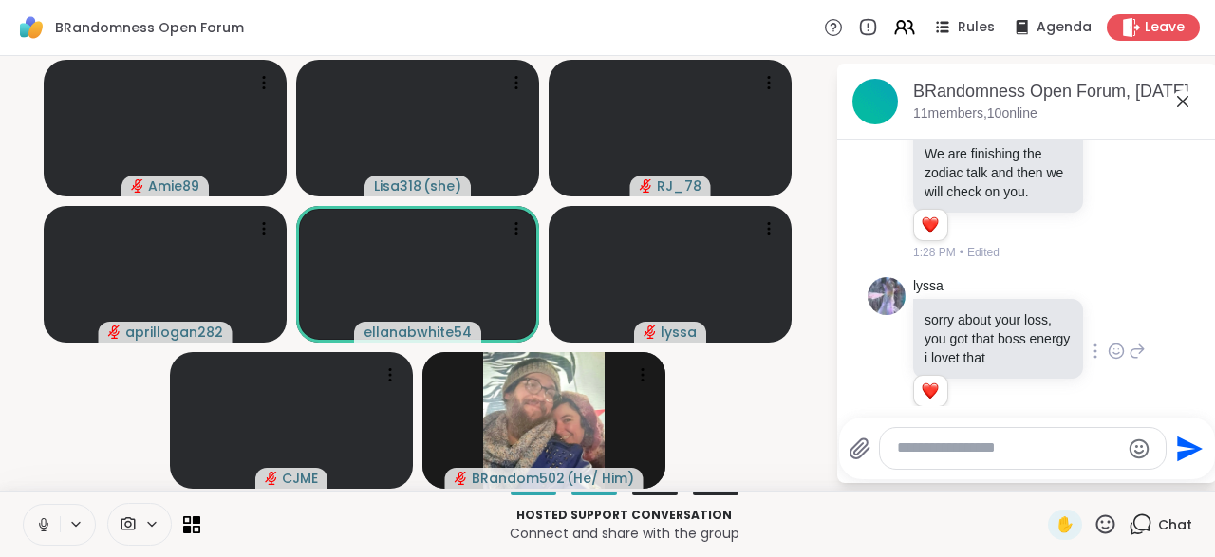
click at [1115, 521] on icon at bounding box center [1105, 523] width 19 height 19
click at [1085, 483] on span "👍" at bounding box center [1091, 474] width 19 height 23
click at [1106, 533] on icon at bounding box center [1105, 523] width 19 height 19
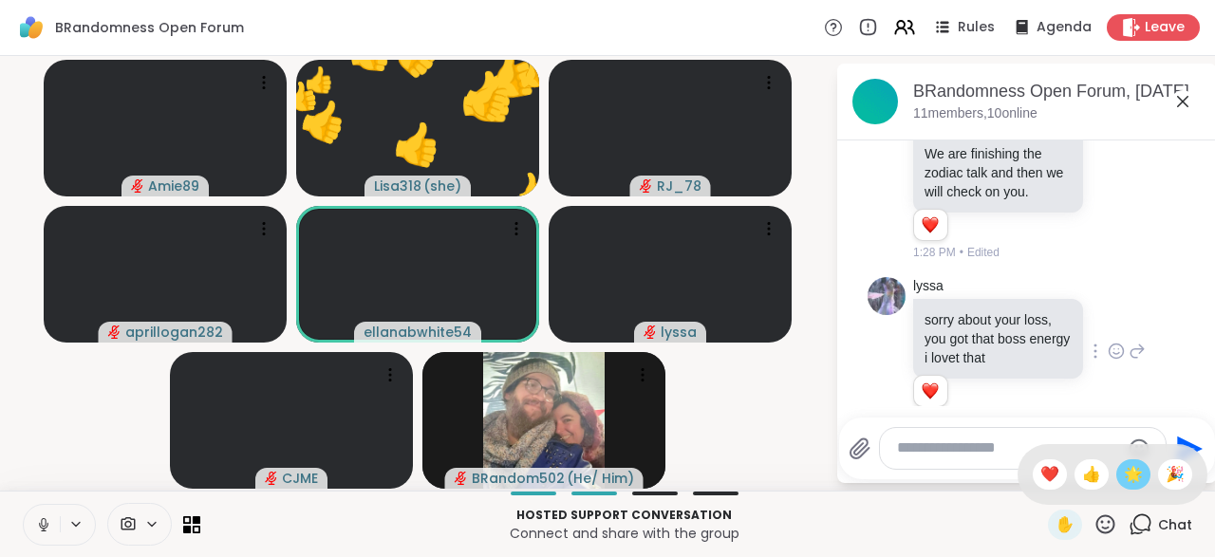
click at [1138, 481] on span "🌟" at bounding box center [1133, 474] width 19 height 23
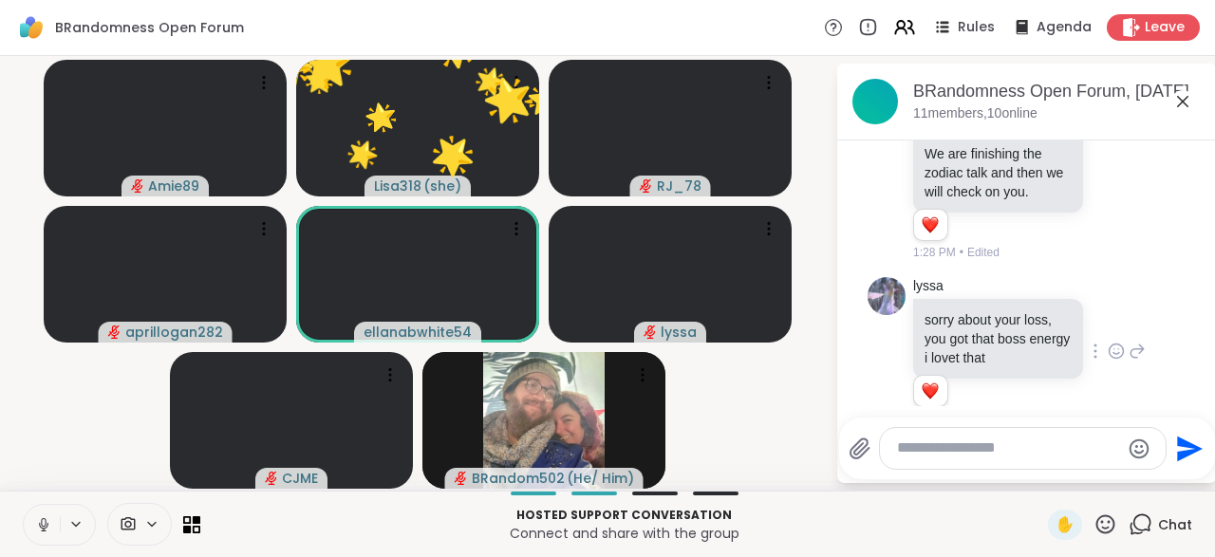
click at [1107, 533] on icon at bounding box center [1105, 523] width 19 height 19
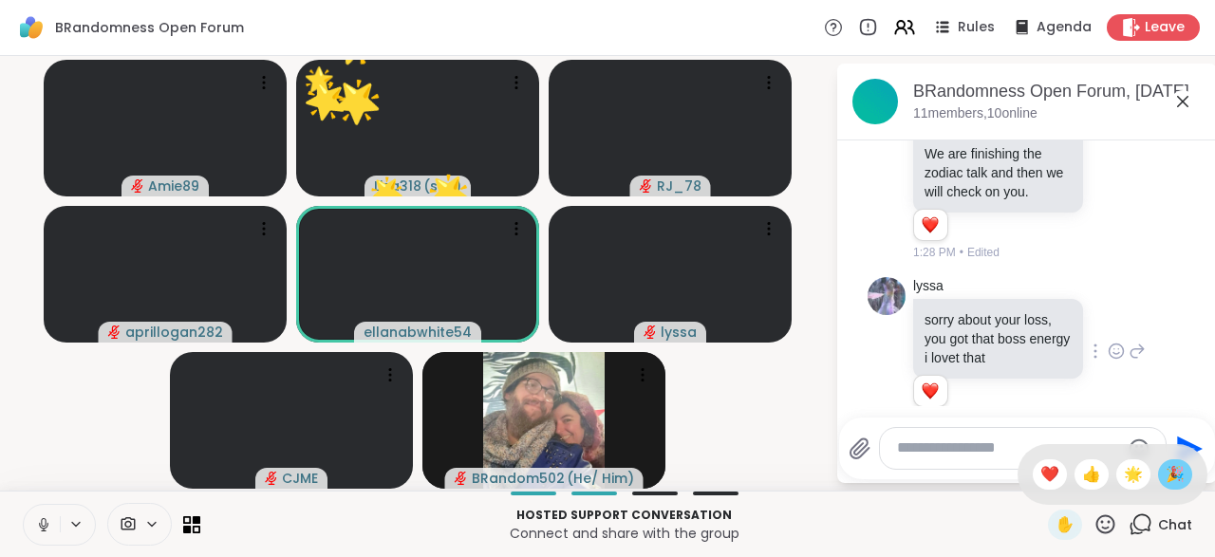
click at [1176, 483] on span "🎉" at bounding box center [1175, 474] width 19 height 23
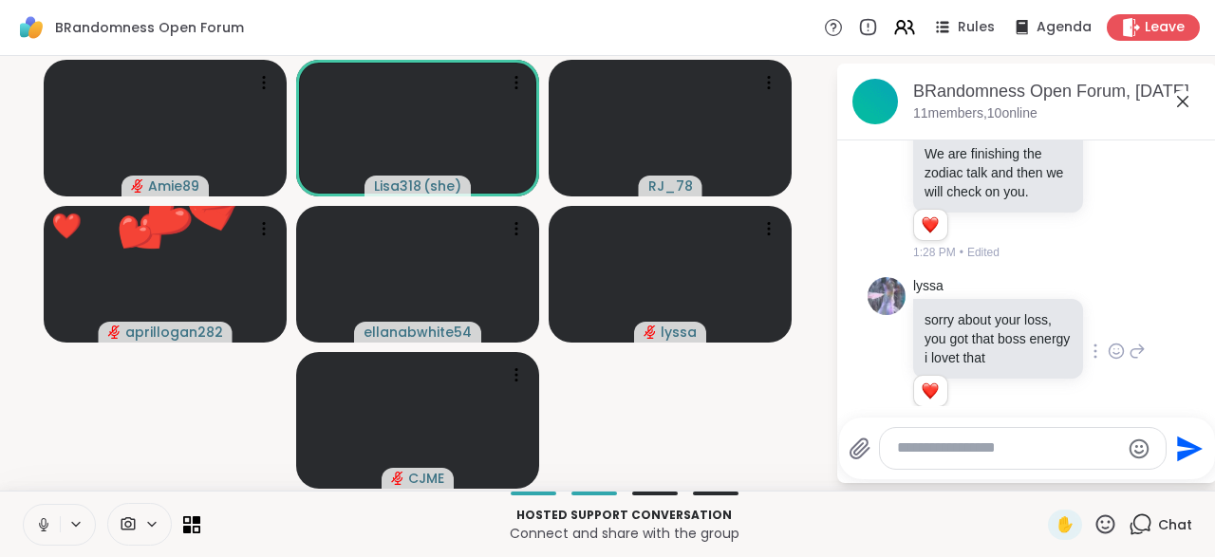
click at [24, 529] on button at bounding box center [42, 525] width 36 height 40
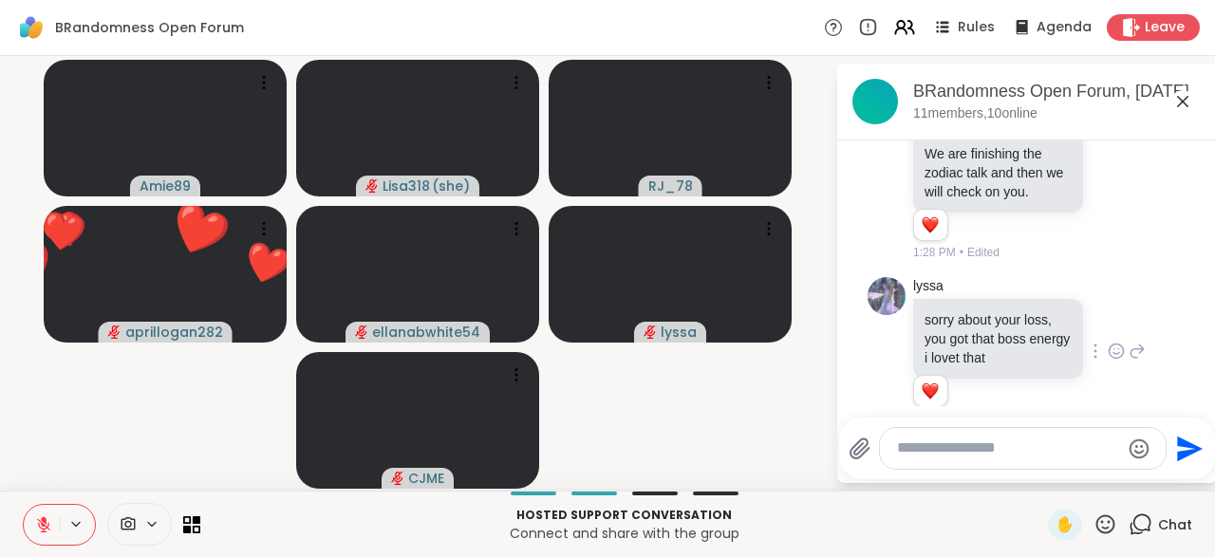
click at [26, 531] on button at bounding box center [42, 525] width 36 height 40
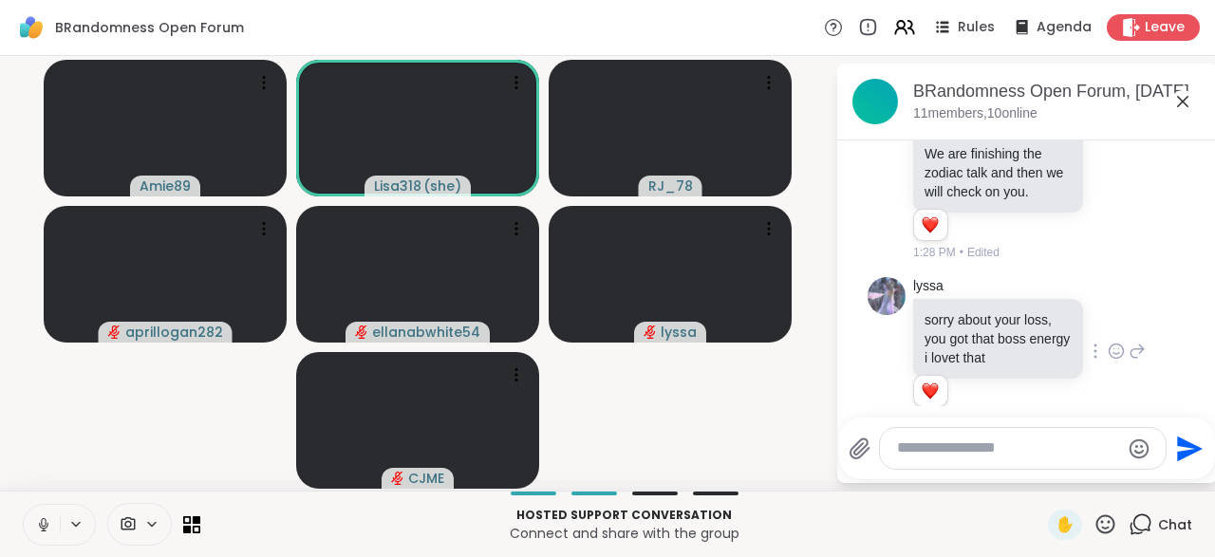
click at [47, 531] on icon at bounding box center [43, 524] width 17 height 17
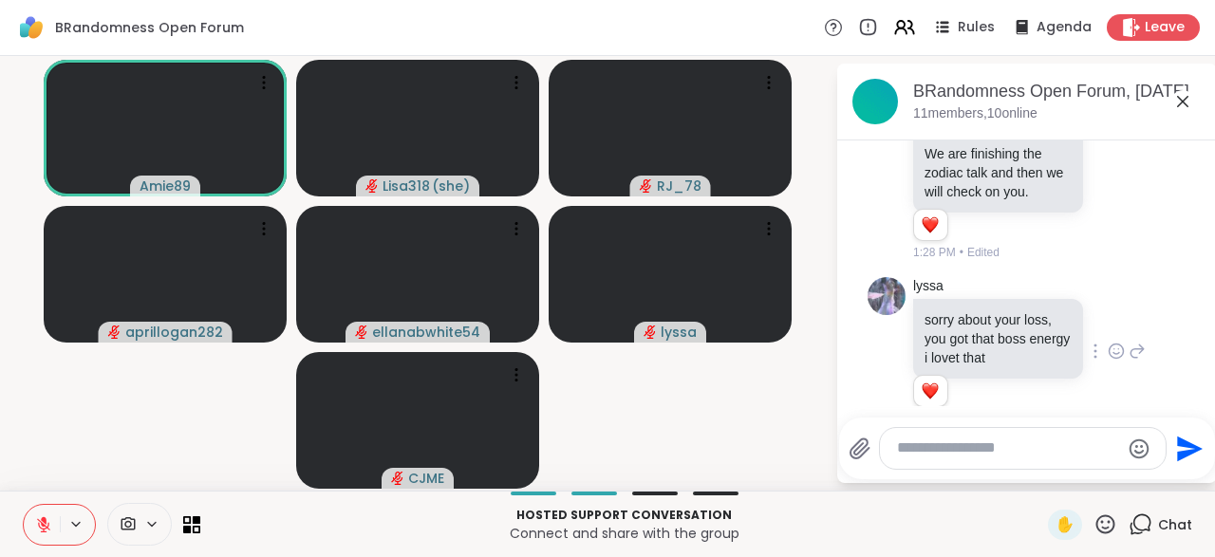
click at [1109, 533] on icon at bounding box center [1105, 523] width 19 height 19
click at [1172, 477] on span "🎉" at bounding box center [1175, 474] width 19 height 23
click at [1106, 535] on icon at bounding box center [1105, 525] width 24 height 24
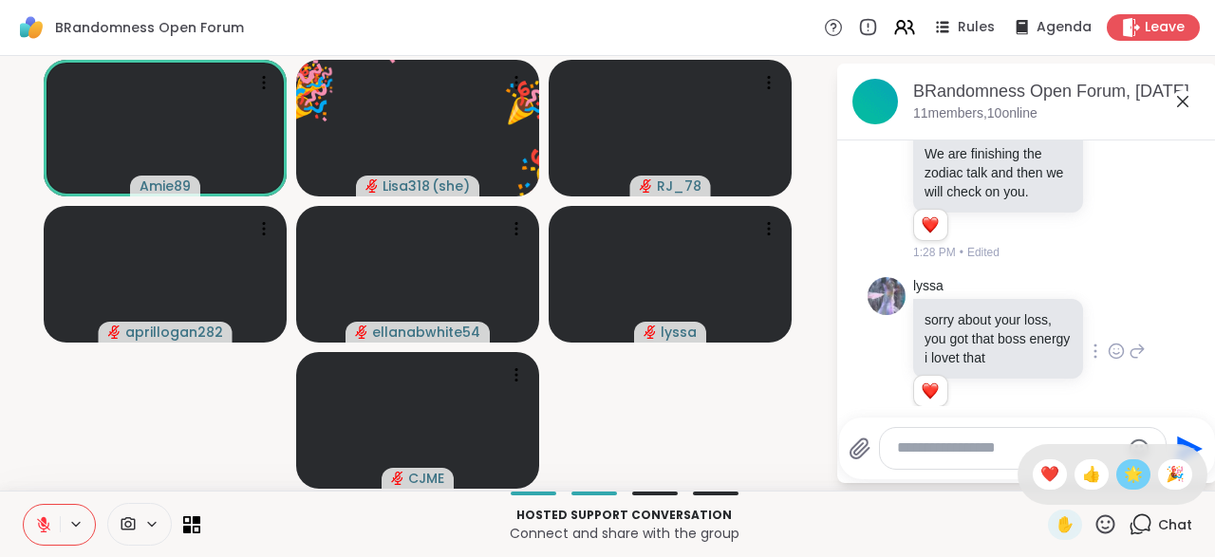
click at [1137, 485] on span "🌟" at bounding box center [1133, 474] width 19 height 23
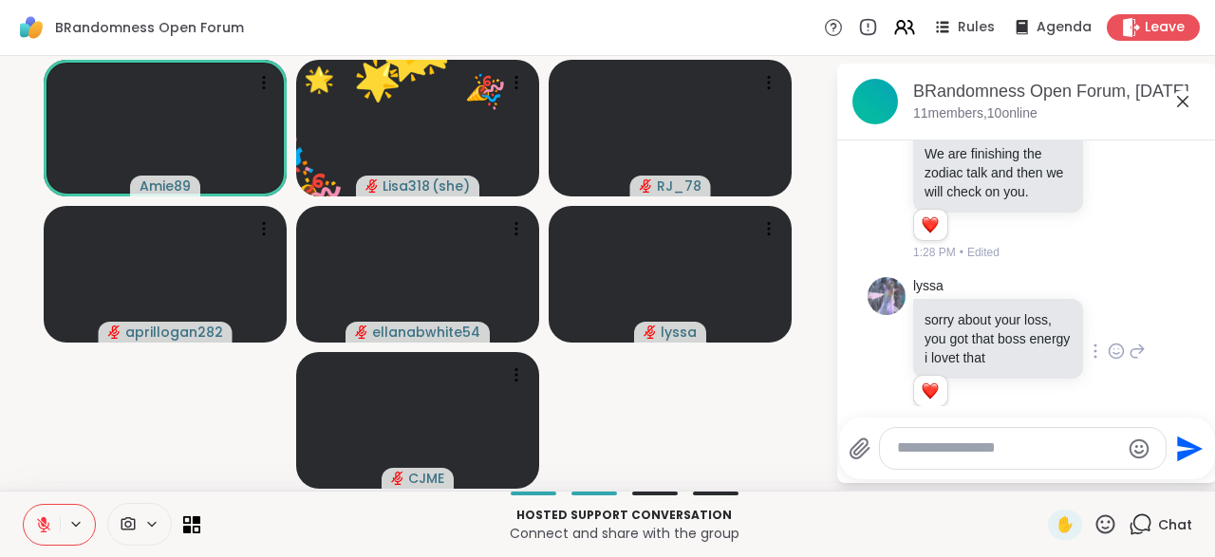
click at [1111, 539] on div "✋" at bounding box center [1082, 525] width 69 height 30
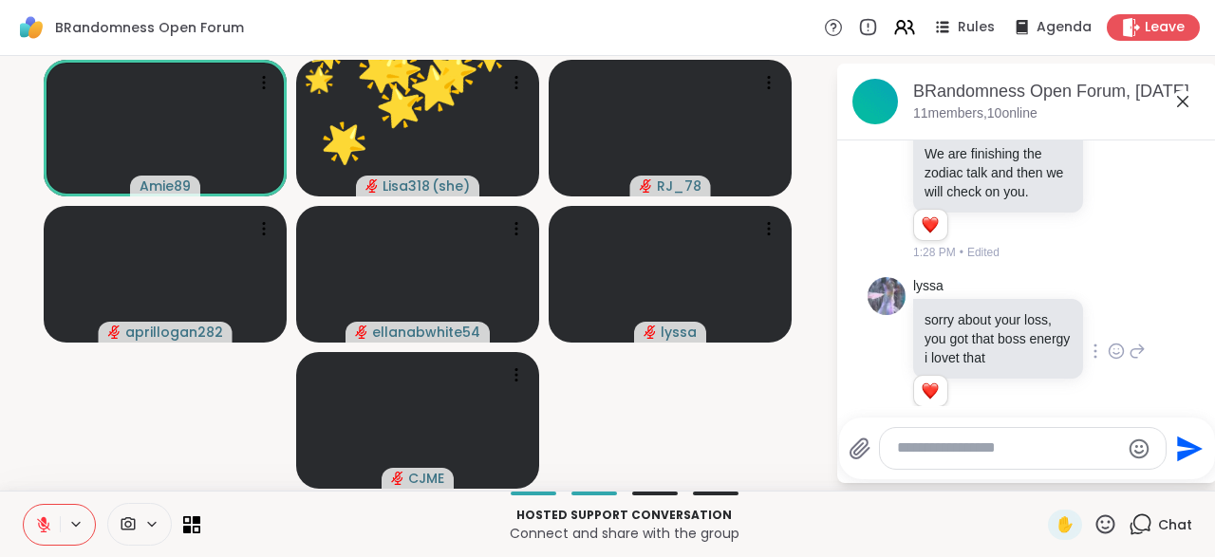
click at [1113, 527] on icon at bounding box center [1105, 525] width 24 height 24
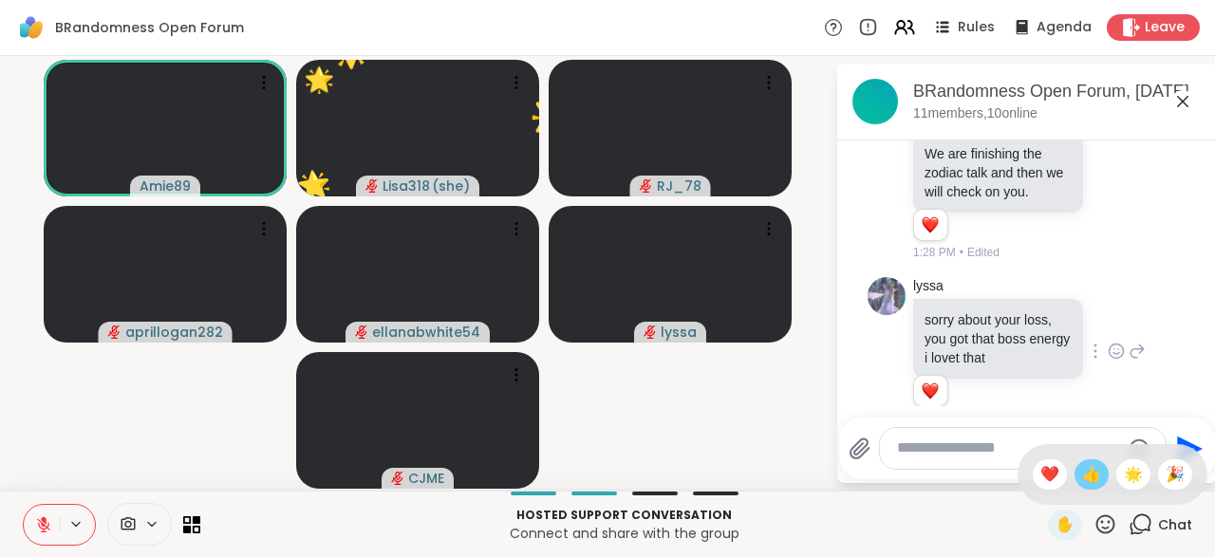
click at [1090, 489] on div "👍" at bounding box center [1092, 474] width 34 height 30
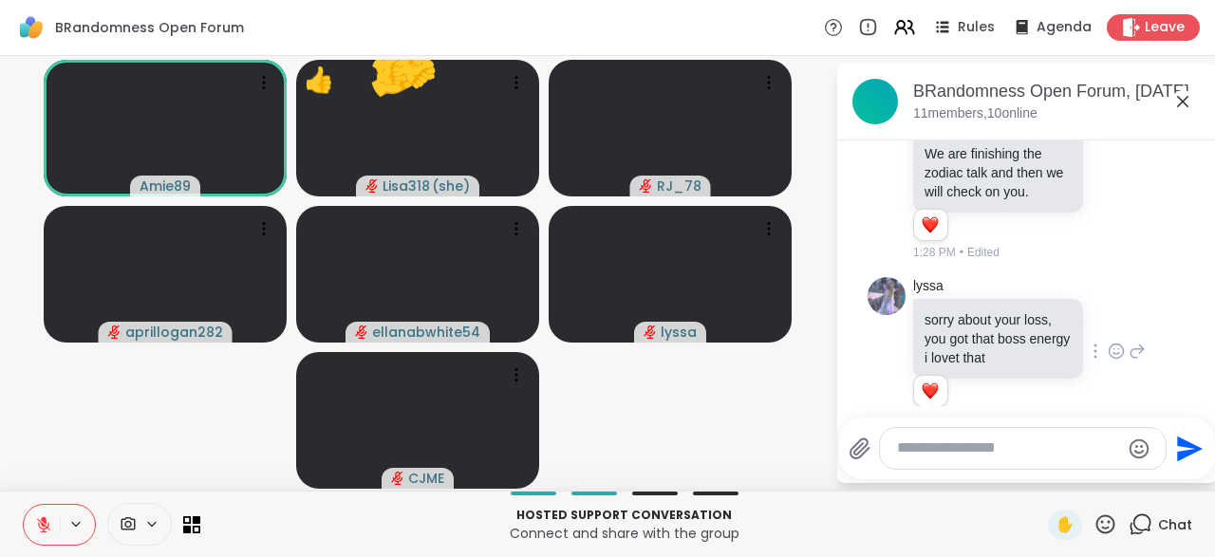
click at [1106, 533] on icon at bounding box center [1105, 523] width 19 height 19
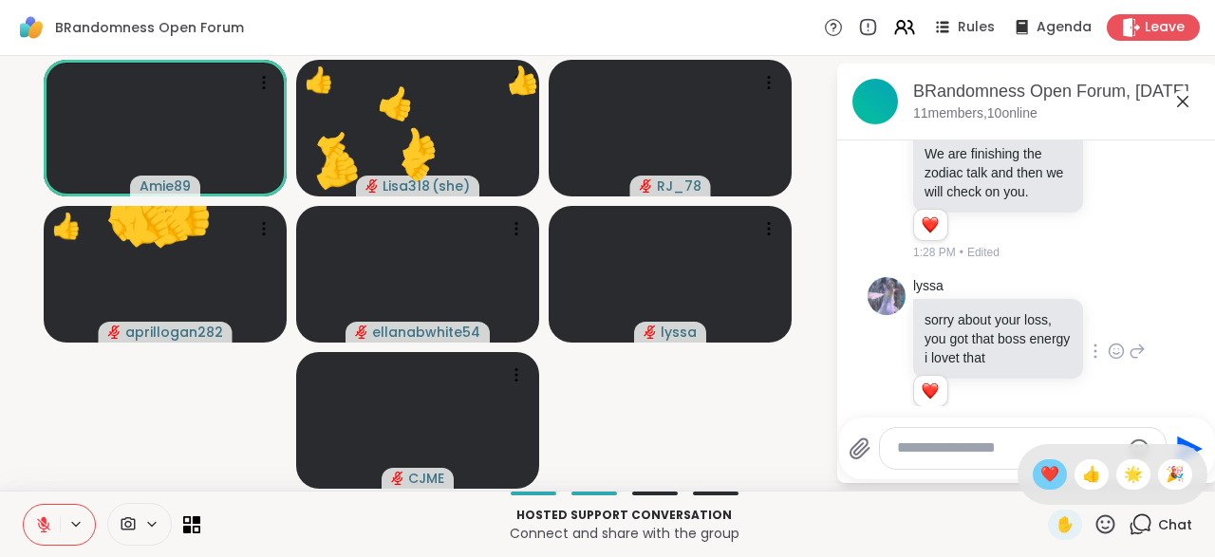
click at [1040, 483] on span "❤️" at bounding box center [1049, 474] width 19 height 23
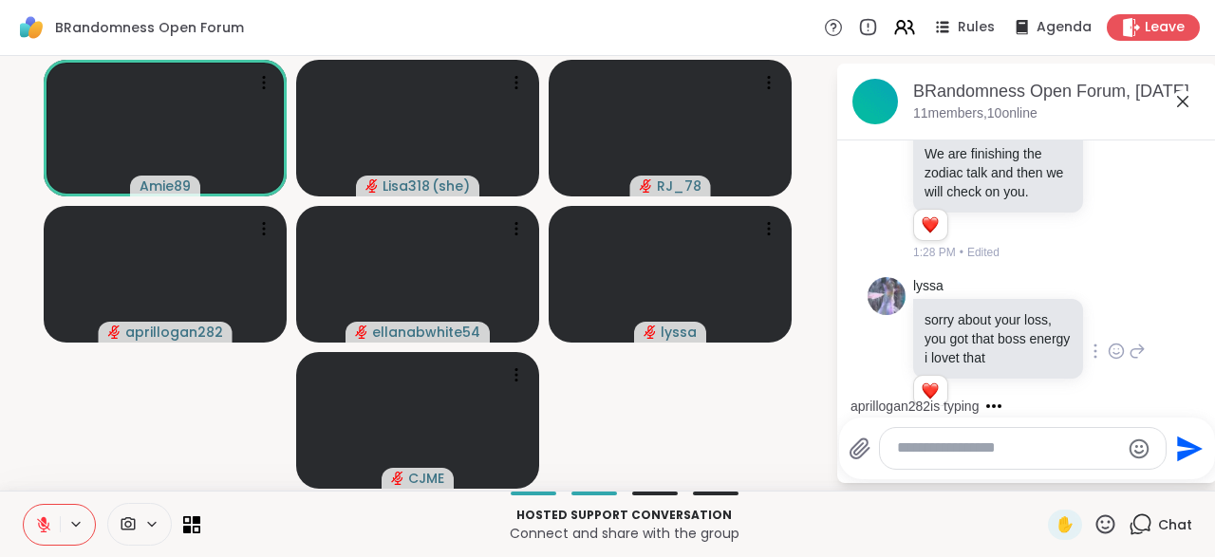
scroll to position [5697, 0]
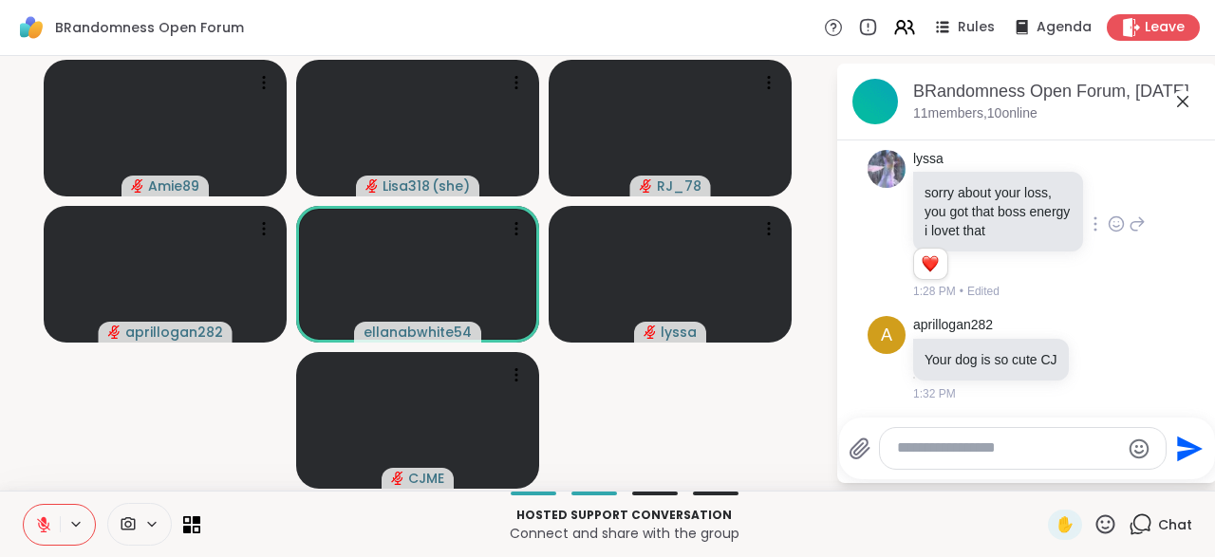
click at [931, 457] on textarea "Type your message" at bounding box center [1008, 449] width 222 height 20
type textarea "**********"
click at [1193, 455] on icon "Send" at bounding box center [1187, 449] width 30 height 30
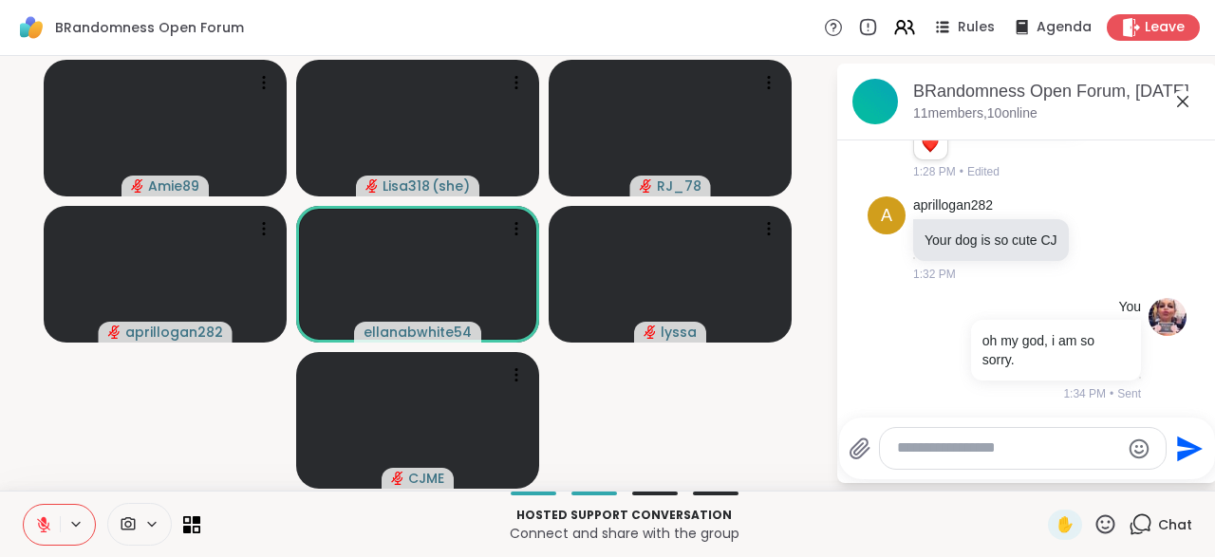
click at [1108, 534] on icon at bounding box center [1105, 525] width 24 height 24
click at [1041, 487] on div "❤️" at bounding box center [1050, 474] width 34 height 30
click at [1109, 533] on icon at bounding box center [1105, 523] width 19 height 19
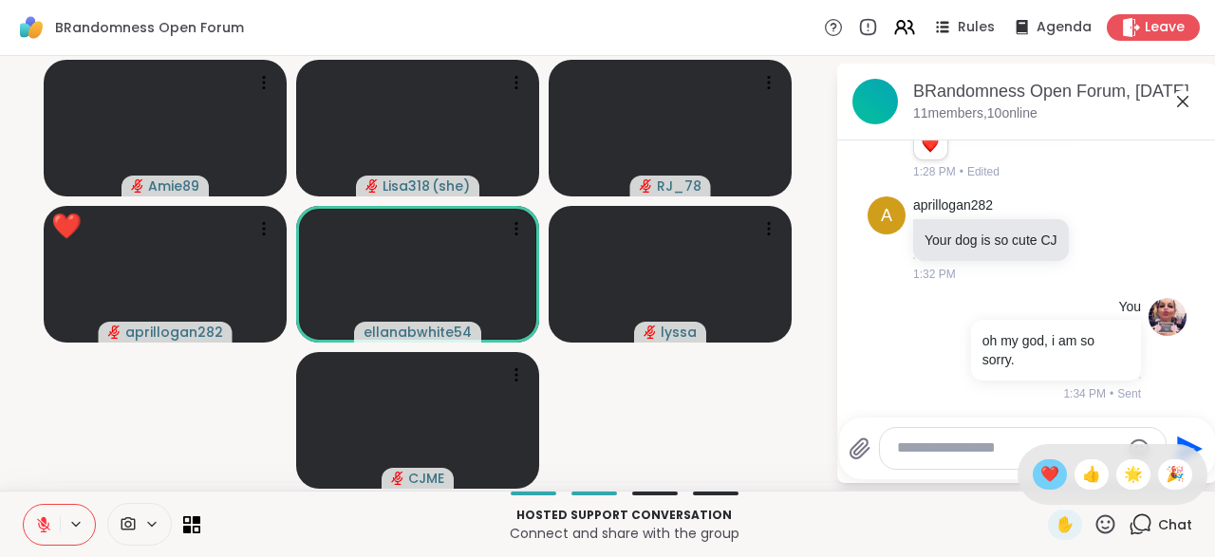
click at [1040, 482] on span "❤️" at bounding box center [1049, 474] width 19 height 23
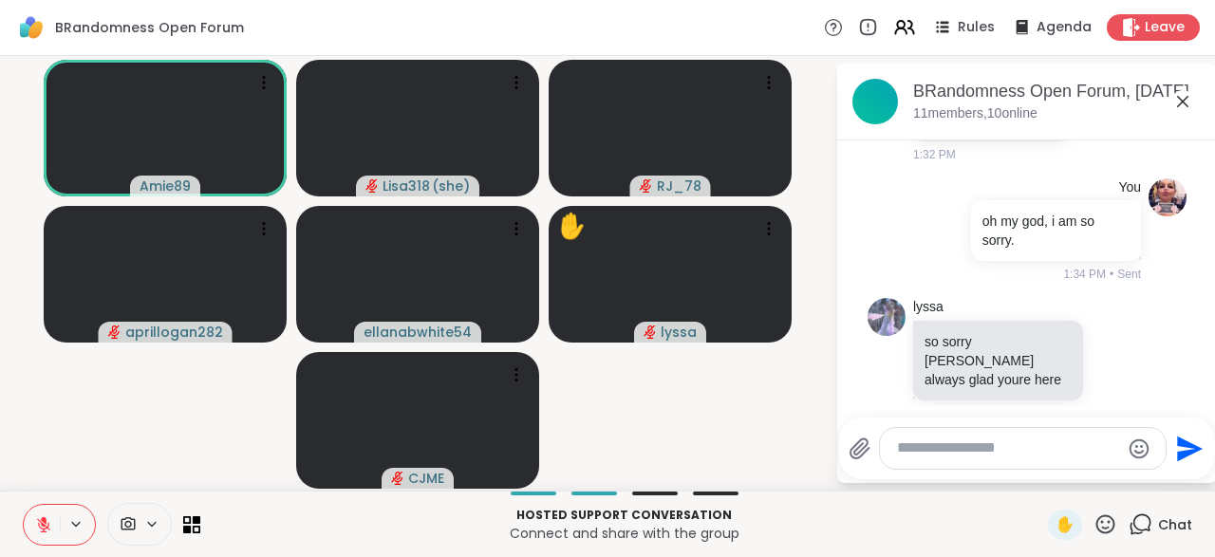
scroll to position [6075, 0]
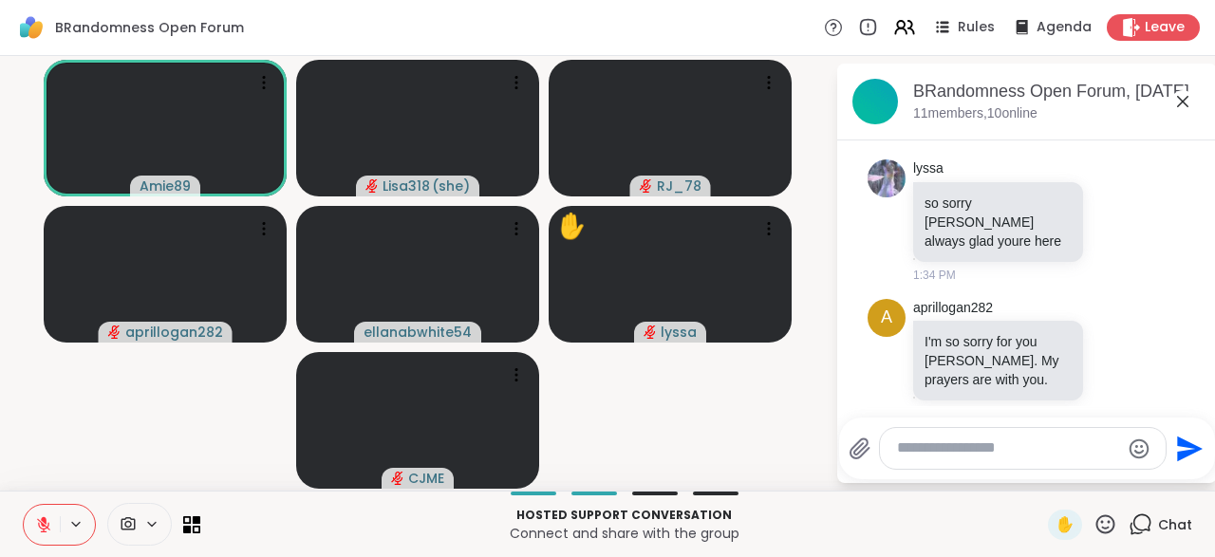
click at [927, 448] on textarea "Type your message" at bounding box center [1008, 449] width 222 height 20
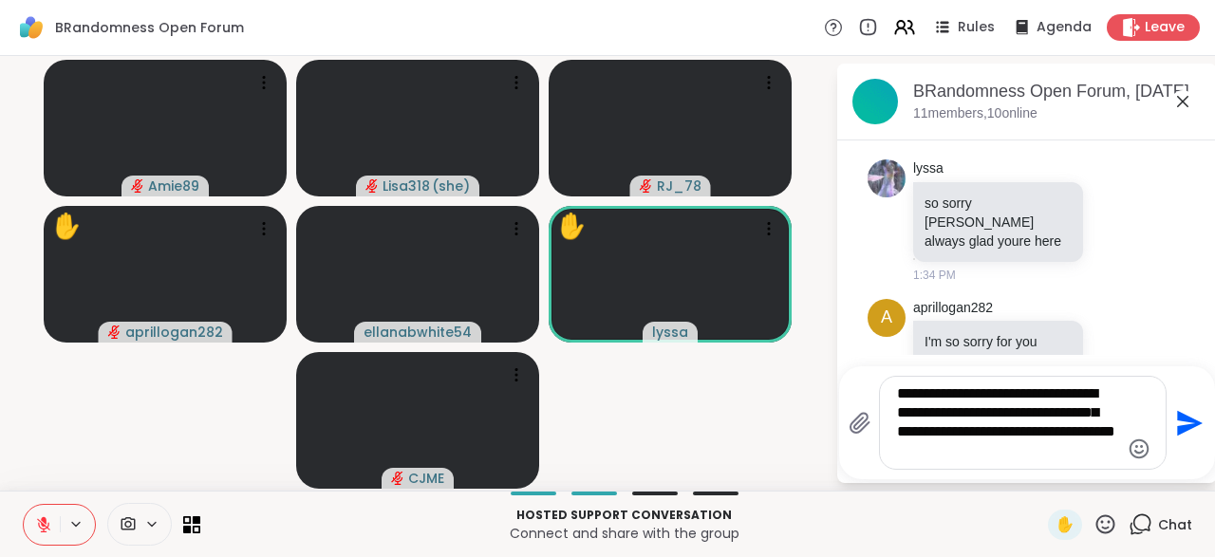
type textarea "**********"
click at [1191, 433] on icon "Send" at bounding box center [1187, 423] width 30 height 30
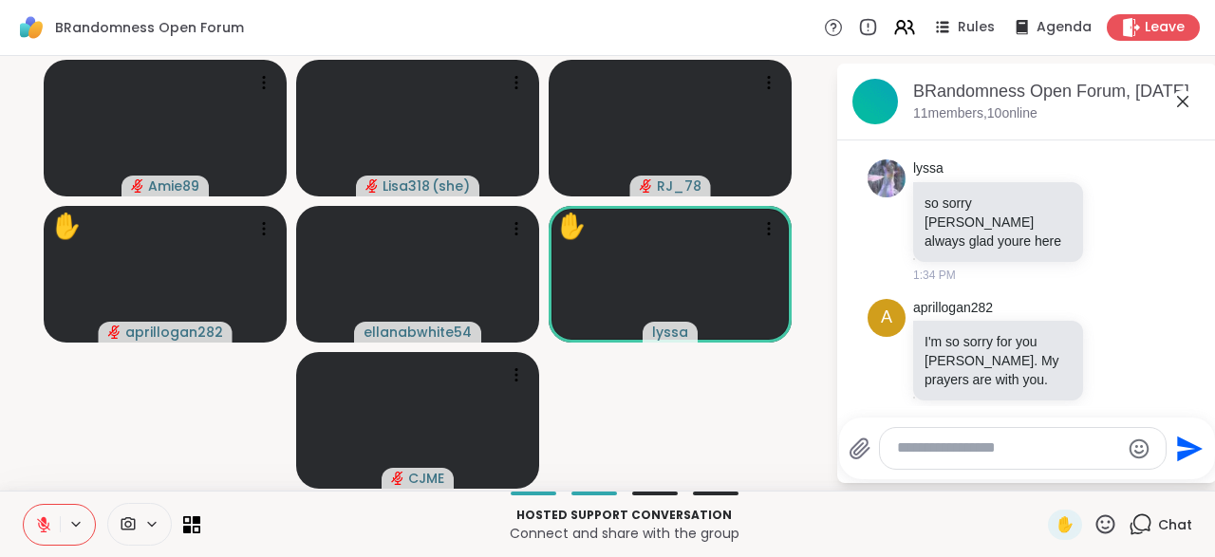
scroll to position [6252, 0]
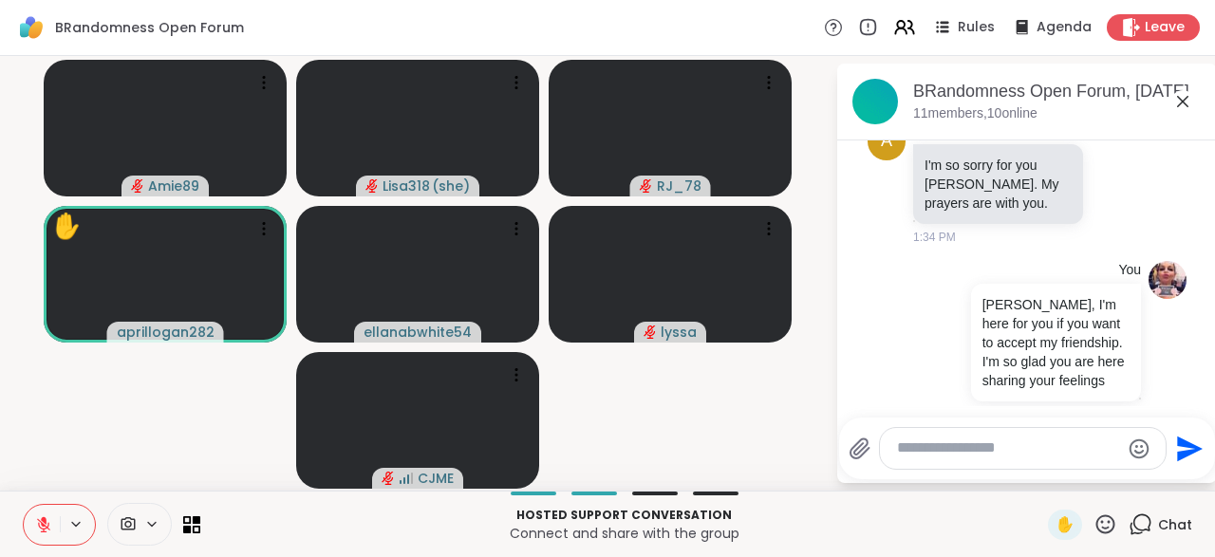
click at [1113, 534] on icon at bounding box center [1105, 525] width 24 height 24
click at [1047, 484] on span "❤️" at bounding box center [1049, 474] width 19 height 23
click at [1104, 527] on icon at bounding box center [1105, 525] width 24 height 24
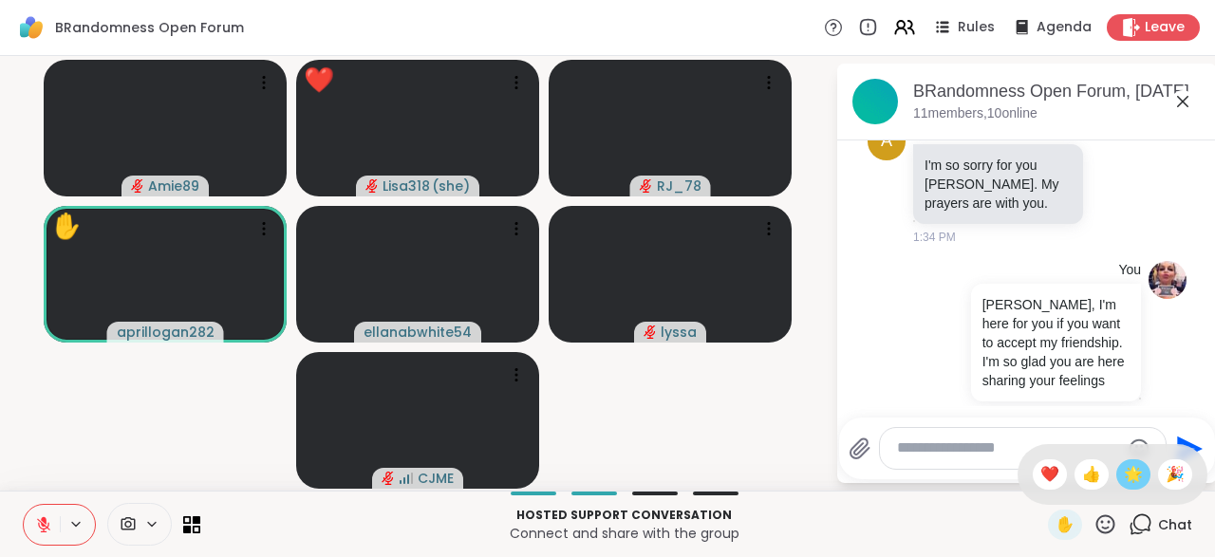
click at [1132, 472] on span "🌟" at bounding box center [1133, 474] width 19 height 23
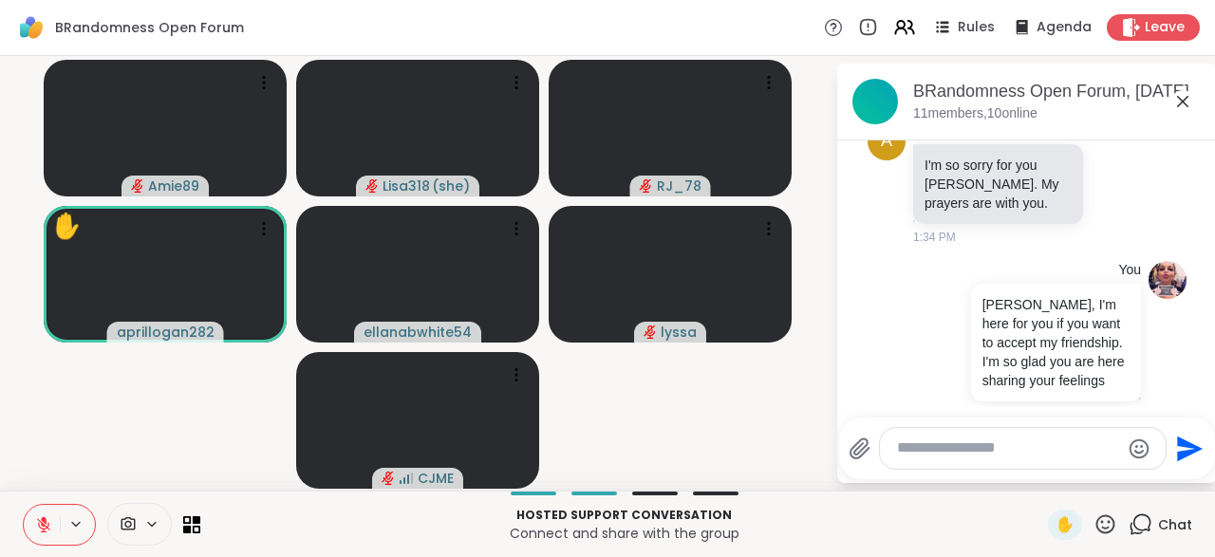
click at [916, 465] on div at bounding box center [1023, 448] width 286 height 41
click at [931, 457] on textarea "Type your message" at bounding box center [1008, 449] width 222 height 20
type textarea "**********"
click at [1187, 459] on icon "Send" at bounding box center [1187, 449] width 30 height 30
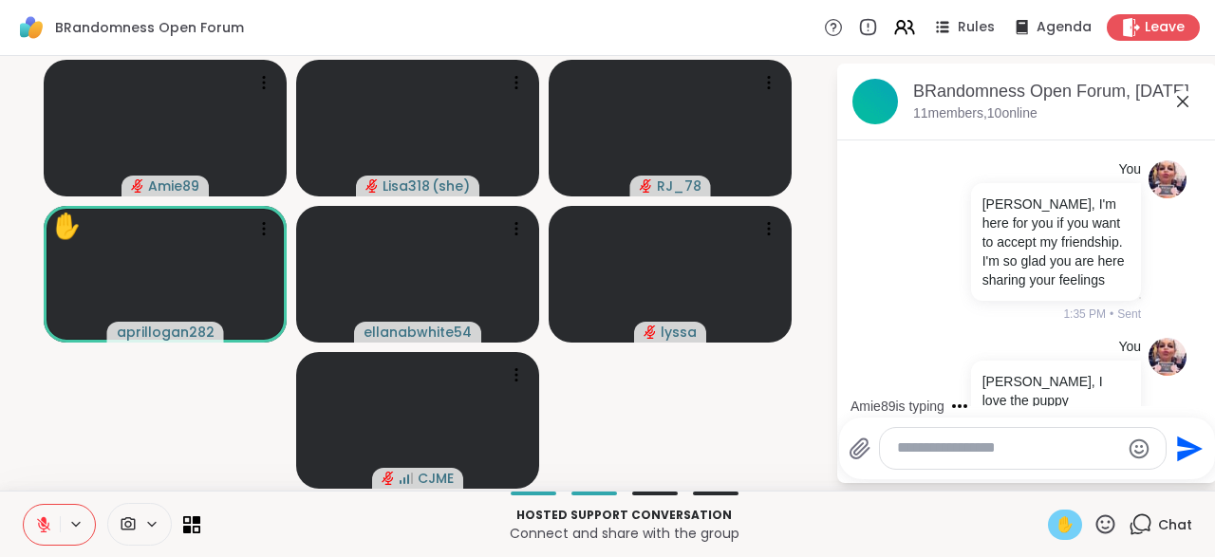
click at [1072, 538] on div "✋" at bounding box center [1065, 525] width 34 height 30
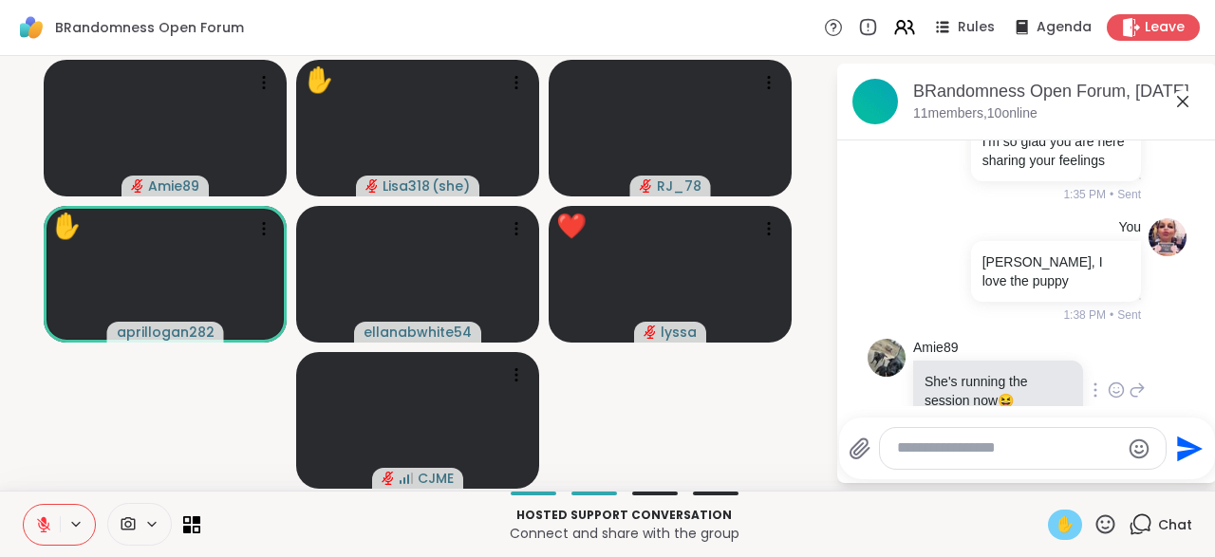
click at [1108, 379] on div at bounding box center [1116, 390] width 59 height 23
click at [1118, 381] on icon at bounding box center [1116, 390] width 17 height 19
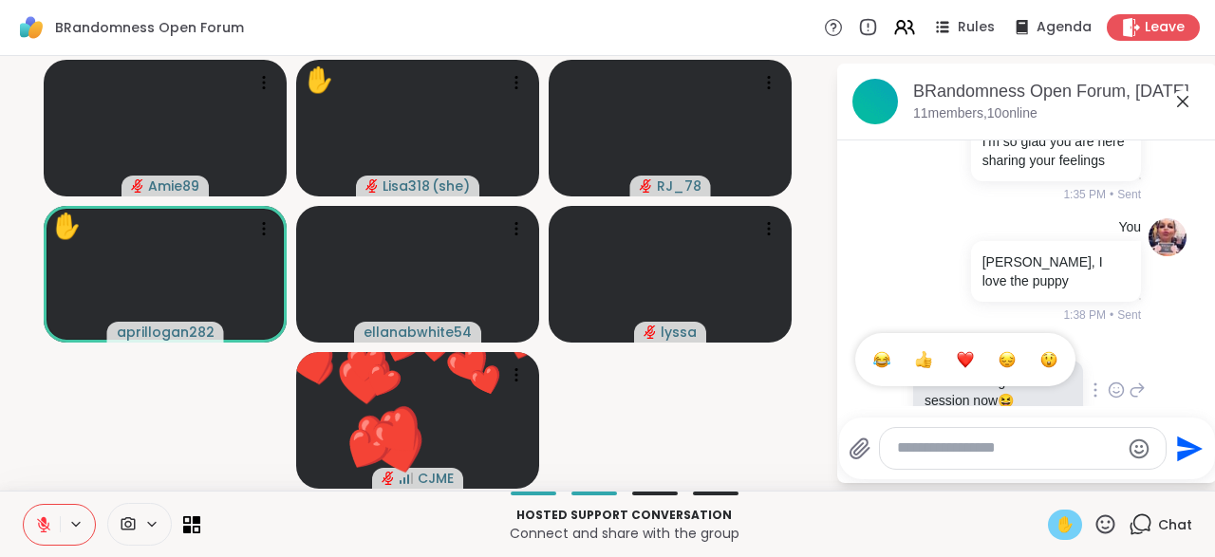
click at [963, 341] on button "Select Reaction: Heart" at bounding box center [965, 360] width 38 height 38
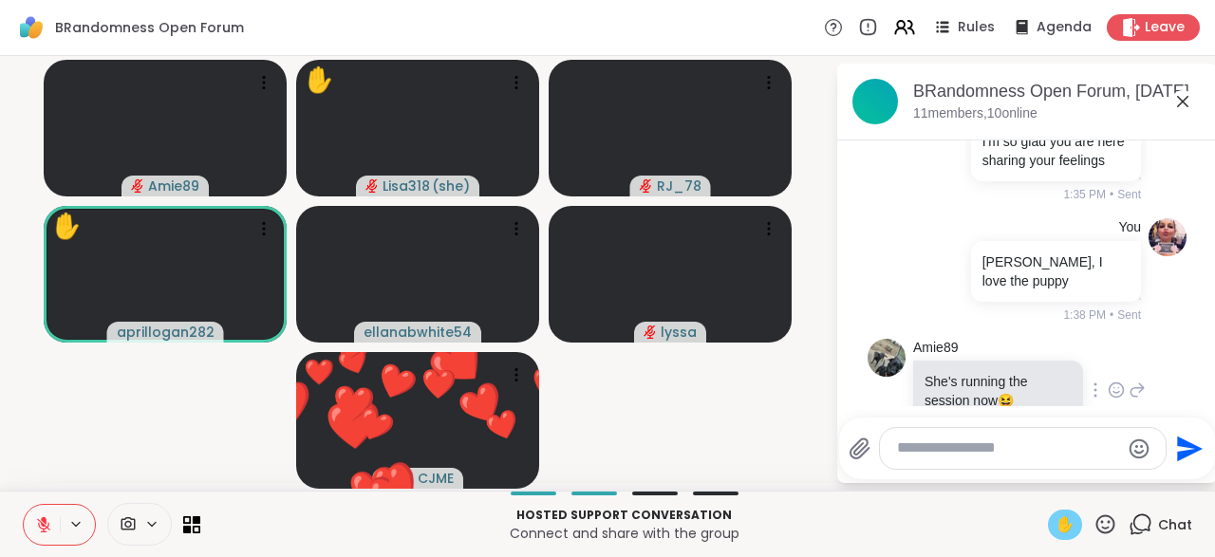
scroll to position [6498, 0]
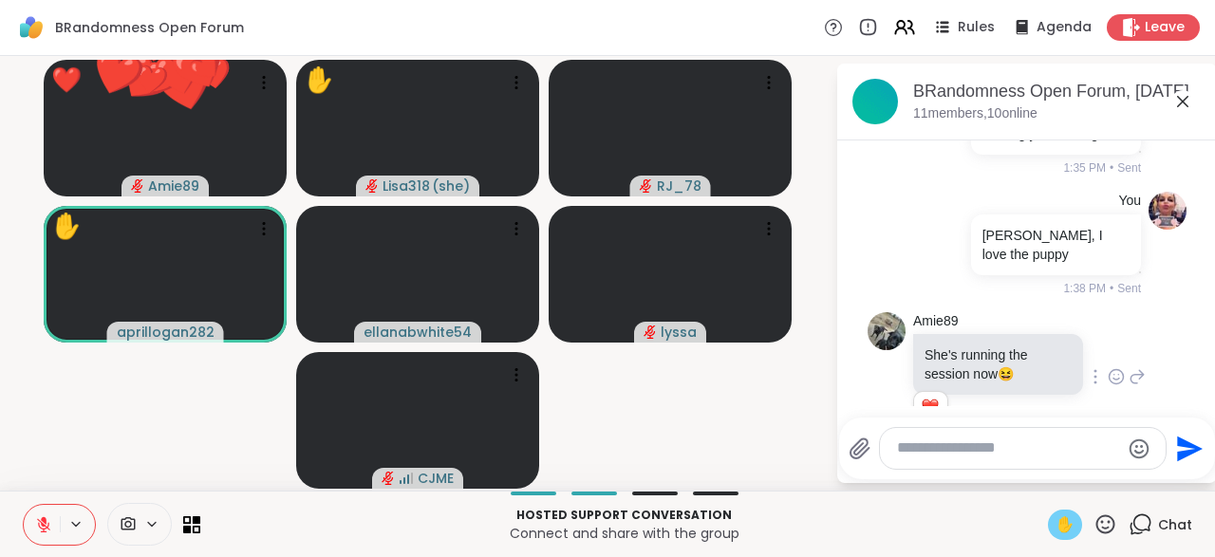
click at [1138, 462] on div at bounding box center [1023, 448] width 286 height 41
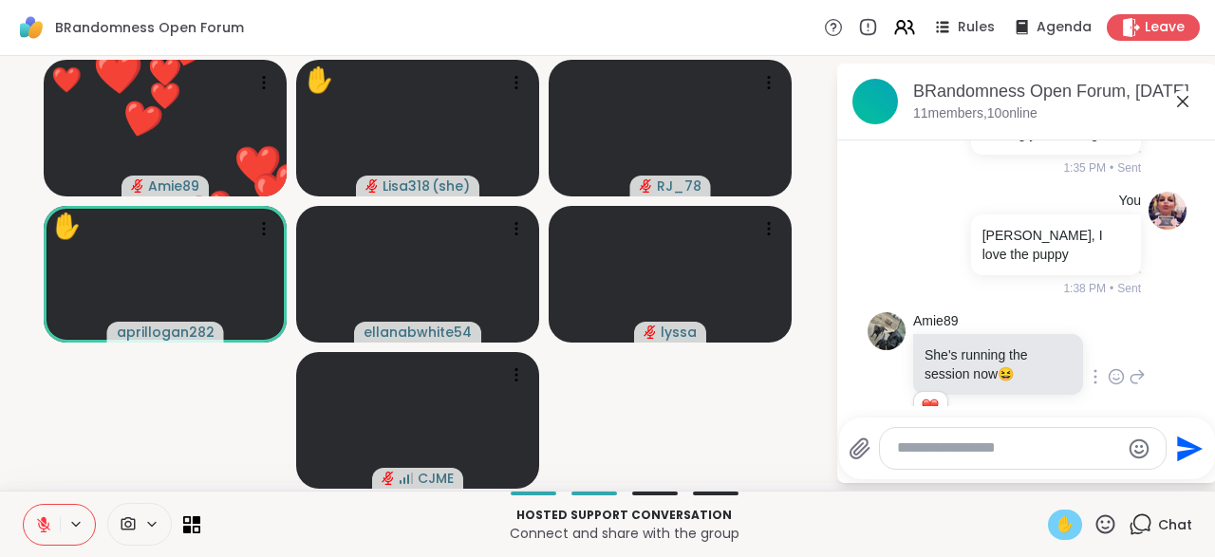
click at [1138, 447] on icon "Emoji picker" at bounding box center [1139, 449] width 20 height 20
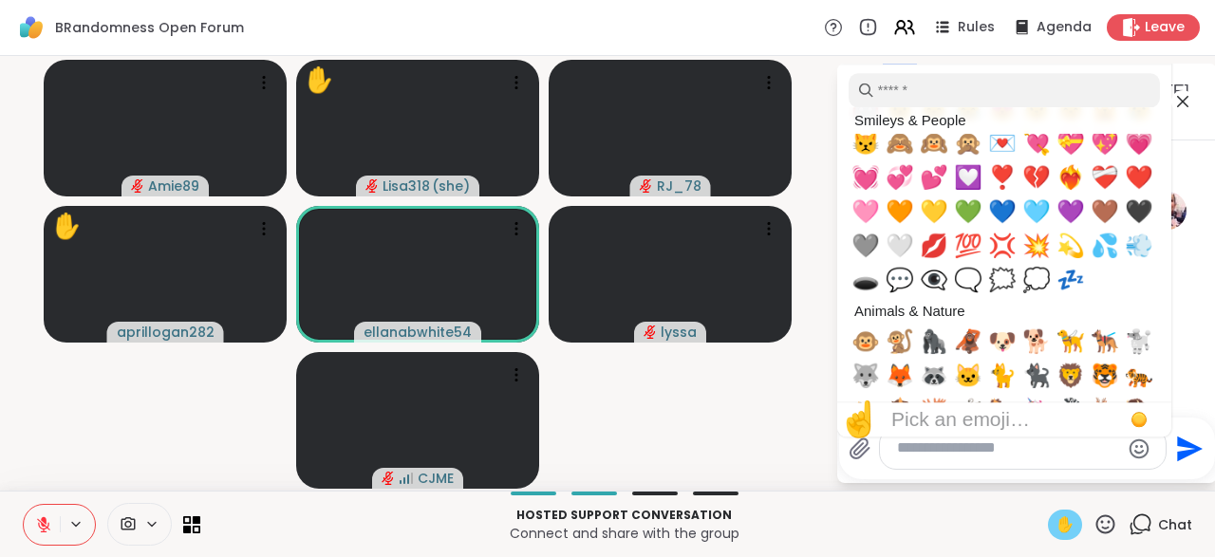
scroll to position [1959, 0]
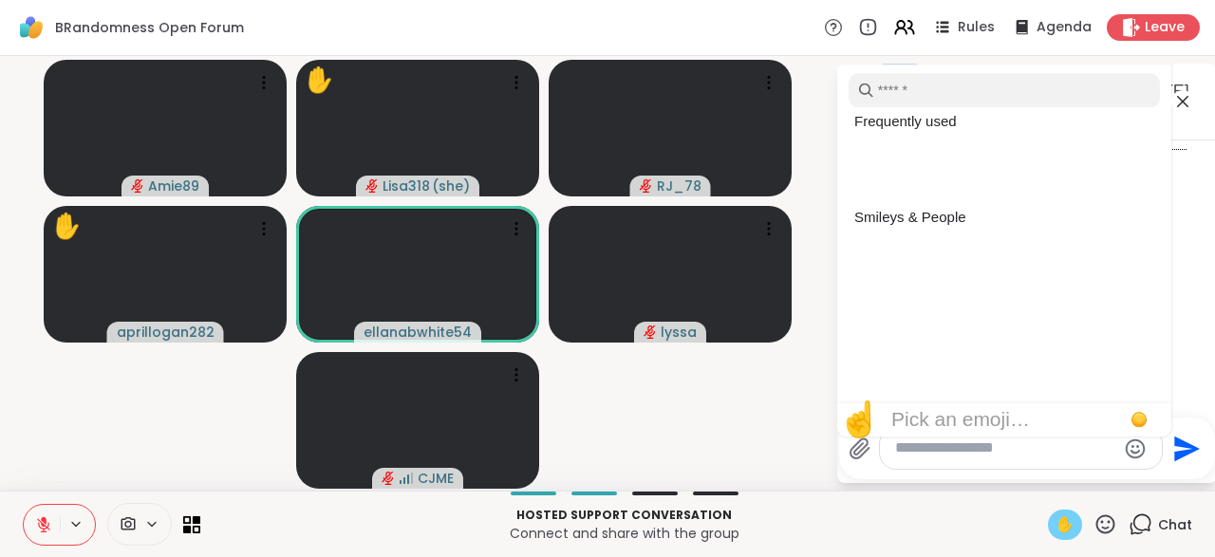
scroll to position [2022, 0]
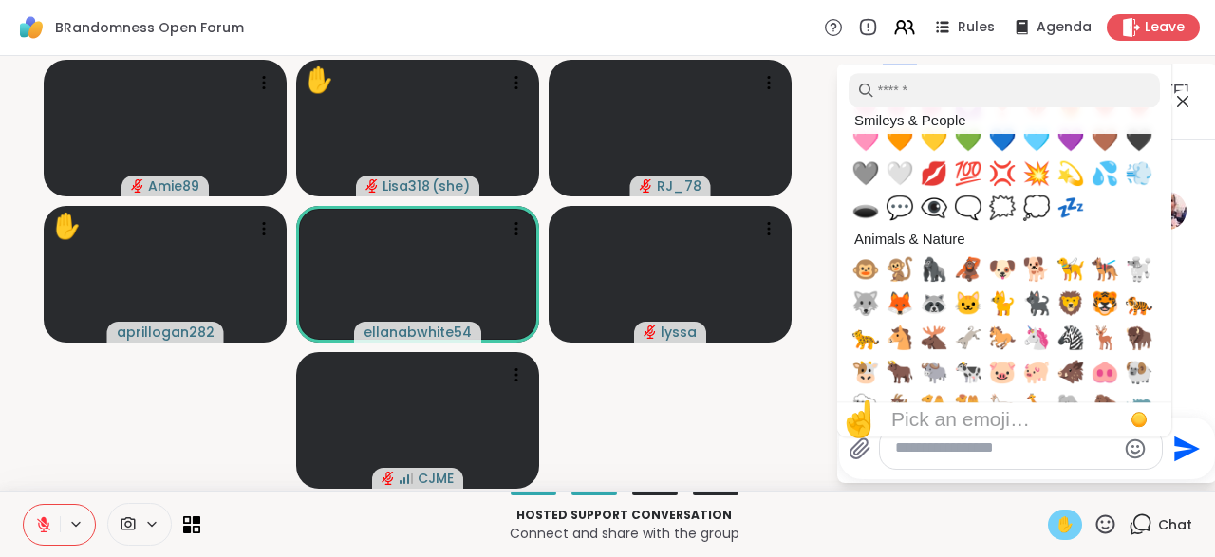
click at [1004, 283] on span "🐶" at bounding box center [1002, 269] width 28 height 27
click at [1187, 469] on button "Send" at bounding box center [1188, 448] width 43 height 43
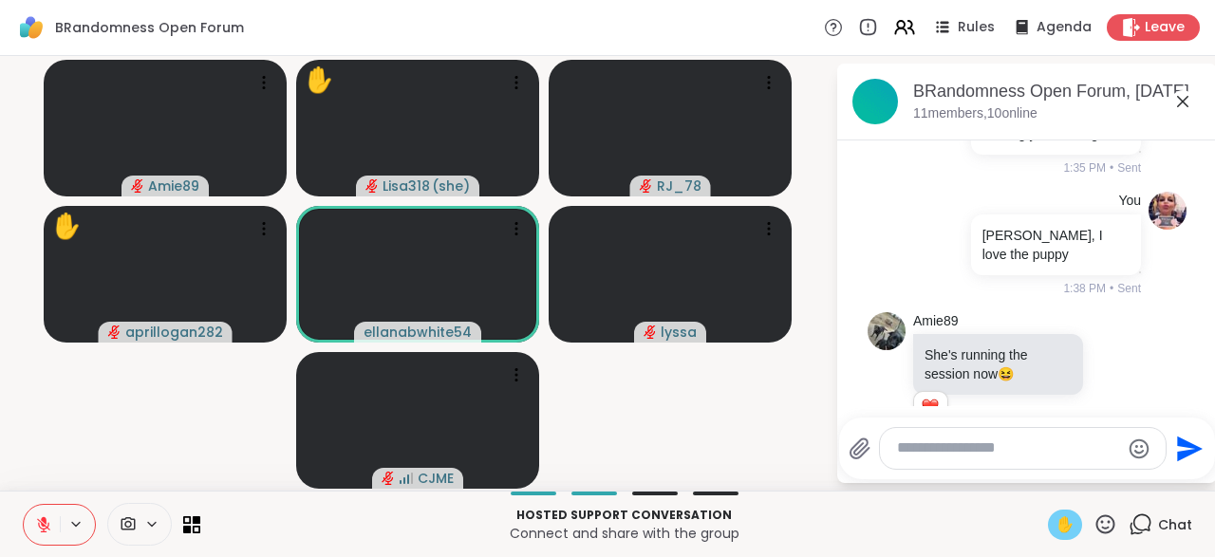
scroll to position [6599, 0]
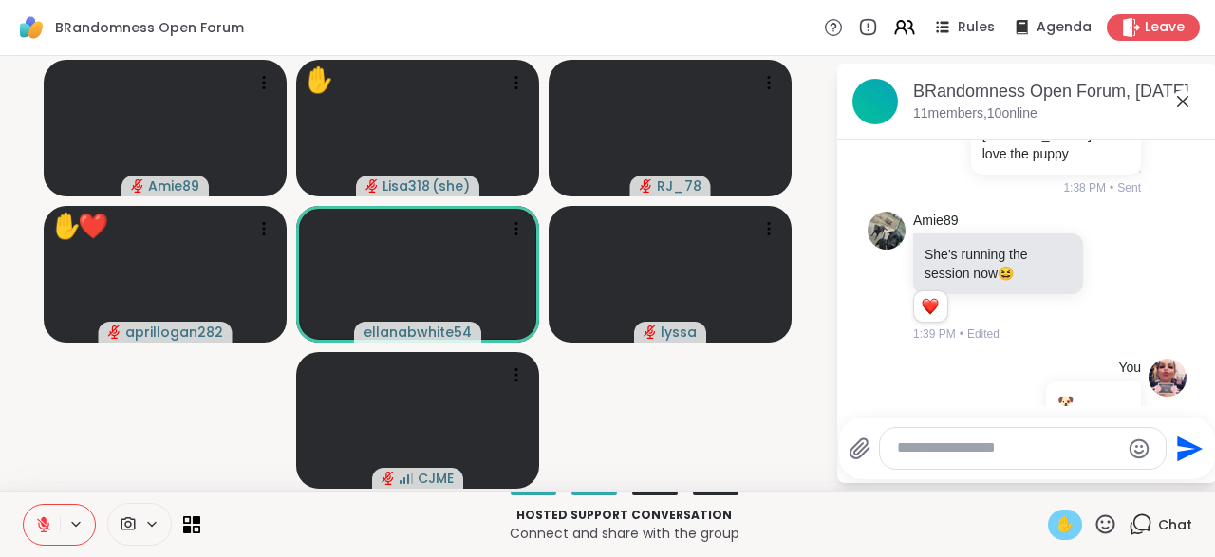
click at [1107, 531] on icon at bounding box center [1105, 525] width 24 height 24
click at [1040, 481] on span "❤️" at bounding box center [1049, 474] width 19 height 23
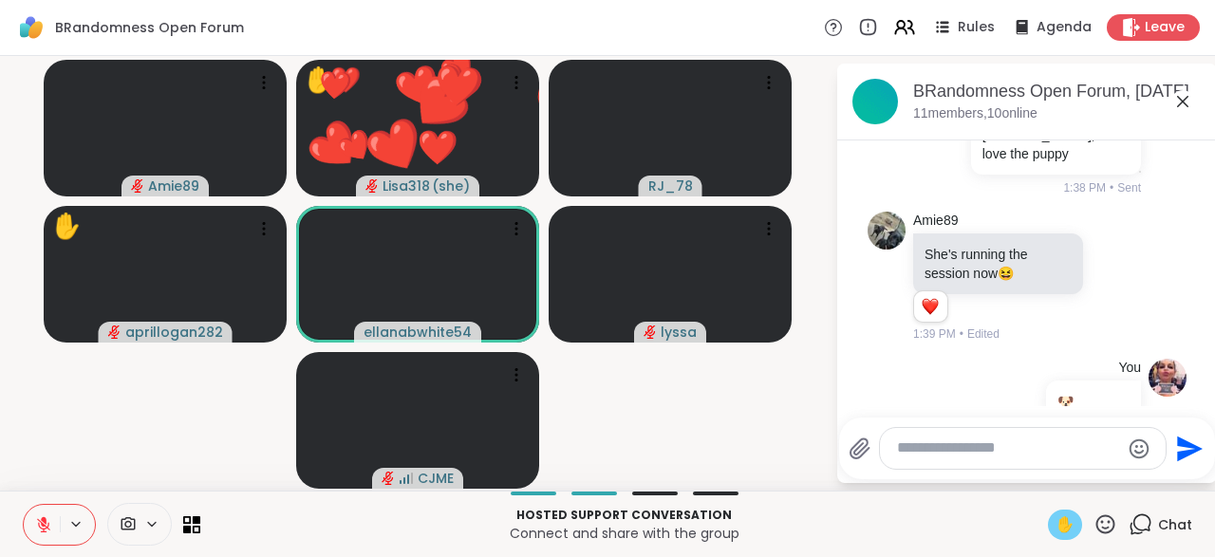
click at [1110, 529] on icon at bounding box center [1105, 523] width 19 height 19
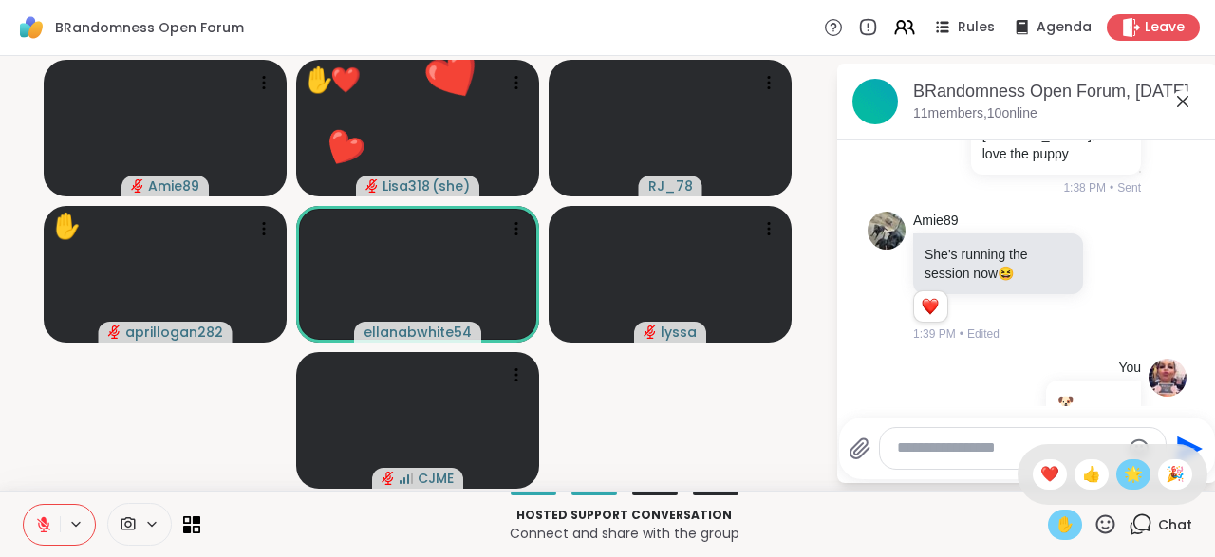
click at [1127, 486] on span "🌟" at bounding box center [1133, 474] width 19 height 23
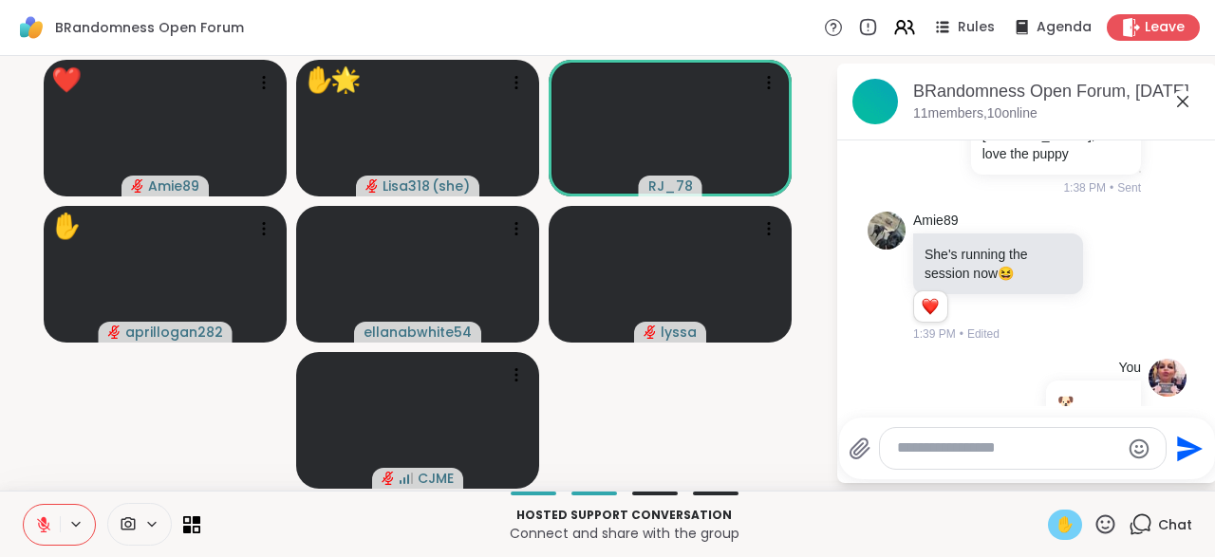
click at [1070, 535] on span "✋" at bounding box center [1065, 525] width 19 height 23
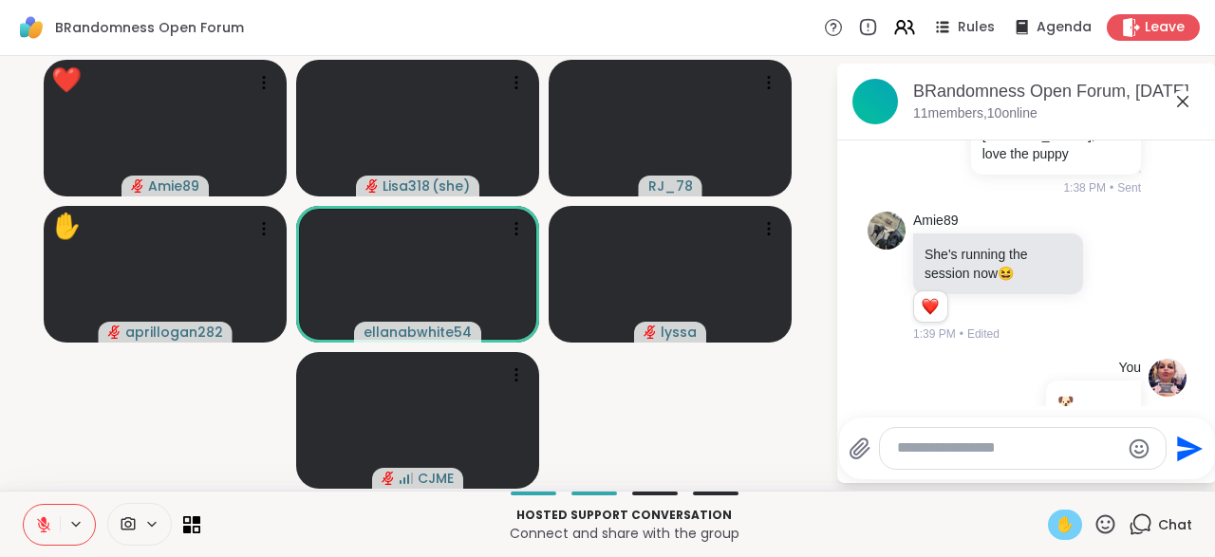
click at [1068, 534] on span "✋" at bounding box center [1065, 525] width 19 height 23
click at [1112, 531] on icon at bounding box center [1105, 525] width 24 height 24
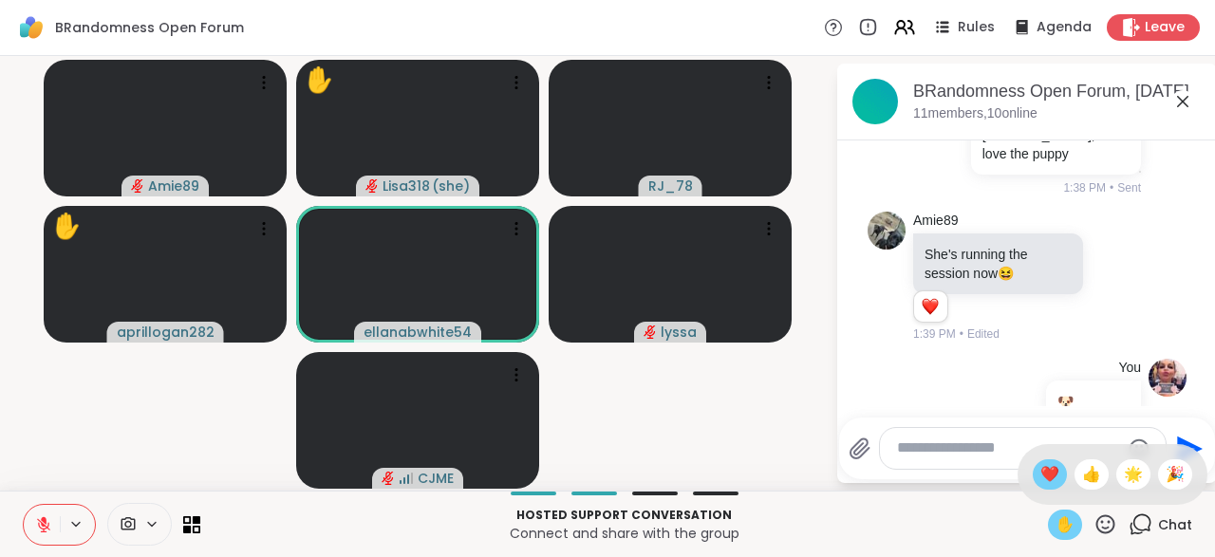
click at [1039, 489] on div "❤️" at bounding box center [1050, 474] width 34 height 30
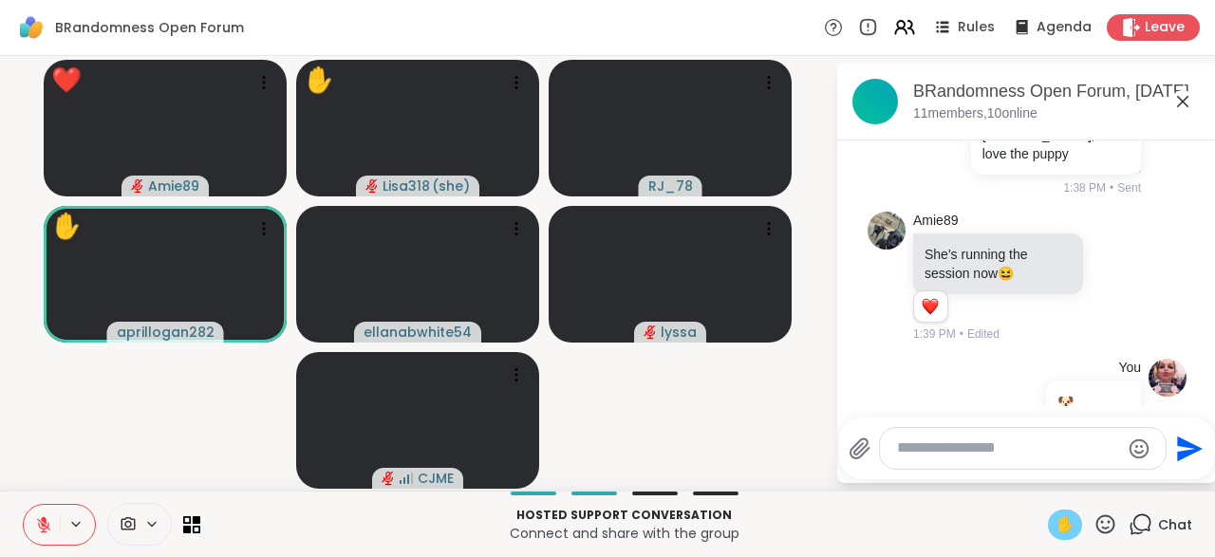
click at [1108, 531] on icon at bounding box center [1105, 525] width 24 height 24
click at [1040, 482] on span "❤️" at bounding box center [1049, 474] width 19 height 23
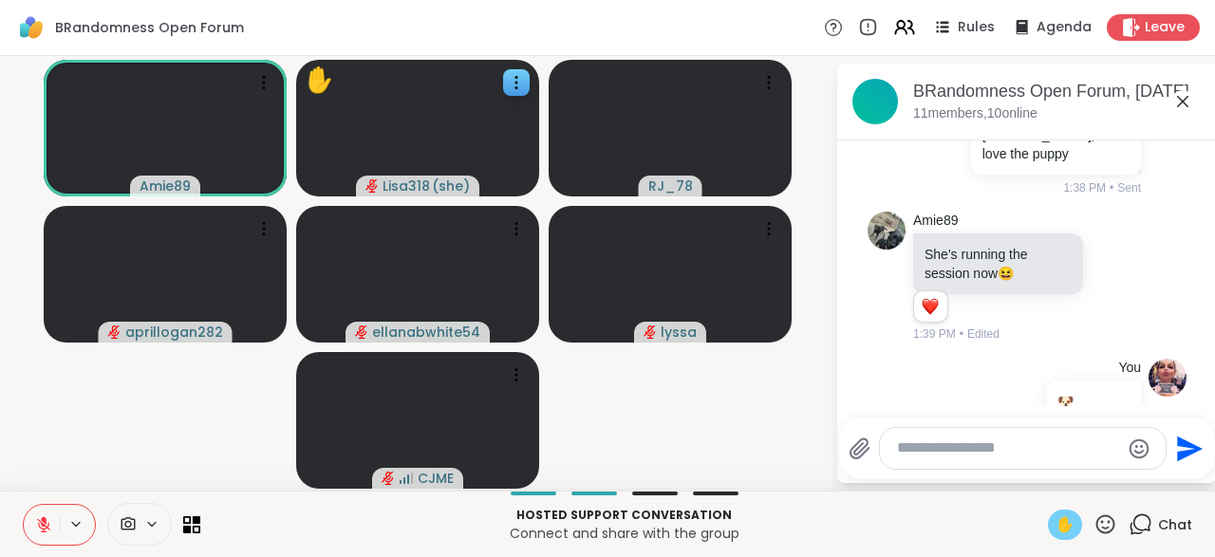
click at [334, 88] on div "✋" at bounding box center [319, 80] width 30 height 37
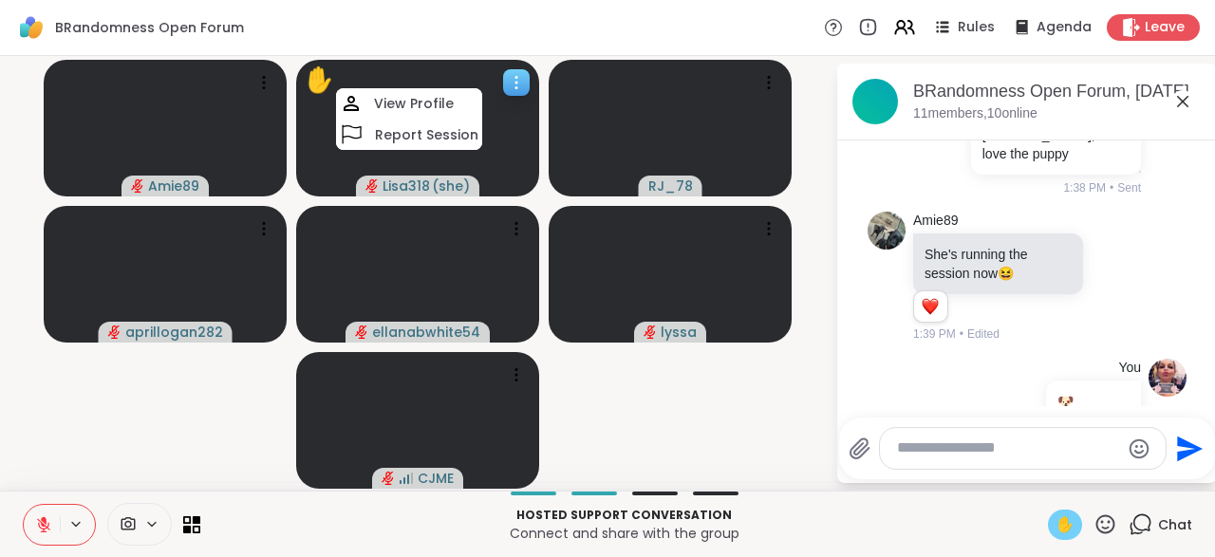
click at [322, 84] on div "✋" at bounding box center [319, 80] width 30 height 37
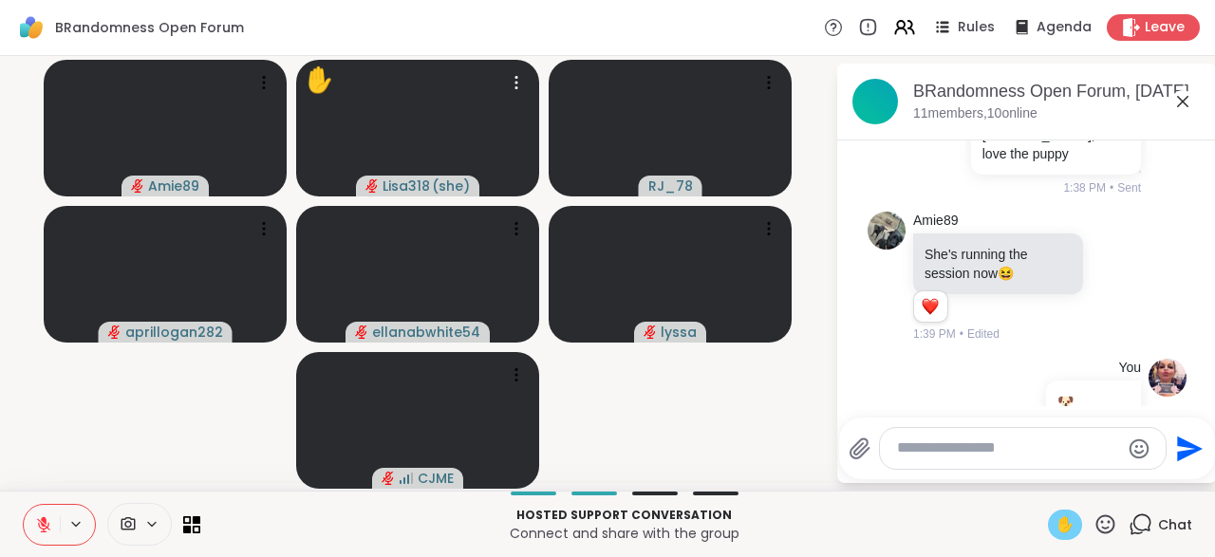
click at [47, 525] on icon at bounding box center [43, 524] width 17 height 17
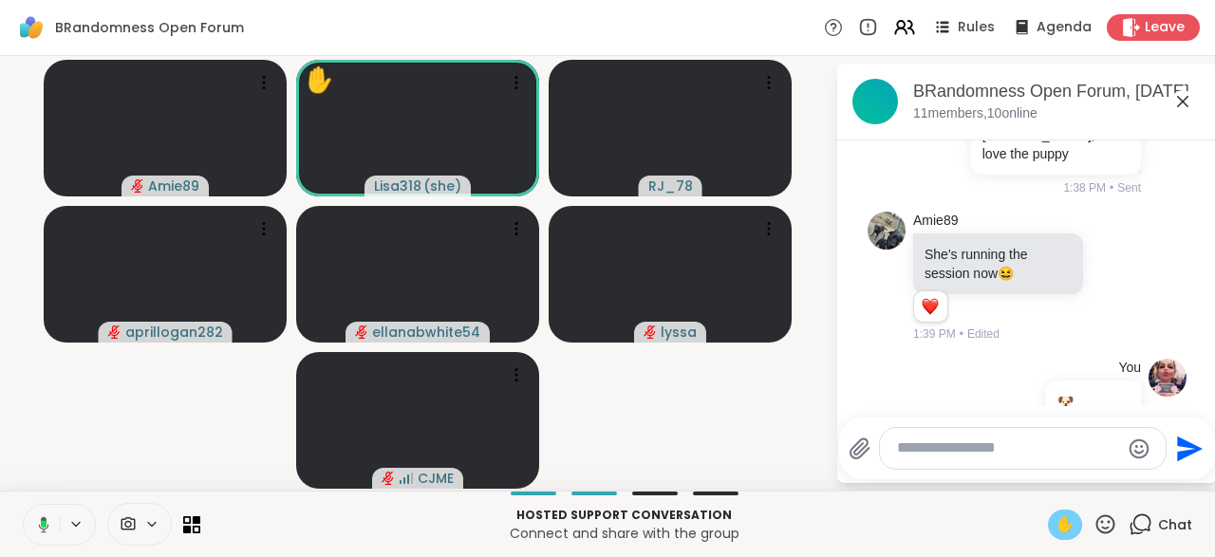
click at [1068, 529] on span "✋" at bounding box center [1065, 525] width 19 height 23
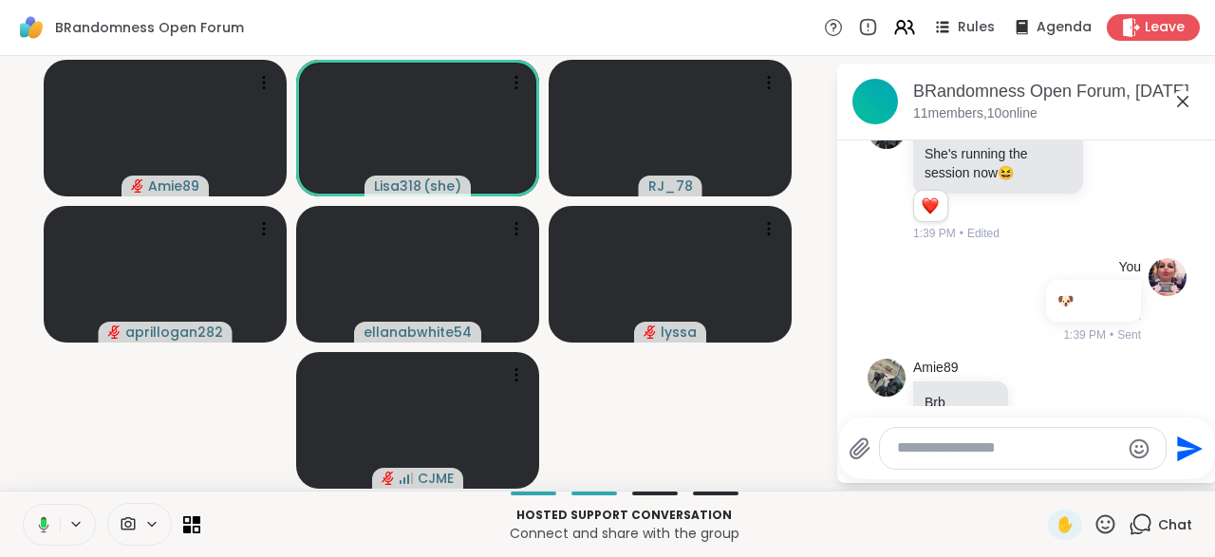
click at [37, 530] on icon at bounding box center [40, 524] width 17 height 17
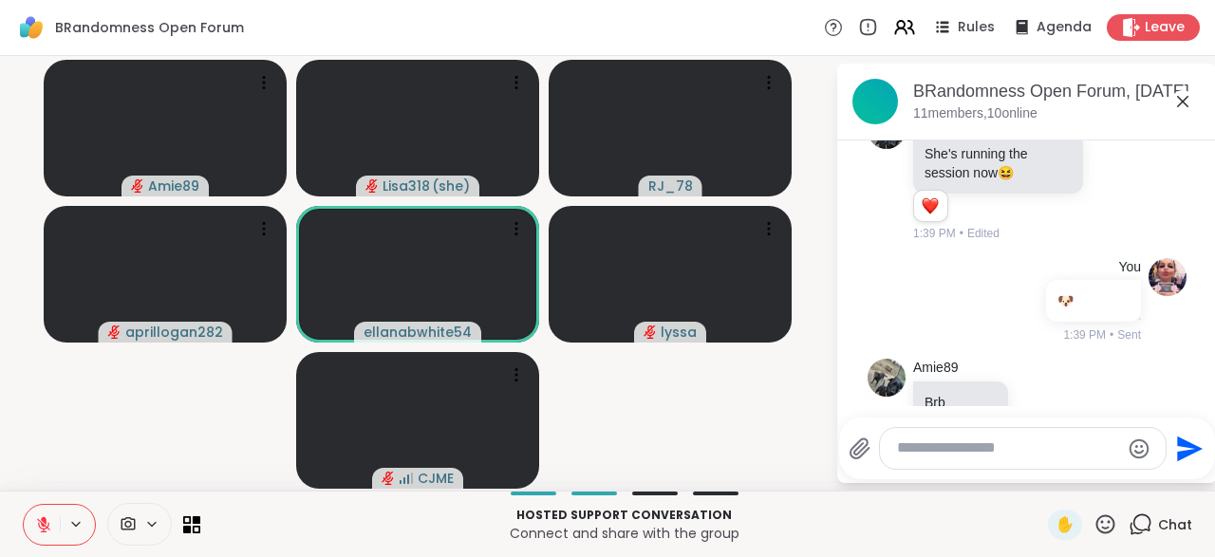
click at [1112, 527] on icon at bounding box center [1105, 525] width 24 height 24
click at [1040, 480] on span "❤️" at bounding box center [1049, 474] width 19 height 23
click at [1105, 534] on icon at bounding box center [1105, 525] width 24 height 24
click at [1049, 479] on span "❤️" at bounding box center [1049, 474] width 19 height 23
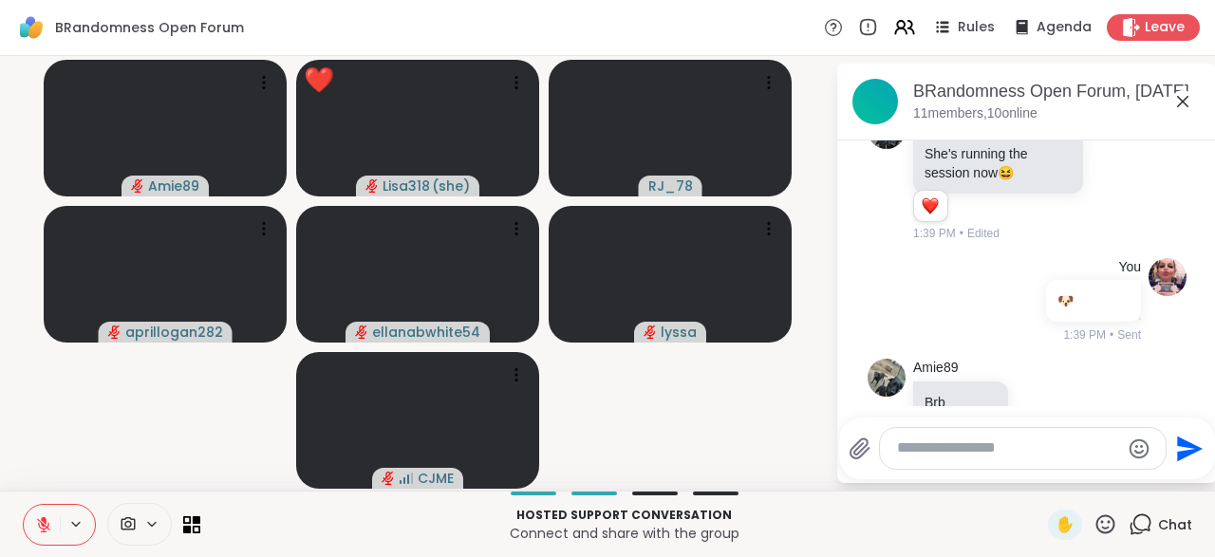
click at [1113, 533] on icon at bounding box center [1105, 525] width 24 height 24
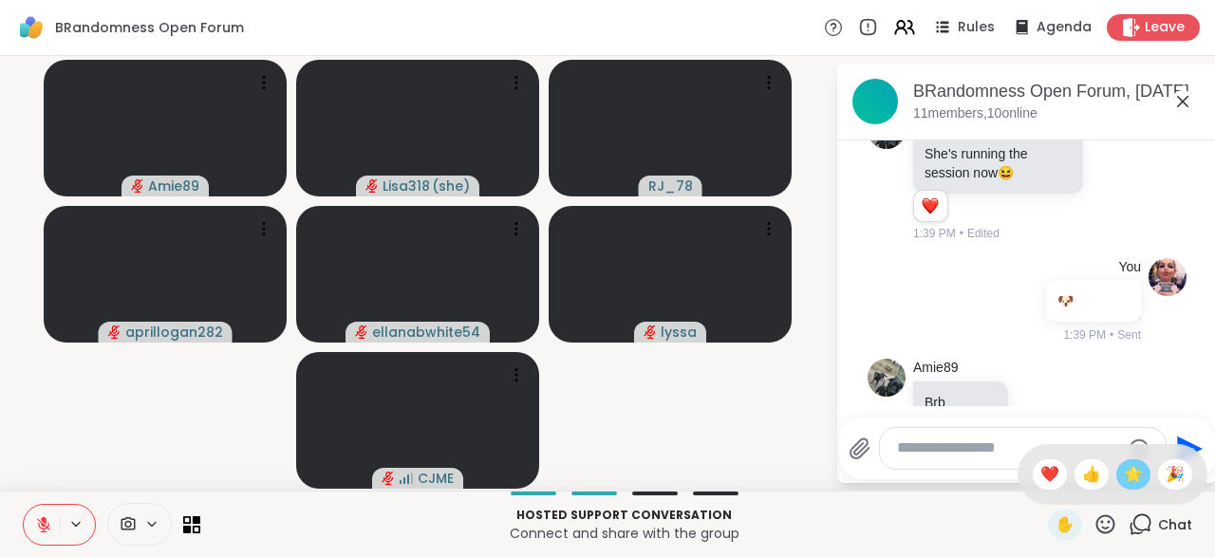
click at [1134, 477] on span "🌟" at bounding box center [1133, 474] width 19 height 23
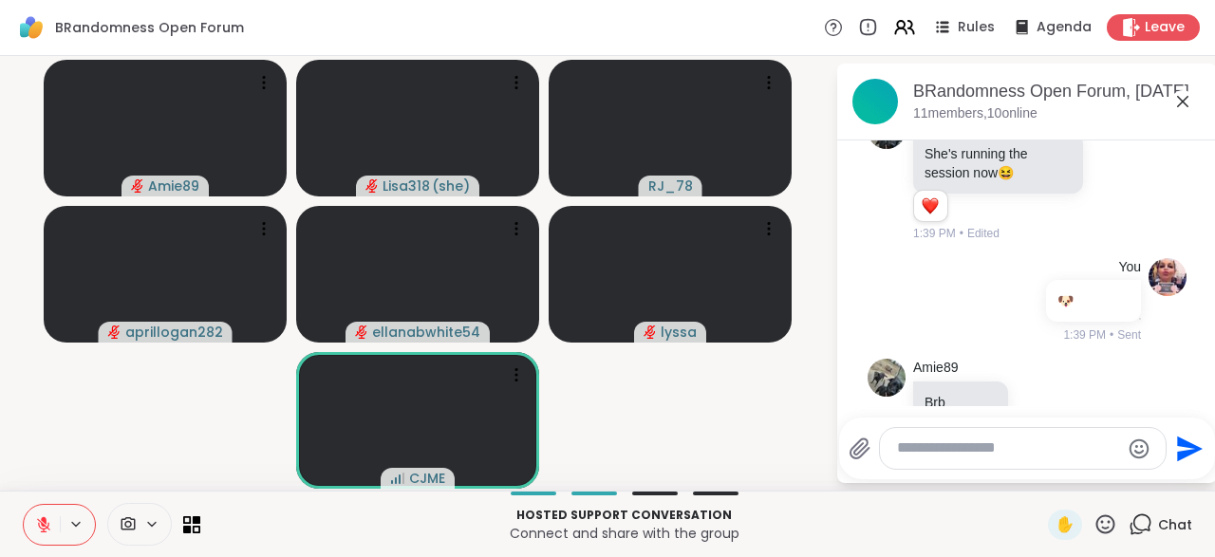
click at [1123, 537] on div "✋ Chat" at bounding box center [1120, 525] width 144 height 30
click at [1100, 534] on icon at bounding box center [1105, 525] width 24 height 24
click at [1048, 485] on span "❤️" at bounding box center [1049, 474] width 19 height 23
click at [1106, 536] on icon at bounding box center [1105, 525] width 24 height 24
click at [1037, 493] on div "✋ ❤️ 👍 🌟 🎉" at bounding box center [1113, 474] width 190 height 61
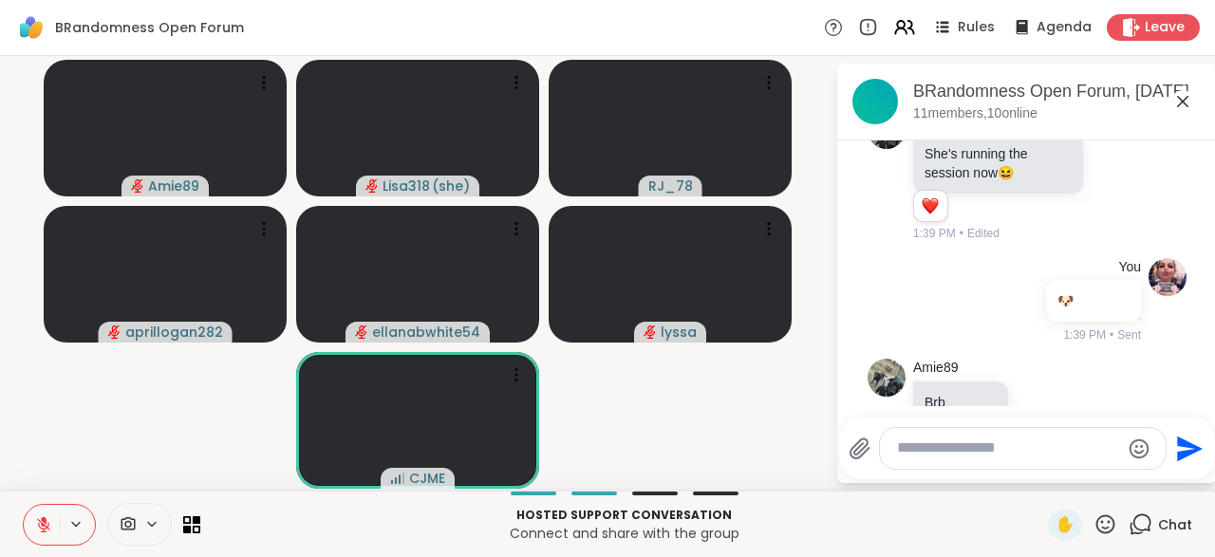
click at [1109, 532] on icon at bounding box center [1105, 525] width 24 height 24
click at [1040, 477] on span "❤️" at bounding box center [1049, 474] width 19 height 23
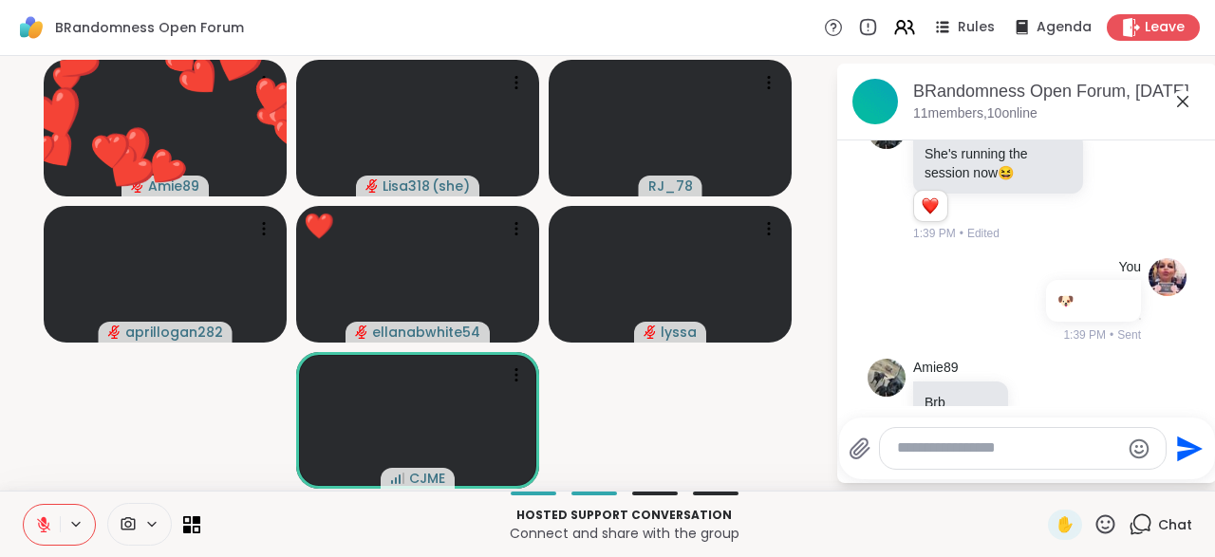
click at [47, 536] on button at bounding box center [42, 525] width 36 height 40
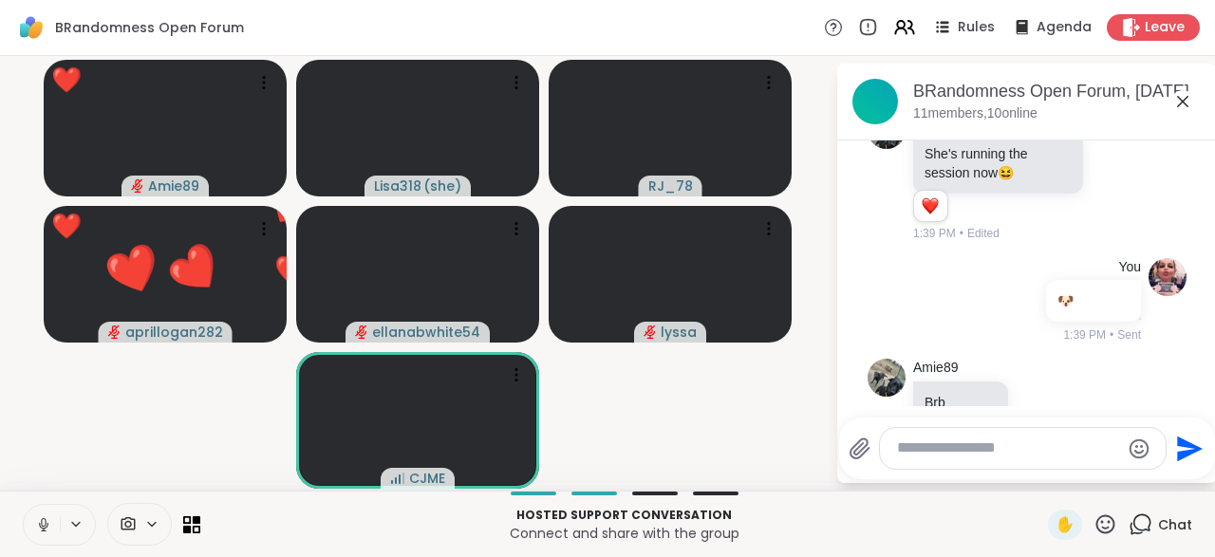
click at [48, 529] on icon at bounding box center [43, 524] width 17 height 17
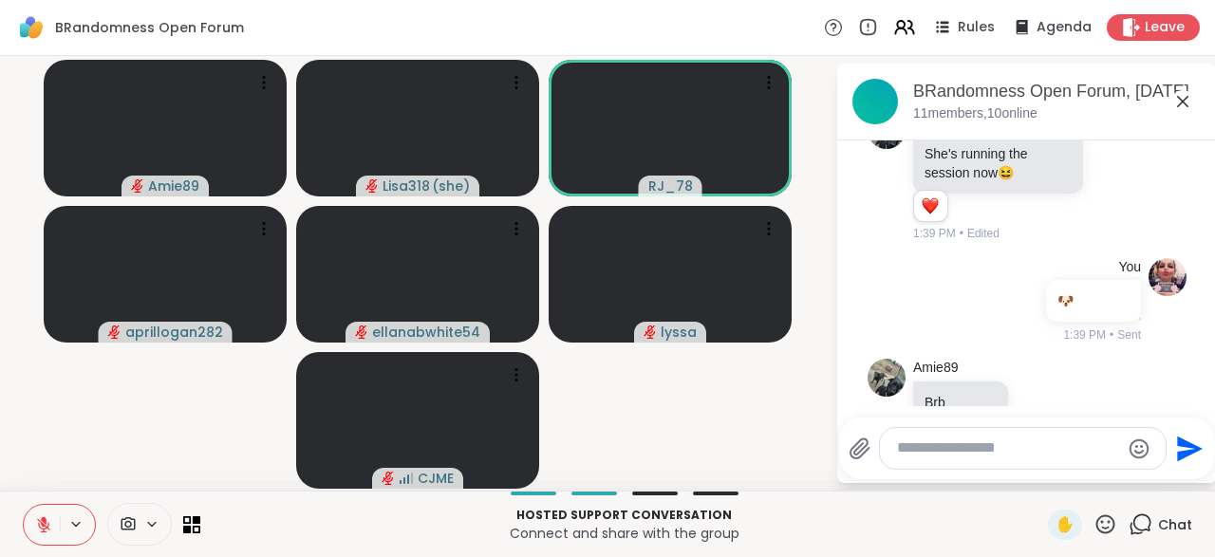
click at [935, 452] on textarea "Type your message" at bounding box center [1008, 449] width 222 height 20
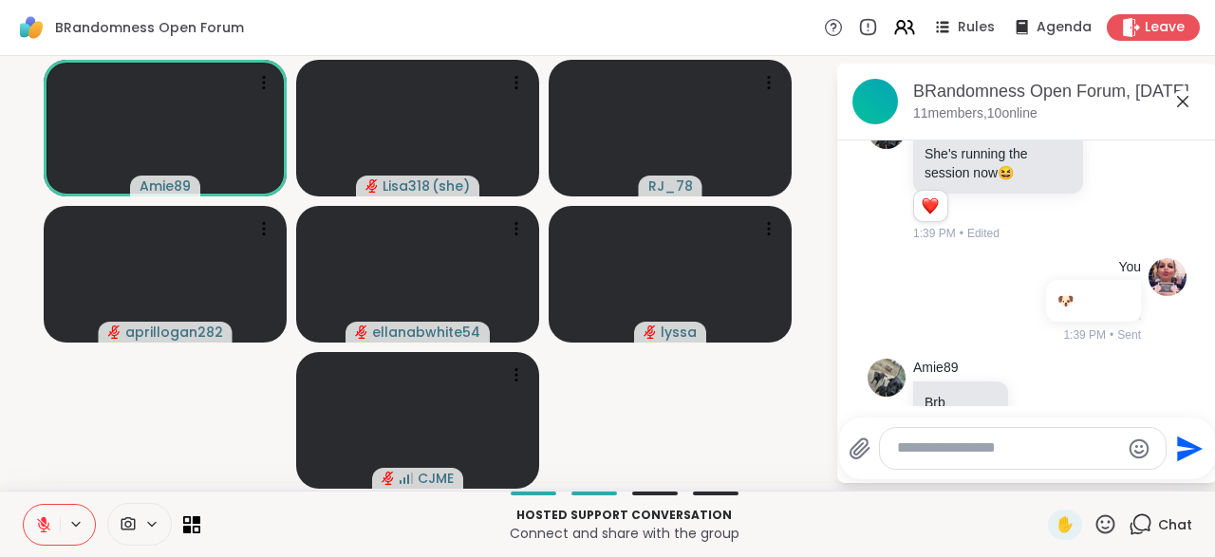
scroll to position [6800, 0]
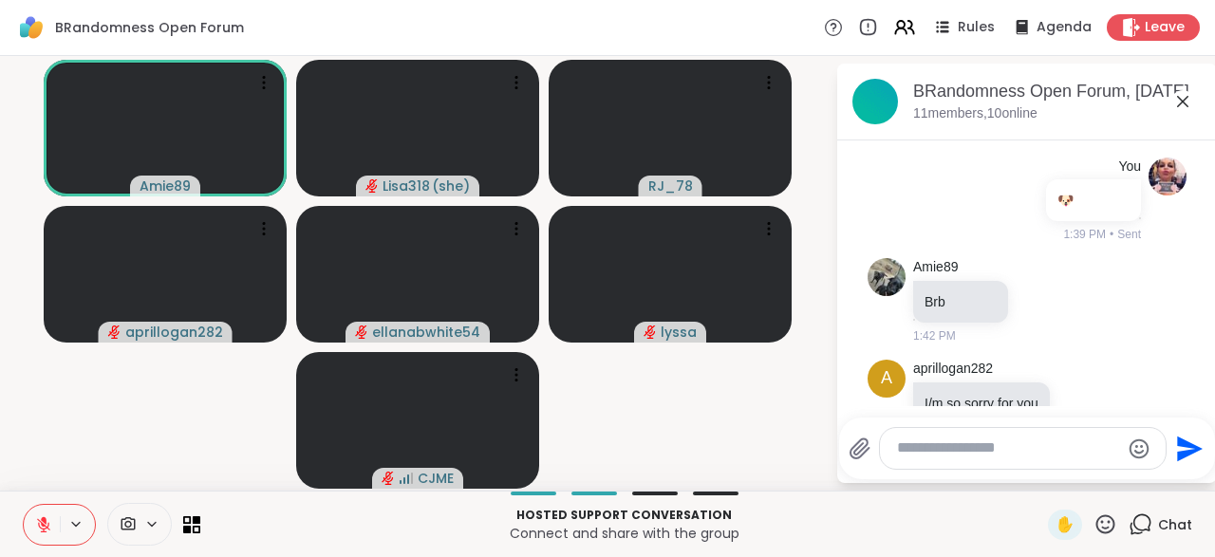
click at [936, 453] on textarea "Type your message" at bounding box center [1008, 449] width 222 height 20
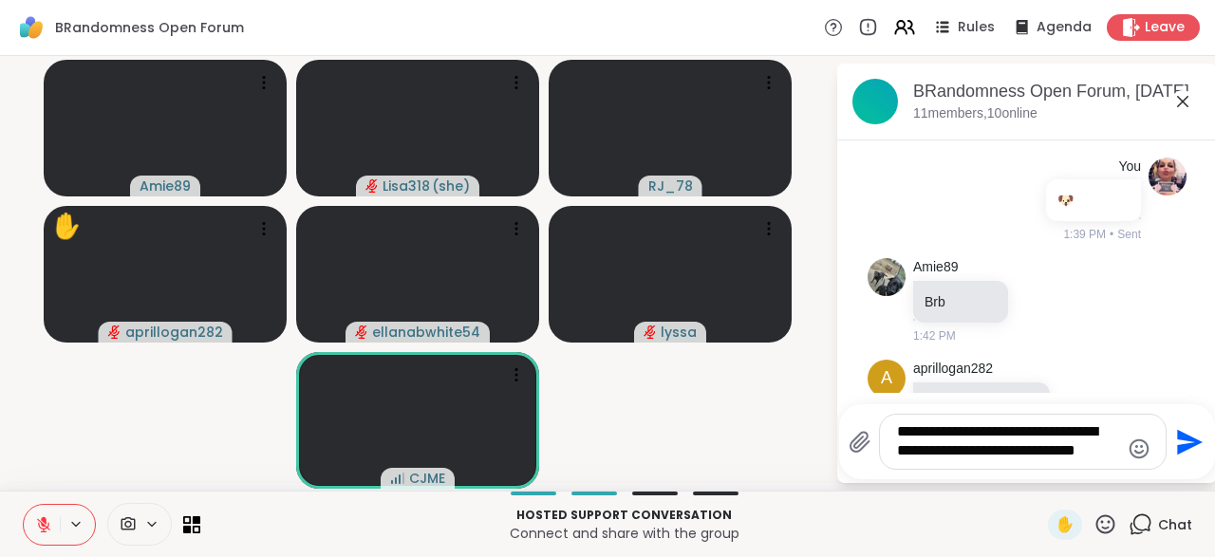
scroll to position [6971, 0]
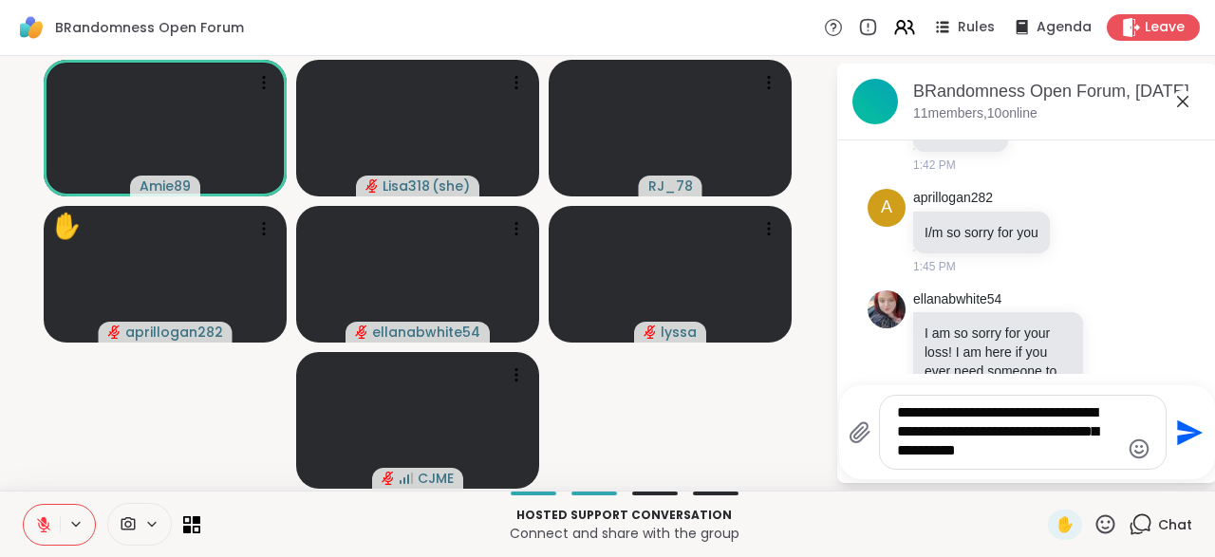
type textarea "**********"
click at [1177, 441] on icon "Send" at bounding box center [1190, 433] width 26 height 26
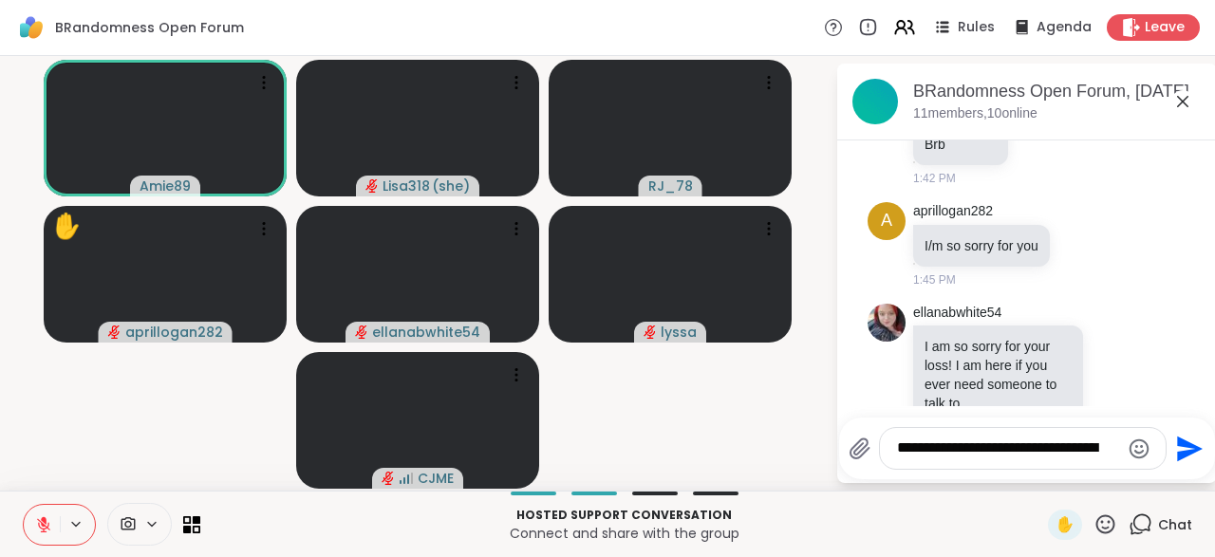
scroll to position [7115, 0]
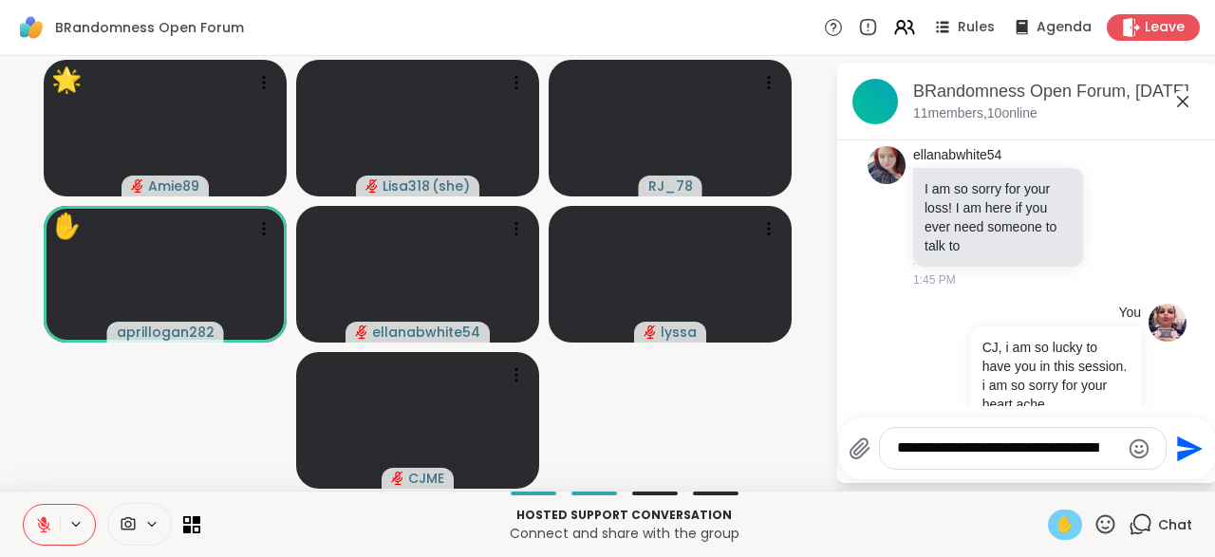
click at [1067, 534] on span "✋" at bounding box center [1065, 525] width 19 height 23
click at [1068, 534] on span "✋" at bounding box center [1065, 525] width 19 height 23
click at [1119, 533] on div "✋ Chat" at bounding box center [1120, 525] width 144 height 30
click at [1106, 533] on icon at bounding box center [1105, 523] width 19 height 19
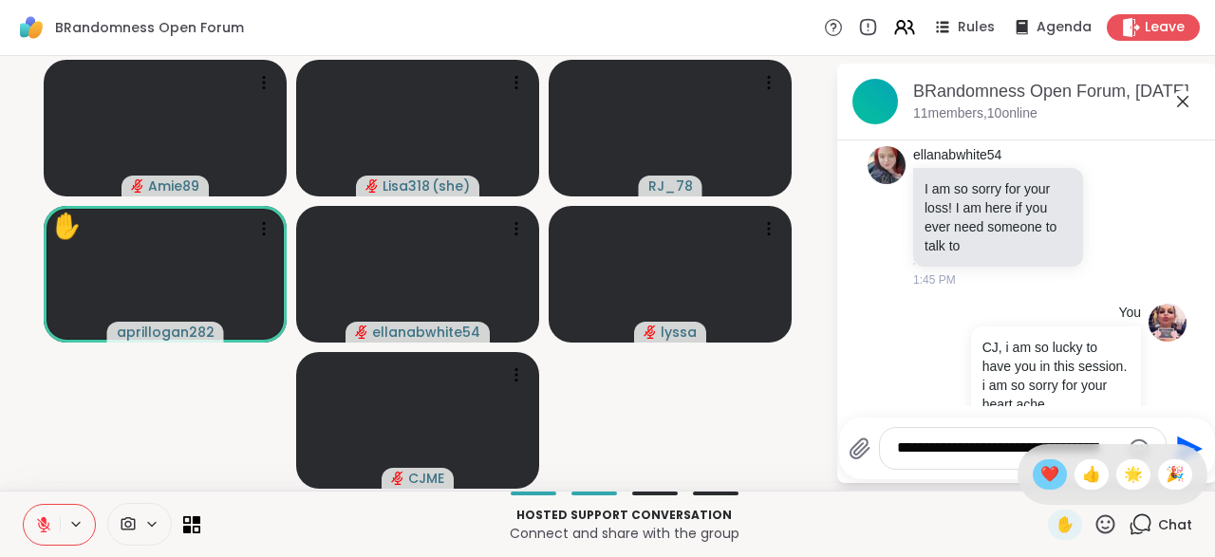
click at [1051, 480] on span "❤️" at bounding box center [1049, 474] width 19 height 23
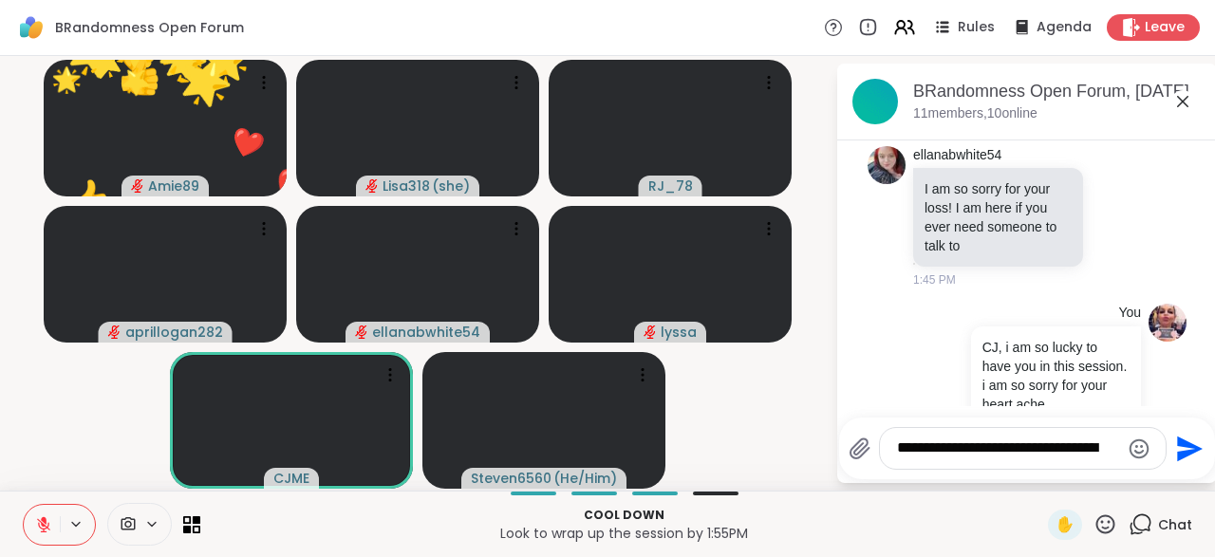
click at [1109, 524] on icon at bounding box center [1105, 525] width 24 height 24
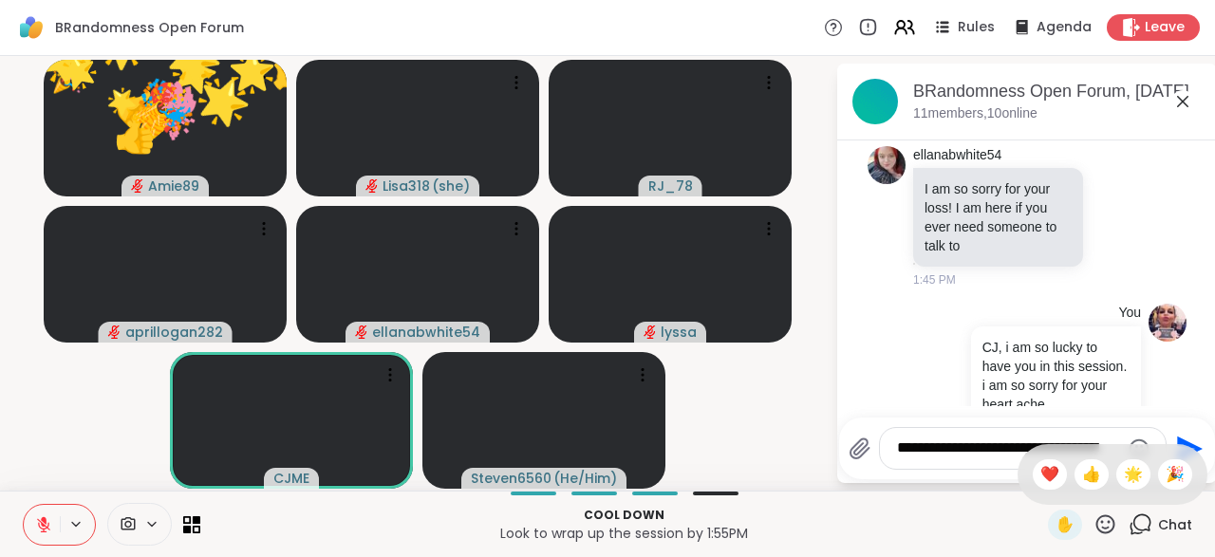
click at [1098, 527] on icon at bounding box center [1105, 523] width 19 height 19
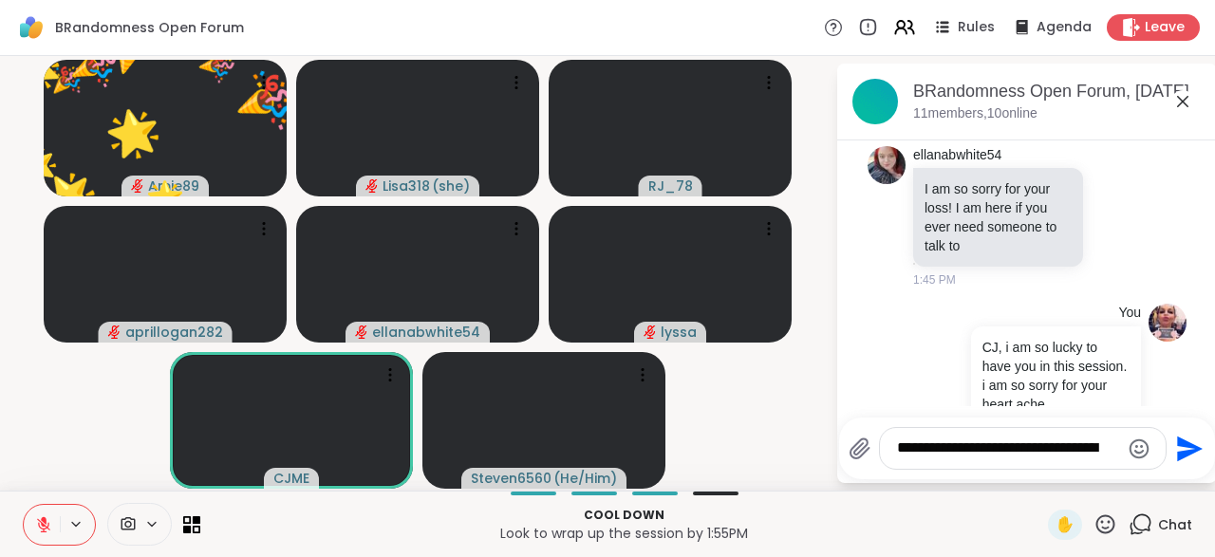
click at [1100, 525] on icon at bounding box center [1105, 525] width 24 height 24
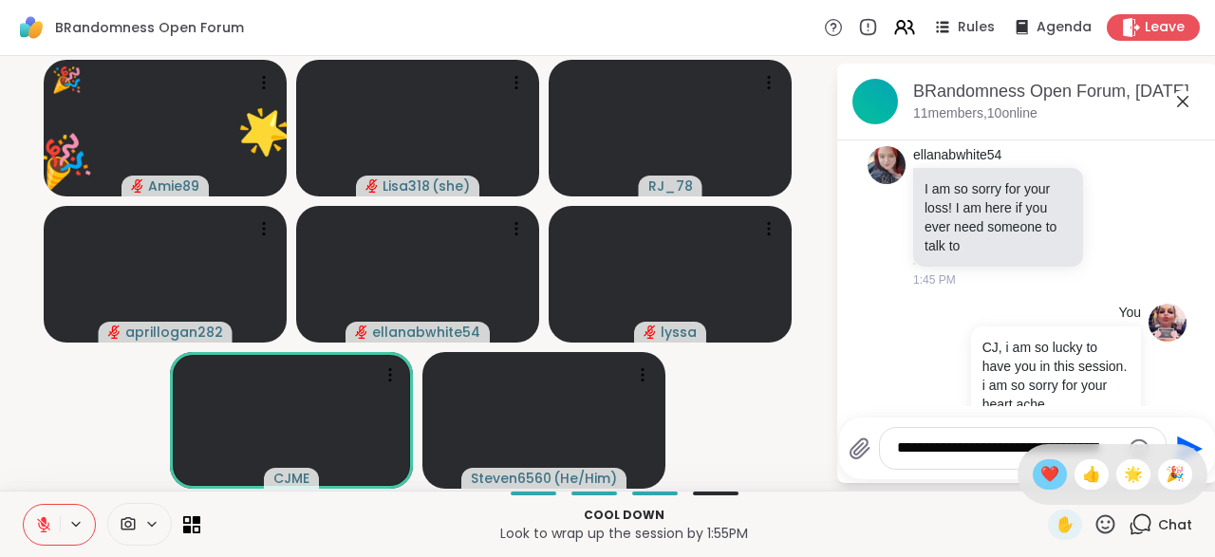
click at [1040, 475] on span "❤️" at bounding box center [1049, 474] width 19 height 23
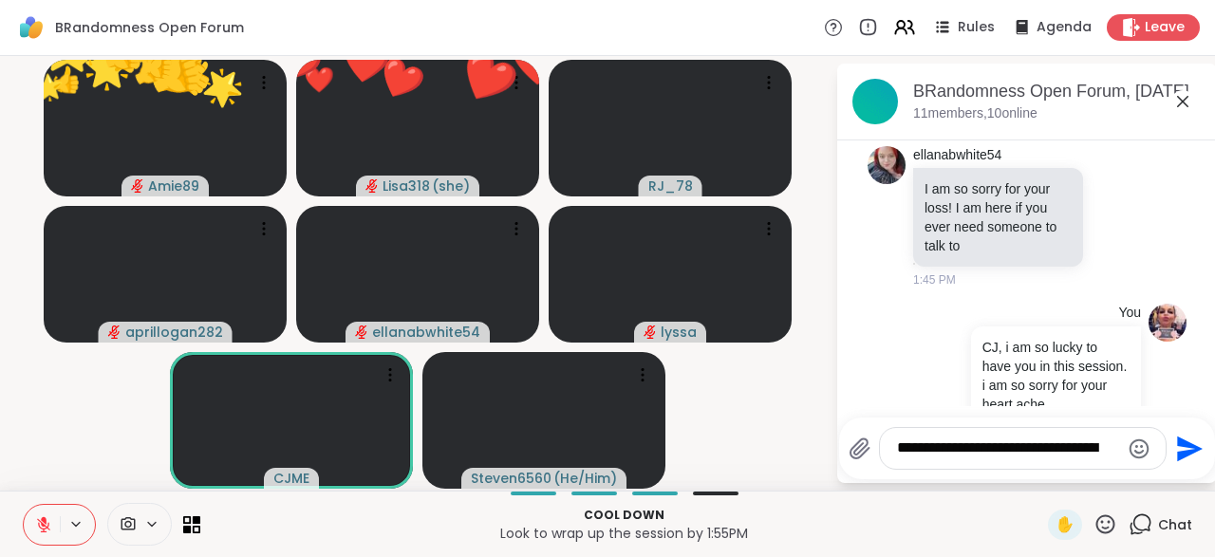
click at [1107, 533] on icon at bounding box center [1105, 525] width 24 height 24
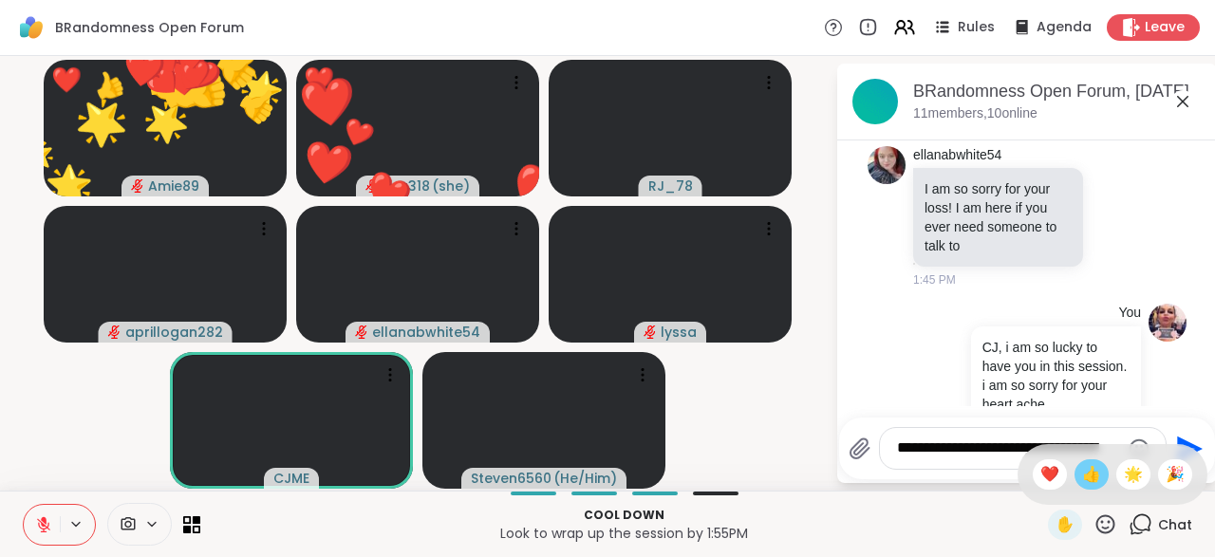
click at [1095, 484] on span "👍" at bounding box center [1091, 474] width 19 height 23
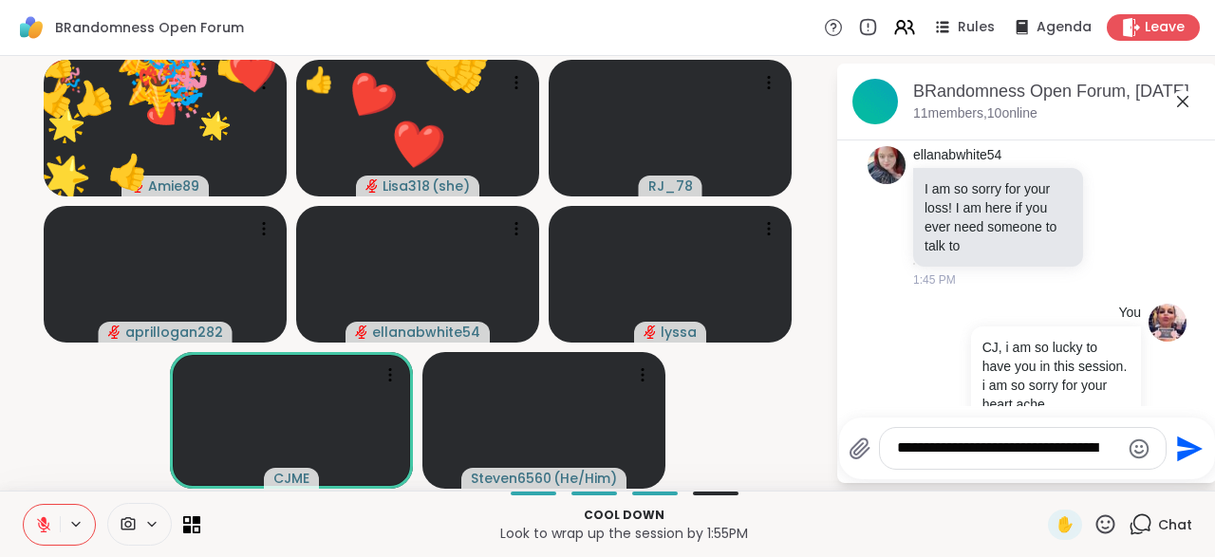
click at [1112, 534] on icon at bounding box center [1105, 525] width 24 height 24
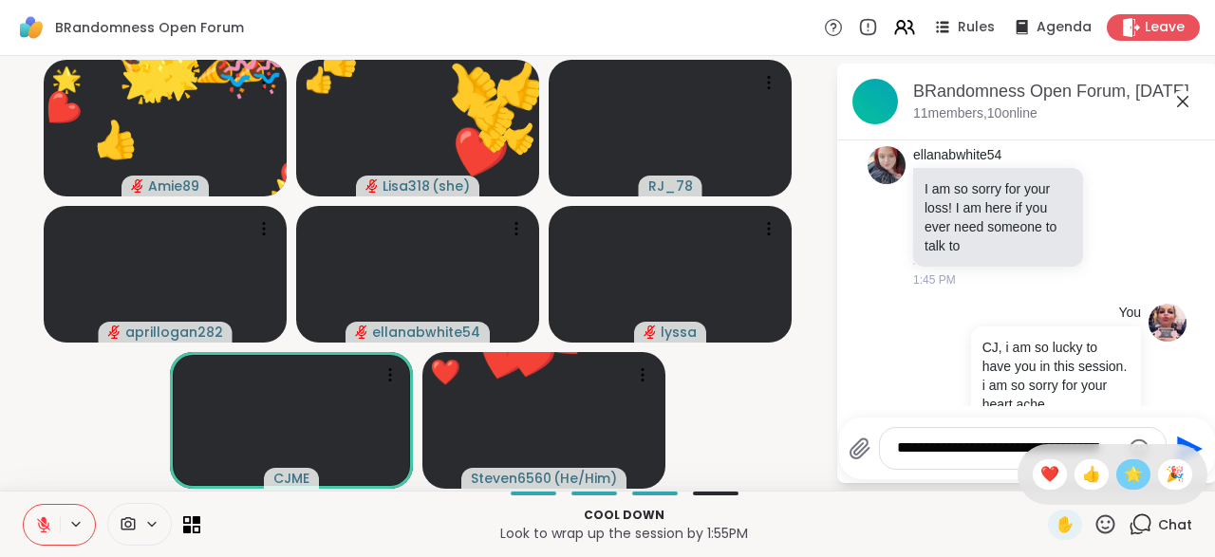
click at [1131, 489] on div "🌟" at bounding box center [1133, 474] width 34 height 30
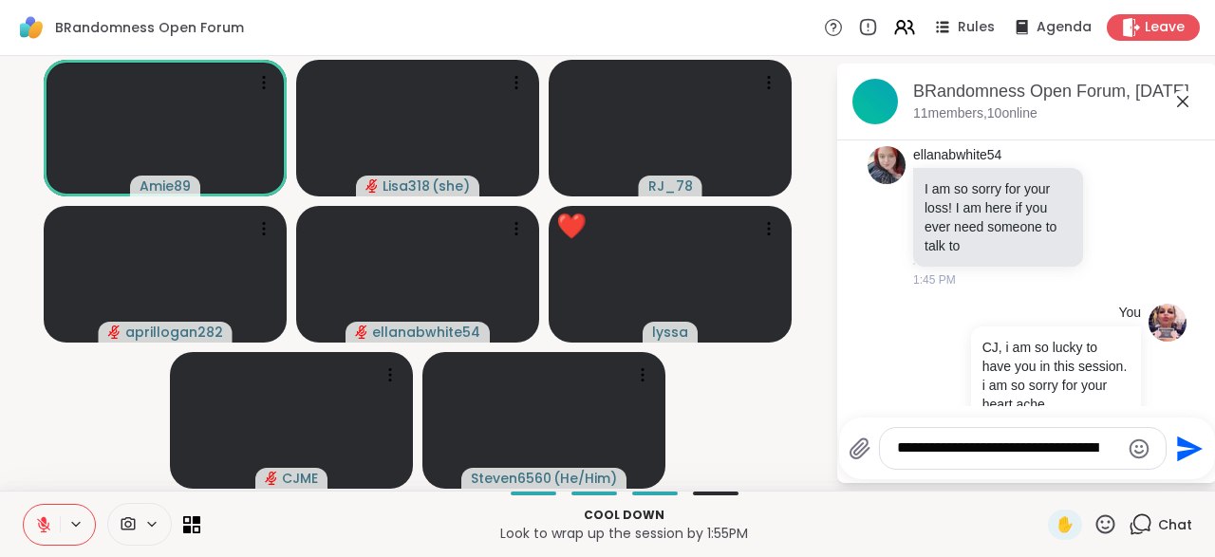
click at [1112, 523] on icon at bounding box center [1105, 525] width 24 height 24
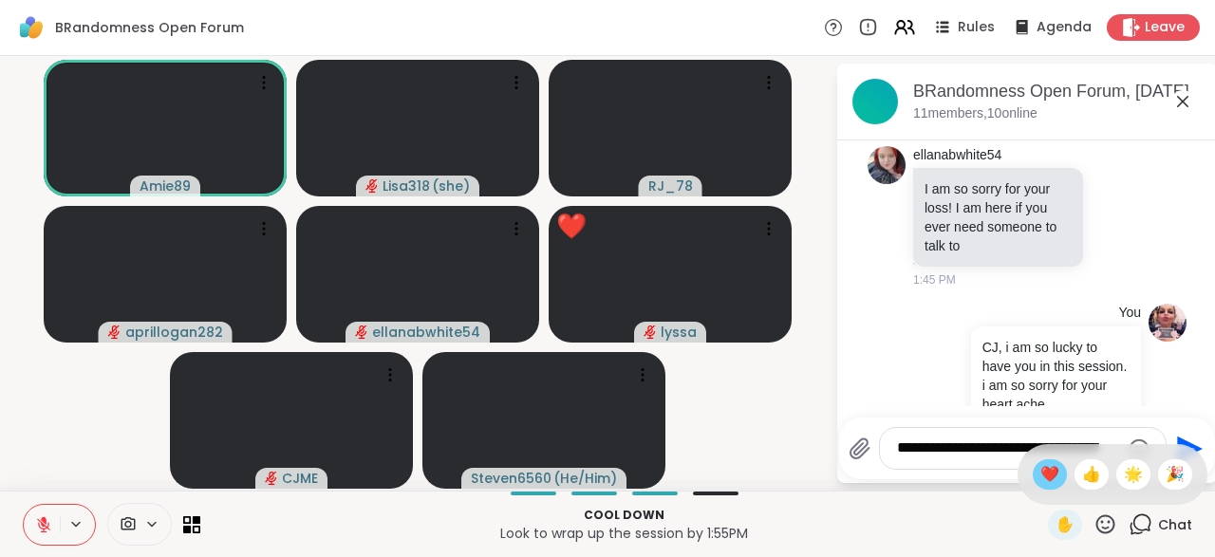
click at [1042, 478] on span "❤️" at bounding box center [1049, 474] width 19 height 23
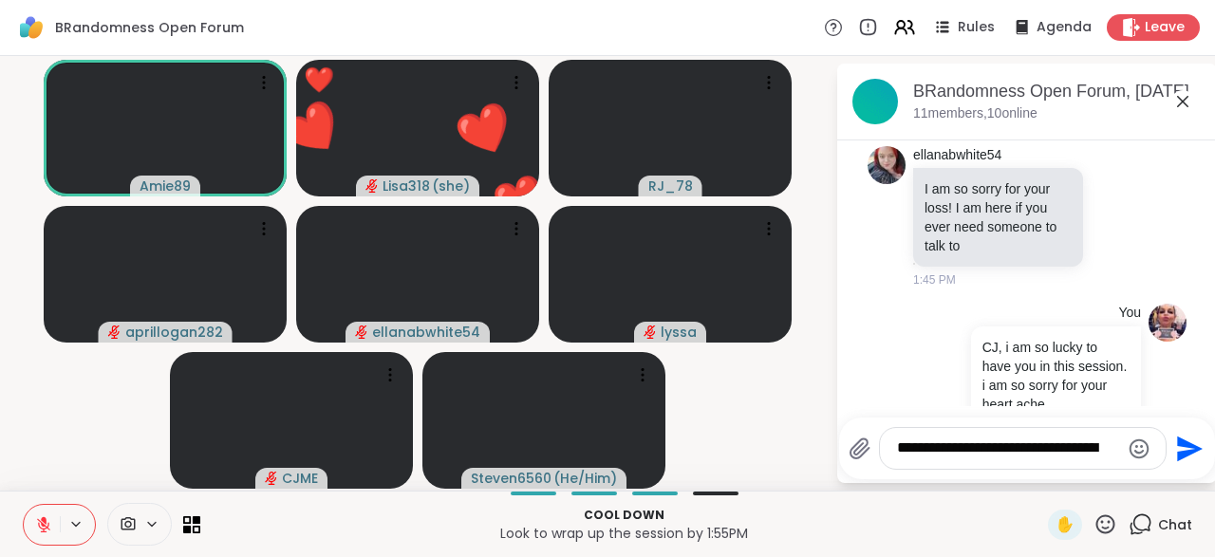
click at [1107, 530] on icon at bounding box center [1105, 523] width 19 height 19
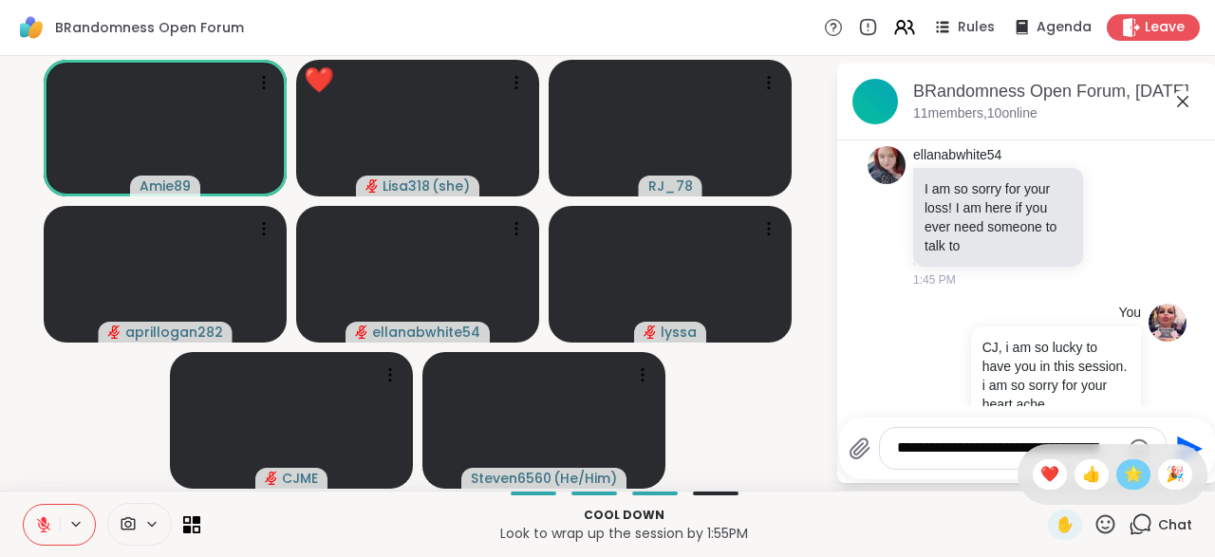
click at [1130, 477] on span "🌟" at bounding box center [1133, 474] width 19 height 23
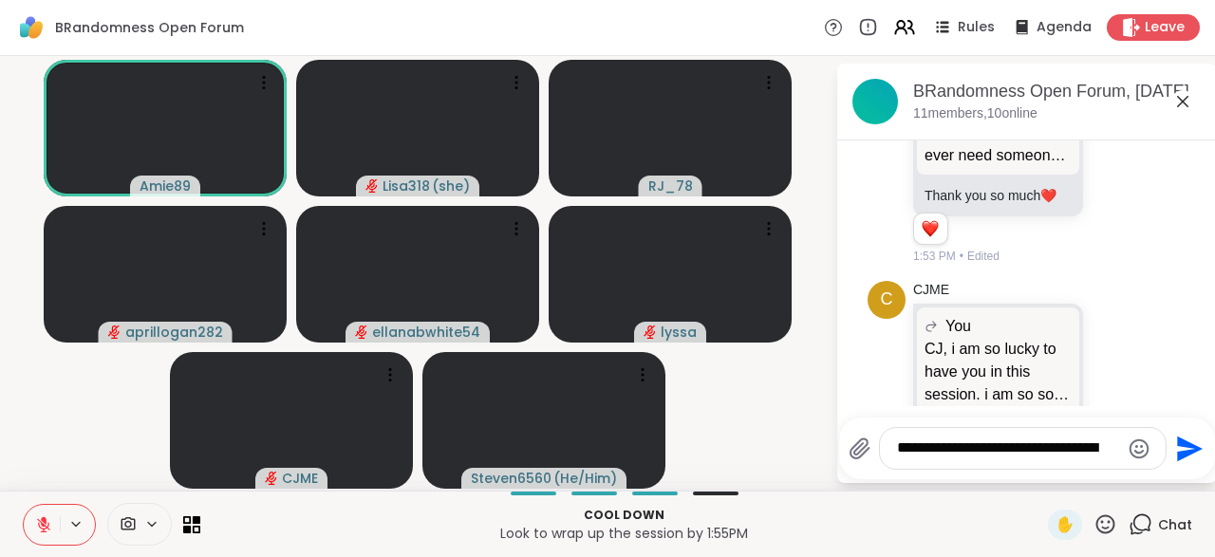
scroll to position [7884, 0]
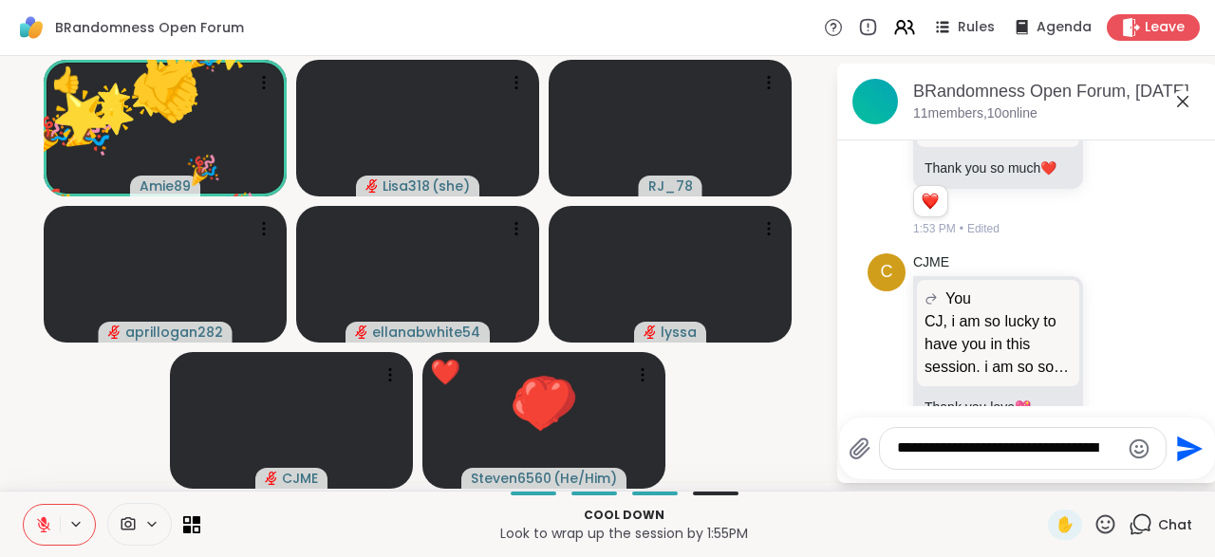
click at [1108, 536] on icon at bounding box center [1105, 525] width 24 height 24
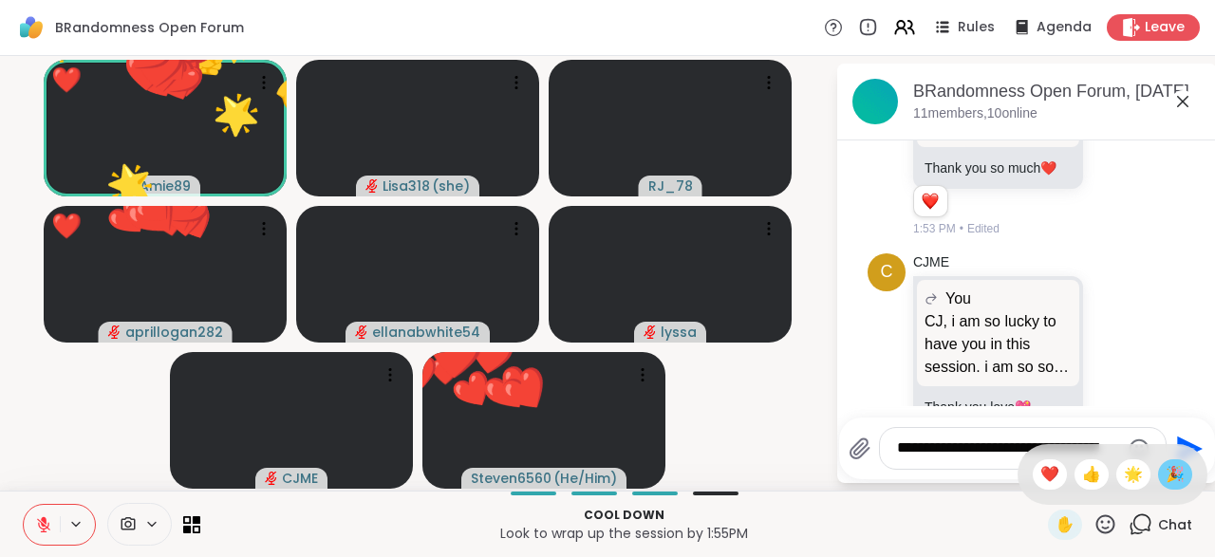
click at [1181, 480] on span "🎉" at bounding box center [1175, 474] width 19 height 23
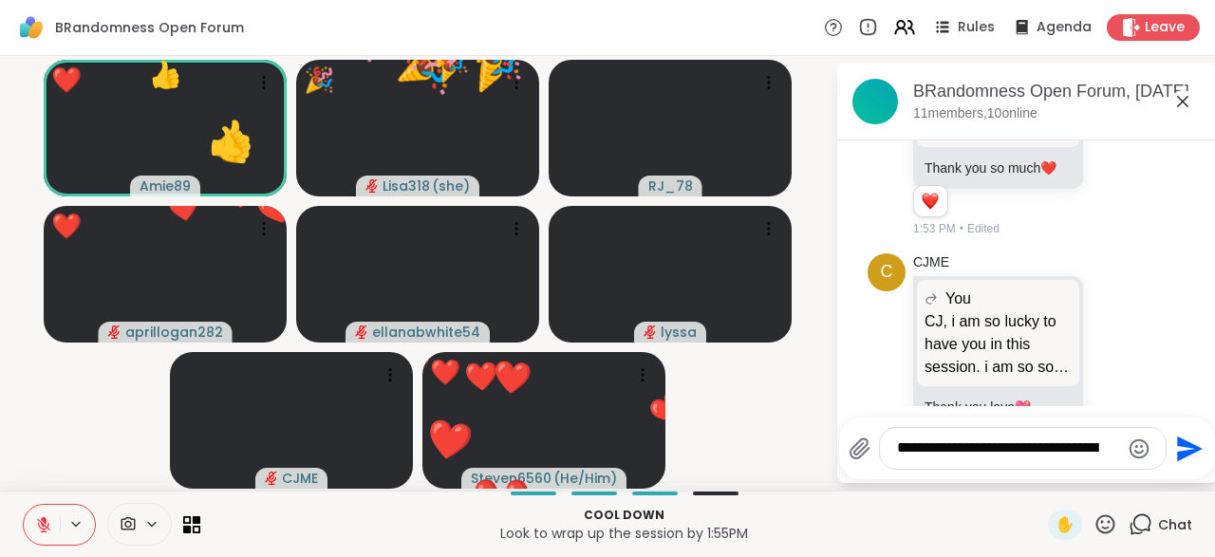
click at [1114, 531] on icon at bounding box center [1105, 523] width 19 height 19
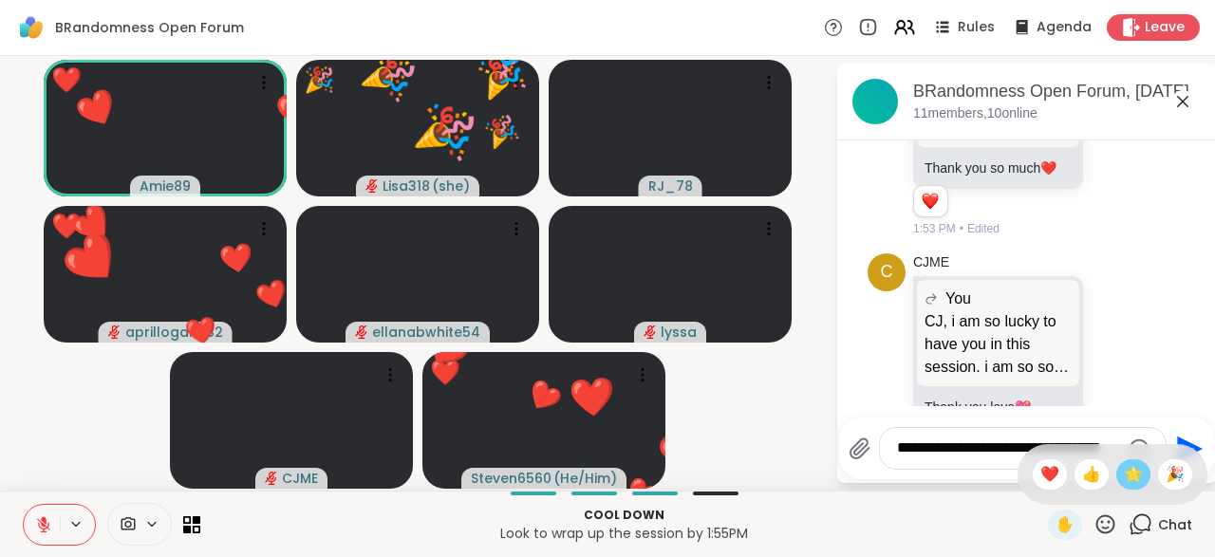
click at [1137, 475] on span "🌟" at bounding box center [1133, 474] width 19 height 23
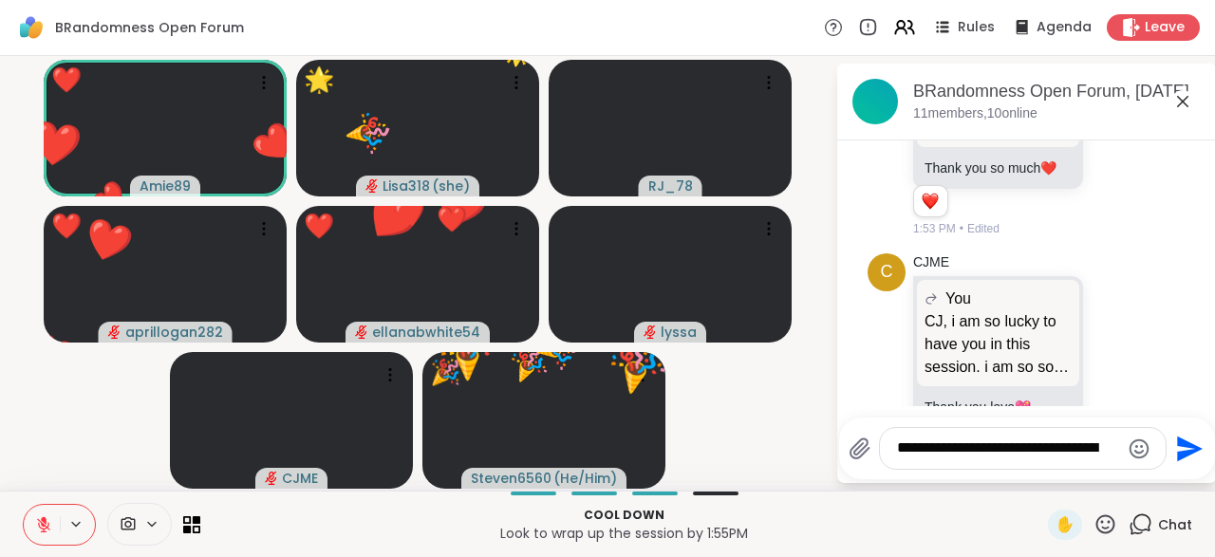
click at [1111, 524] on icon at bounding box center [1105, 525] width 24 height 24
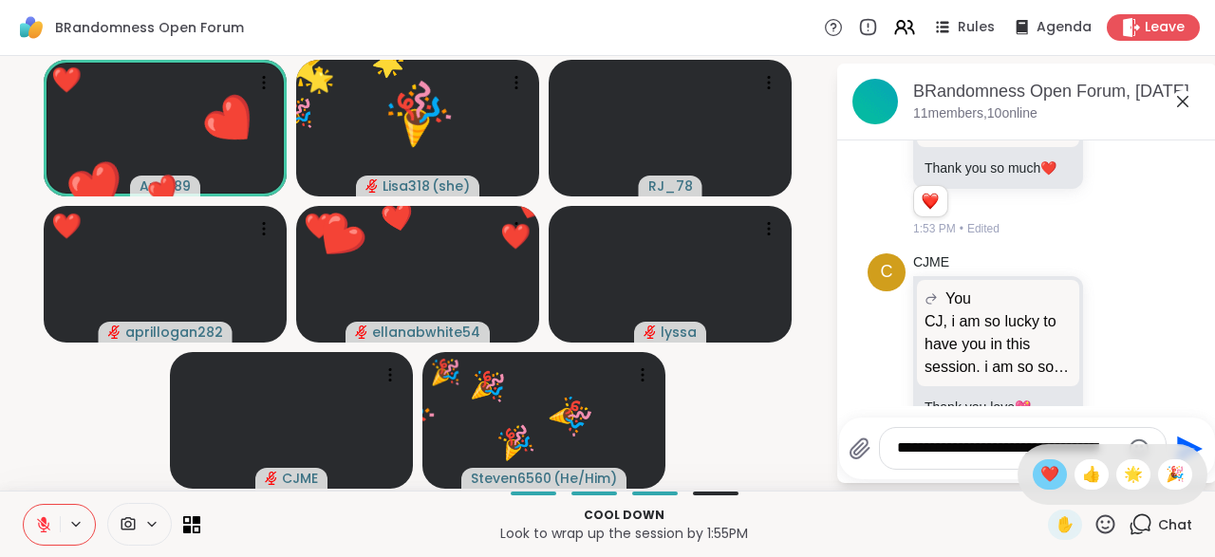
click at [1041, 479] on span "❤️" at bounding box center [1049, 474] width 19 height 23
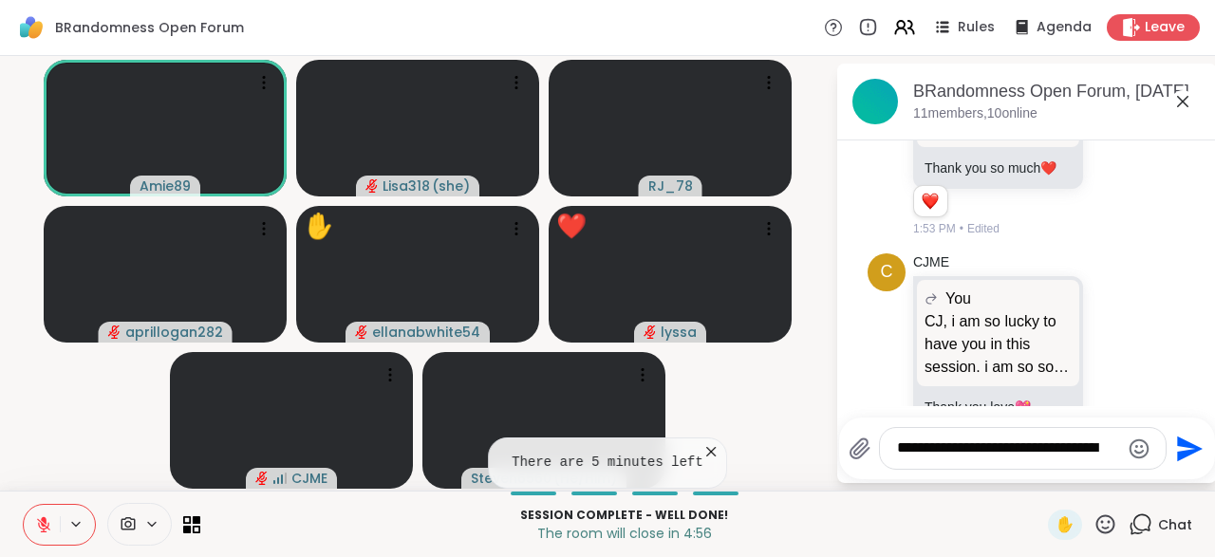
click at [717, 465] on div "There are 5 minutes left" at bounding box center [607, 463] width 239 height 51
click at [703, 464] on div "There are 5 minutes left" at bounding box center [607, 463] width 239 height 51
click at [701, 459] on icon at bounding box center [710, 451] width 19 height 19
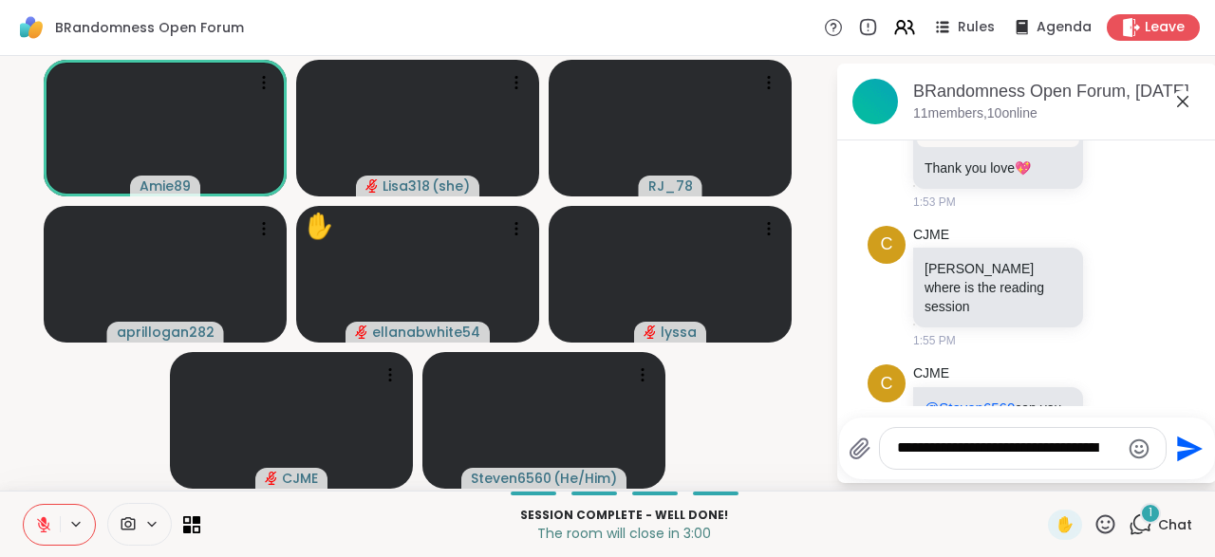
scroll to position [8376, 0]
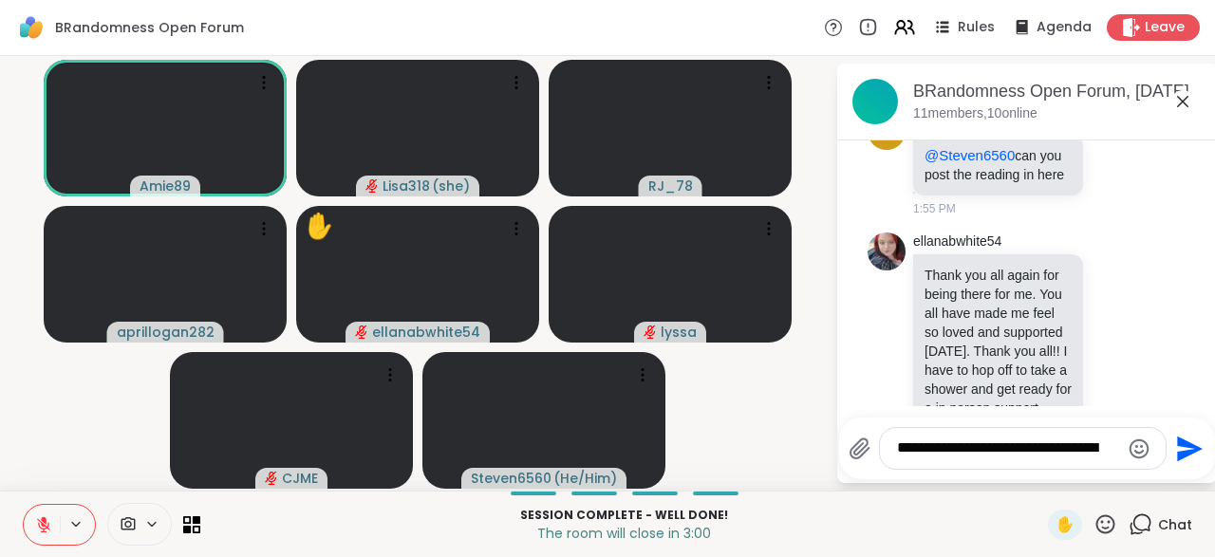
click at [28, 522] on button at bounding box center [42, 525] width 36 height 40
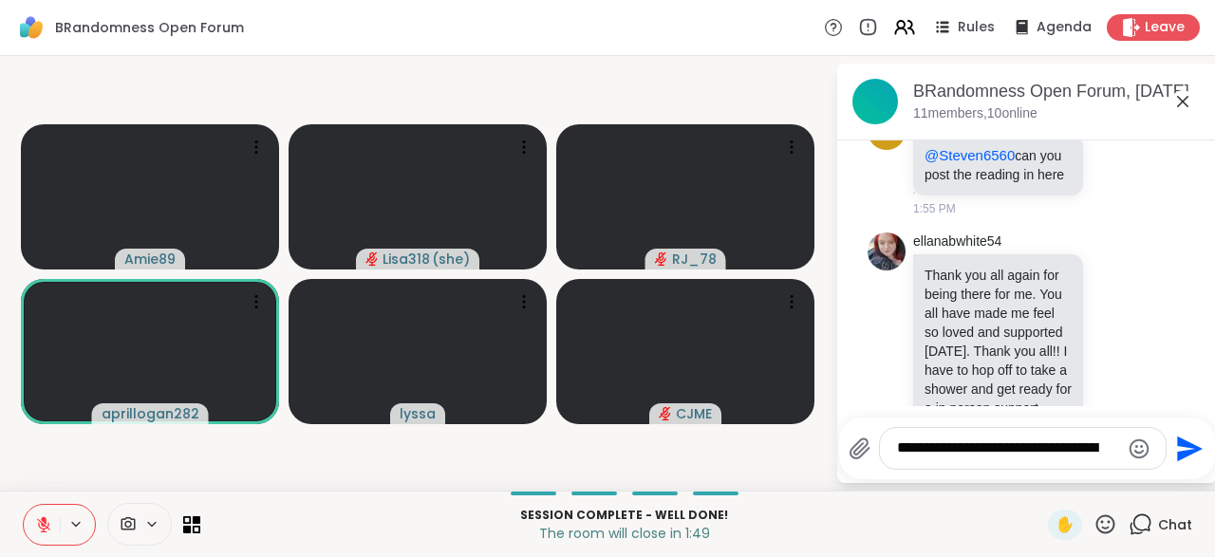
click at [937, 444] on textarea "**********" at bounding box center [1008, 449] width 222 height 20
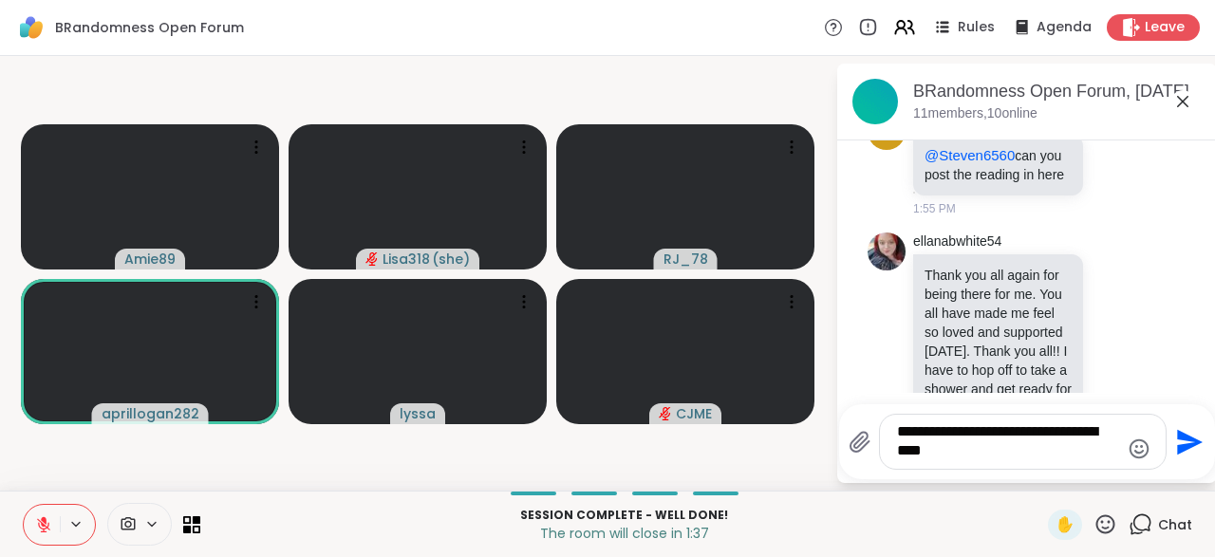
type textarea "**********"
click at [1187, 451] on icon "Send" at bounding box center [1187, 442] width 30 height 30
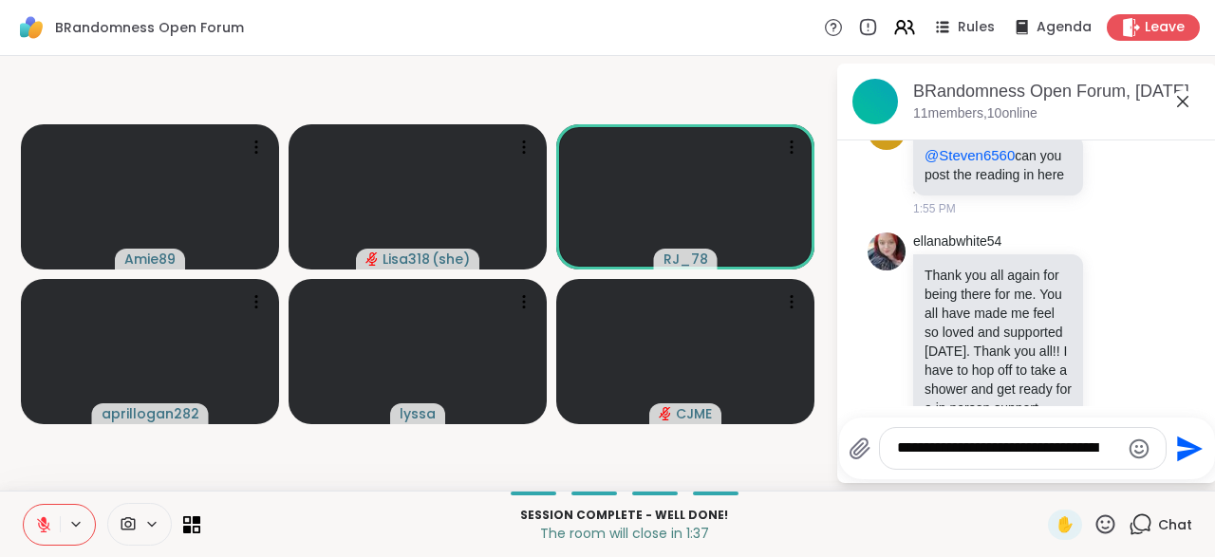
scroll to position [8495, 0]
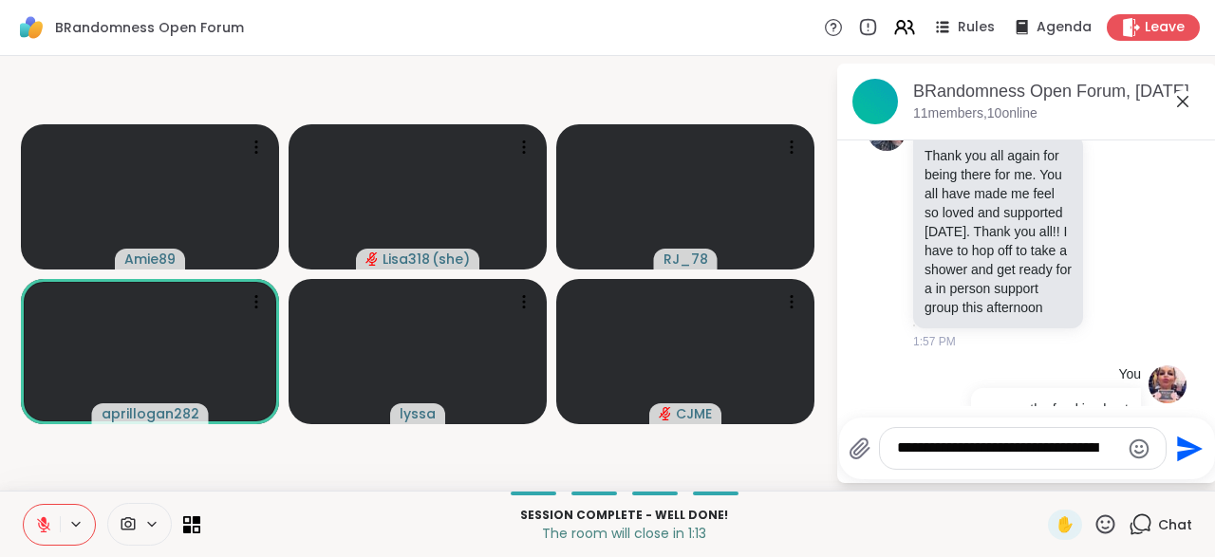
click at [1113, 536] on icon at bounding box center [1105, 525] width 24 height 24
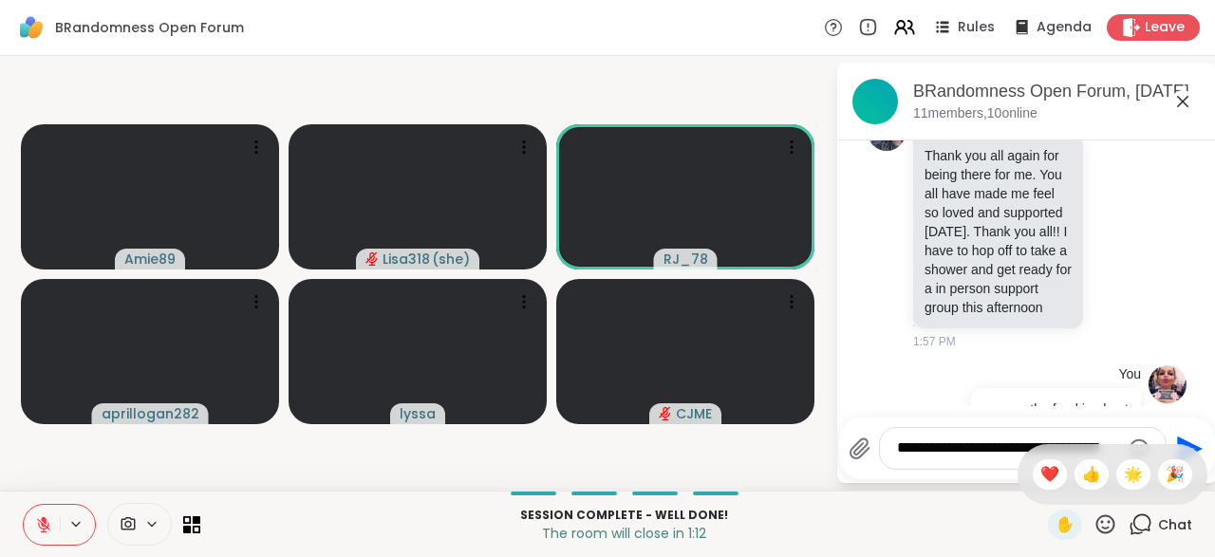
click at [1044, 491] on div "✋ ❤️ 👍 🌟 🎉" at bounding box center [1113, 474] width 190 height 61
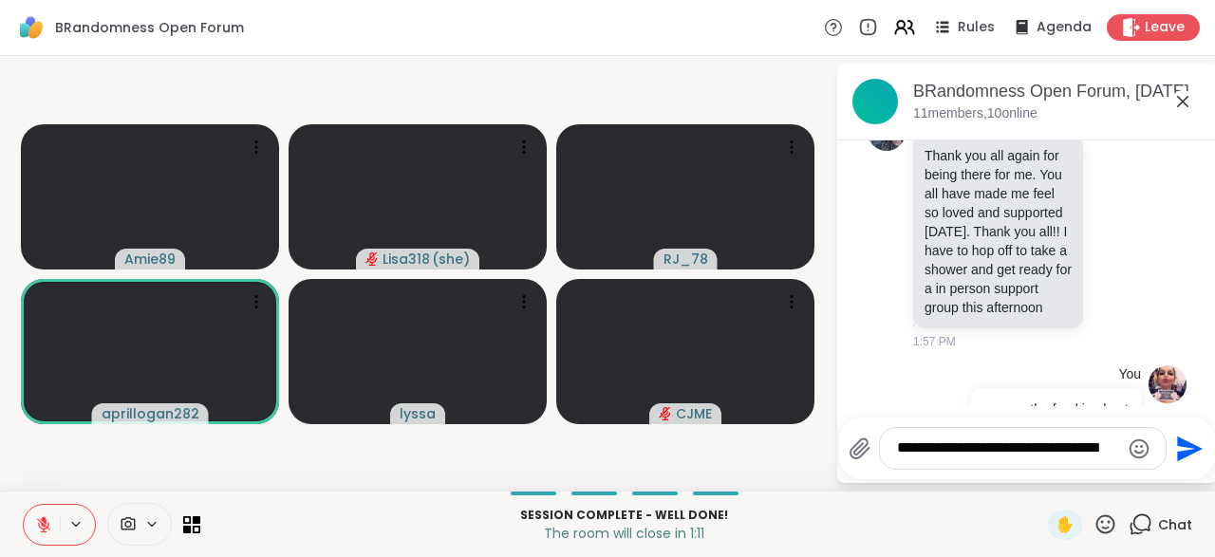
click at [1112, 527] on icon at bounding box center [1105, 525] width 24 height 24
click at [1092, 489] on div "👍" at bounding box center [1092, 474] width 34 height 30
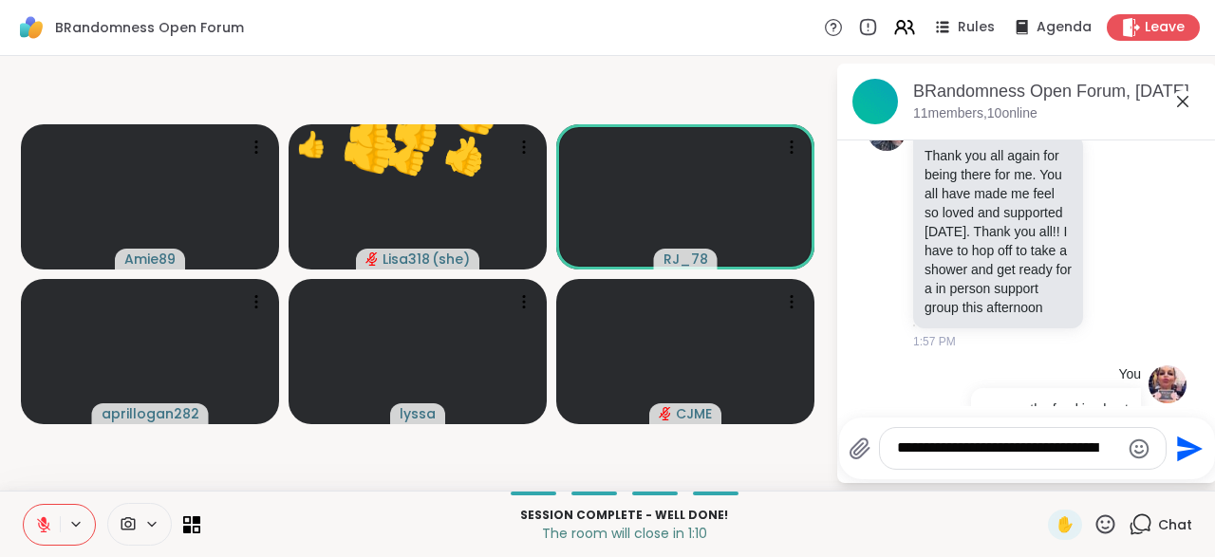
click at [1106, 534] on icon at bounding box center [1105, 525] width 24 height 24
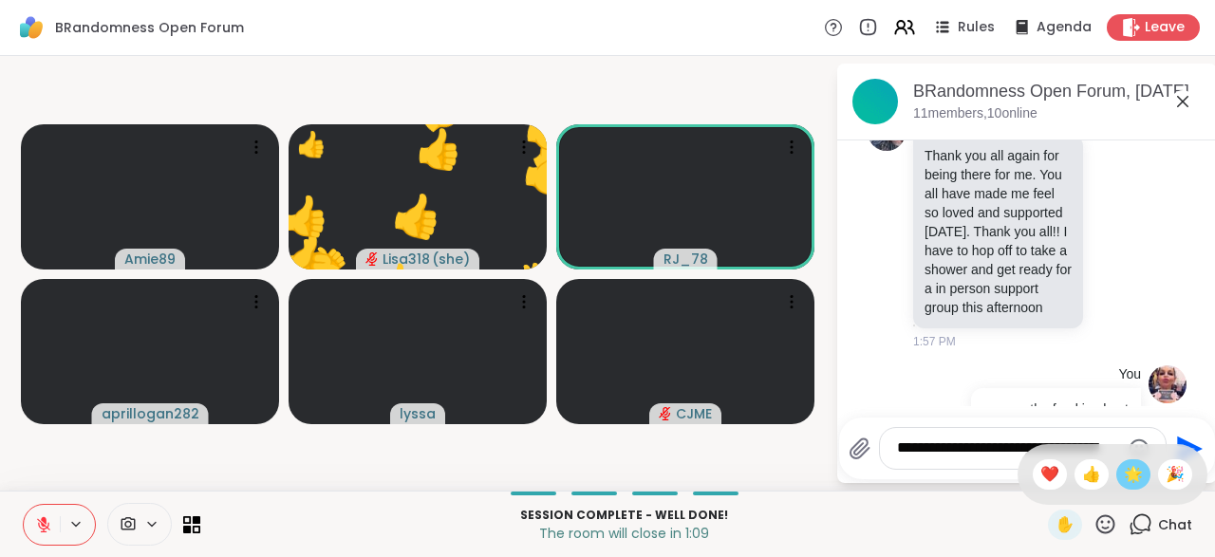
click at [1134, 480] on span "🌟" at bounding box center [1133, 474] width 19 height 23
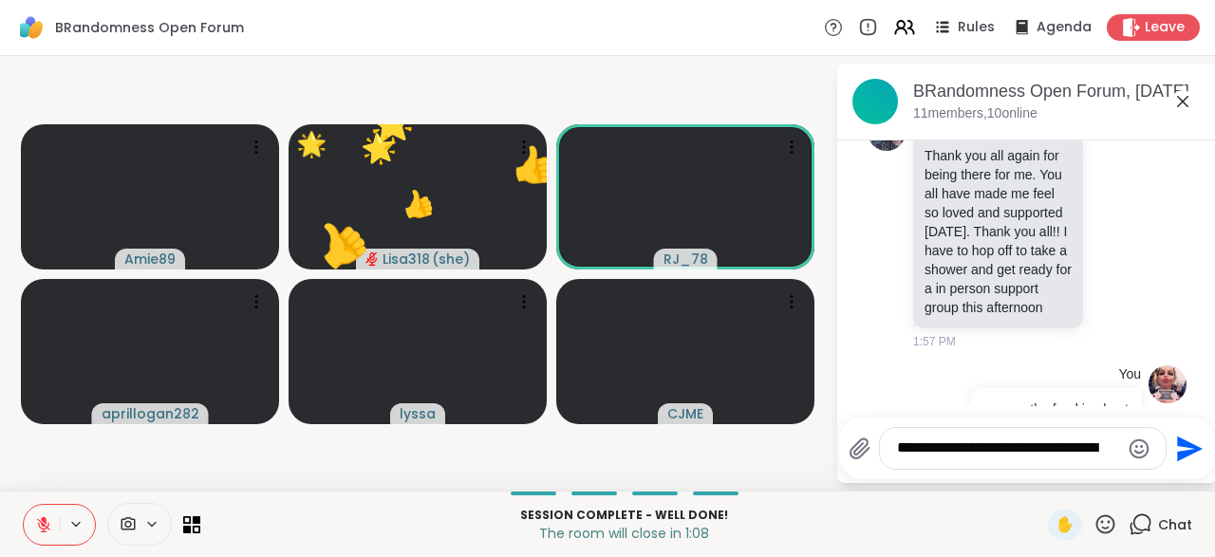
click at [1109, 531] on icon at bounding box center [1105, 525] width 24 height 24
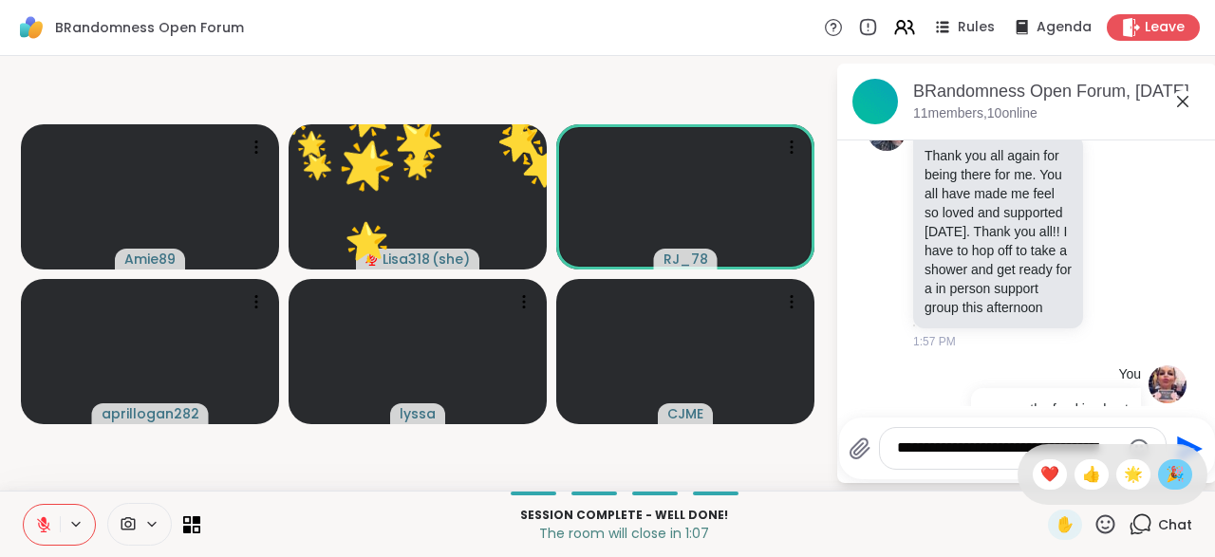
click at [1179, 484] on span "🎉" at bounding box center [1175, 474] width 19 height 23
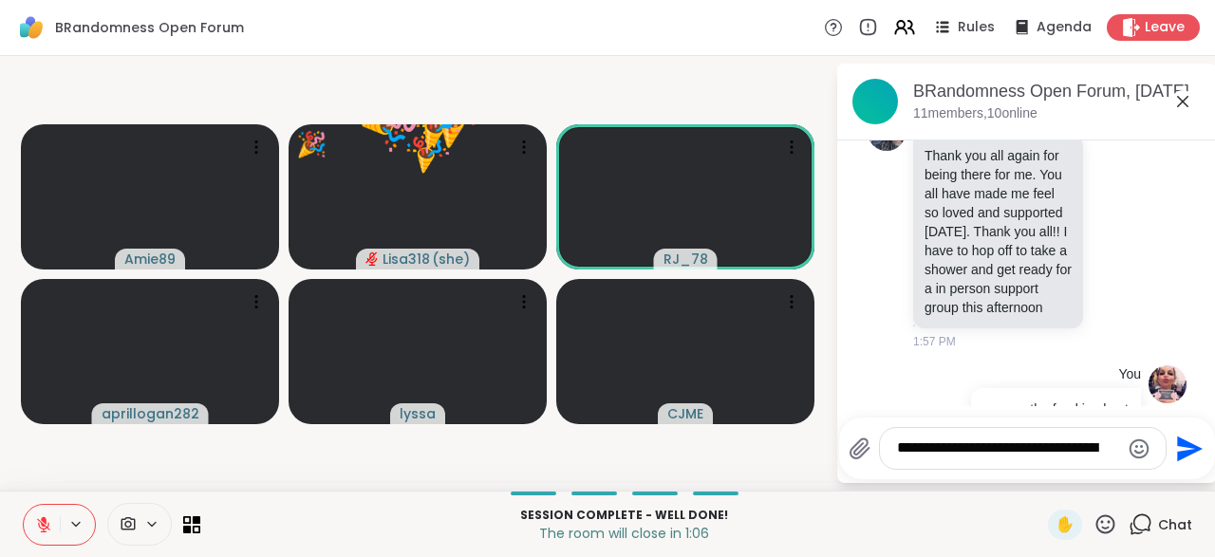
click at [1108, 533] on icon at bounding box center [1105, 525] width 24 height 24
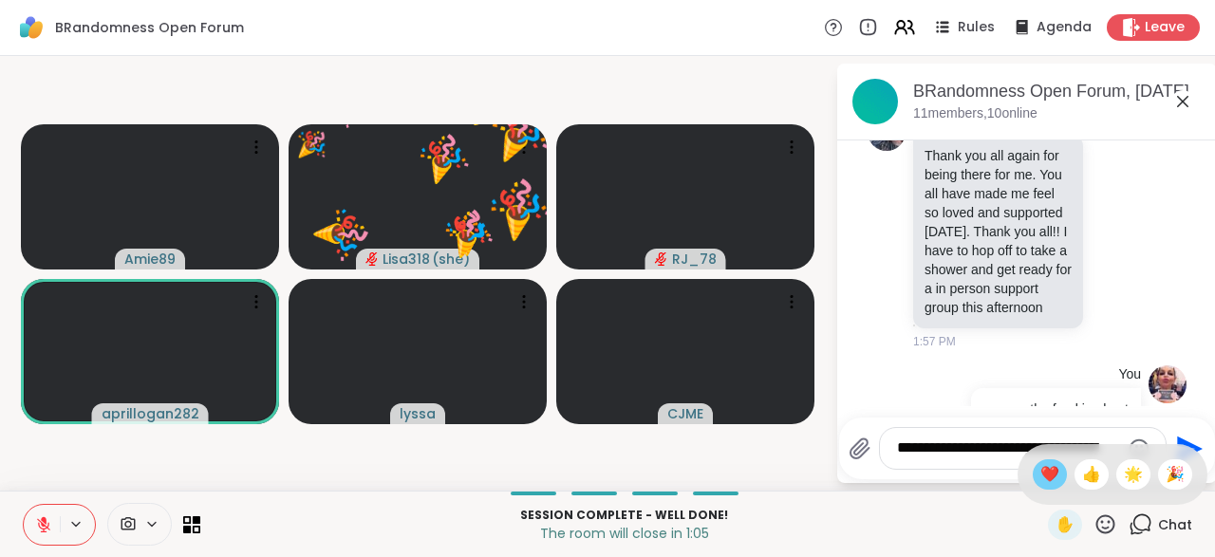
click at [1053, 481] on span "❤️" at bounding box center [1049, 474] width 19 height 23
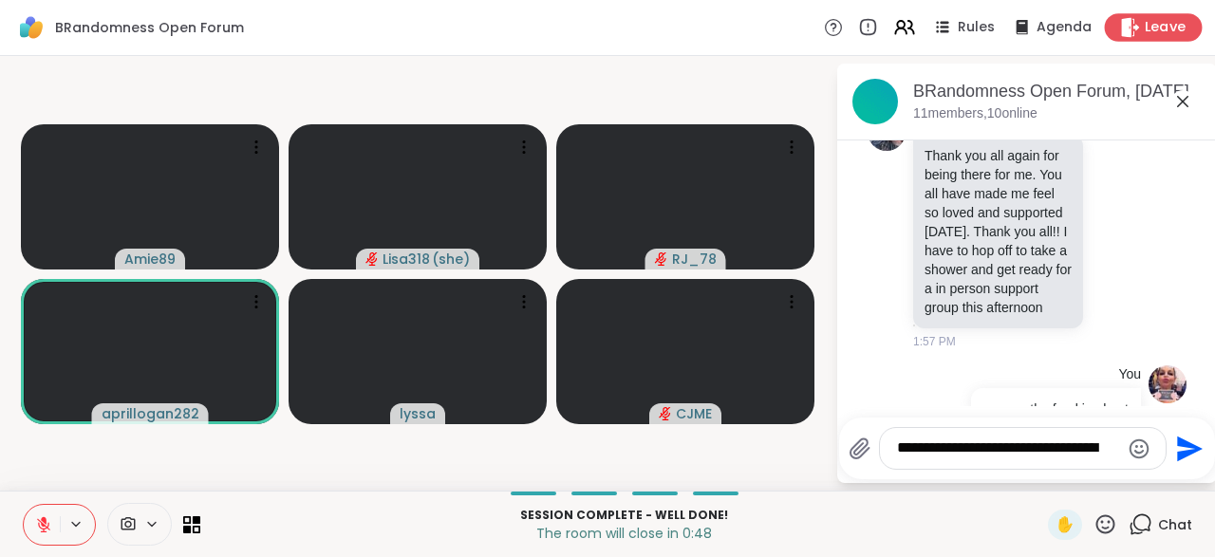
click at [1173, 28] on span "Leave" at bounding box center [1166, 28] width 42 height 20
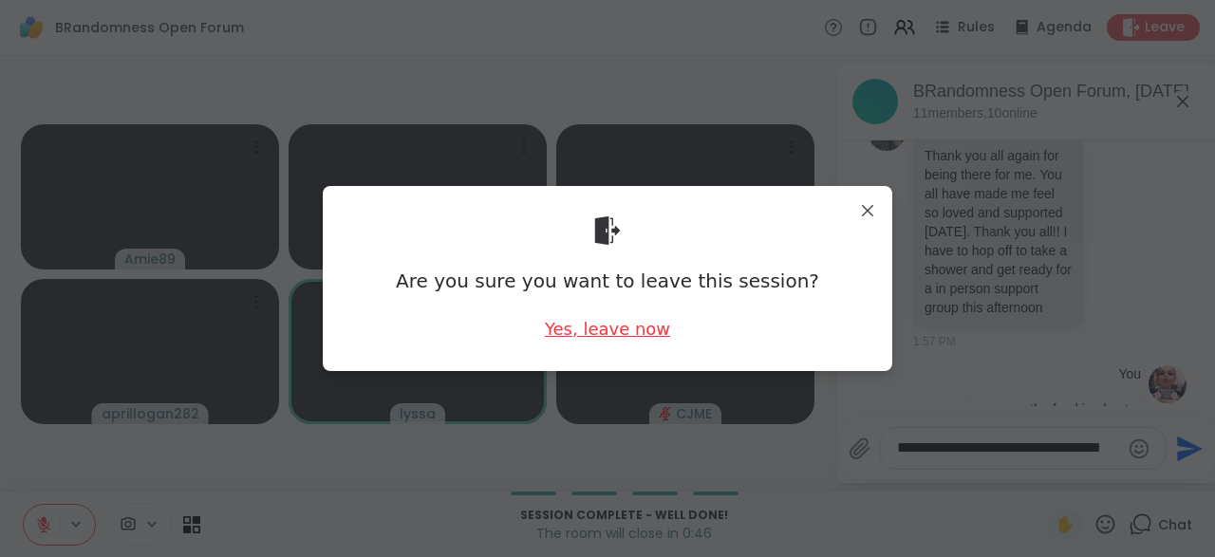
click at [633, 340] on div "Yes, leave now" at bounding box center [607, 329] width 125 height 24
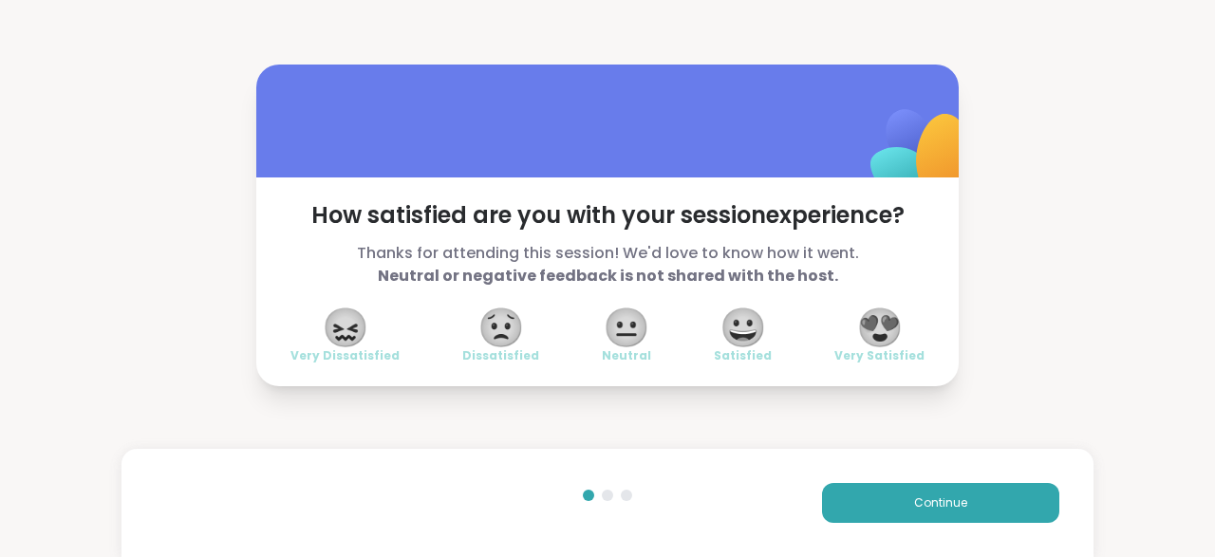
click at [886, 331] on span "😍" at bounding box center [879, 327] width 47 height 34
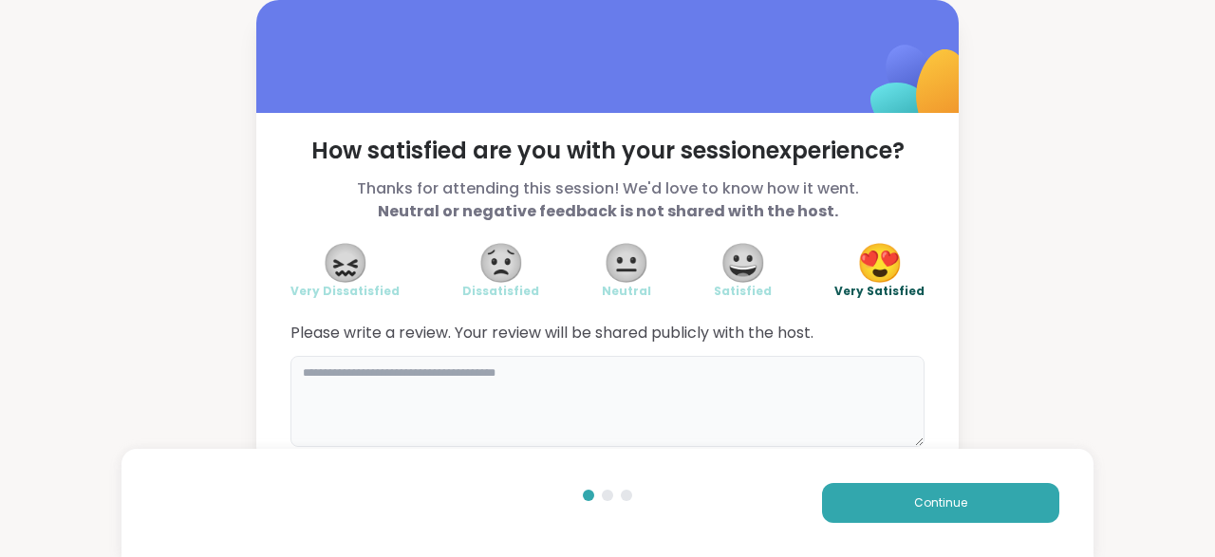
click at [363, 388] on textarea at bounding box center [607, 401] width 634 height 91
type textarea "**********"
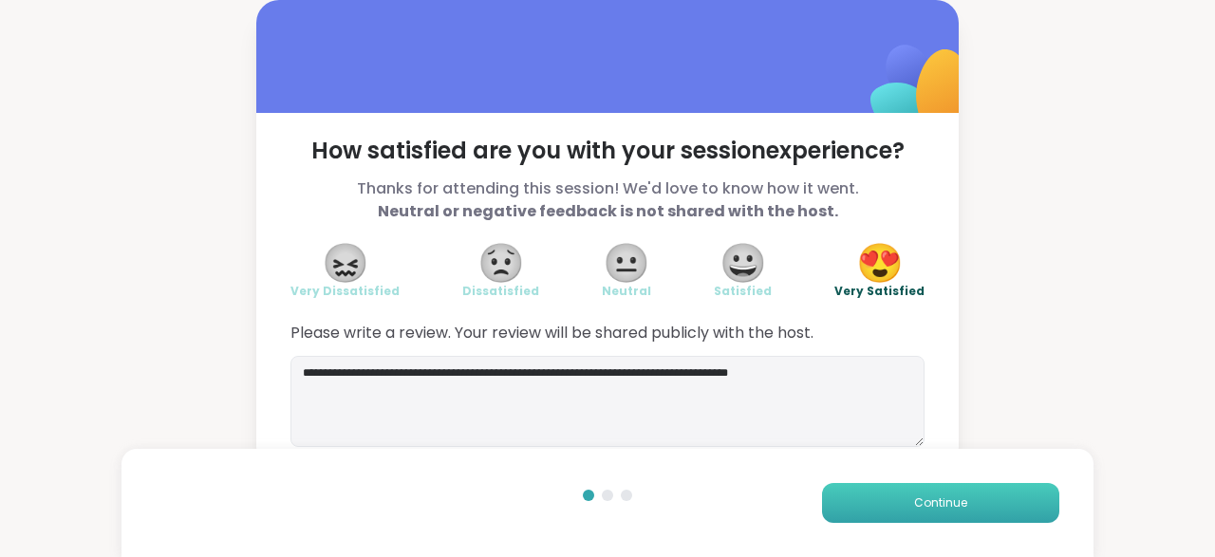
click at [939, 514] on button "Continue" at bounding box center [940, 503] width 237 height 40
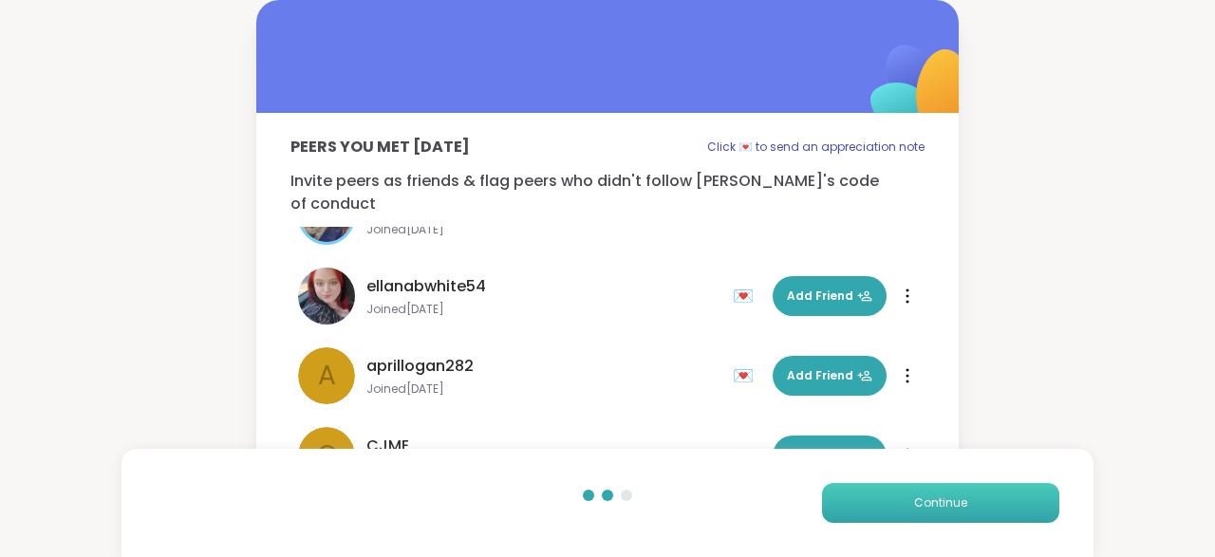
scroll to position [372, 0]
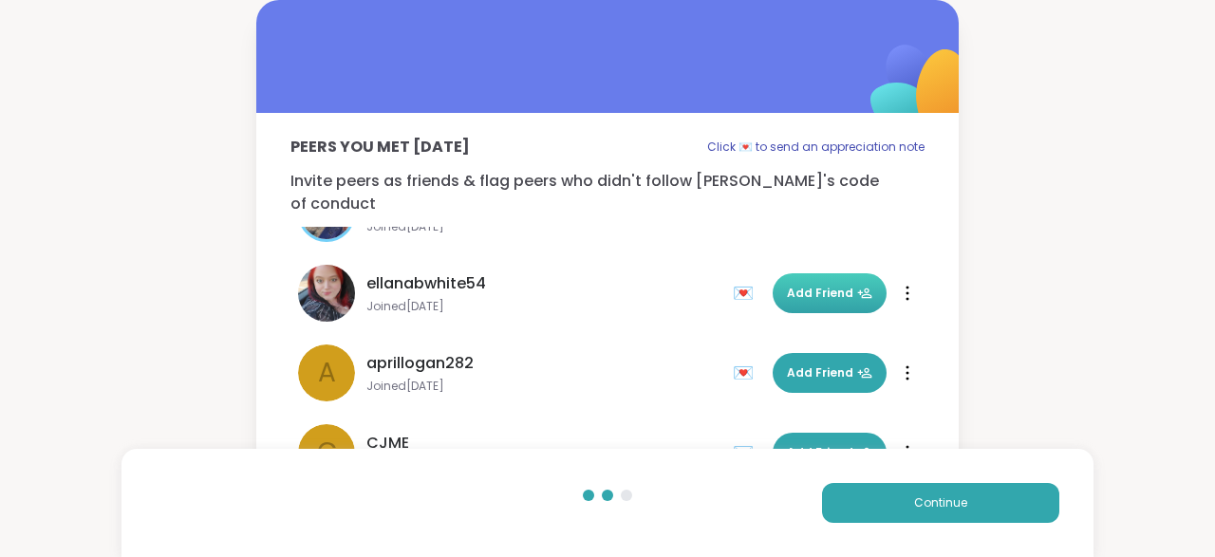
click at [827, 285] on span "Add Friend" at bounding box center [829, 293] width 85 height 17
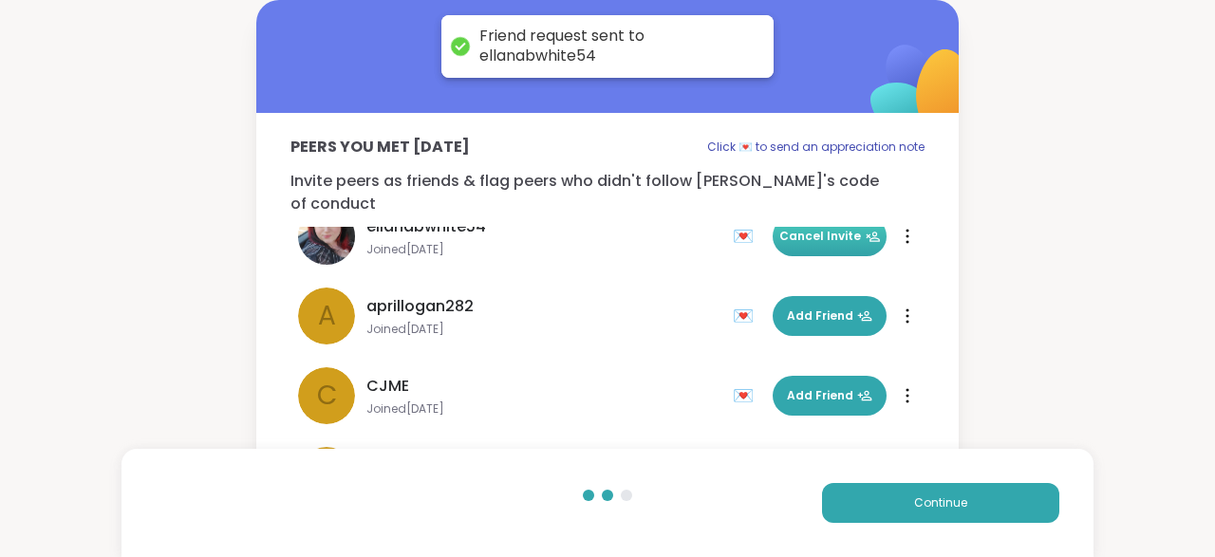
scroll to position [443, 0]
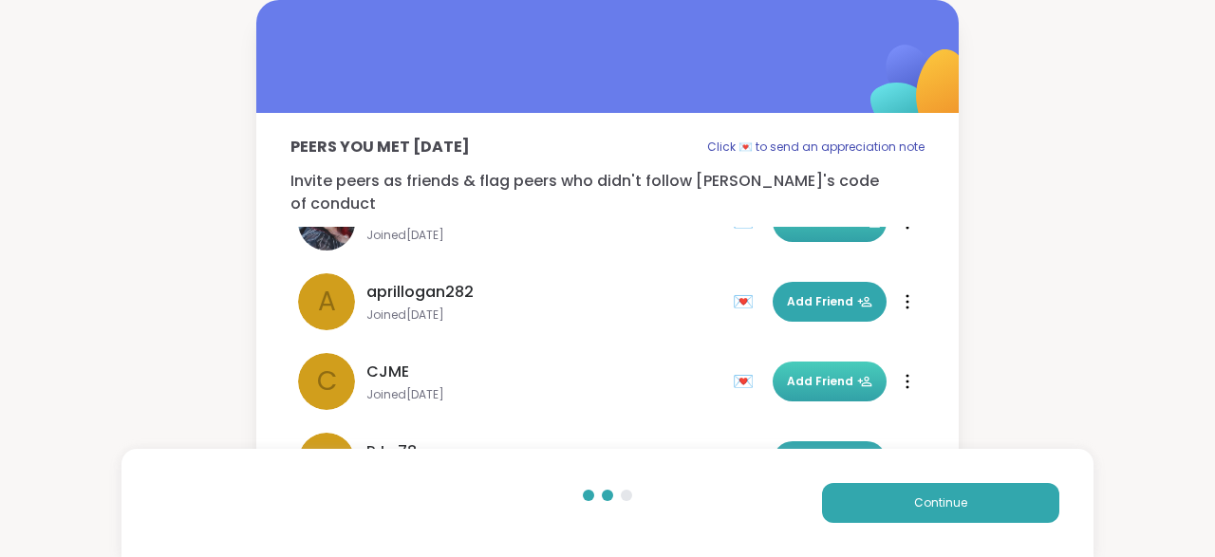
click at [836, 373] on span "Add Friend" at bounding box center [829, 381] width 85 height 17
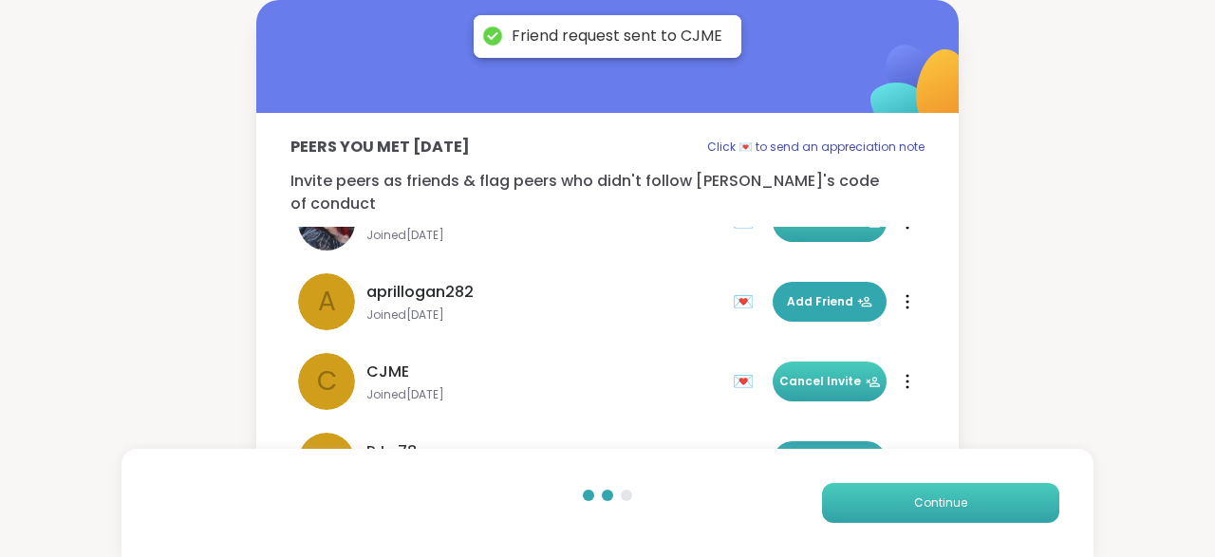
click at [963, 508] on span "Continue" at bounding box center [940, 503] width 53 height 17
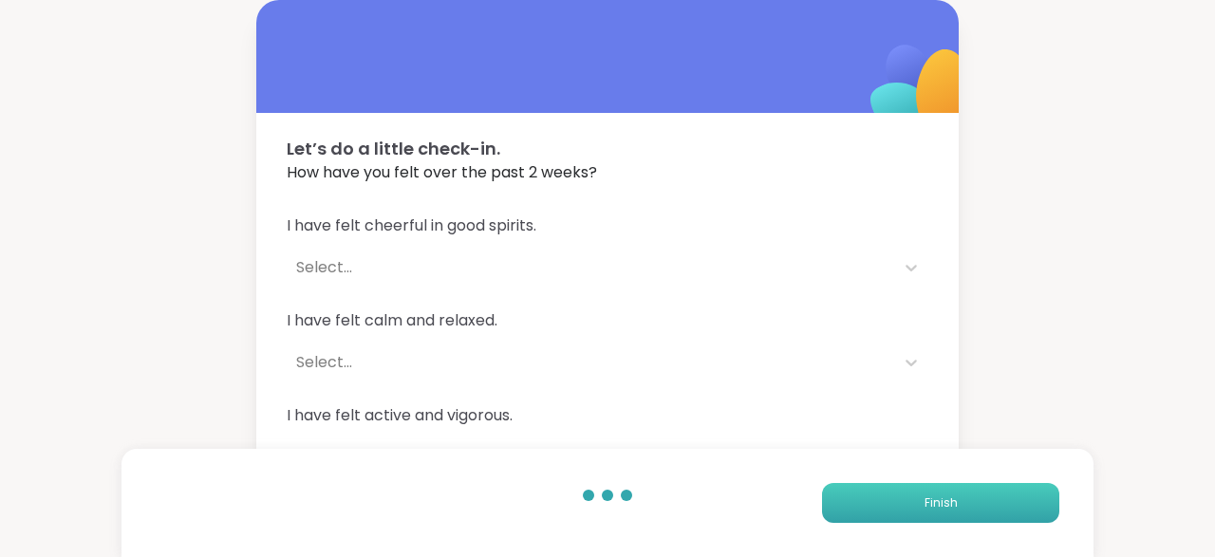
click at [956, 514] on button "Finish" at bounding box center [940, 503] width 237 height 40
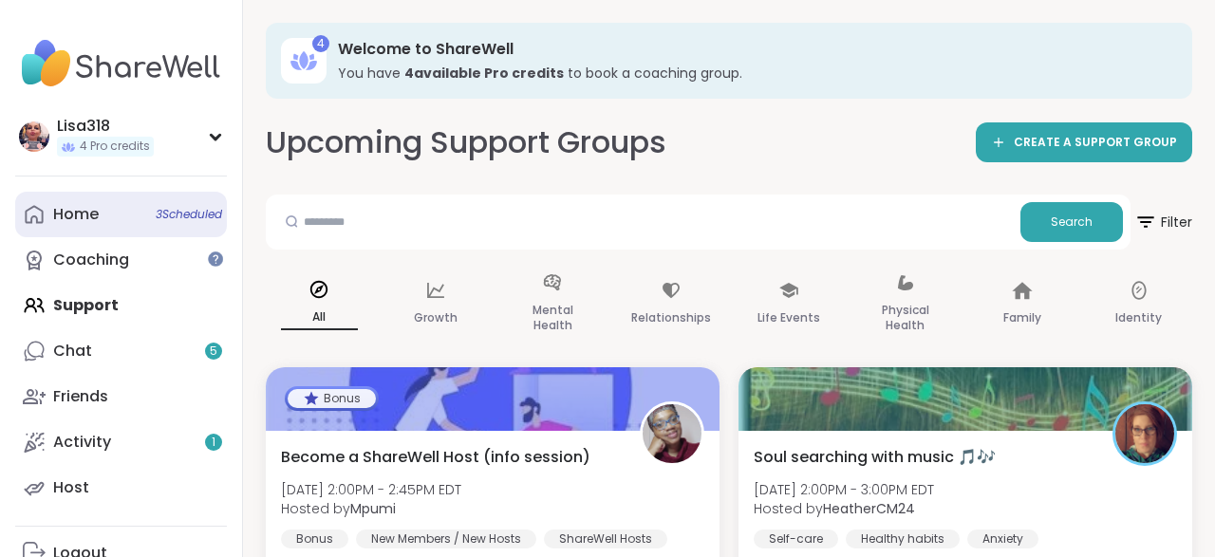
click at [178, 222] on span "3 Scheduled" at bounding box center [189, 214] width 66 height 15
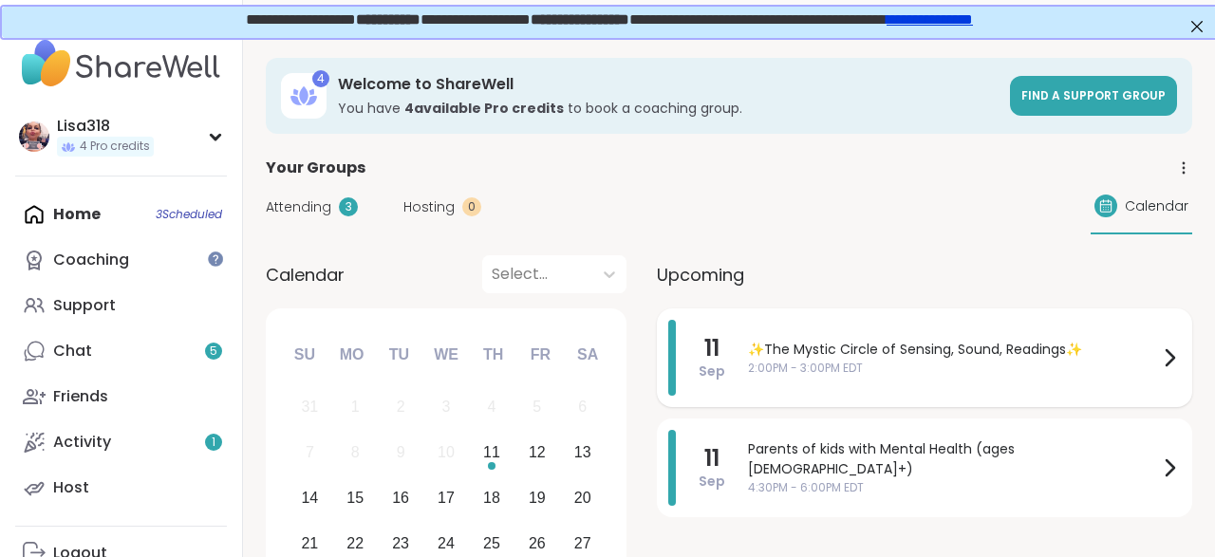
click at [912, 359] on span "✨The Mystic Circle of Sensing, Sound, Readings✨" at bounding box center [953, 350] width 410 height 20
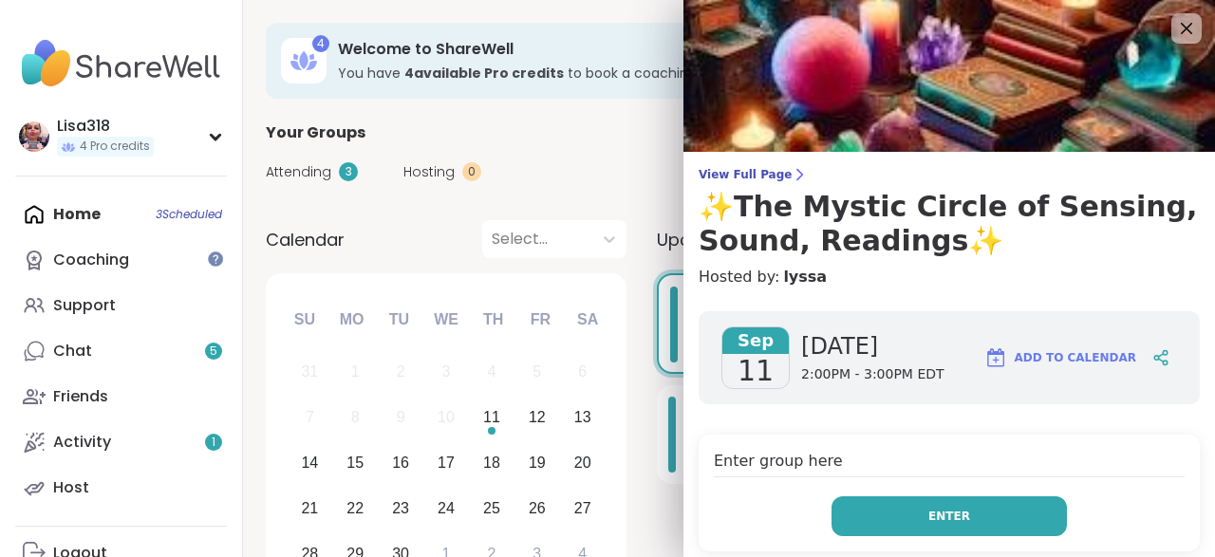
click at [976, 513] on button "Enter" at bounding box center [949, 516] width 235 height 40
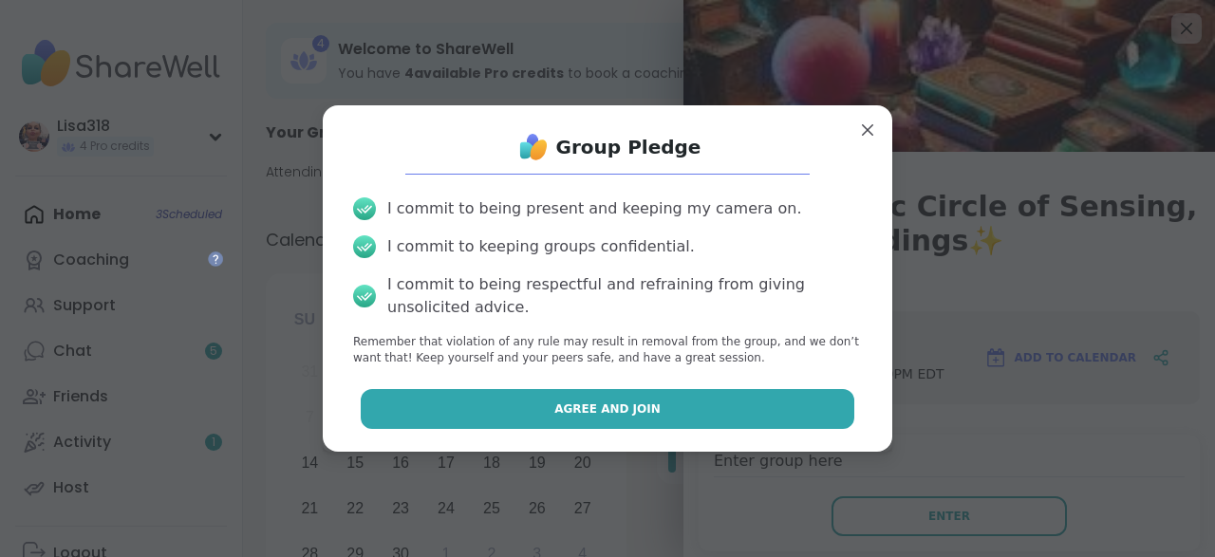
click at [794, 415] on button "Agree and Join" at bounding box center [608, 409] width 495 height 40
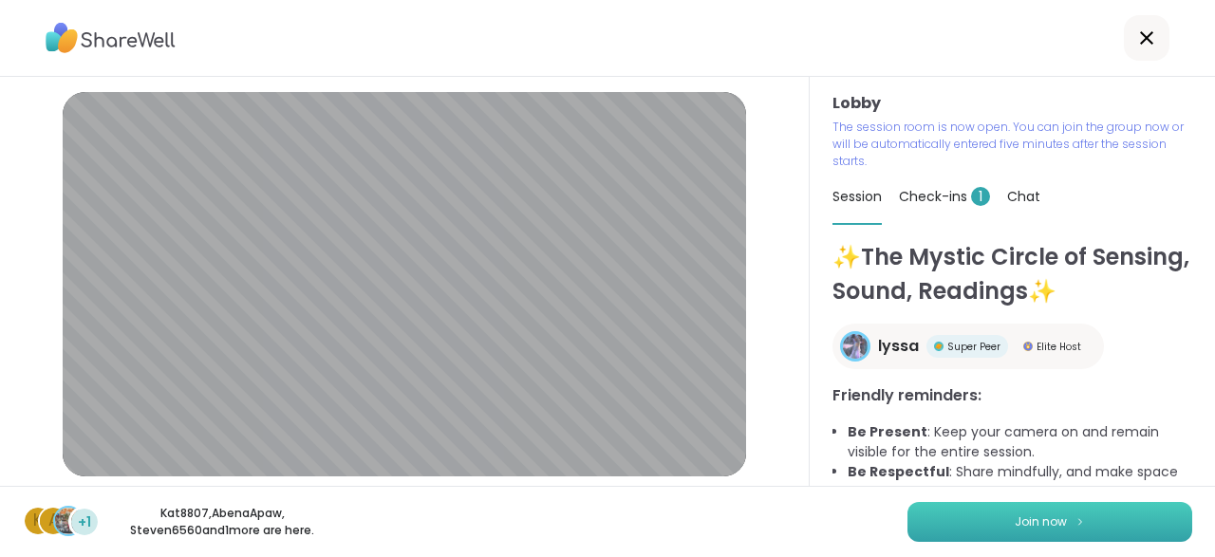
click at [1012, 521] on button "Join now" at bounding box center [1049, 522] width 285 height 40
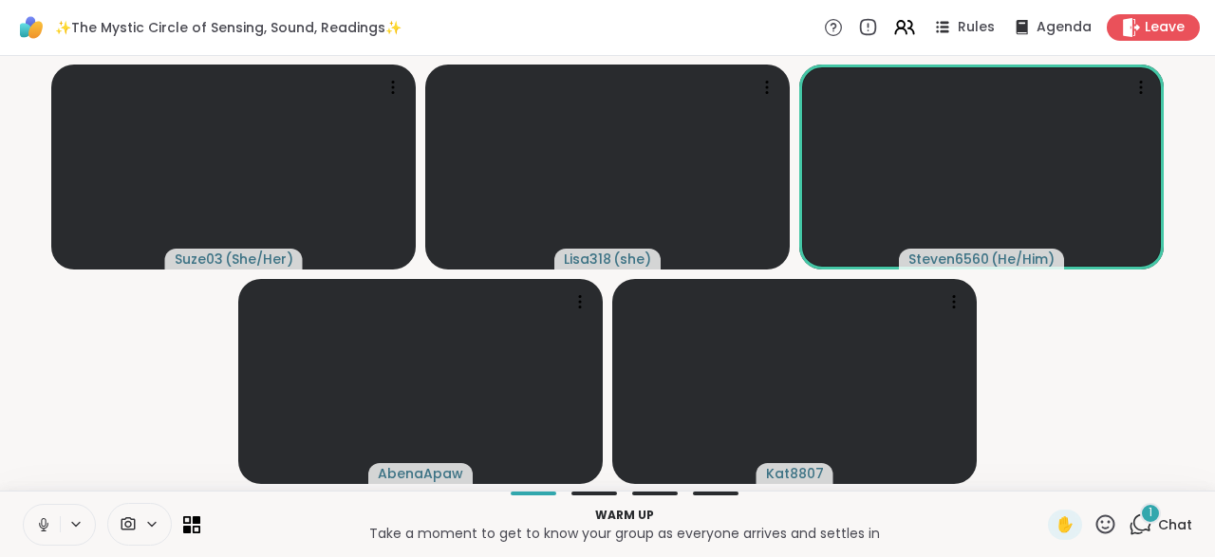
click at [38, 531] on icon at bounding box center [43, 524] width 17 height 17
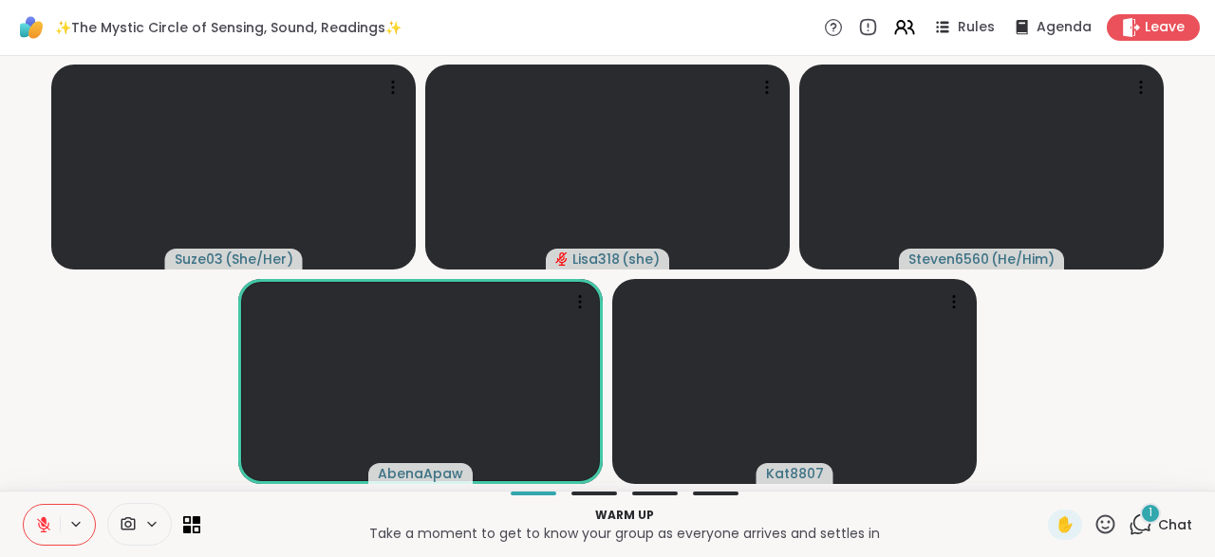
click at [768, 510] on p "Warm up" at bounding box center [624, 515] width 825 height 17
click at [1146, 536] on icon at bounding box center [1141, 525] width 24 height 24
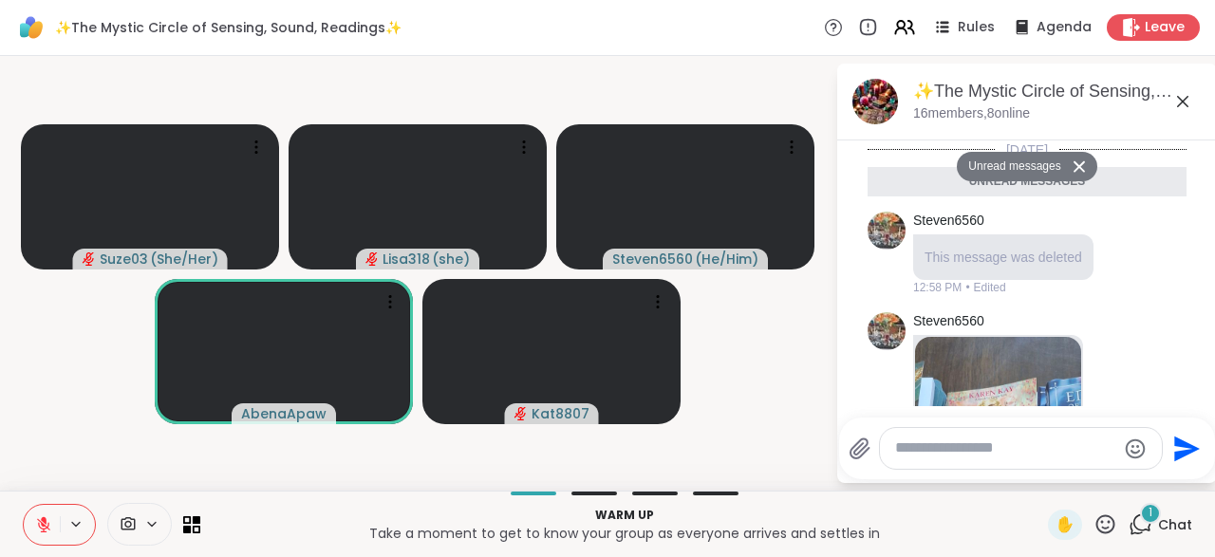
scroll to position [425, 0]
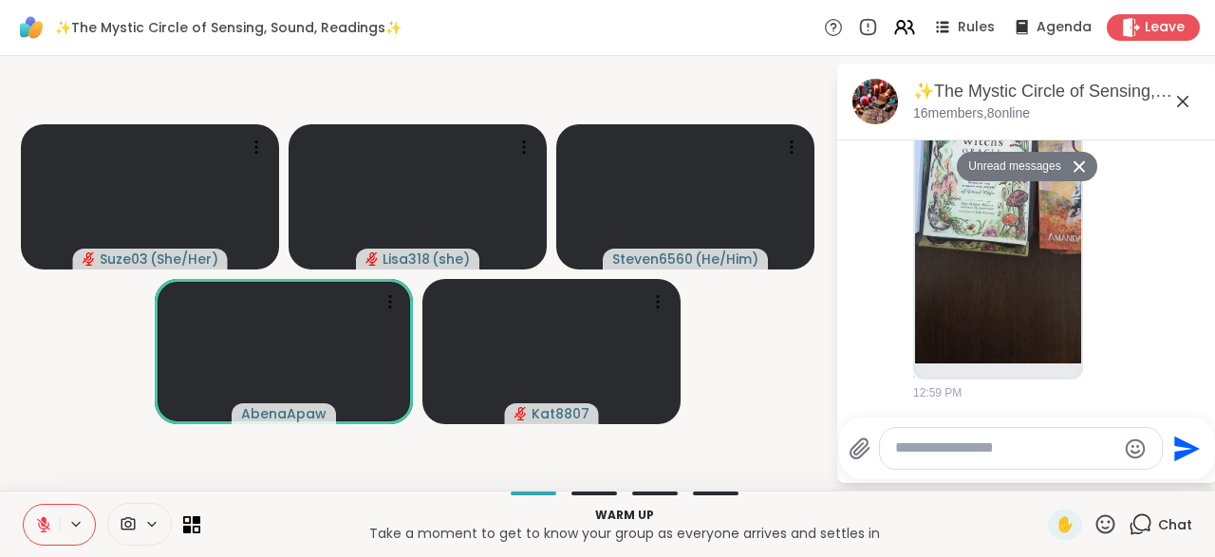
click at [927, 466] on div at bounding box center [1021, 448] width 282 height 41
click at [931, 447] on textarea "Type your message" at bounding box center [1005, 449] width 221 height 20
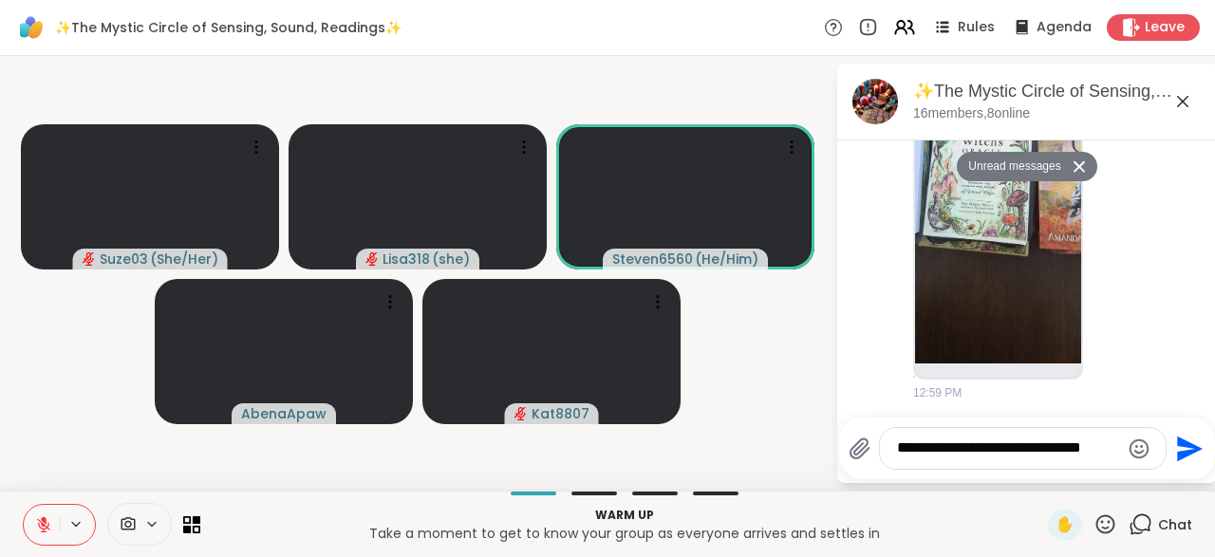
type textarea "**********"
click at [1180, 451] on icon "Send" at bounding box center [1187, 449] width 30 height 30
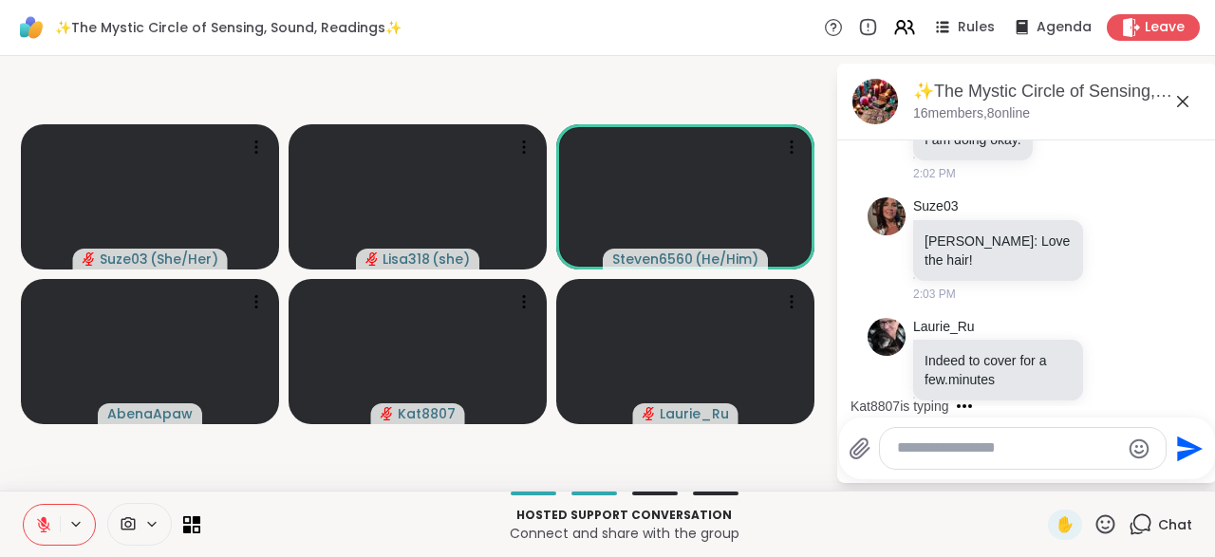
scroll to position [921, 0]
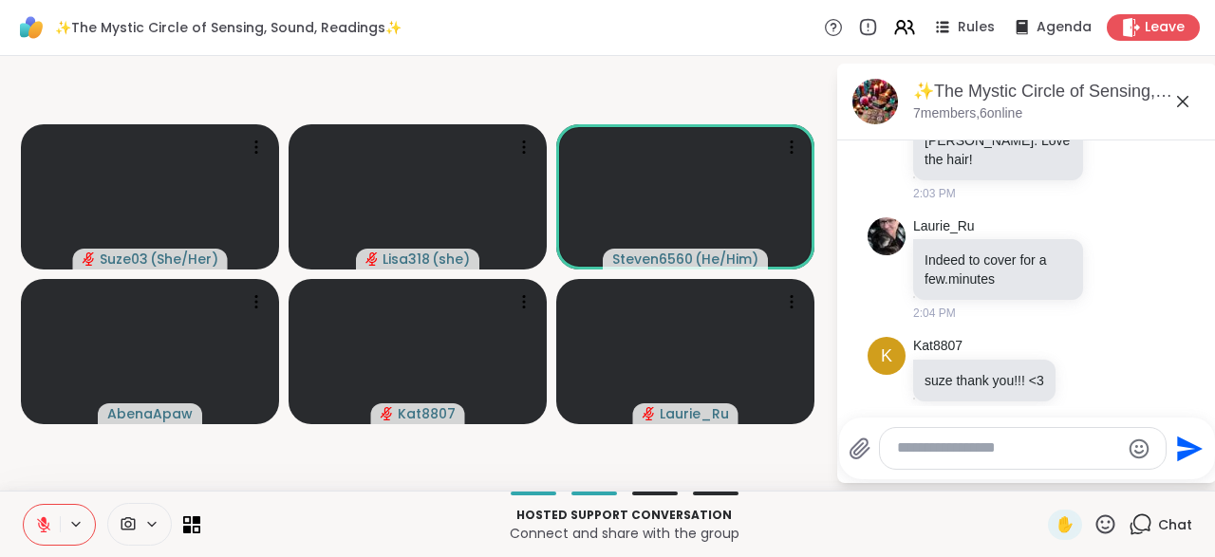
click at [1160, 12] on div "✨The Mystic Circle of Sensing, Sound, Readings✨ Rules Agenda Leave" at bounding box center [607, 28] width 1215 height 56
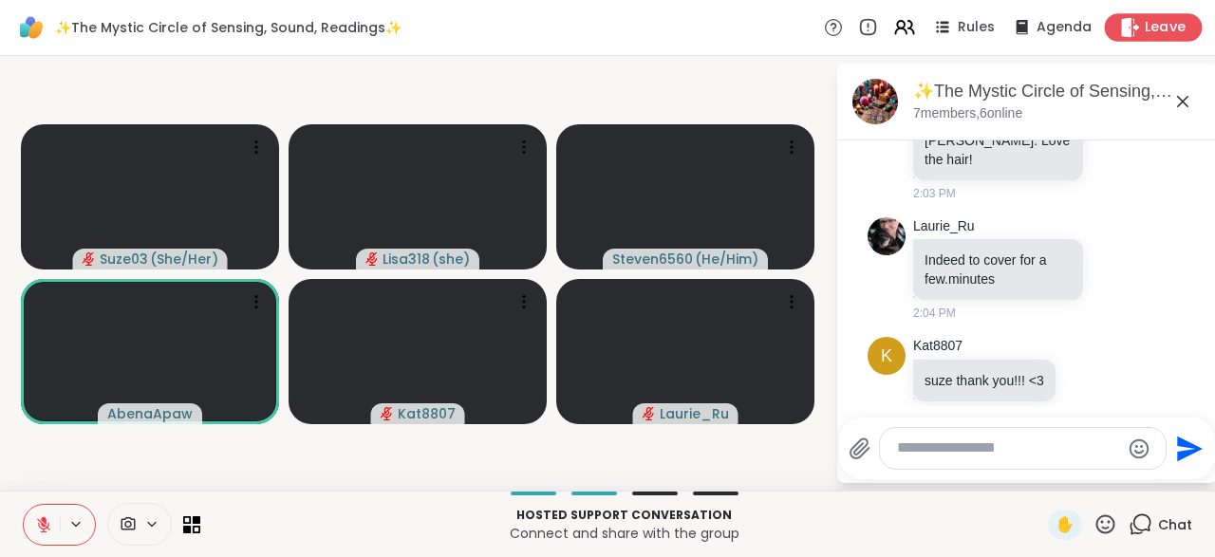
click at [1157, 24] on span "Leave" at bounding box center [1166, 28] width 42 height 20
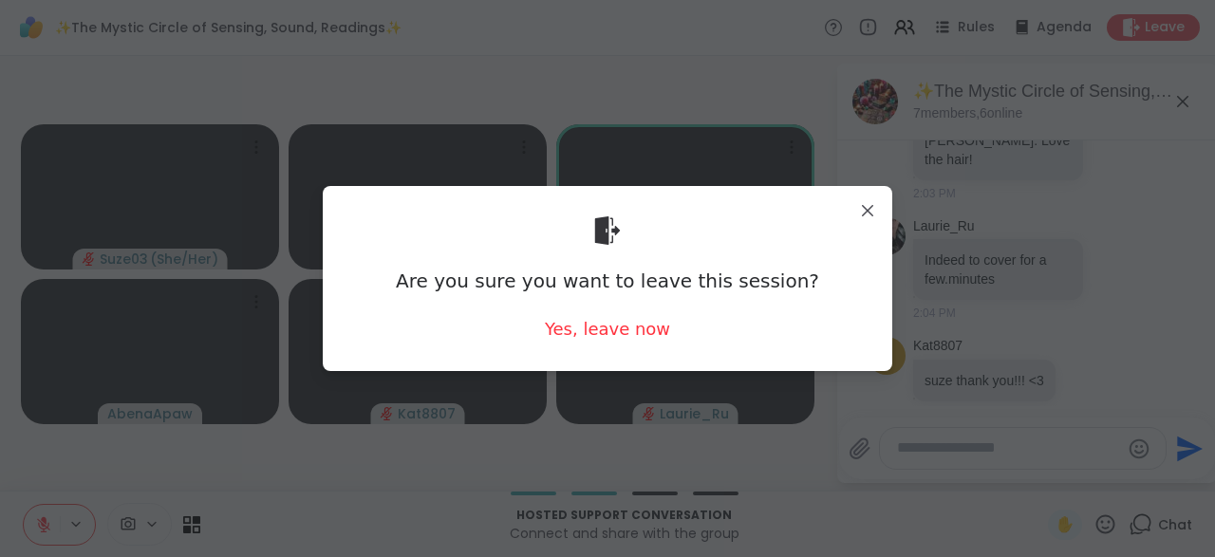
click at [612, 346] on div "Are you sure you want to leave this session? Yes, leave now" at bounding box center [607, 278] width 539 height 155
click at [603, 331] on div "Yes, leave now" at bounding box center [607, 329] width 125 height 24
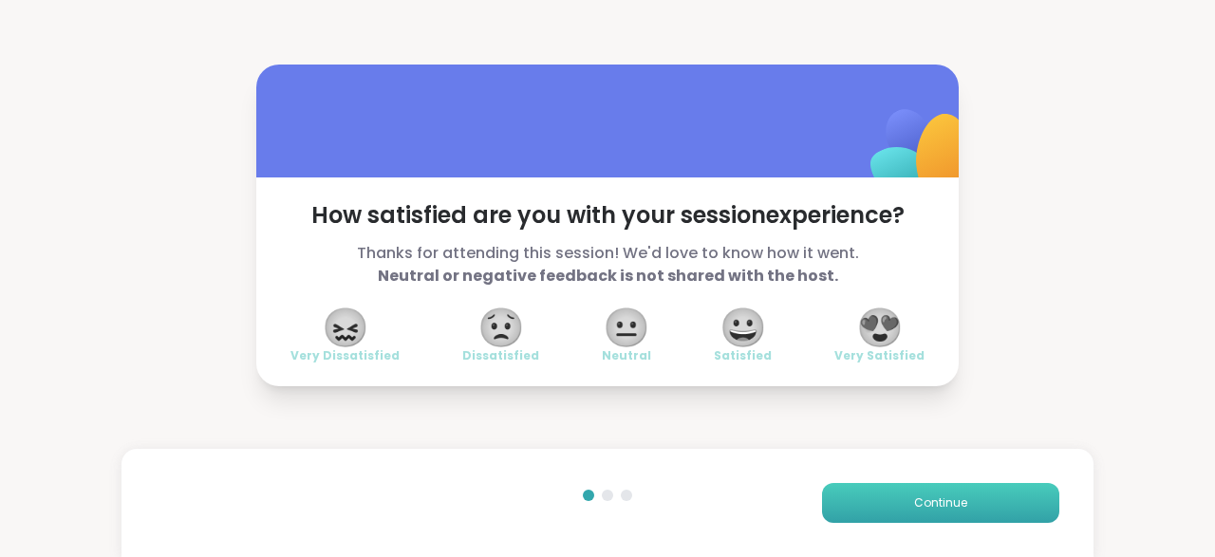
click at [989, 486] on button "Continue" at bounding box center [940, 503] width 237 height 40
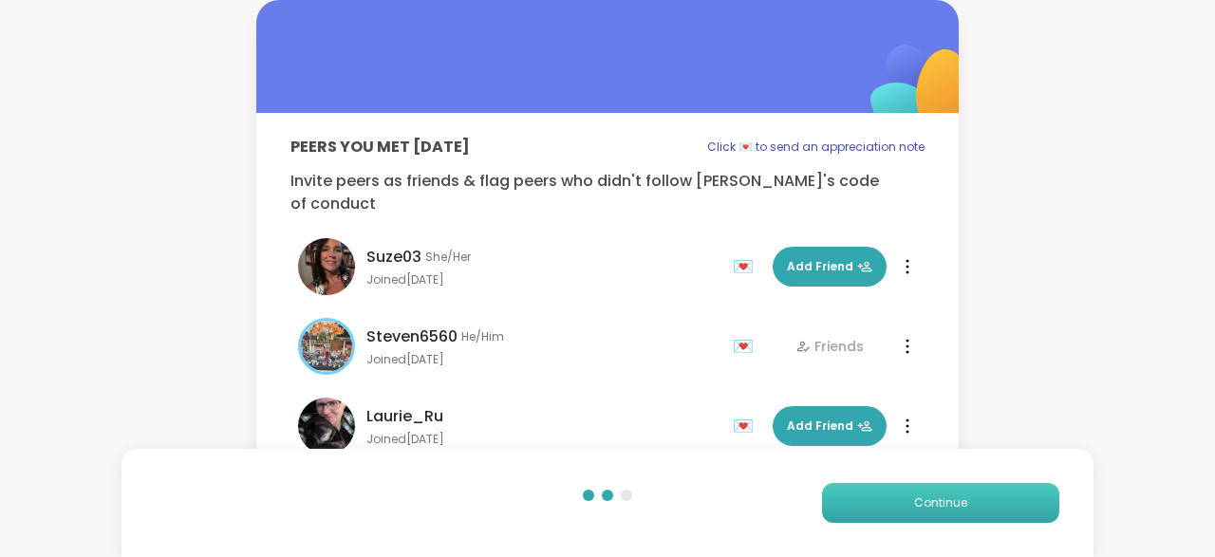
click at [992, 505] on button "Continue" at bounding box center [940, 503] width 237 height 40
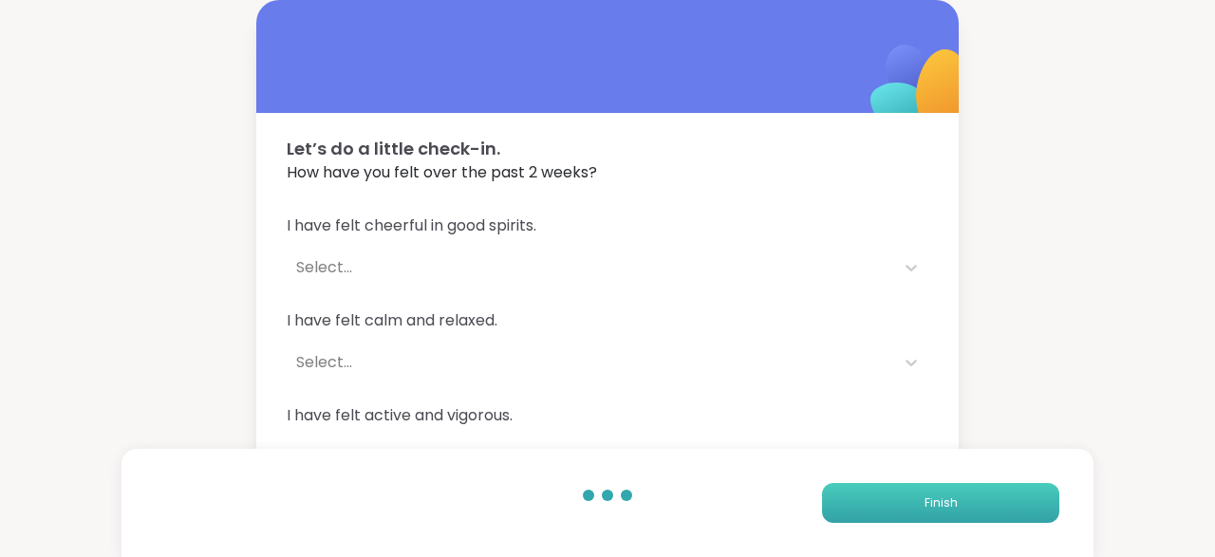
click at [983, 517] on button "Finish" at bounding box center [940, 503] width 237 height 40
